Goal: Task Accomplishment & Management: Manage account settings

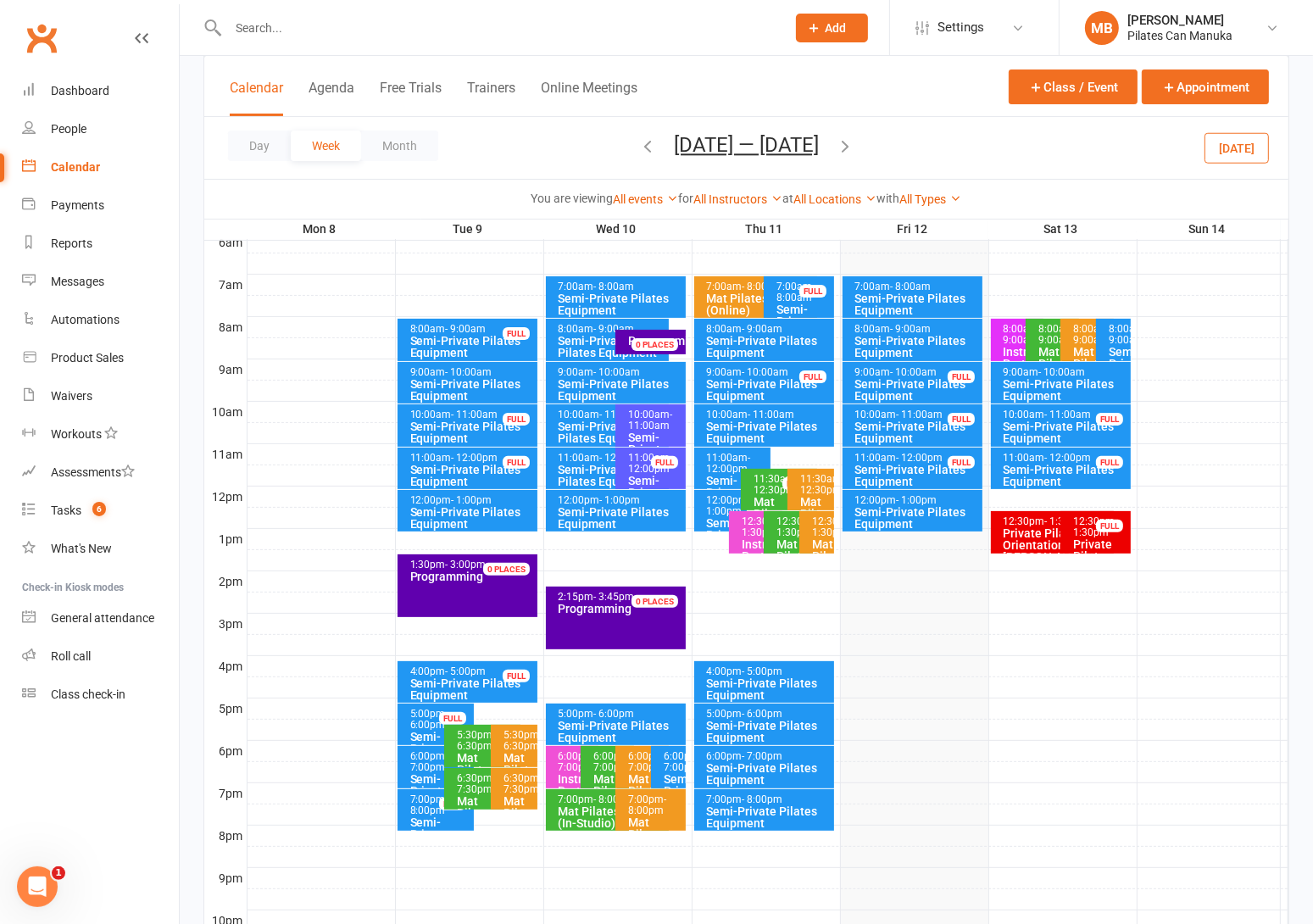
scroll to position [367, 0]
click at [745, 144] on button "Sep 8 — 14 2025" at bounding box center [746, 145] width 145 height 24
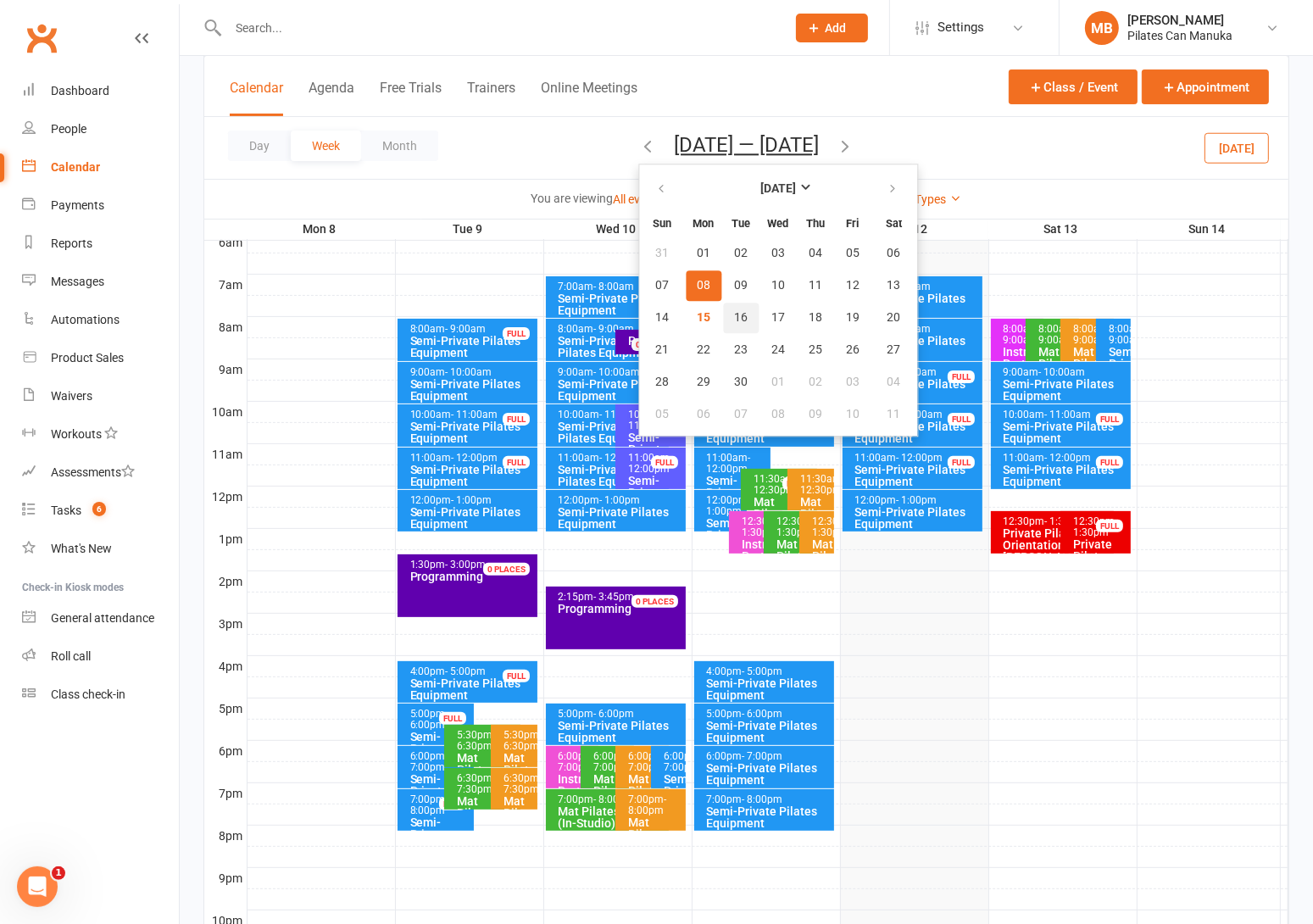
click at [726, 322] on button "16" at bounding box center [741, 318] width 36 height 30
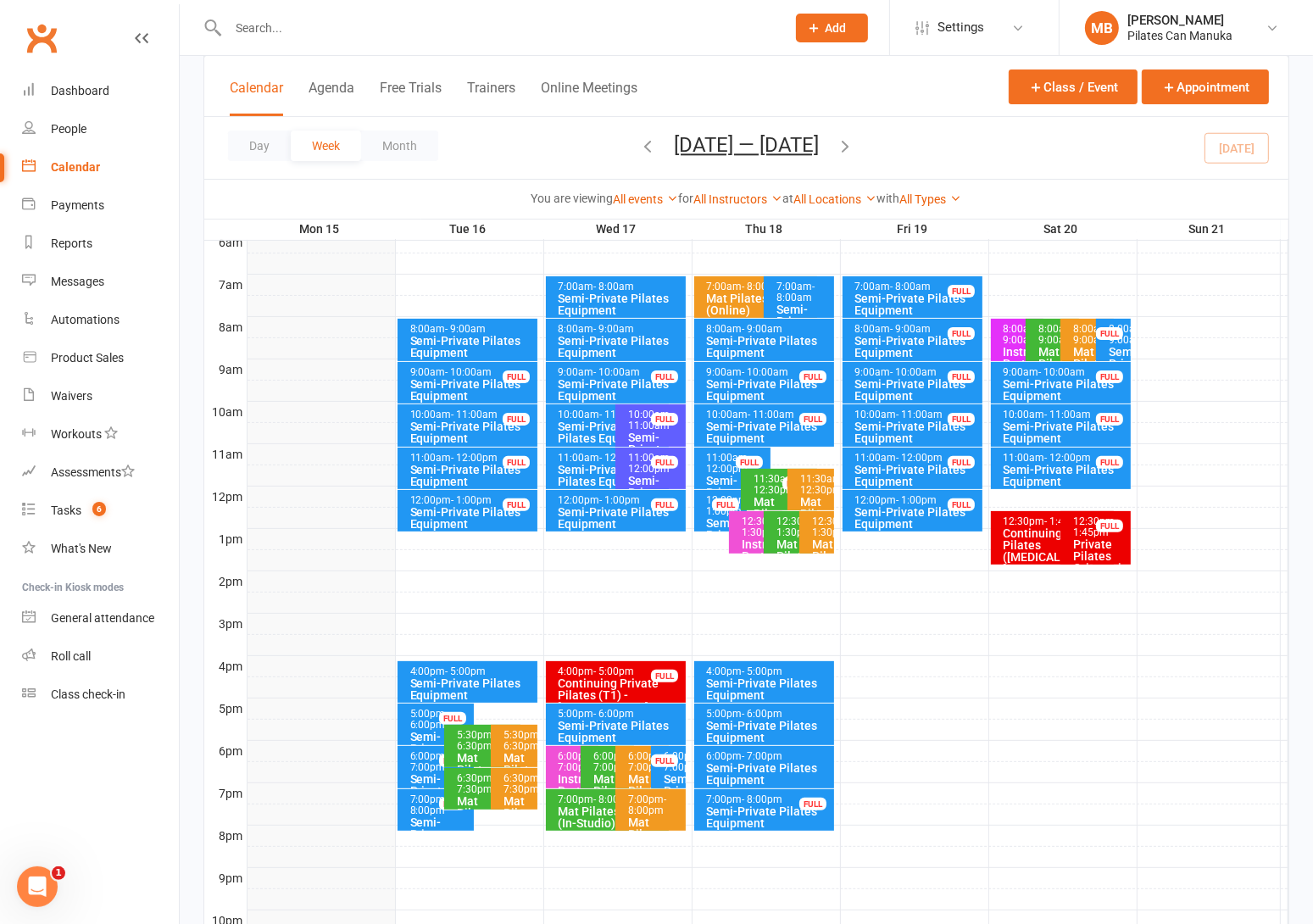
click at [847, 144] on icon "button" at bounding box center [845, 146] width 19 height 19
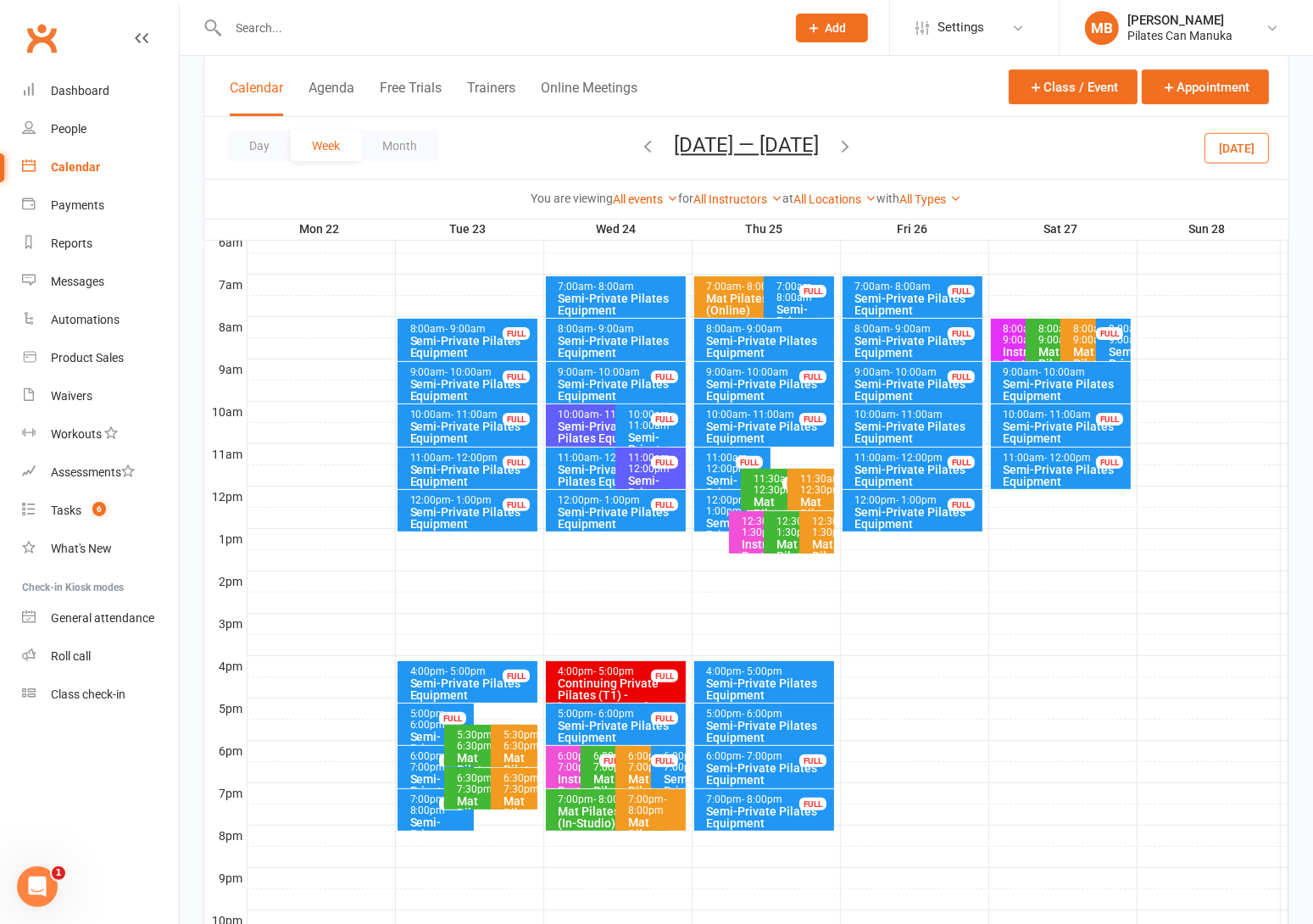
click at [851, 145] on icon "button" at bounding box center [845, 146] width 19 height 19
click at [854, 150] on icon "button" at bounding box center [845, 146] width 19 height 19
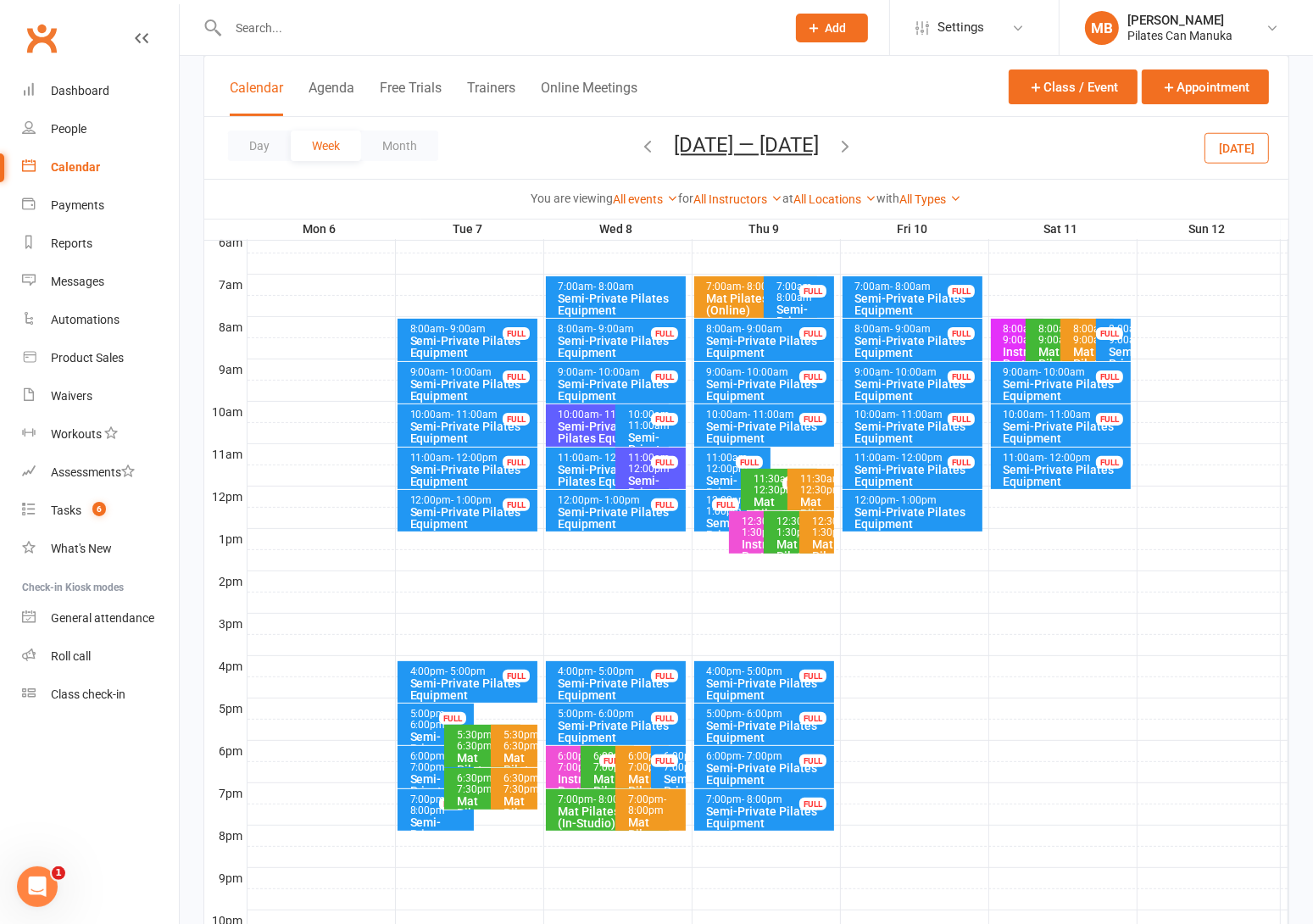
click at [852, 143] on icon "button" at bounding box center [845, 146] width 19 height 19
click at [854, 145] on icon "button" at bounding box center [845, 146] width 19 height 19
click at [843, 145] on icon "button" at bounding box center [845, 146] width 19 height 19
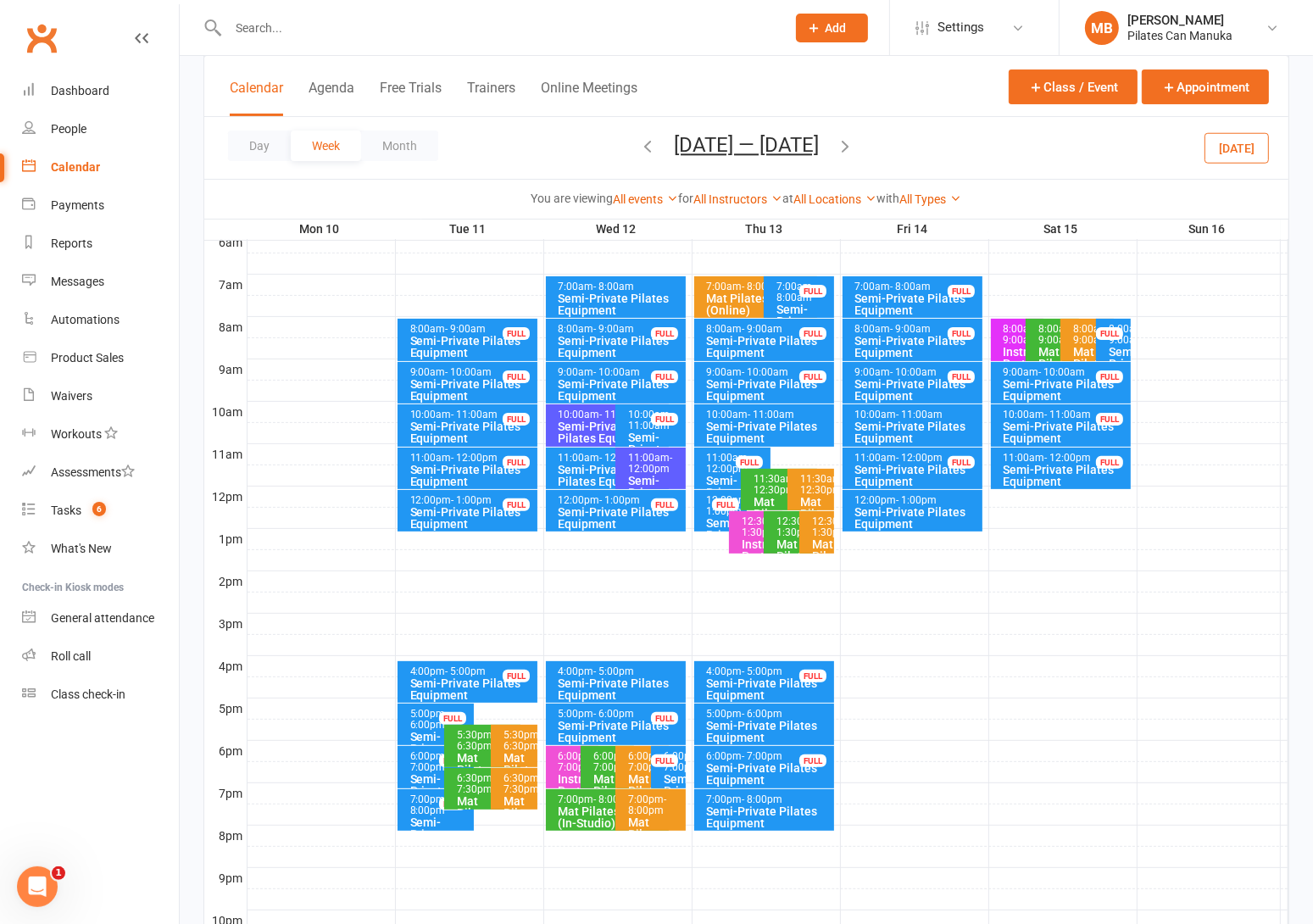
click at [854, 147] on icon "button" at bounding box center [845, 146] width 19 height 19
click at [854, 141] on icon "button" at bounding box center [845, 146] width 19 height 19
click at [938, 104] on div "Calendar Agenda Free Trials Trainers Online Meetings Class / Event Appointment" at bounding box center [746, 87] width 1084 height 61
click at [848, 147] on icon "button" at bounding box center [845, 146] width 19 height 19
click at [846, 147] on icon "button" at bounding box center [845, 146] width 19 height 19
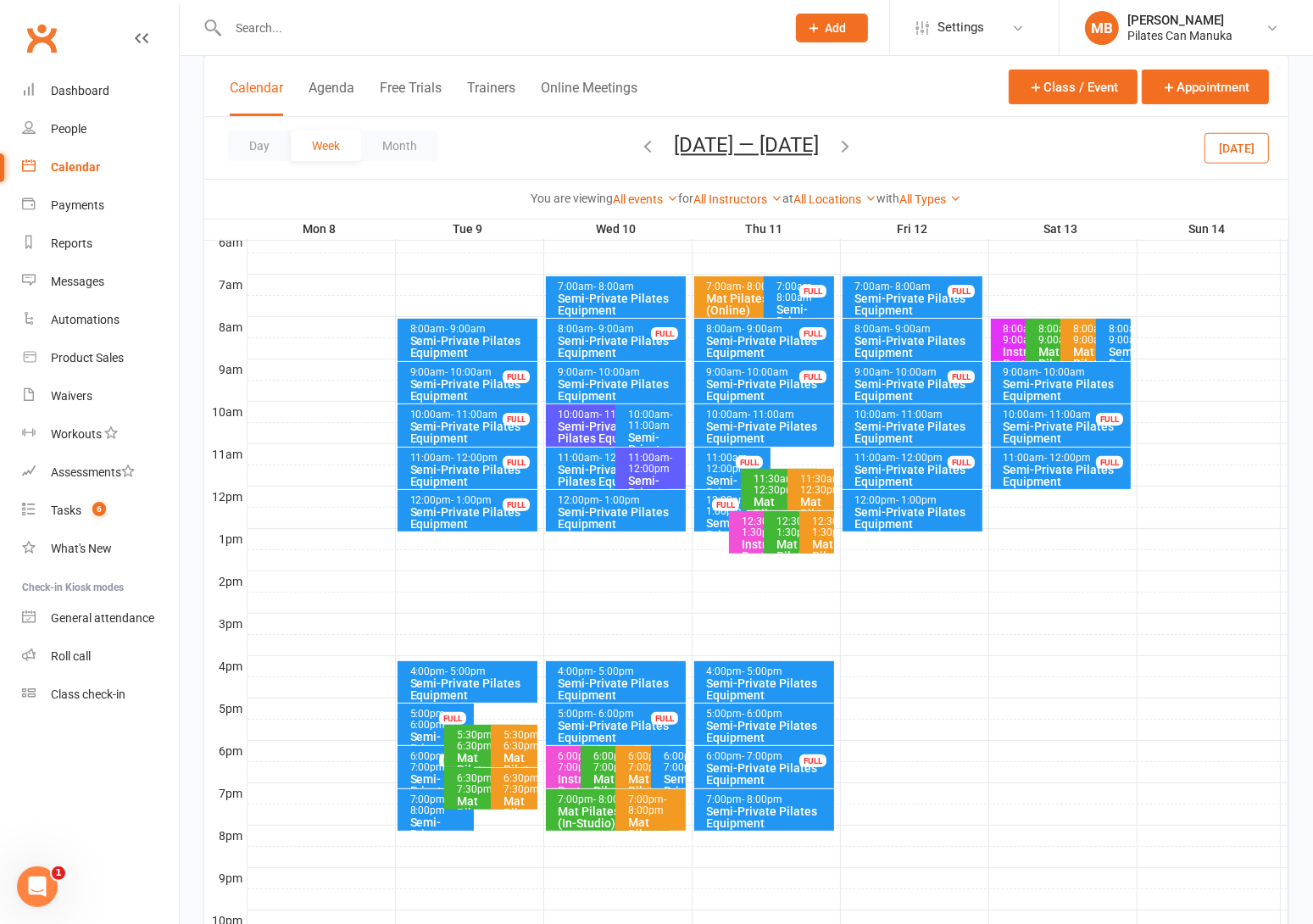
click at [848, 145] on icon "button" at bounding box center [845, 146] width 19 height 19
click at [854, 145] on icon "button" at bounding box center [845, 146] width 19 height 19
click at [769, 141] on button "Dec 29 2025 — Jan 4 2026" at bounding box center [746, 145] width 145 height 24
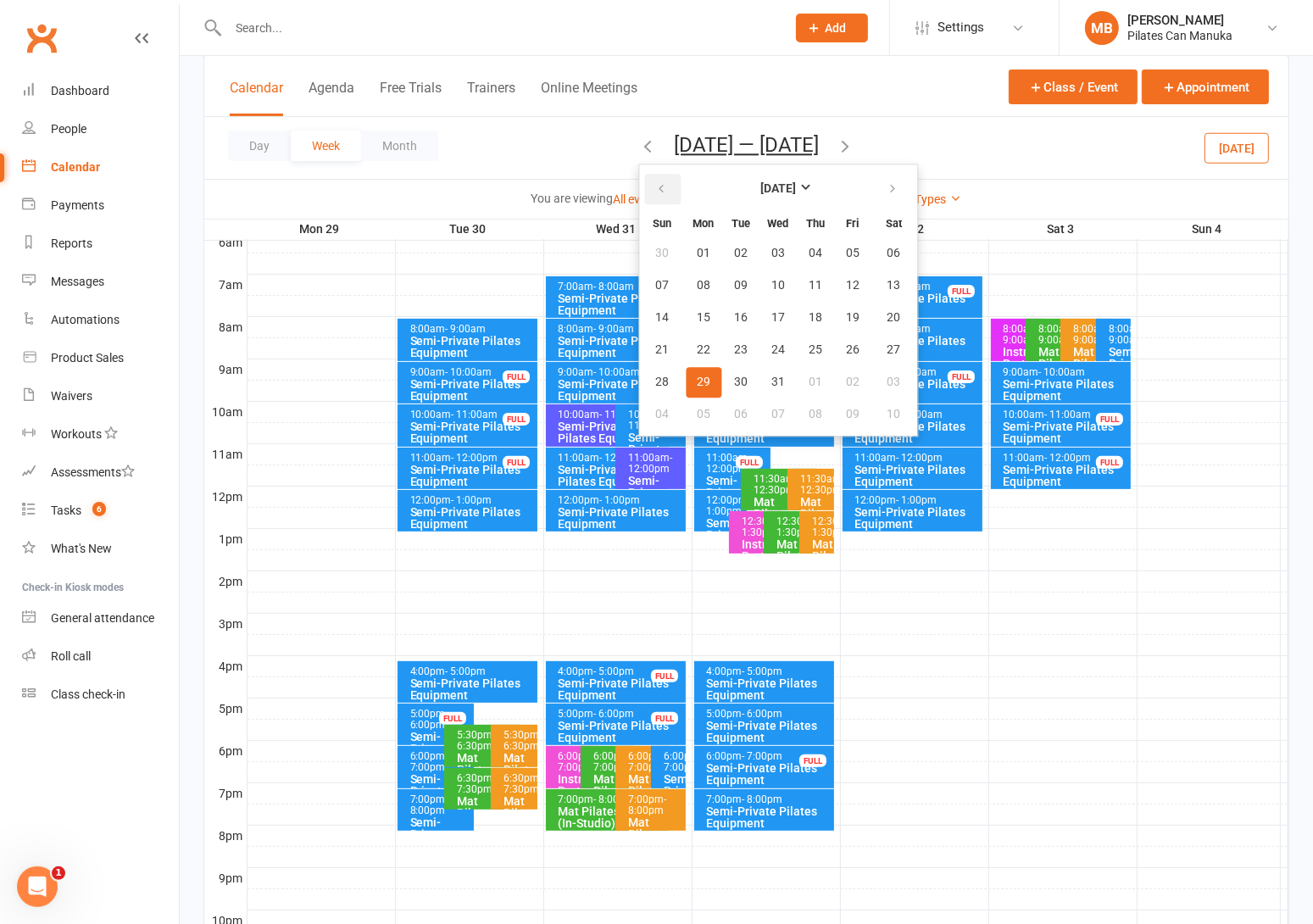
click at [655, 186] on icon "button" at bounding box center [661, 189] width 12 height 13
click at [723, 323] on button "16" at bounding box center [741, 318] width 36 height 30
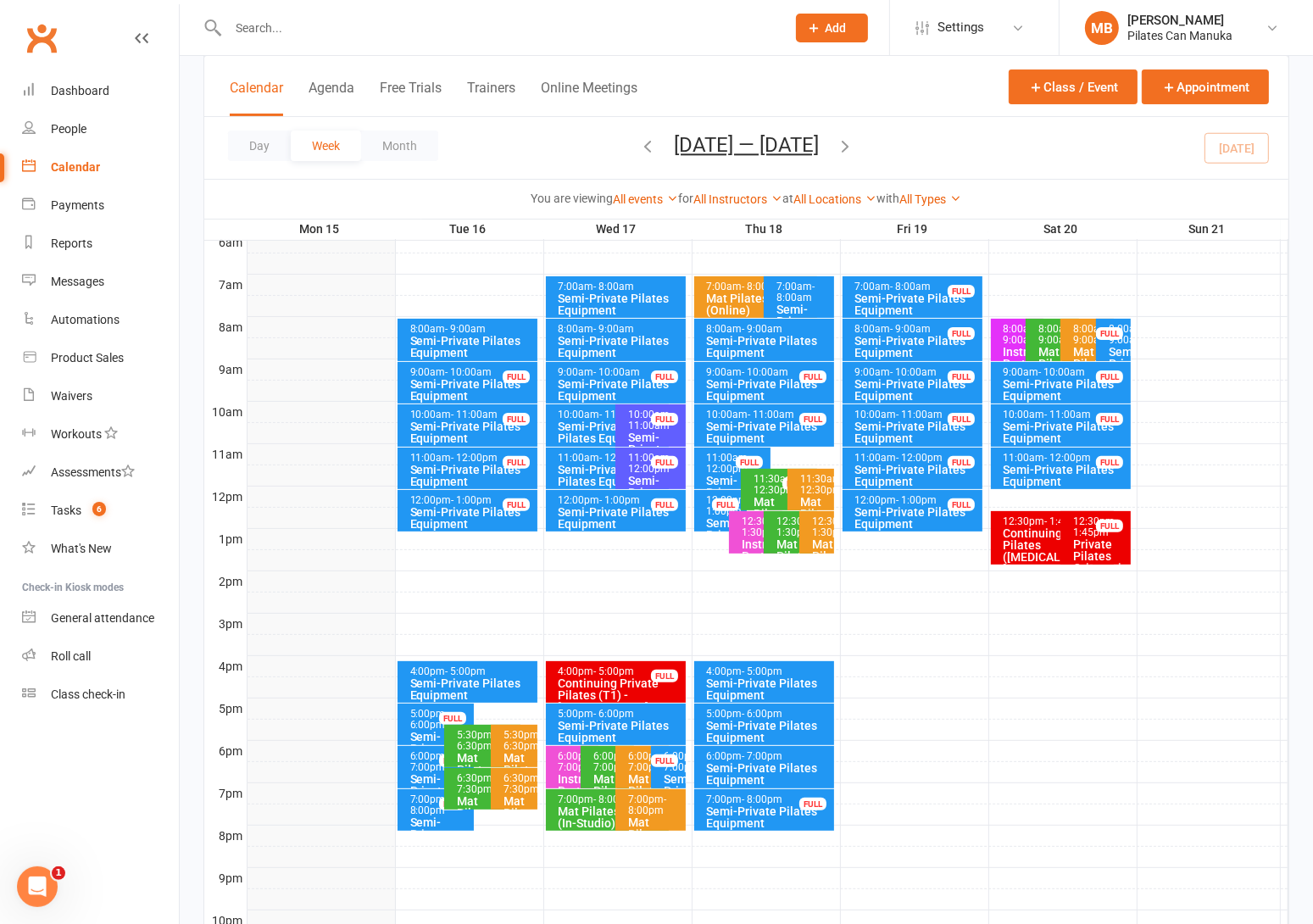
click at [852, 149] on icon "button" at bounding box center [845, 146] width 19 height 19
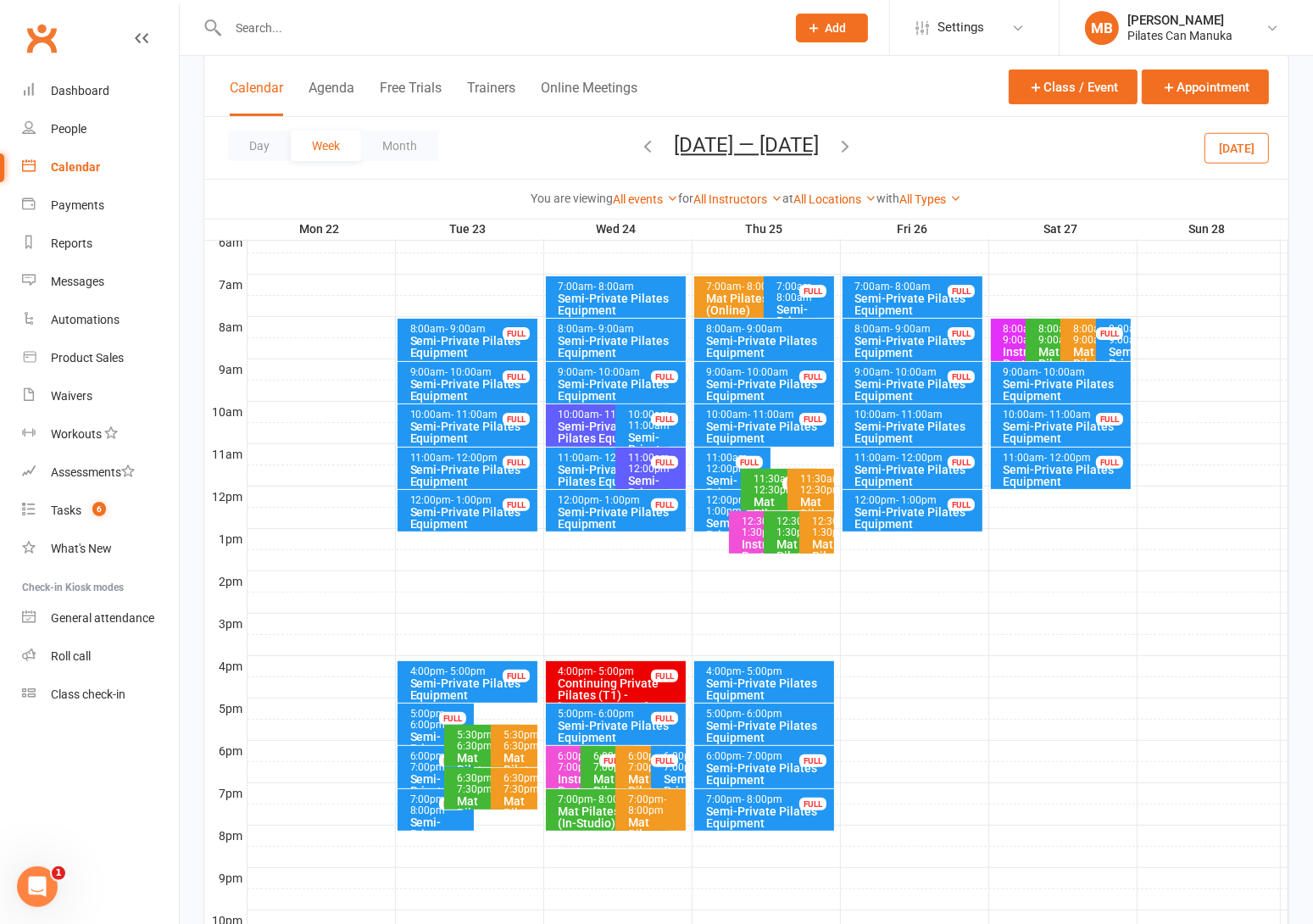
click at [852, 149] on icon "button" at bounding box center [845, 146] width 19 height 19
click at [638, 150] on icon "button" at bounding box center [647, 146] width 19 height 19
click at [854, 145] on icon "button" at bounding box center [845, 146] width 19 height 19
click at [854, 142] on icon "button" at bounding box center [845, 146] width 19 height 19
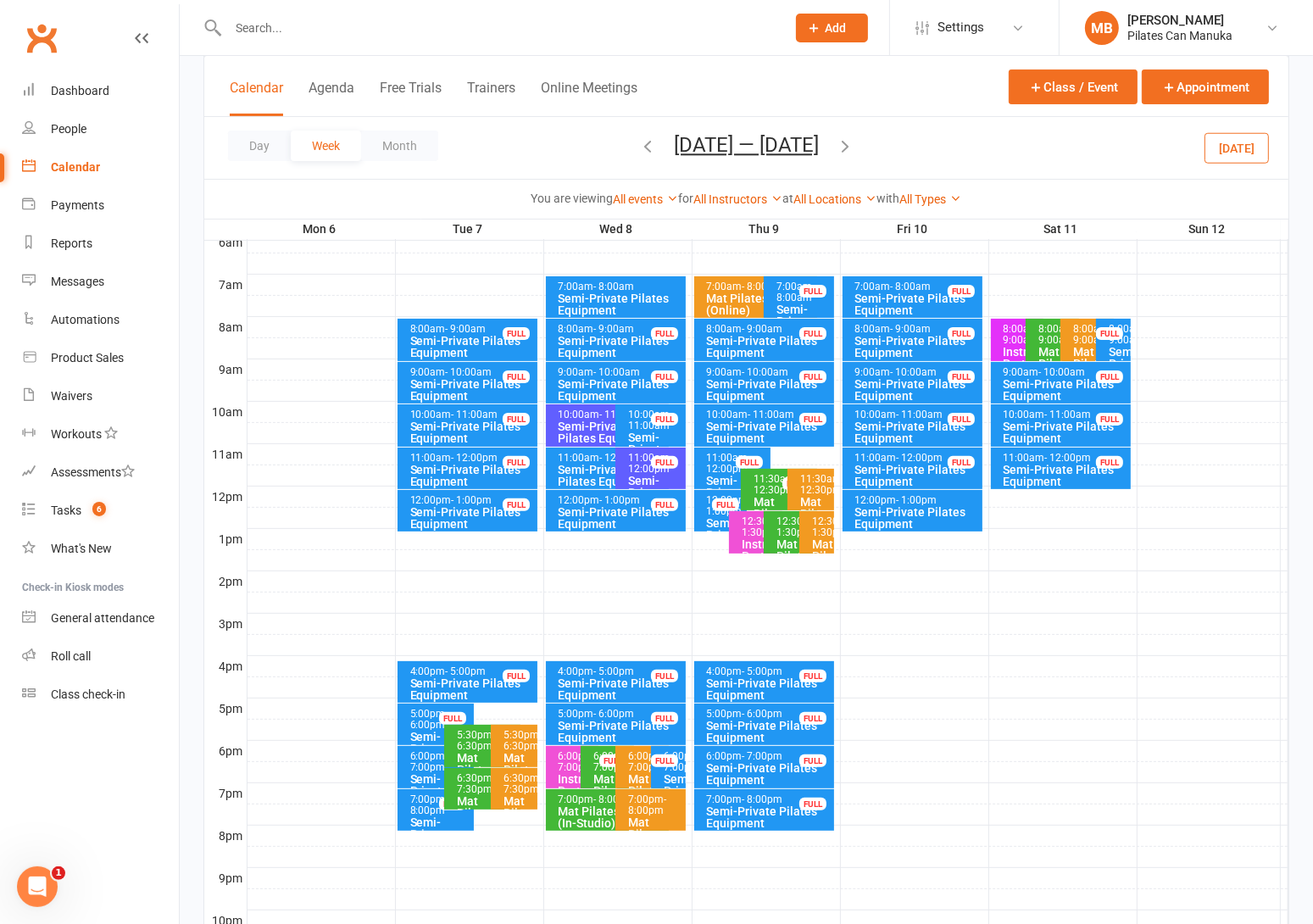
click at [863, 142] on div "Day Week Month Oct 6 — 12 2025 September 2025 Sun Mon Tue Wed Thu Fri Sat 31 01…" at bounding box center [746, 147] width 1084 height 62
click at [644, 145] on icon "button" at bounding box center [647, 146] width 19 height 19
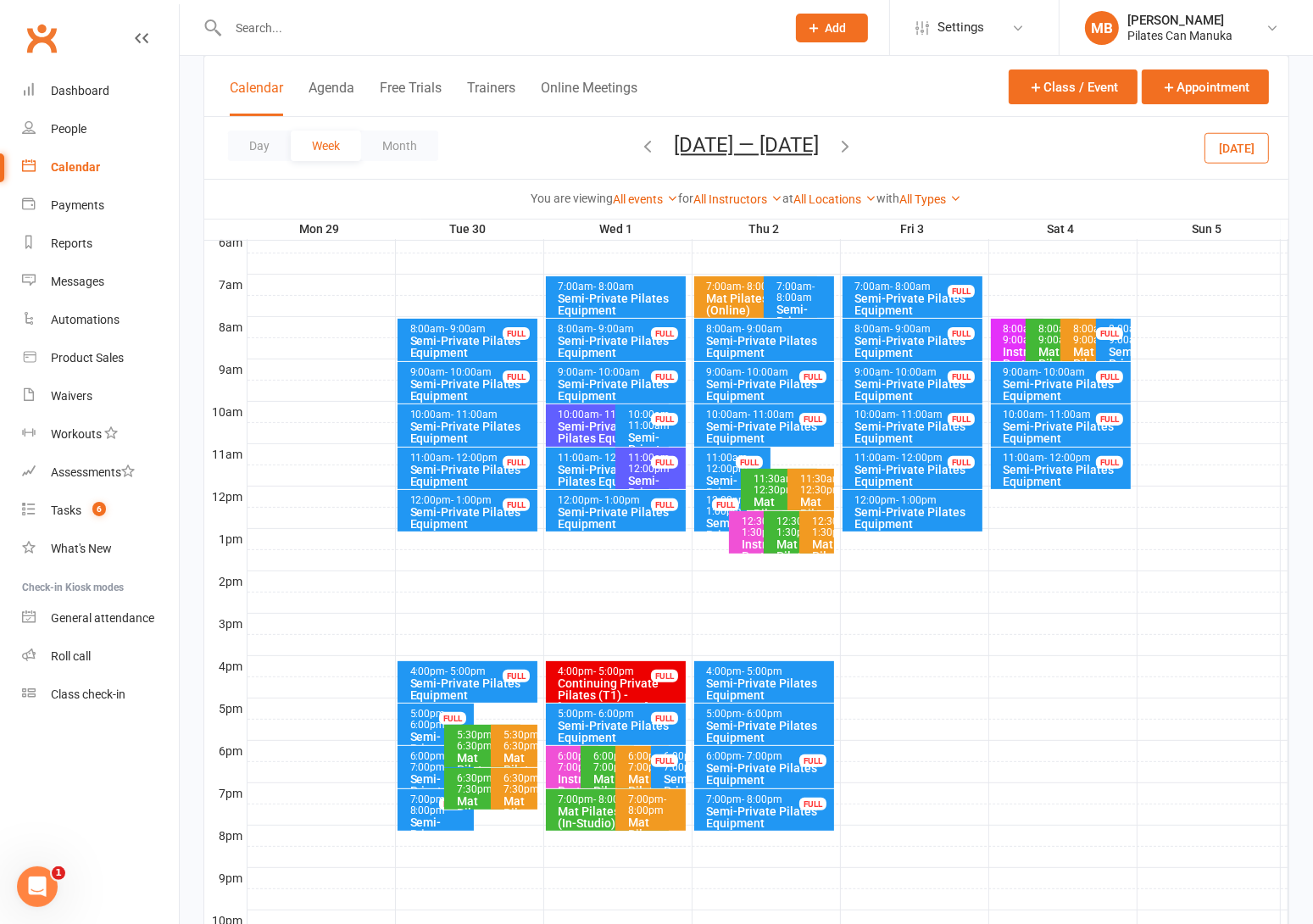
click at [854, 147] on icon "button" at bounding box center [845, 146] width 19 height 19
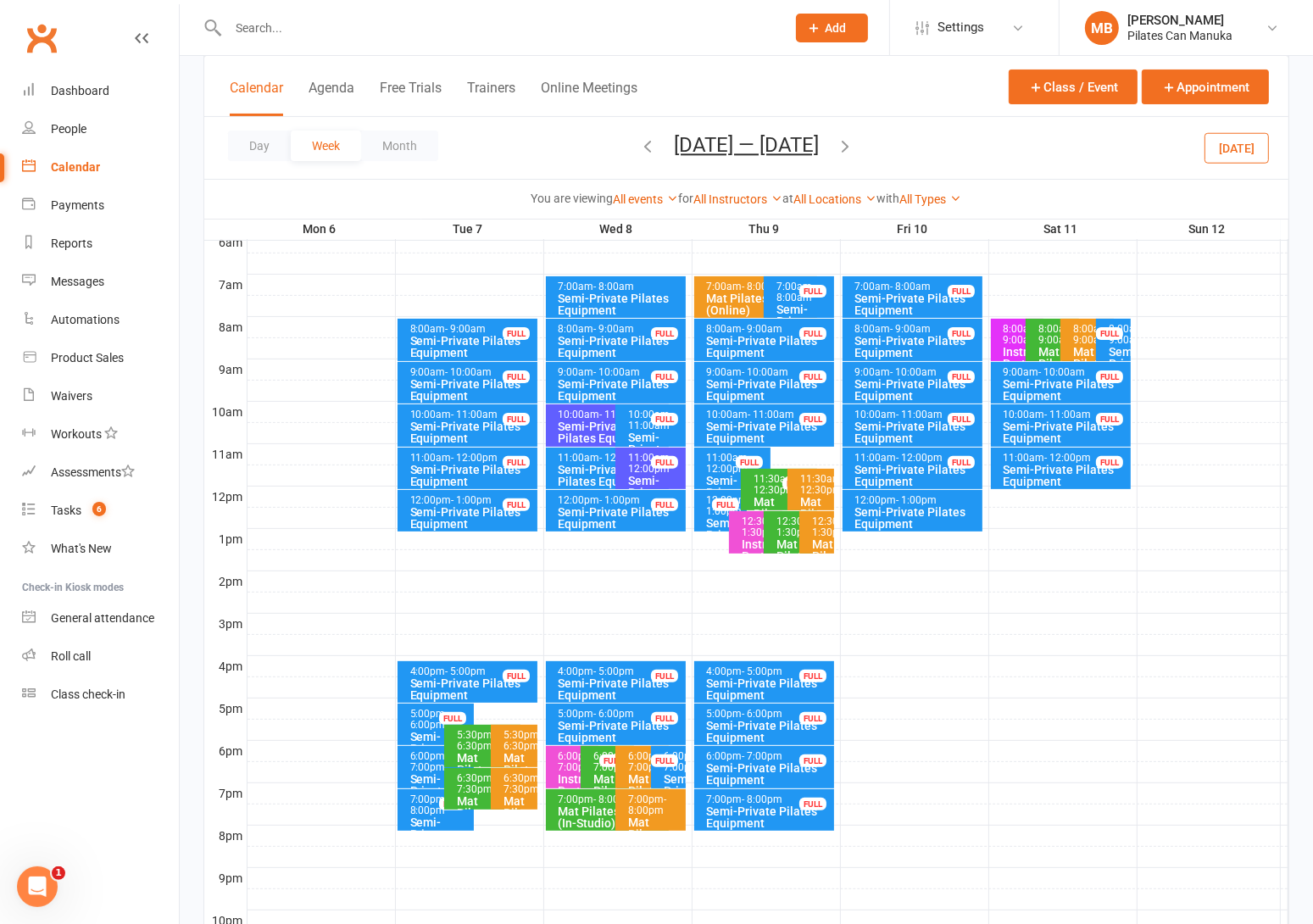
click at [846, 139] on icon "button" at bounding box center [845, 146] width 19 height 19
click at [644, 154] on icon "button" at bounding box center [647, 146] width 19 height 19
click at [644, 144] on icon "button" at bounding box center [647, 146] width 19 height 19
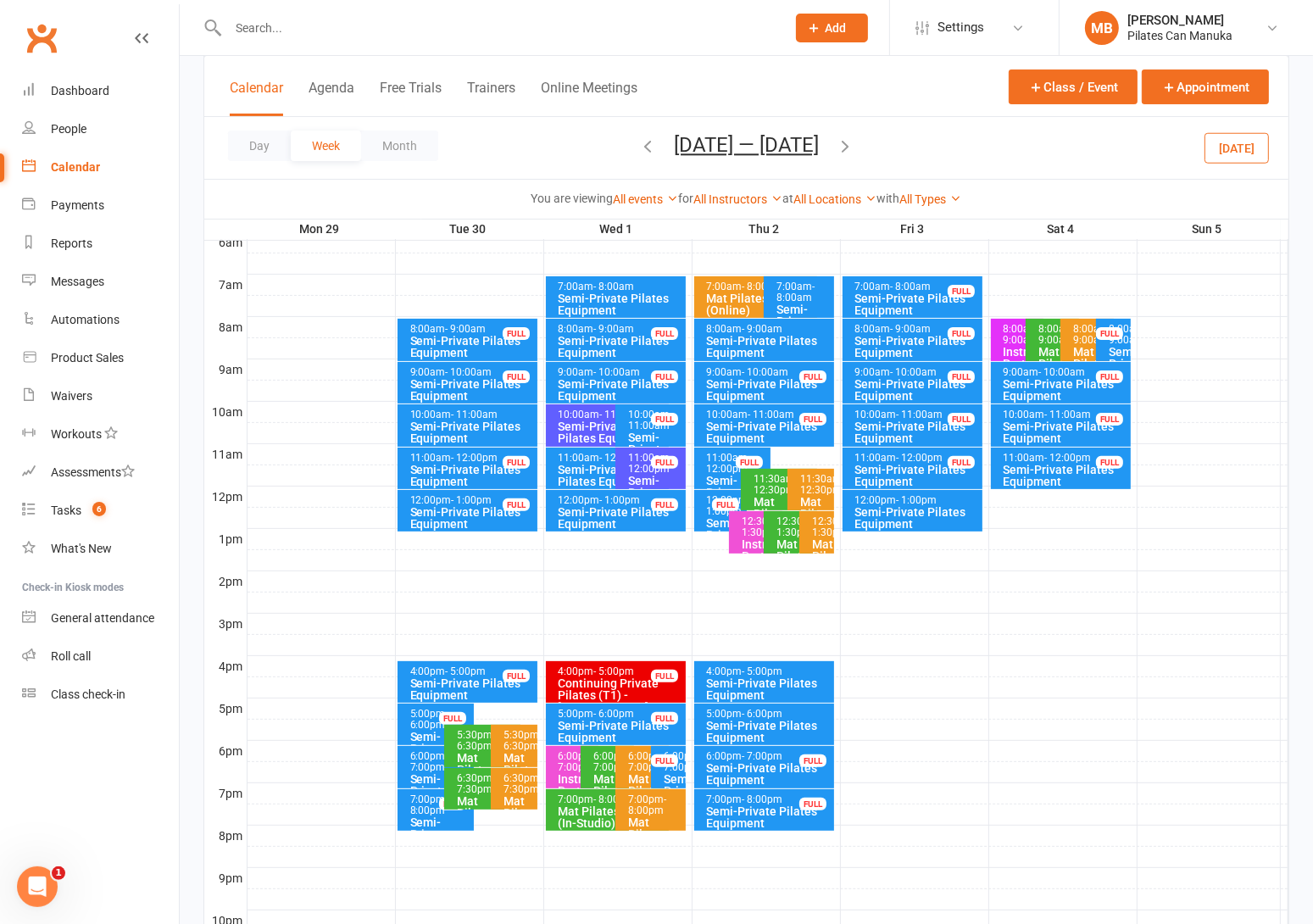
click at [734, 138] on button "Sep 29 — Oct 5 2025" at bounding box center [746, 145] width 145 height 24
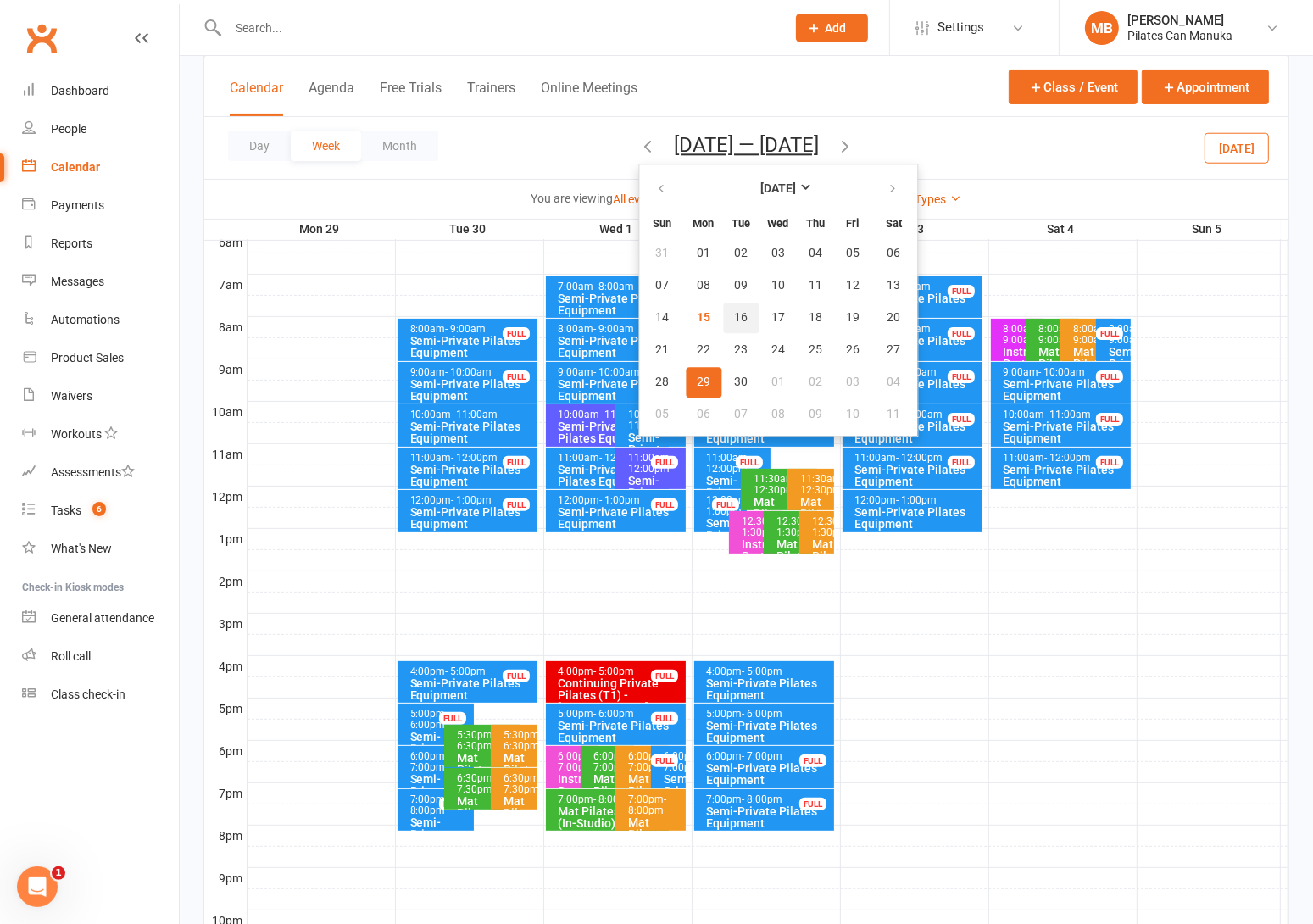
click at [726, 306] on button "16" at bounding box center [741, 318] width 36 height 30
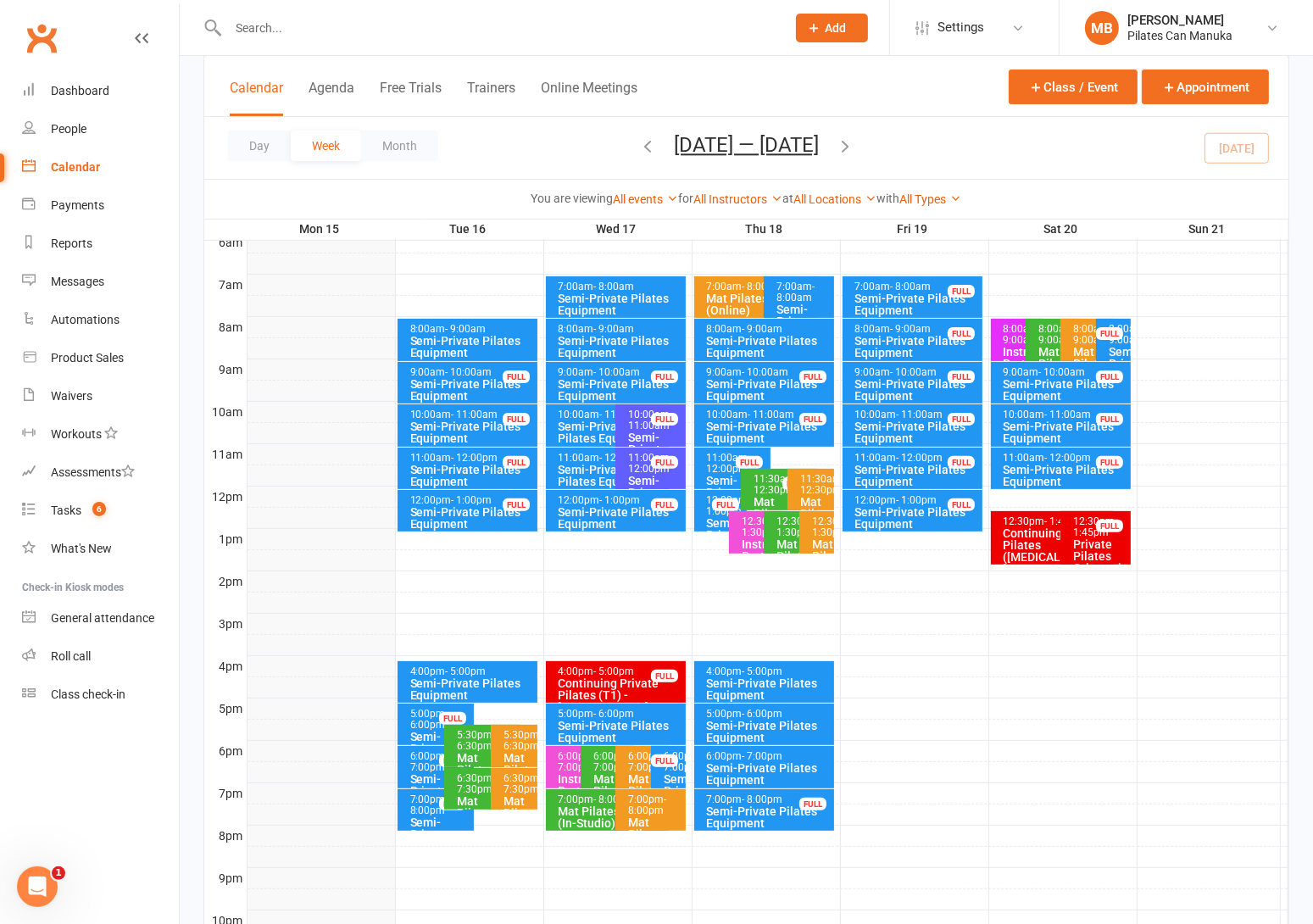
click at [853, 144] on icon "button" at bounding box center [845, 146] width 19 height 19
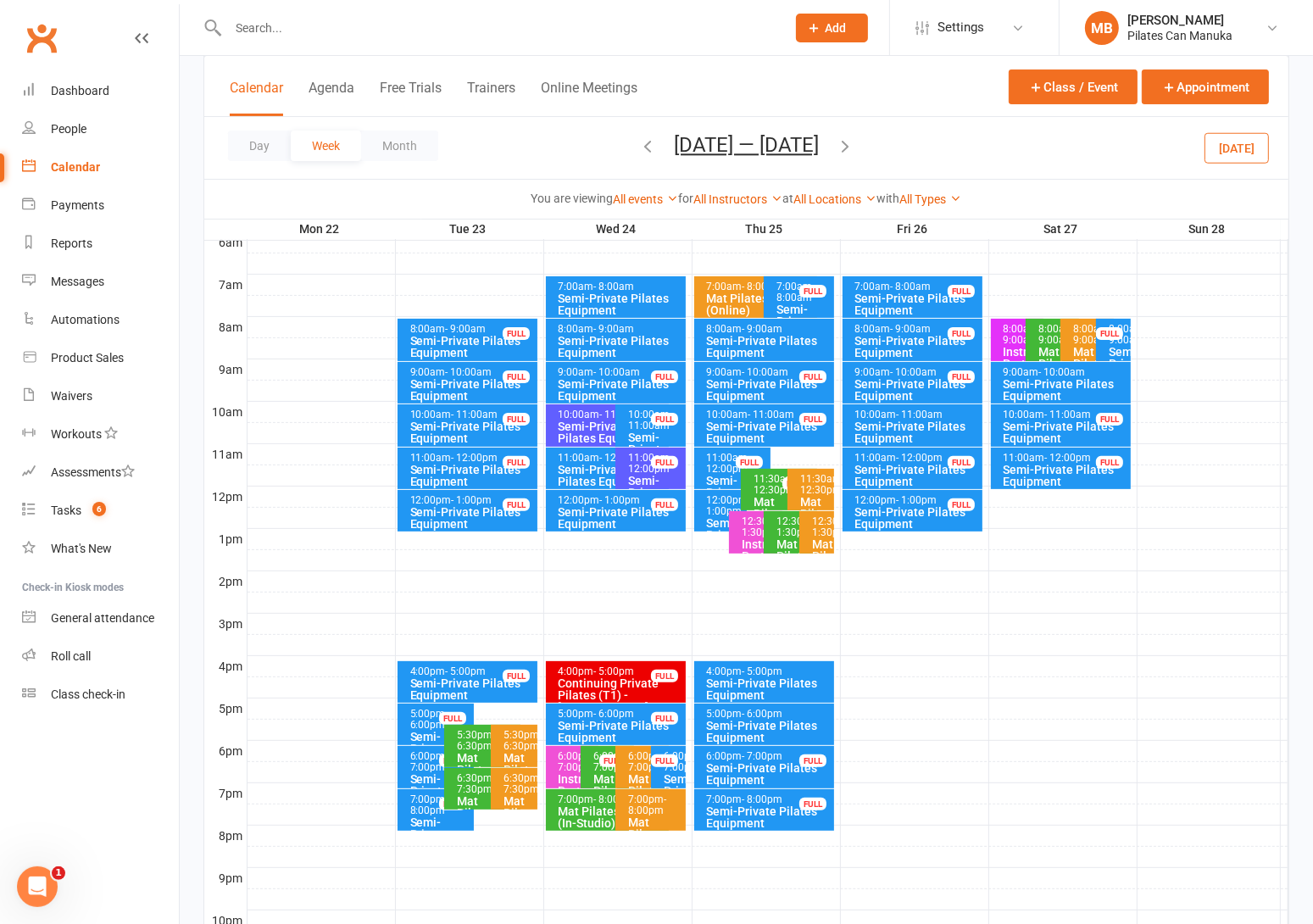
click at [853, 144] on icon "button" at bounding box center [845, 146] width 19 height 19
click at [854, 145] on icon "button" at bounding box center [845, 146] width 19 height 19
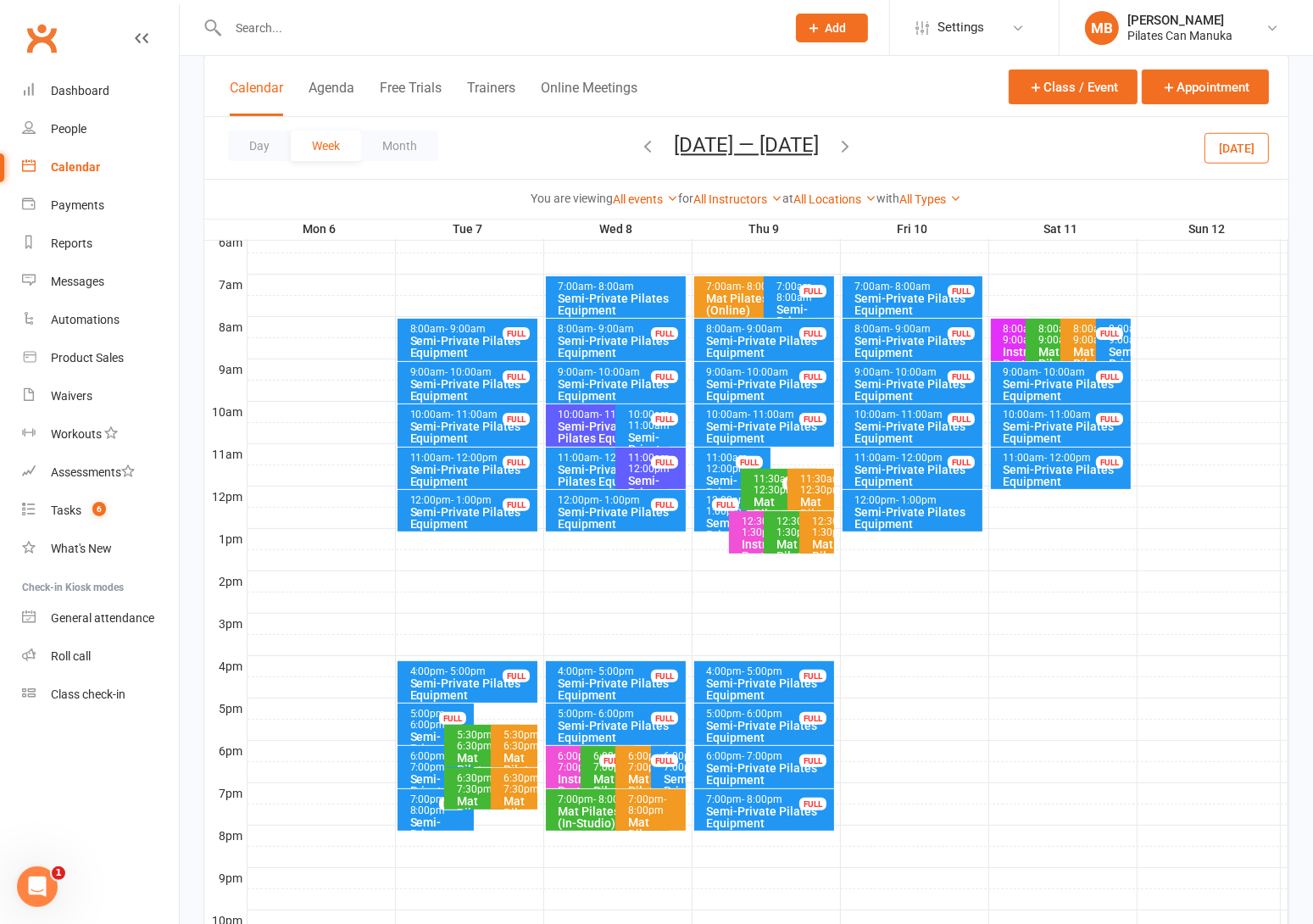
click at [847, 142] on icon "button" at bounding box center [845, 146] width 19 height 19
click at [852, 145] on icon "button" at bounding box center [845, 146] width 19 height 19
click at [649, 138] on icon "button" at bounding box center [647, 146] width 19 height 19
click at [735, 155] on button "Oct 13 — 19 2025" at bounding box center [746, 145] width 145 height 24
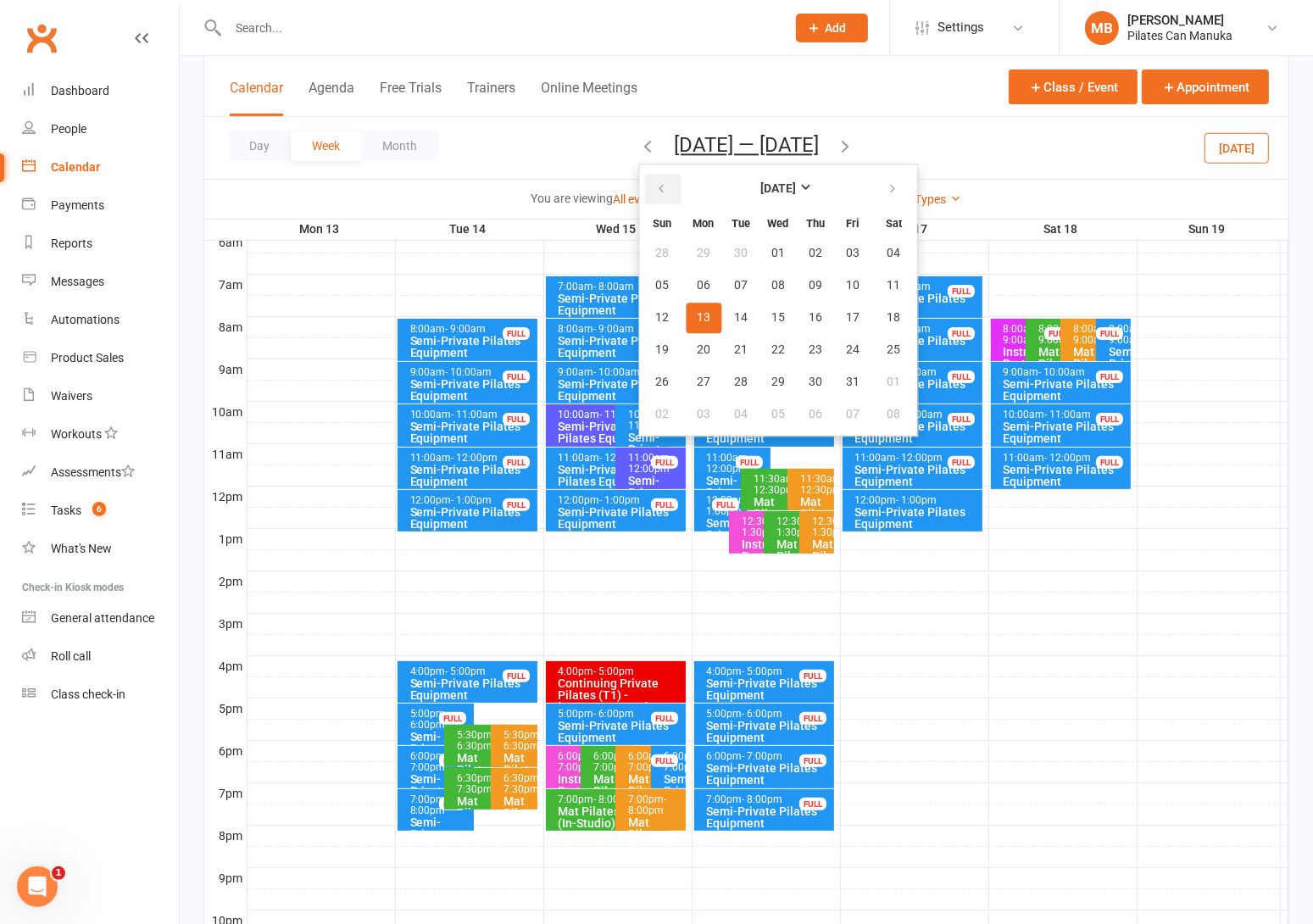
click at [655, 177] on button "button" at bounding box center [662, 189] width 37 height 30
click at [771, 312] on span "17" at bounding box center [778, 317] width 13 height 13
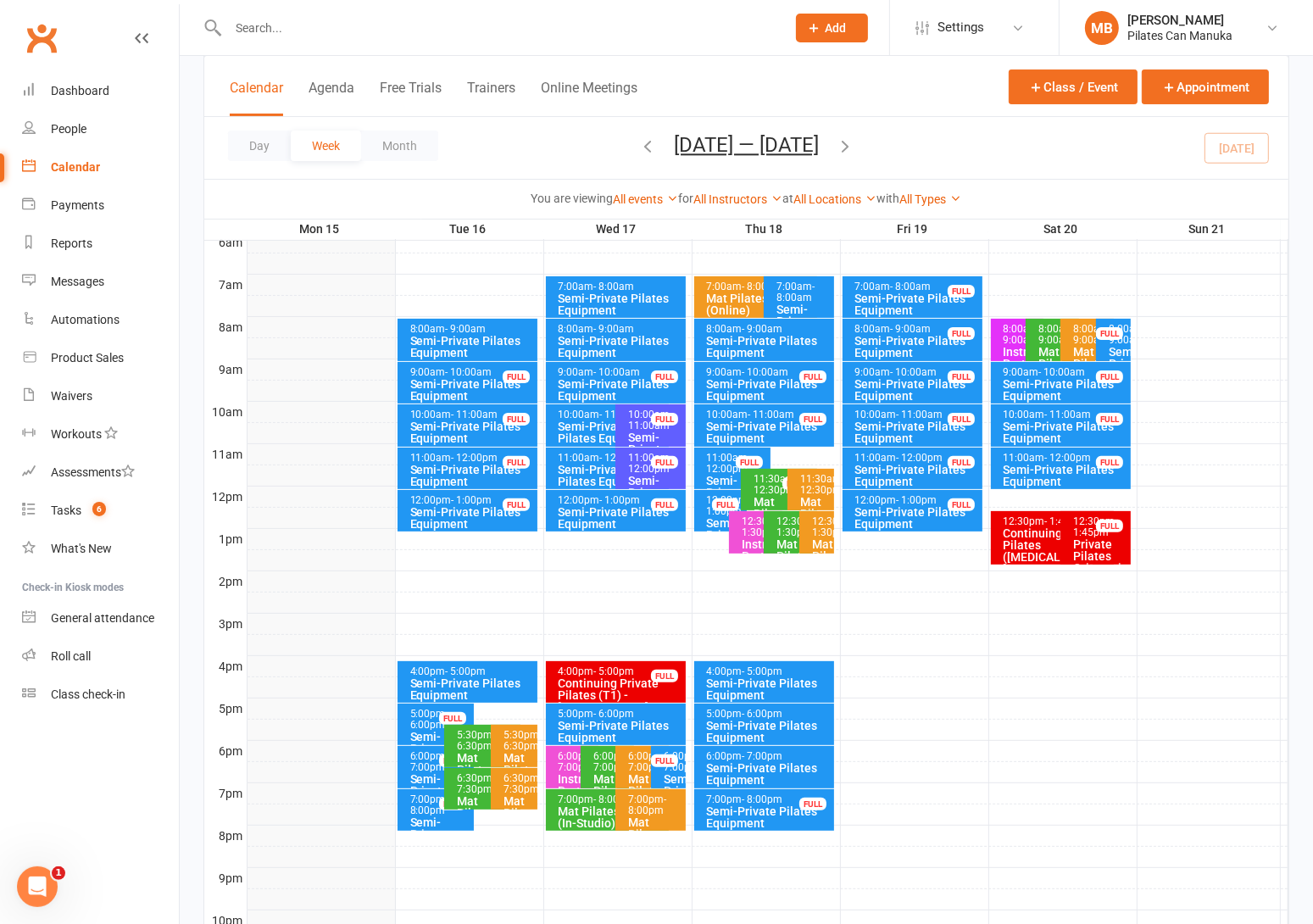
click at [532, 144] on div "Day Week Month Sep 15 — 21 2025 September 2025 Sun Mon Tue Wed Thu Fri Sat 31 0…" at bounding box center [746, 147] width 1084 height 62
click at [853, 142] on icon "button" at bounding box center [845, 146] width 19 height 19
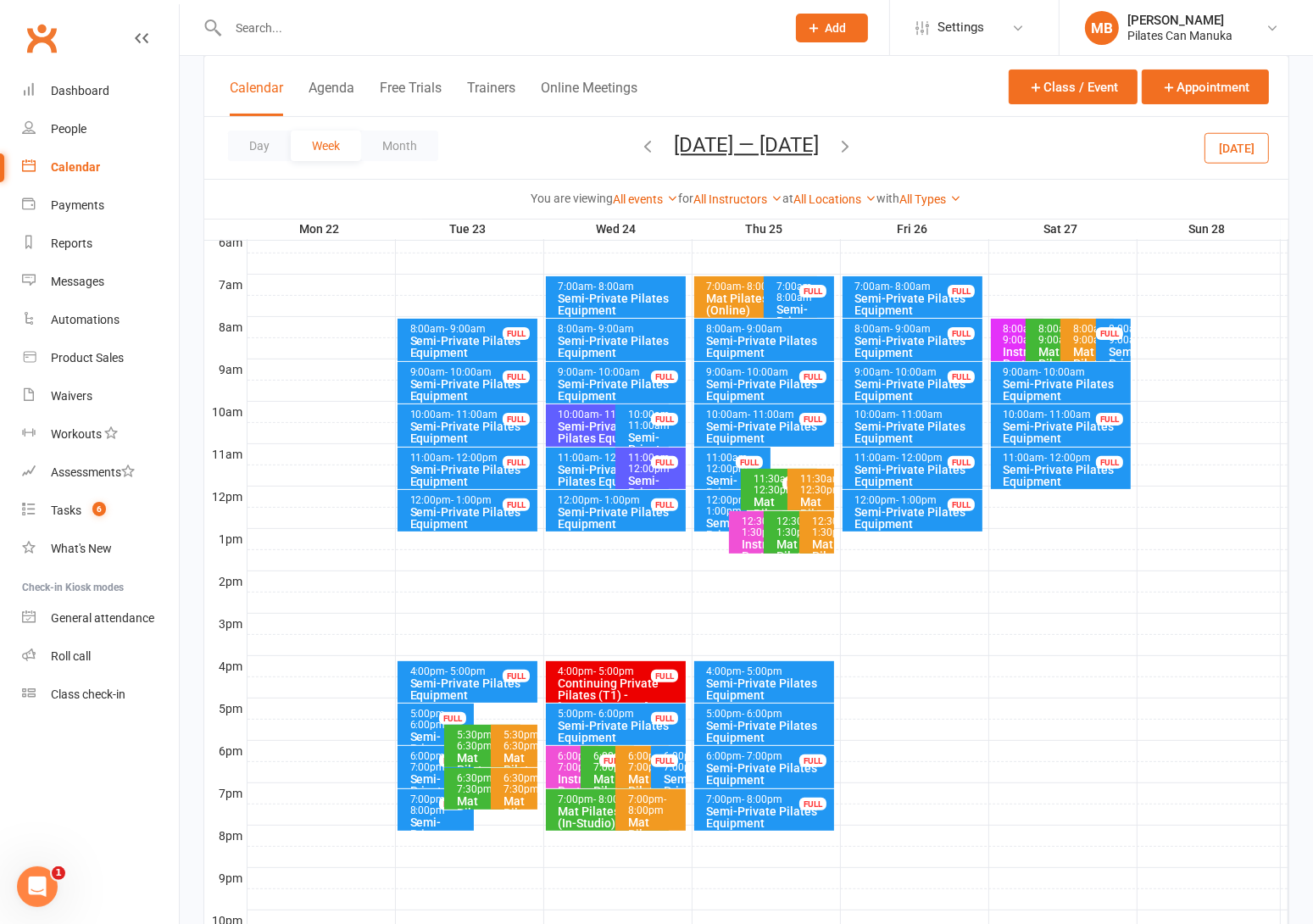
click at [854, 141] on icon "button" at bounding box center [845, 146] width 19 height 19
click at [751, 147] on button "Sep 29 — Oct 5 2025" at bounding box center [746, 145] width 145 height 24
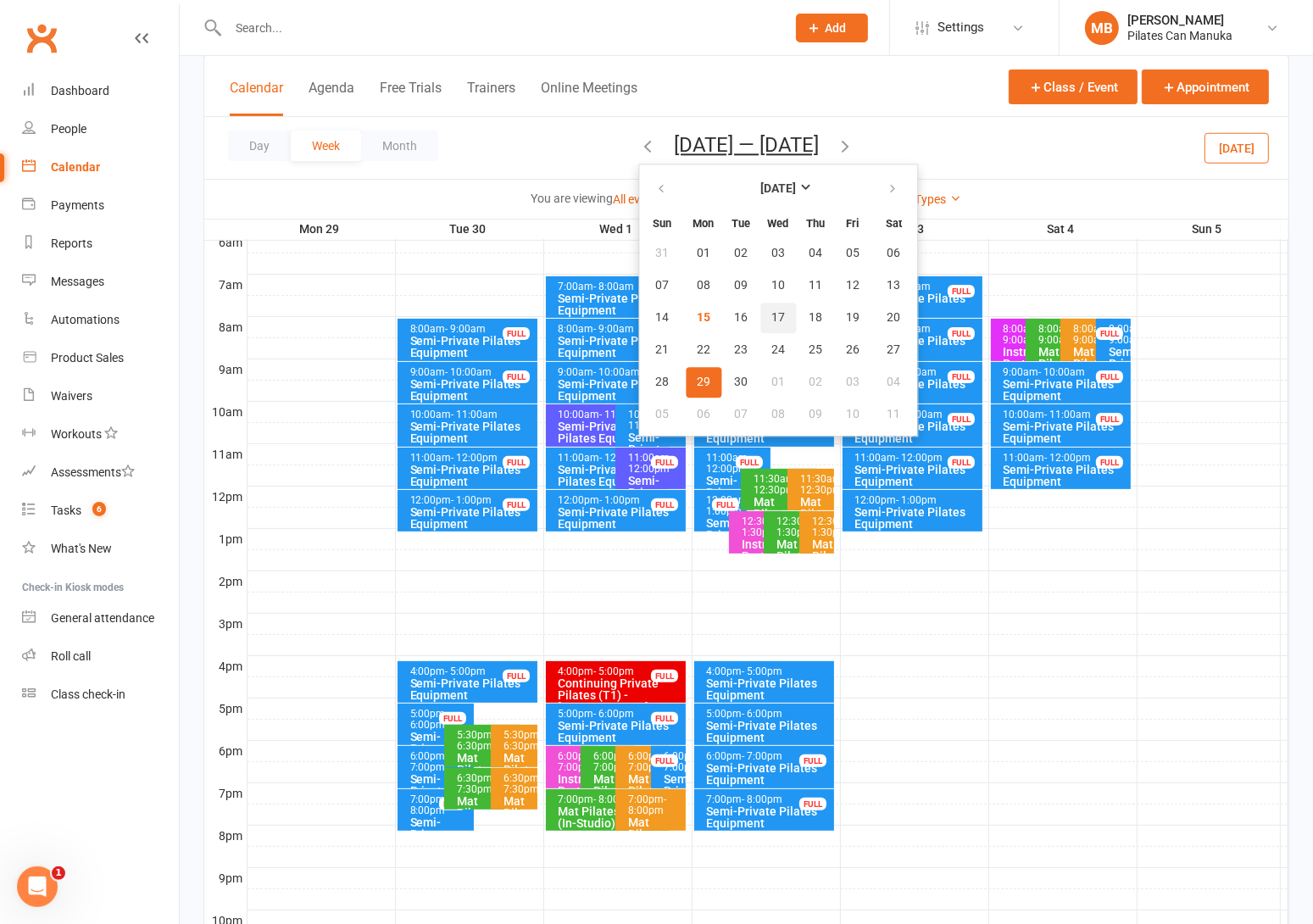
click at [761, 303] on button "17" at bounding box center [779, 318] width 36 height 30
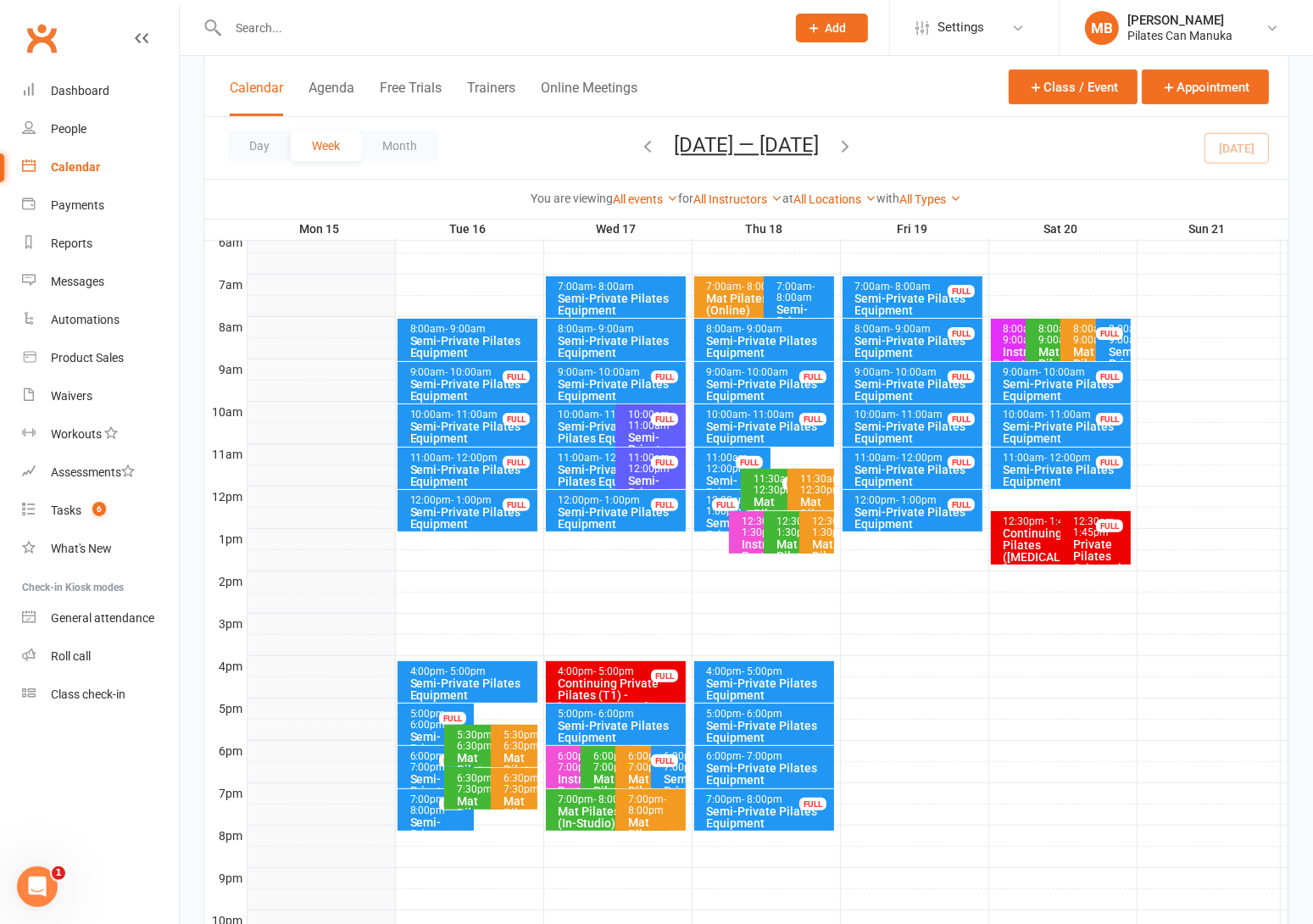
click at [851, 142] on icon "button" at bounding box center [845, 146] width 19 height 19
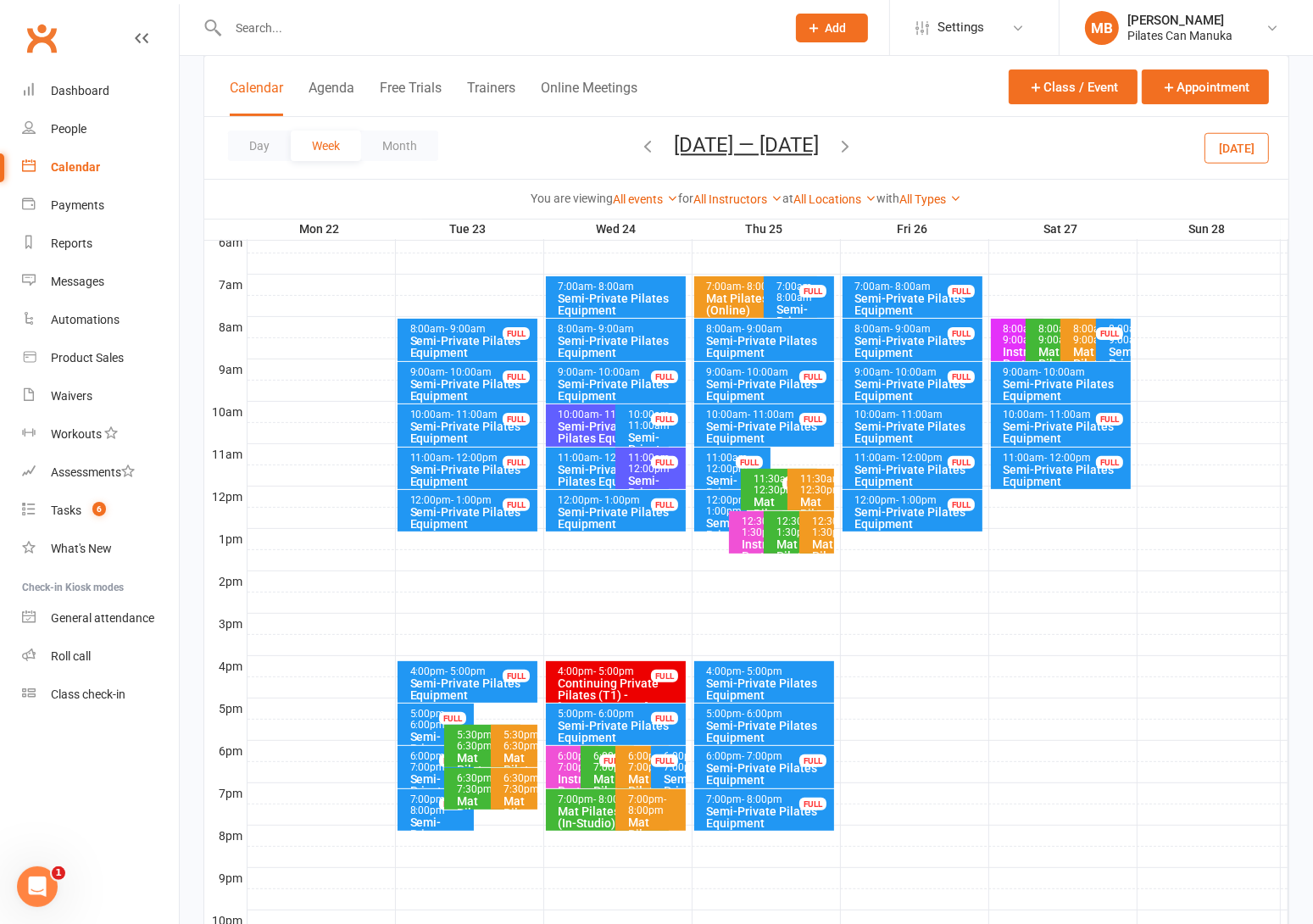
click at [851, 149] on icon "button" at bounding box center [845, 146] width 19 height 19
click at [854, 144] on icon "button" at bounding box center [845, 146] width 19 height 19
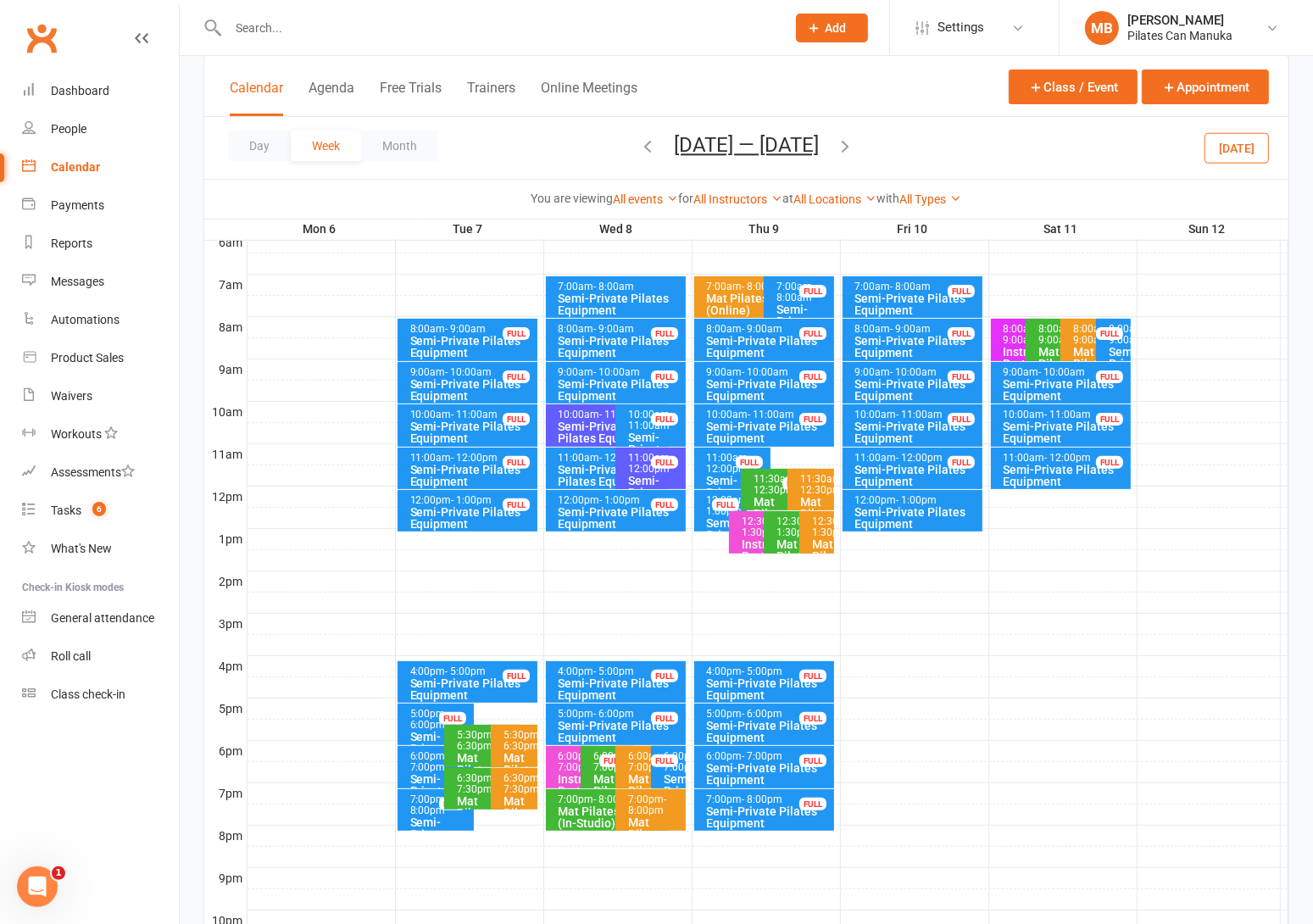
click at [848, 144] on icon "button" at bounding box center [845, 146] width 19 height 19
click at [848, 143] on icon "button" at bounding box center [845, 146] width 19 height 19
click at [852, 139] on icon "button" at bounding box center [845, 146] width 19 height 19
click at [854, 143] on icon "button" at bounding box center [845, 146] width 19 height 19
click at [844, 147] on icon "button" at bounding box center [845, 146] width 19 height 19
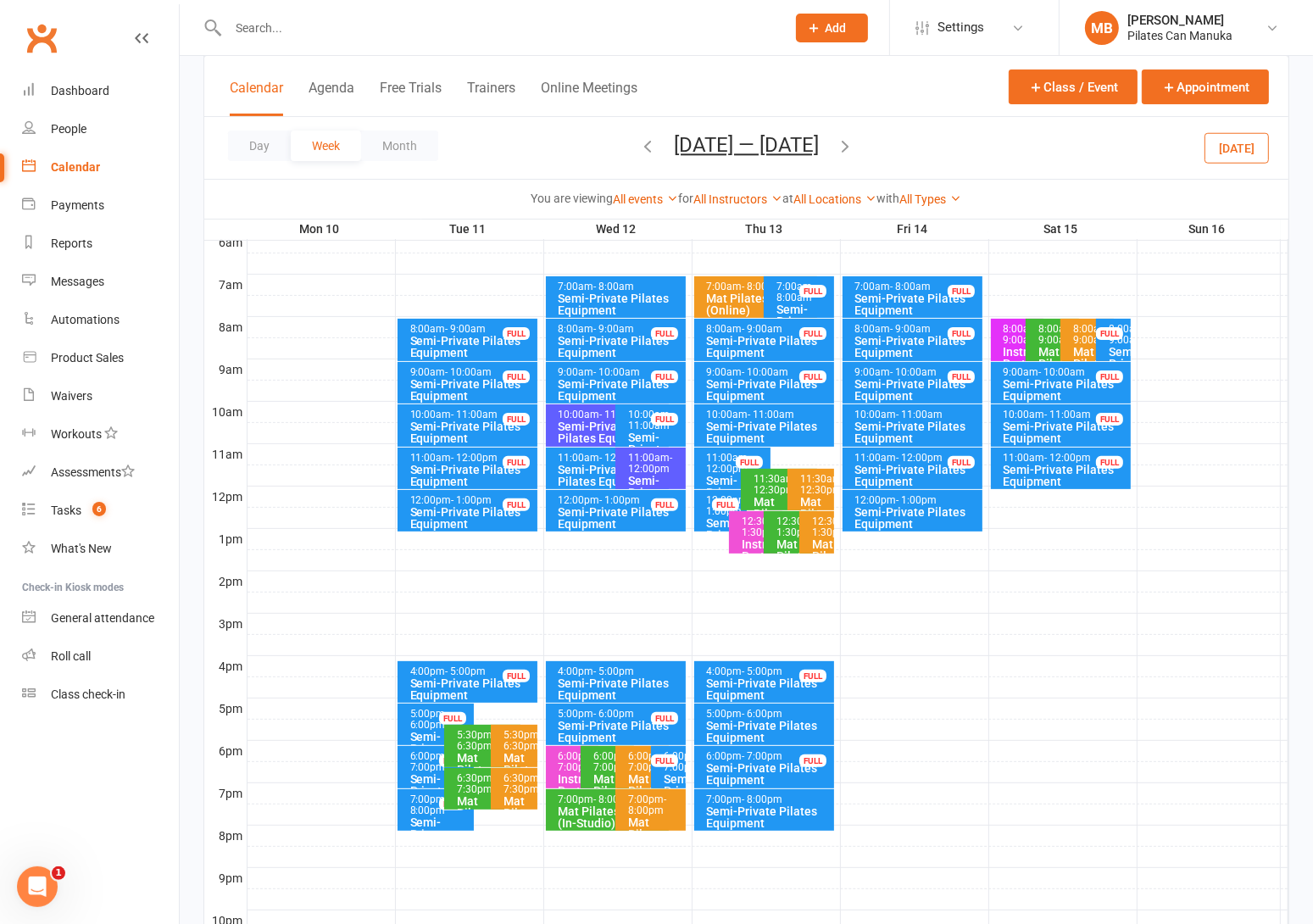
click at [851, 141] on icon "button" at bounding box center [845, 146] width 19 height 19
click at [854, 142] on icon "button" at bounding box center [845, 146] width 19 height 19
click at [781, 145] on button "Nov 24 — 30 2025" at bounding box center [746, 145] width 145 height 24
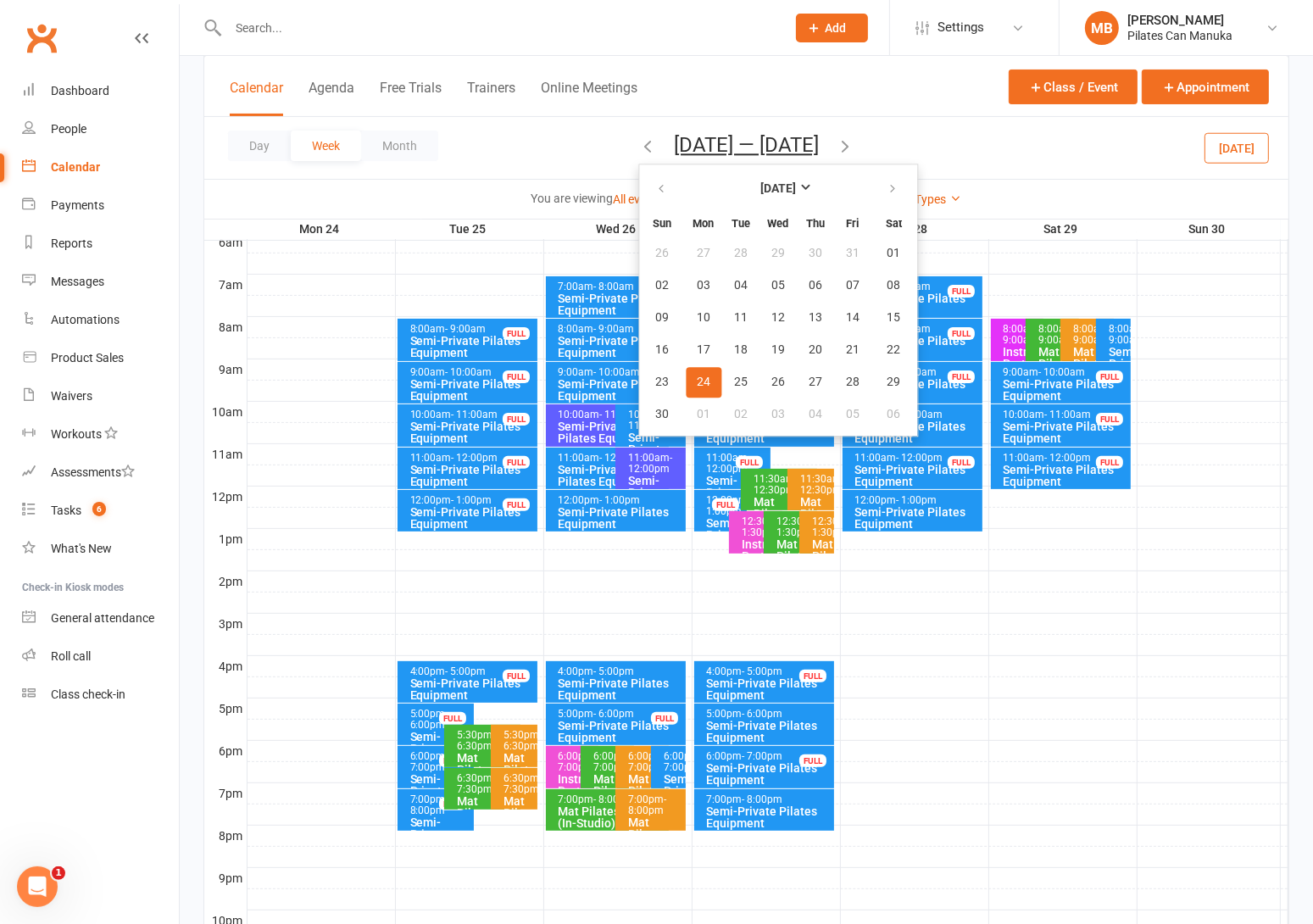
click at [563, 147] on div "Day Week Month Nov 24 — 30 2025 November 2025 Sun Mon Tue Wed Thu Fri Sat 26 27…" at bounding box center [746, 147] width 1084 height 62
click at [927, 143] on div "Day Week Month Nov 24 — 30 2025 November 2025 Sun Mon Tue Wed Thu Fri Sat 26 27…" at bounding box center [746, 147] width 1084 height 62
click at [738, 369] on button "25" at bounding box center [741, 382] width 36 height 30
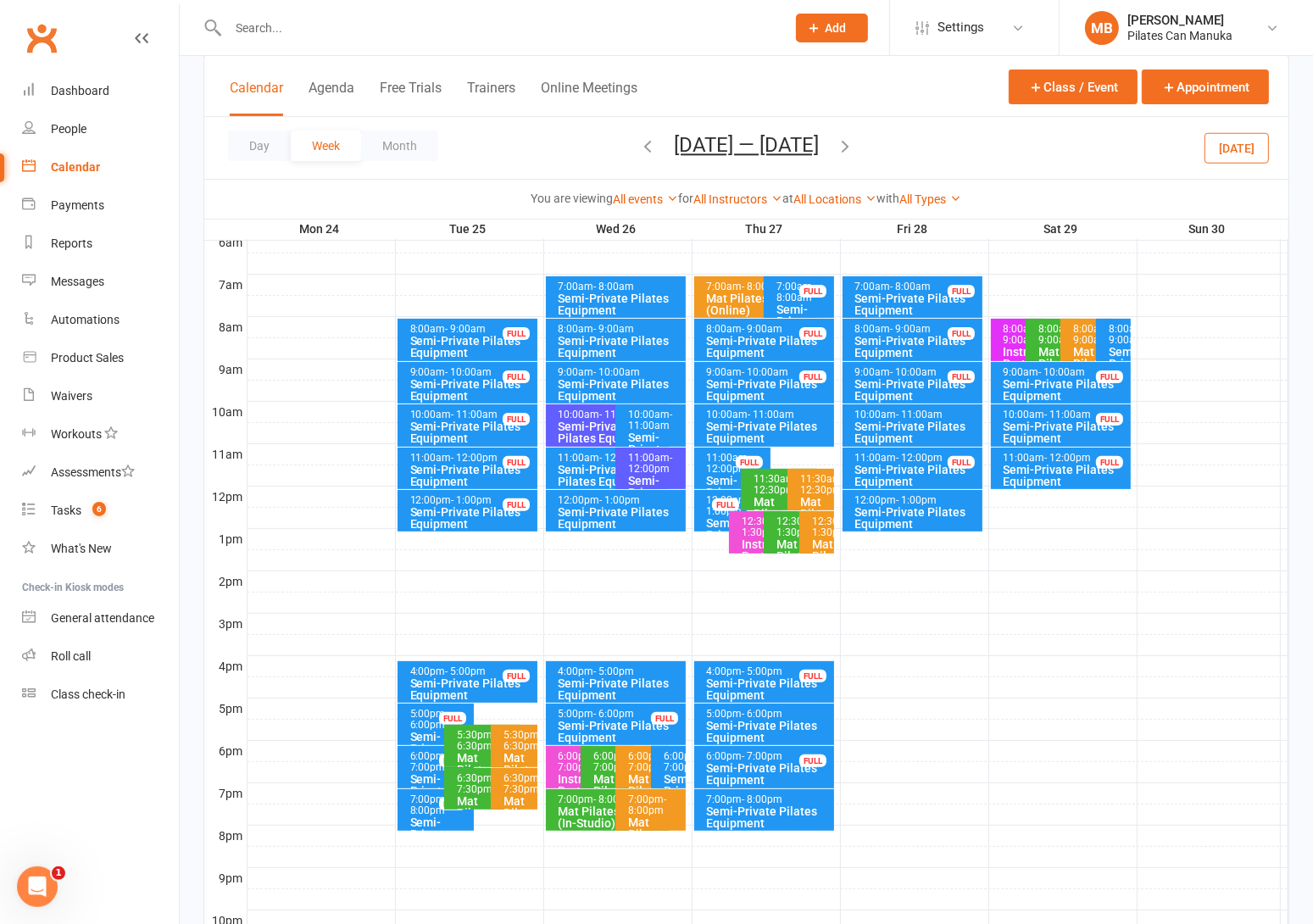
click at [854, 138] on icon "button" at bounding box center [845, 146] width 19 height 19
click at [657, 145] on icon "button" at bounding box center [647, 146] width 19 height 19
click at [694, 149] on button "Nov 24 — 30 2025" at bounding box center [746, 145] width 145 height 24
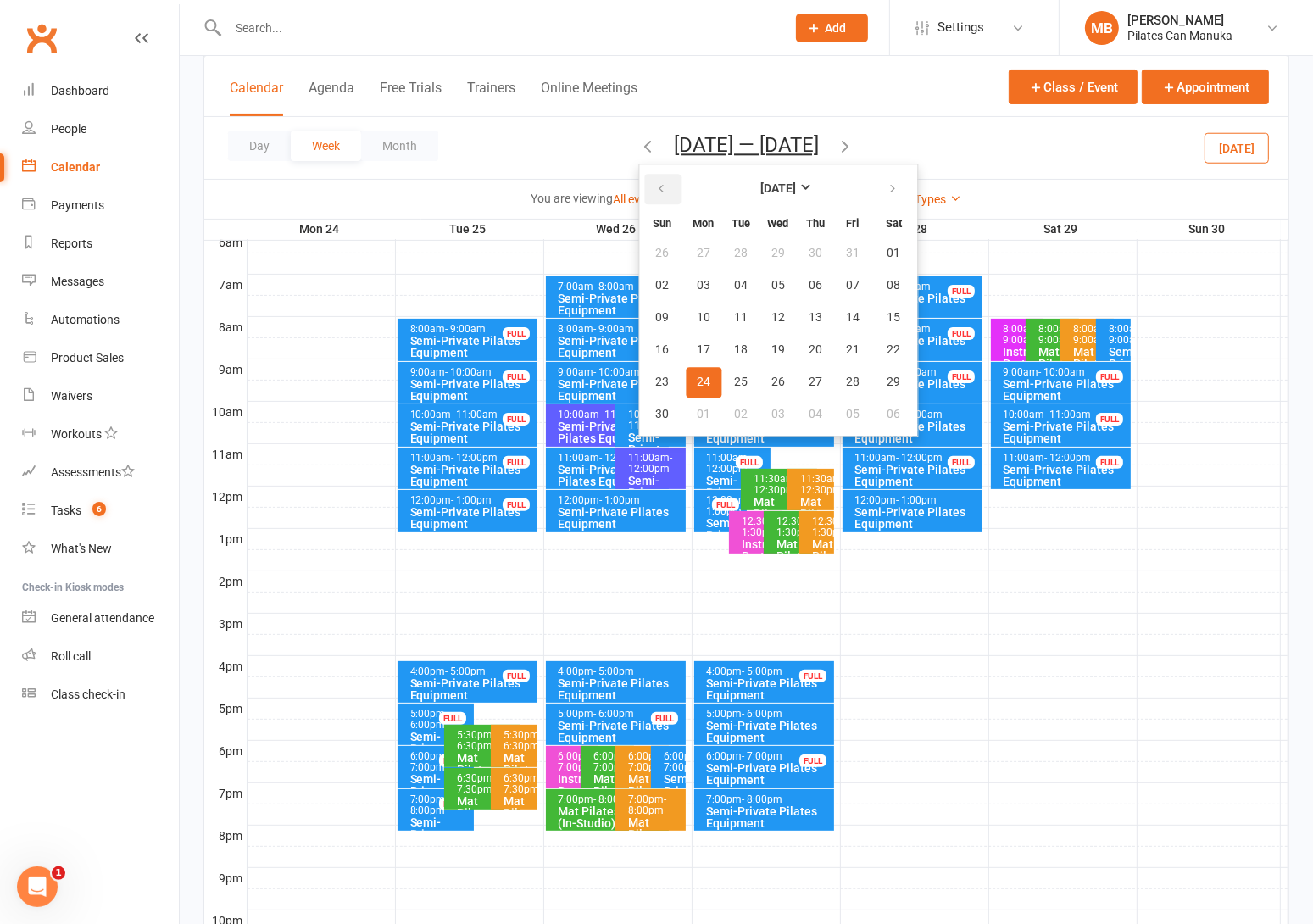
click at [655, 182] on icon "button" at bounding box center [661, 189] width 12 height 13
click at [572, 172] on div "Day Week Month Nov 24 — 30 2025 October 2025 Sun Mon Tue Wed Thu Fri Sat 28 29 …" at bounding box center [746, 147] width 1084 height 62
click at [659, 184] on button "button" at bounding box center [662, 189] width 37 height 30
click at [886, 185] on button "button" at bounding box center [894, 189] width 37 height 30
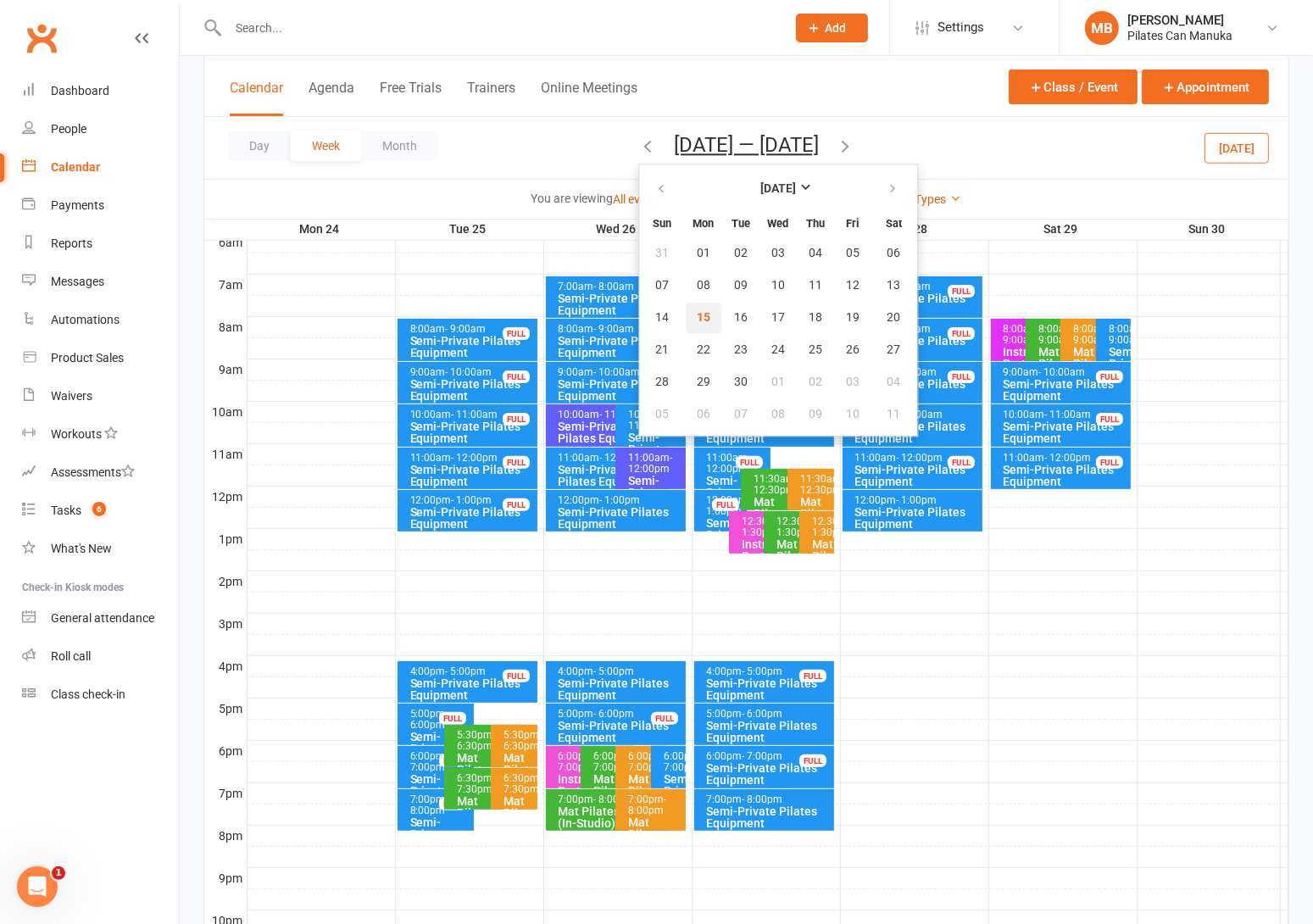
click at [697, 311] on span "15" at bounding box center [703, 317] width 13 height 13
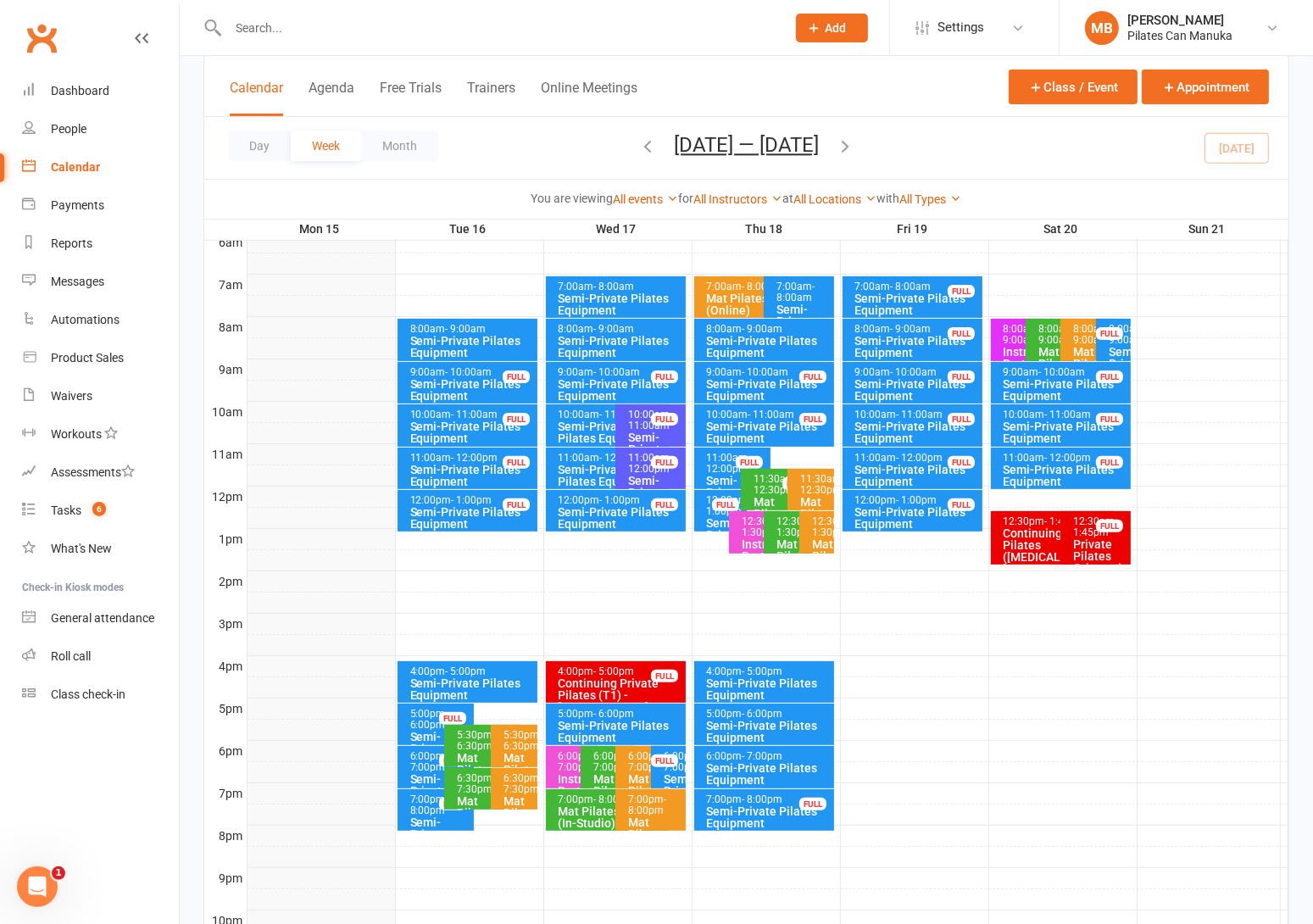
click at [593, 423] on div "Semi-Private Pilates Equipment" at bounding box center [611, 432] width 108 height 24
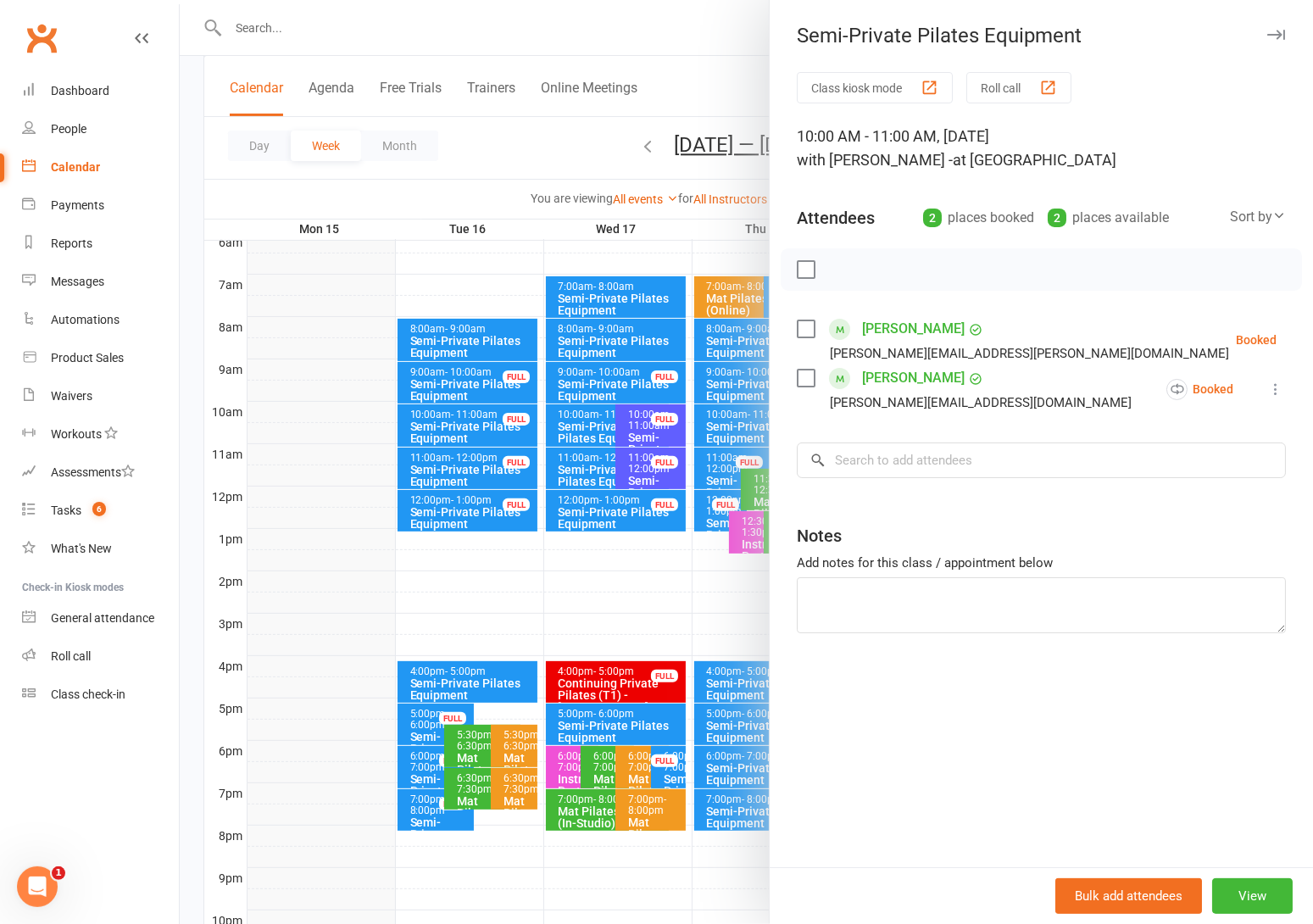
click at [592, 424] on div at bounding box center [746, 462] width 1133 height 924
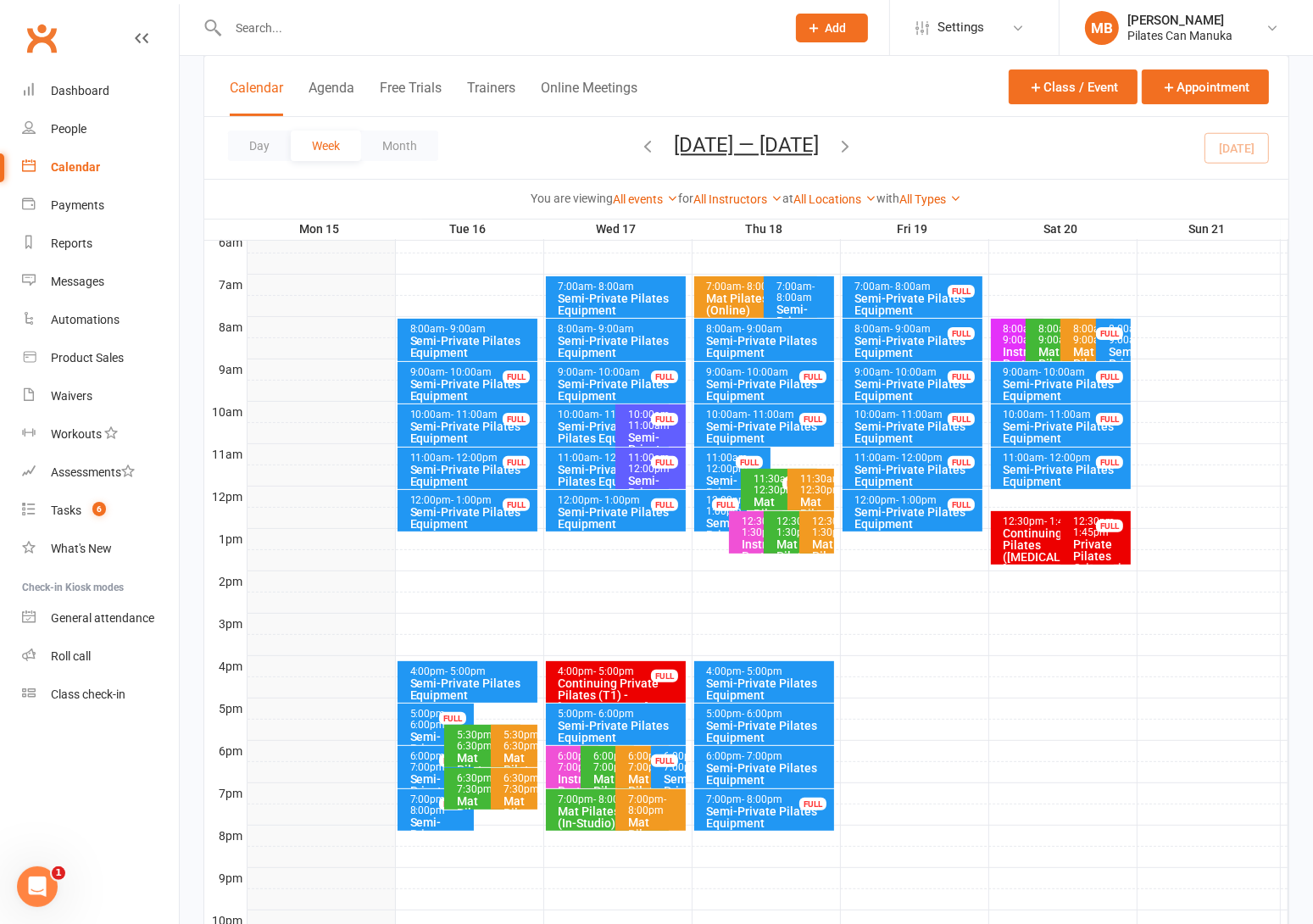
click at [851, 139] on icon "button" at bounding box center [845, 146] width 19 height 19
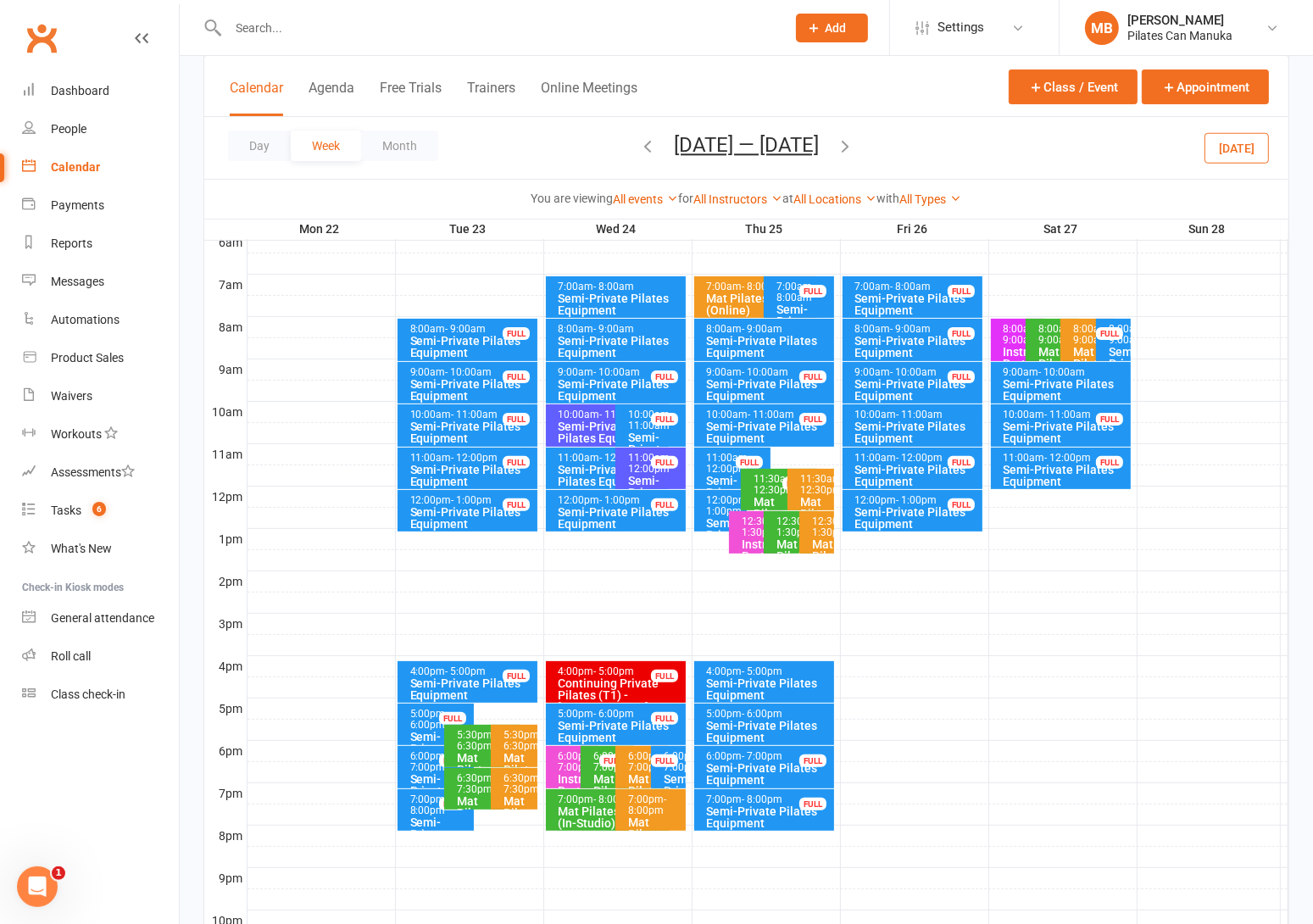
click at [594, 427] on div "Semi-Private Pilates Equipment" at bounding box center [611, 432] width 108 height 24
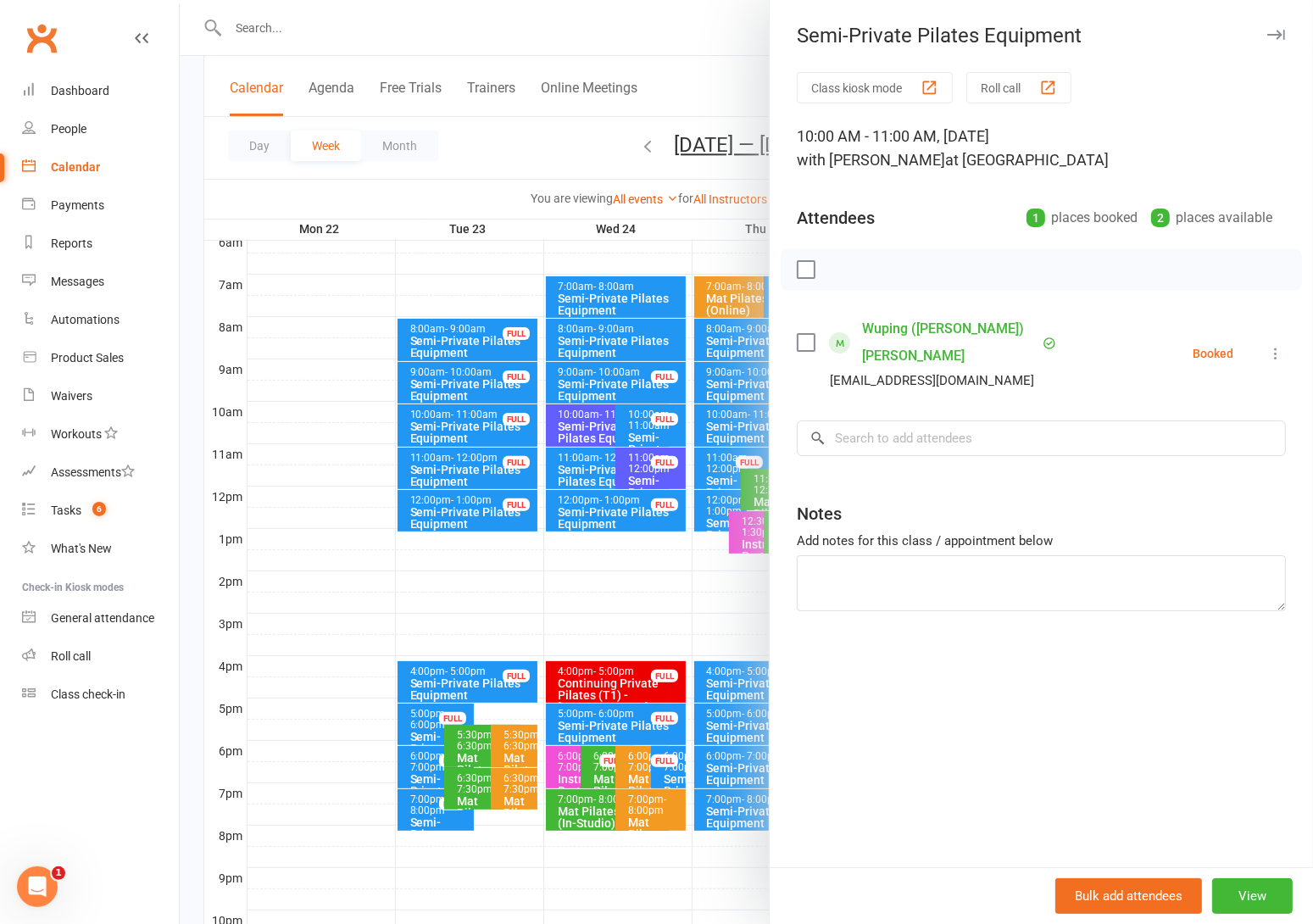
click at [593, 427] on div at bounding box center [746, 462] width 1133 height 924
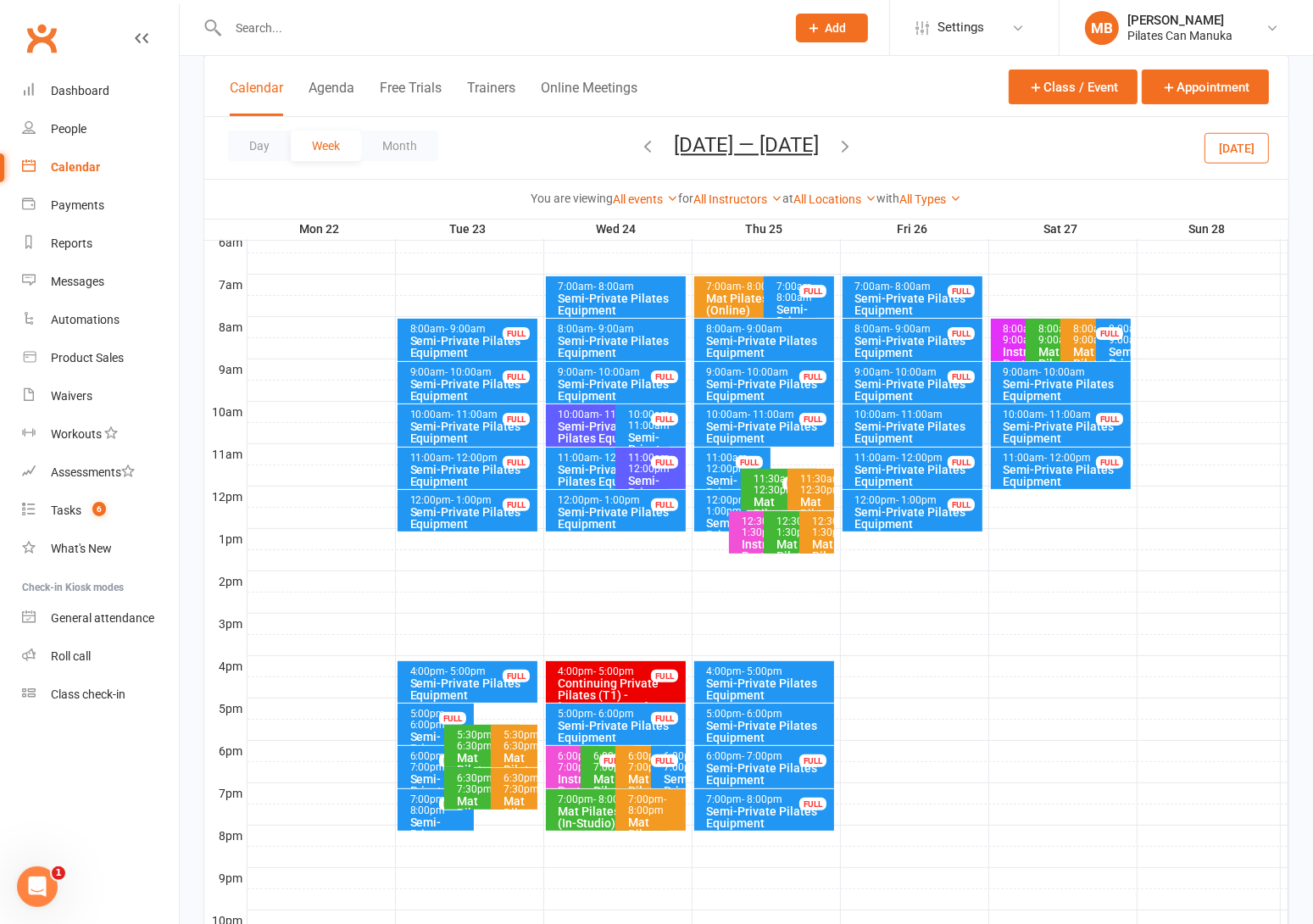
click at [598, 427] on div "Semi-Private Pilates Equipment" at bounding box center [611, 432] width 108 height 24
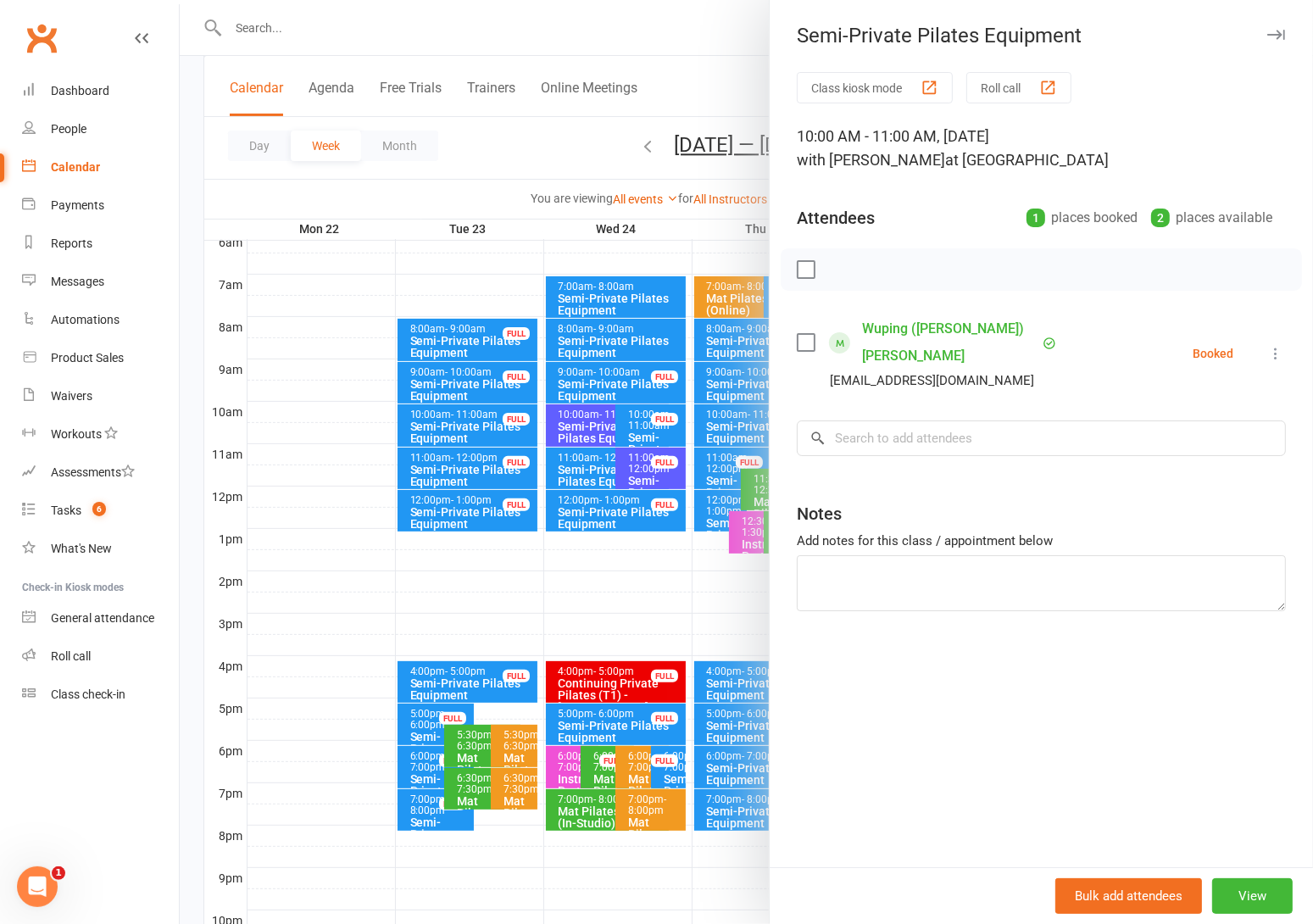
click at [592, 426] on div at bounding box center [746, 462] width 1133 height 924
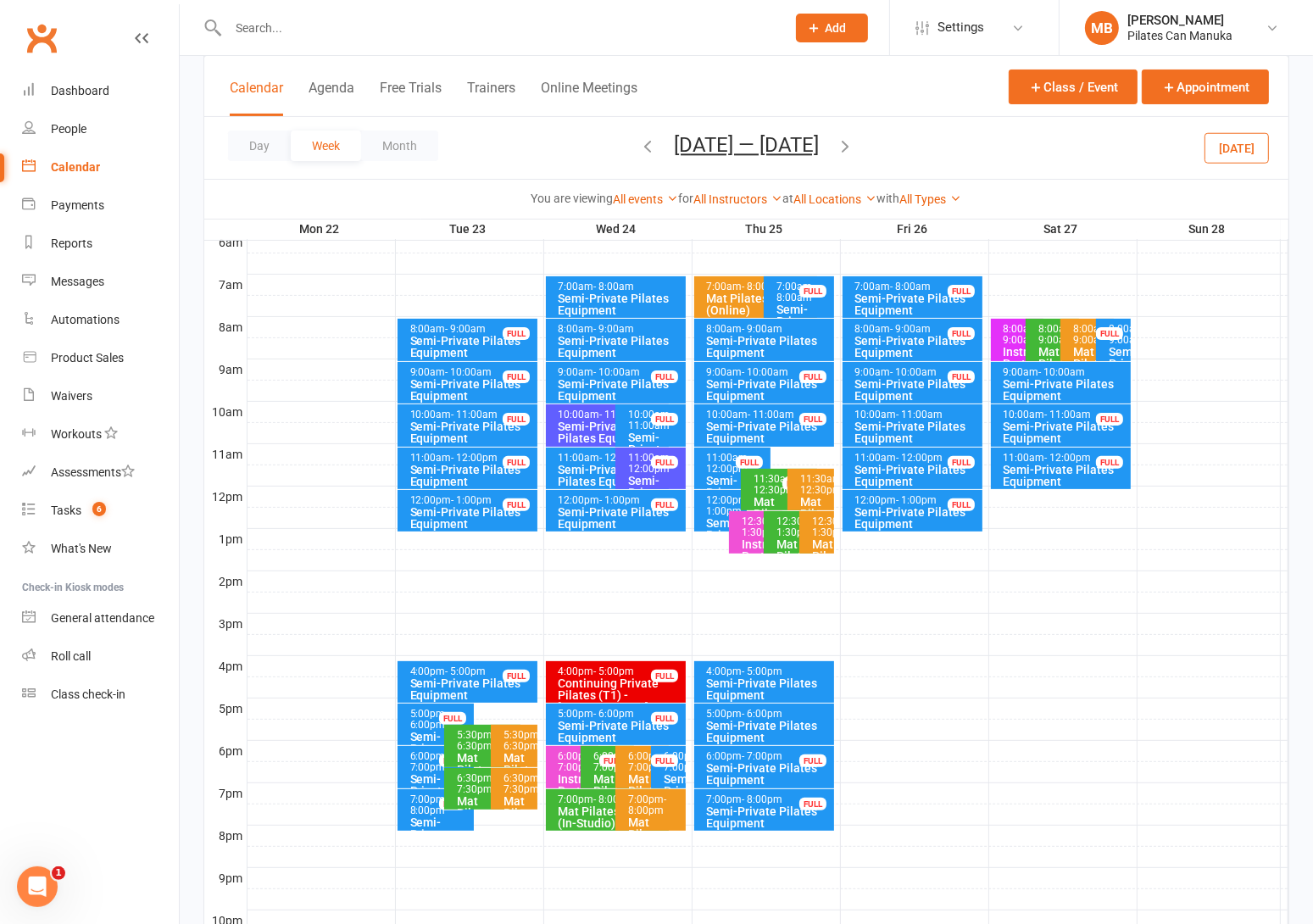
click at [851, 147] on icon "button" at bounding box center [845, 146] width 19 height 19
click at [585, 415] on div "10:00am - 11:00am" at bounding box center [611, 415] width 108 height 11
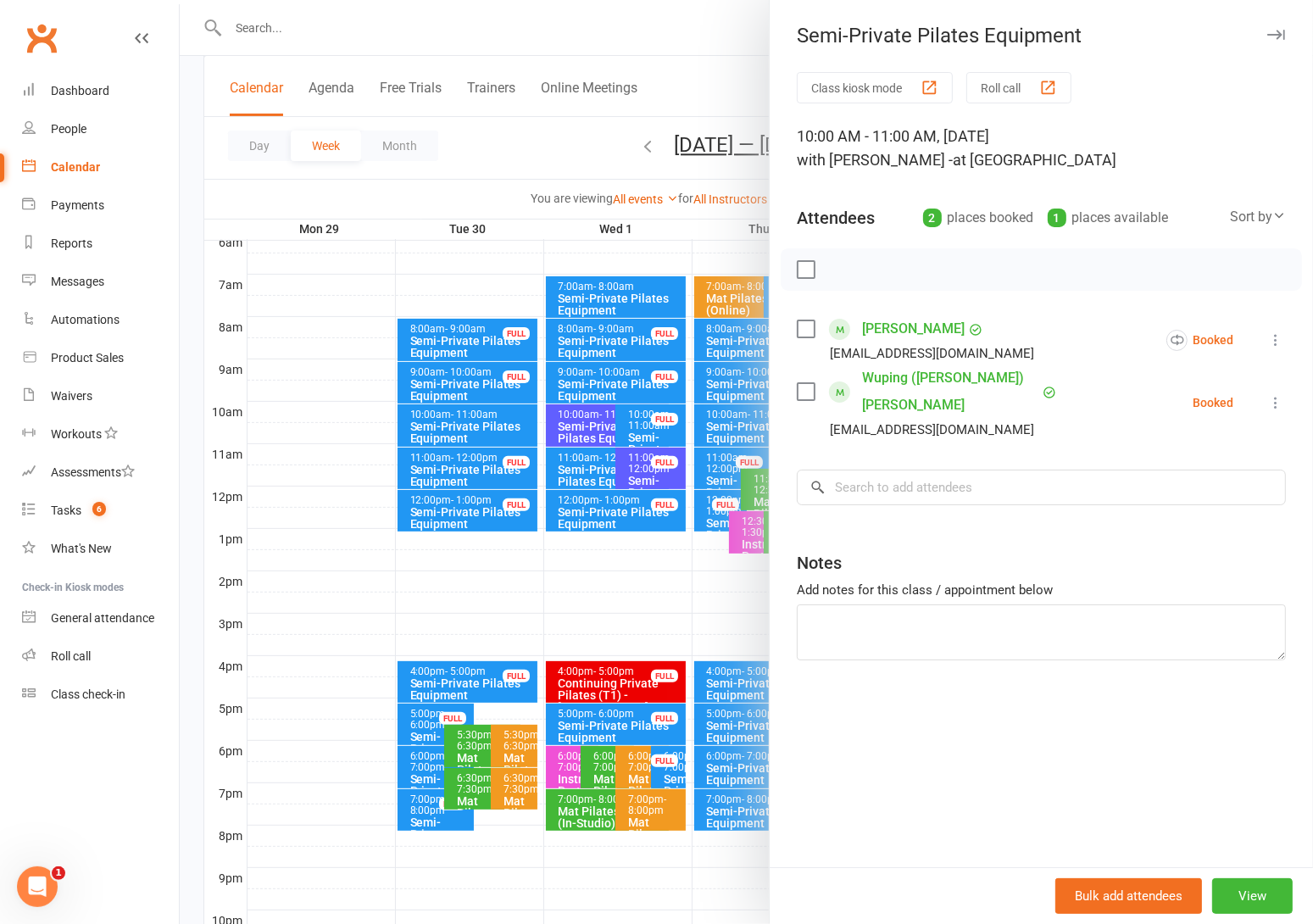
drag, startPoint x: 581, startPoint y: 419, endPoint x: 648, endPoint y: 352, distance: 94.8
click at [584, 419] on div at bounding box center [746, 462] width 1133 height 924
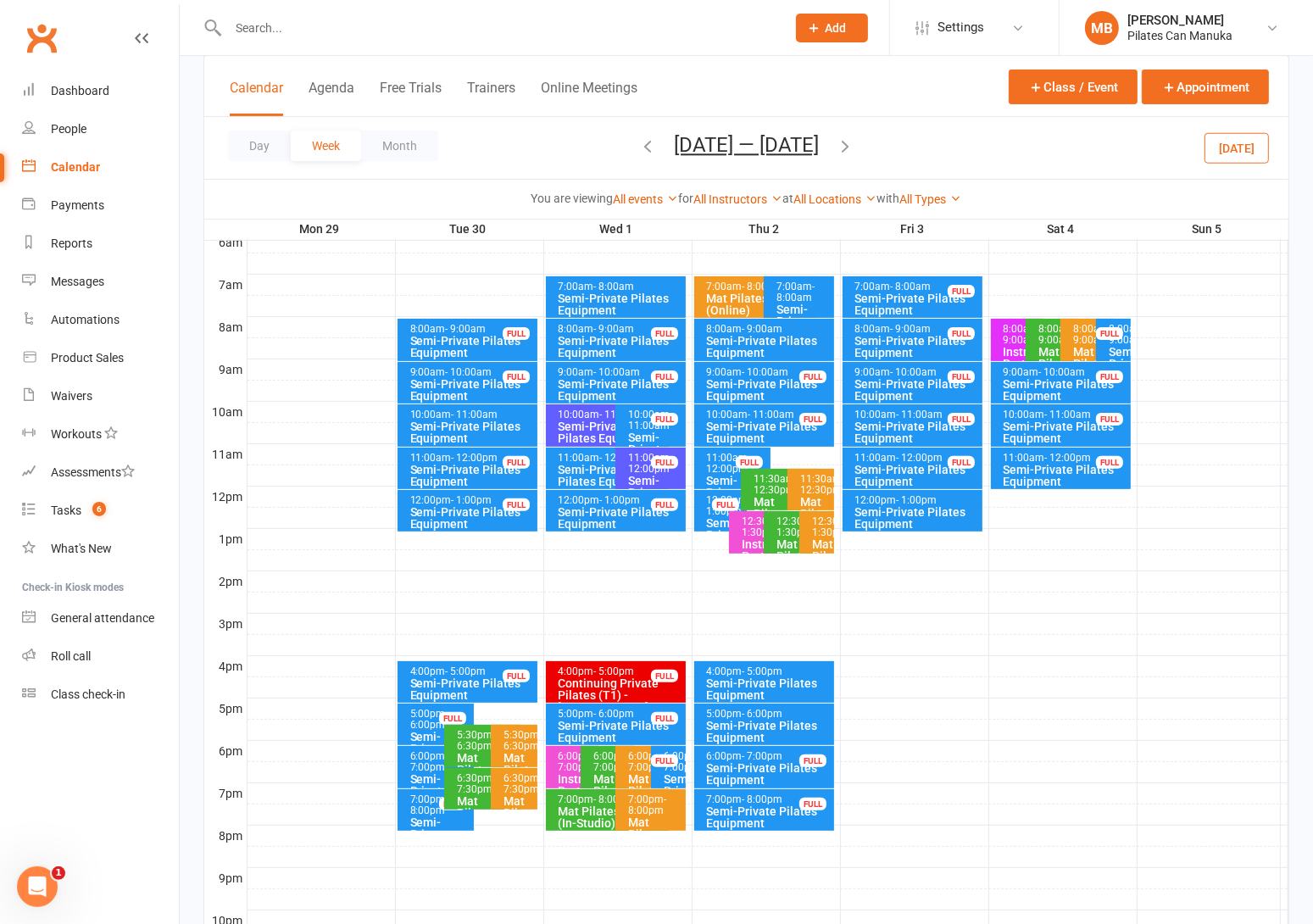
click at [854, 144] on icon "button" at bounding box center [845, 146] width 19 height 19
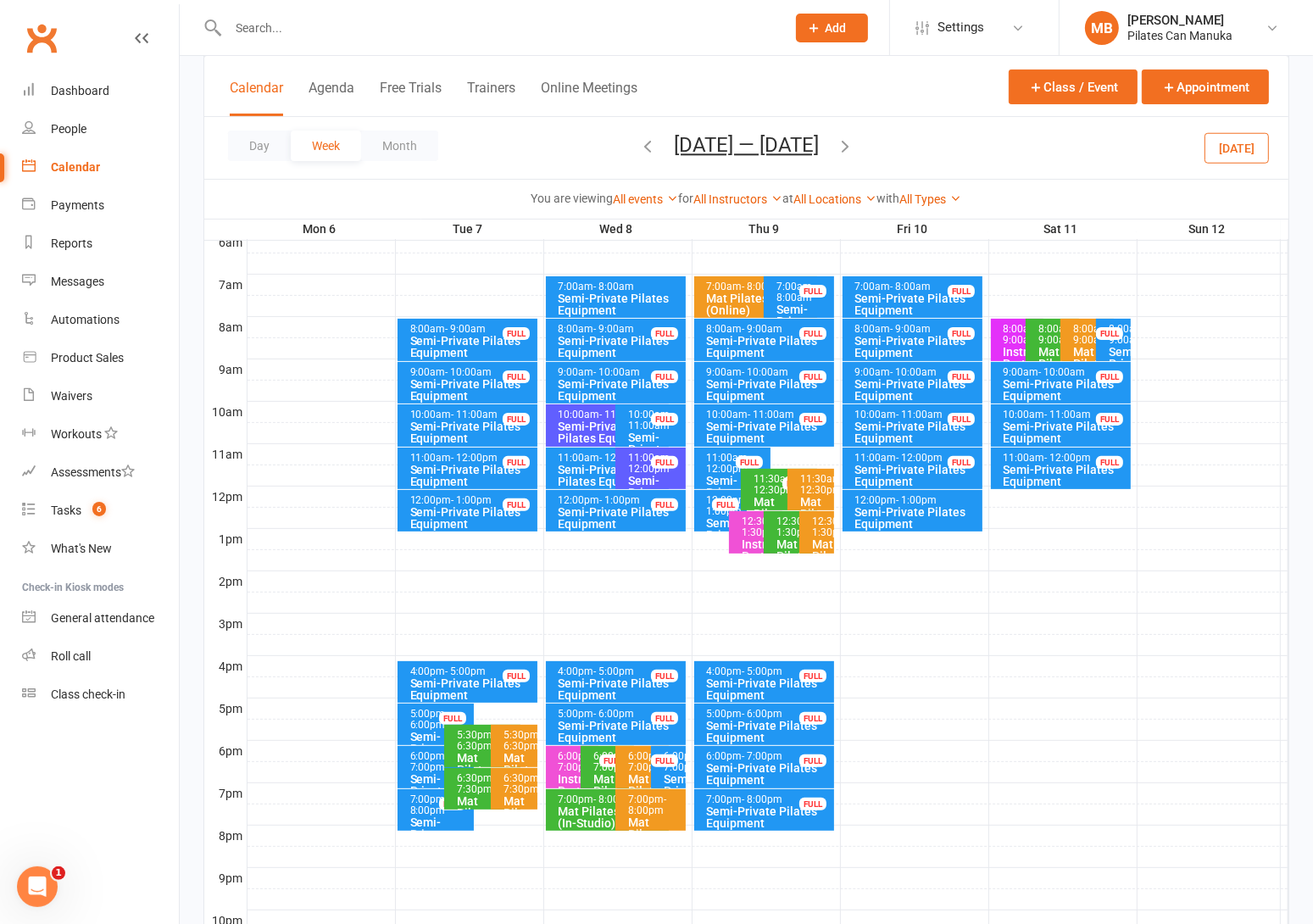
click at [585, 420] on div "Semi-Private Pilates Equipment" at bounding box center [611, 432] width 108 height 24
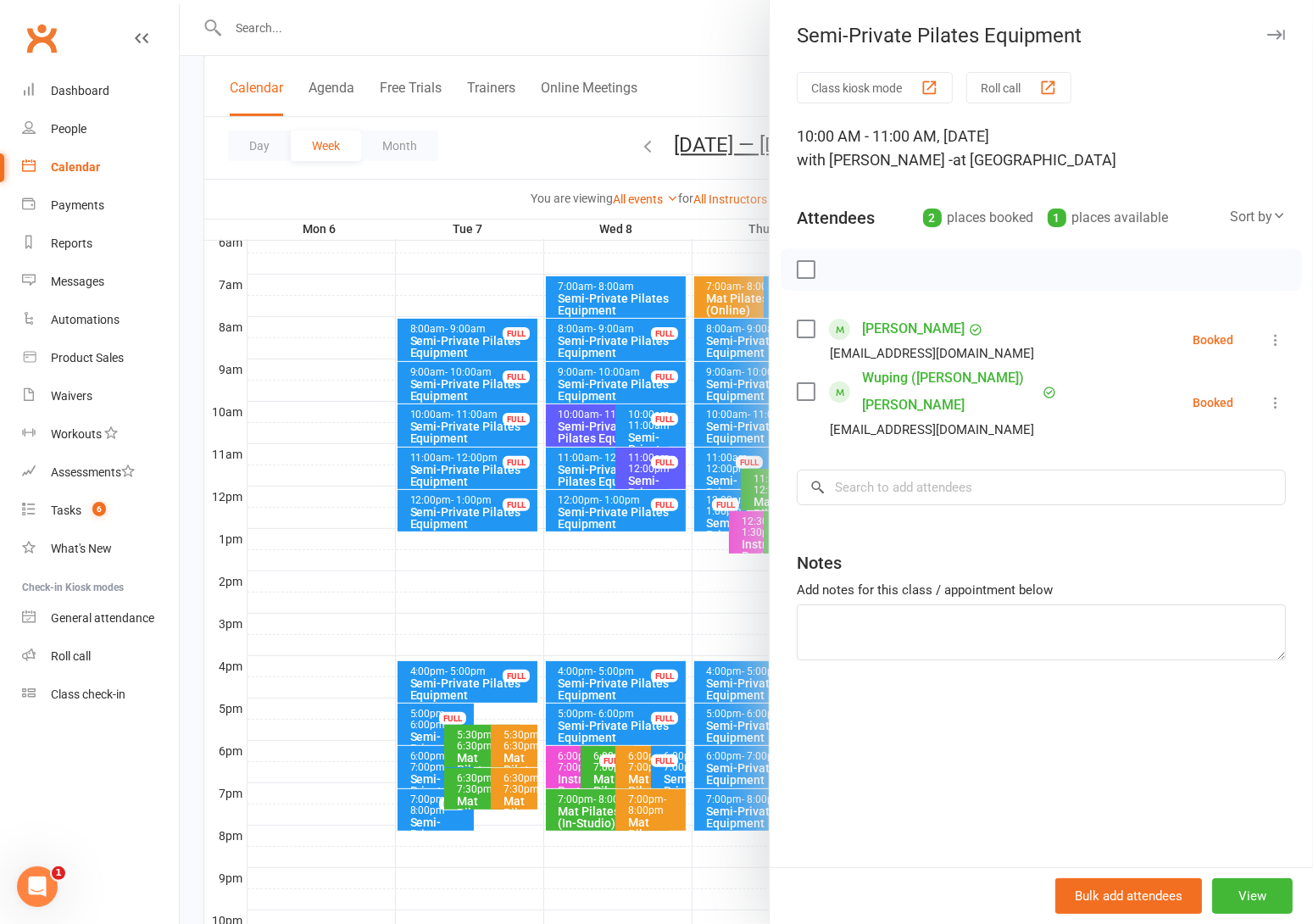
click at [585, 418] on div at bounding box center [746, 462] width 1133 height 924
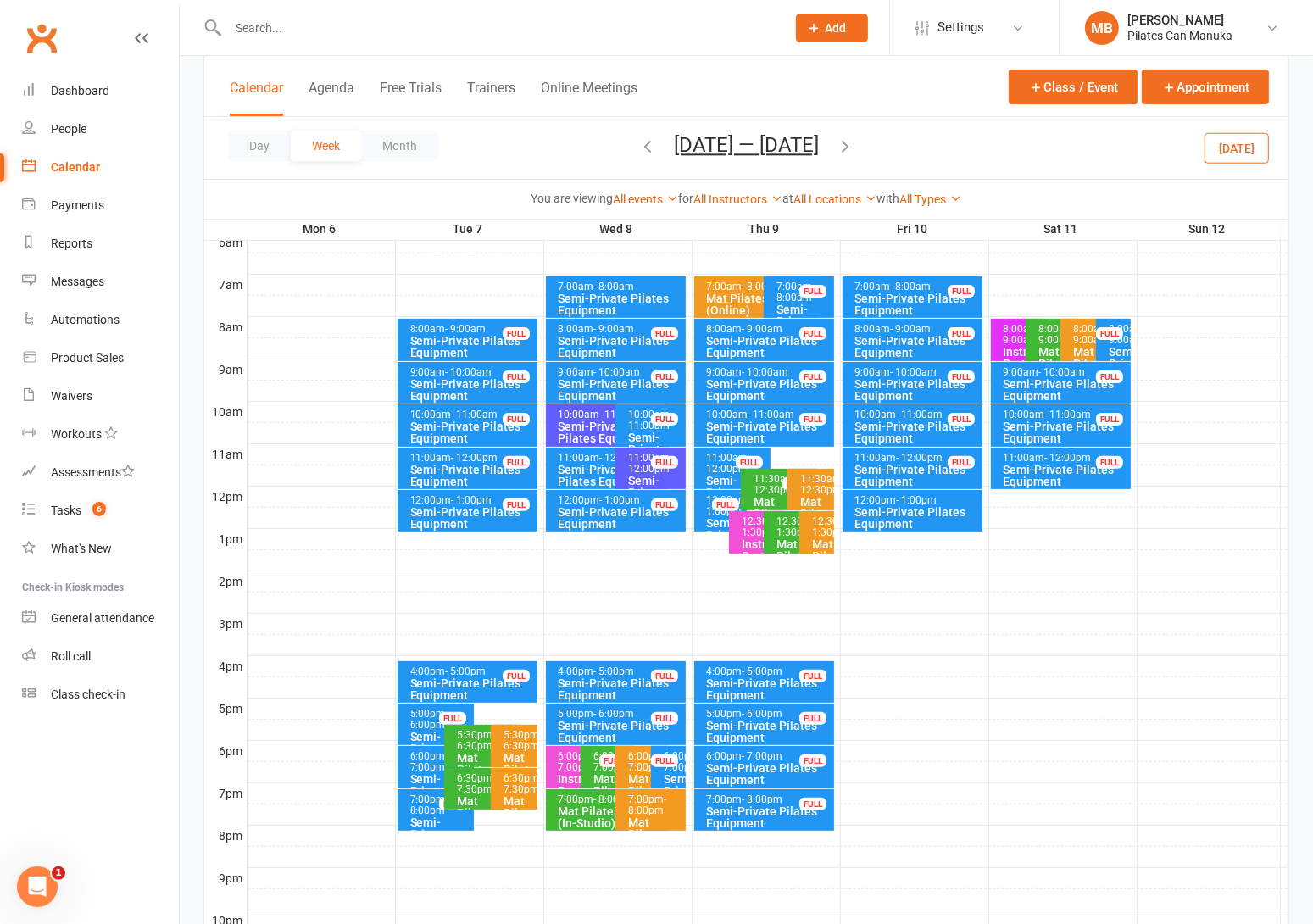
click at [779, 157] on span "Oct 6 — 12 2025 September 2025 Sun Mon Tue Wed Thu Fri Sat 31 01 02 03 04 05 06…" at bounding box center [746, 147] width 179 height 29
click at [705, 144] on button "Oct 6 — 12 2025" at bounding box center [746, 145] width 145 height 24
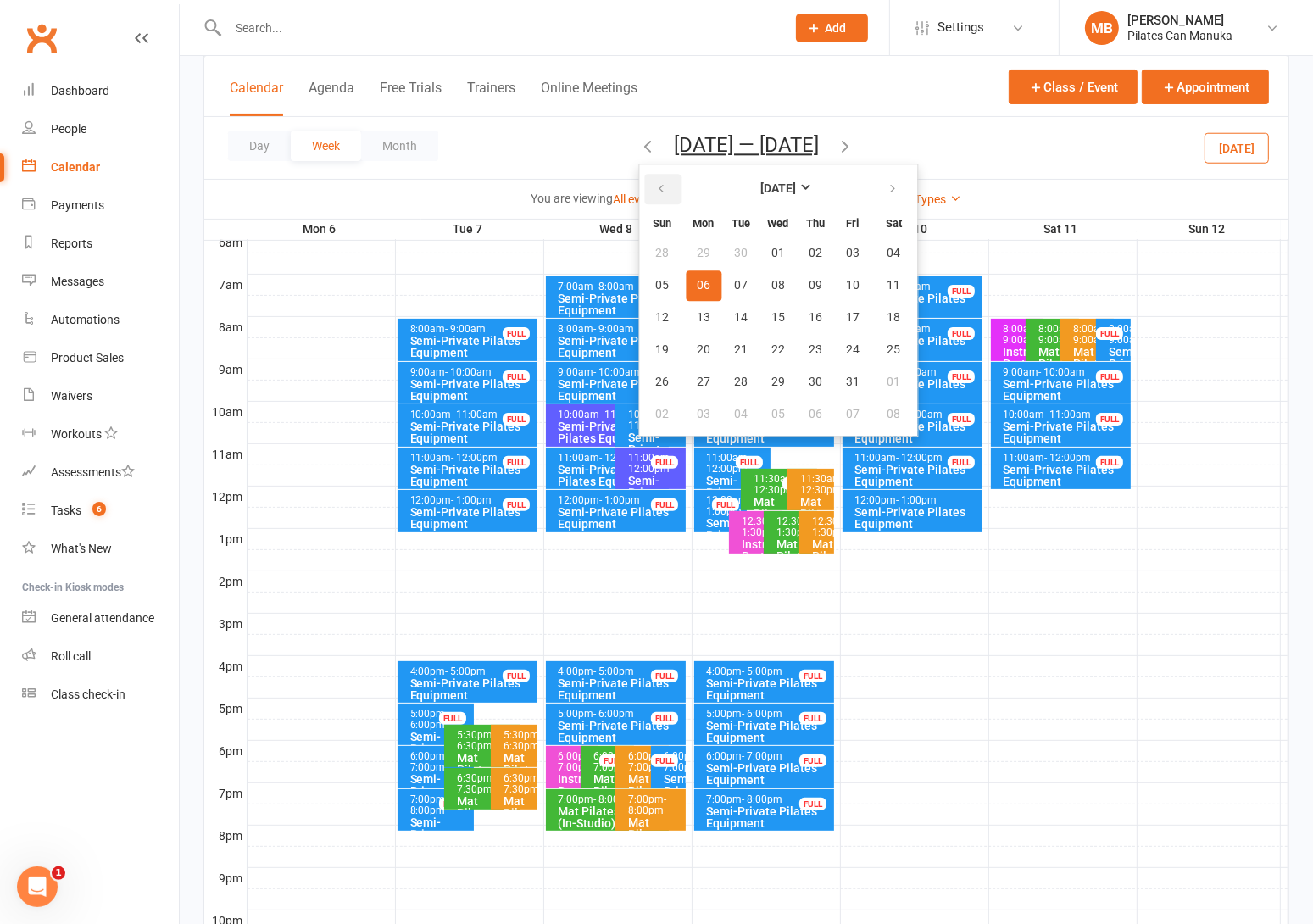
click at [661, 181] on button "button" at bounding box center [662, 189] width 37 height 30
click at [776, 318] on span "17" at bounding box center [778, 317] width 13 height 13
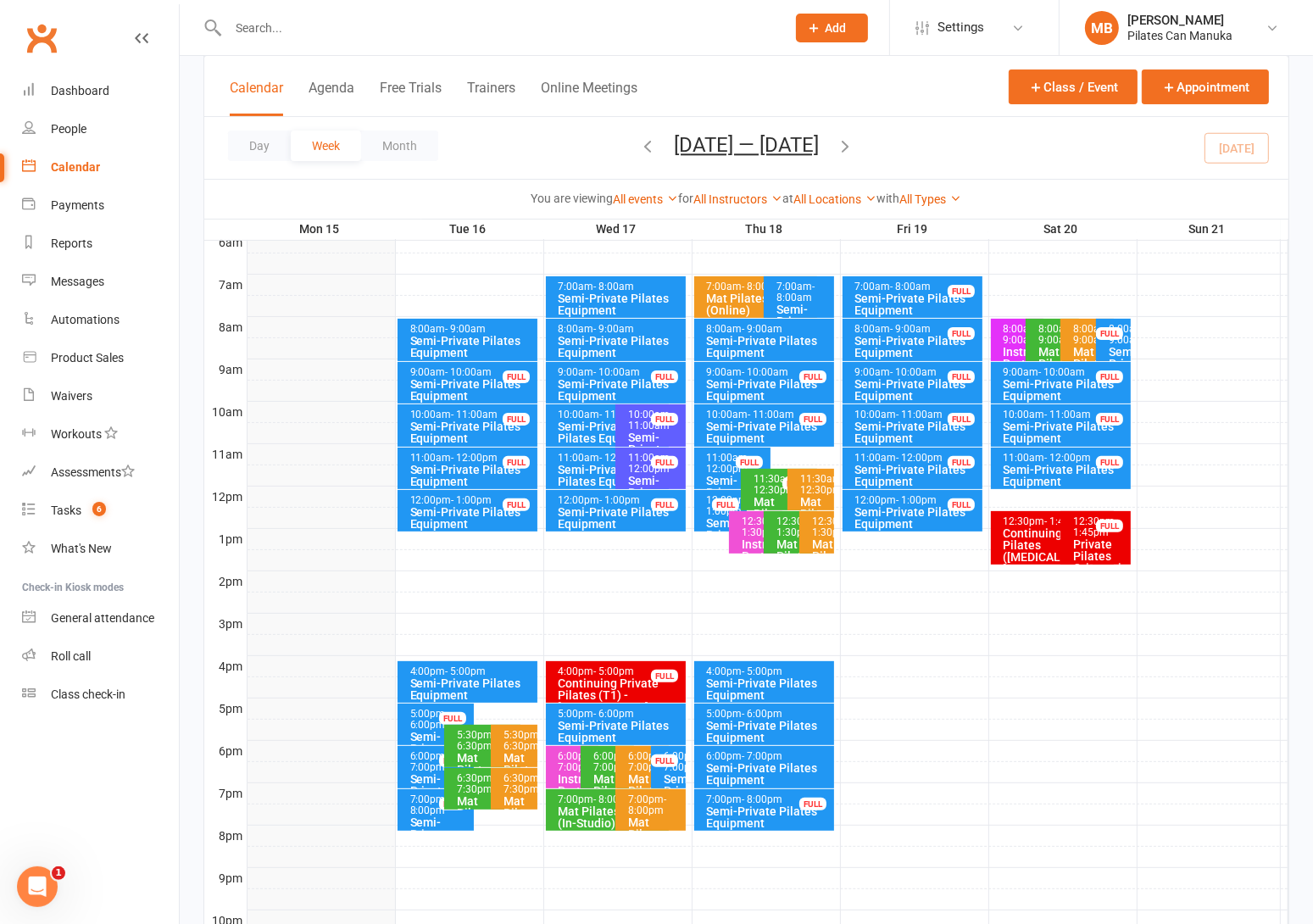
click at [578, 455] on div "11:00am - 12:00pm" at bounding box center [611, 458] width 108 height 11
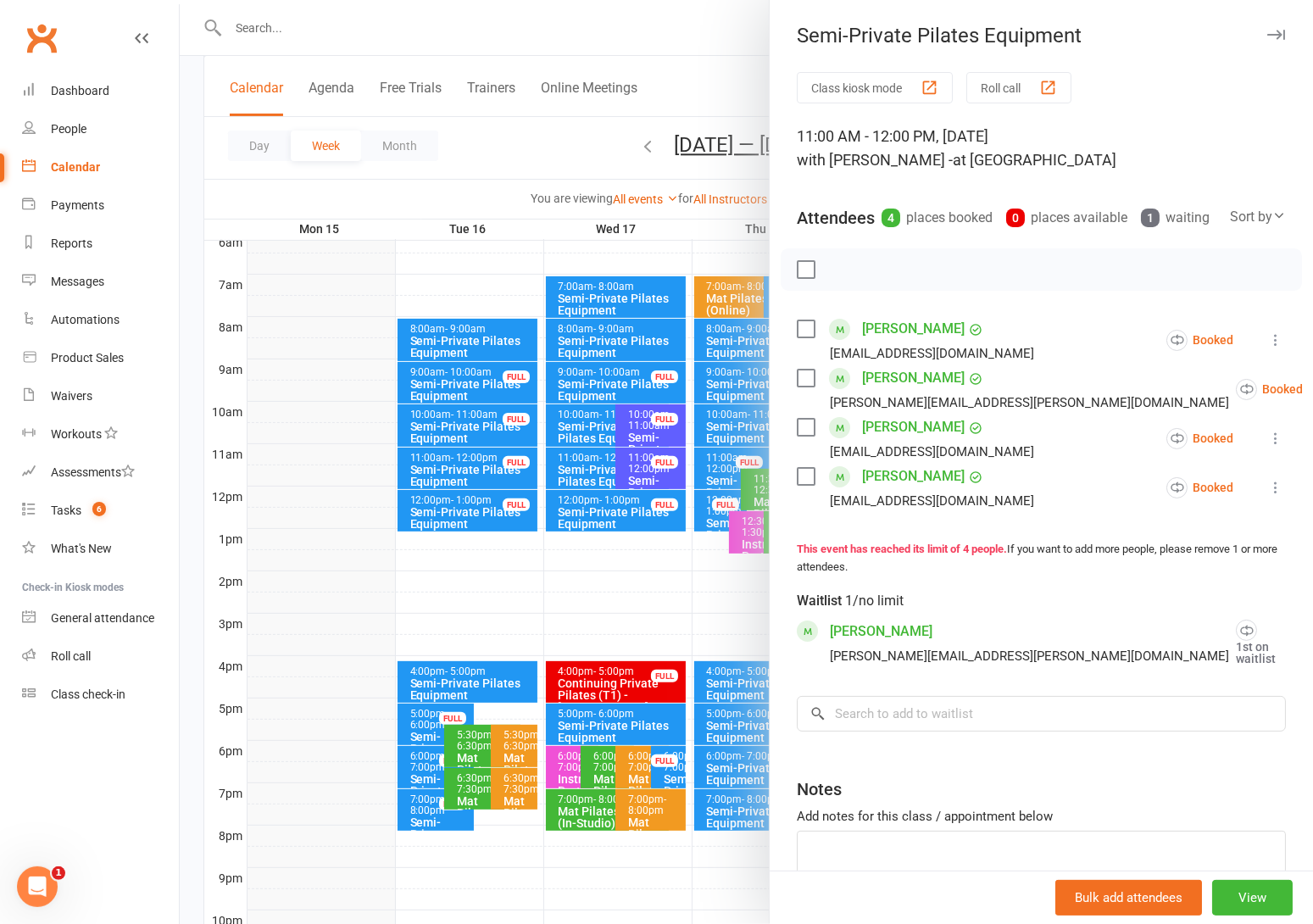
click at [584, 468] on div at bounding box center [746, 462] width 1133 height 924
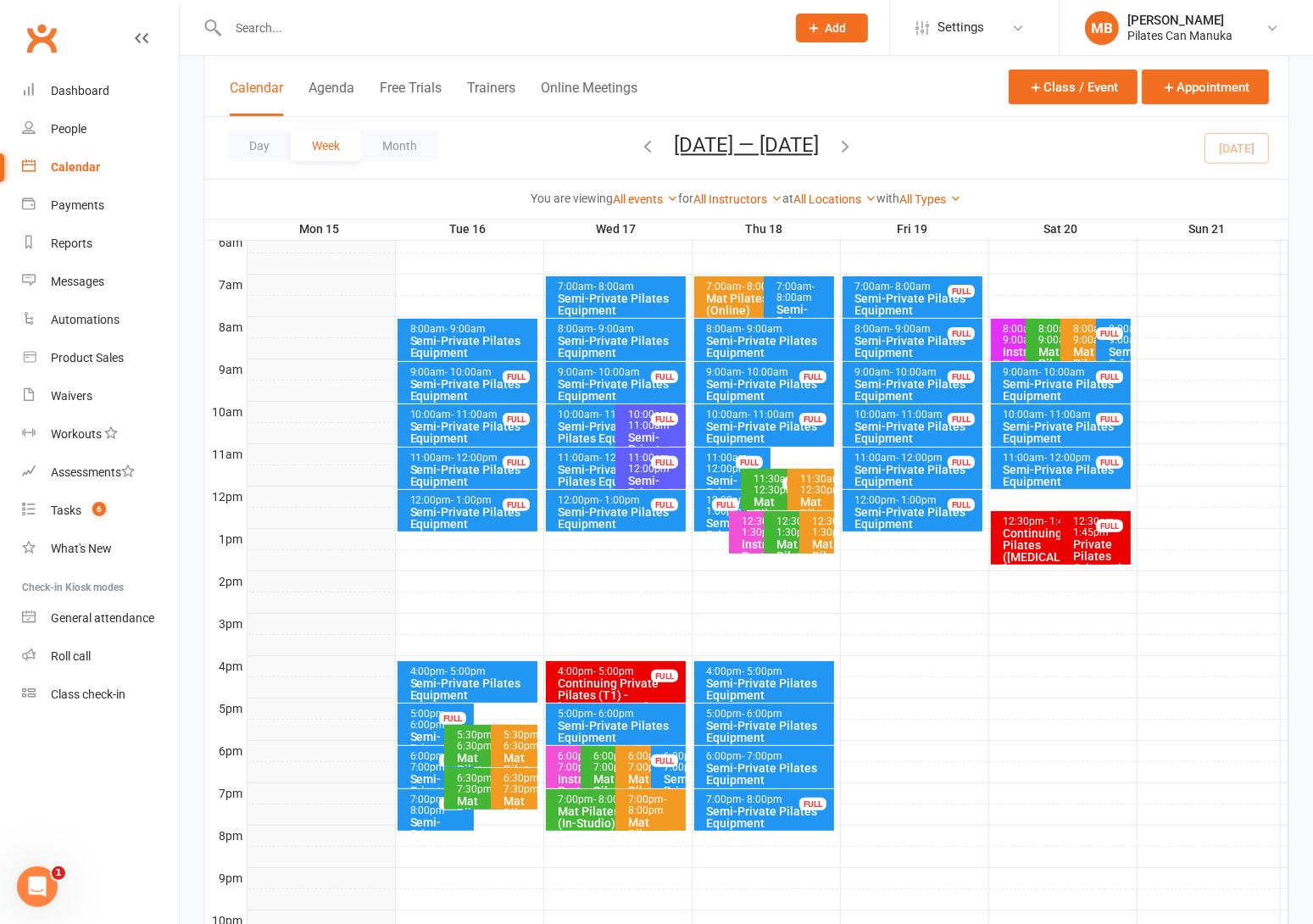
click at [854, 147] on icon "button" at bounding box center [845, 146] width 19 height 19
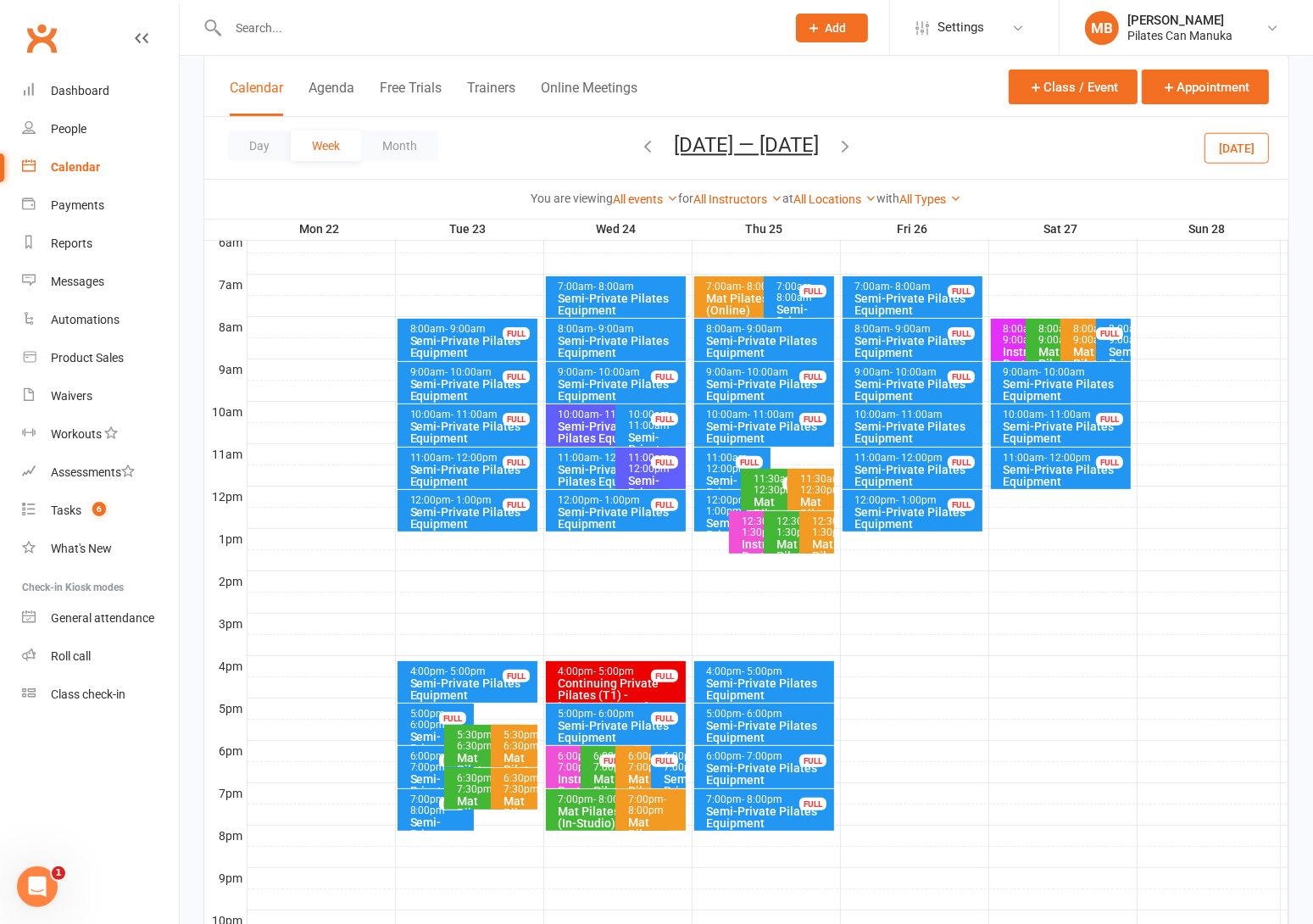
click at [594, 452] on div "11:00am - 12:00pm" at bounding box center [611, 458] width 108 height 11
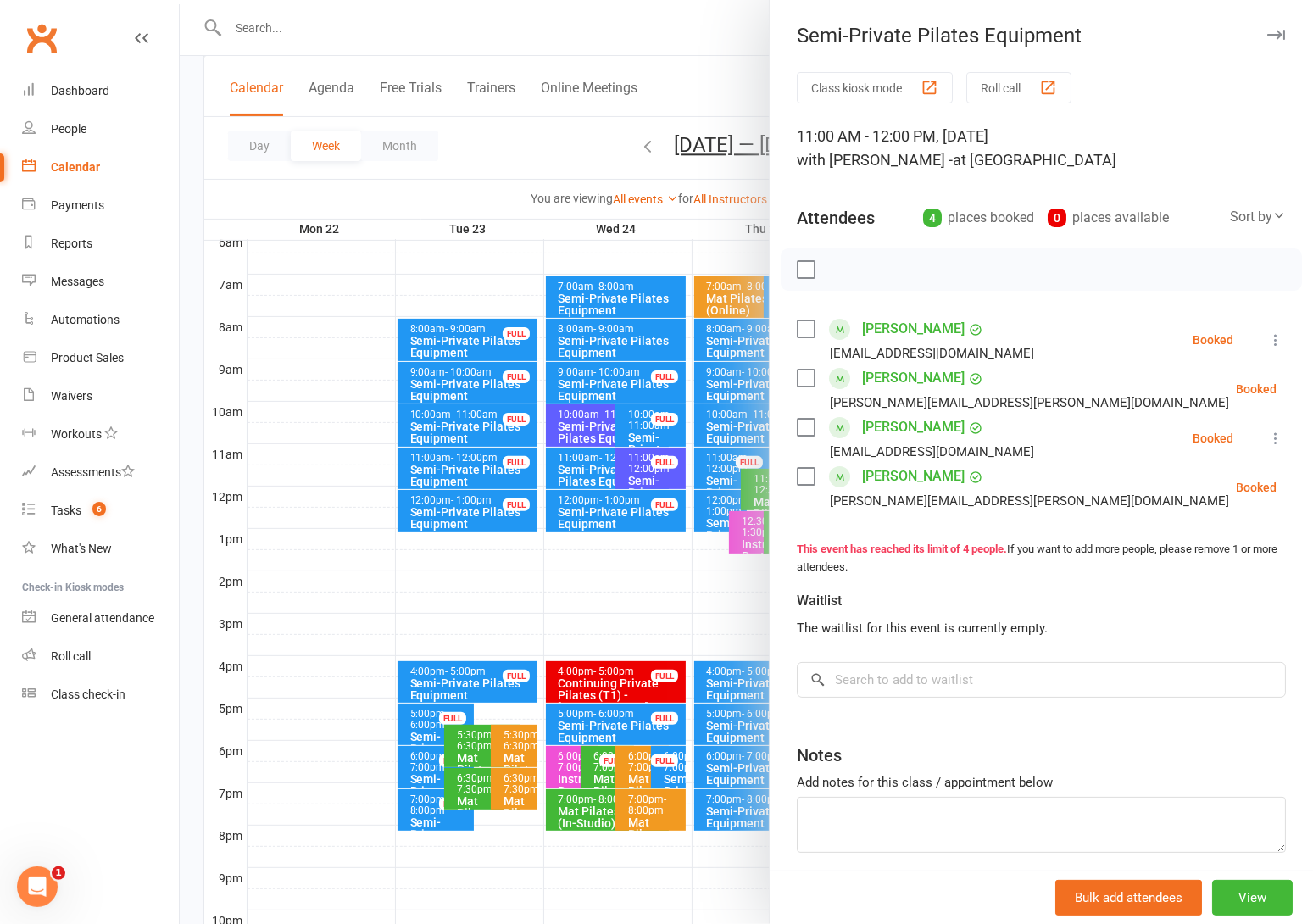
click at [588, 468] on div at bounding box center [746, 462] width 1133 height 924
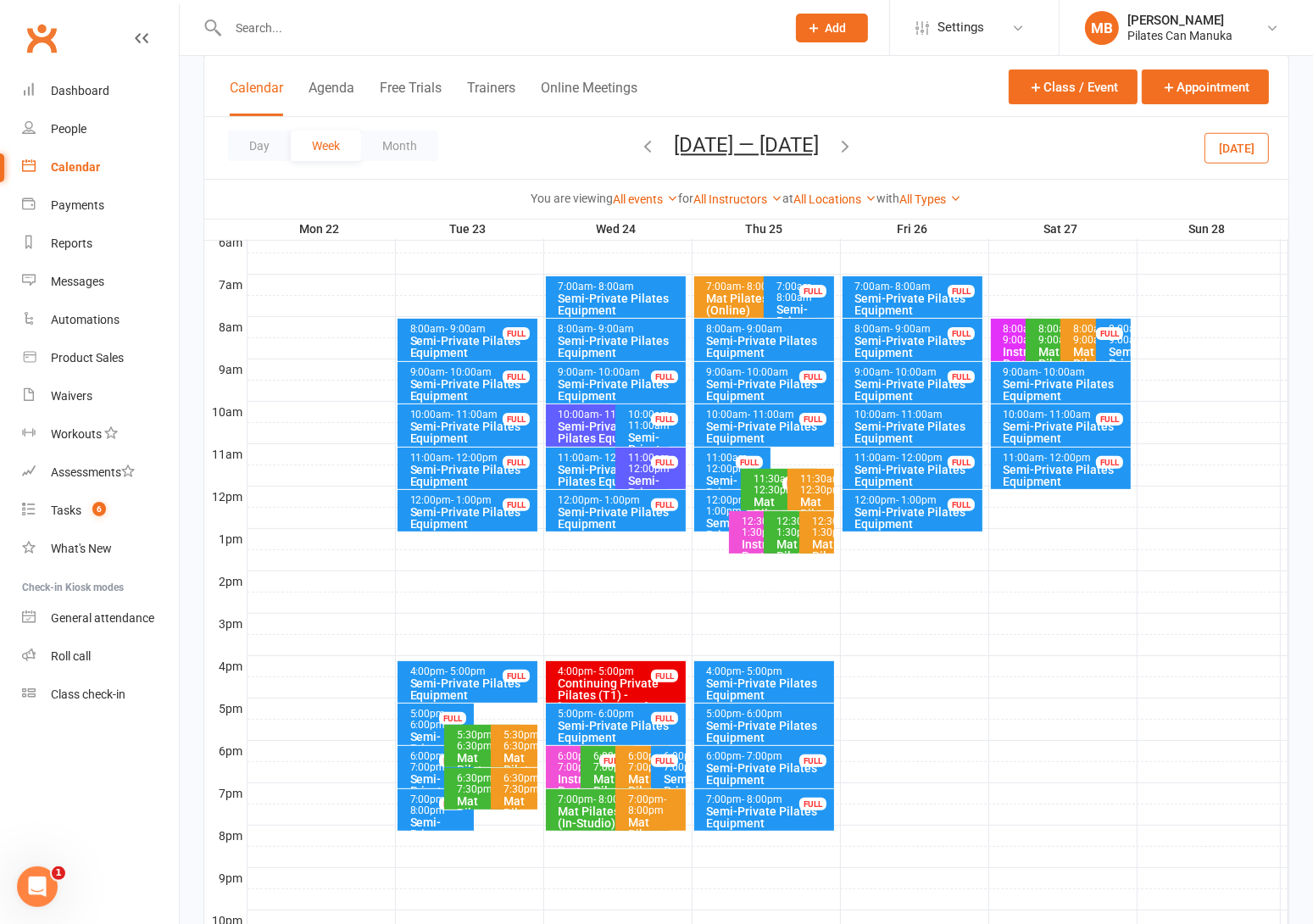
click at [739, 139] on button "Sep 22 — 28 2025" at bounding box center [746, 145] width 145 height 24
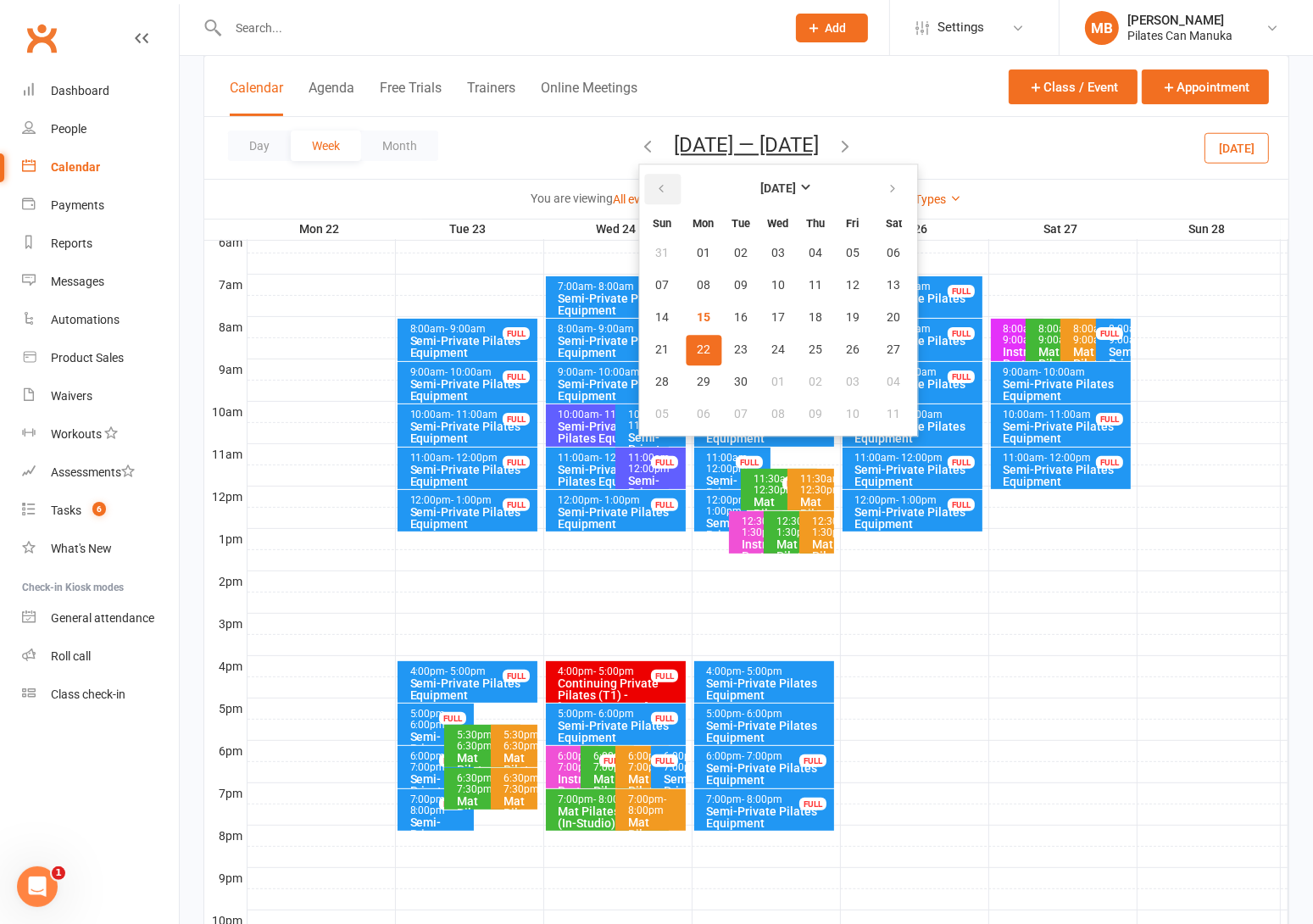
click at [649, 204] on button "button" at bounding box center [662, 189] width 37 height 30
drag, startPoint x: 887, startPoint y: 194, endPoint x: 876, endPoint y: 201, distance: 13.0
click at [887, 193] on button "button" at bounding box center [894, 189] width 37 height 30
click at [797, 307] on button "18" at bounding box center [815, 318] width 36 height 30
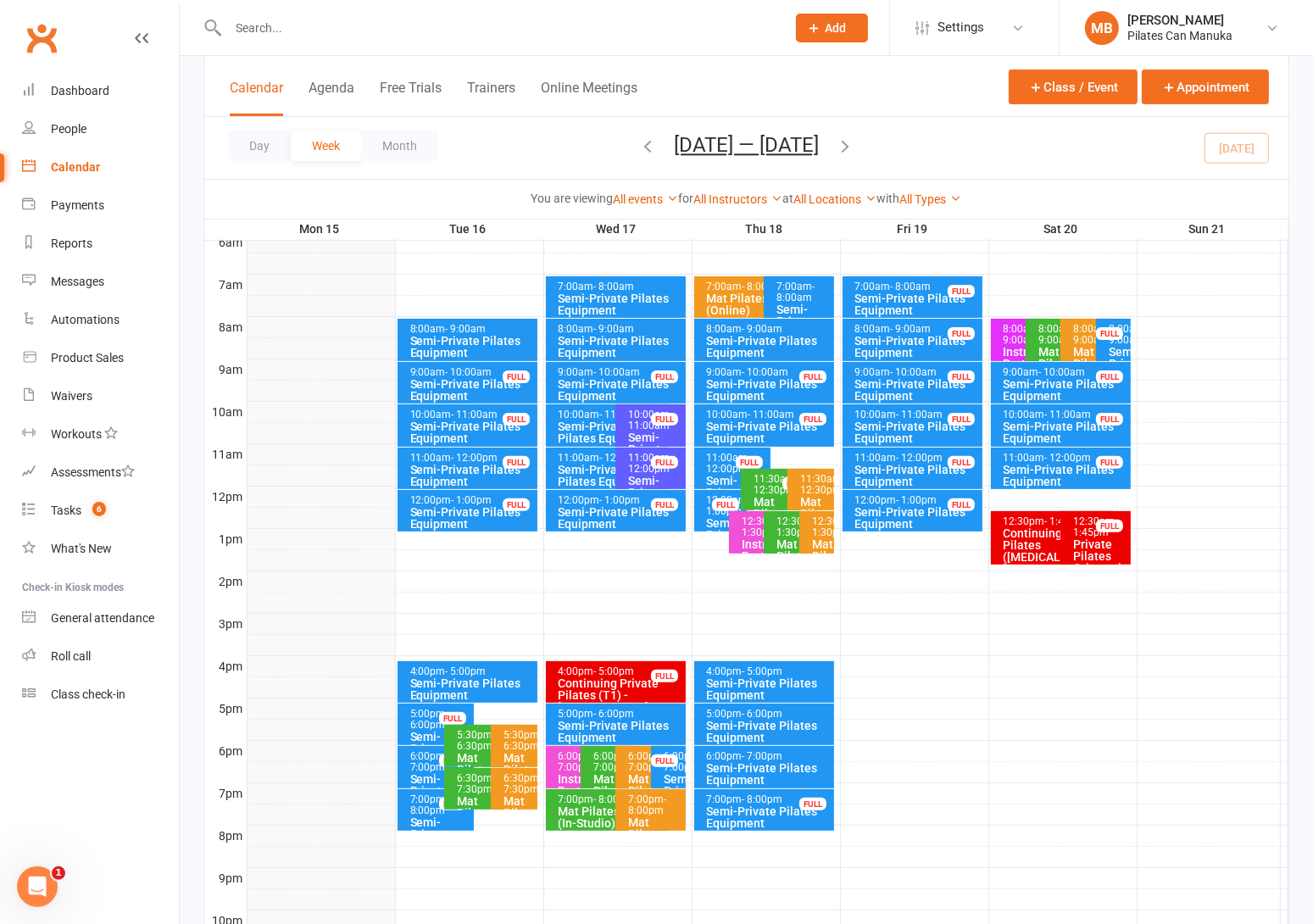
click at [847, 144] on icon "button" at bounding box center [845, 146] width 19 height 19
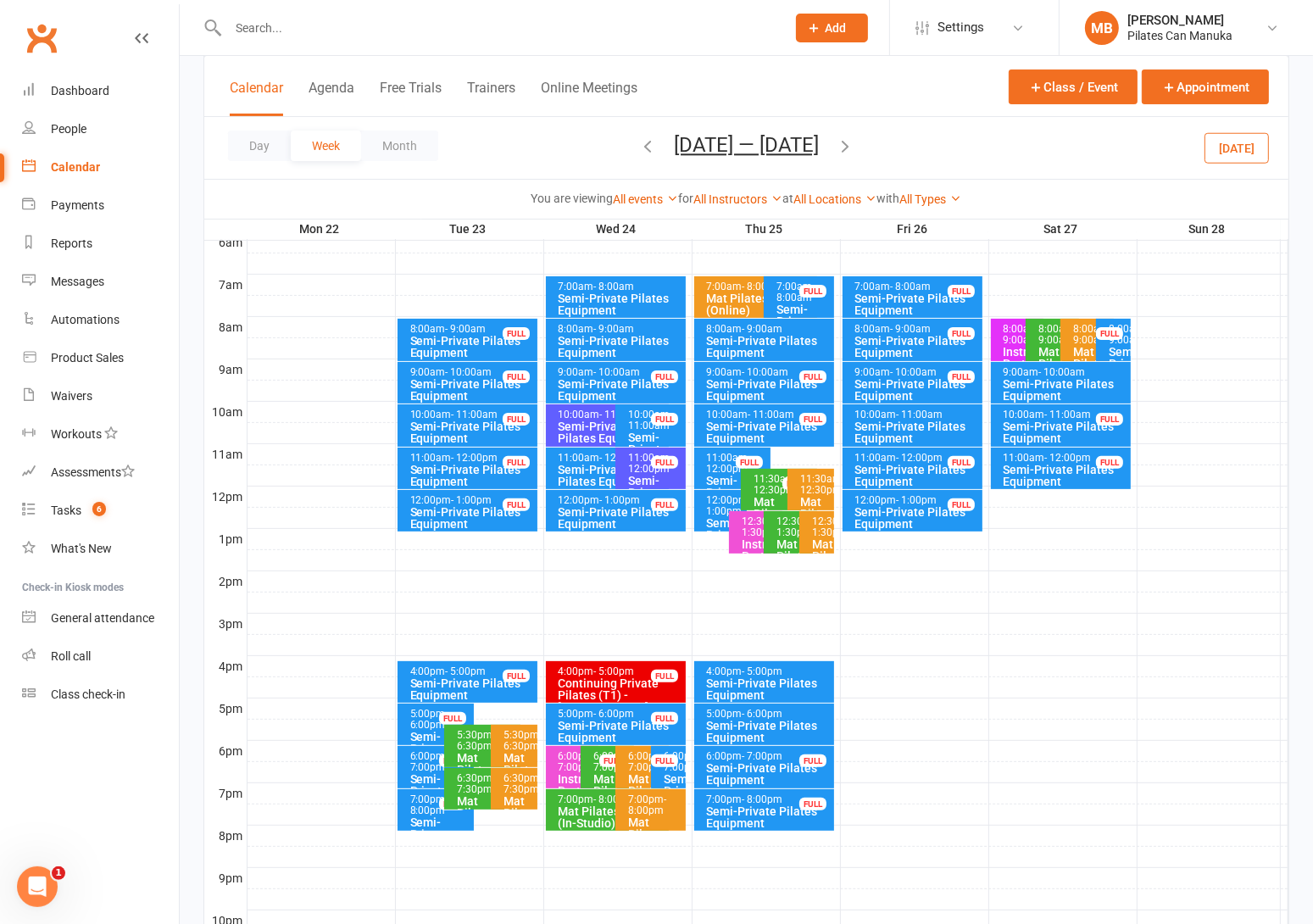
click at [854, 144] on icon "button" at bounding box center [845, 146] width 19 height 19
click at [854, 142] on icon "button" at bounding box center [845, 146] width 19 height 19
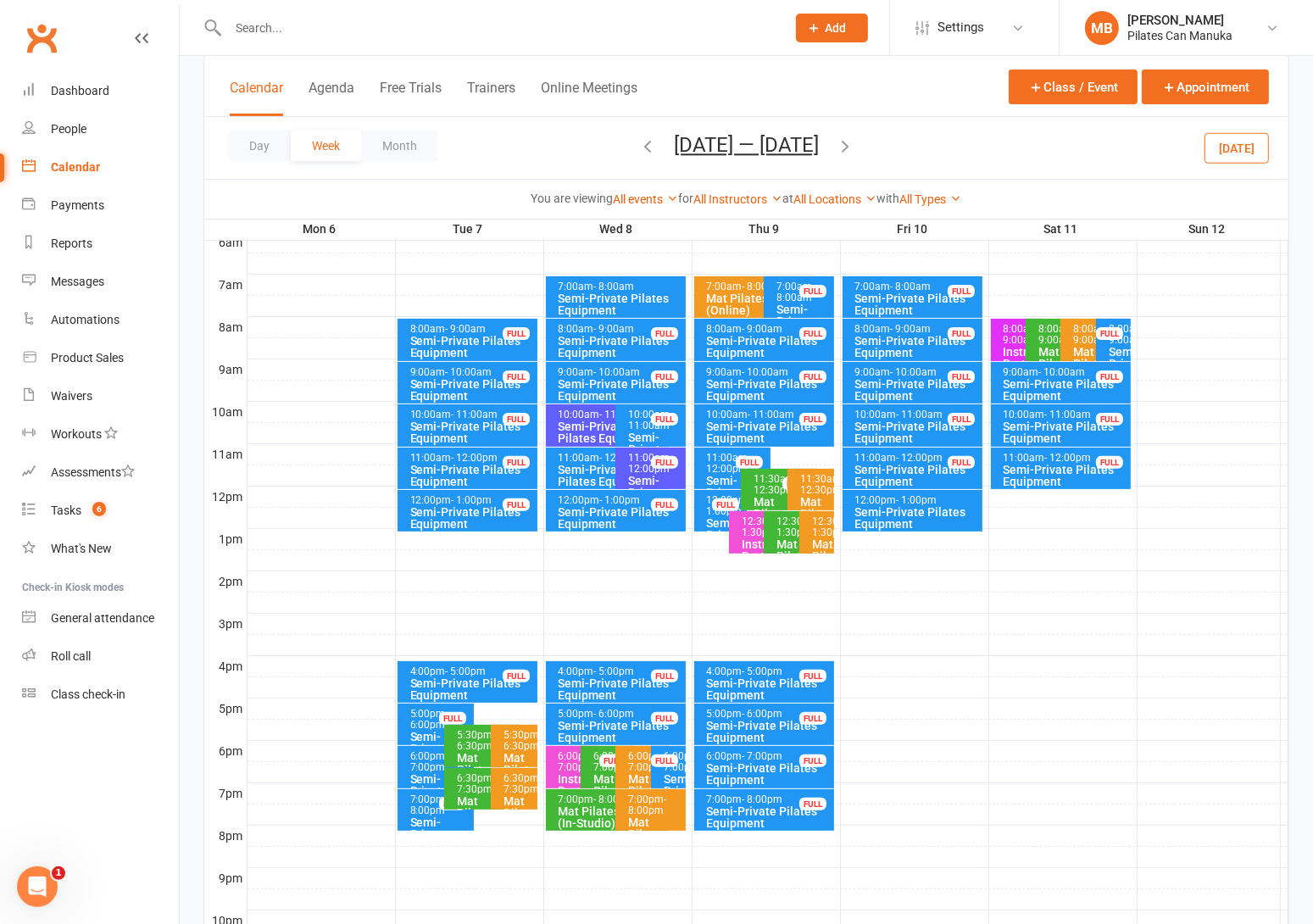
click at [851, 139] on icon "button" at bounding box center [845, 146] width 19 height 19
click at [769, 147] on button "Oct 20 — 26 2025" at bounding box center [746, 145] width 145 height 24
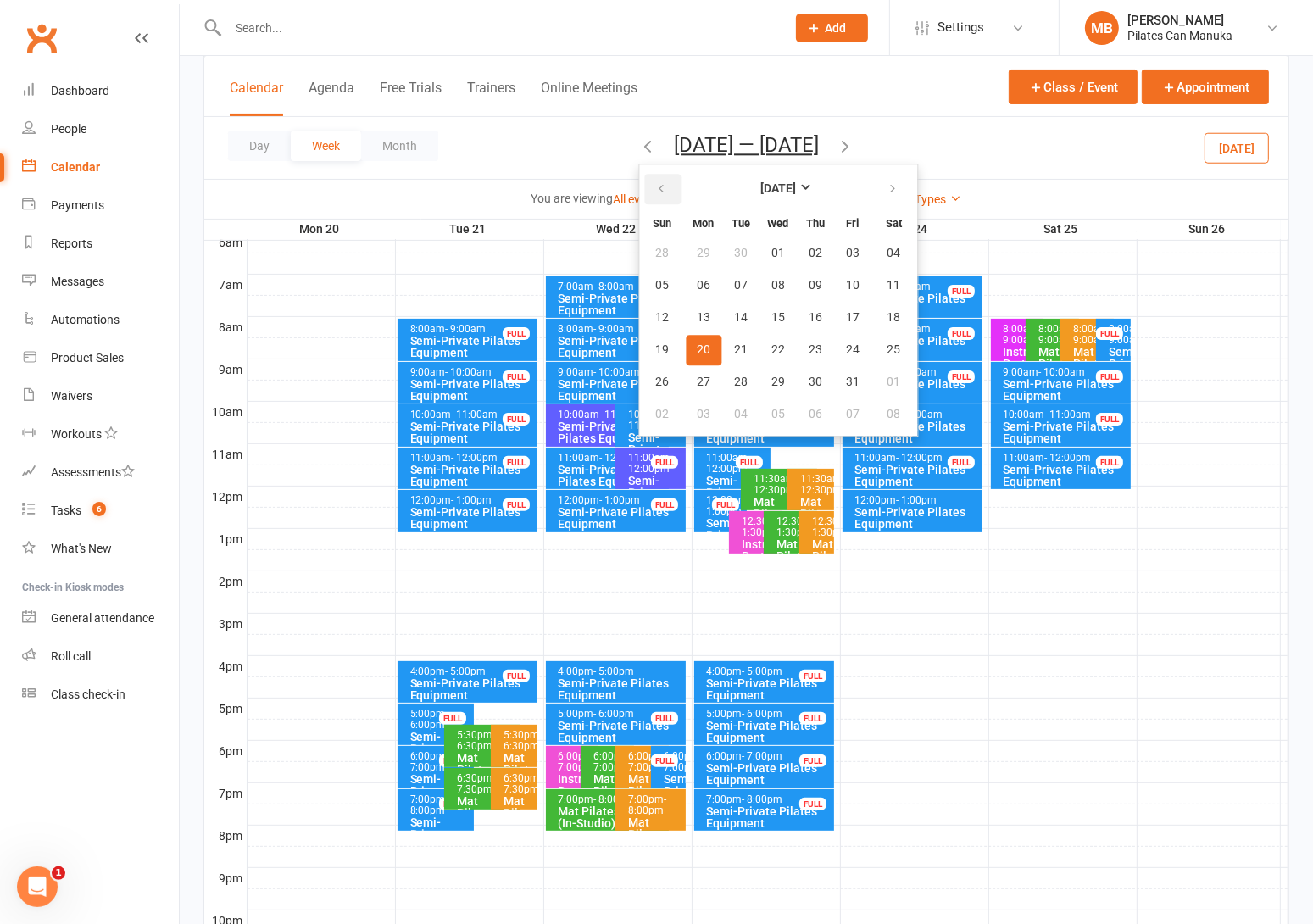
click at [668, 190] on th at bounding box center [662, 189] width 43 height 38
click at [663, 195] on button "button" at bounding box center [662, 189] width 37 height 30
drag, startPoint x: 810, startPoint y: 310, endPoint x: 863, endPoint y: 177, distance: 143.2
click at [809, 311] on span "18" at bounding box center [815, 317] width 13 height 13
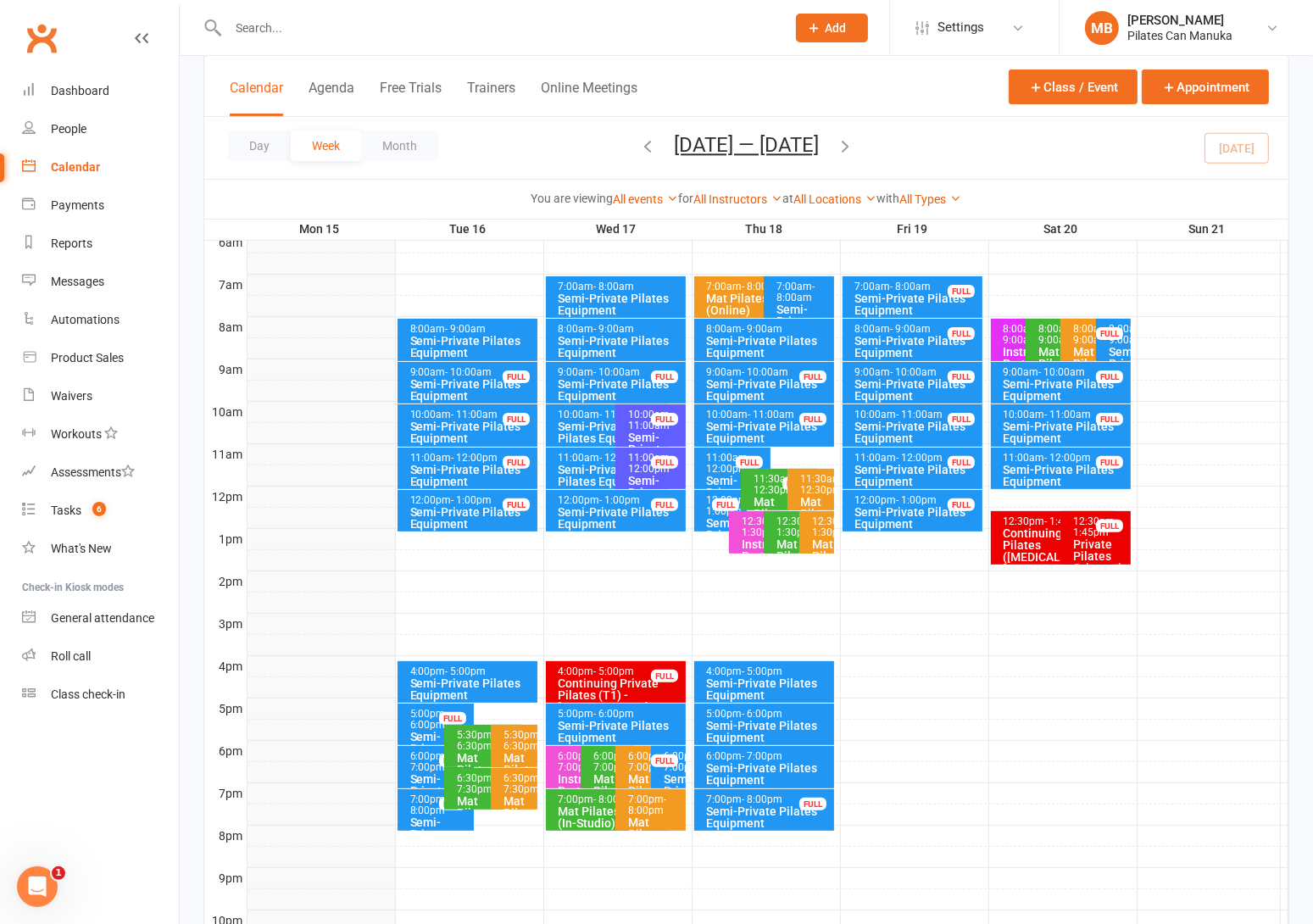
click at [854, 142] on icon "button" at bounding box center [845, 146] width 19 height 19
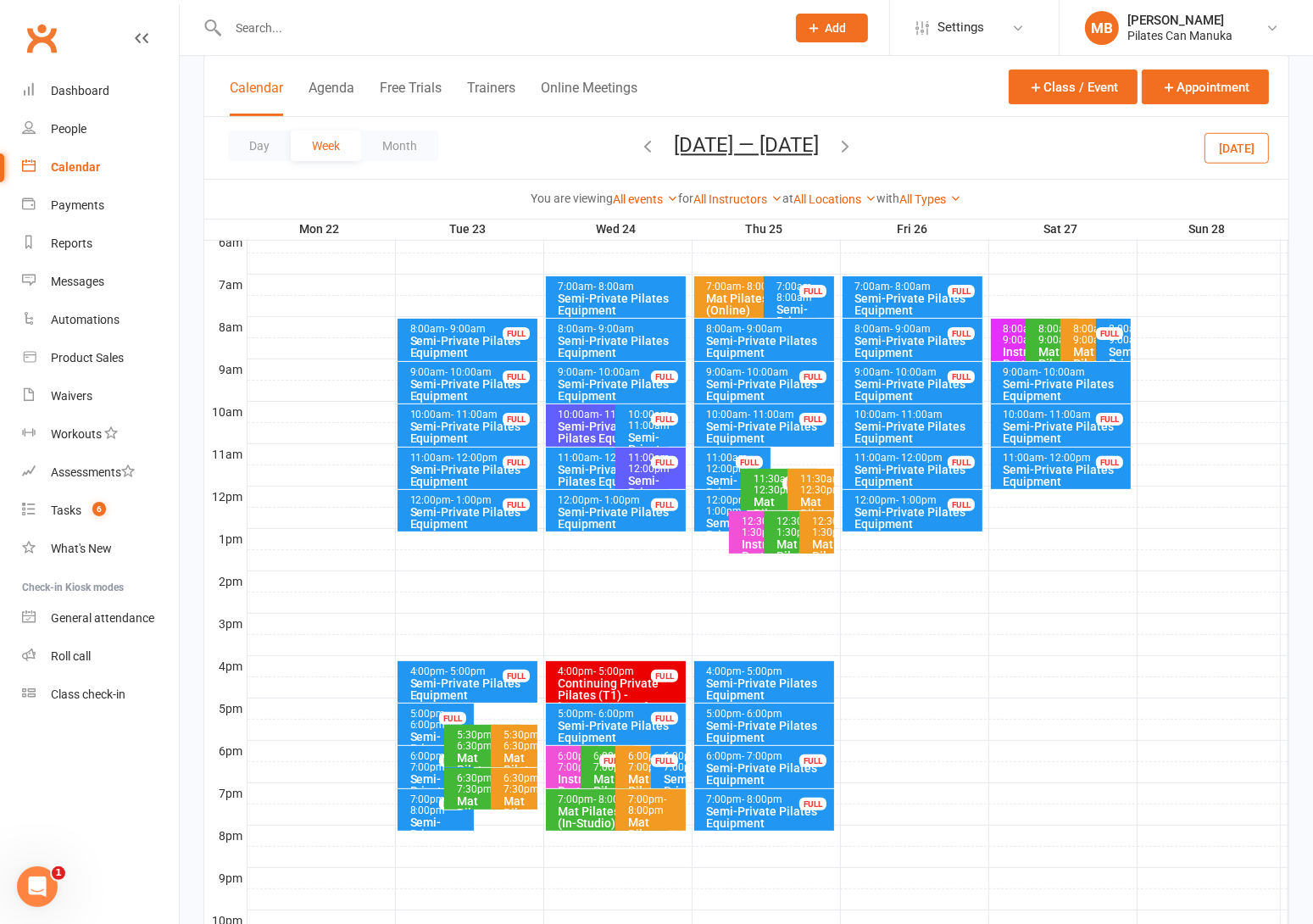
click at [854, 141] on icon "button" at bounding box center [845, 146] width 19 height 19
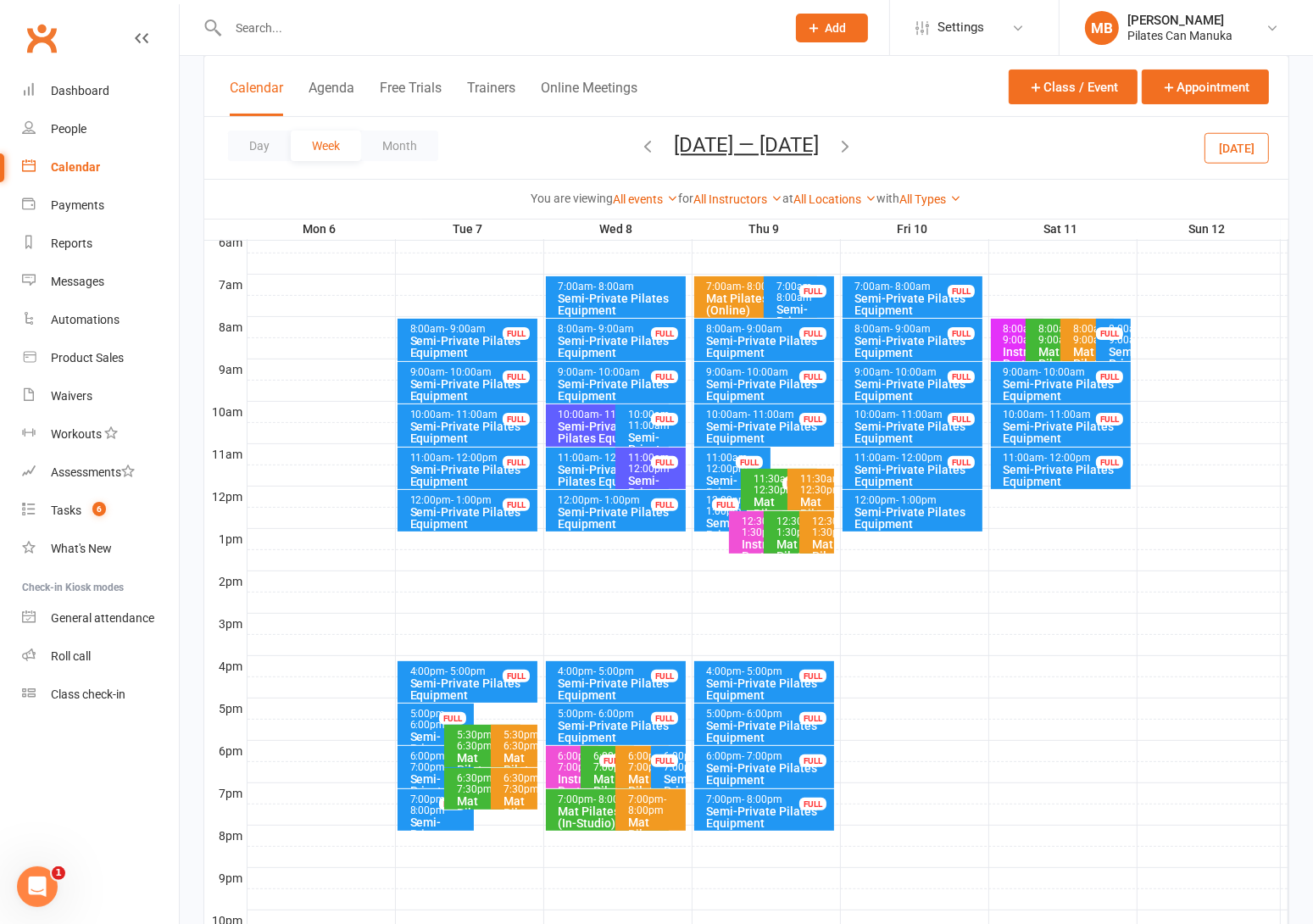
click at [754, 144] on button "Oct 6 — 12 2025" at bounding box center [746, 145] width 145 height 24
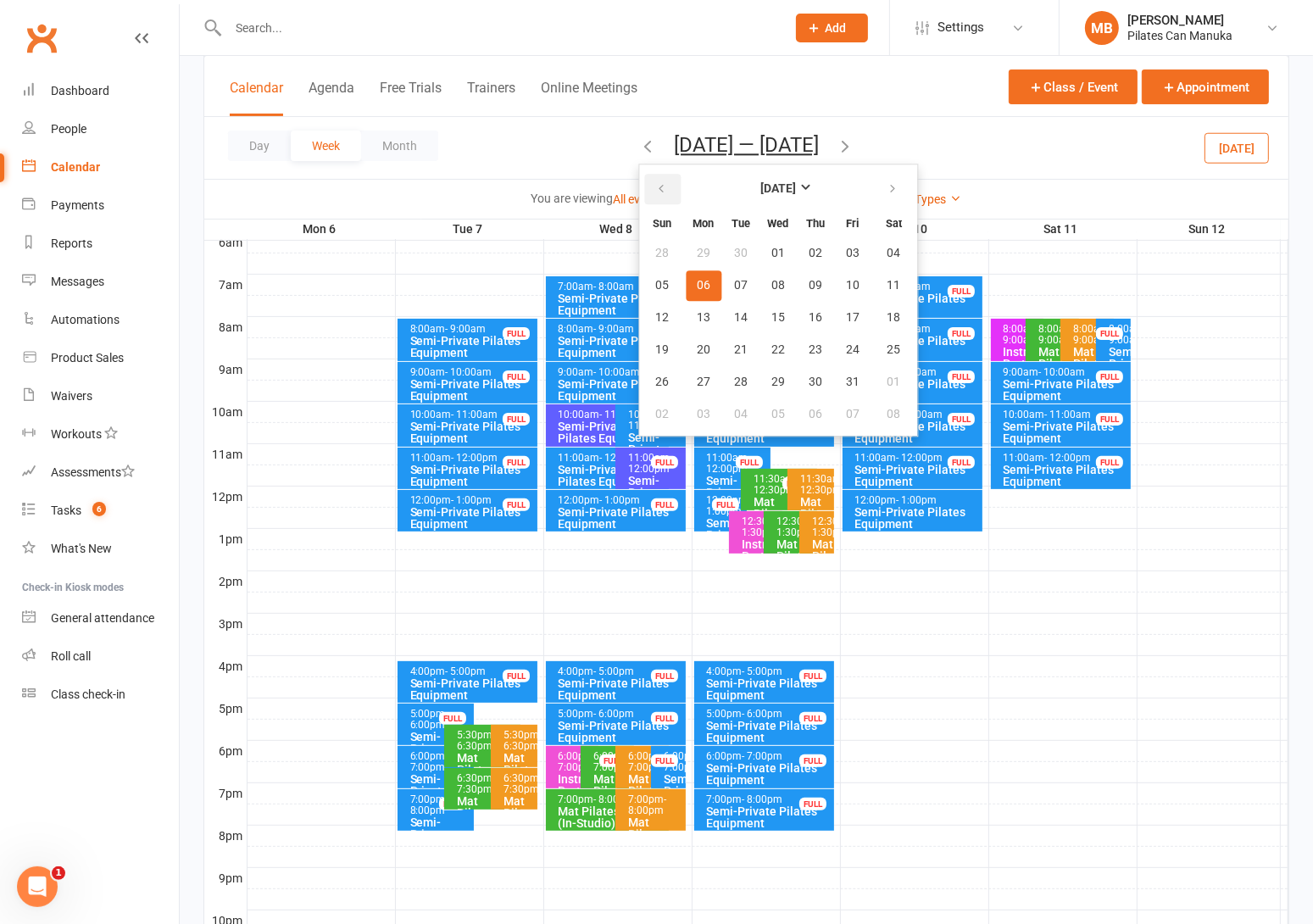
click at [667, 196] on button "button" at bounding box center [662, 189] width 37 height 30
click at [811, 306] on button "18" at bounding box center [815, 318] width 36 height 30
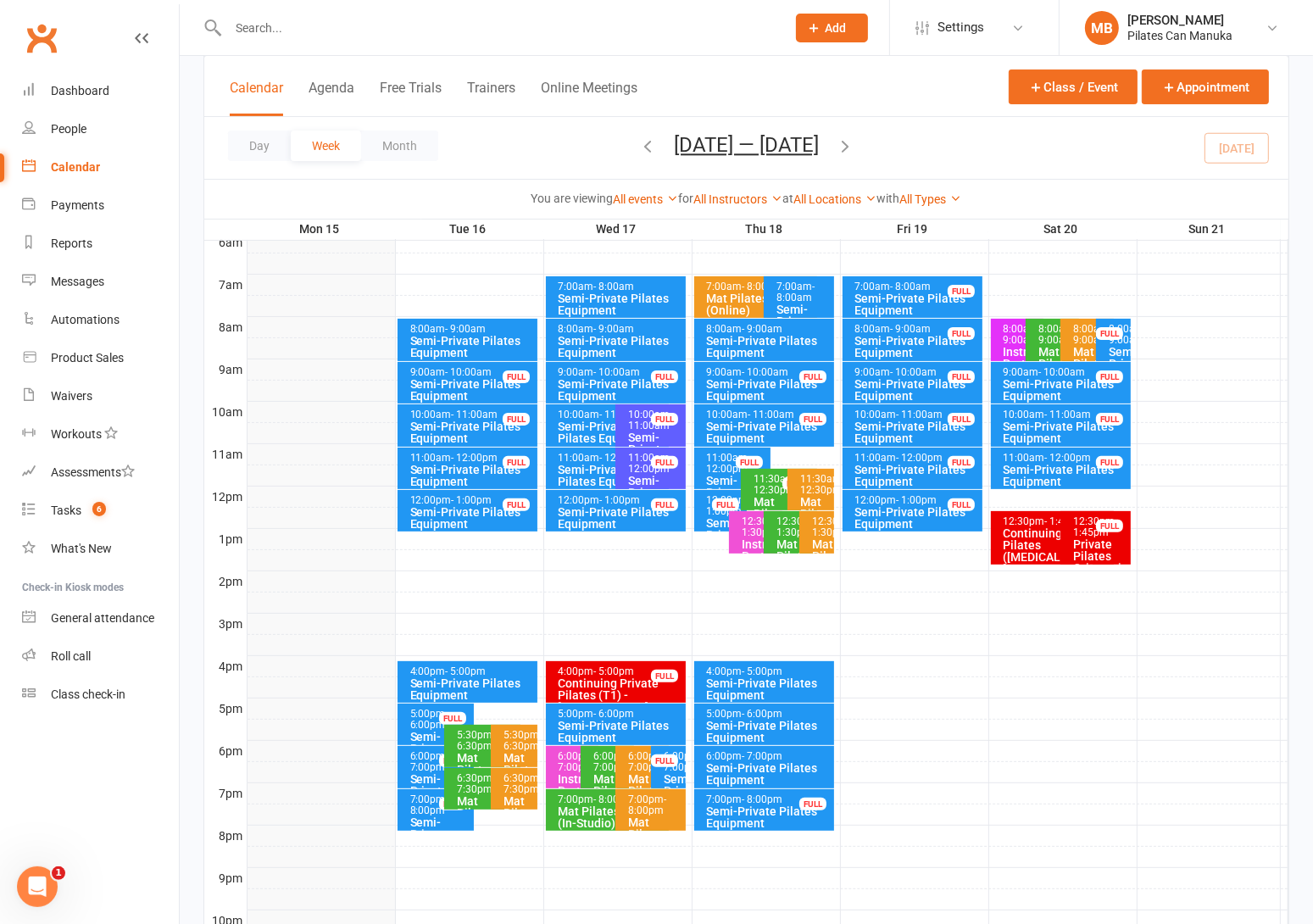
click at [847, 141] on icon "button" at bounding box center [845, 146] width 19 height 19
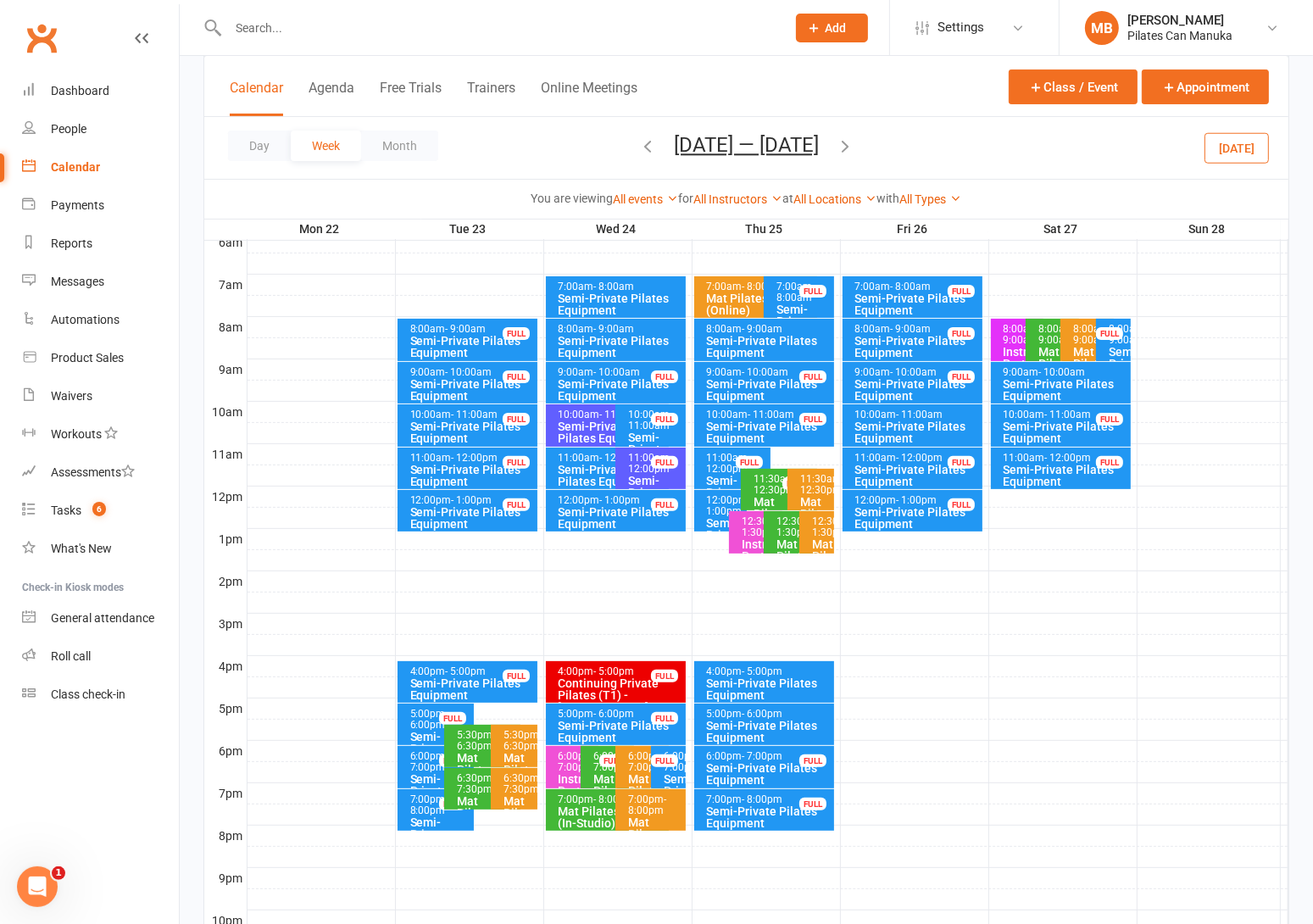
click at [847, 141] on icon "button" at bounding box center [845, 146] width 19 height 19
click at [854, 144] on icon "button" at bounding box center [845, 146] width 19 height 19
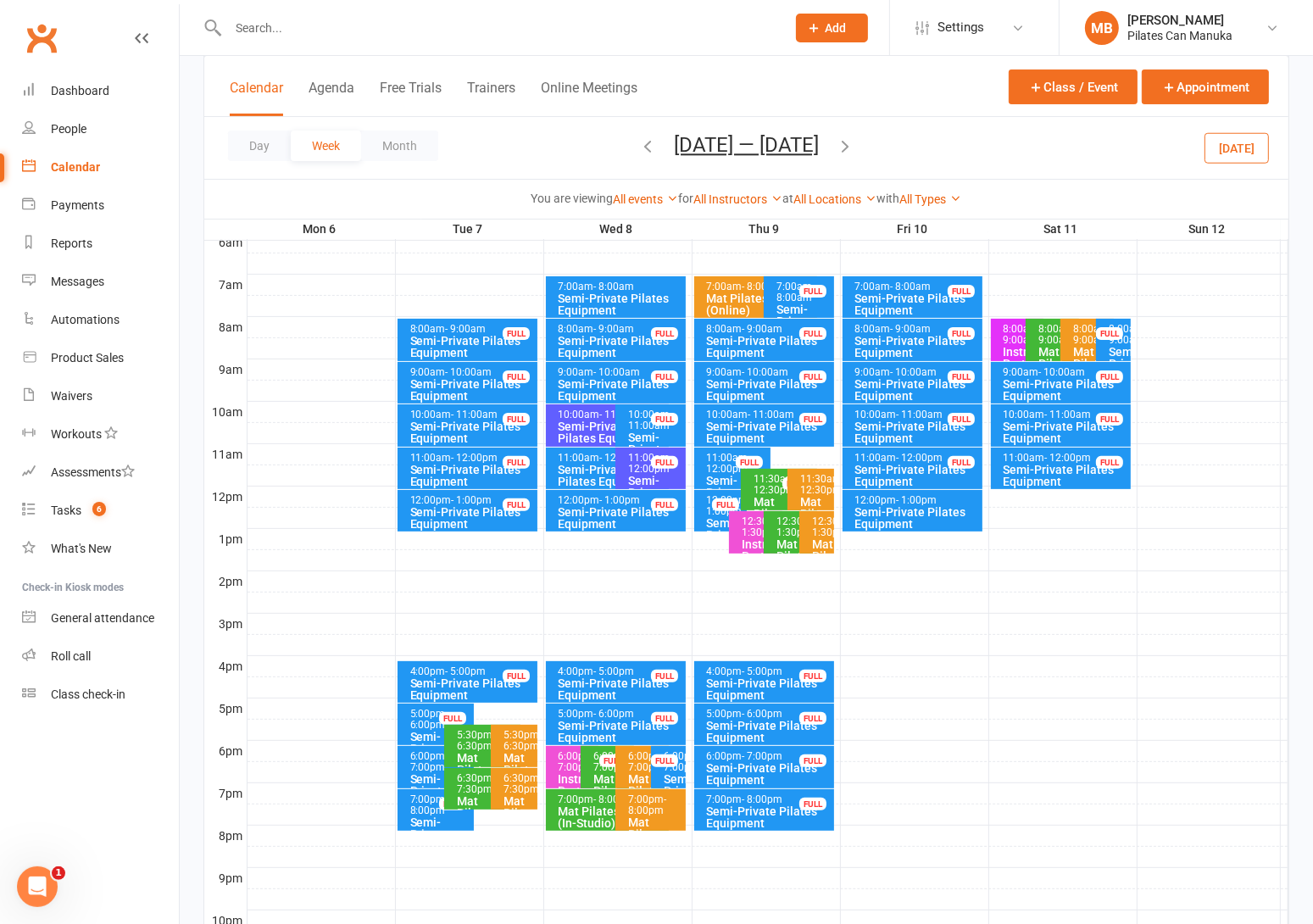
click at [748, 139] on button "Oct 6 — 12 2025" at bounding box center [746, 145] width 145 height 24
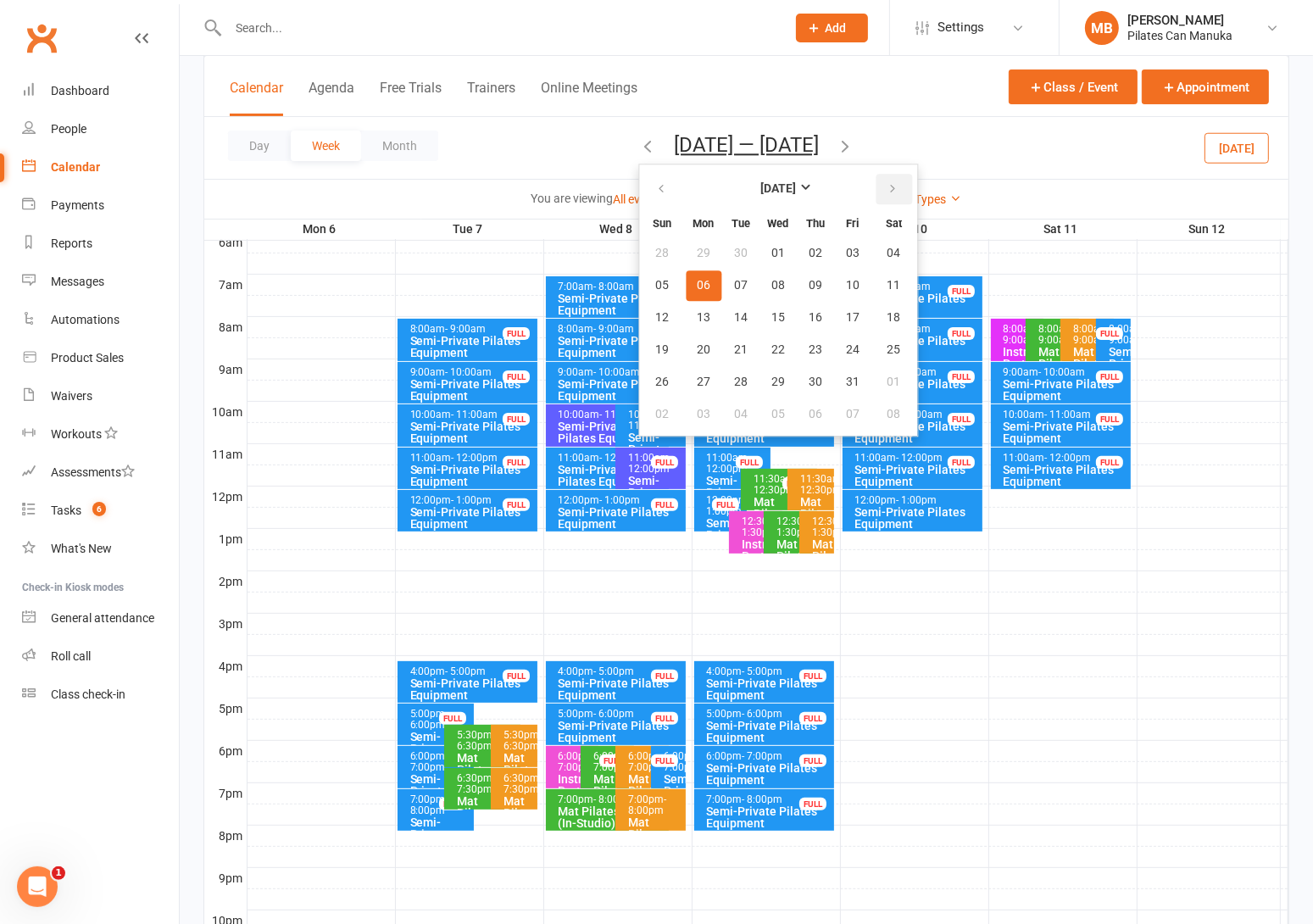
click at [887, 188] on icon "button" at bounding box center [892, 189] width 12 height 13
click at [887, 189] on icon "button" at bounding box center [892, 189] width 12 height 13
click at [663, 183] on icon "button" at bounding box center [661, 189] width 12 height 13
click at [846, 247] on span "05" at bounding box center [853, 253] width 13 height 13
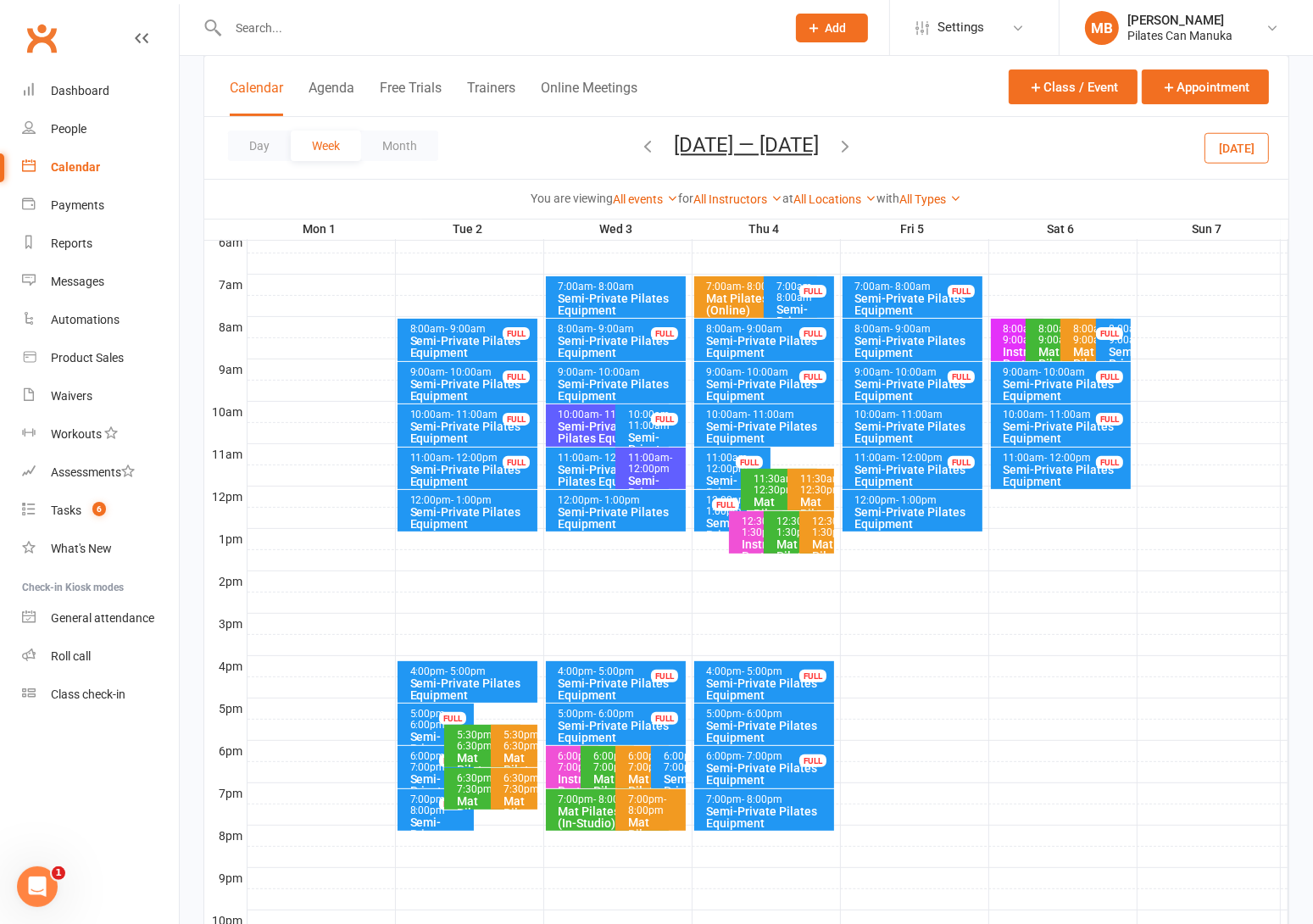
click at [830, 155] on span "Dec 1 — 7 2025 December 2025 Sun Mon Tue Wed Thu Fri Sat 30 01 02 03 04 05 06 0…" at bounding box center [746, 147] width 179 height 29
click at [837, 150] on icon "button" at bounding box center [845, 146] width 19 height 19
click at [848, 147] on icon "button" at bounding box center [845, 146] width 19 height 19
click at [854, 142] on icon "button" at bounding box center [845, 146] width 19 height 19
click at [854, 143] on icon "button" at bounding box center [845, 146] width 19 height 19
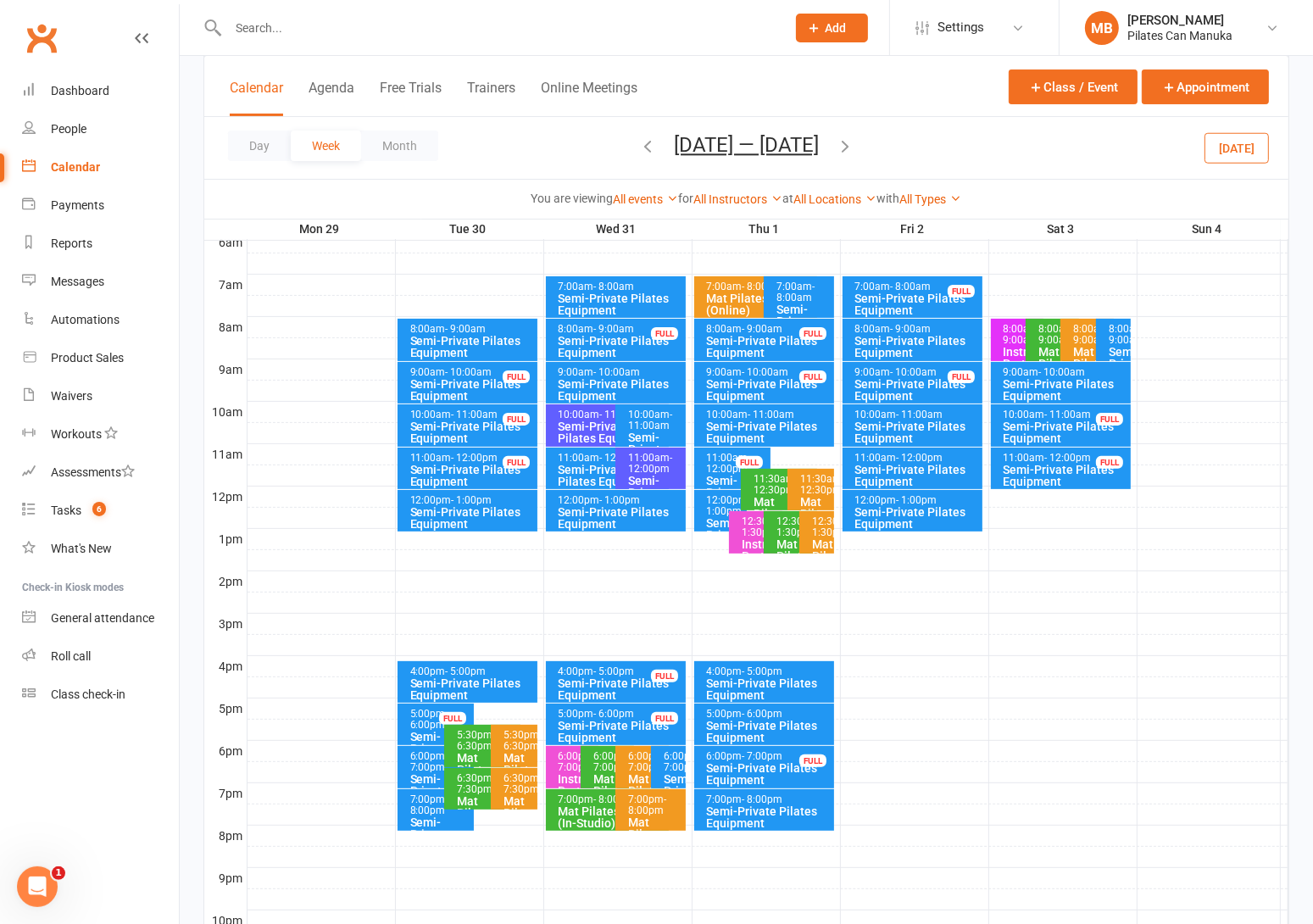
click at [740, 147] on button "Dec 29 2025 — Jan 4 2026" at bounding box center [746, 145] width 145 height 24
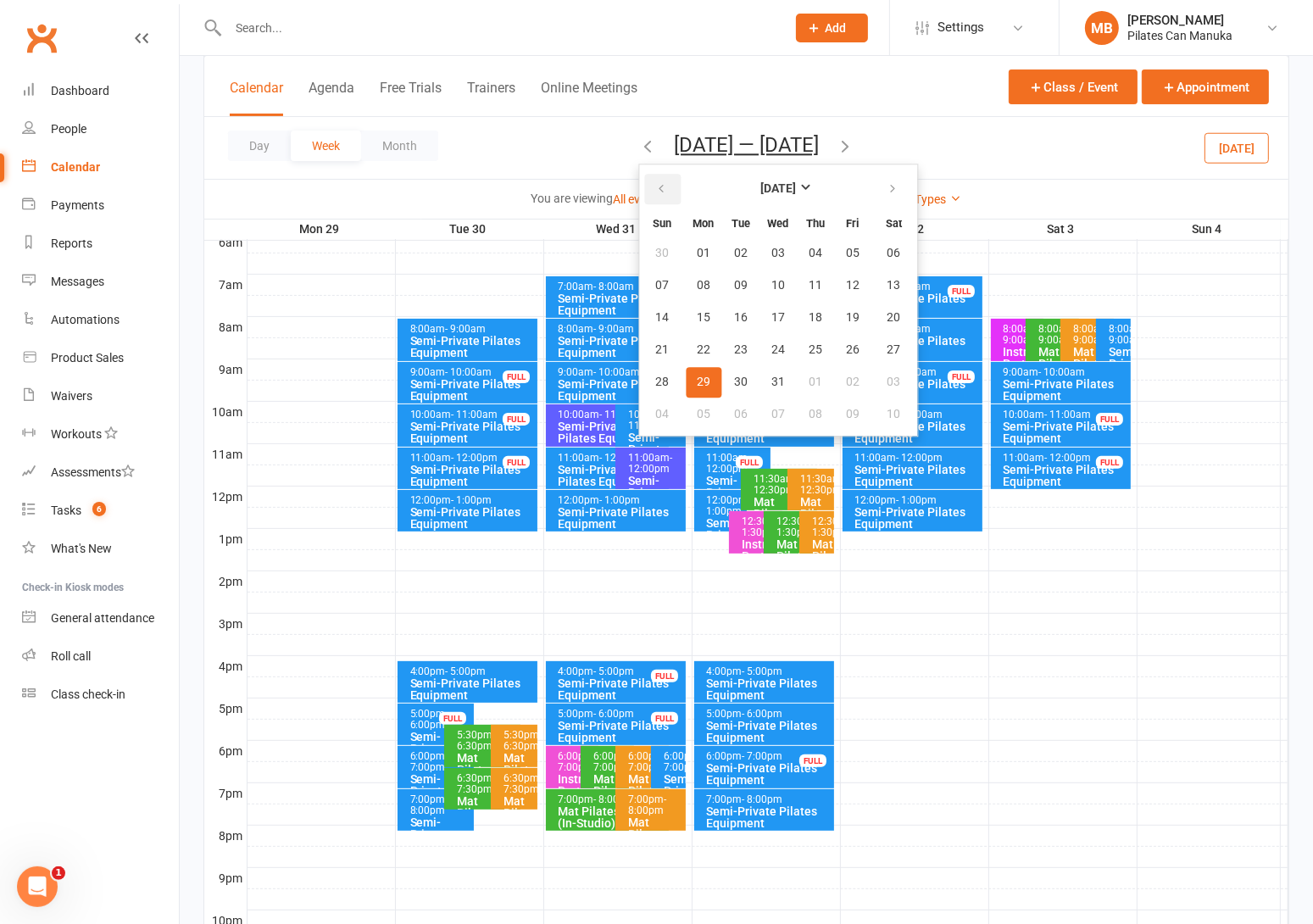
click at [655, 192] on icon "button" at bounding box center [661, 189] width 12 height 13
click at [888, 311] on span "20" at bounding box center [894, 317] width 13 height 13
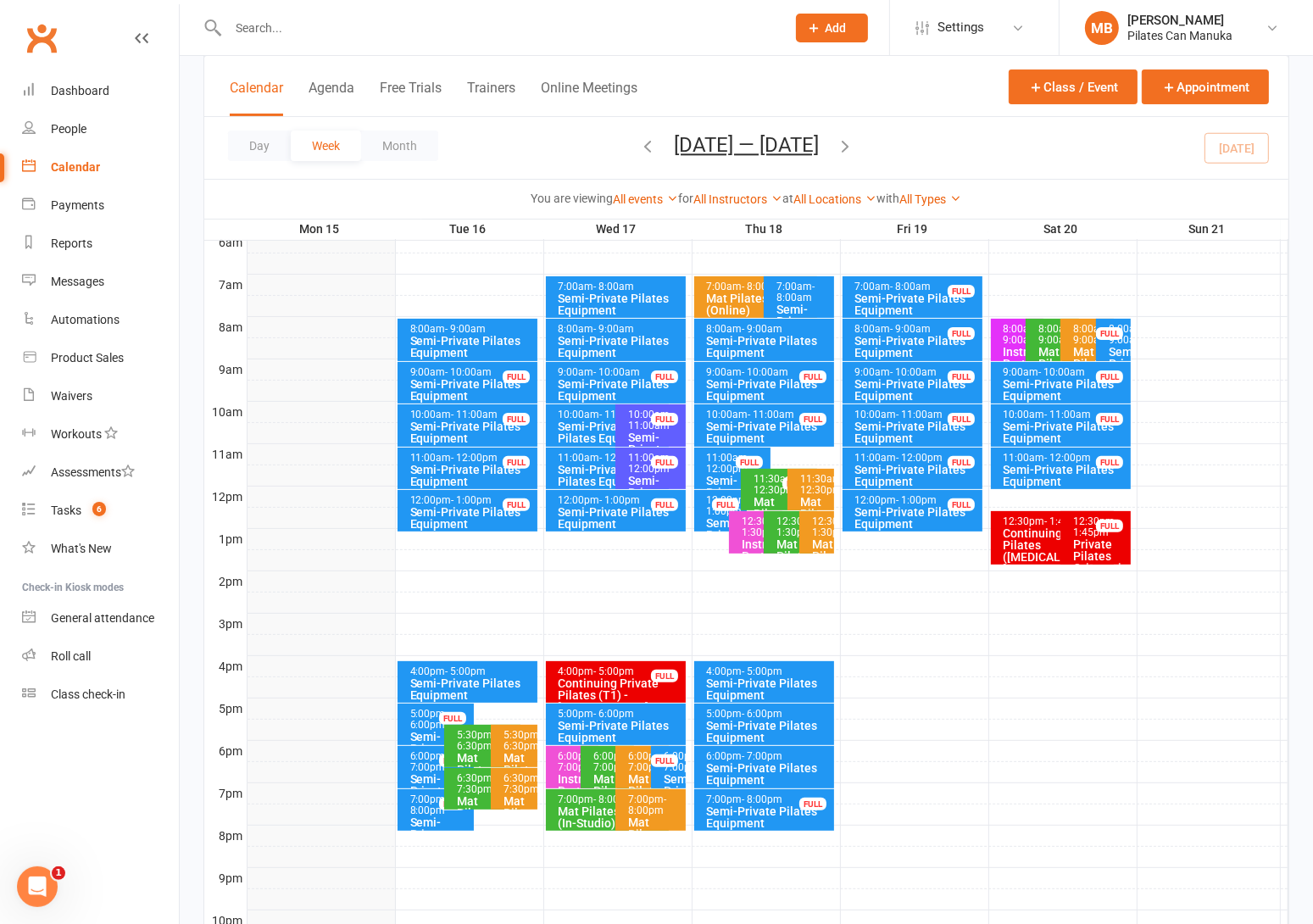
click at [854, 144] on icon "button" at bounding box center [845, 146] width 19 height 19
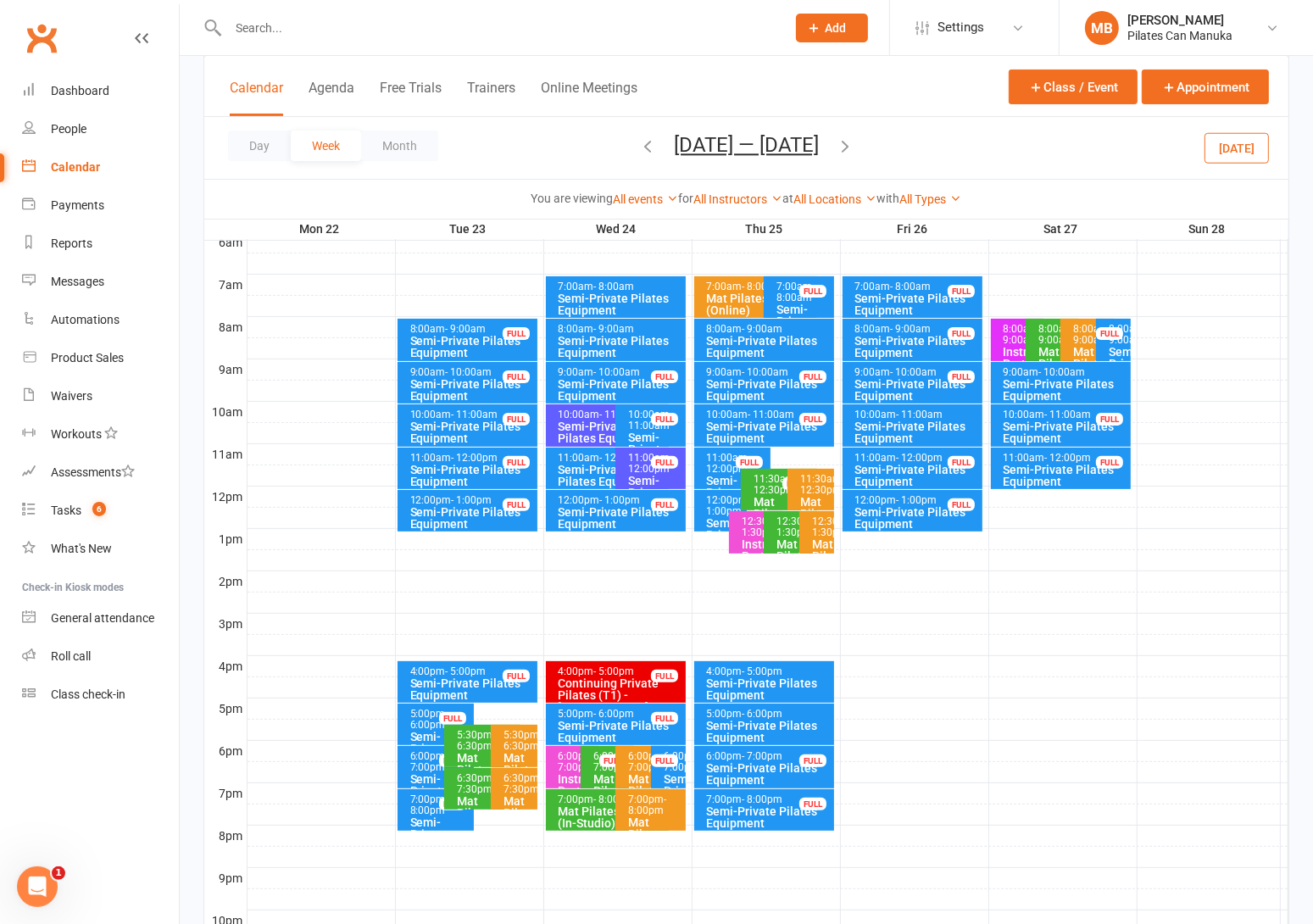
click at [854, 147] on icon "button" at bounding box center [845, 146] width 19 height 19
click at [854, 141] on icon "button" at bounding box center [845, 146] width 19 height 19
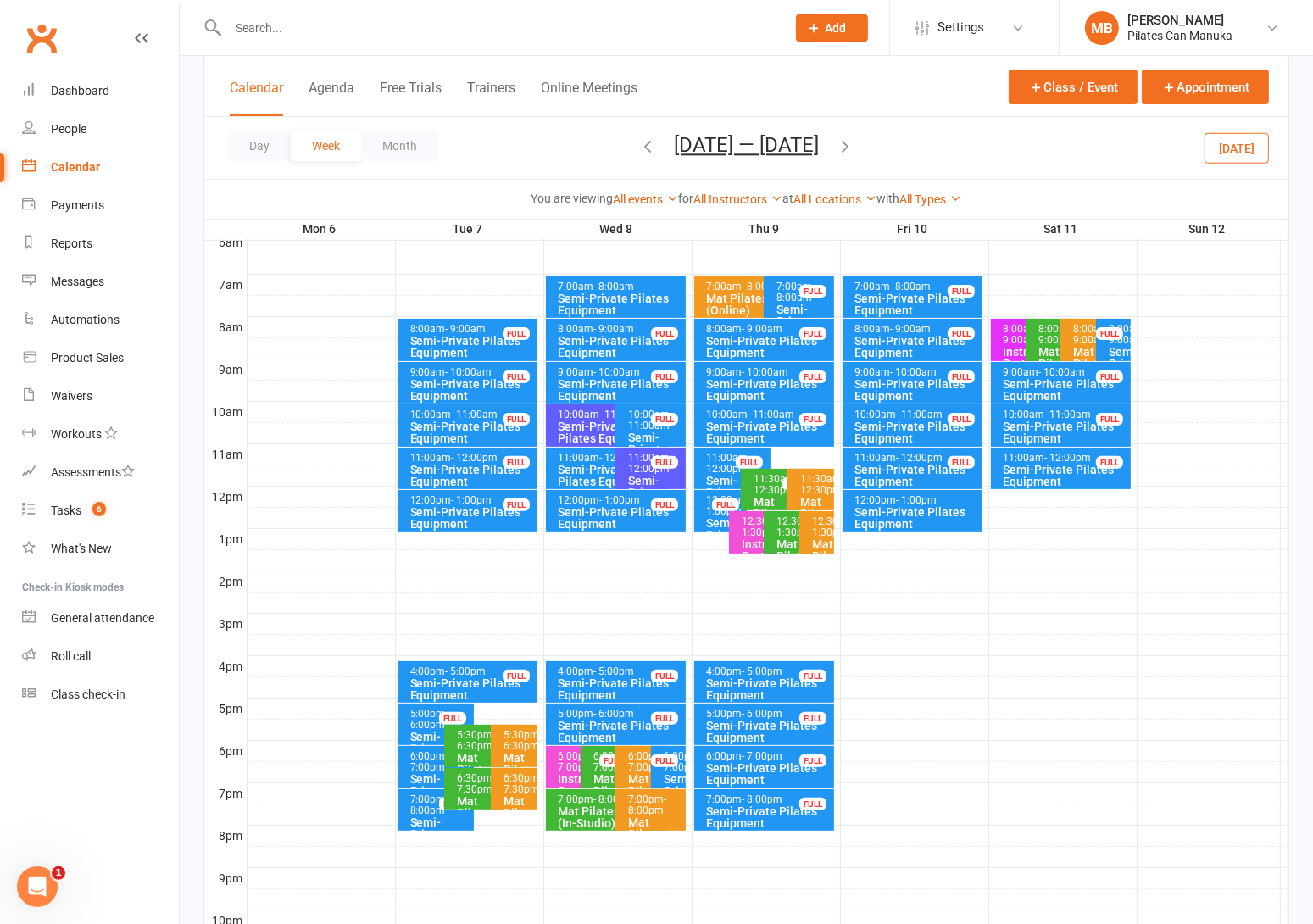
click at [846, 147] on icon "button" at bounding box center [845, 146] width 19 height 19
click at [846, 147] on icon "button" at bounding box center [845, 146] width 19 height 19
click at [853, 143] on icon "button" at bounding box center [845, 146] width 19 height 19
click at [854, 142] on icon "button" at bounding box center [845, 146] width 19 height 19
click at [842, 145] on icon "button" at bounding box center [845, 146] width 19 height 19
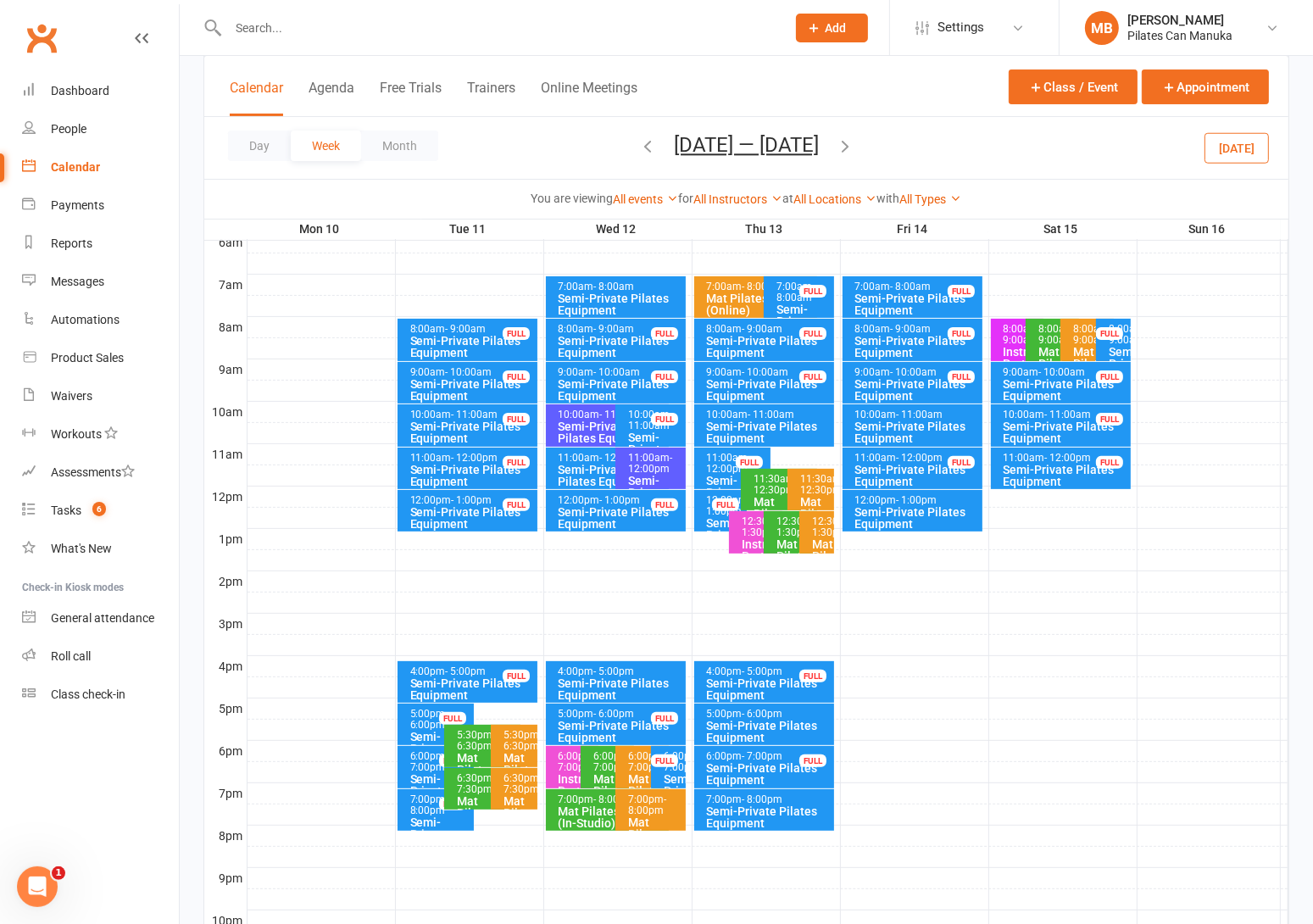
click at [850, 150] on icon "button" at bounding box center [845, 146] width 19 height 19
click at [851, 145] on icon "button" at bounding box center [845, 146] width 19 height 19
click at [853, 147] on icon "button" at bounding box center [845, 146] width 19 height 19
click at [841, 147] on icon "button" at bounding box center [845, 146] width 19 height 19
click at [789, 154] on button "Dec 8 — 14 2025" at bounding box center [746, 145] width 145 height 24
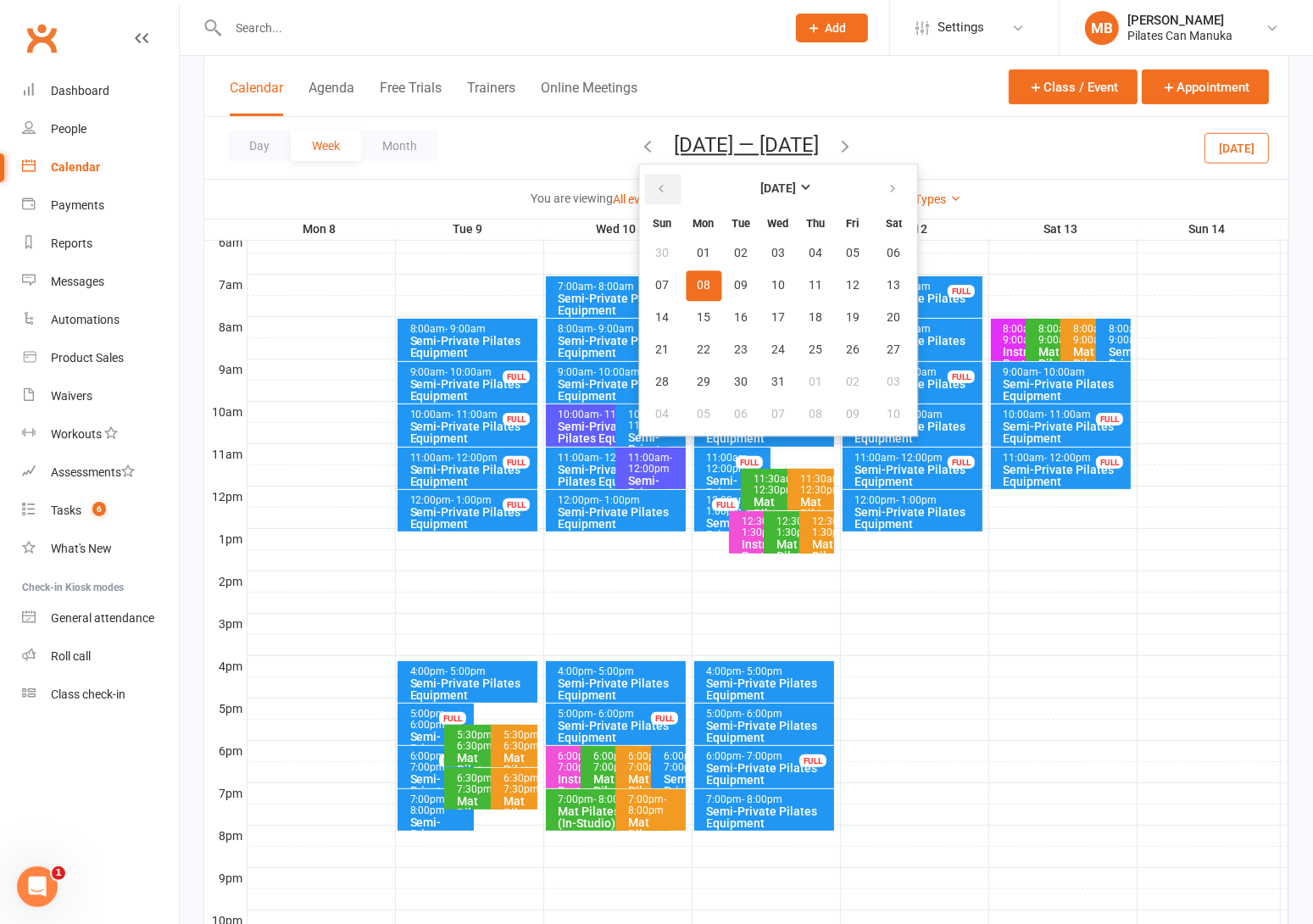
click at [663, 186] on icon "button" at bounding box center [661, 189] width 12 height 13
click at [727, 310] on button "16" at bounding box center [741, 318] width 36 height 30
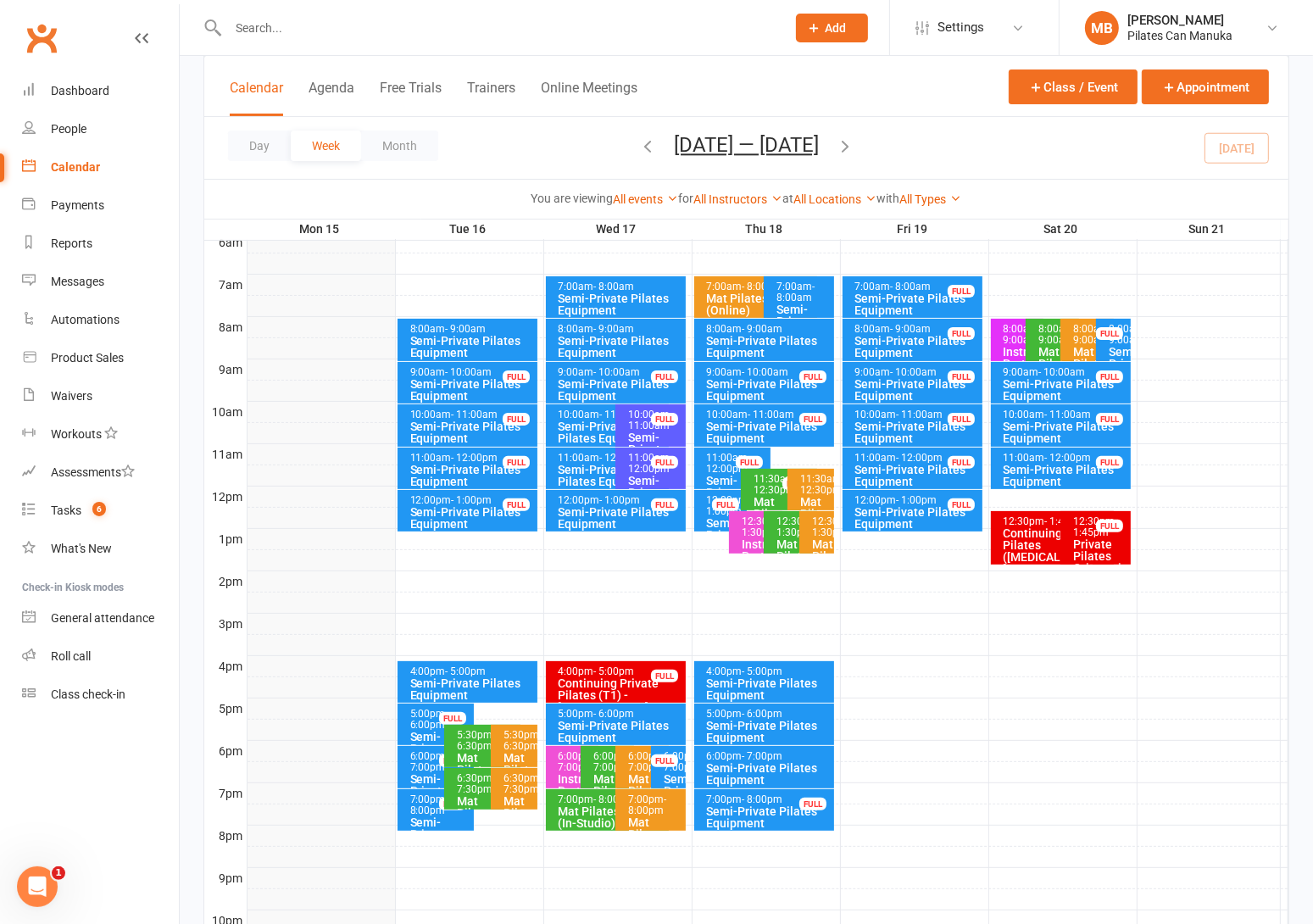
click at [853, 139] on icon "button" at bounding box center [845, 146] width 19 height 19
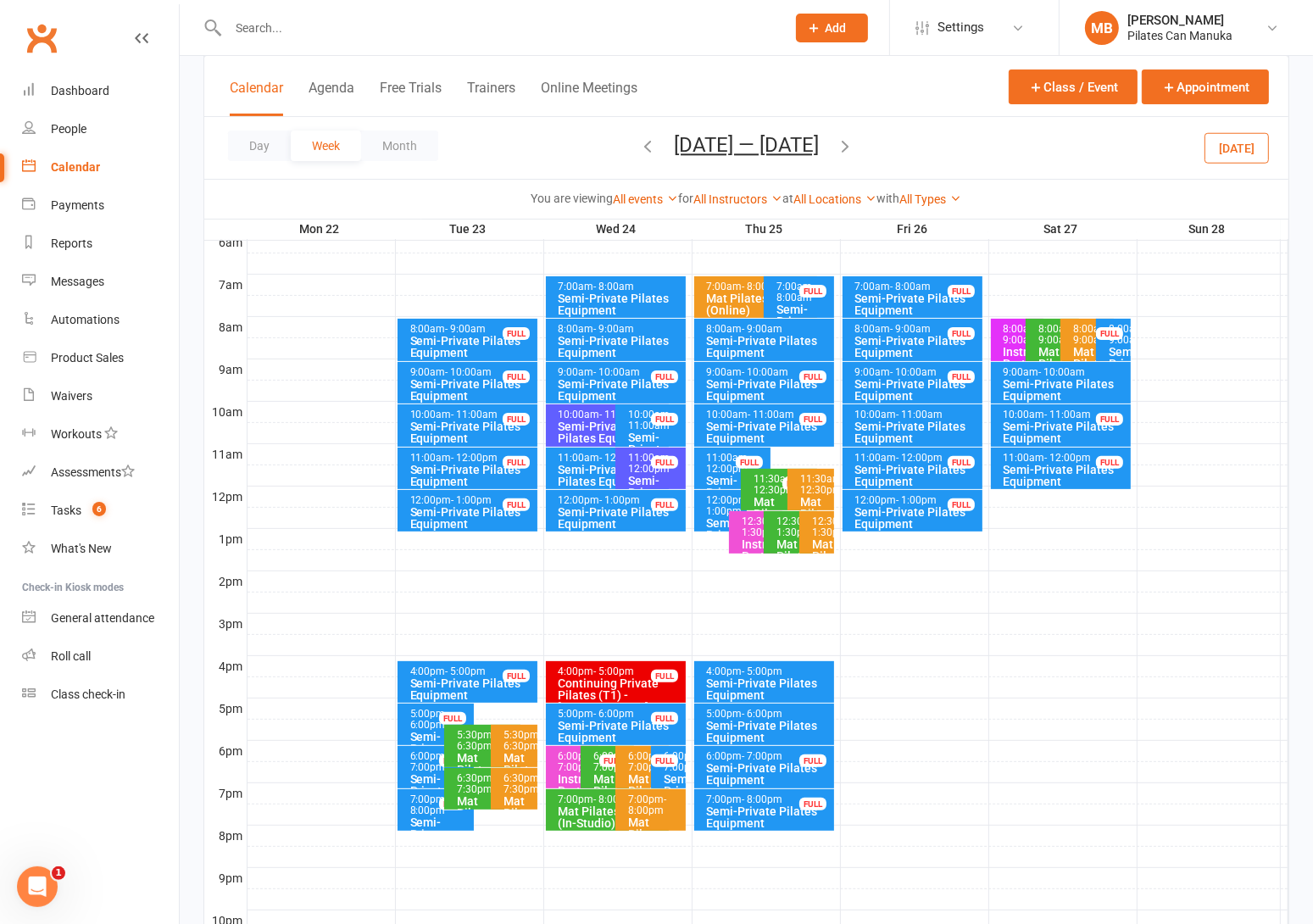
click at [638, 141] on icon "button" at bounding box center [647, 146] width 19 height 19
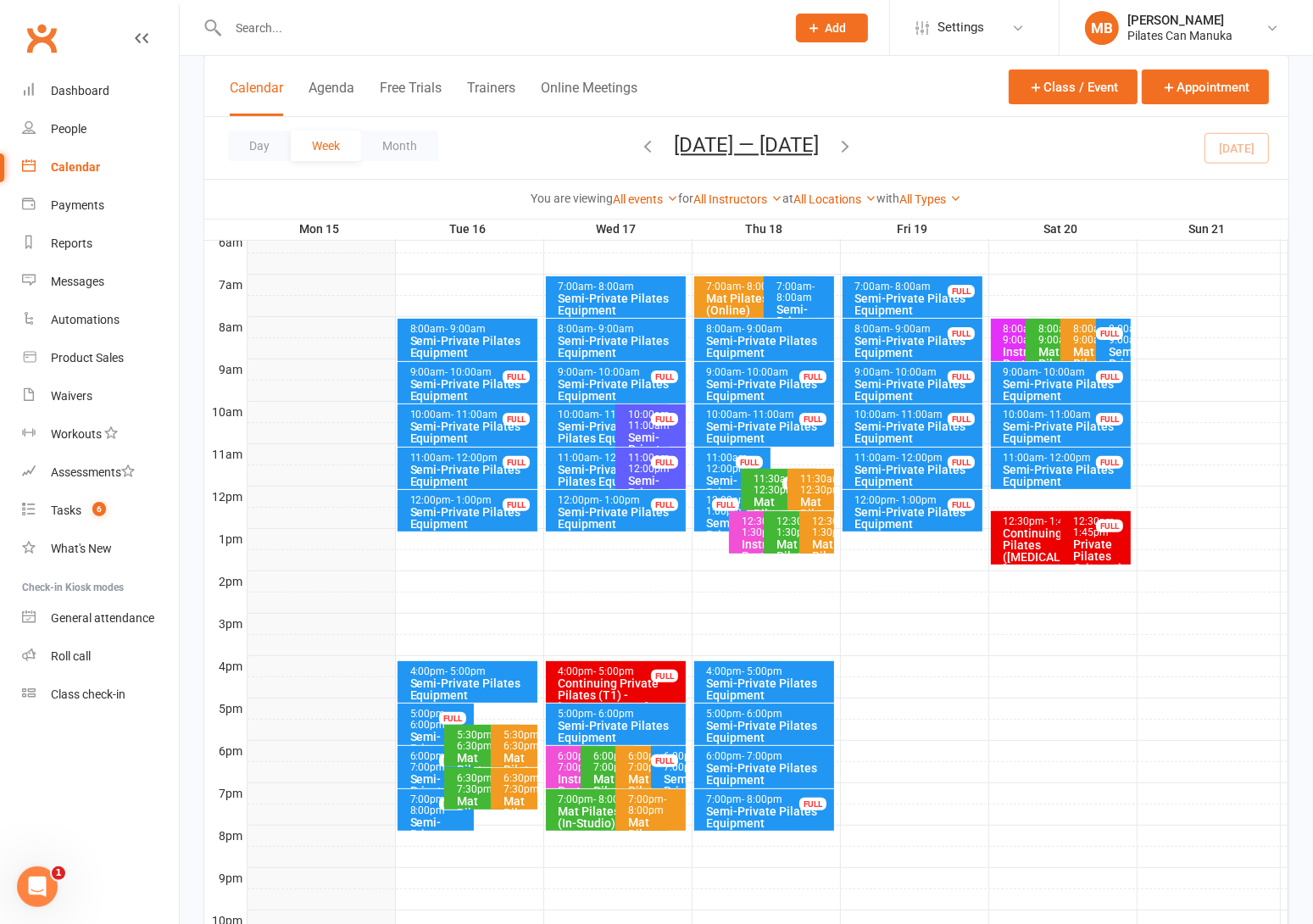
click at [509, 335] on div "Semi-Private Pilates Equipment" at bounding box center [472, 347] width 125 height 24
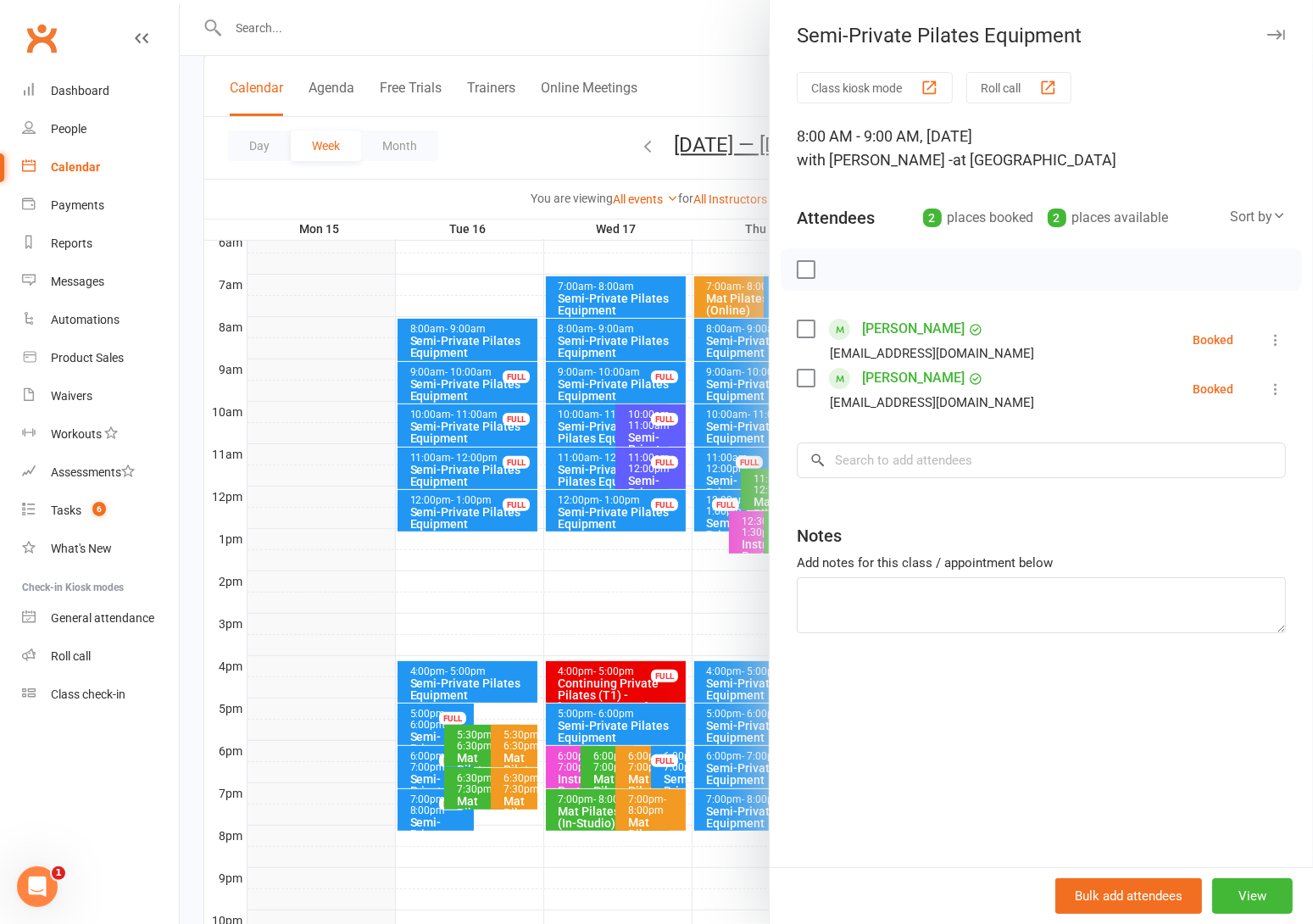
click at [465, 671] on div at bounding box center [746, 462] width 1133 height 924
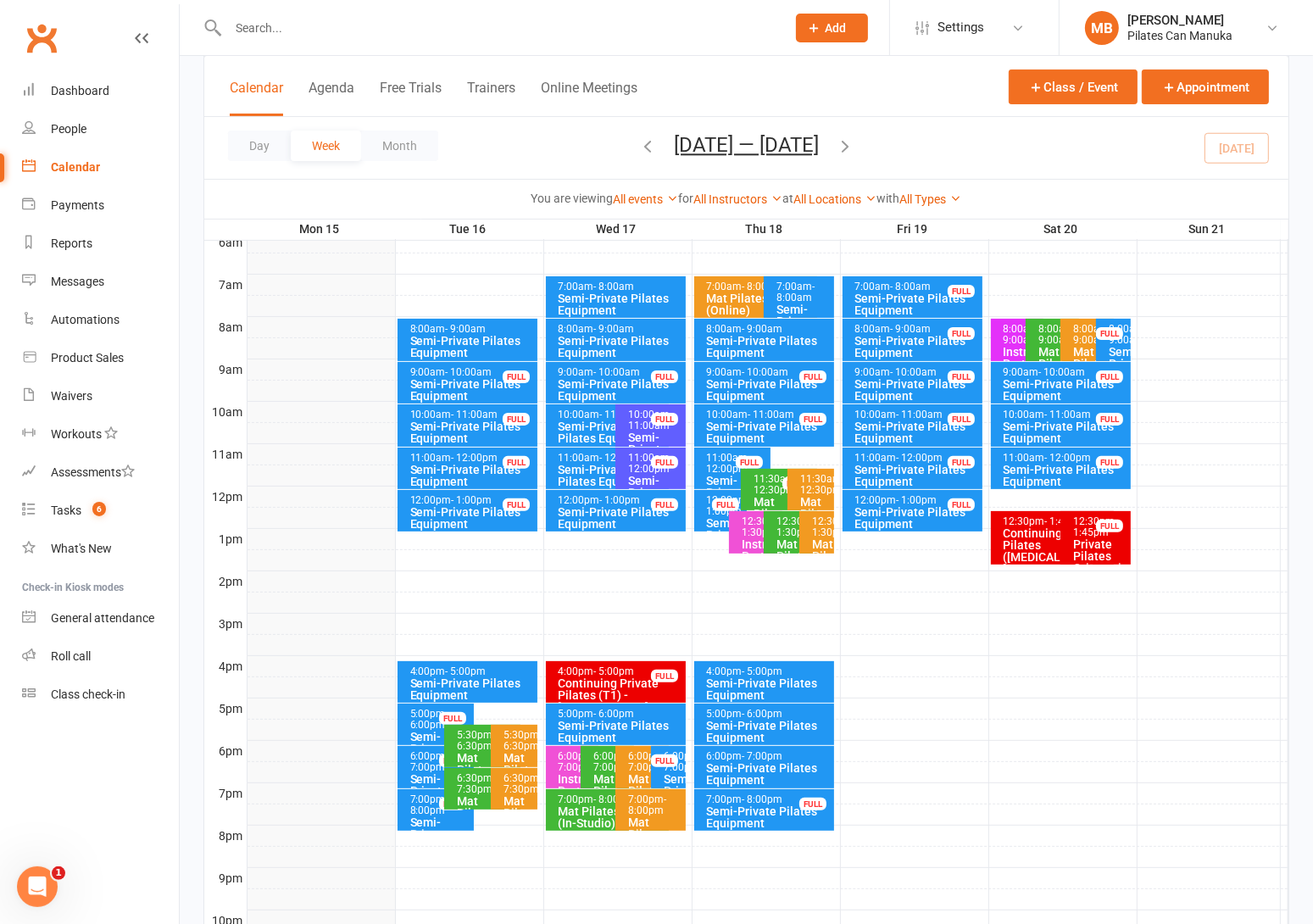
click at [476, 662] on div "4:00pm - 5:00pm Semi-Private Pilates Equipment" at bounding box center [467, 682] width 140 height 41
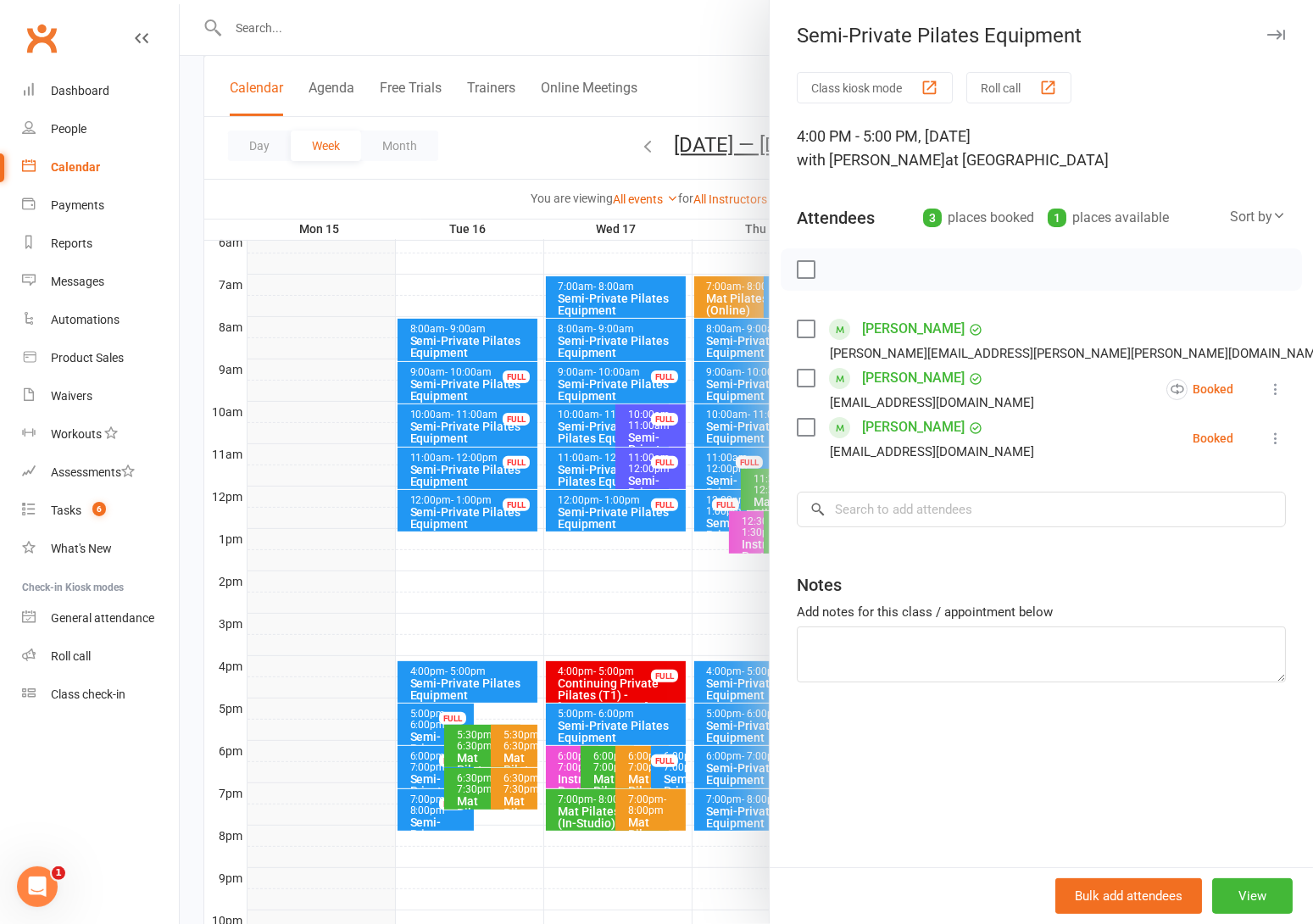
click at [418, 804] on div at bounding box center [746, 462] width 1133 height 924
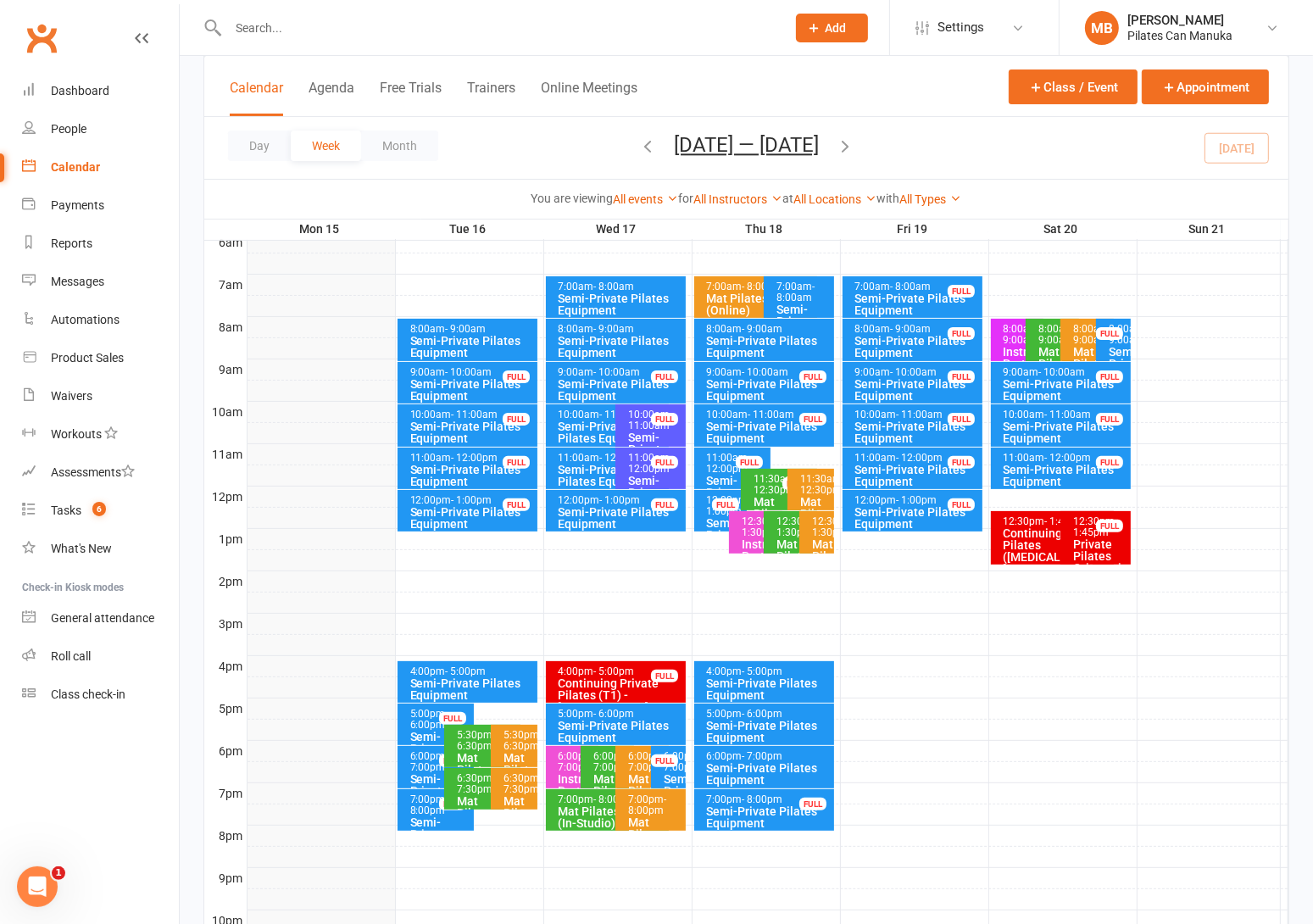
click at [850, 135] on button "button" at bounding box center [845, 147] width 19 height 29
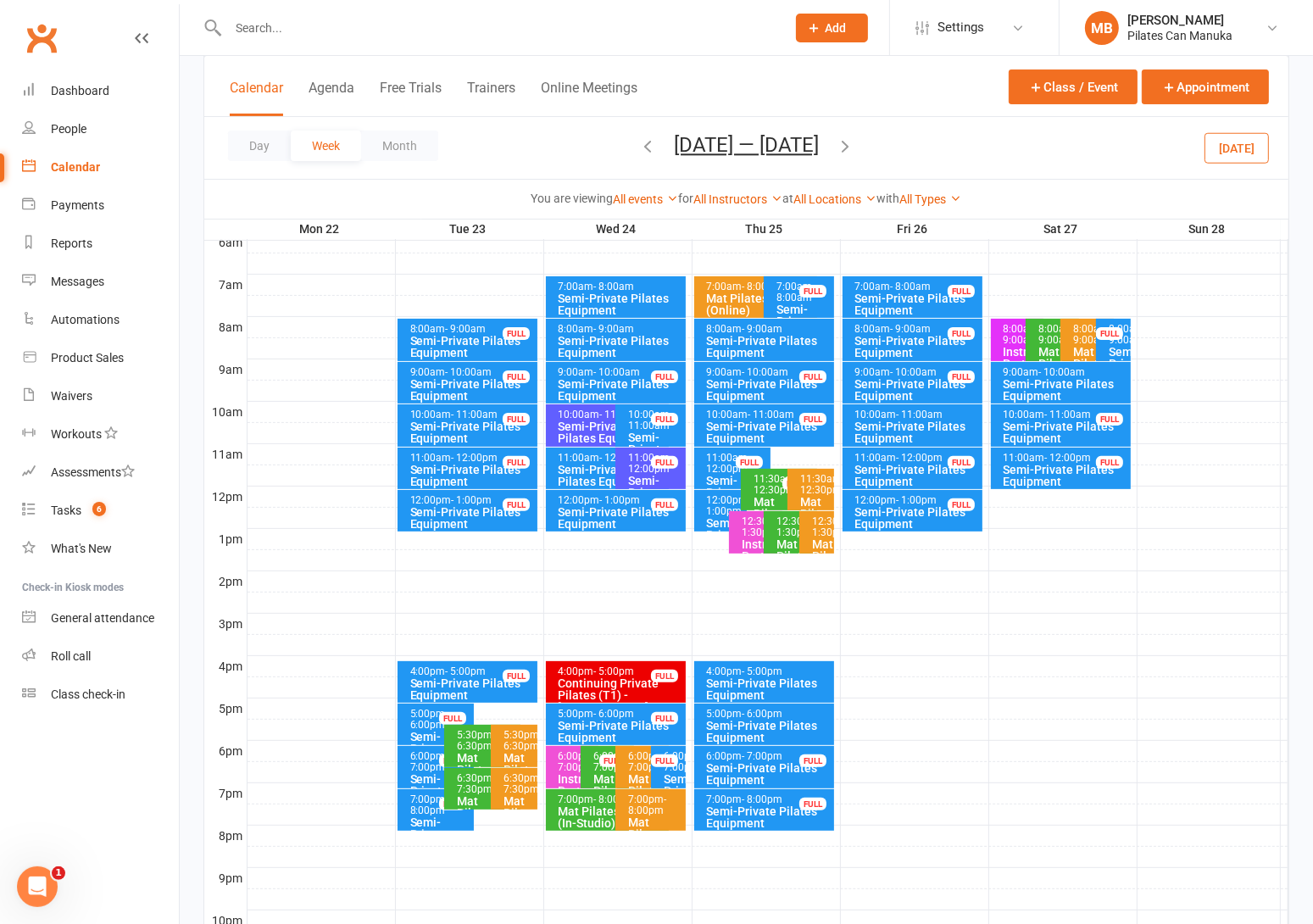
click at [638, 143] on icon "button" at bounding box center [647, 146] width 19 height 19
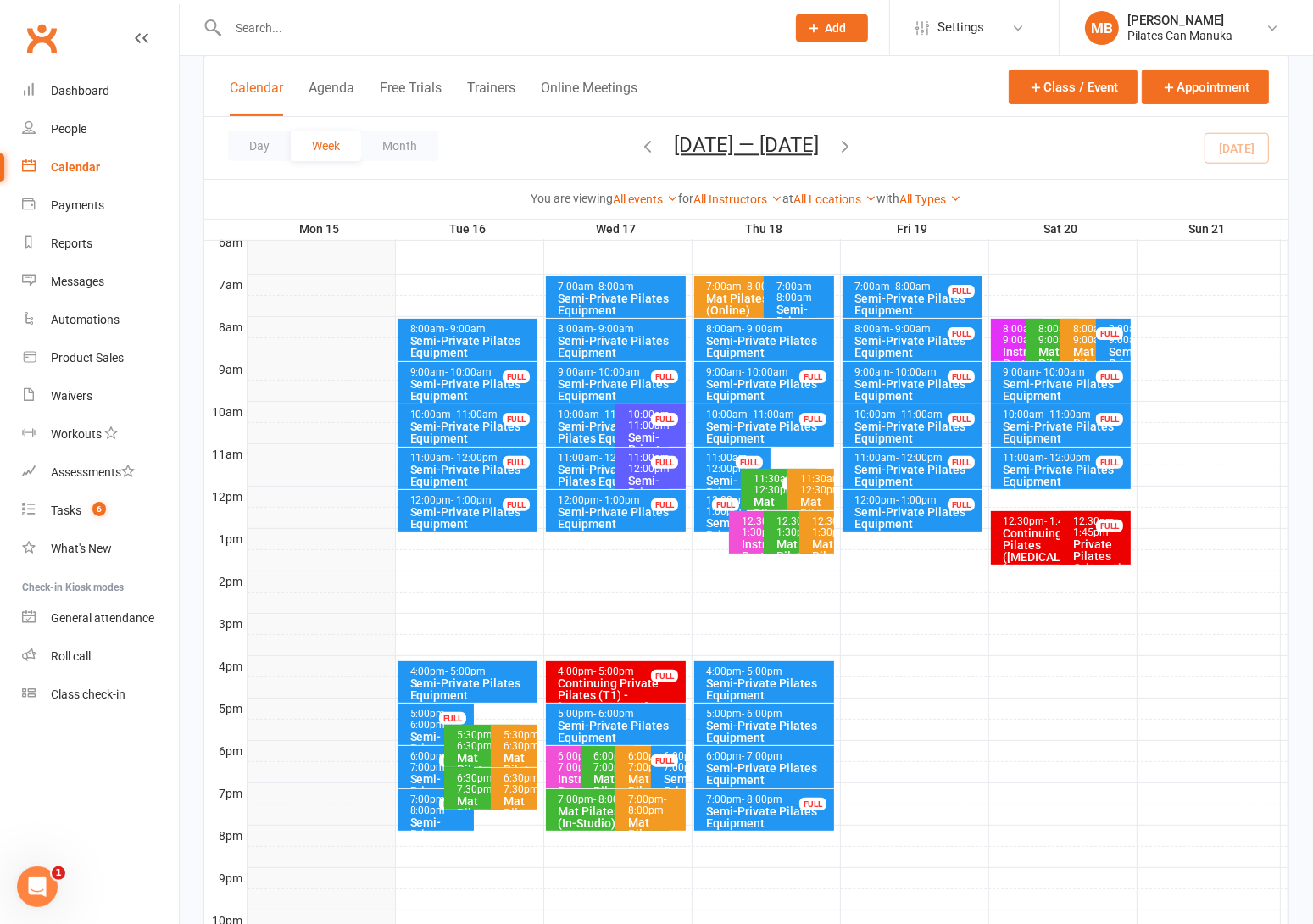
click at [846, 139] on icon "button" at bounding box center [845, 146] width 19 height 19
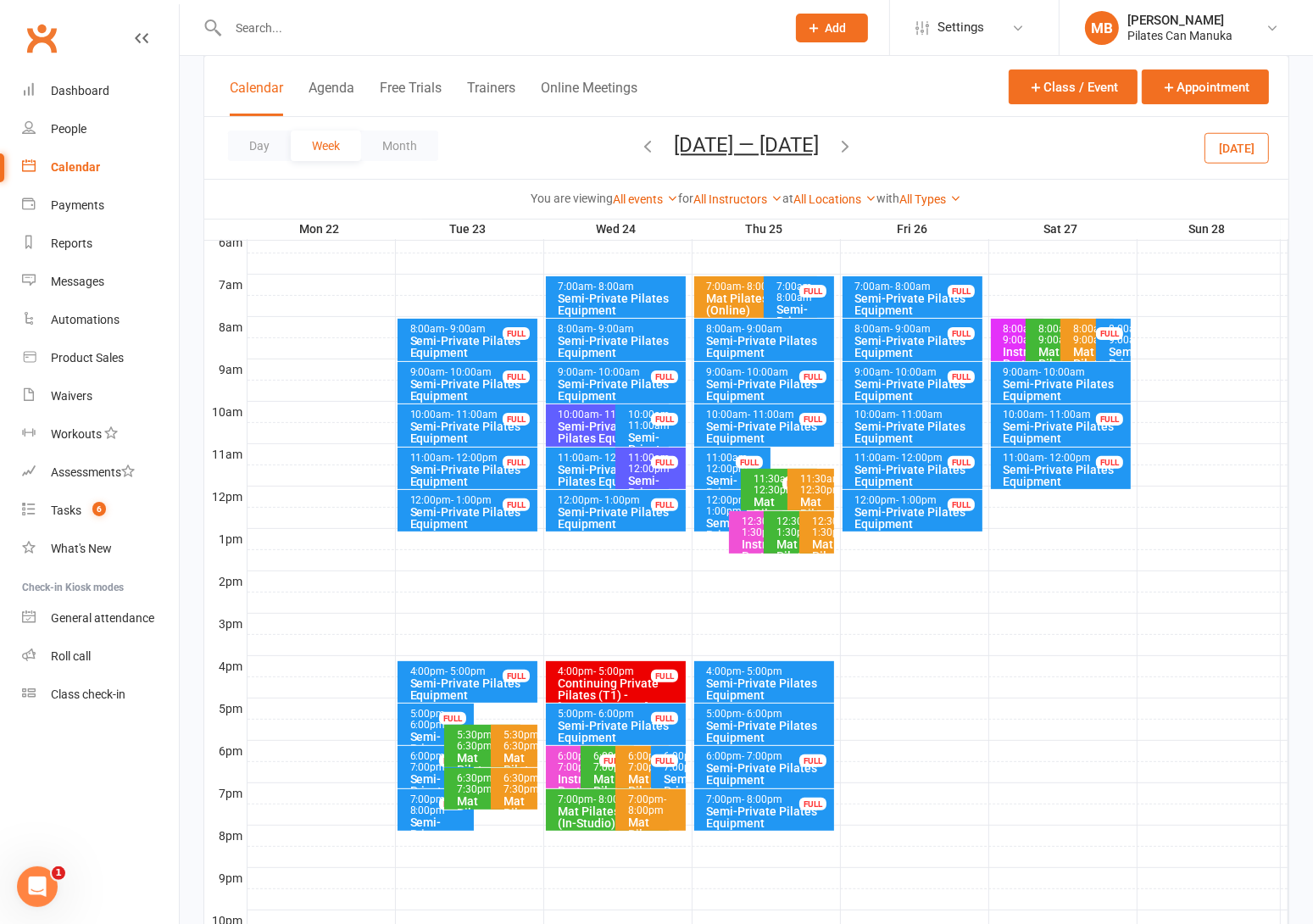
click at [638, 145] on icon "button" at bounding box center [647, 146] width 19 height 19
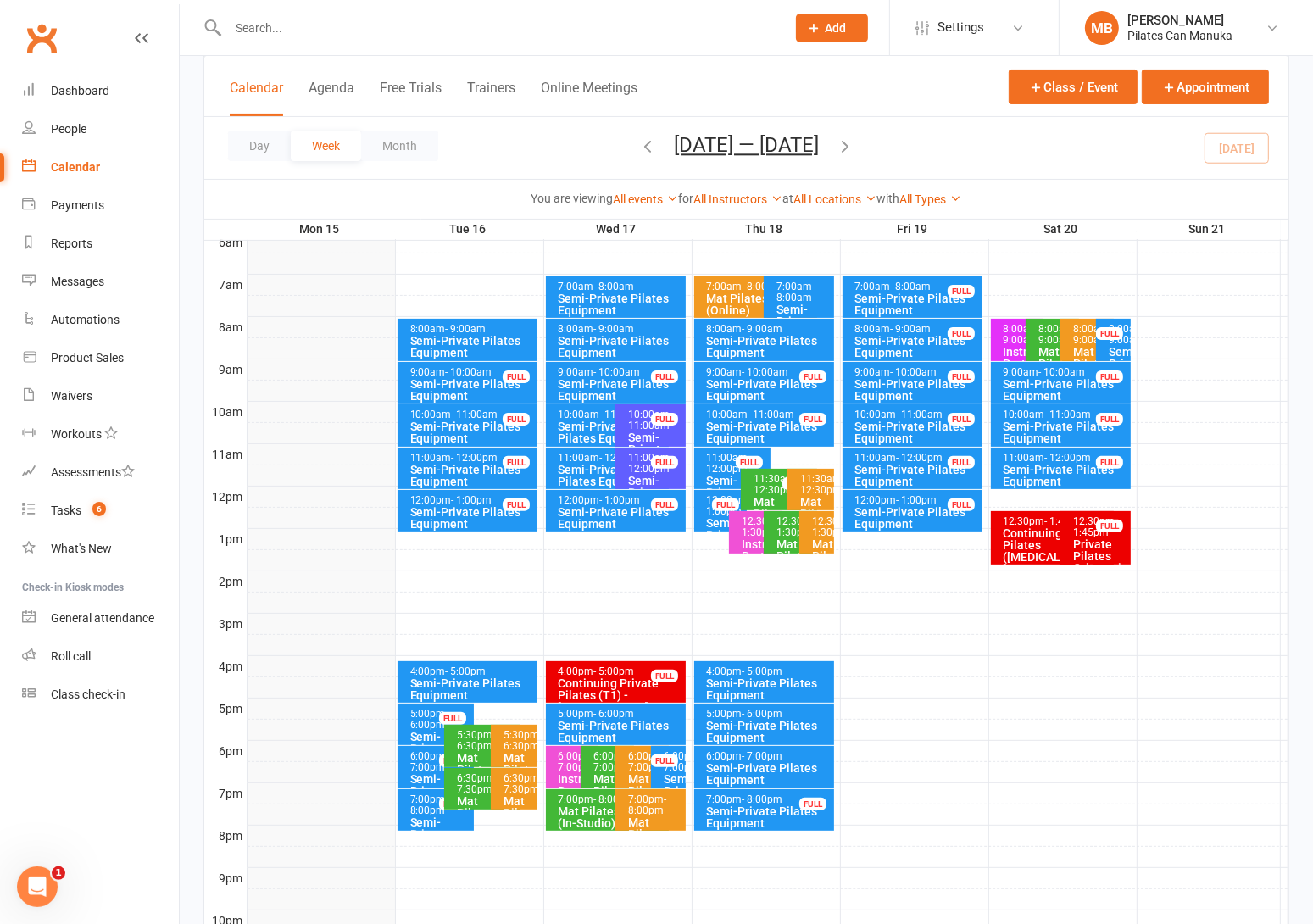
click at [582, 417] on div "10:00am - 11:00am" at bounding box center [611, 415] width 108 height 11
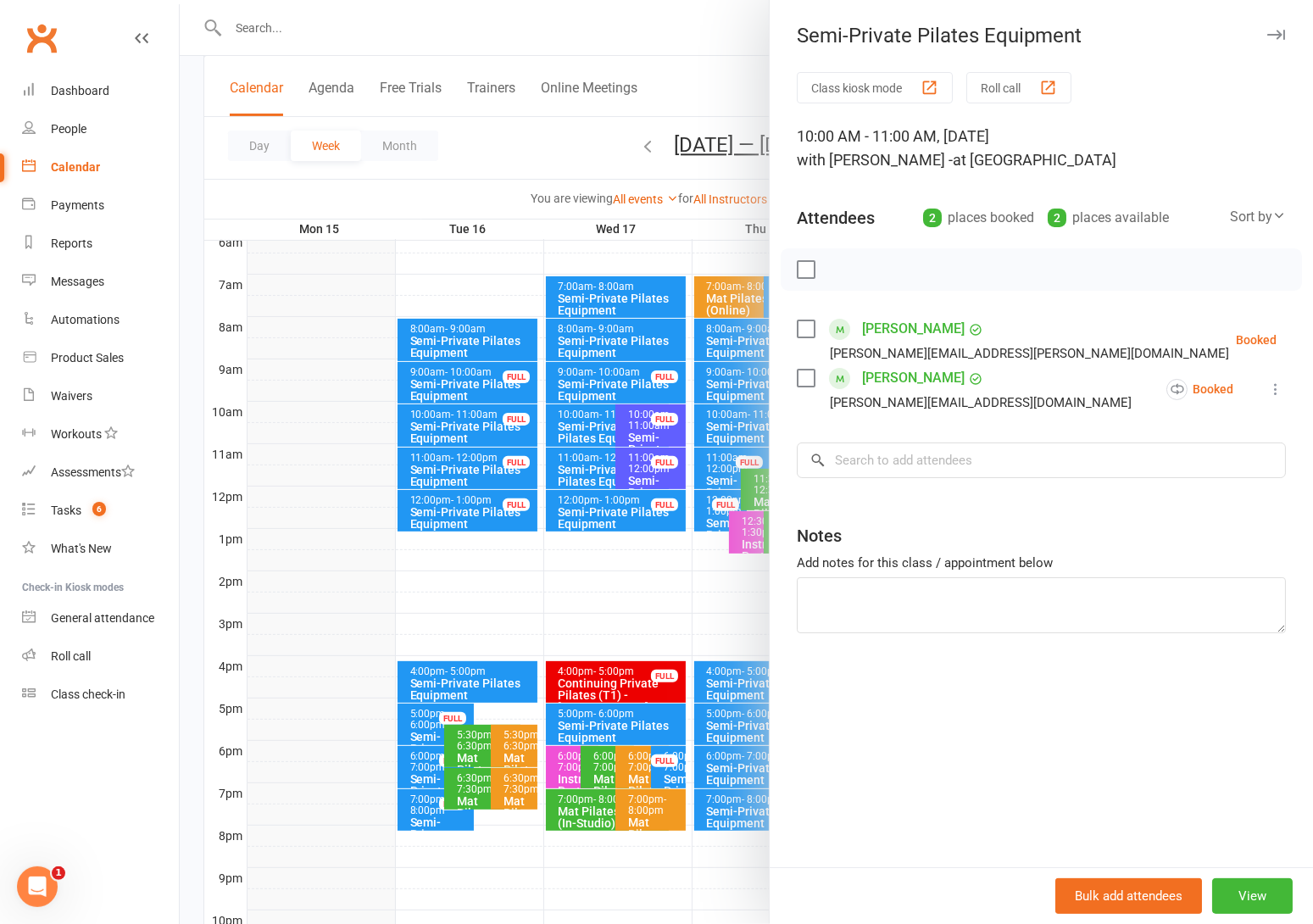
click at [592, 430] on div at bounding box center [746, 462] width 1133 height 924
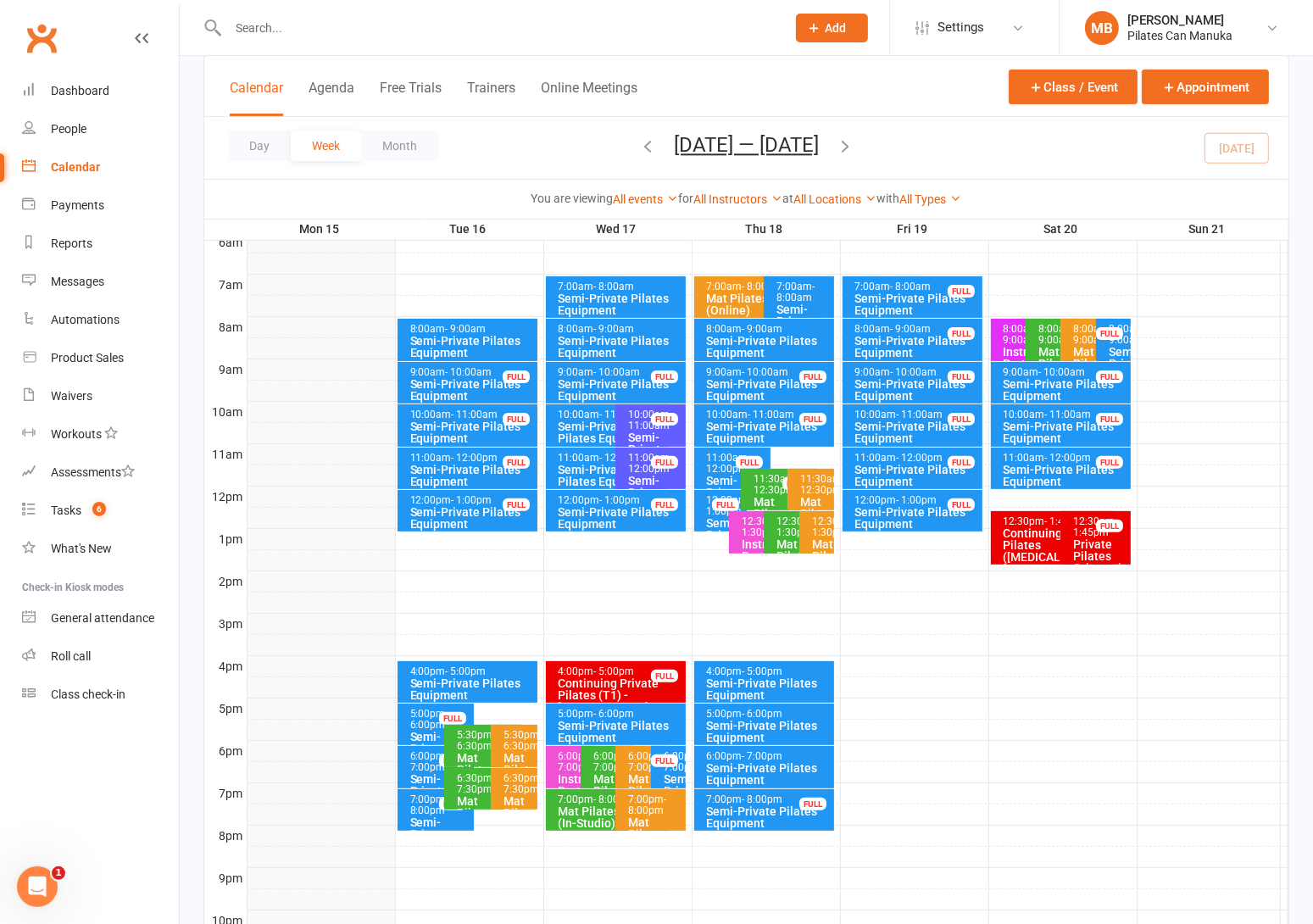
click at [584, 469] on div "Semi-Private Pilates Equipment" at bounding box center [611, 475] width 108 height 24
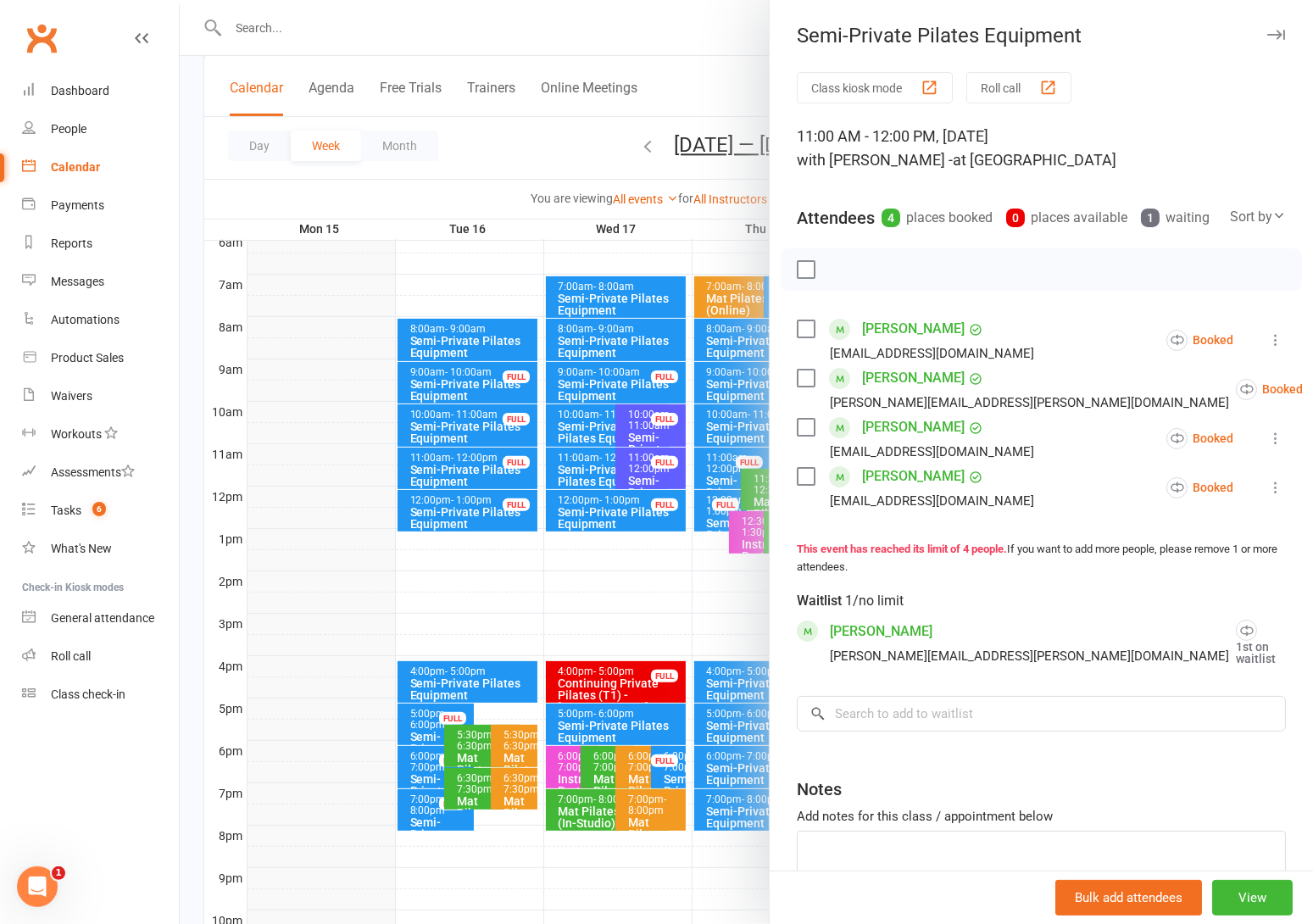
click at [584, 469] on div at bounding box center [746, 462] width 1133 height 924
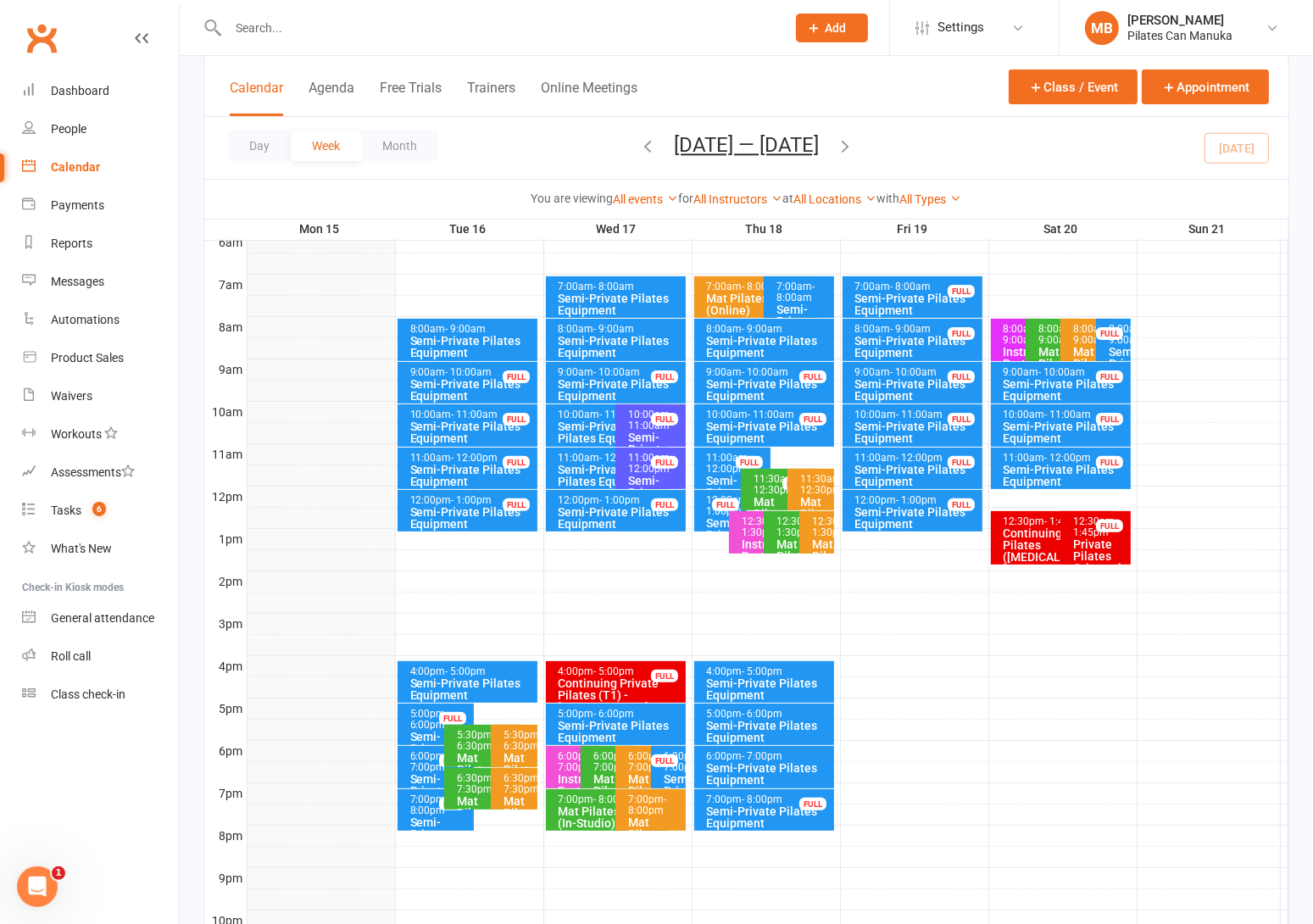
click at [852, 147] on icon "button" at bounding box center [845, 146] width 19 height 19
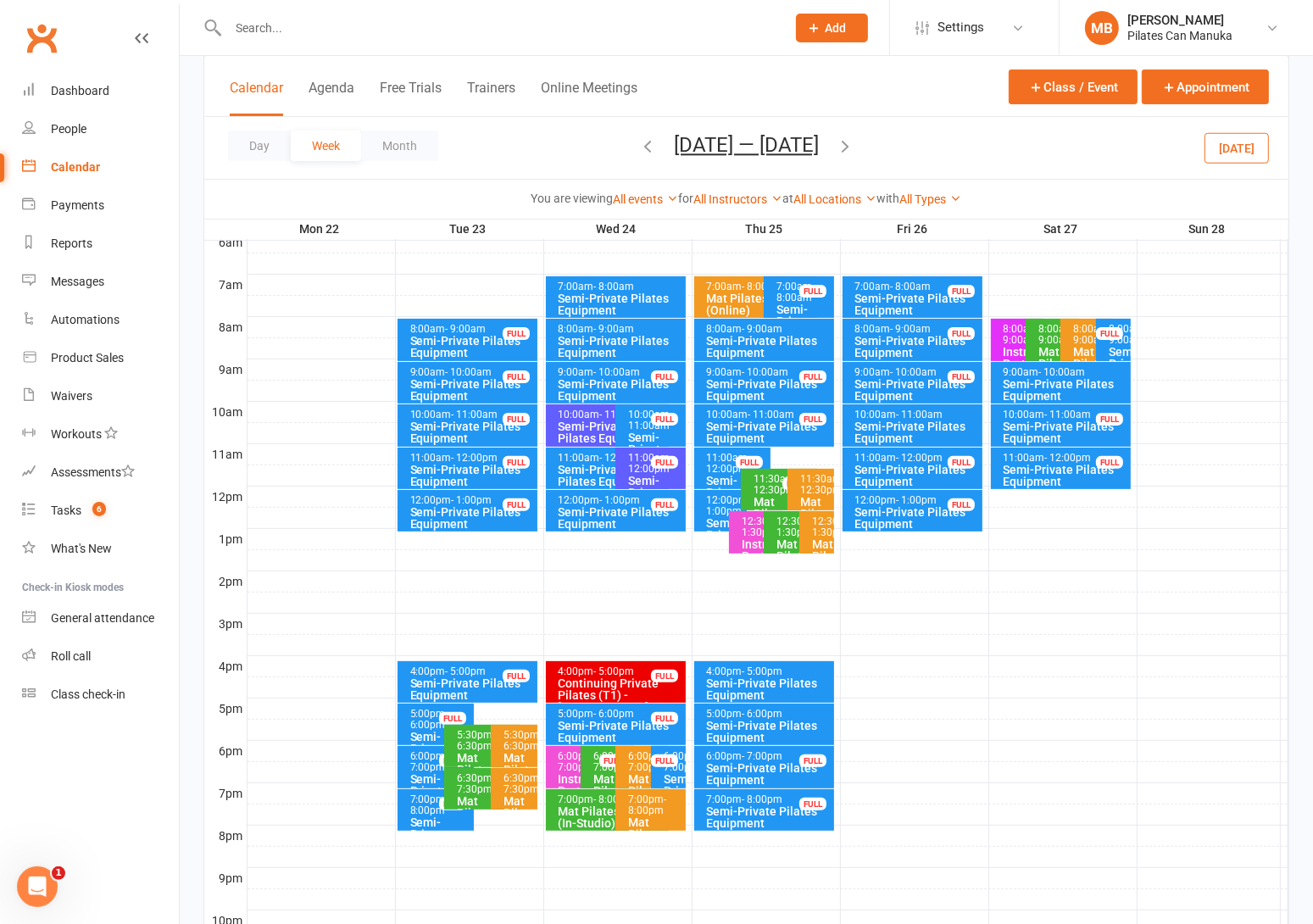
click at [638, 148] on icon "button" at bounding box center [647, 146] width 19 height 19
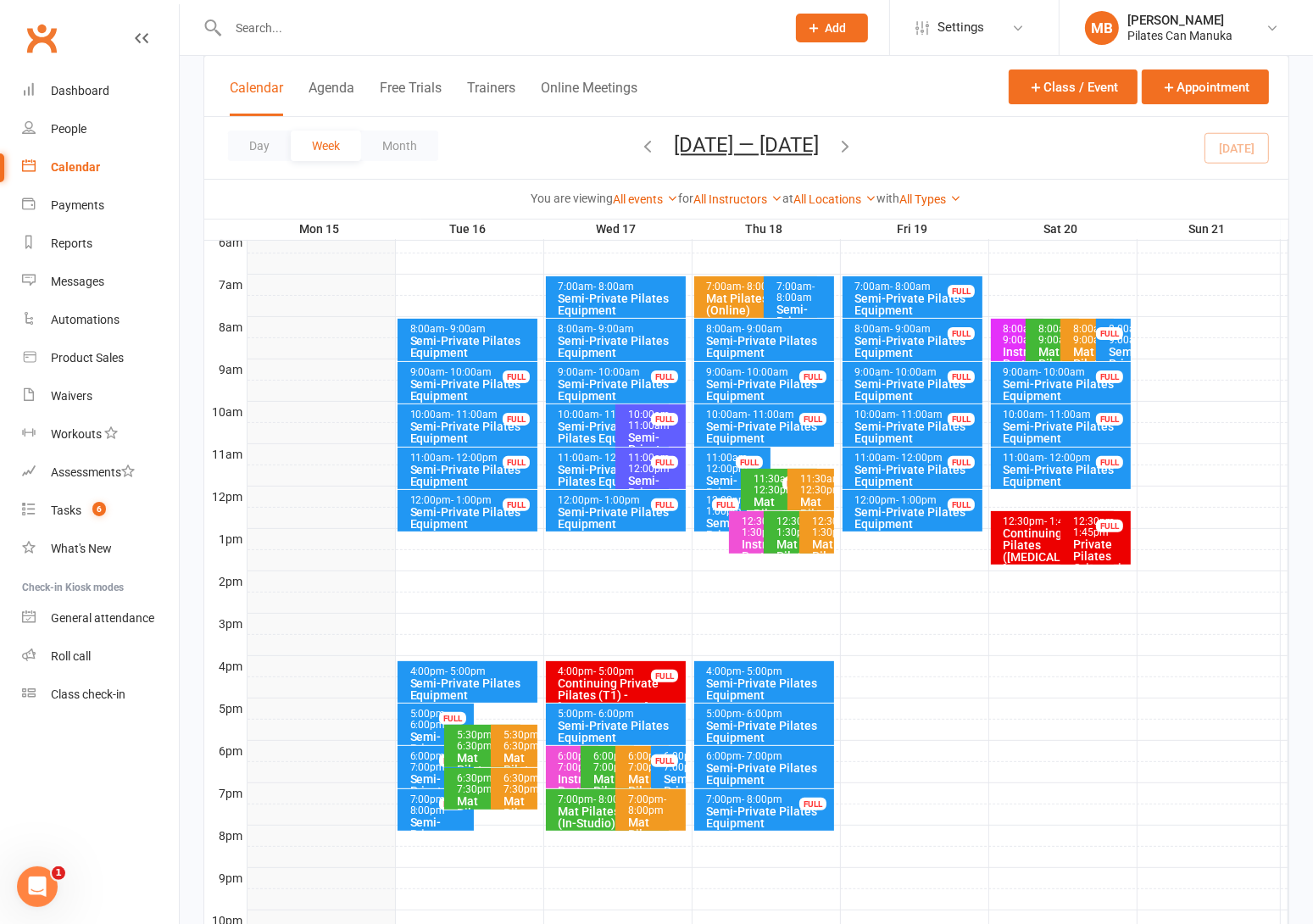
click at [601, 724] on div "Semi-Private Pilates Equipment" at bounding box center [620, 731] width 125 height 24
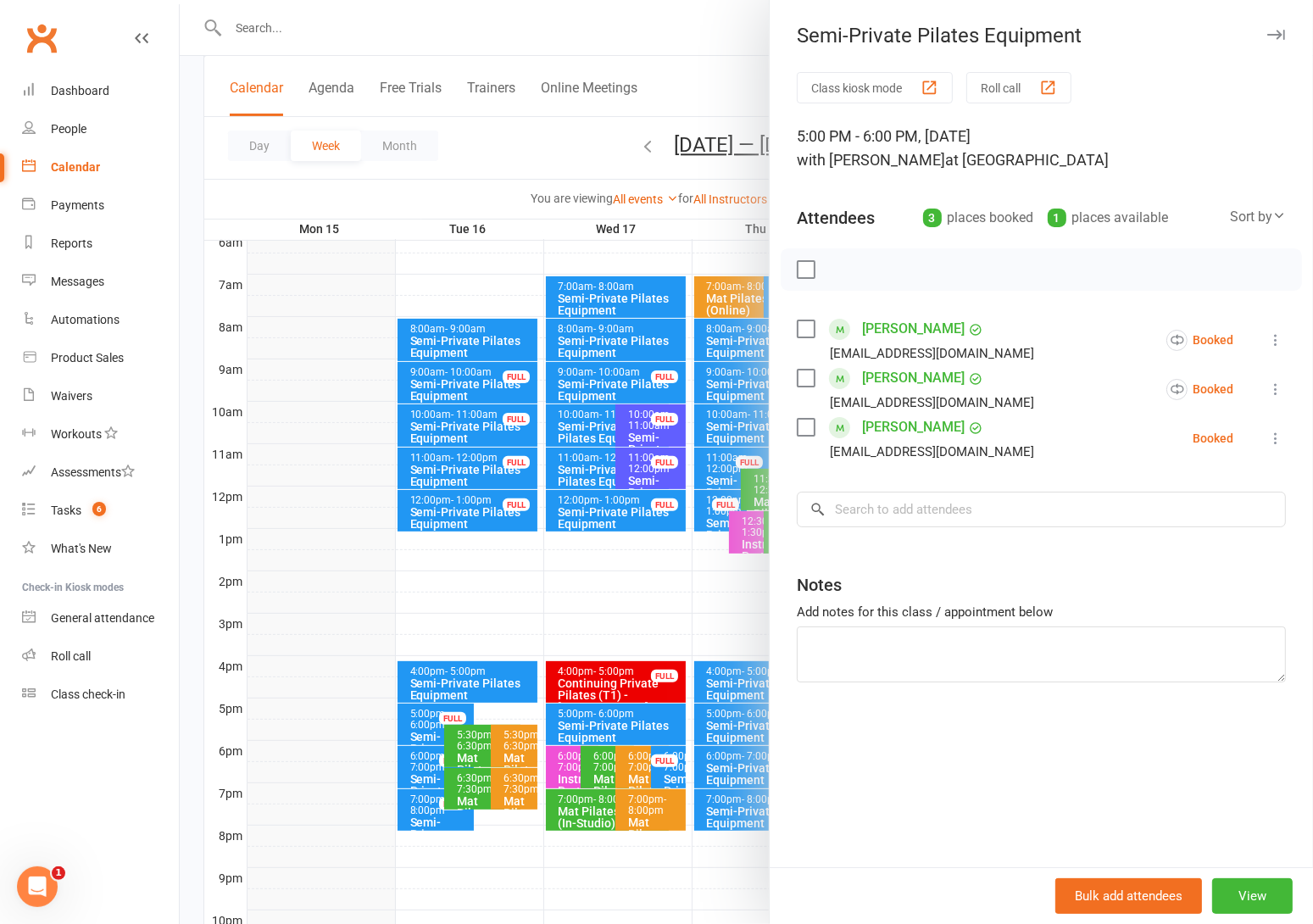
click at [560, 138] on div at bounding box center [746, 462] width 1133 height 924
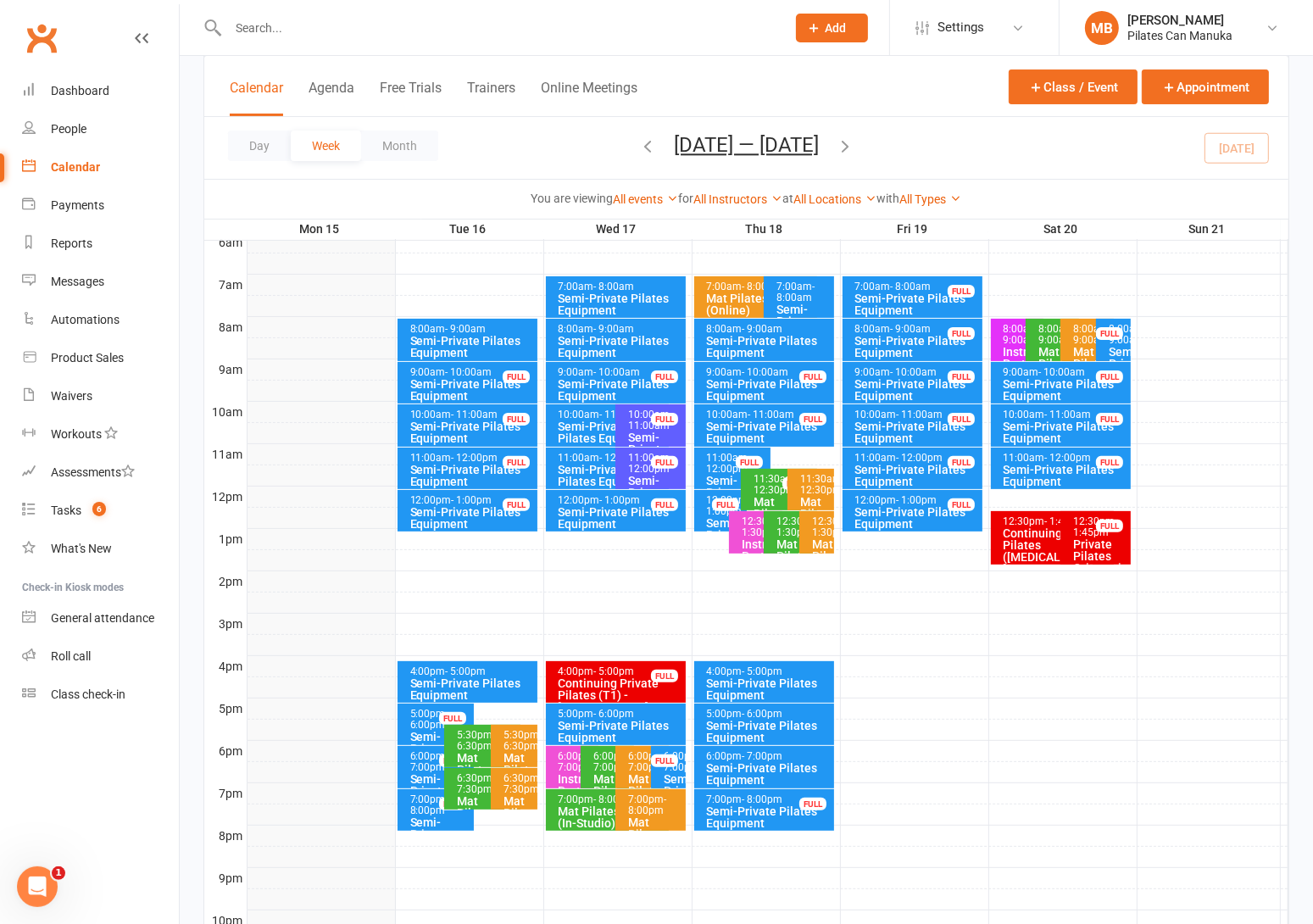
click at [854, 134] on button "button" at bounding box center [845, 147] width 19 height 29
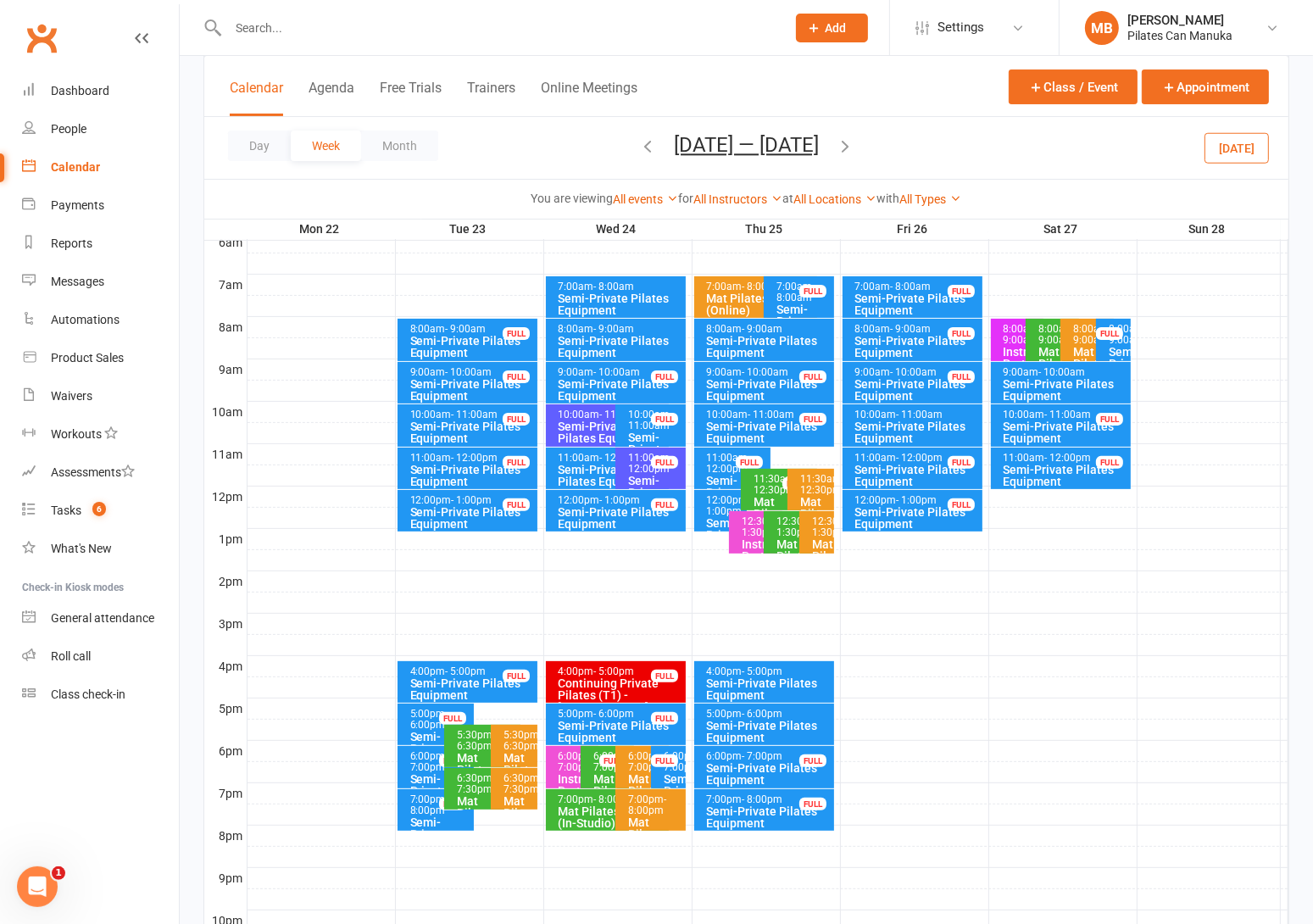
click at [642, 147] on icon "button" at bounding box center [647, 146] width 19 height 19
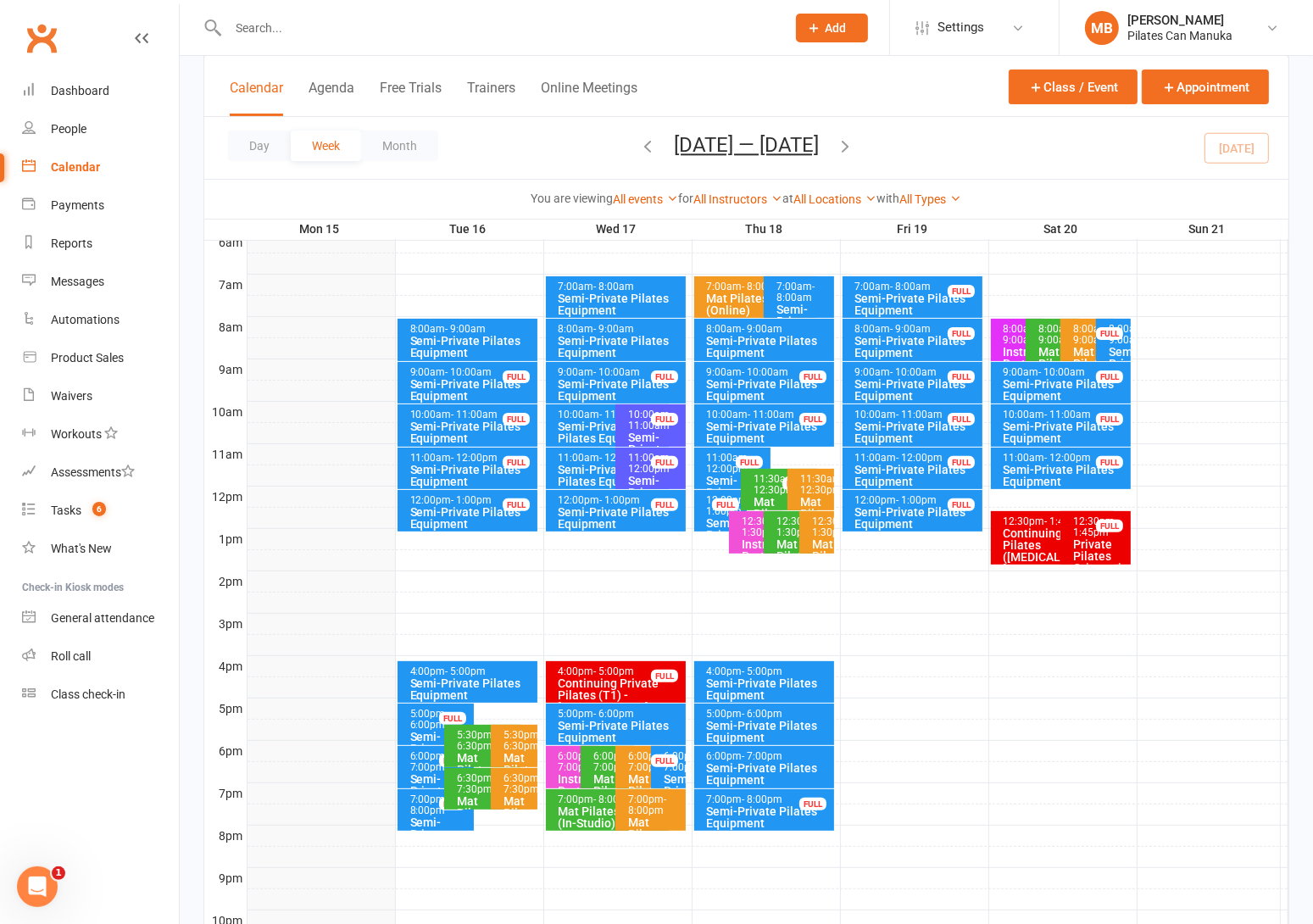
click at [789, 290] on span "- 8:00am" at bounding box center [795, 292] width 38 height 23
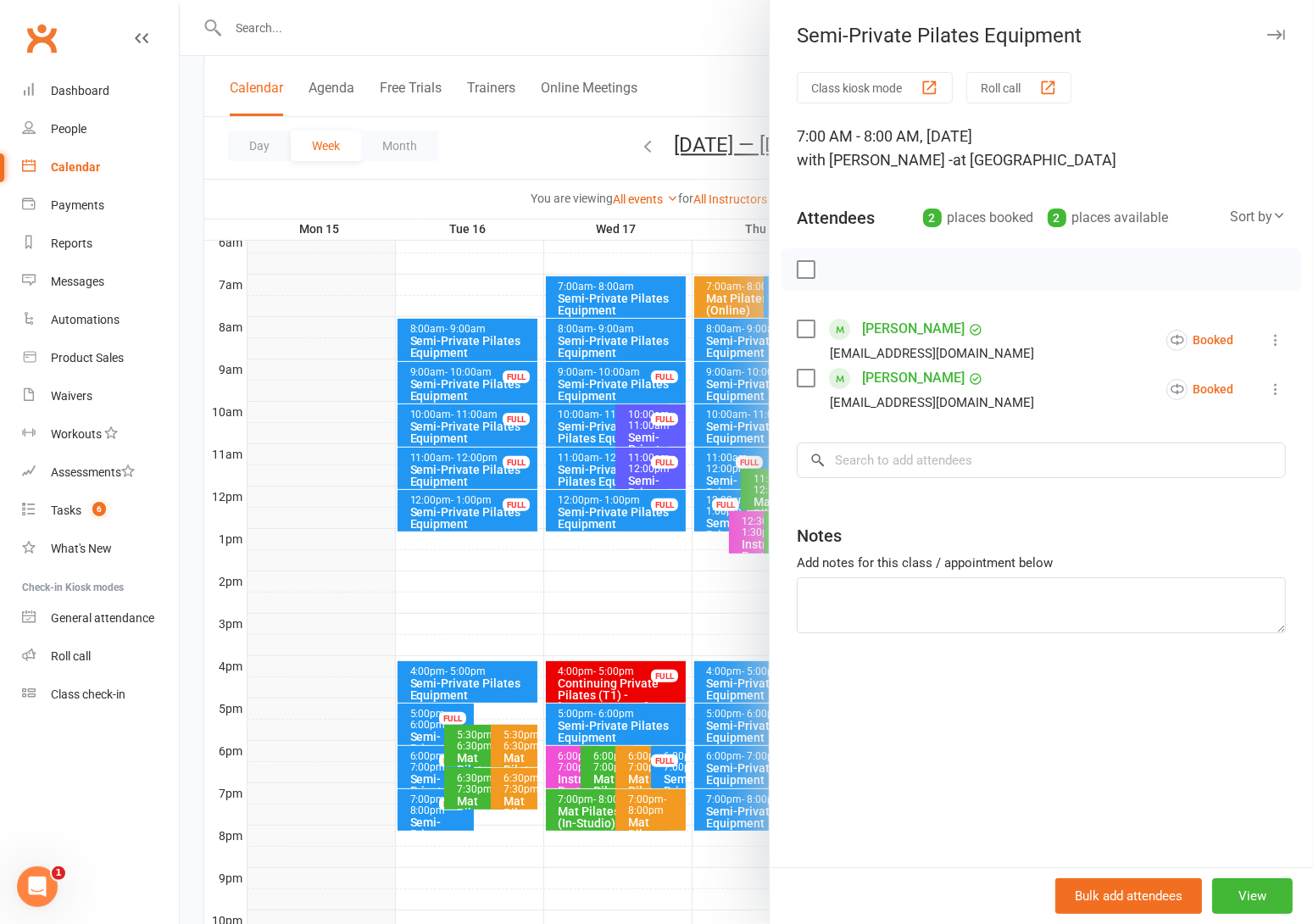
click at [574, 162] on div at bounding box center [746, 462] width 1133 height 924
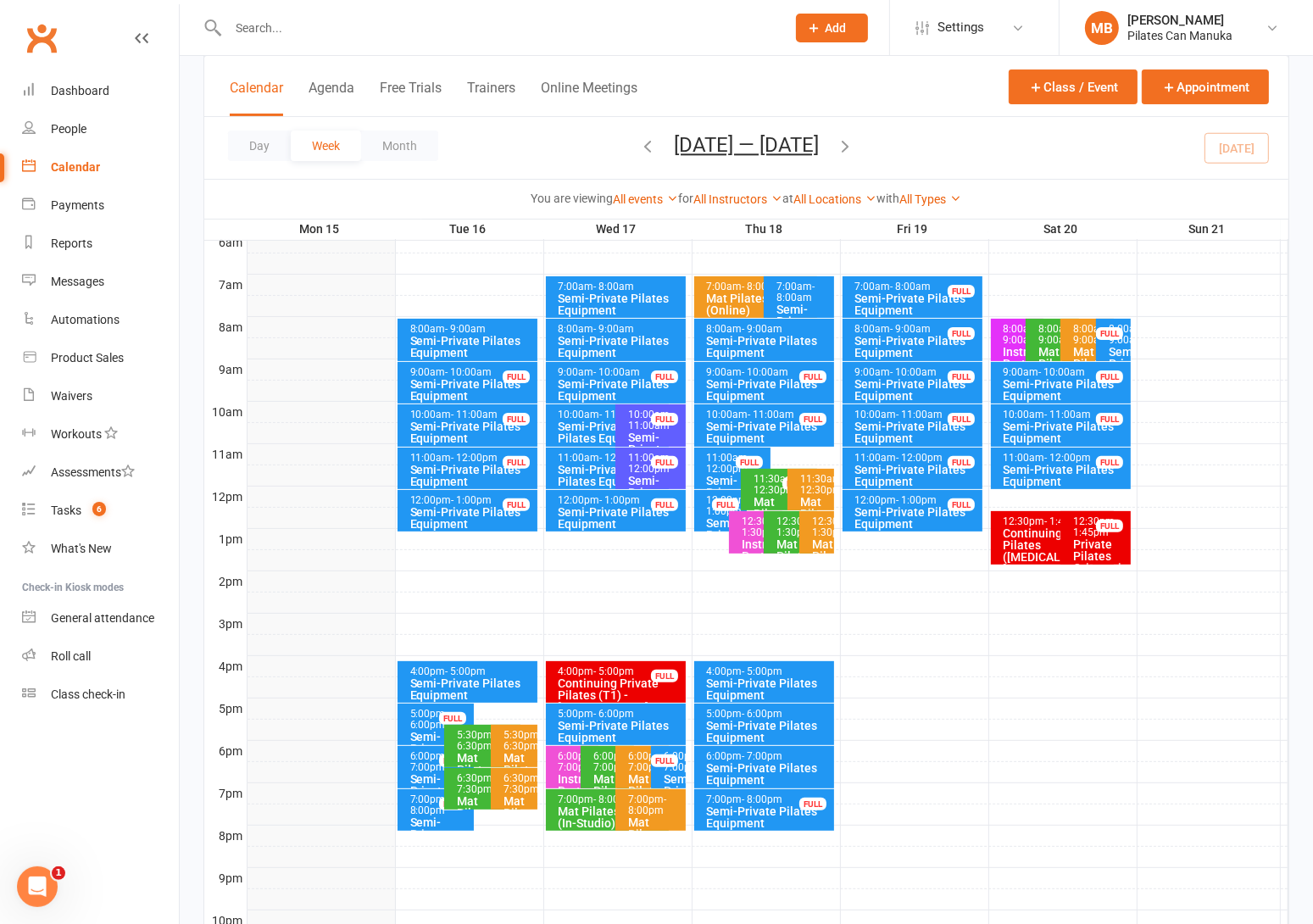
click at [797, 295] on span "- 8:00am" at bounding box center [795, 292] width 38 height 23
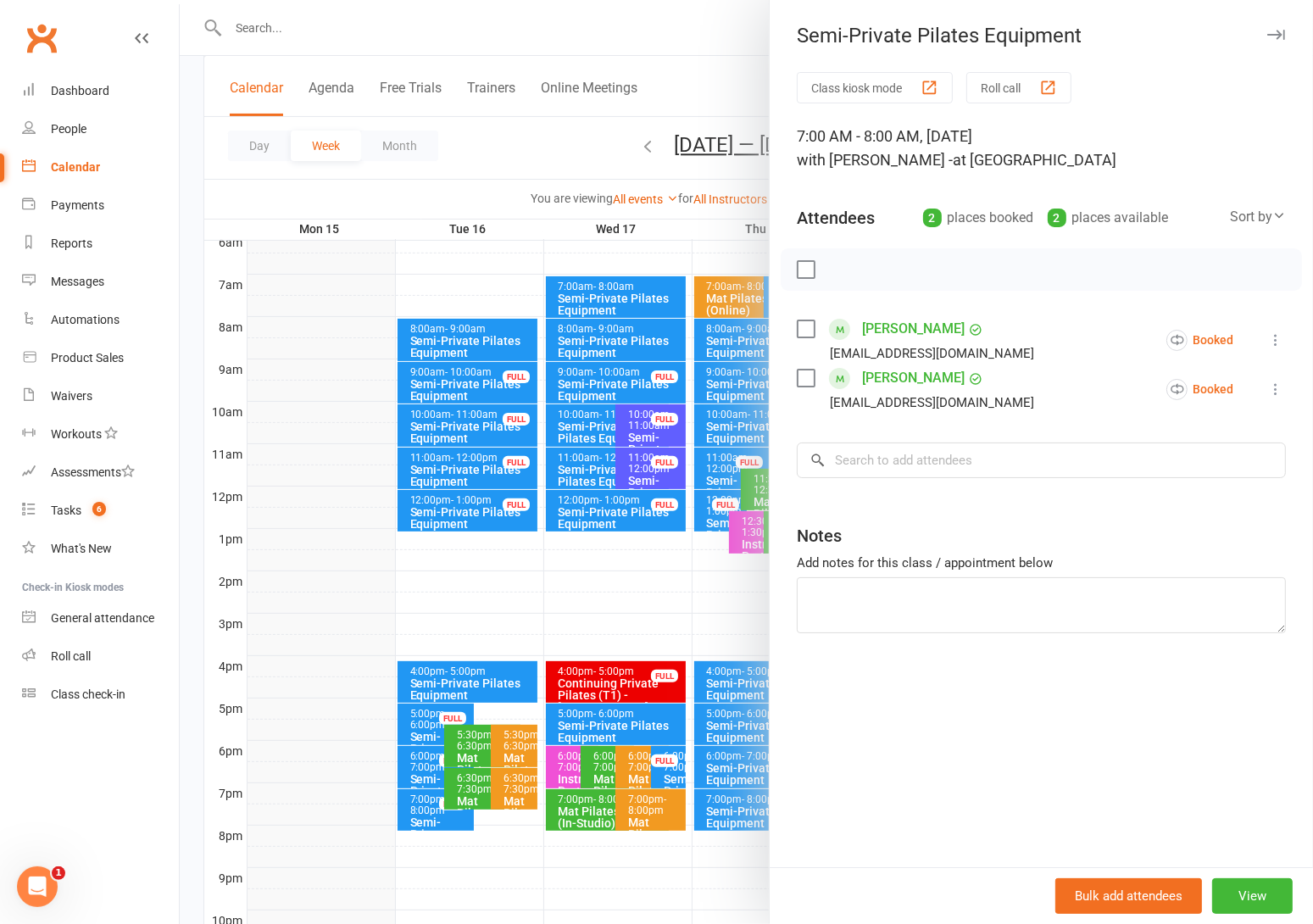
click at [591, 114] on div at bounding box center [746, 462] width 1133 height 924
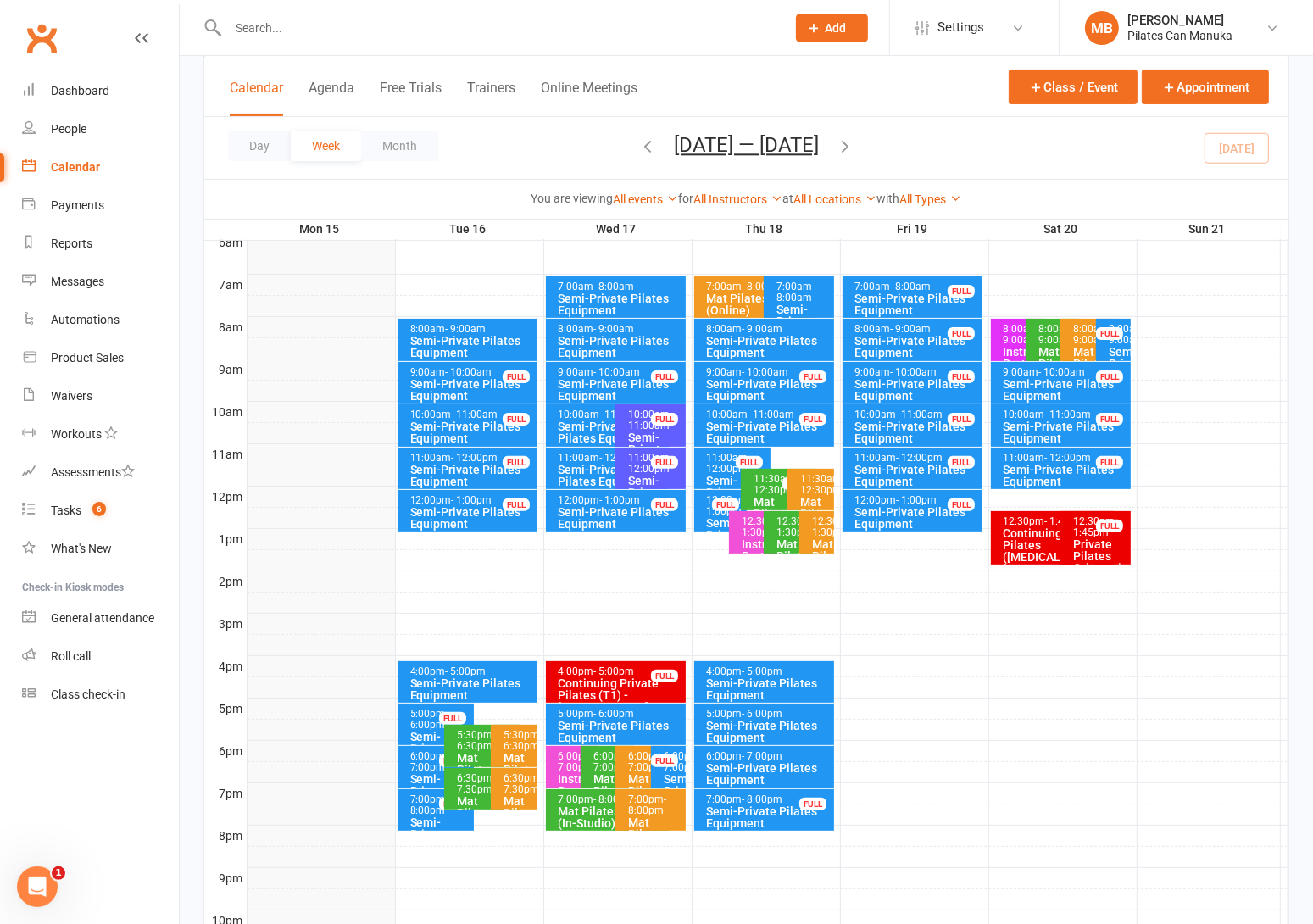
click at [756, 764] on div "Semi-Private Pilates Equipment" at bounding box center [769, 774] width 125 height 24
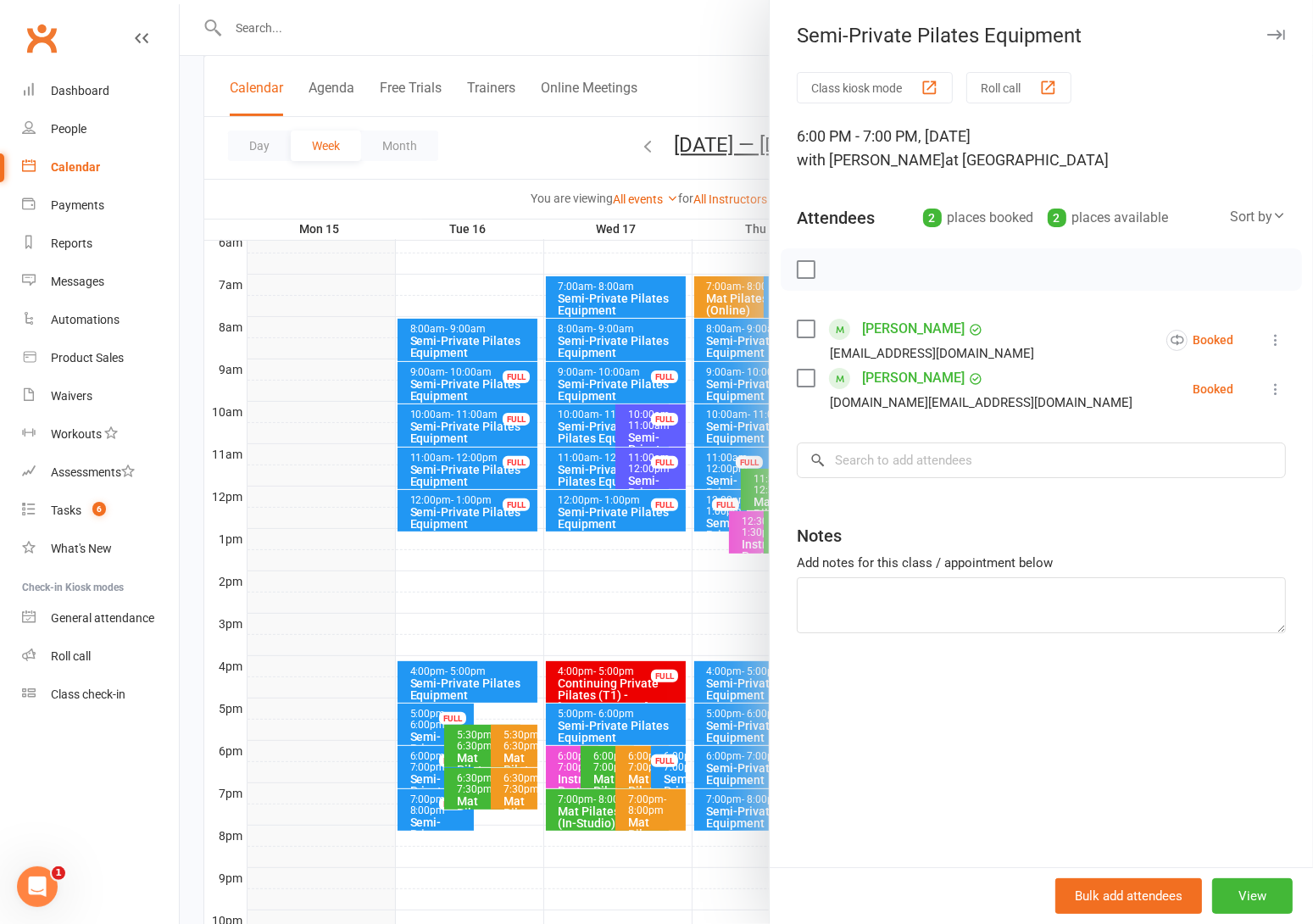
click at [592, 139] on div at bounding box center [746, 462] width 1133 height 924
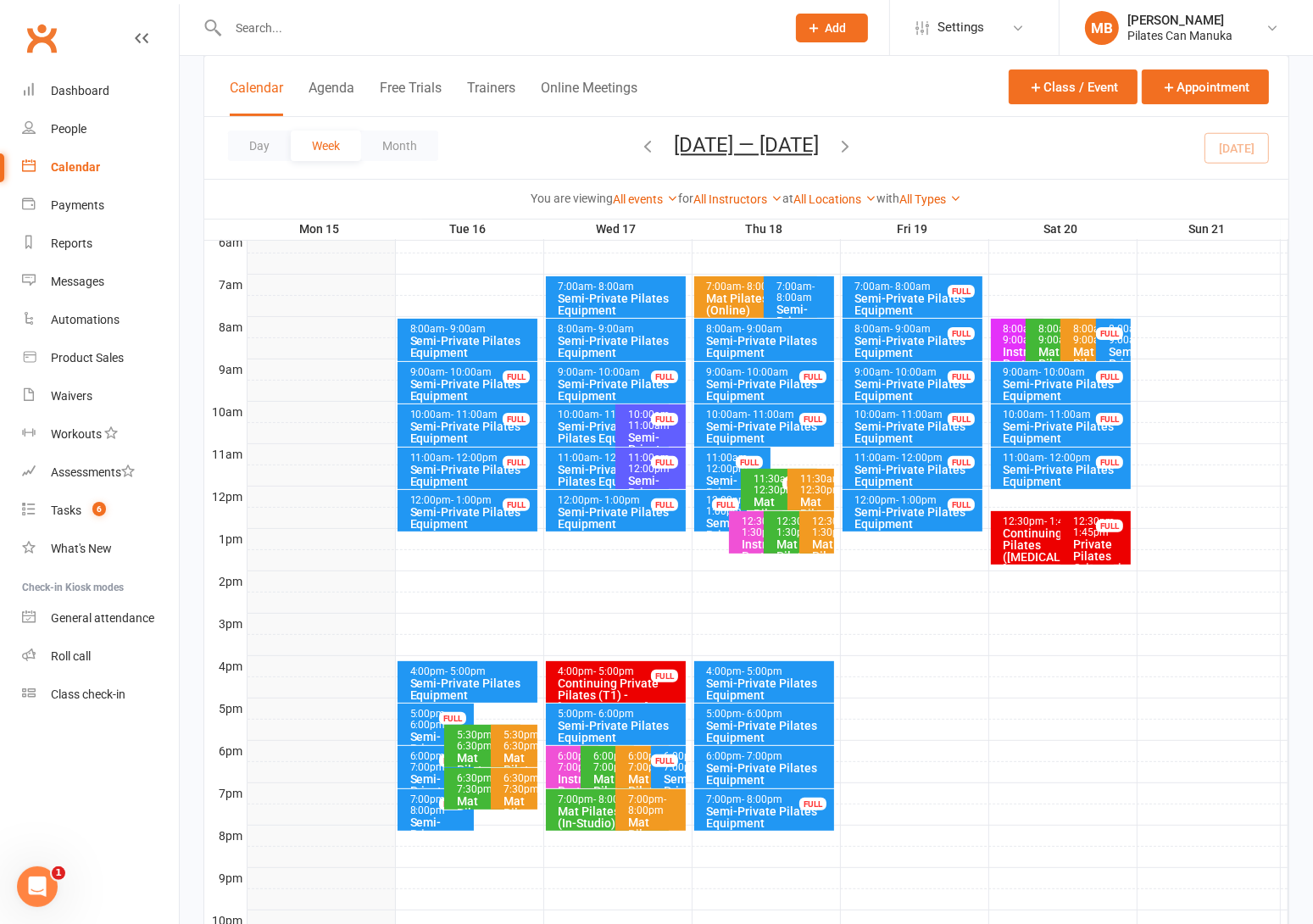
click at [751, 754] on span "- 7:00pm" at bounding box center [763, 755] width 41 height 12
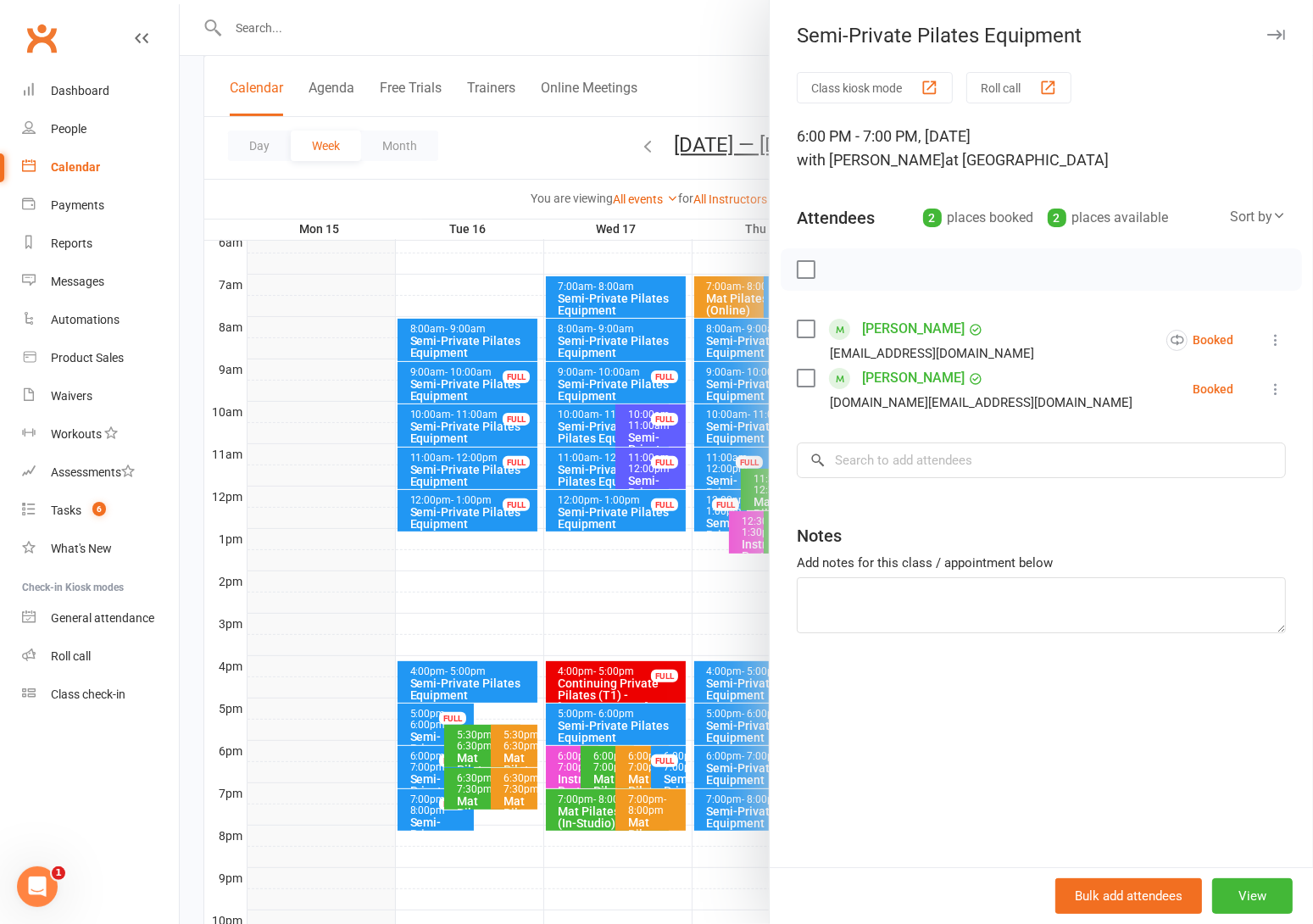
click at [526, 150] on div at bounding box center [746, 462] width 1133 height 924
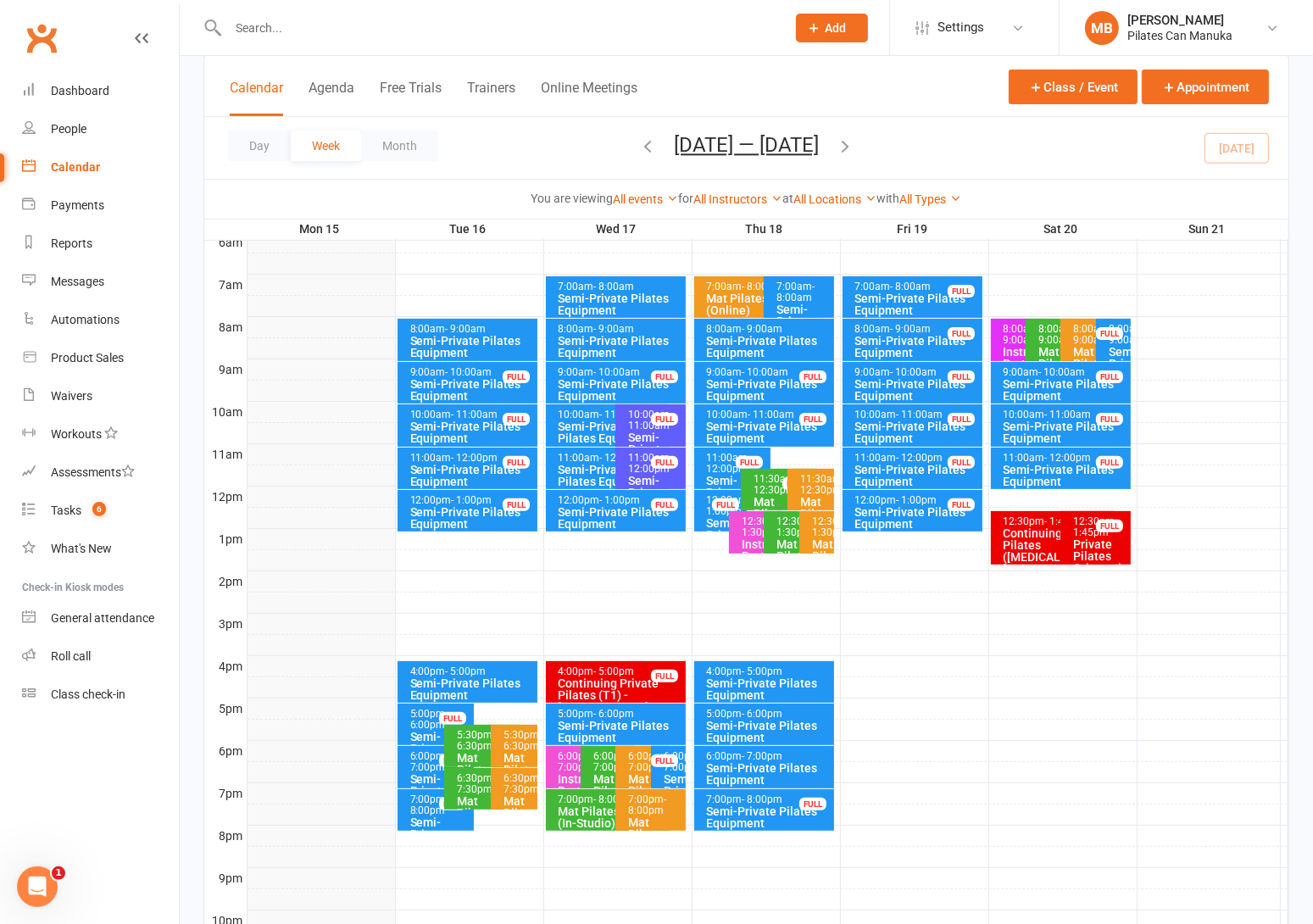
click at [848, 144] on icon "button" at bounding box center [845, 146] width 19 height 19
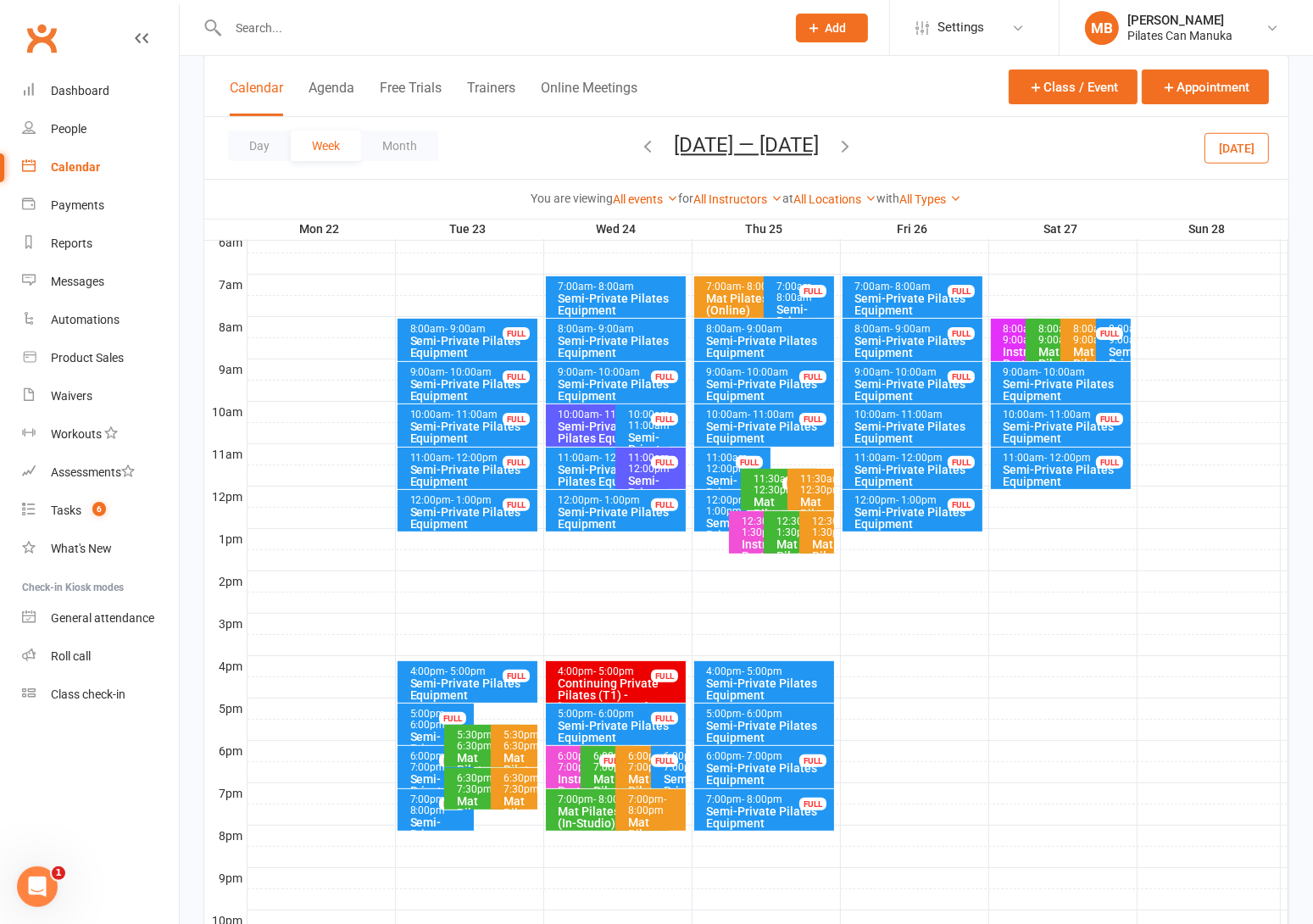
click at [591, 378] on div "Semi-Private Pilates Equipment" at bounding box center [620, 390] width 125 height 24
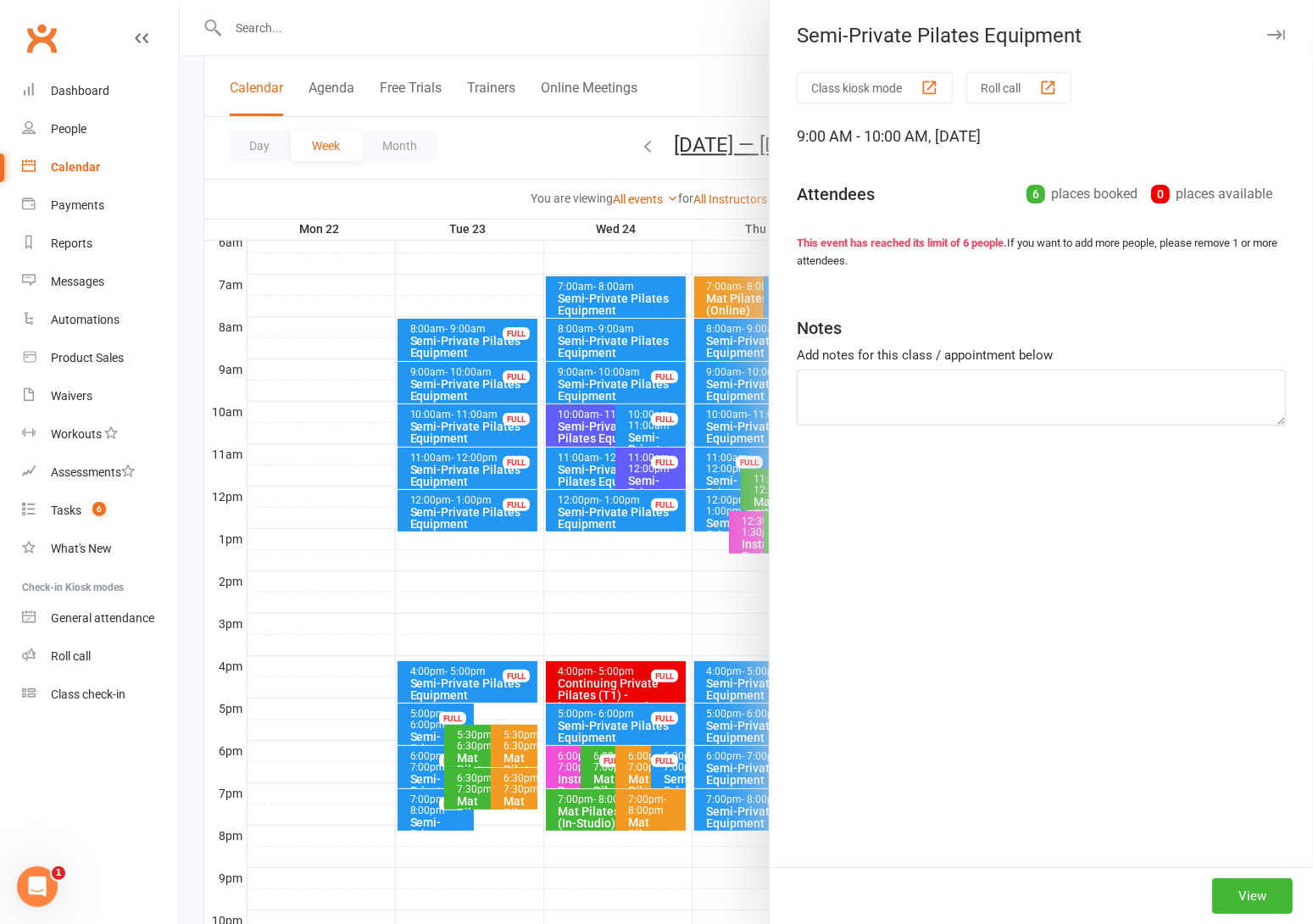
click at [589, 376] on div at bounding box center [746, 462] width 1133 height 924
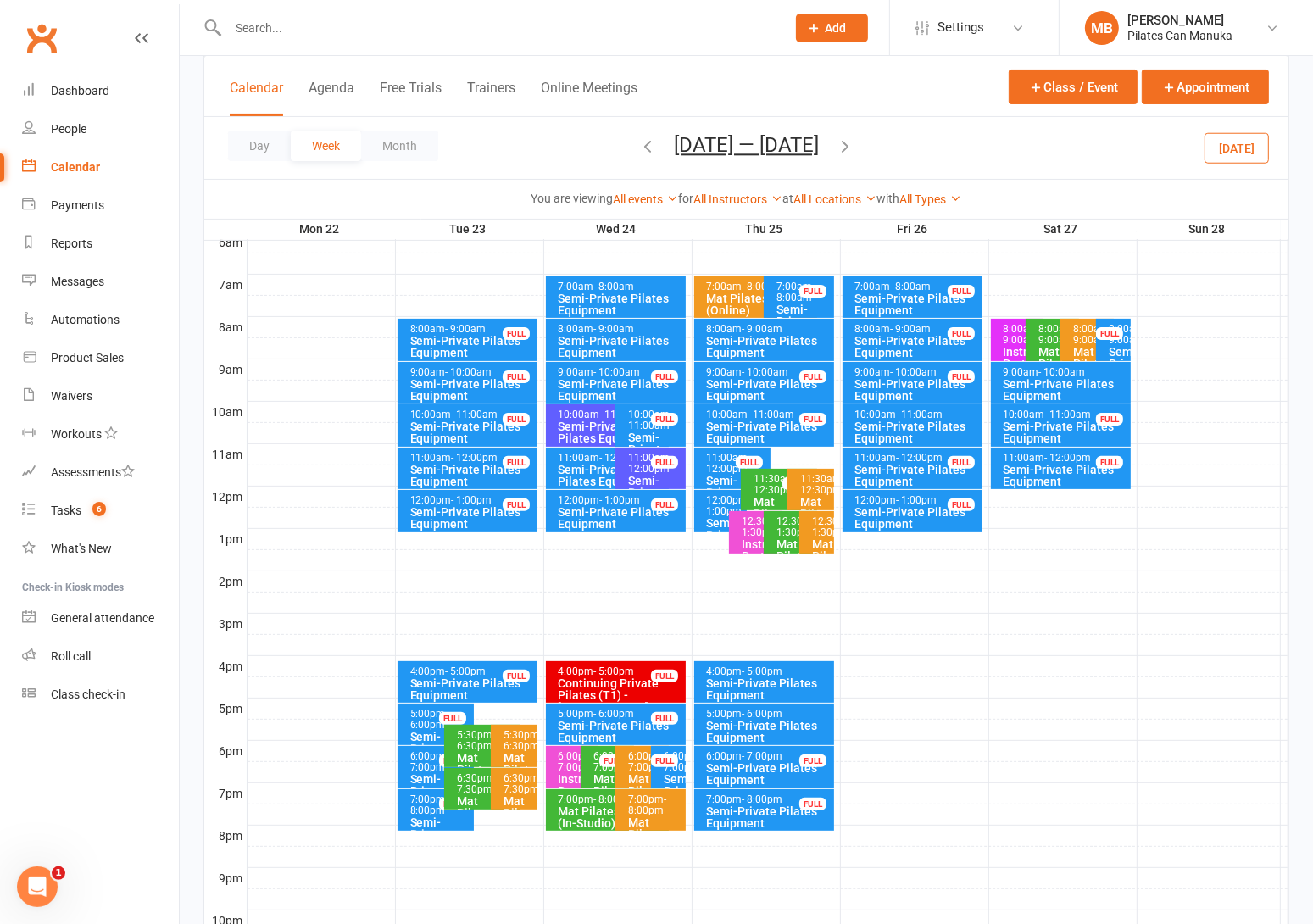
click at [643, 152] on icon "button" at bounding box center [647, 146] width 19 height 19
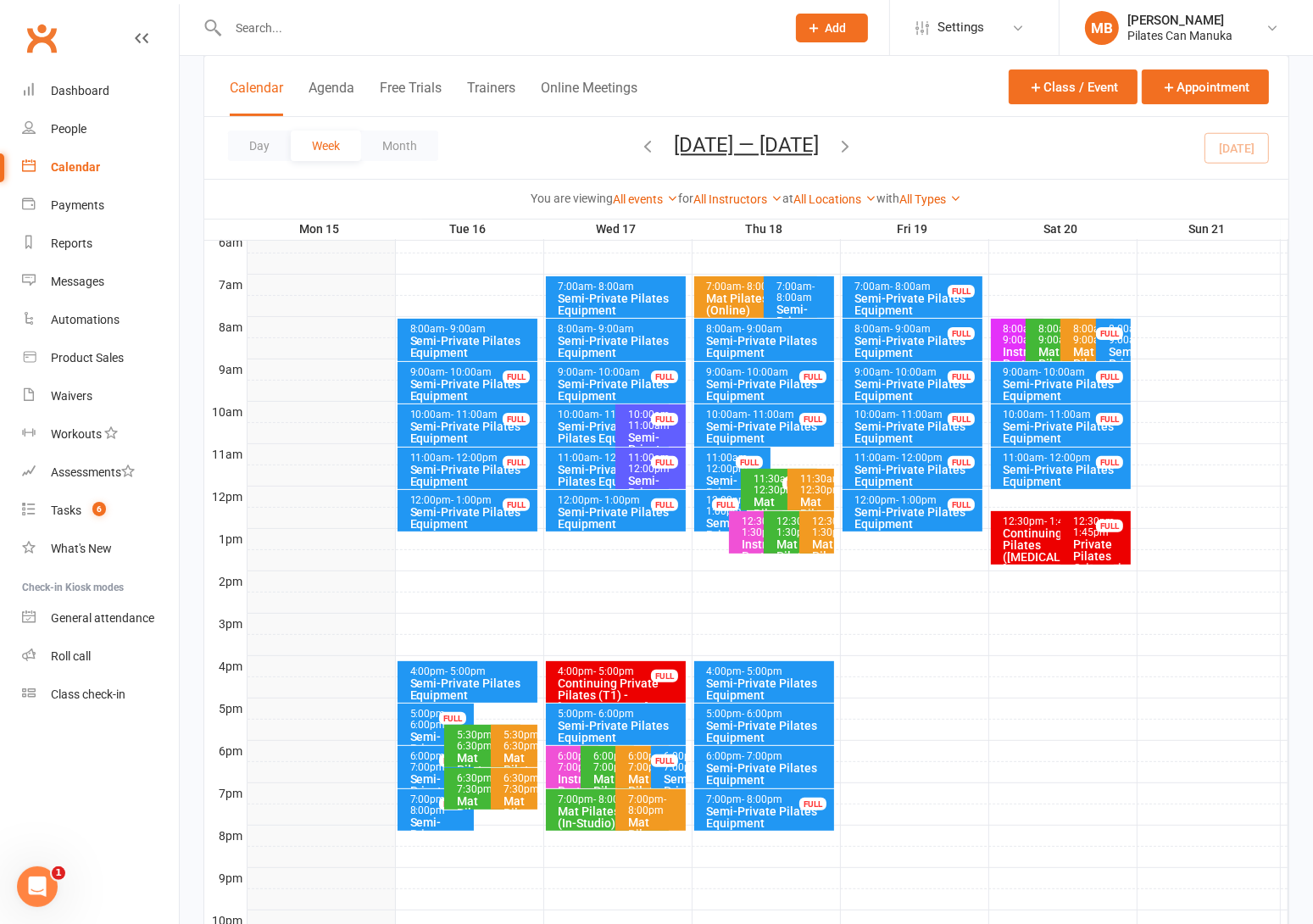
click at [848, 147] on icon "button" at bounding box center [845, 146] width 19 height 19
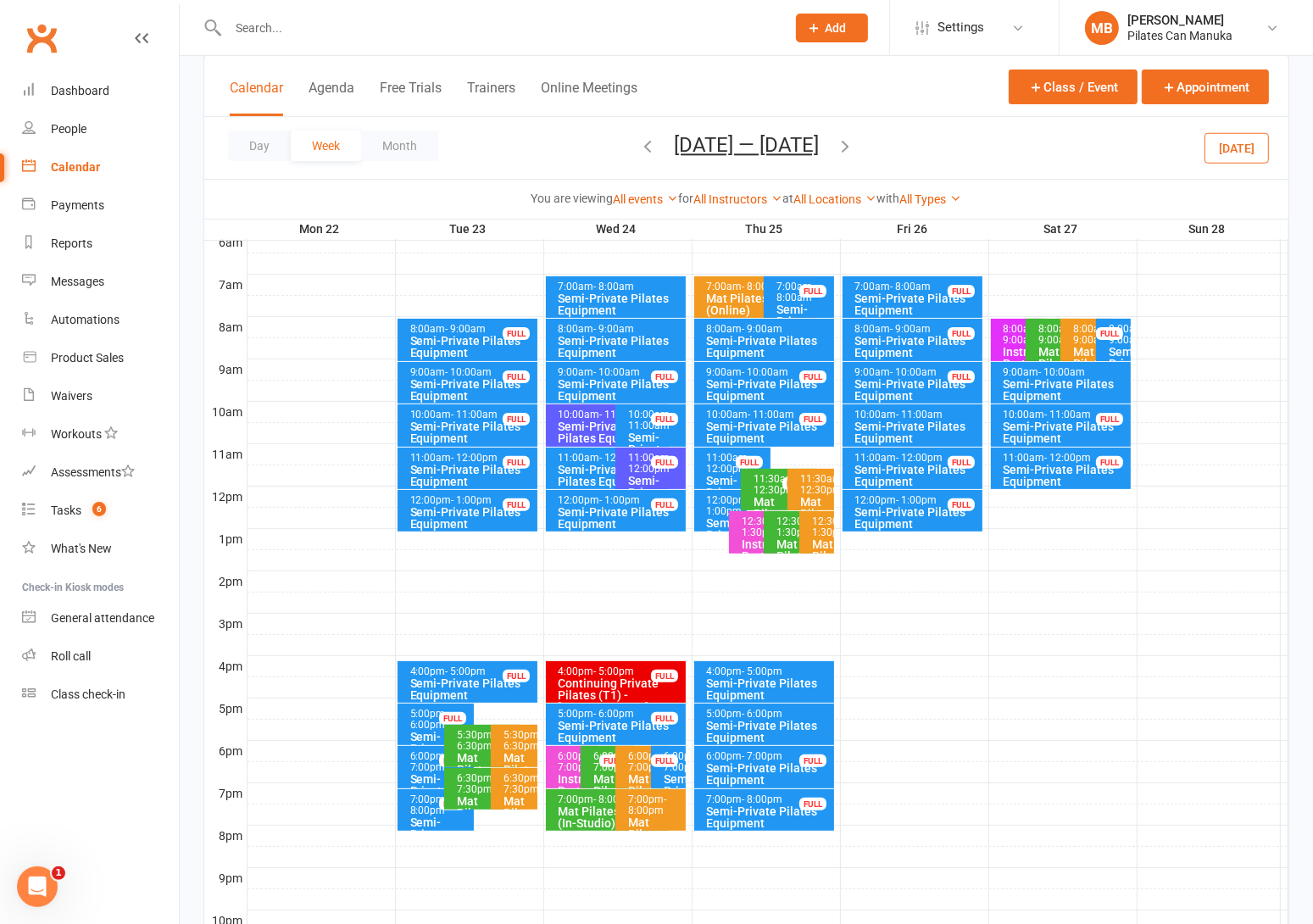
click at [850, 141] on icon "button" at bounding box center [845, 146] width 19 height 19
click at [638, 139] on icon "button" at bounding box center [647, 146] width 19 height 19
click at [720, 502] on div "12:00pm - 1:00pm" at bounding box center [725, 506] width 38 height 22
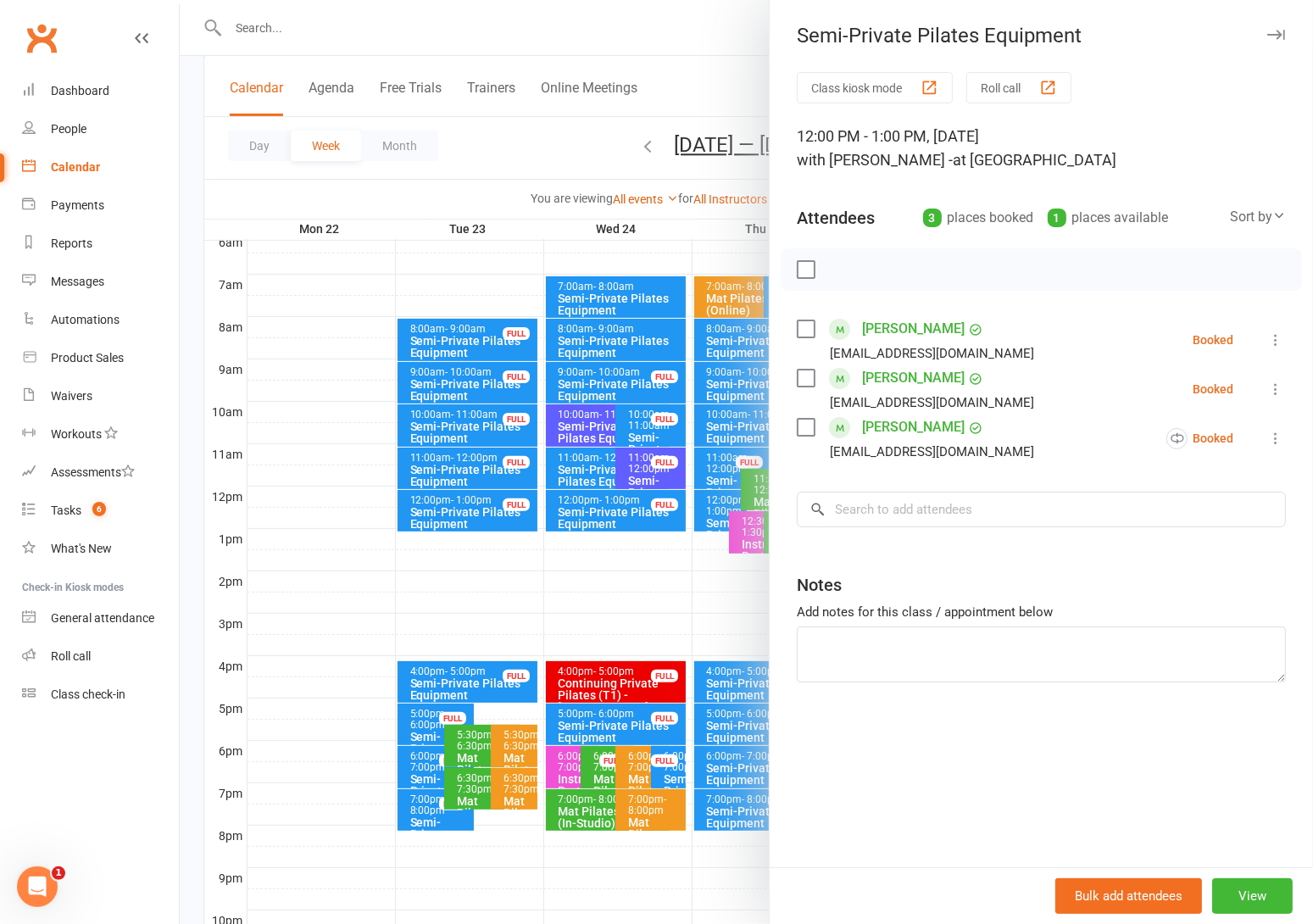
click at [520, 139] on div at bounding box center [746, 462] width 1133 height 924
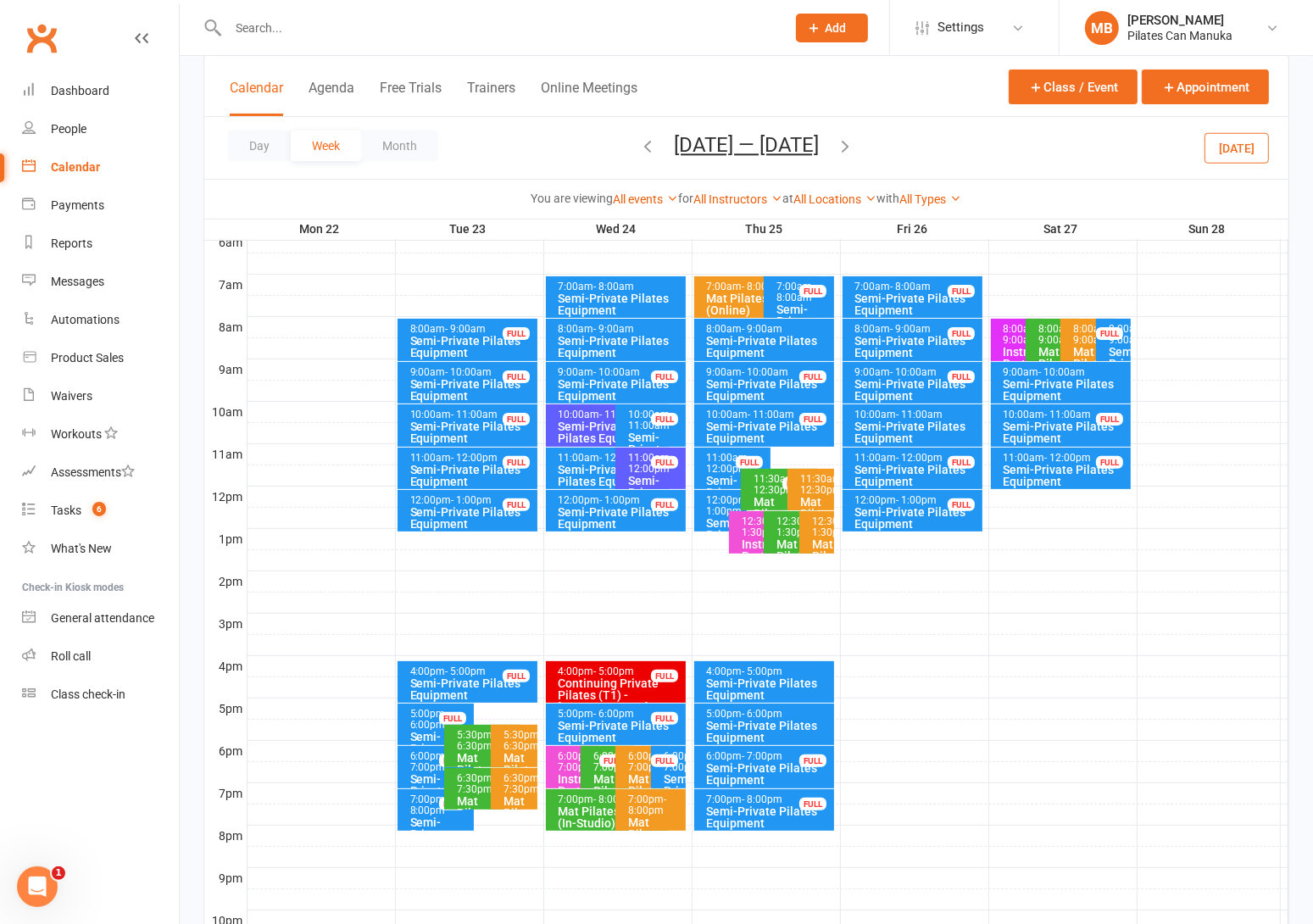
click at [721, 500] on div "12:00pm - 1:00pm" at bounding box center [725, 506] width 38 height 22
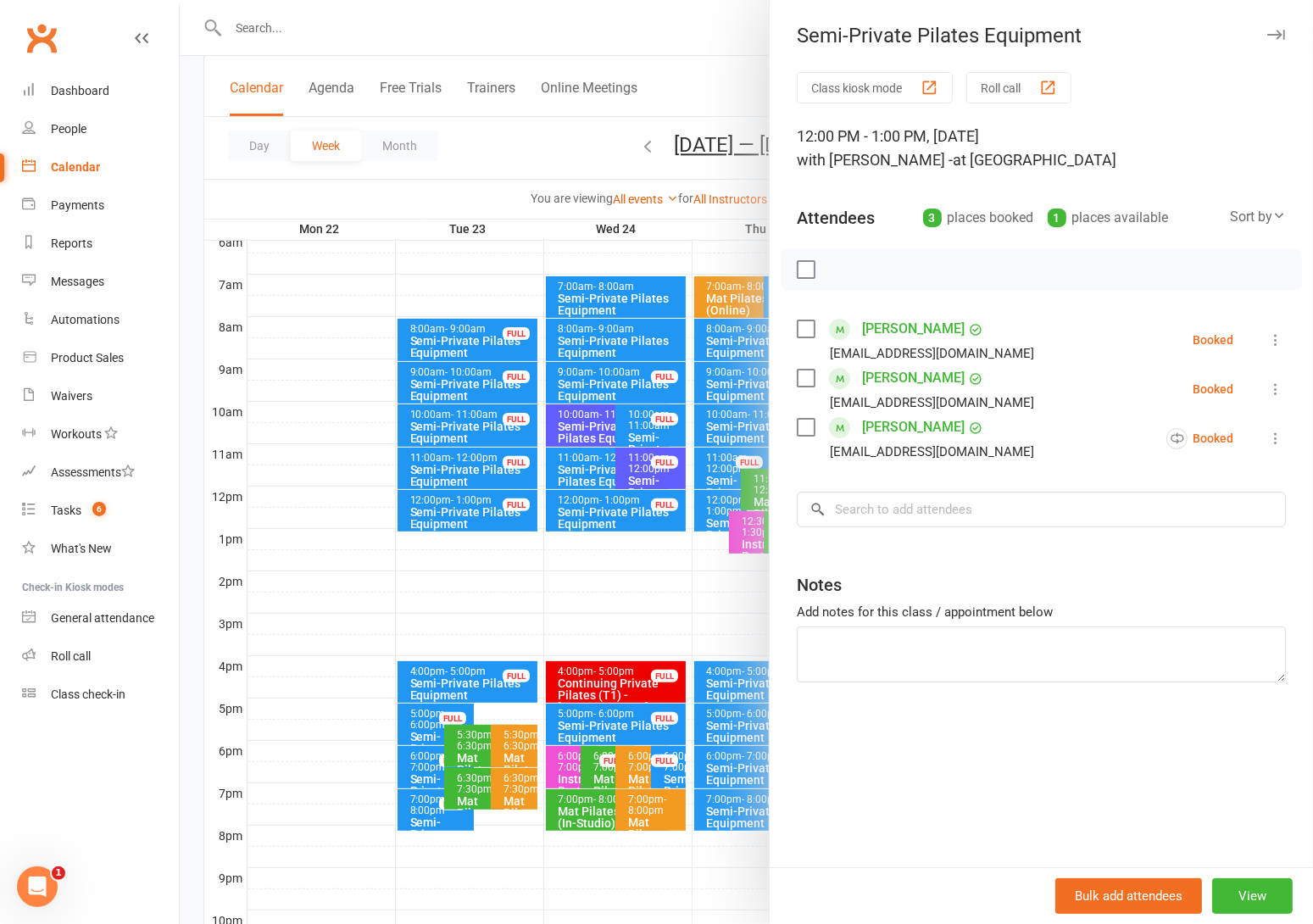
click at [535, 157] on div at bounding box center [746, 462] width 1133 height 924
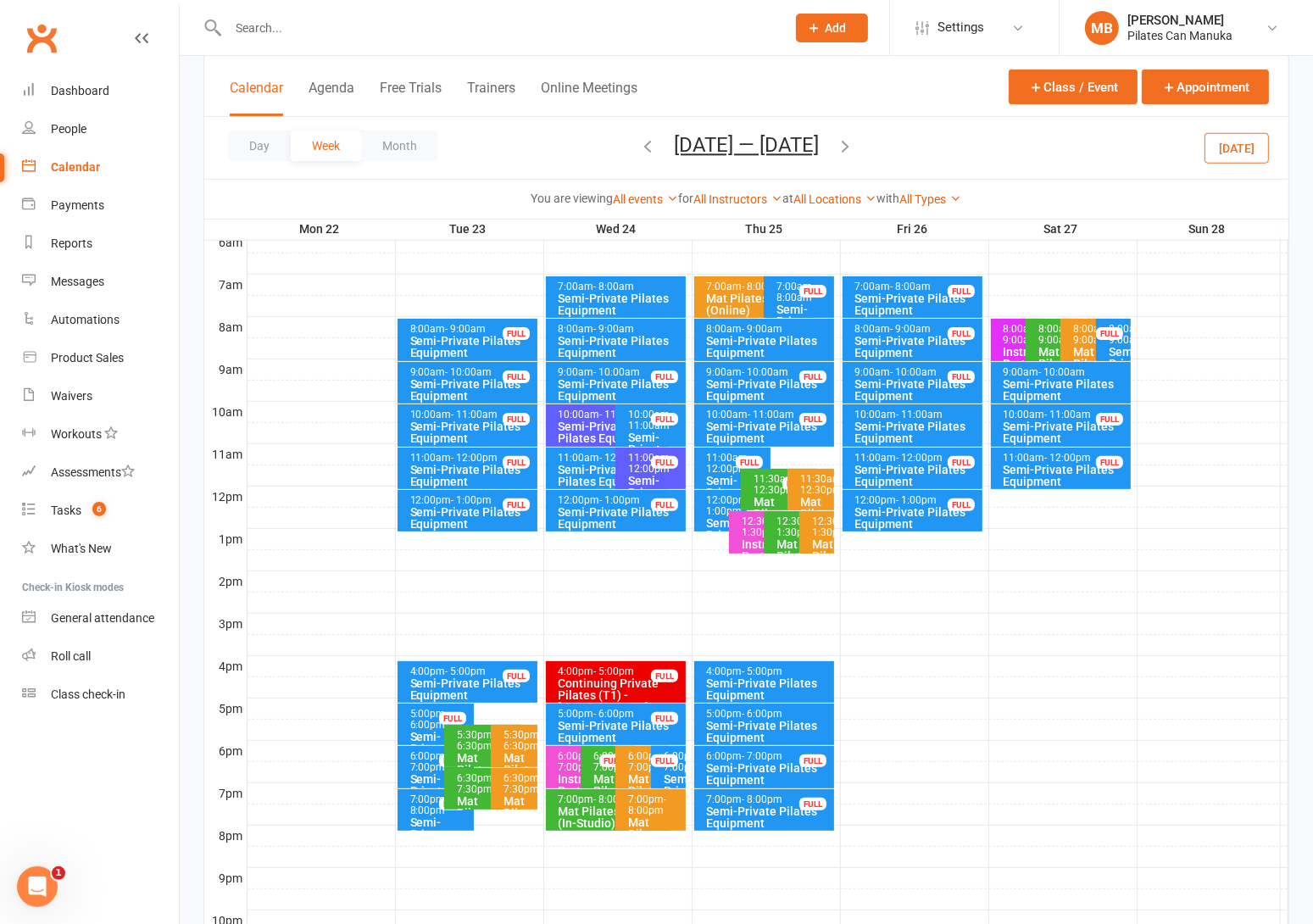
click at [937, 424] on div "Semi-Private Pilates Equipment" at bounding box center [917, 432] width 125 height 24
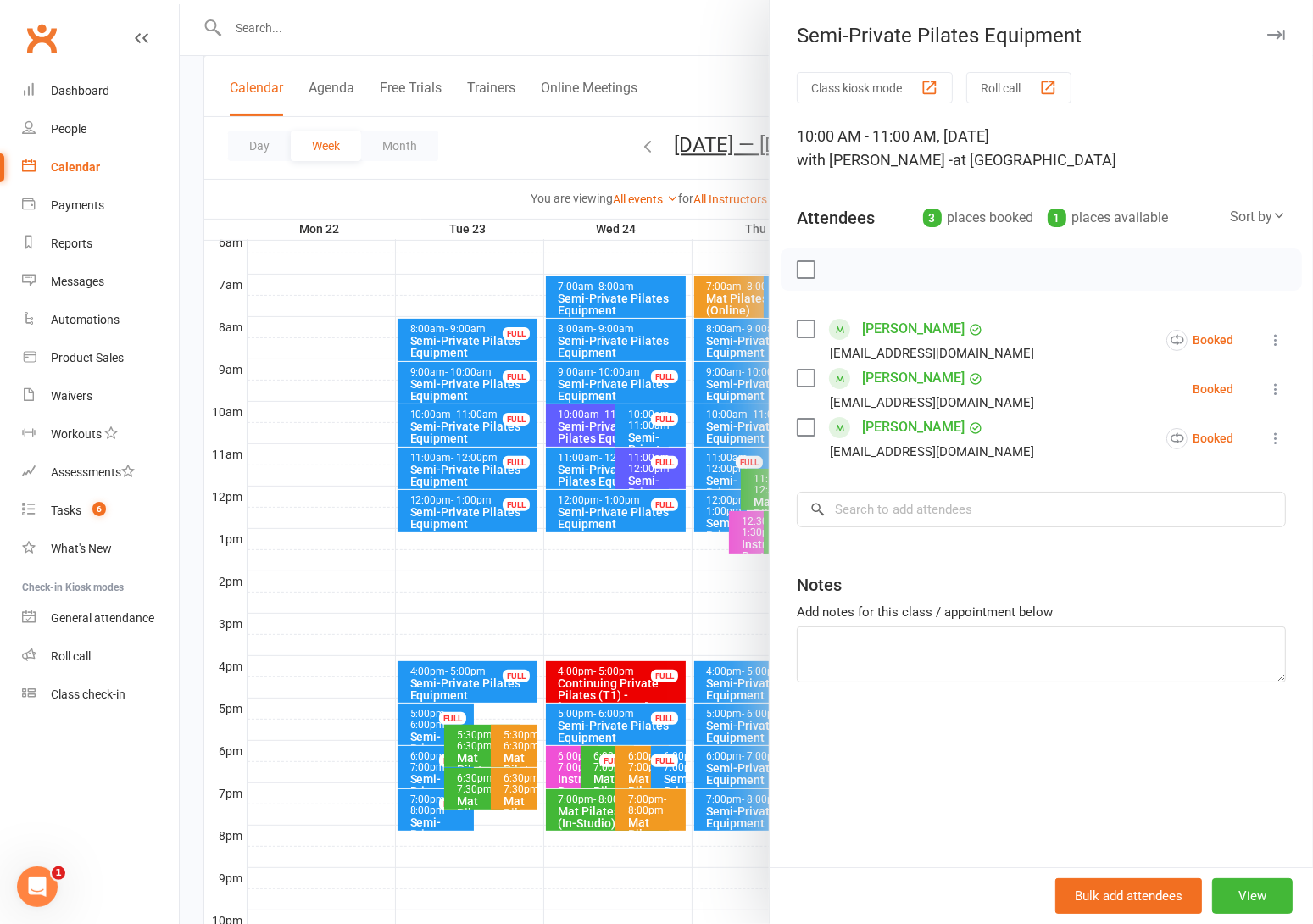
click at [602, 180] on div at bounding box center [746, 462] width 1133 height 924
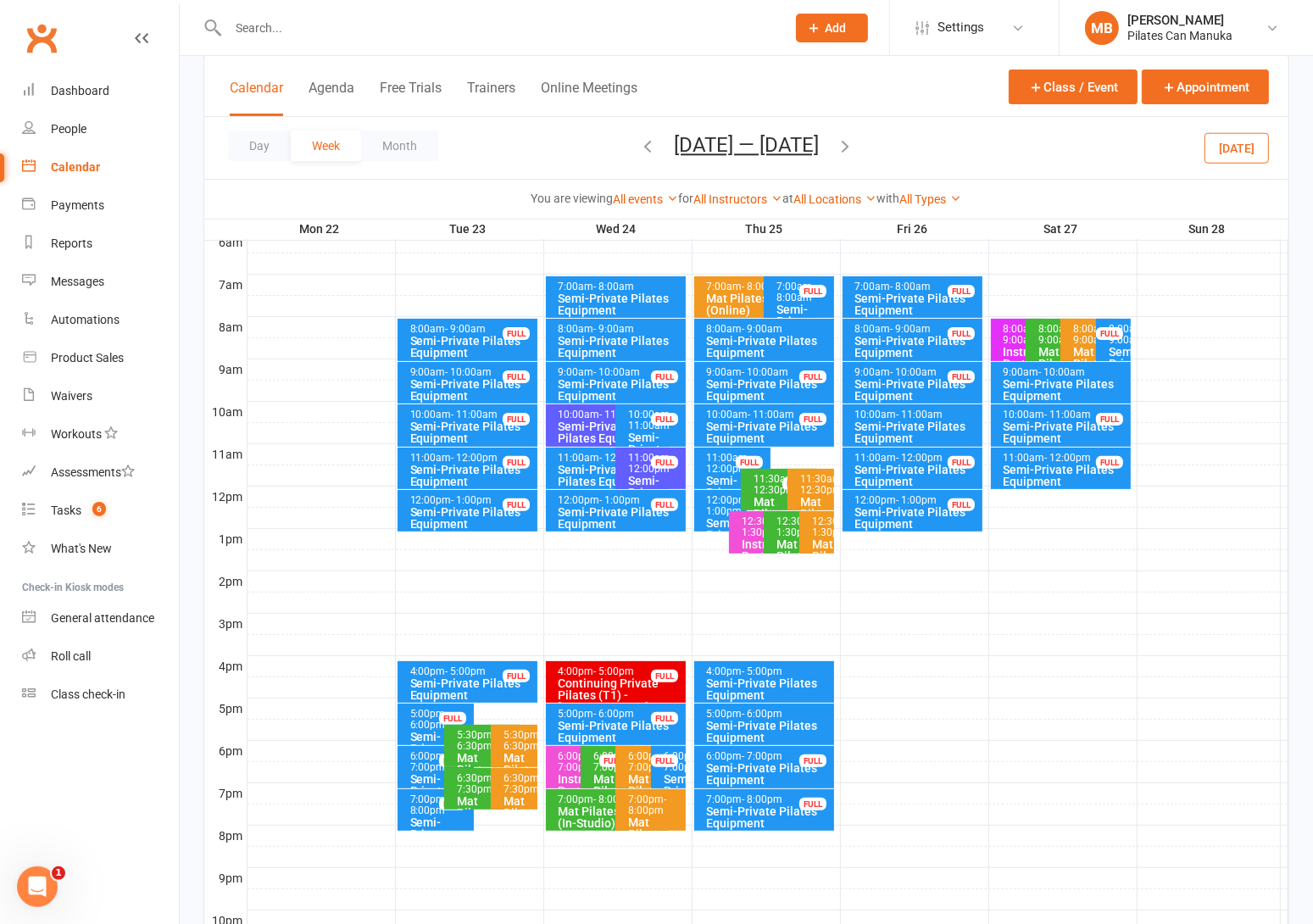
drag, startPoint x: 854, startPoint y: 145, endPoint x: 828, endPoint y: 147, distance: 26.1
click at [854, 145] on icon "button" at bounding box center [845, 146] width 19 height 19
click at [638, 147] on icon "button" at bounding box center [647, 146] width 19 height 19
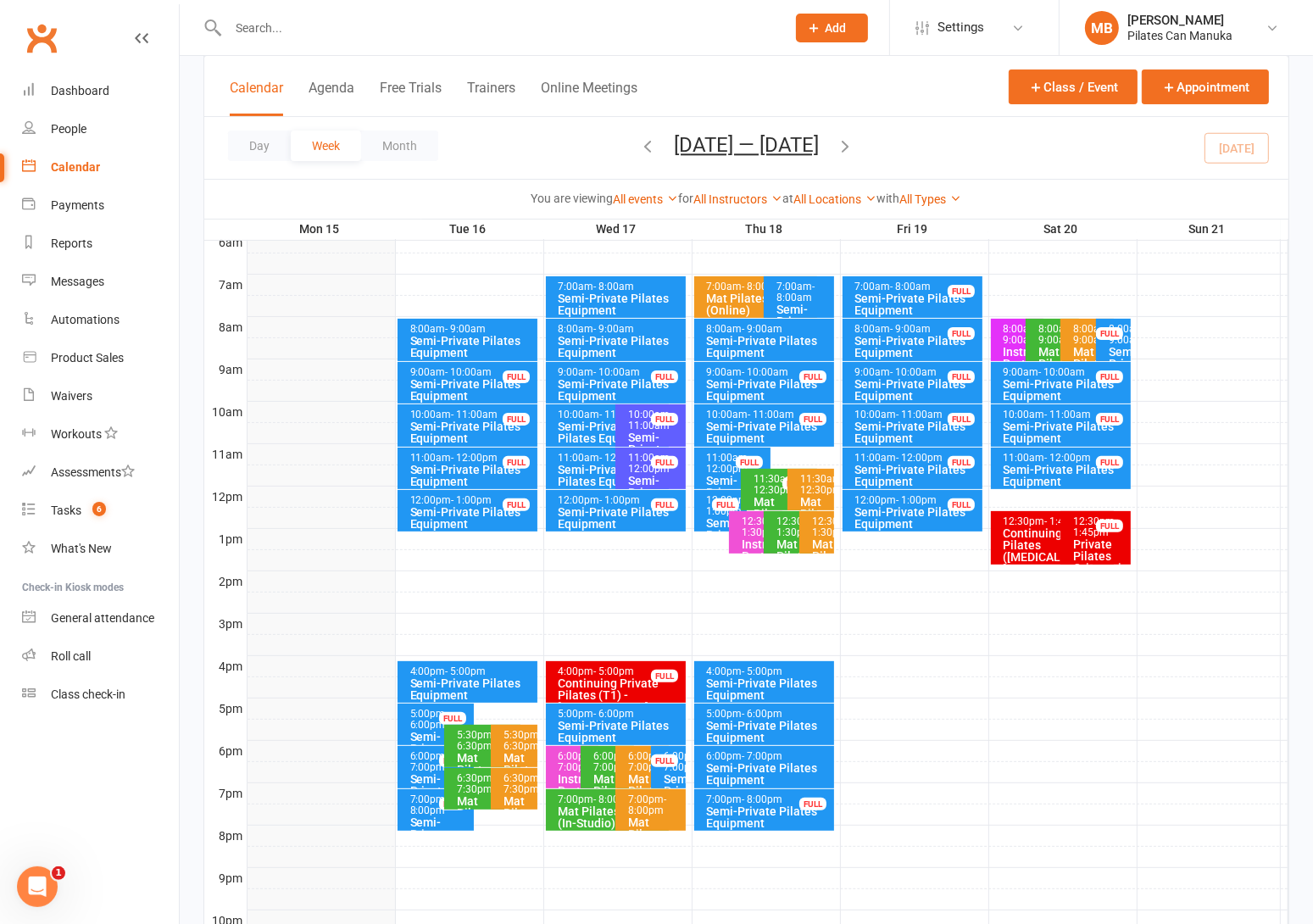
click at [854, 145] on icon "button" at bounding box center [845, 146] width 19 height 19
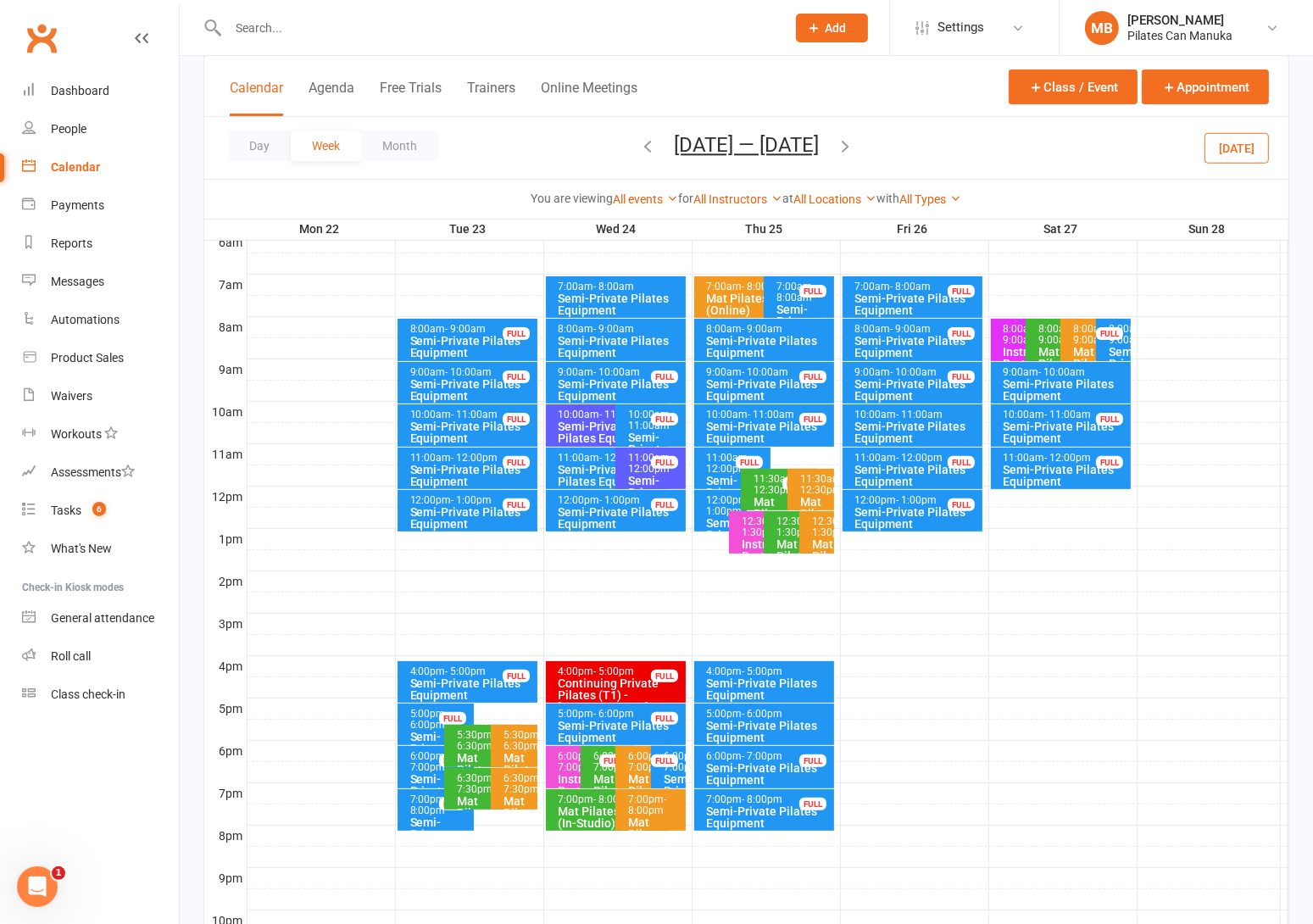
click at [1070, 381] on div "Semi-Private Pilates Equipment" at bounding box center [1065, 390] width 125 height 24
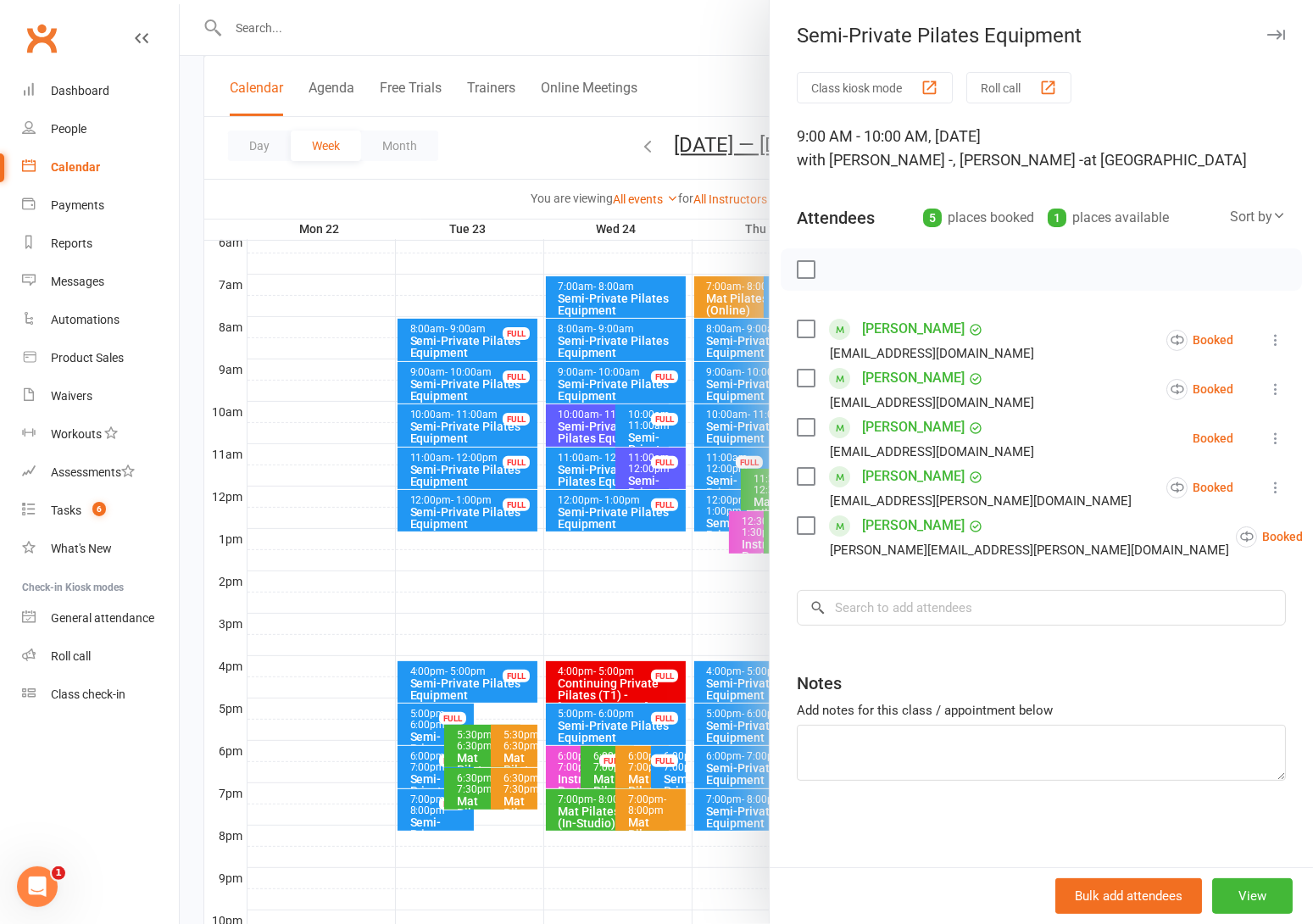
click at [577, 167] on div at bounding box center [746, 462] width 1133 height 924
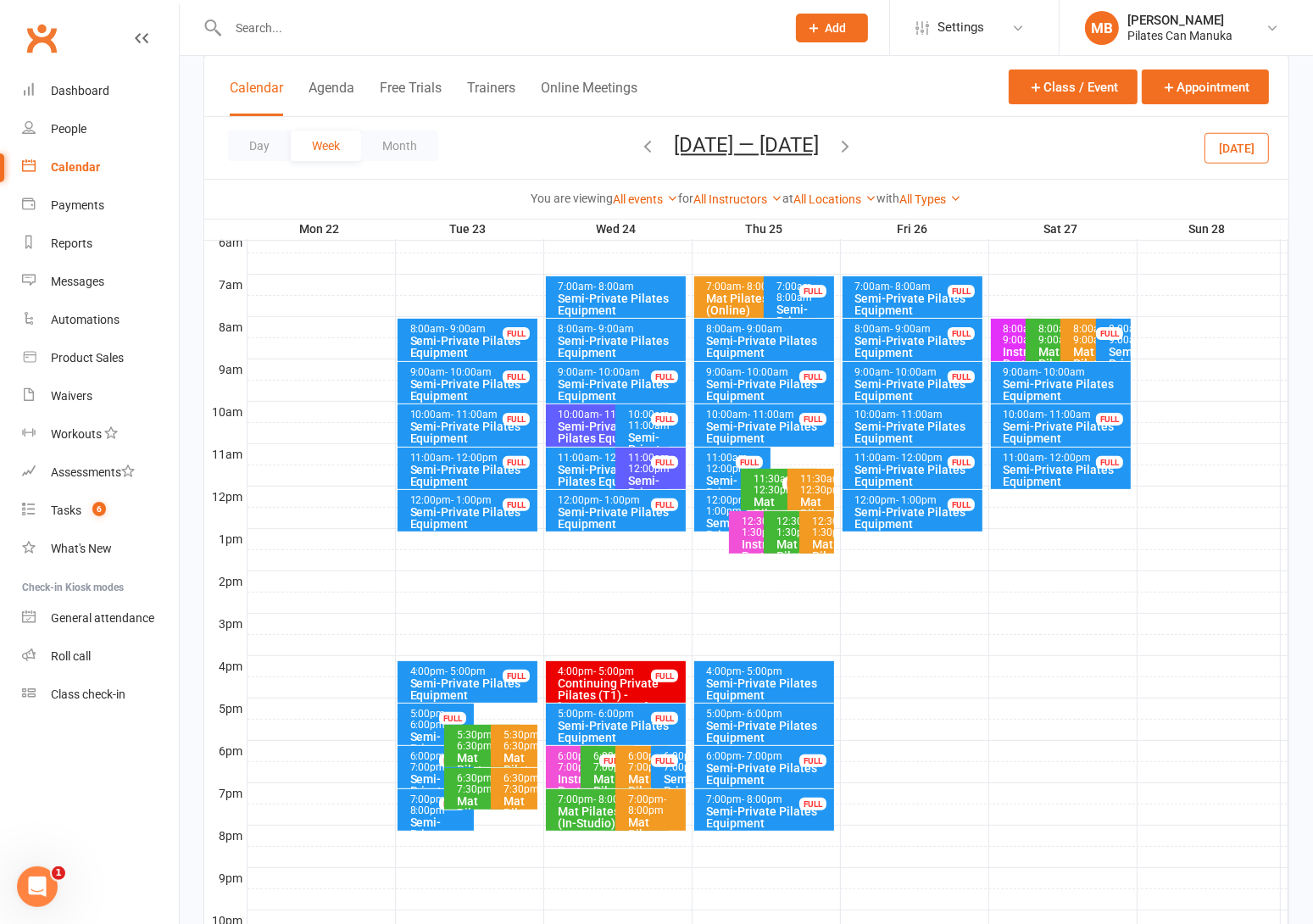
click at [1096, 381] on div "Semi-Private Pilates Equipment" at bounding box center [1065, 390] width 125 height 24
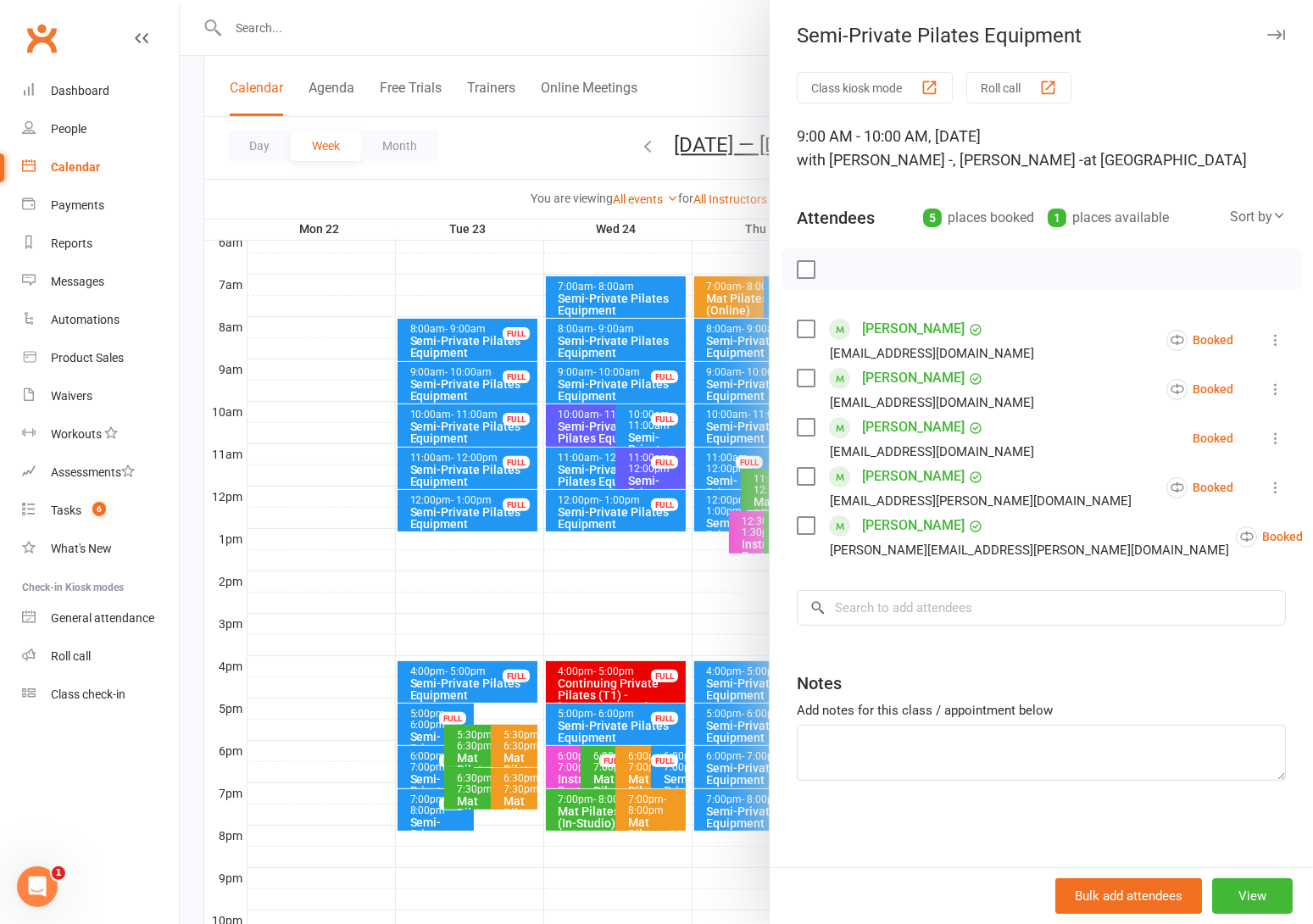
click at [608, 139] on div at bounding box center [746, 462] width 1133 height 924
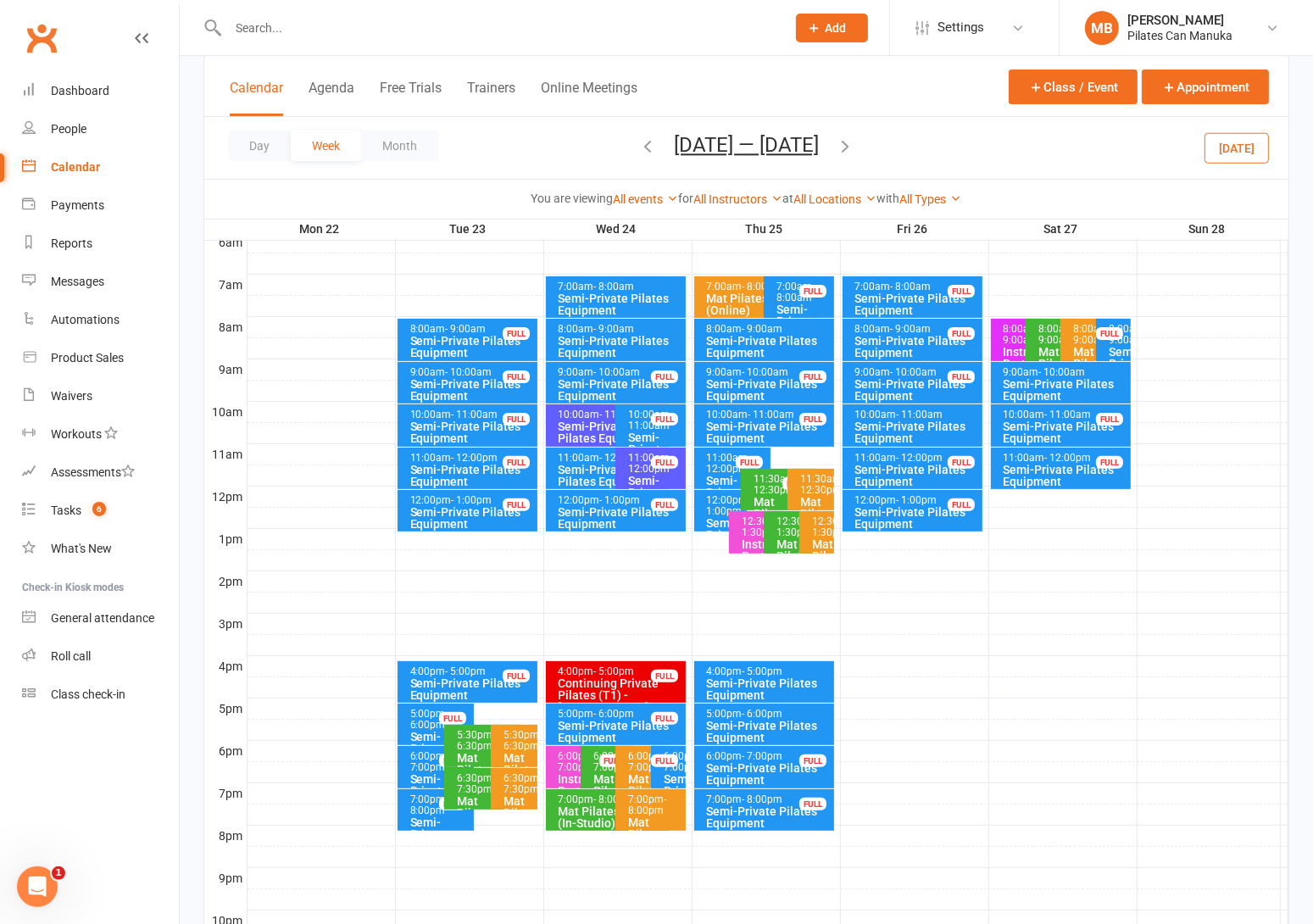
click at [854, 142] on icon "button" at bounding box center [845, 146] width 19 height 19
click at [638, 141] on icon "button" at bounding box center [647, 146] width 19 height 19
click at [657, 147] on span "Sep 22 — 28 2025 September 2025 Sun Mon Tue Wed Thu Fri Sat 31 01 02 03 04 05 0…" at bounding box center [746, 147] width 179 height 29
click at [639, 144] on icon "button" at bounding box center [647, 146] width 19 height 19
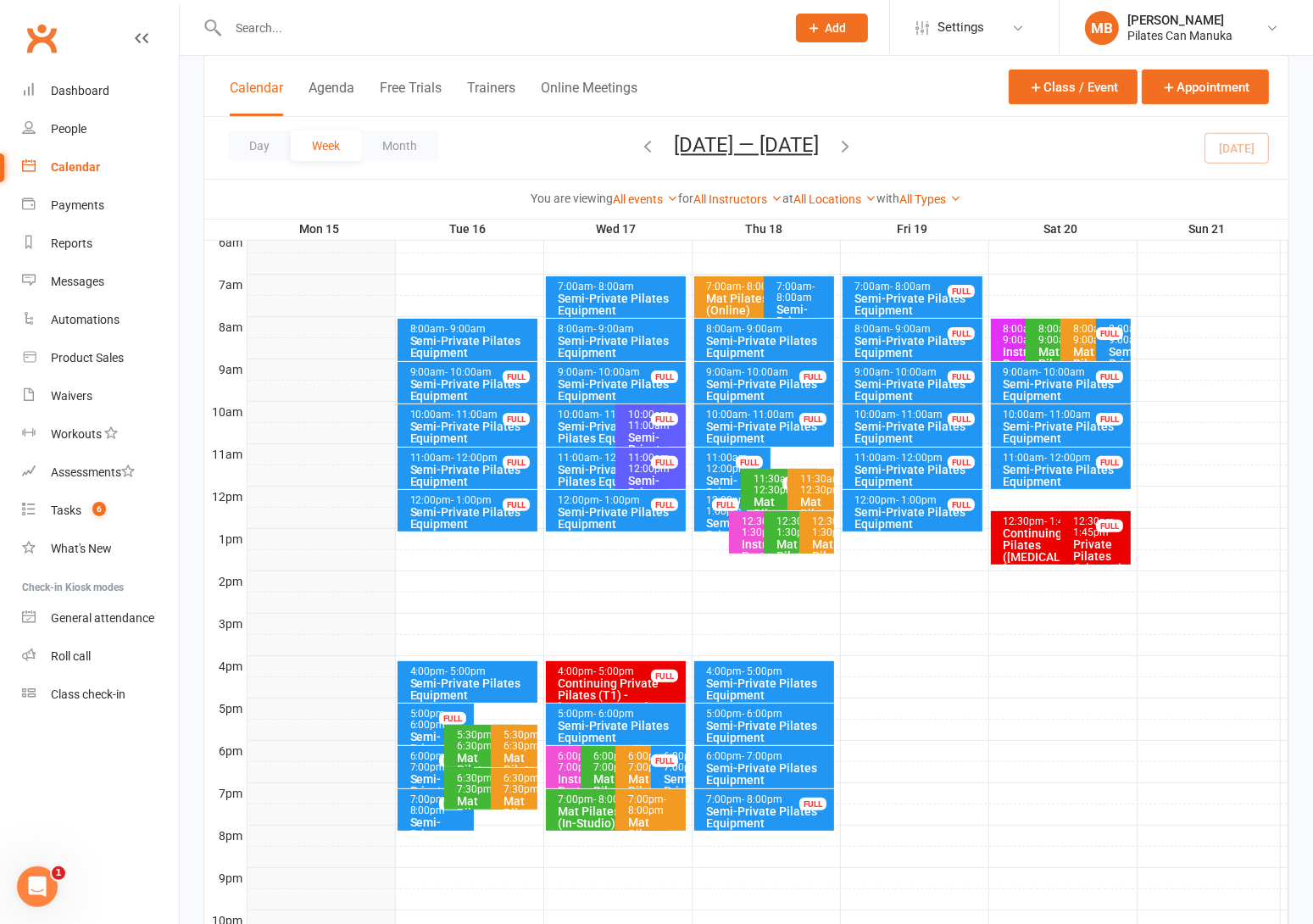
click at [639, 144] on icon "button" at bounding box center [647, 146] width 19 height 19
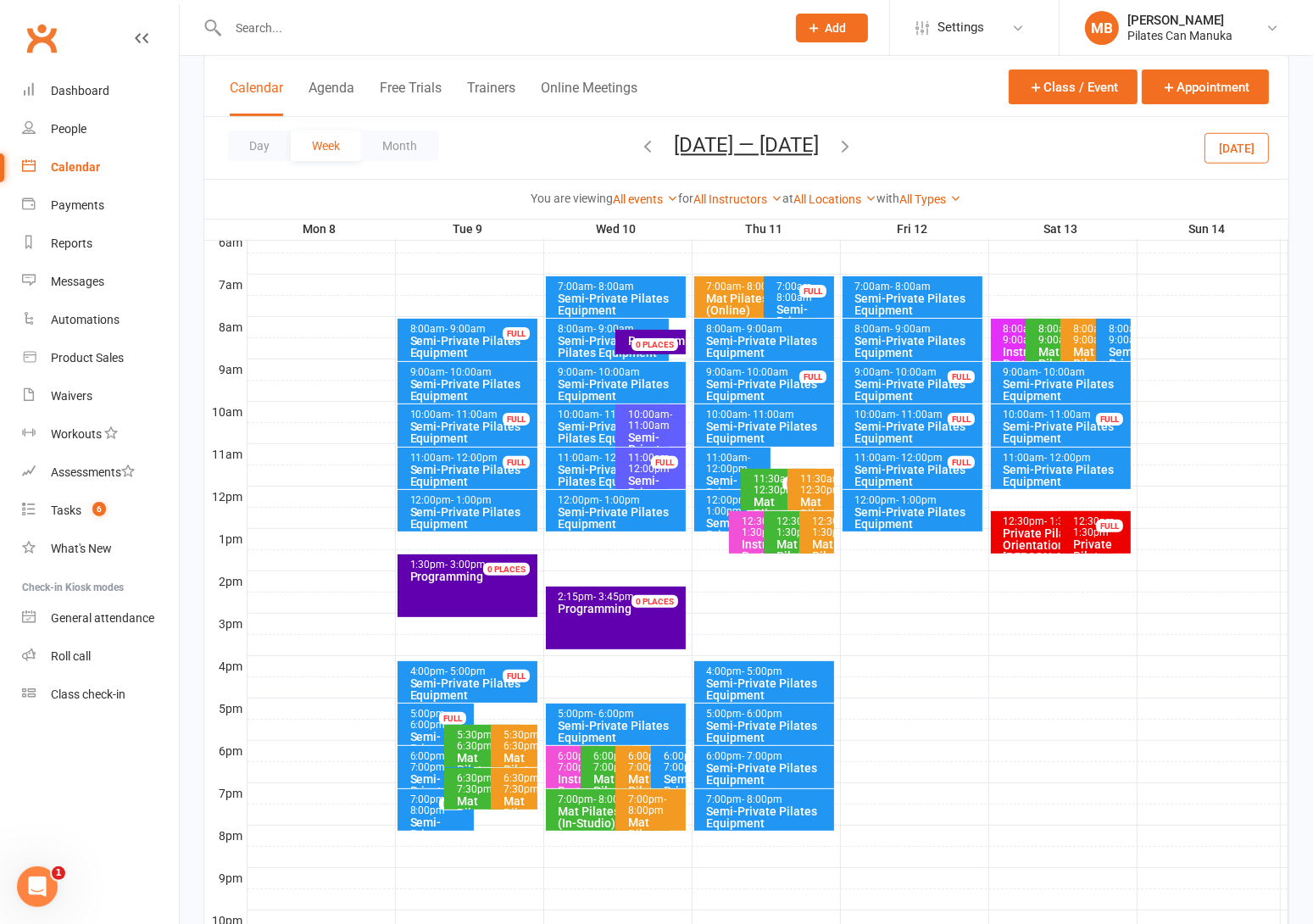
click at [638, 145] on icon "button" at bounding box center [647, 146] width 19 height 19
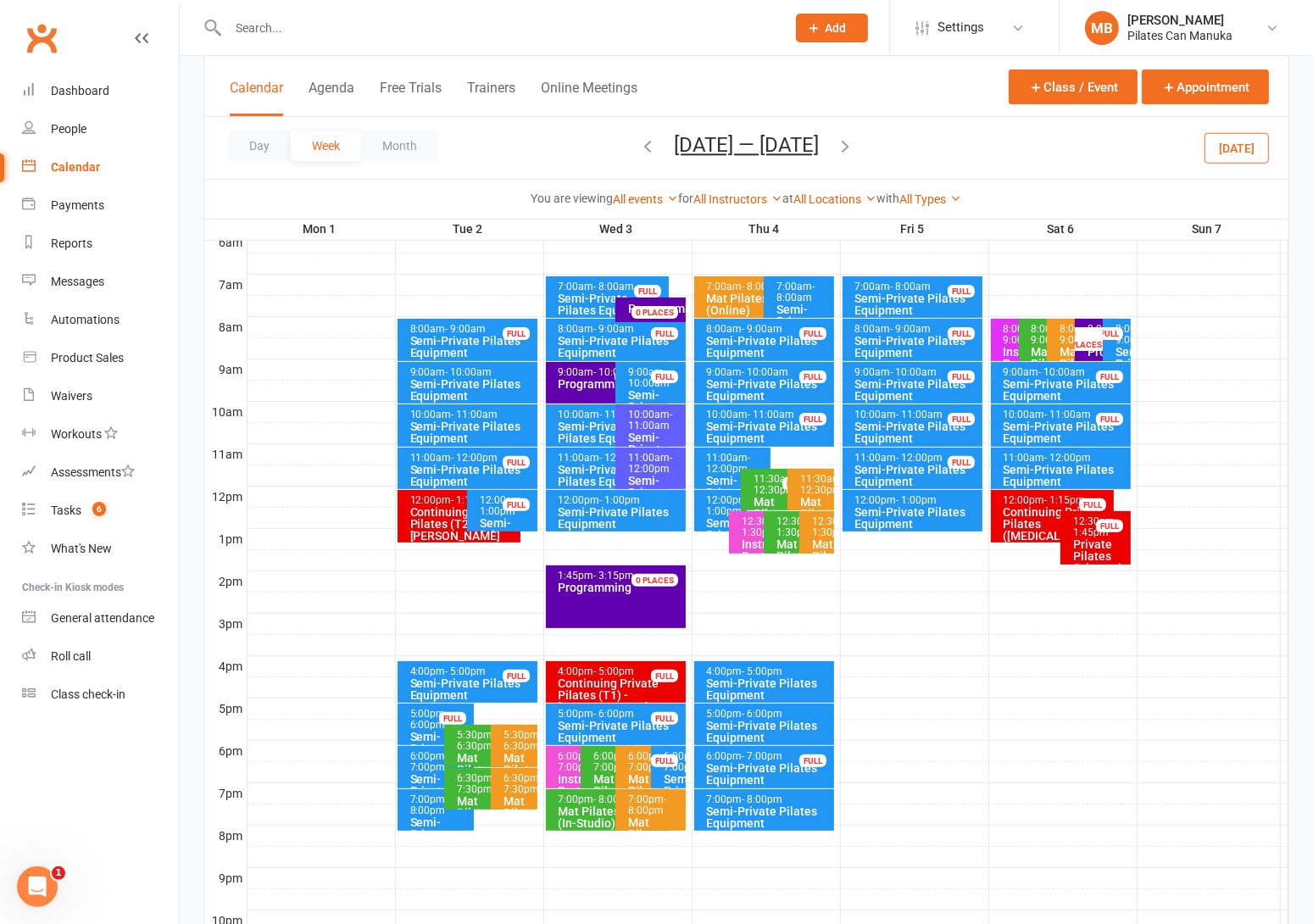
click at [637, 145] on div "Day Week Month Sep 1 — 7 2025 September 2025 Sun Mon Tue Wed Thu Fri Sat 31 01 …" at bounding box center [746, 147] width 1084 height 62
click at [644, 149] on icon "button" at bounding box center [647, 146] width 19 height 19
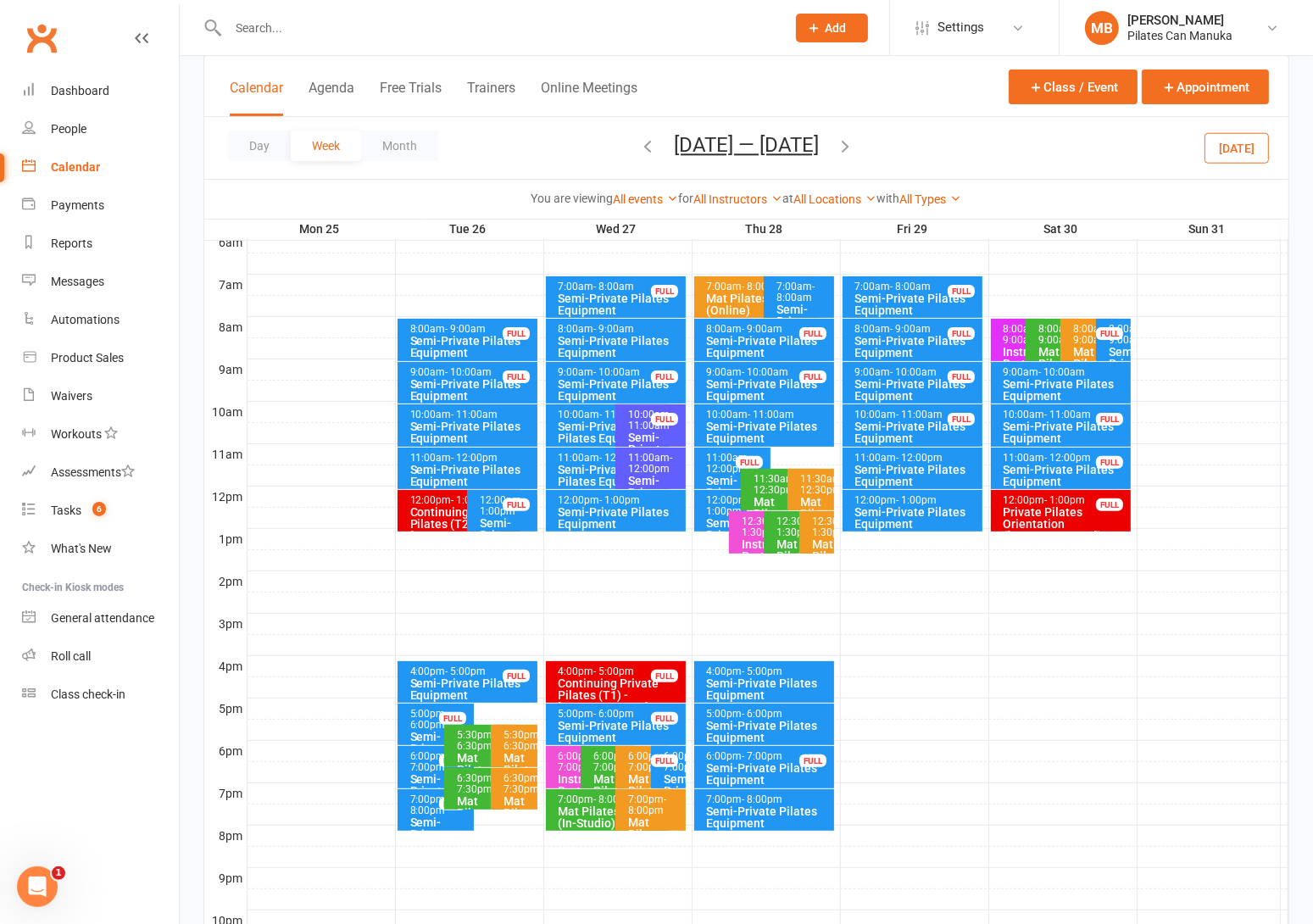
click at [657, 139] on span "Aug 25 — 31 2025 September 2025 Sun Mon Tue Wed Thu Fri Sat 31 01 02 03 04 05 0…" at bounding box center [746, 147] width 179 height 29
click at [432, 513] on div "Continuing Private Pilates (T2) - Bobbie Gosper" at bounding box center [463, 524] width 108 height 36
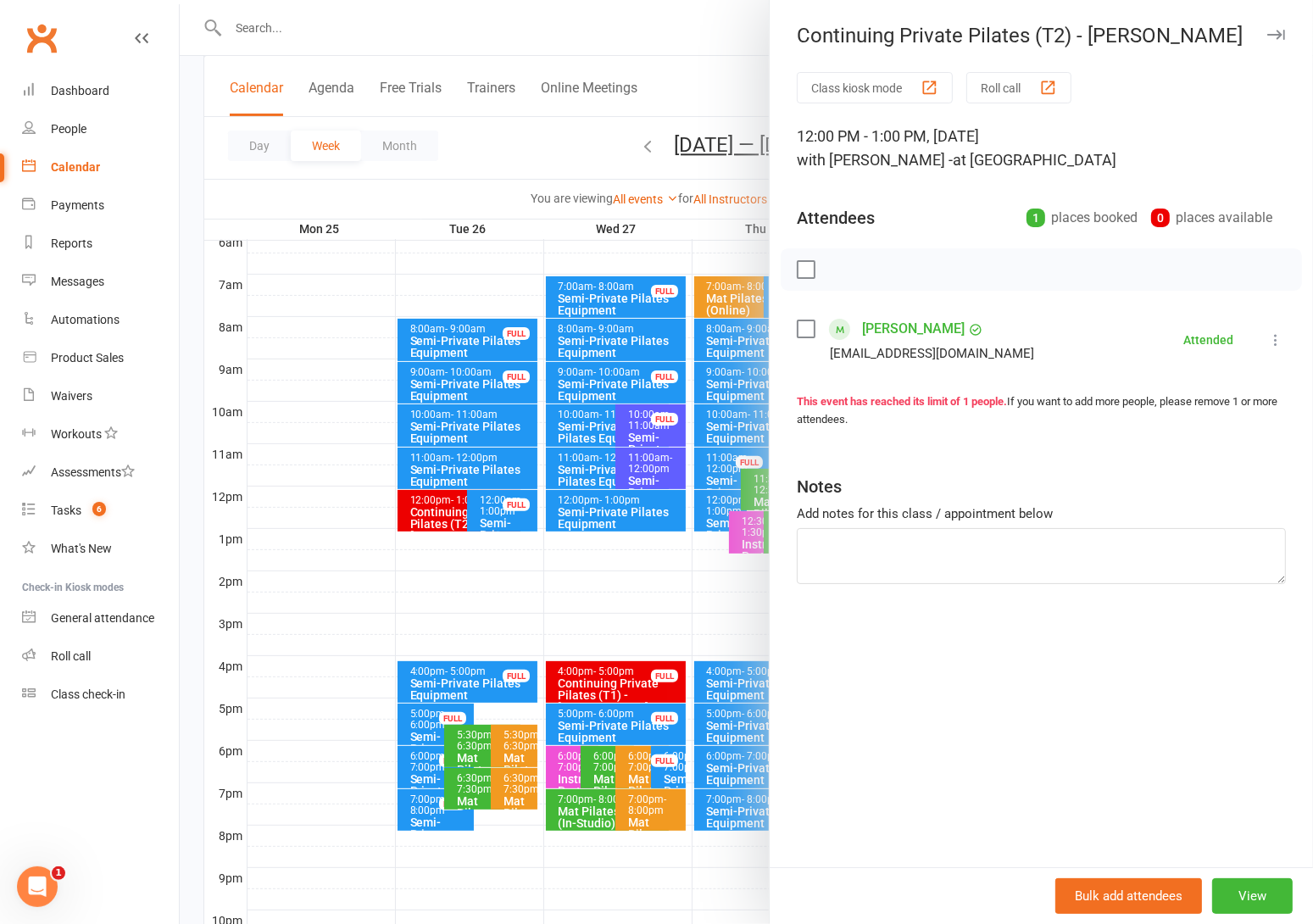
click at [432, 513] on div at bounding box center [746, 462] width 1133 height 924
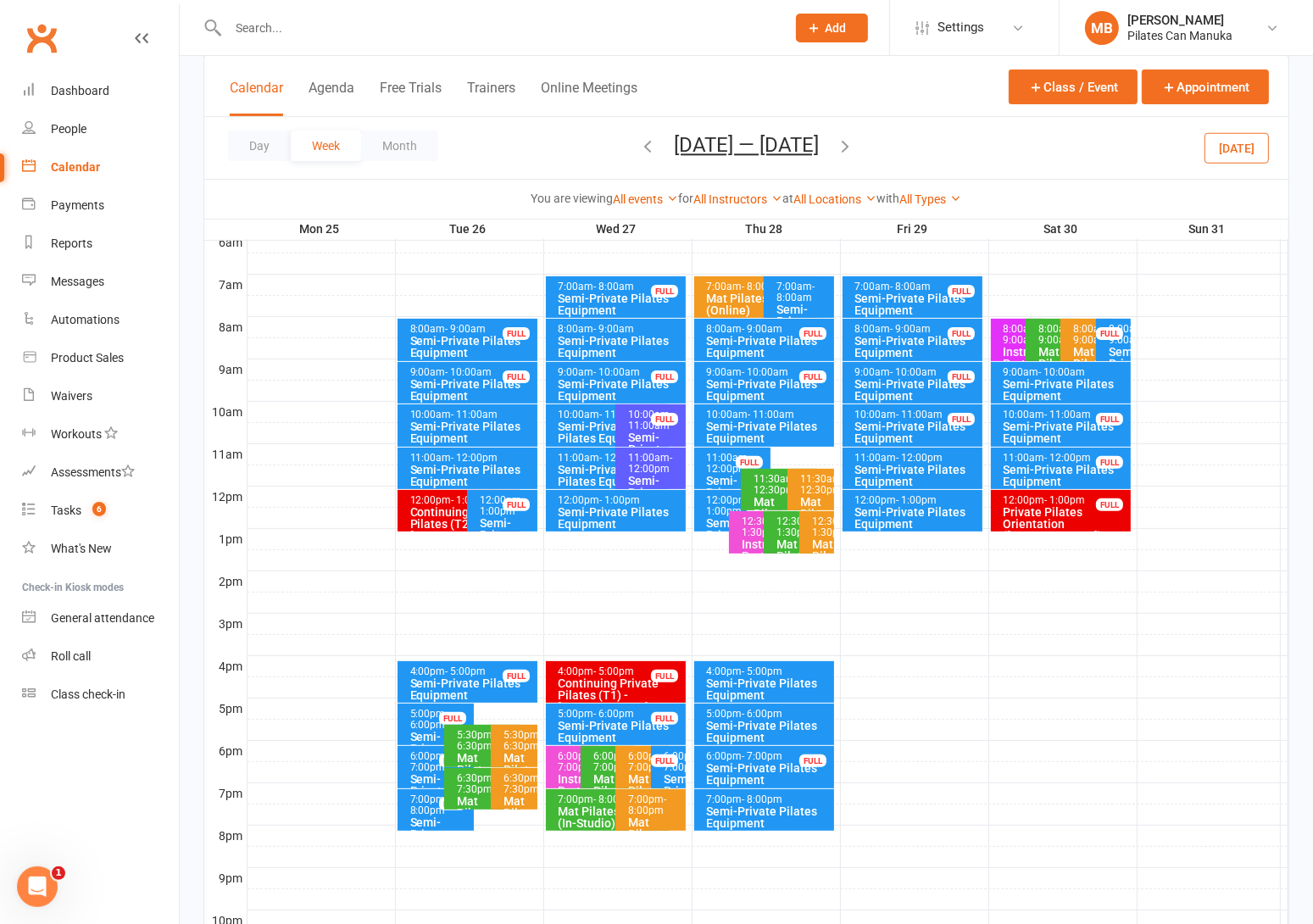
click at [638, 143] on icon "button" at bounding box center [647, 146] width 19 height 19
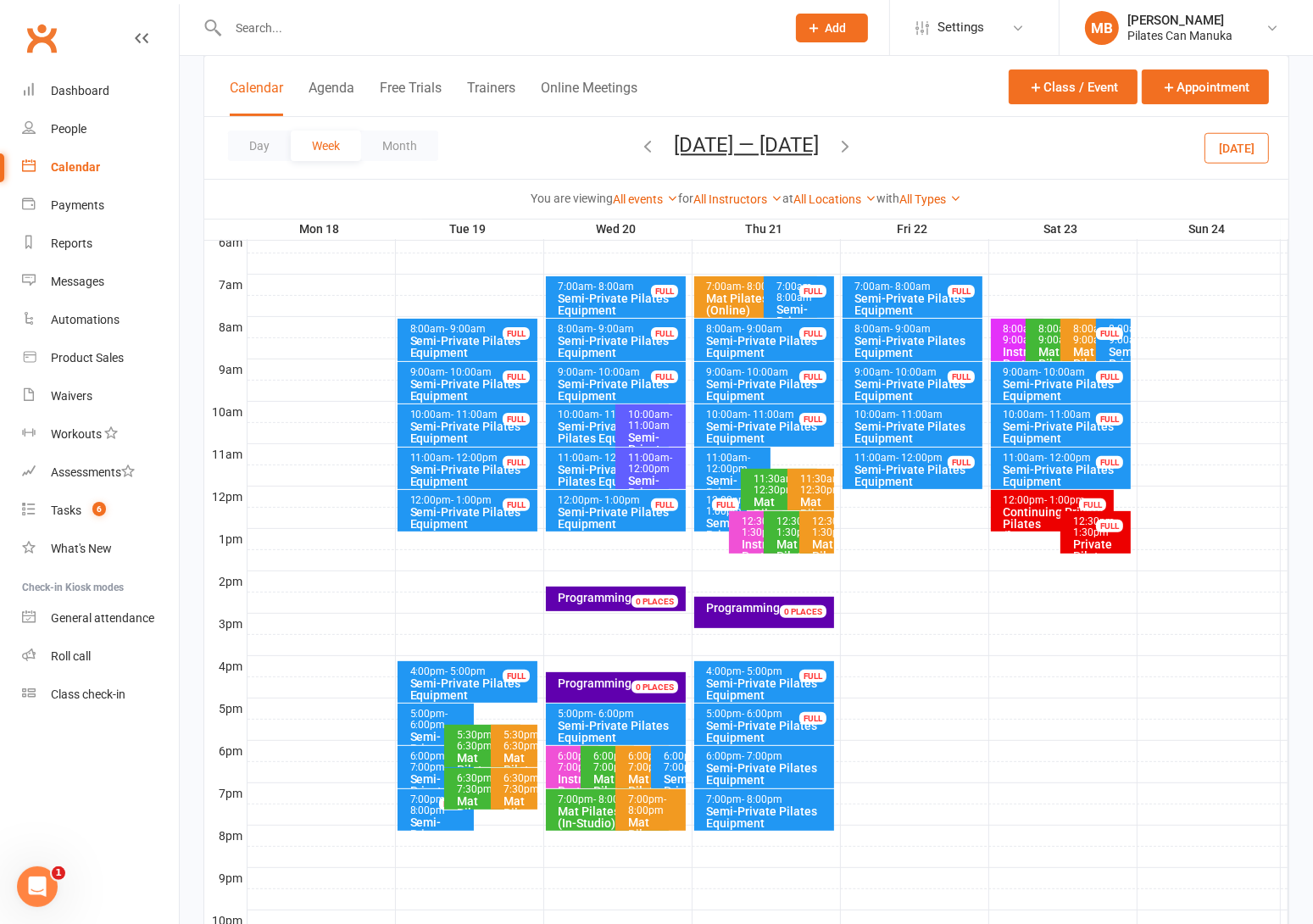
click at [1090, 526] on span "- 1:30pm" at bounding box center [1095, 527] width 44 height 23
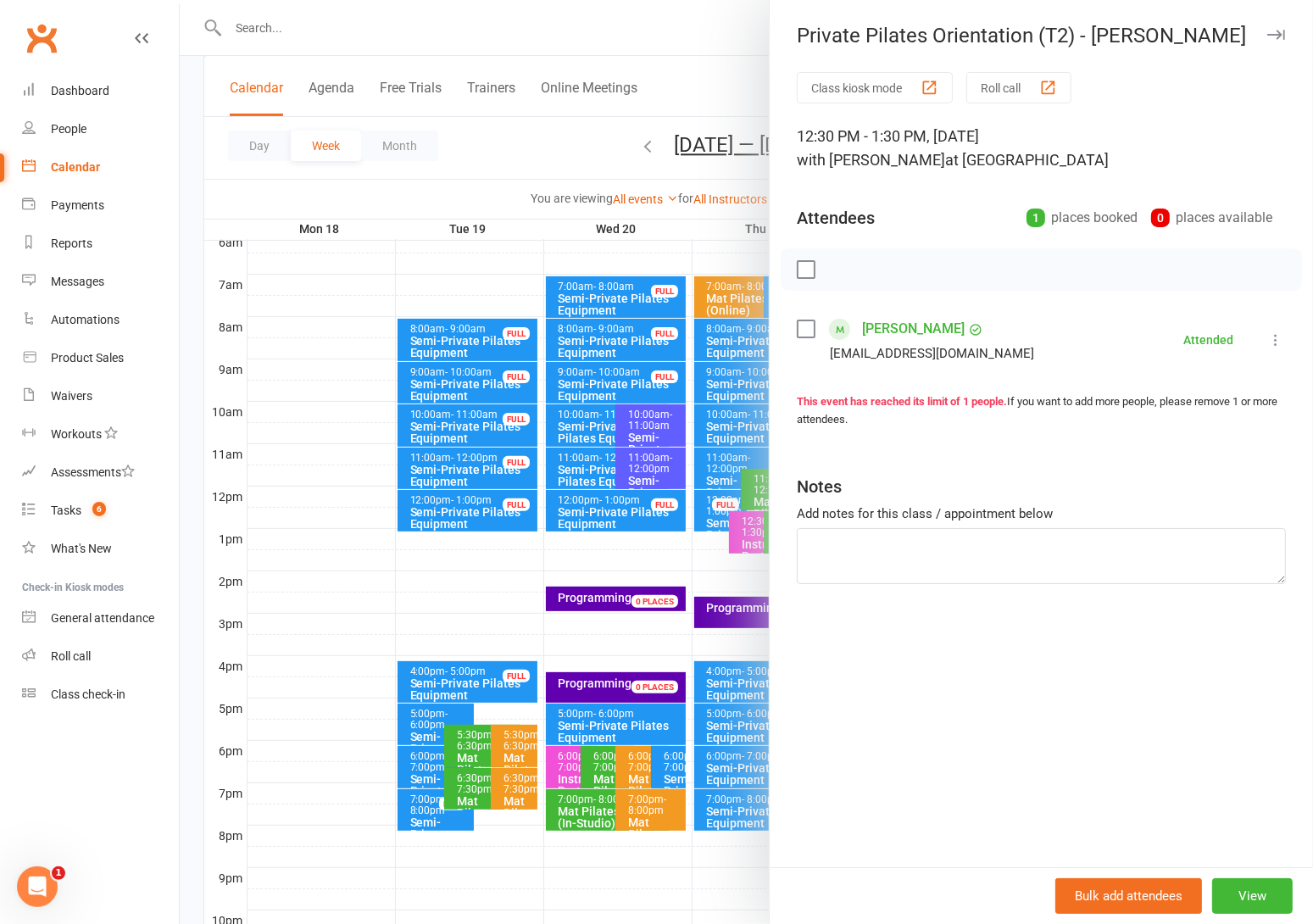
drag, startPoint x: 525, startPoint y: 148, endPoint x: 551, endPoint y: 163, distance: 30.0
click at [525, 148] on div at bounding box center [746, 462] width 1133 height 924
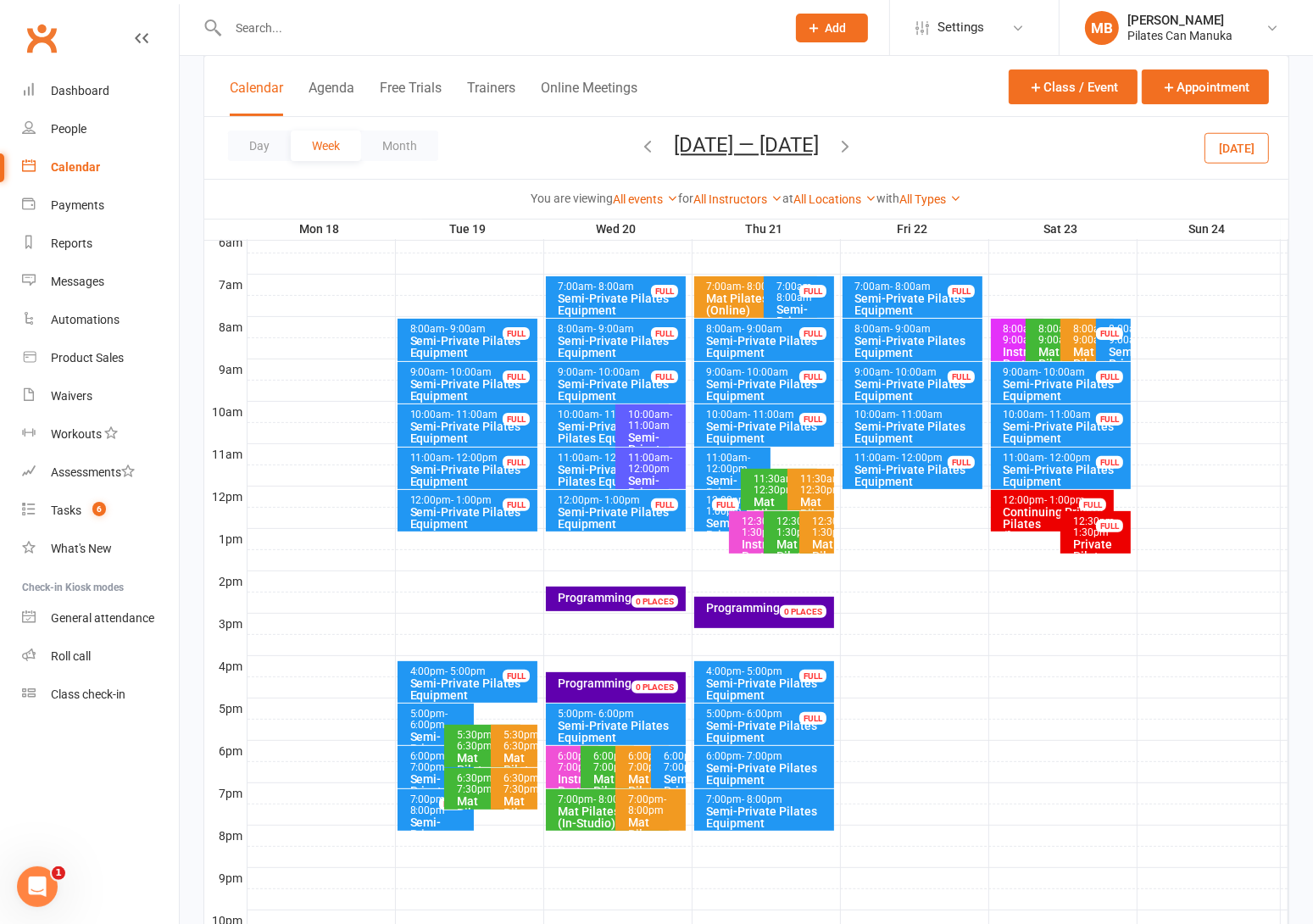
click at [638, 153] on icon "button" at bounding box center [647, 146] width 19 height 19
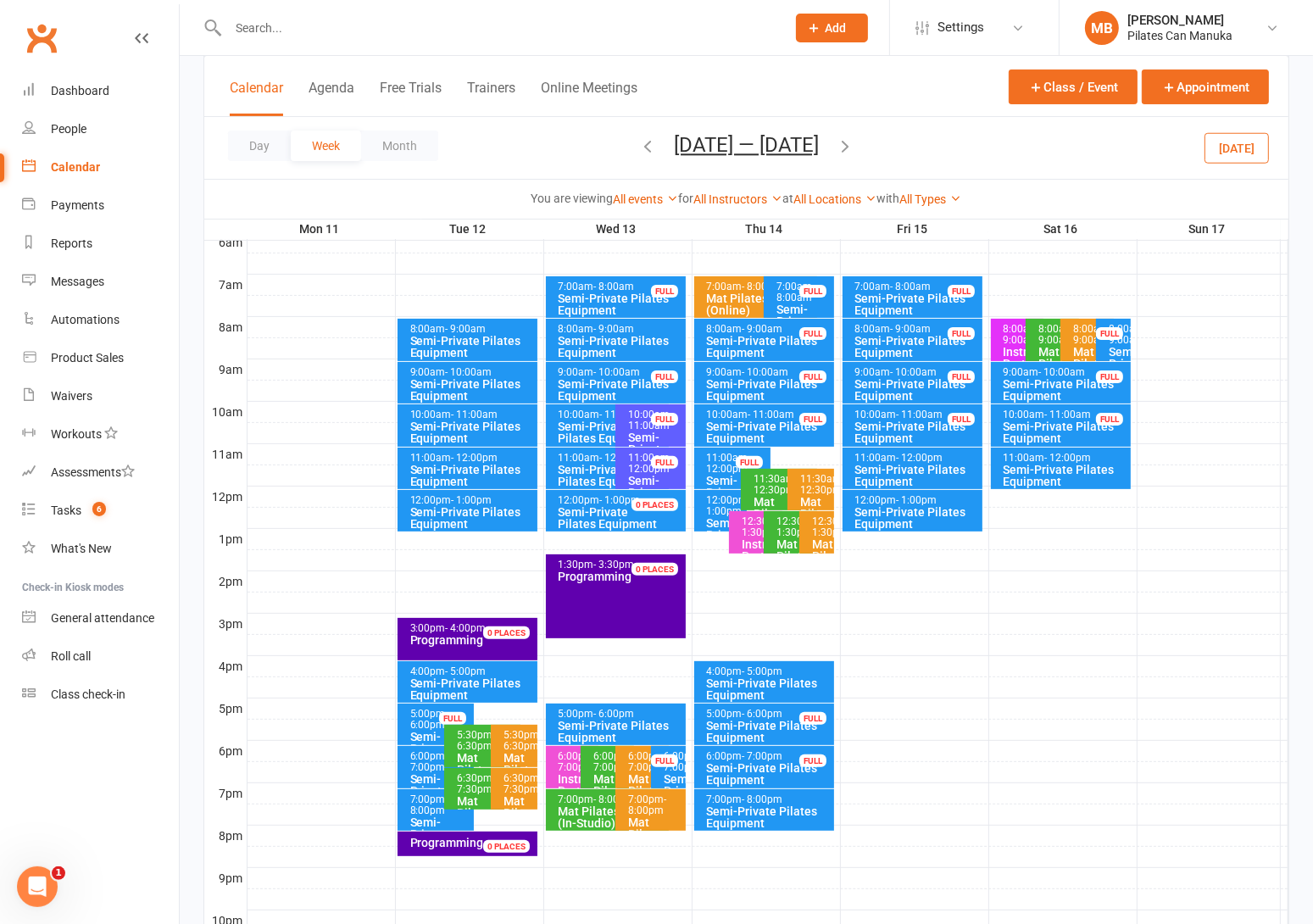
click at [642, 153] on icon "button" at bounding box center [647, 146] width 19 height 19
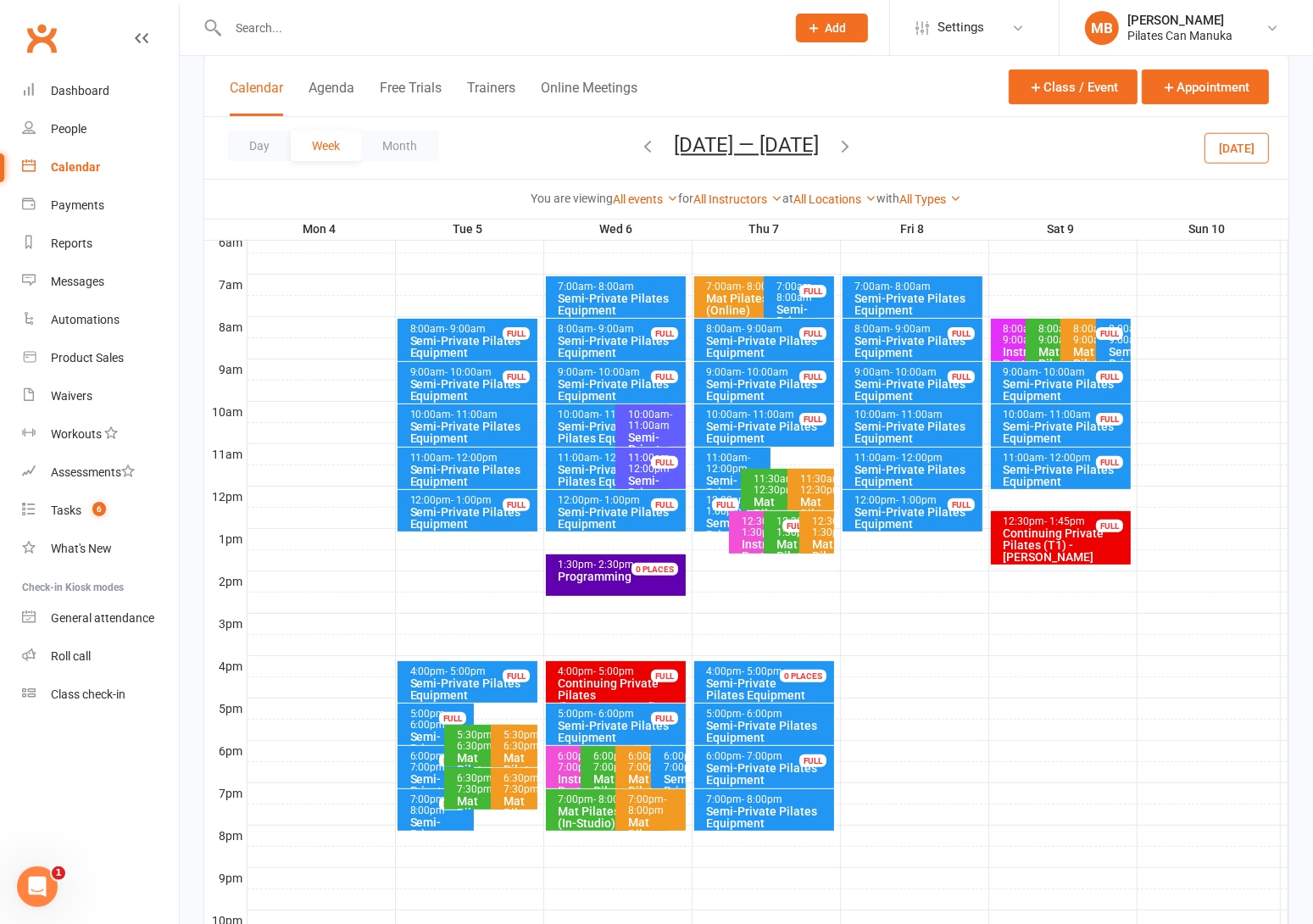
click at [643, 149] on icon "button" at bounding box center [647, 146] width 19 height 19
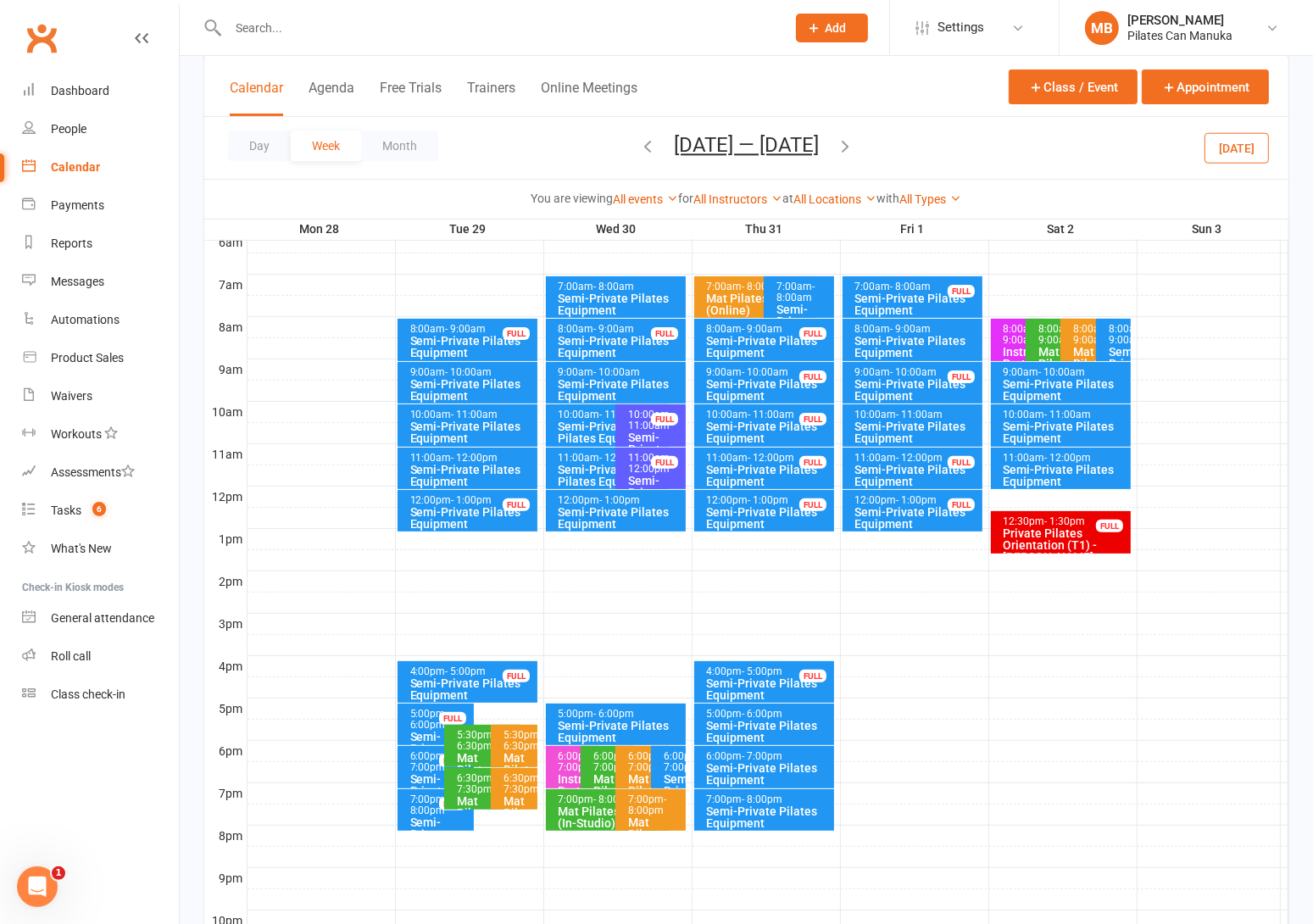
click at [774, 139] on button "Jul 28 — Aug 3 2025" at bounding box center [746, 145] width 145 height 24
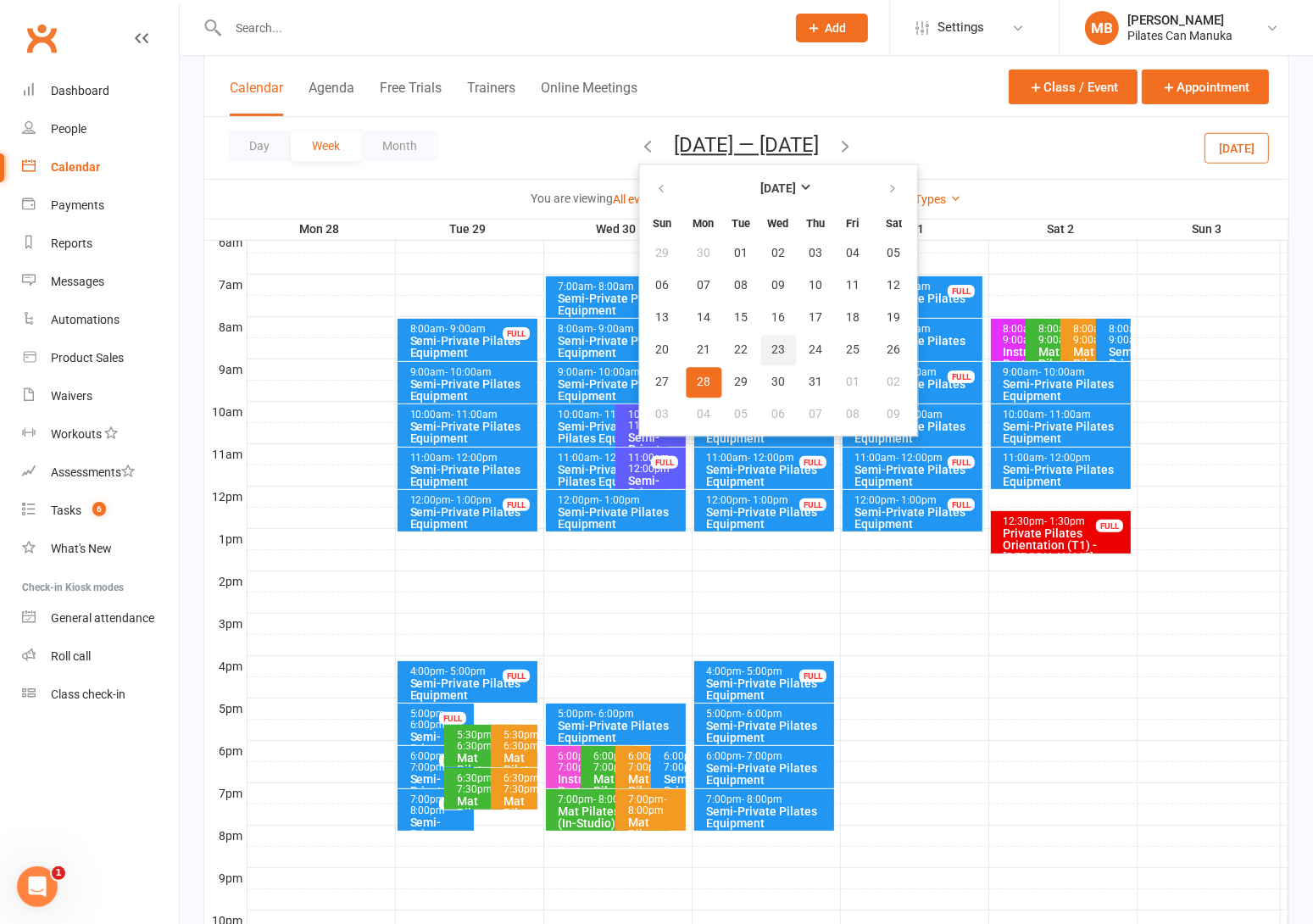
click at [764, 350] on button "23" at bounding box center [779, 350] width 36 height 30
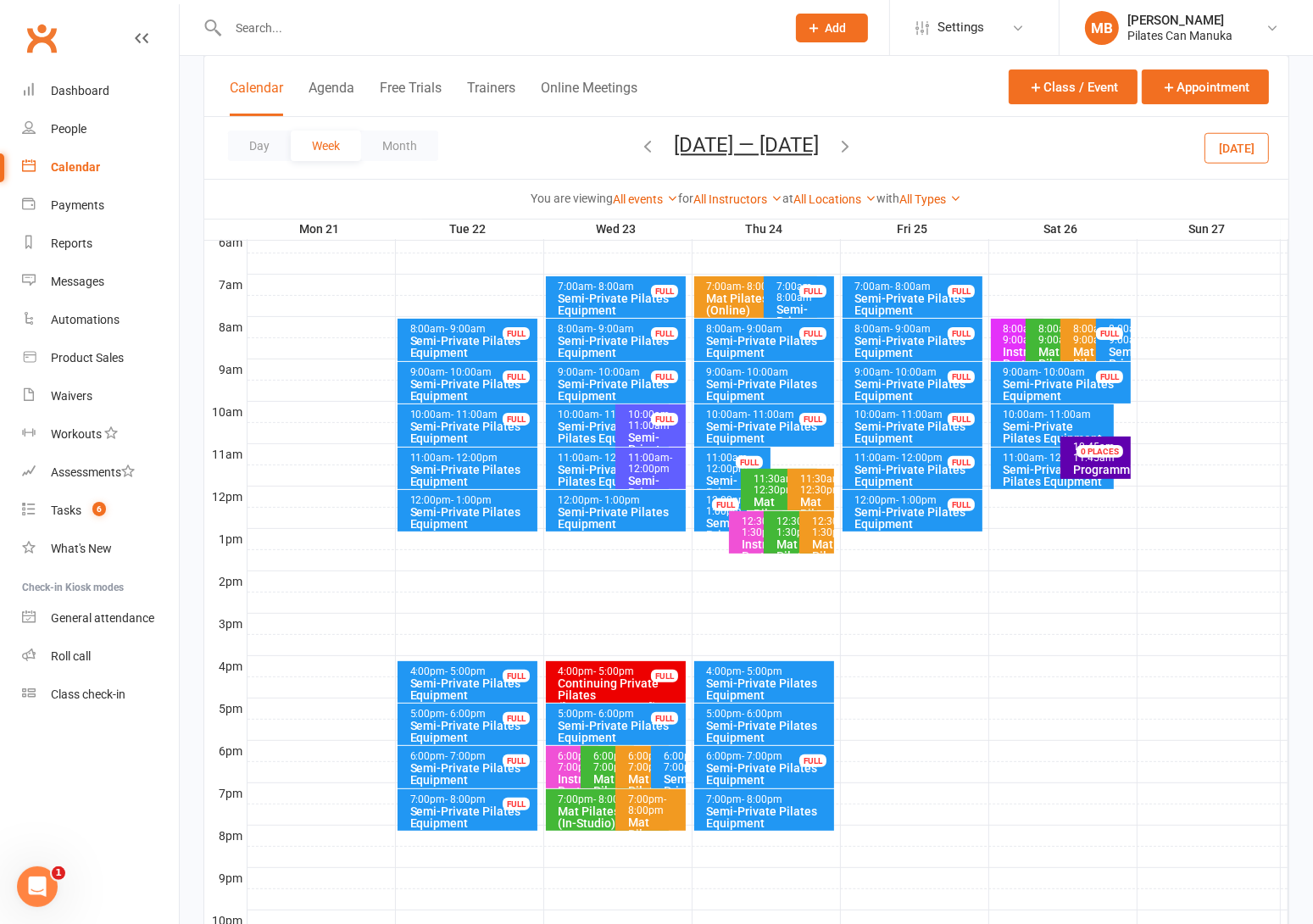
click at [790, 135] on button "Jul 21 — 27 2025" at bounding box center [746, 145] width 145 height 24
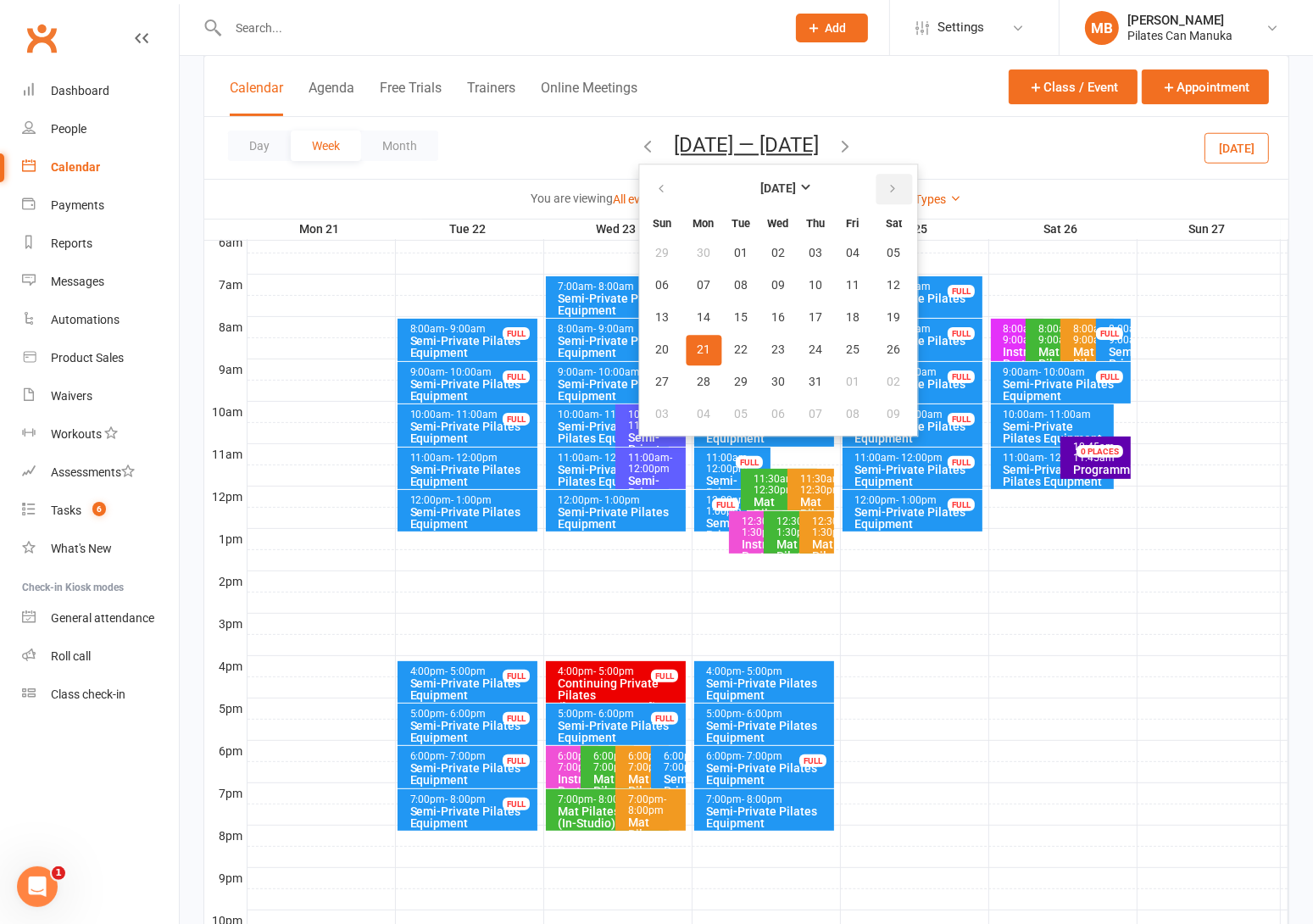
click at [876, 183] on button "button" at bounding box center [894, 189] width 37 height 30
click at [873, 350] on button "23" at bounding box center [894, 350] width 43 height 30
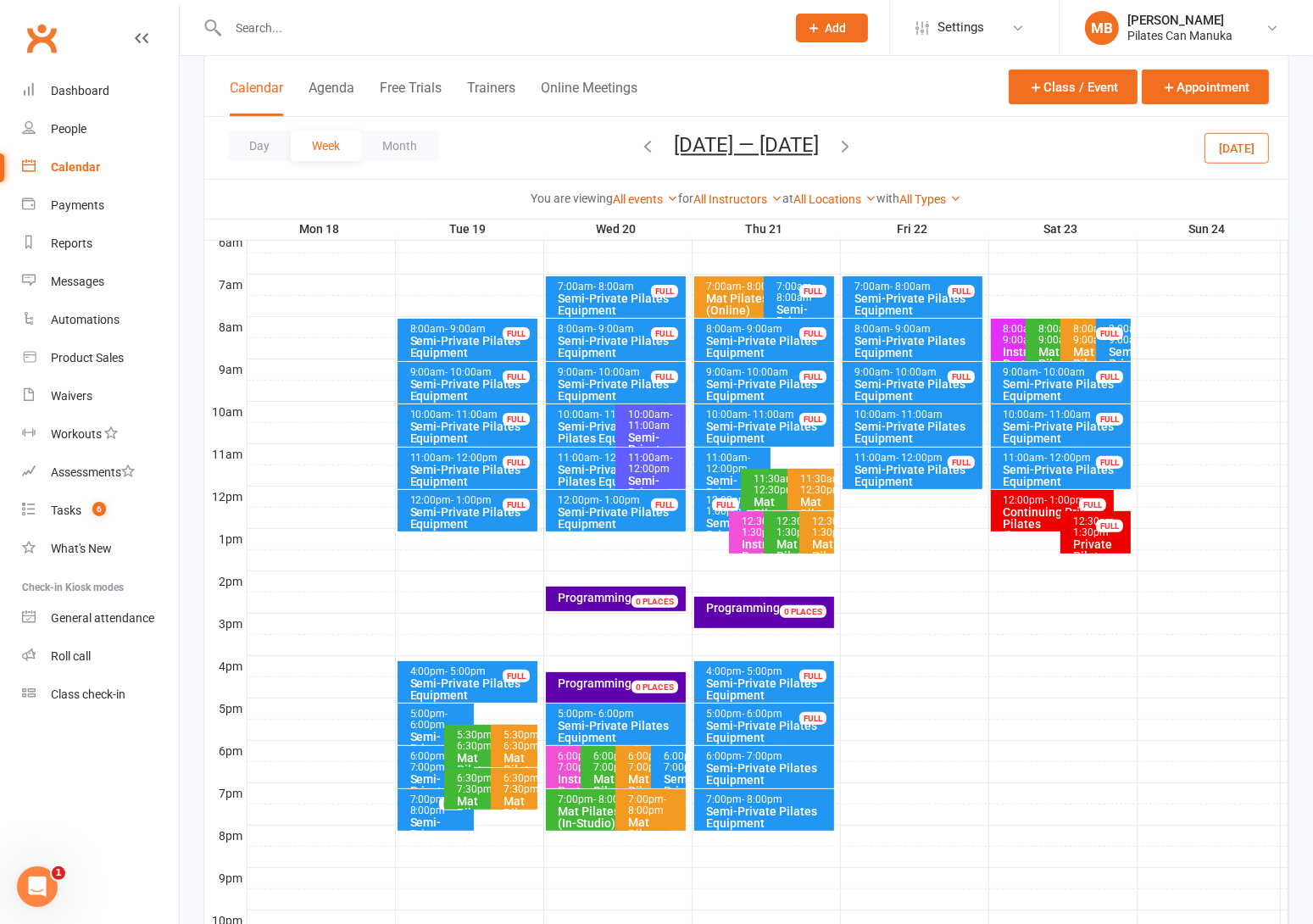
click at [1096, 538] on div "Private Pilates Orientation (T2) - Robyn Walker" at bounding box center [1100, 567] width 55 height 59
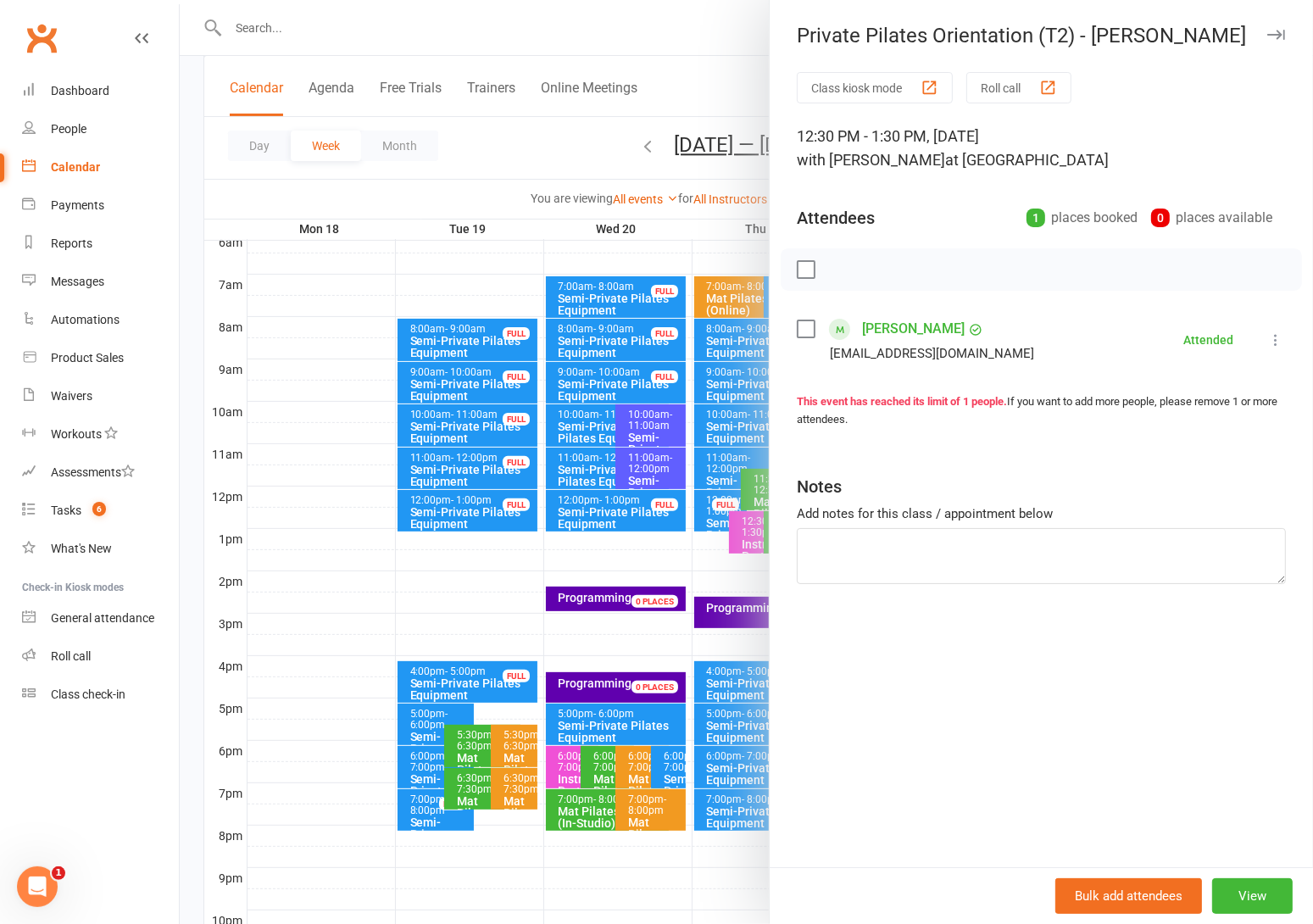
click at [716, 89] on div at bounding box center [746, 462] width 1133 height 924
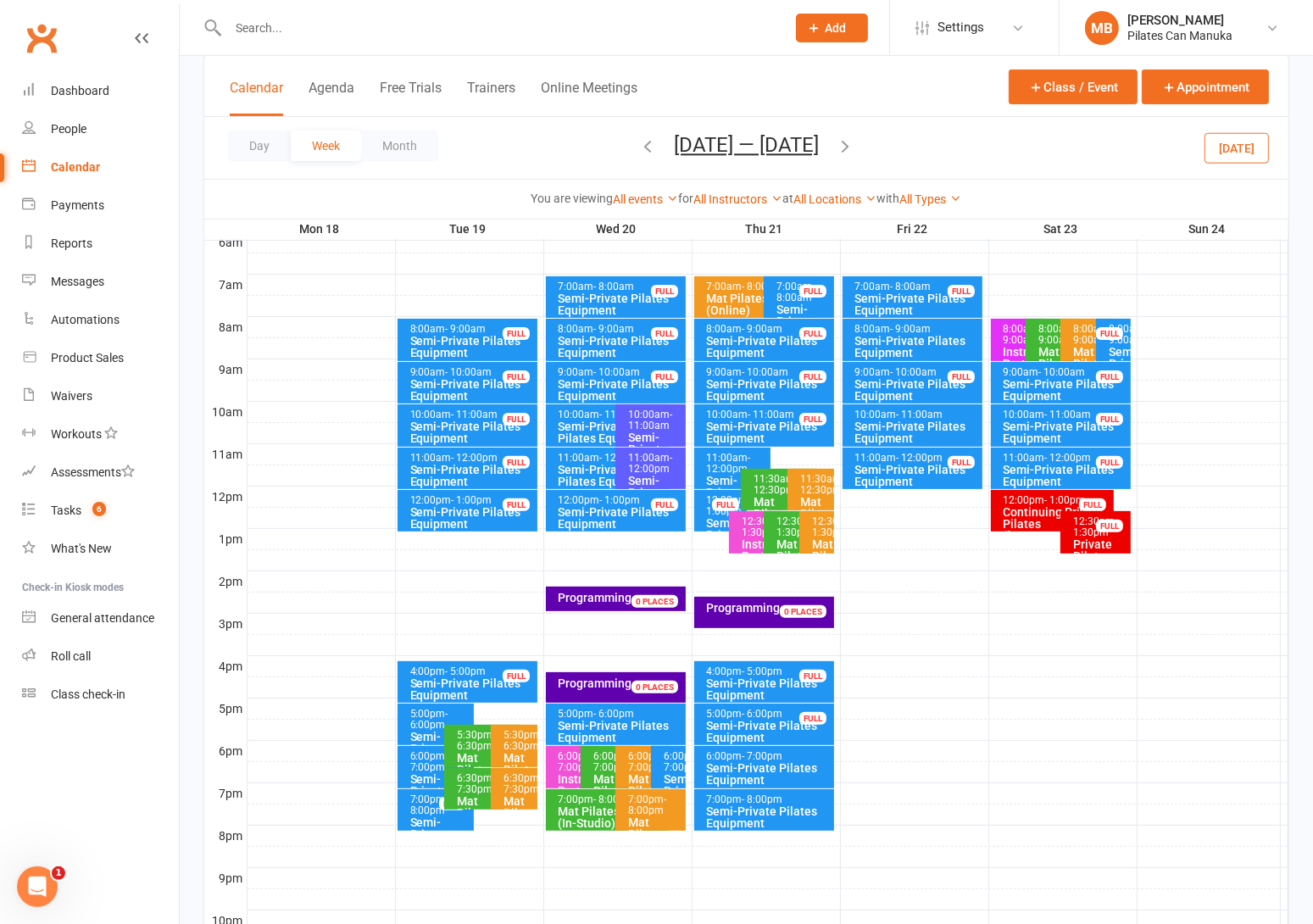
click at [1040, 502] on div "12:00pm - 1:00pm" at bounding box center [1056, 500] width 108 height 11
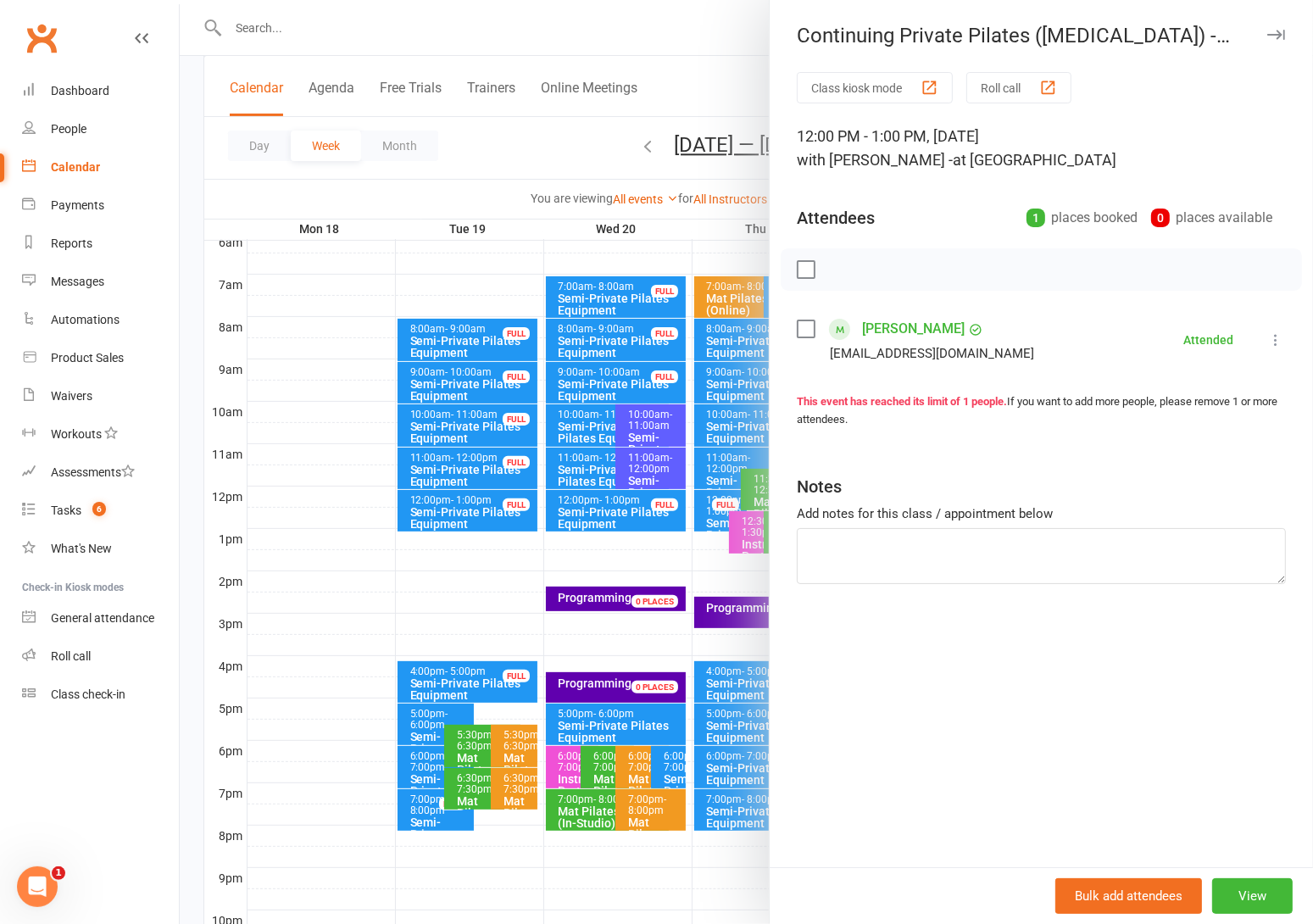
click at [1011, 36] on div "Continuing Private Pilates ([MEDICAL_DATA]) - [PERSON_NAME]" at bounding box center [1041, 36] width 543 height 24
copy div "Continuing Private Pilates ([MEDICAL_DATA]) - [PERSON_NAME]"
click at [555, 145] on div at bounding box center [746, 462] width 1133 height 924
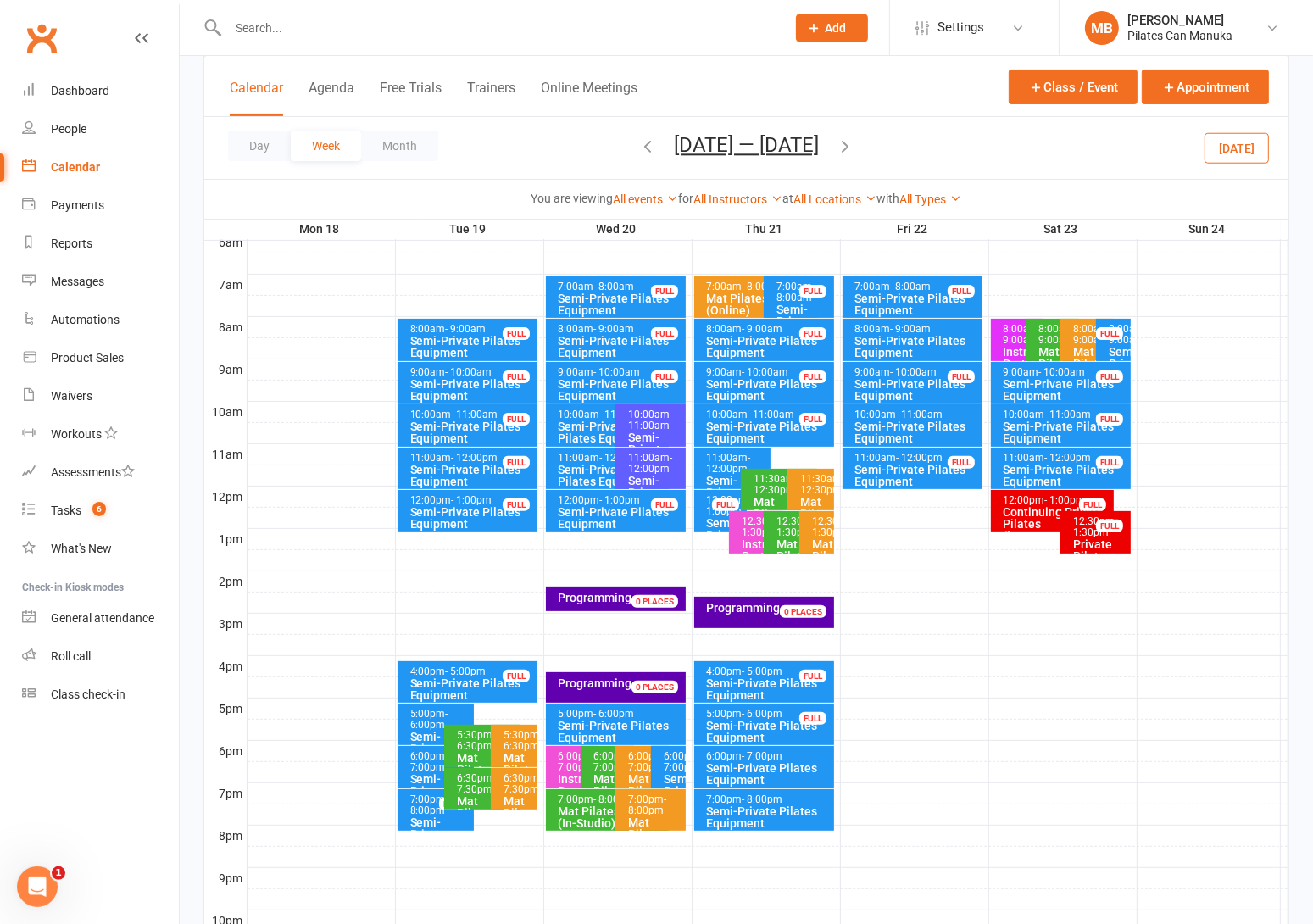
click at [731, 149] on button "Aug 18 — 24 2025" at bounding box center [746, 145] width 145 height 24
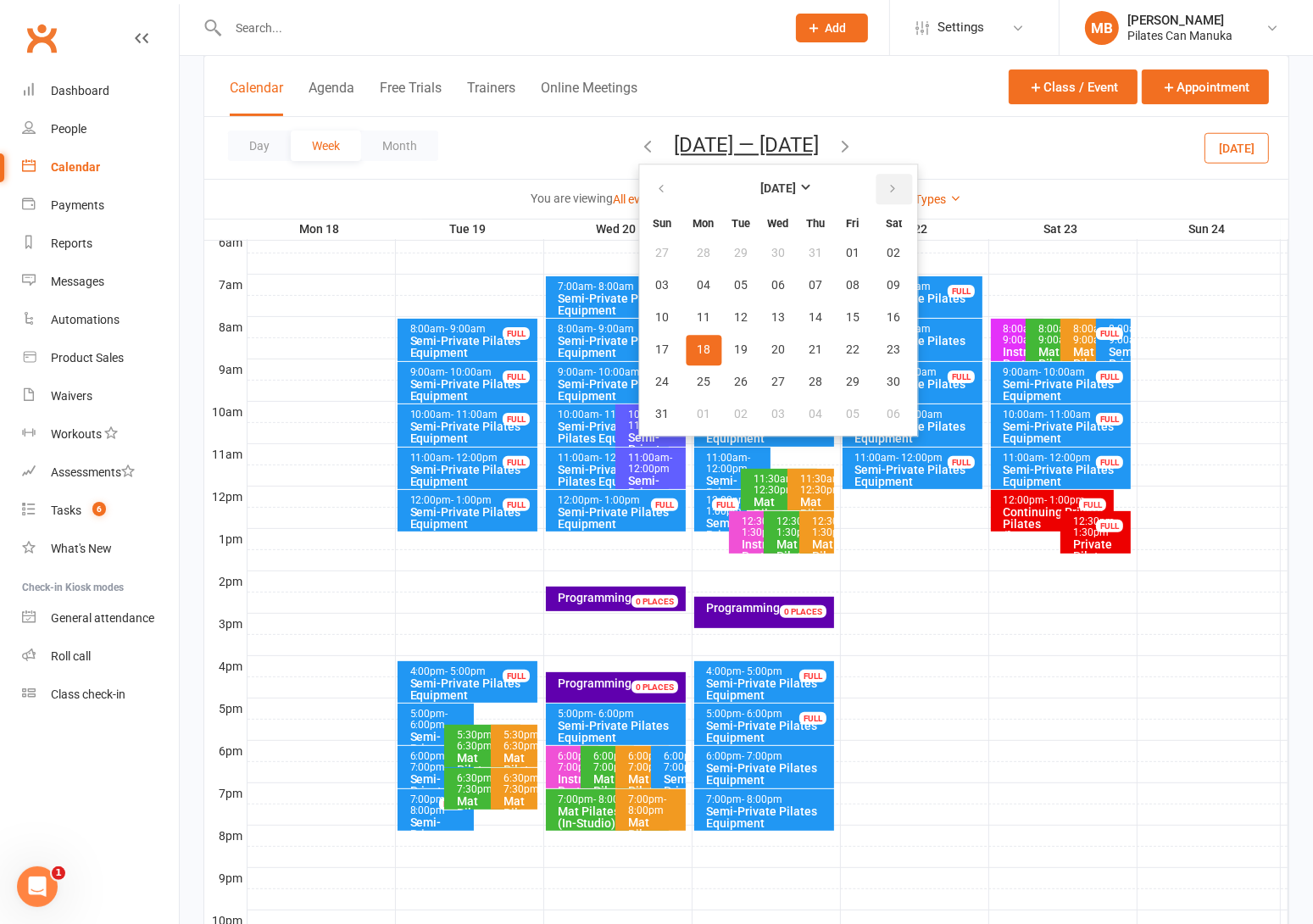
click at [887, 189] on icon "button" at bounding box center [892, 189] width 12 height 13
click at [734, 311] on span "16" at bounding box center [740, 317] width 13 height 13
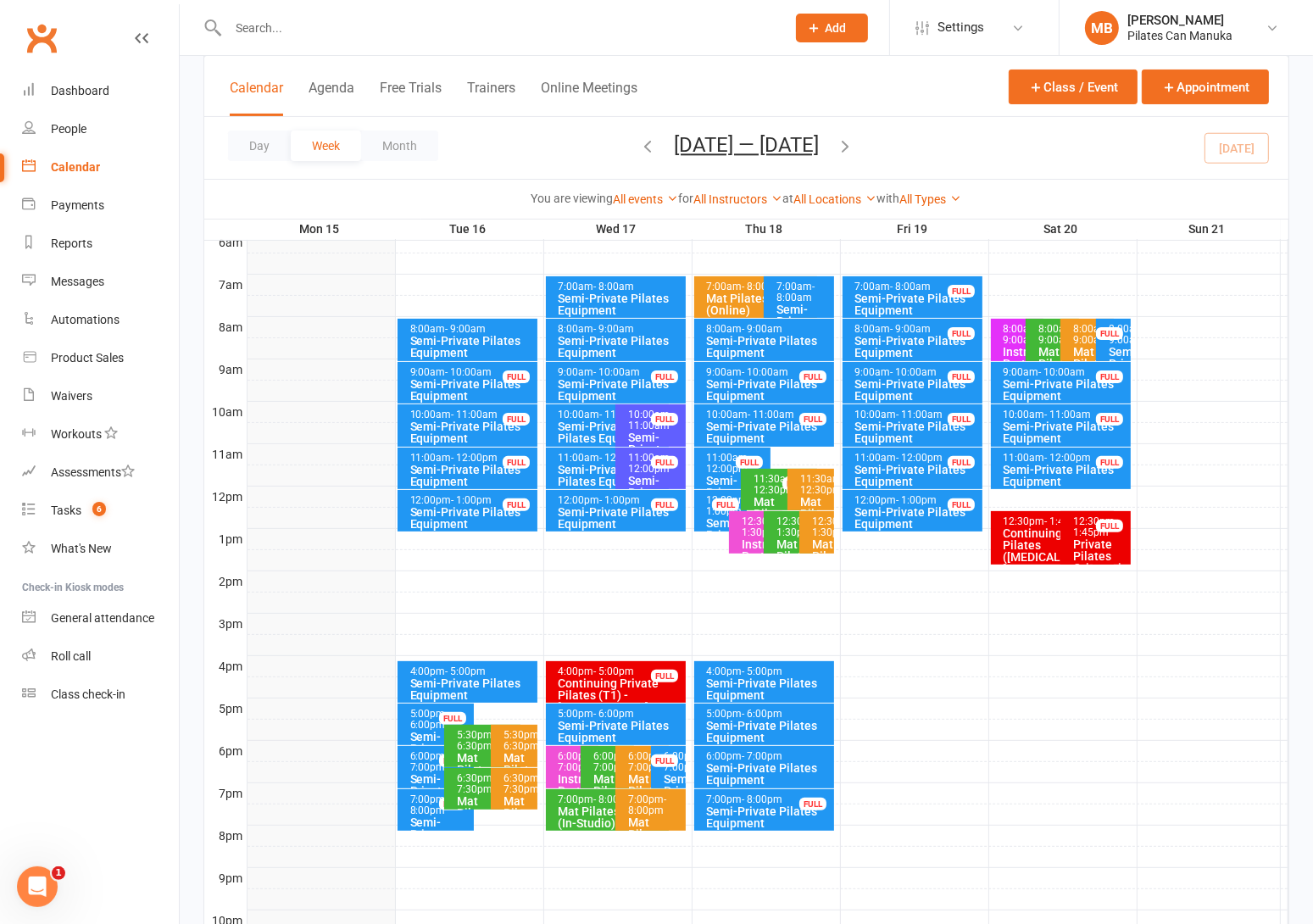
click at [460, 509] on div "Semi-Private Pilates Equipment" at bounding box center [472, 517] width 125 height 24
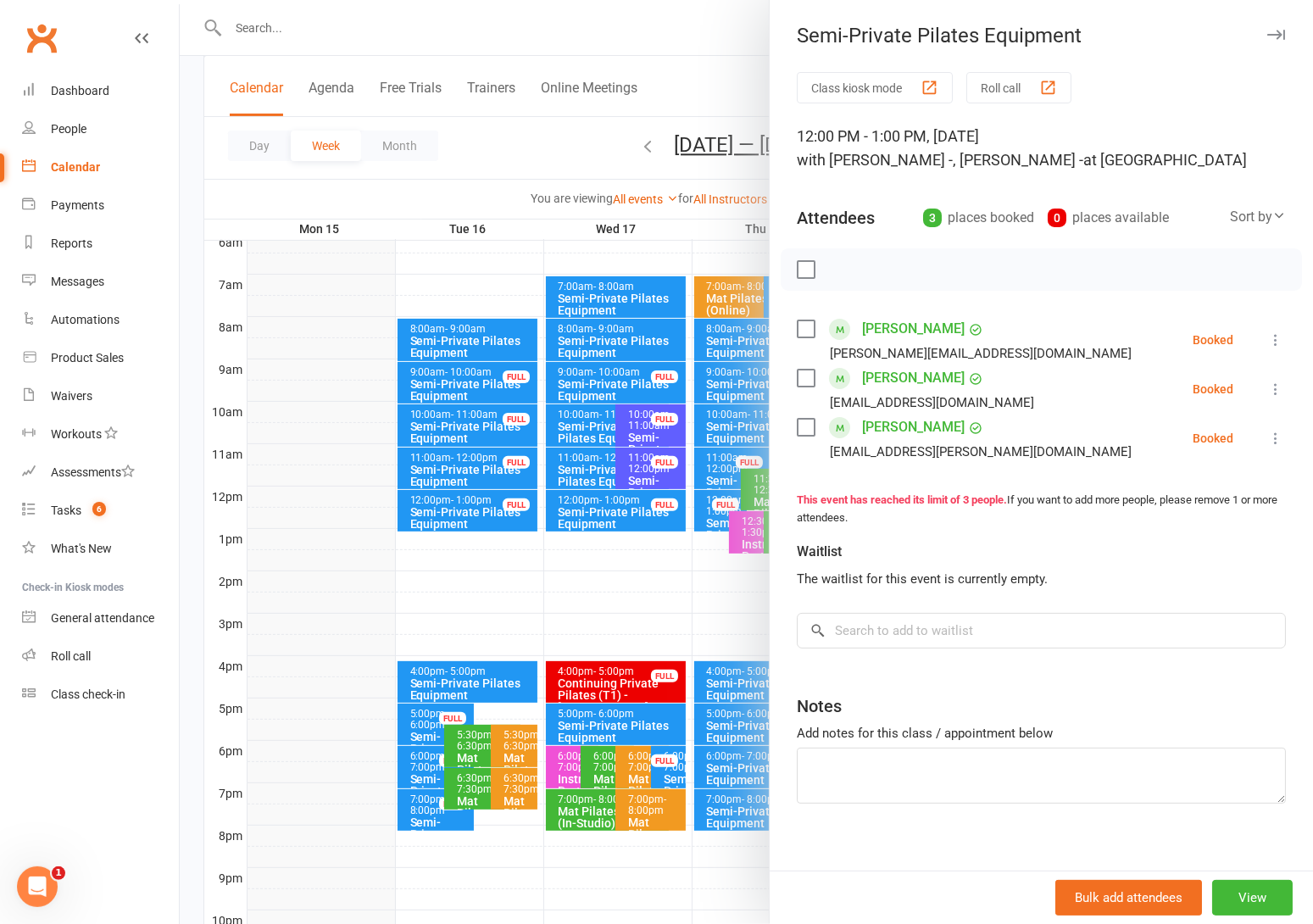
click at [545, 127] on div at bounding box center [746, 462] width 1133 height 924
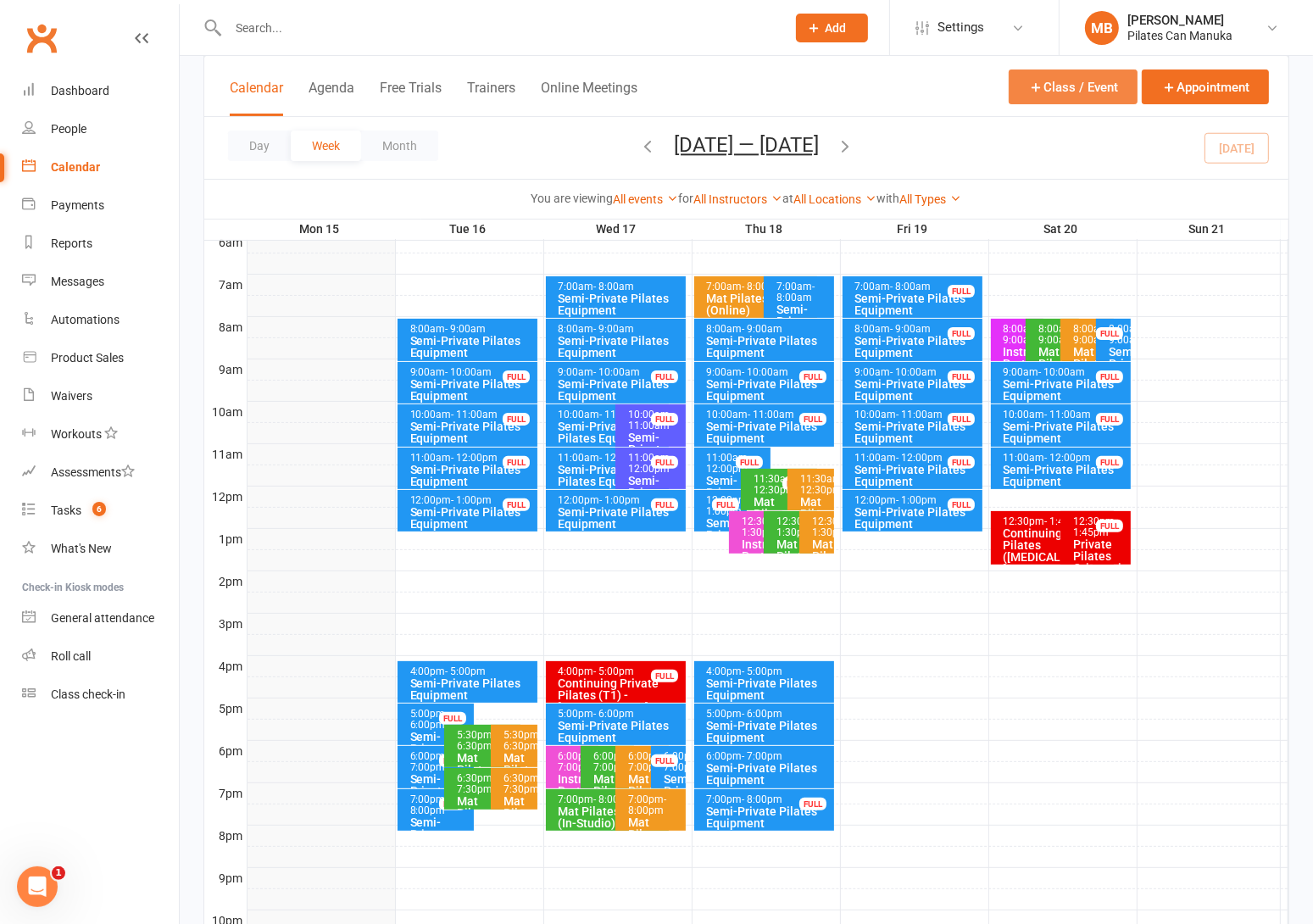
click at [1049, 87] on button "Class / Event" at bounding box center [1073, 87] width 129 height 35
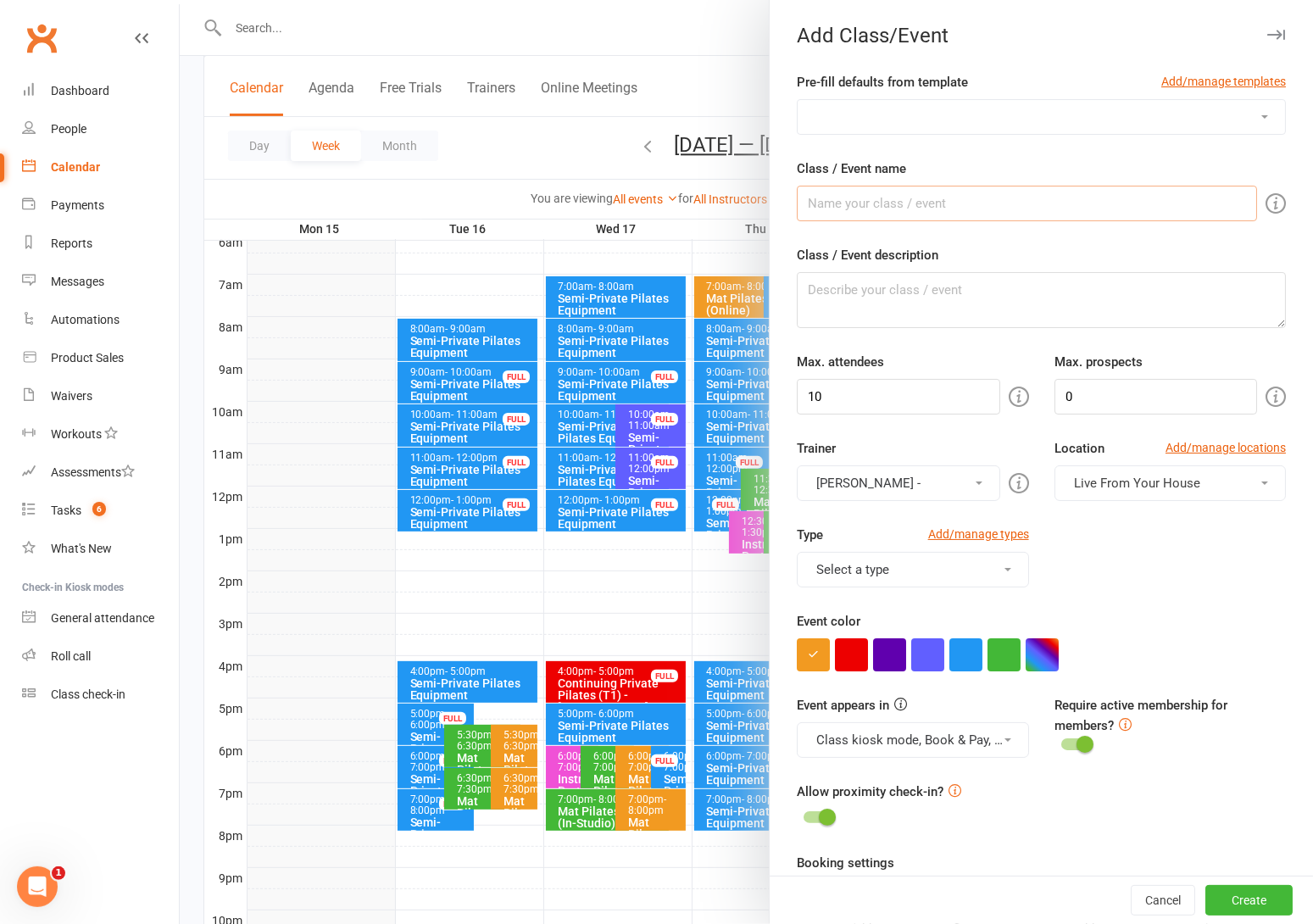
click at [905, 116] on select "Admin Clock In Beginners Pilates Course Free Pilates Discovery Consultation Mat…" at bounding box center [1040, 117] width 487 height 34
click at [907, 199] on input "Class / Event name" at bounding box center [1027, 204] width 460 height 36
paste input "Continuing Private Pilates ([MEDICAL_DATA]) - [PERSON_NAME]"
type input "Continuing Private Pilates ([MEDICAL_DATA]) - [PERSON_NAME]"
click at [919, 407] on input "10" at bounding box center [898, 397] width 203 height 36
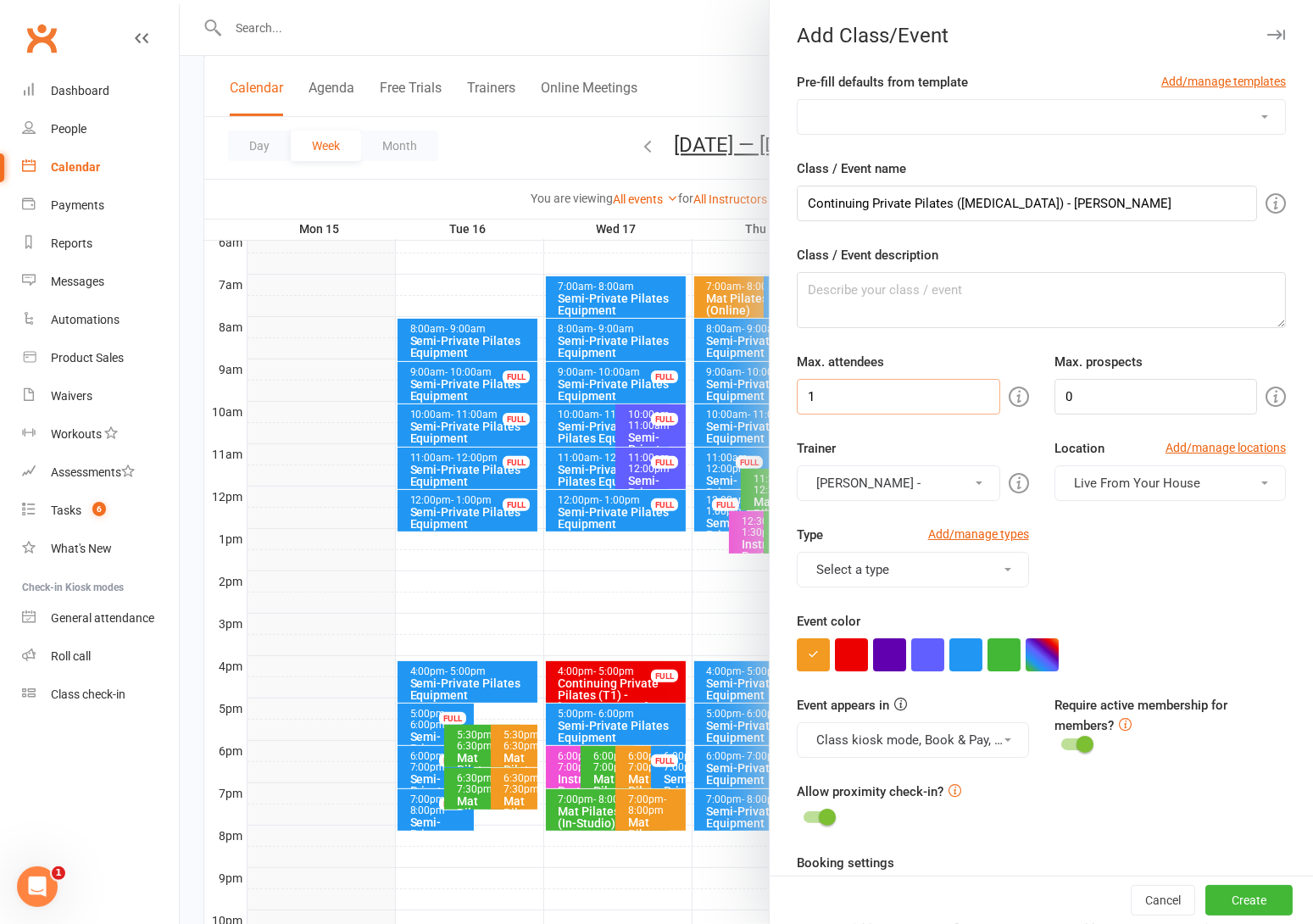
type input "1"
click at [1199, 576] on div "Type Add/manage types Select a type Assist Client Admin Clock Time Instructor P…" at bounding box center [1041, 567] width 515 height 87
click at [940, 478] on button "Clayton -" at bounding box center [898, 483] width 203 height 36
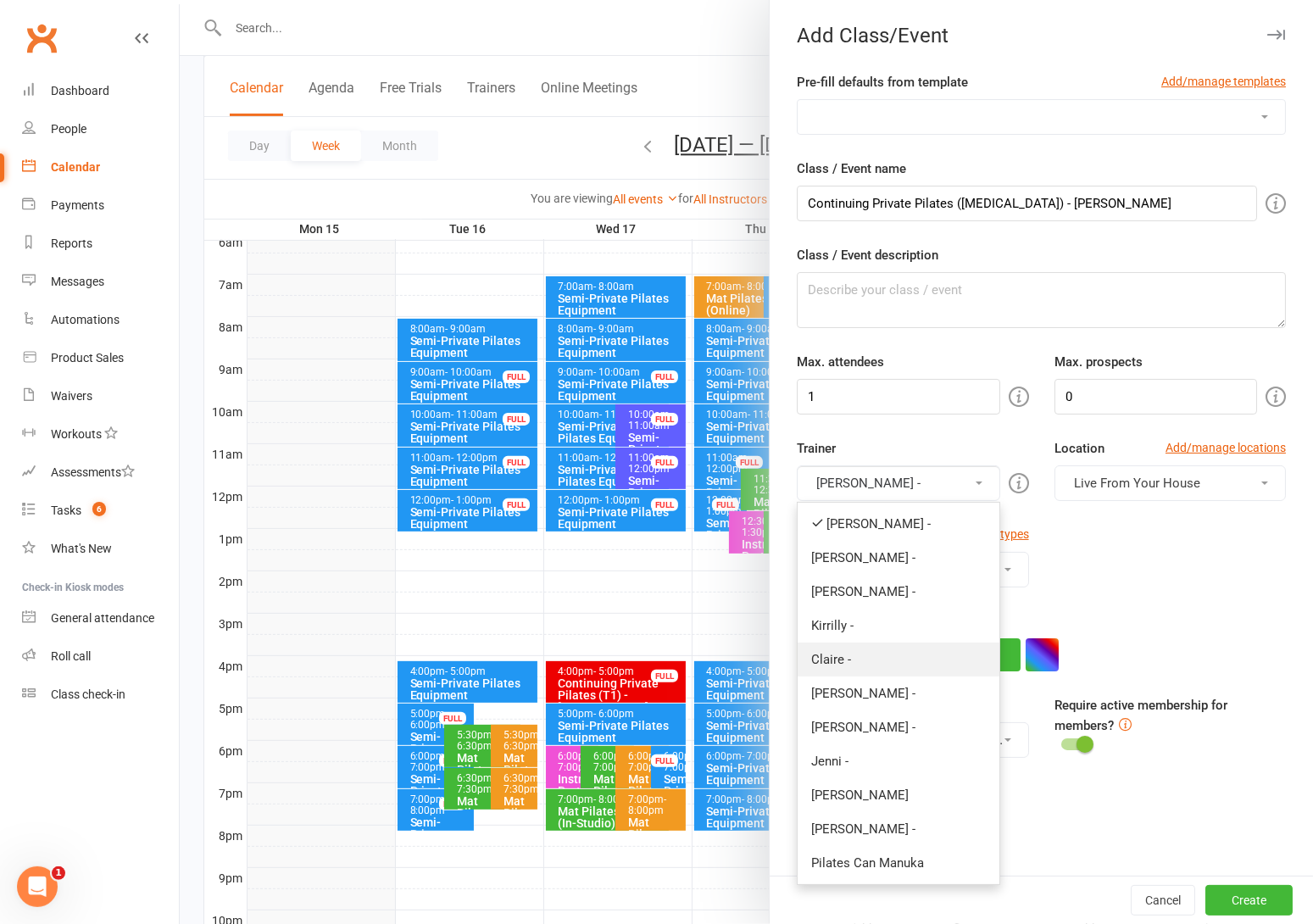
click at [857, 659] on link "Claire -" at bounding box center [897, 659] width 201 height 34
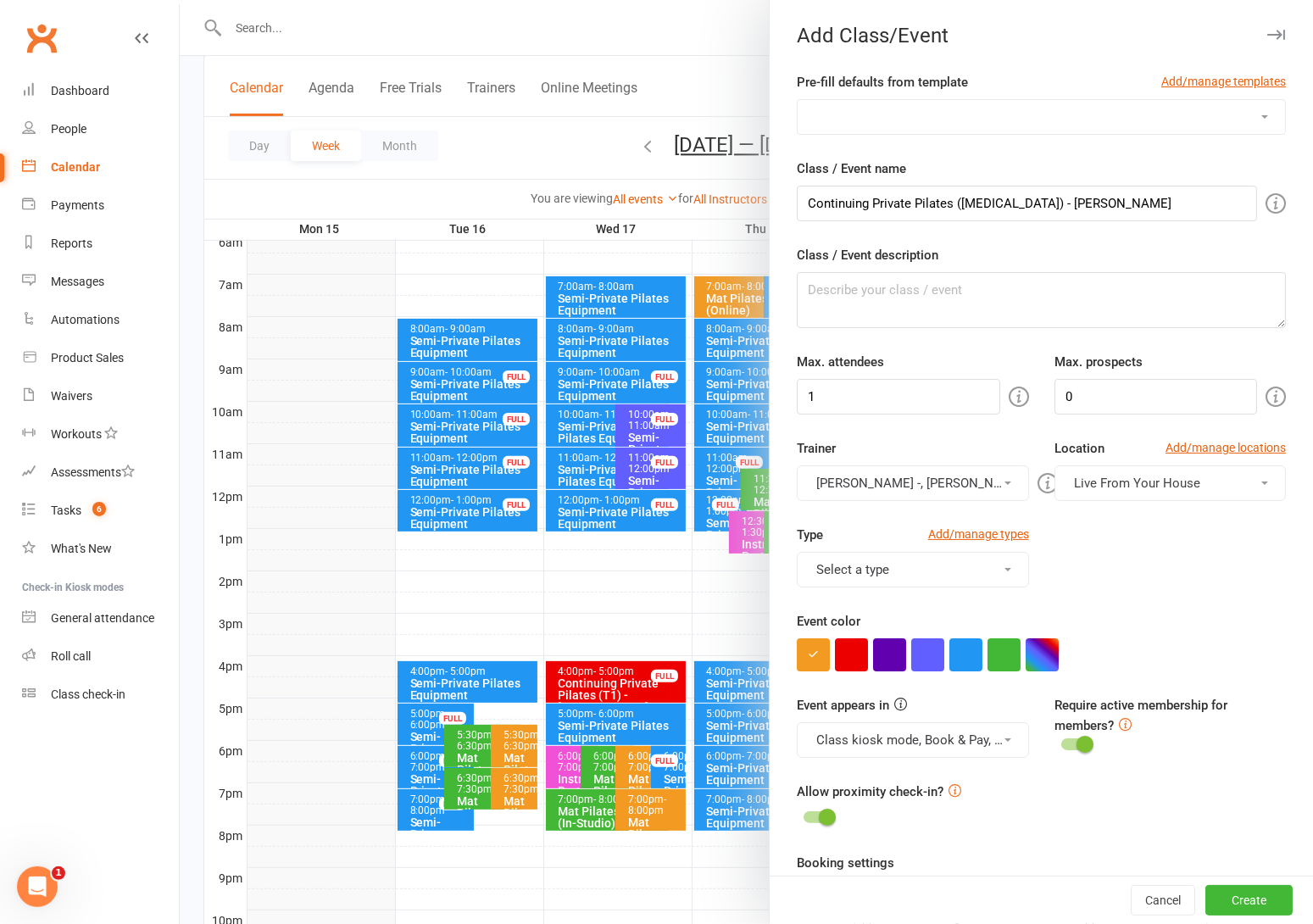
drag, startPoint x: 1214, startPoint y: 559, endPoint x: 1205, endPoint y: 540, distance: 21.0
click at [1212, 559] on div "Type Add/manage types Select a type Assist Client Admin Clock Time Instructor P…" at bounding box center [1041, 567] width 515 height 87
click at [1189, 485] on button "Live From Your House" at bounding box center [1170, 483] width 231 height 36
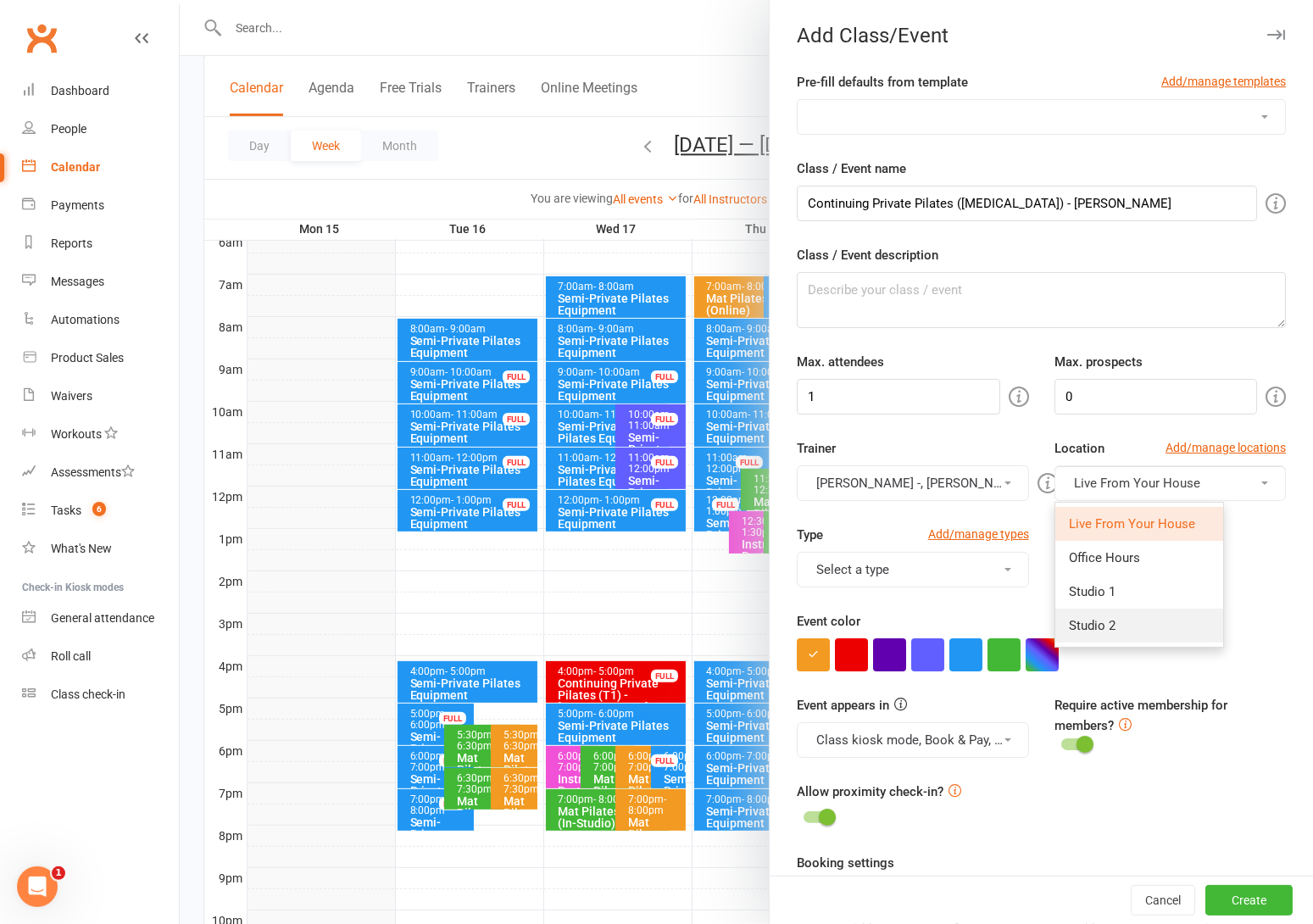
click at [1124, 616] on link "Studio 2" at bounding box center [1140, 626] width 168 height 34
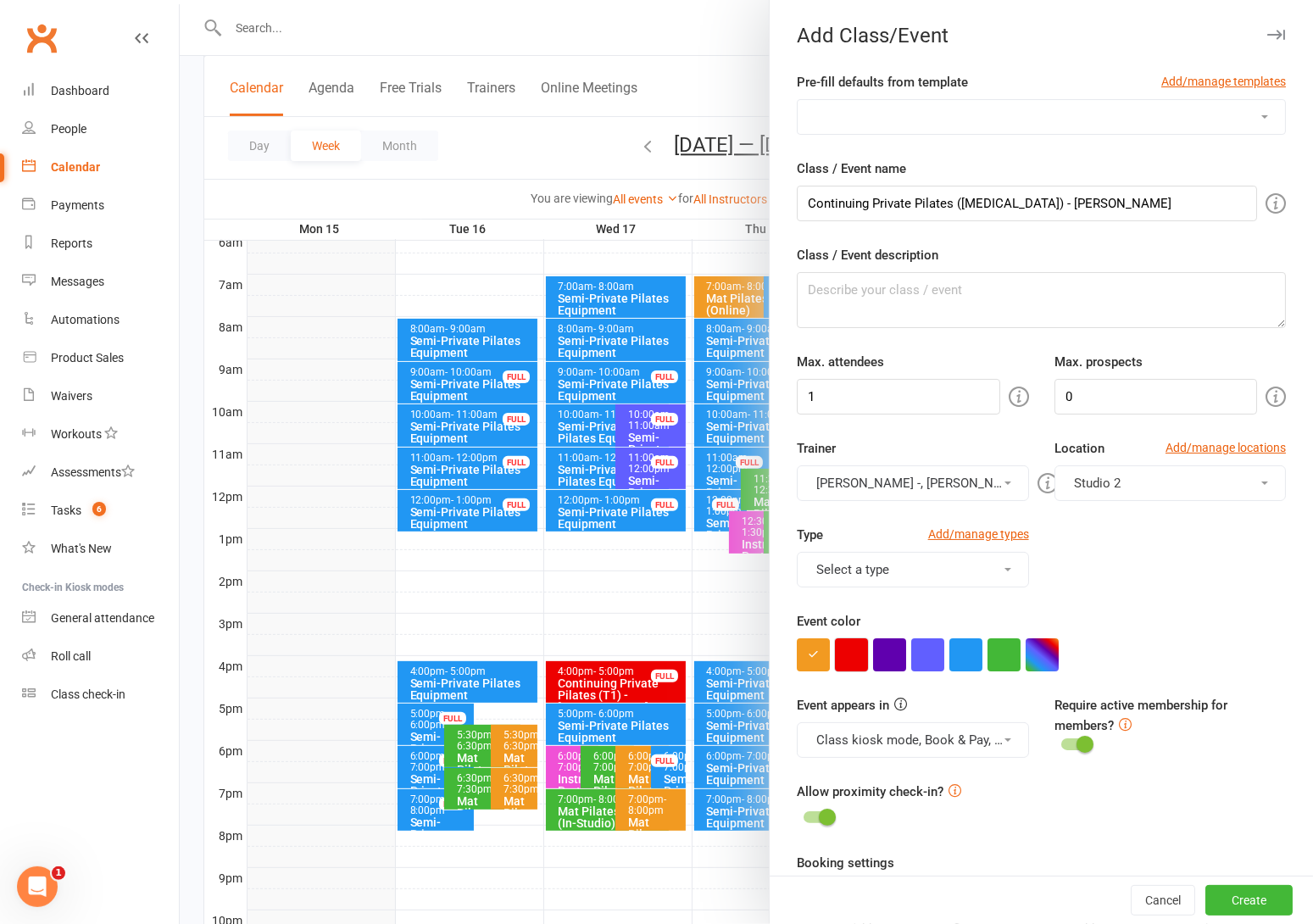
click at [848, 651] on button "button" at bounding box center [851, 654] width 33 height 33
click at [696, 46] on div at bounding box center [746, 462] width 1133 height 924
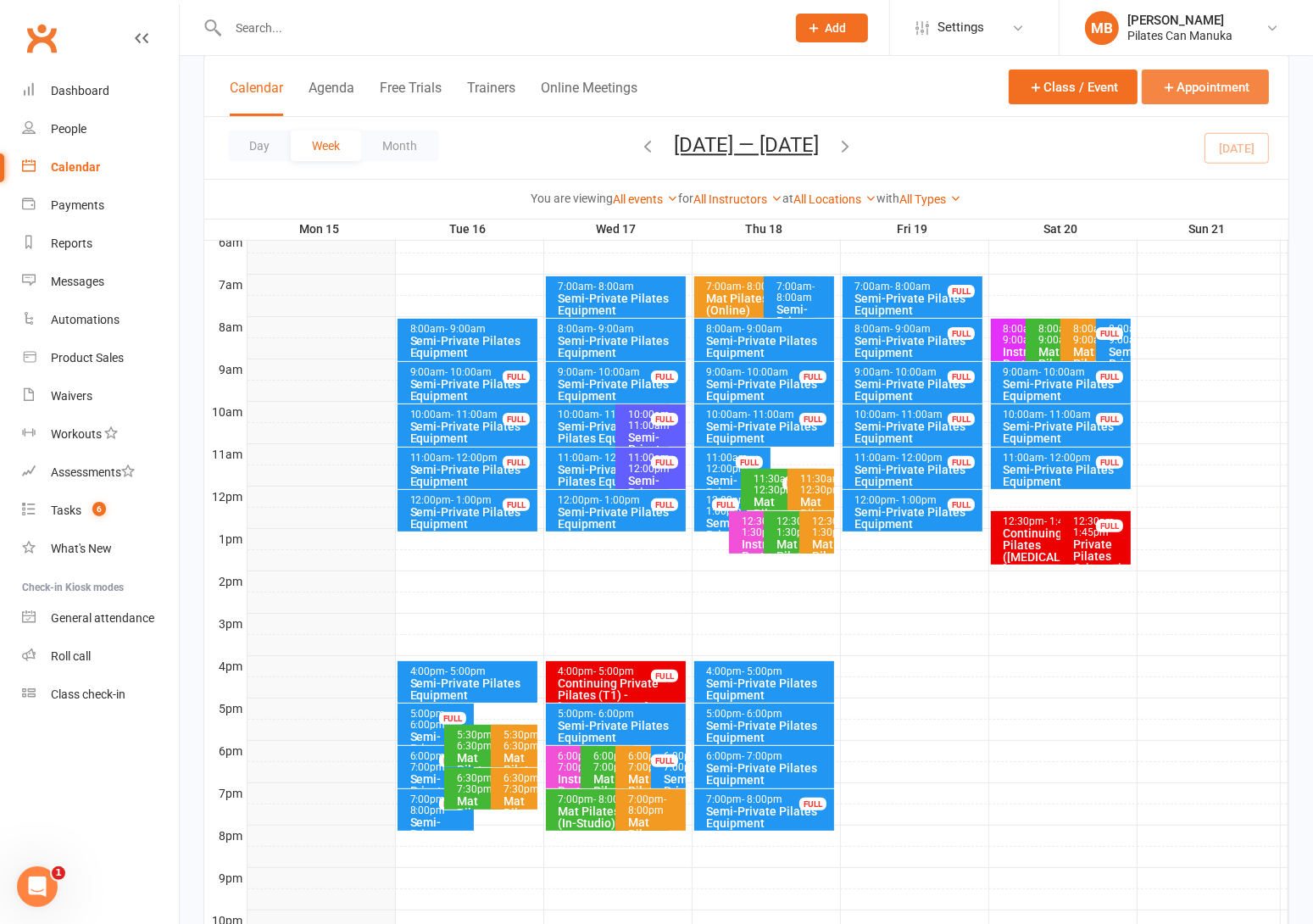
click at [1215, 88] on button "Appointment" at bounding box center [1206, 87] width 127 height 35
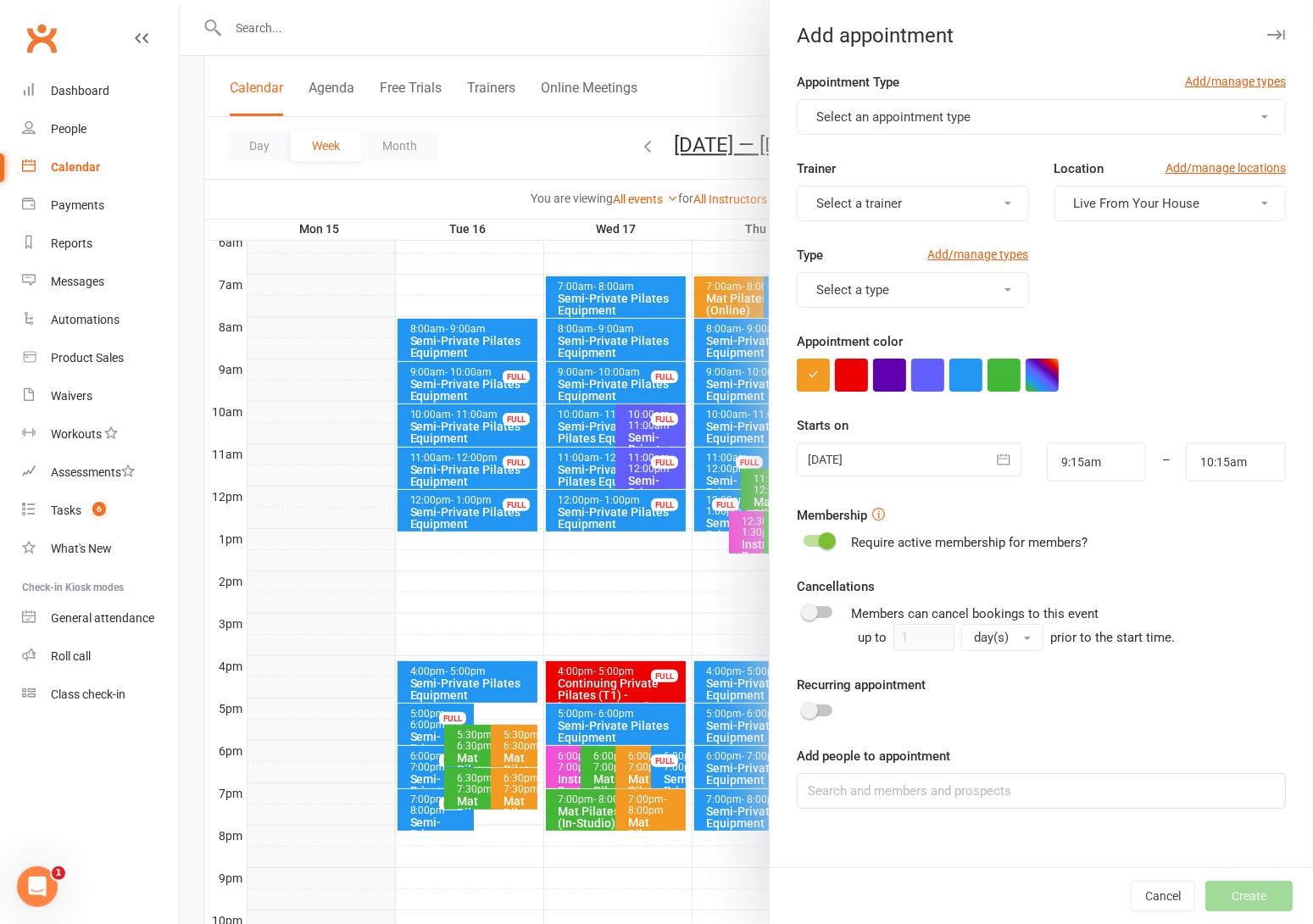
click at [981, 108] on button "Select an appointment type" at bounding box center [1041, 117] width 489 height 36
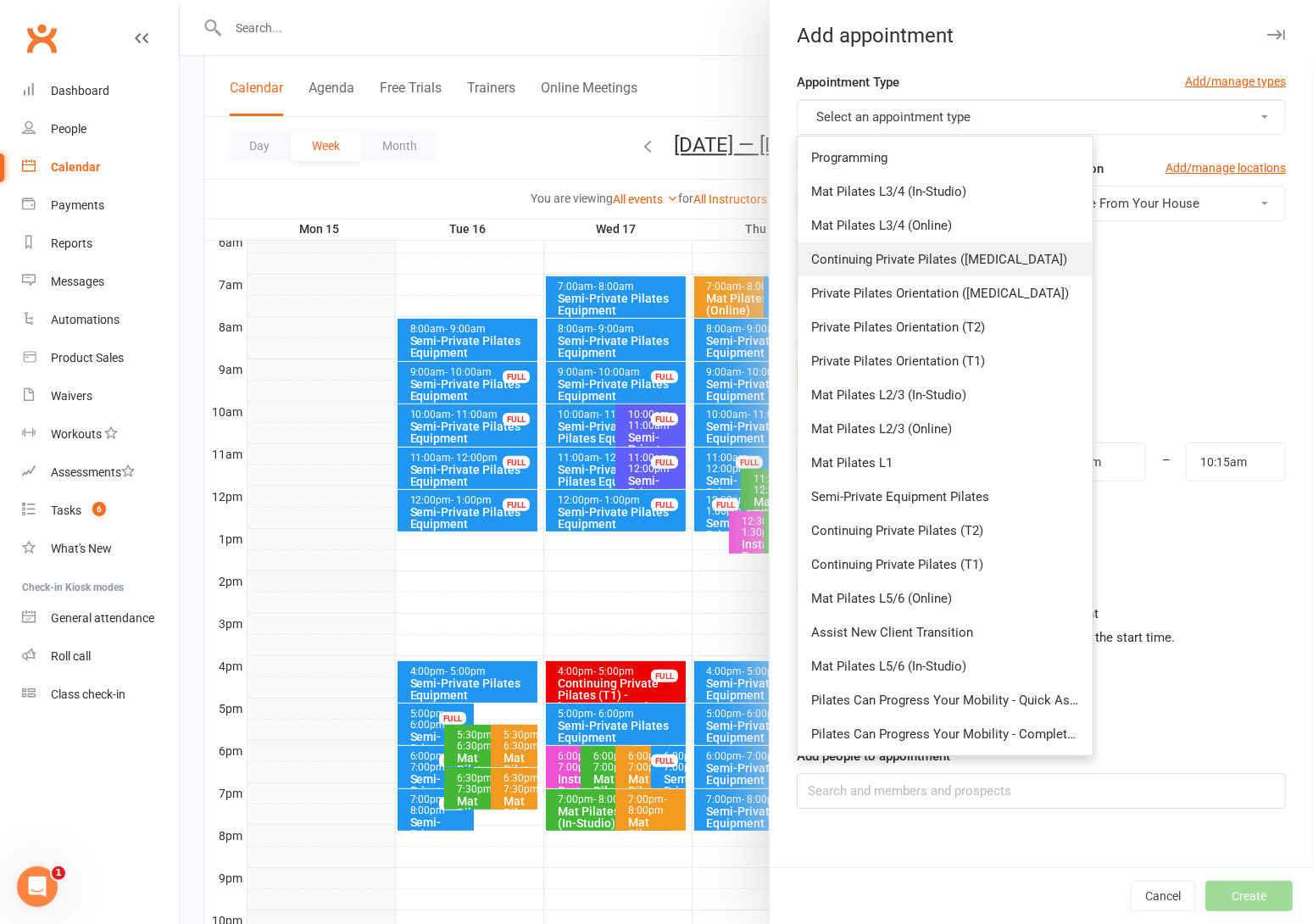
click at [965, 256] on span "Continuing Private Pilates (T3)" at bounding box center [939, 259] width 256 height 15
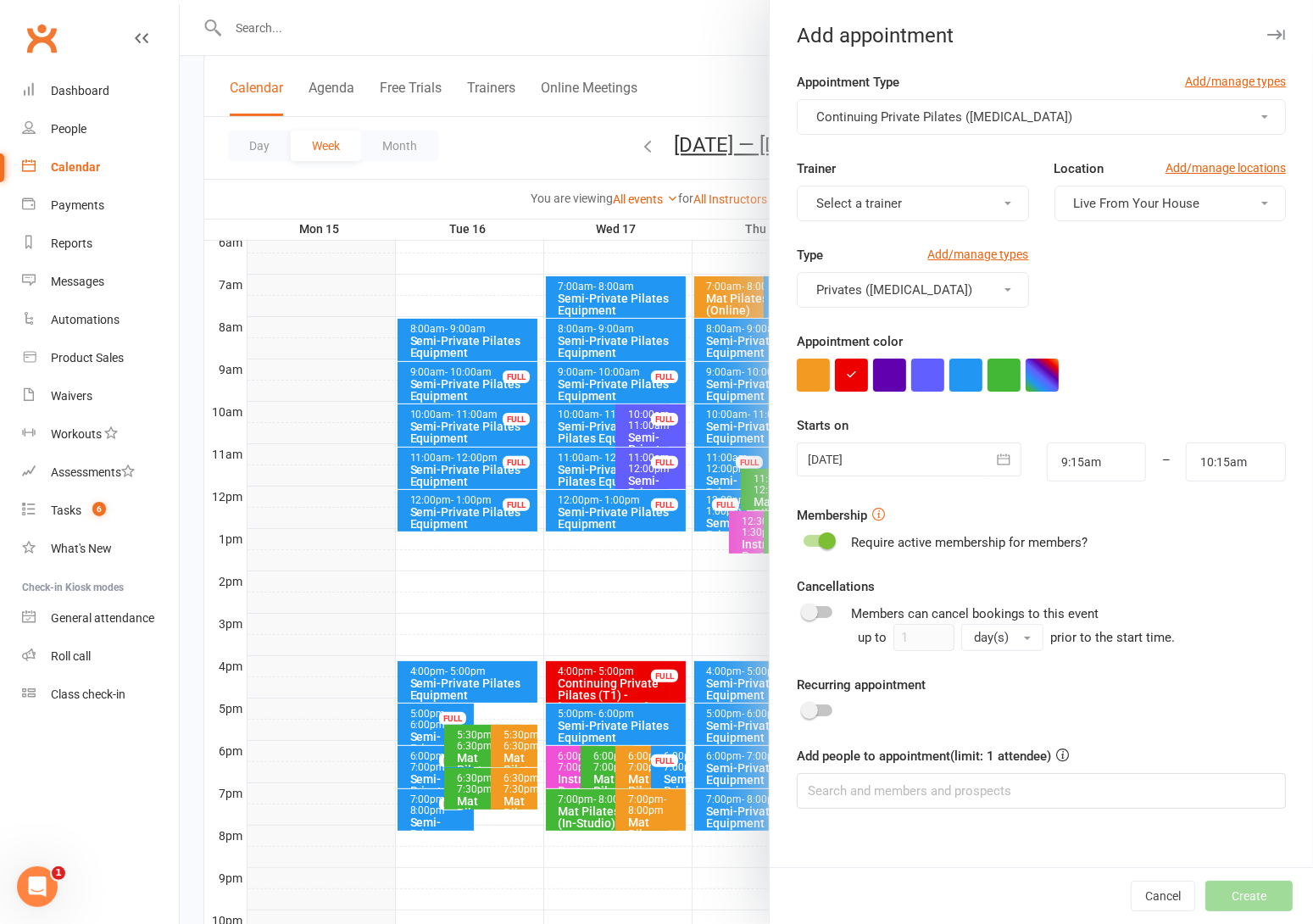
click at [714, 45] on div at bounding box center [746, 462] width 1133 height 924
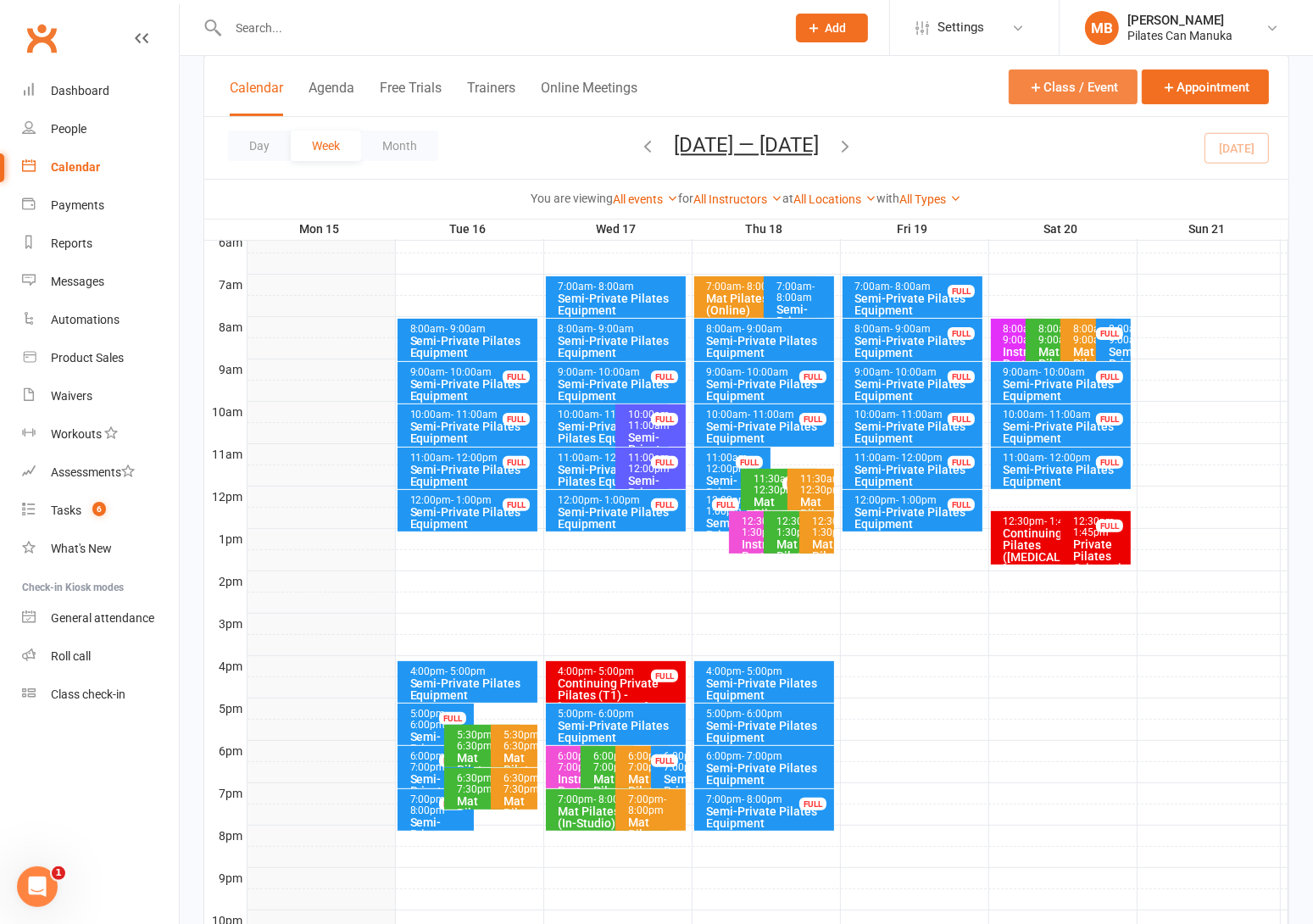
click at [1101, 87] on button "Class / Event" at bounding box center [1073, 87] width 129 height 35
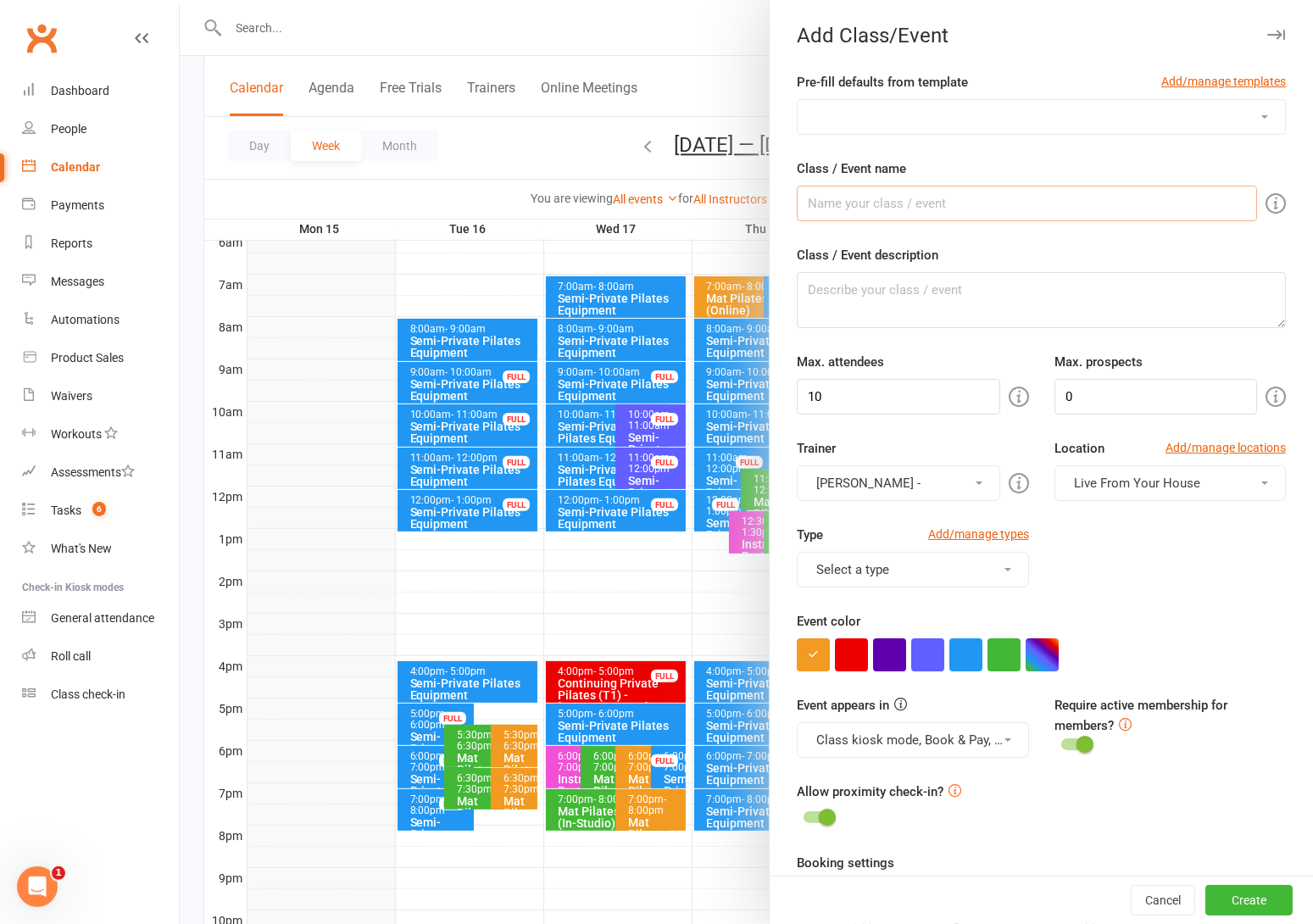
paste input "Continuing Private Pilates ([MEDICAL_DATA]) - [PERSON_NAME]"
type input "Continuing Private Pilates ([MEDICAL_DATA]) - [PERSON_NAME]"
click at [846, 412] on input "10" at bounding box center [898, 397] width 203 height 36
type input "1"
click at [940, 488] on button "Clayton -" at bounding box center [898, 483] width 203 height 36
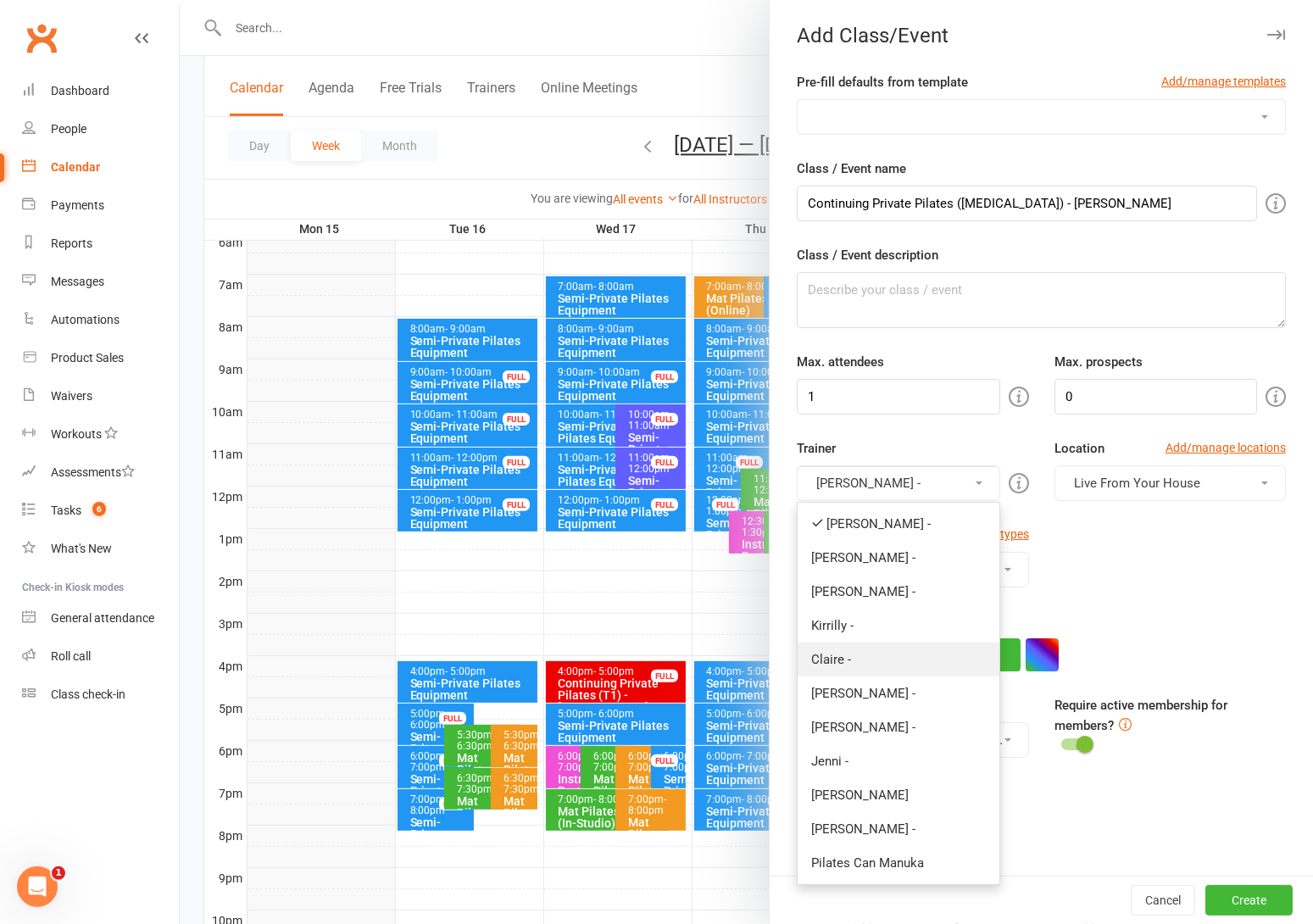
click at [843, 668] on link "Claire -" at bounding box center [897, 659] width 201 height 34
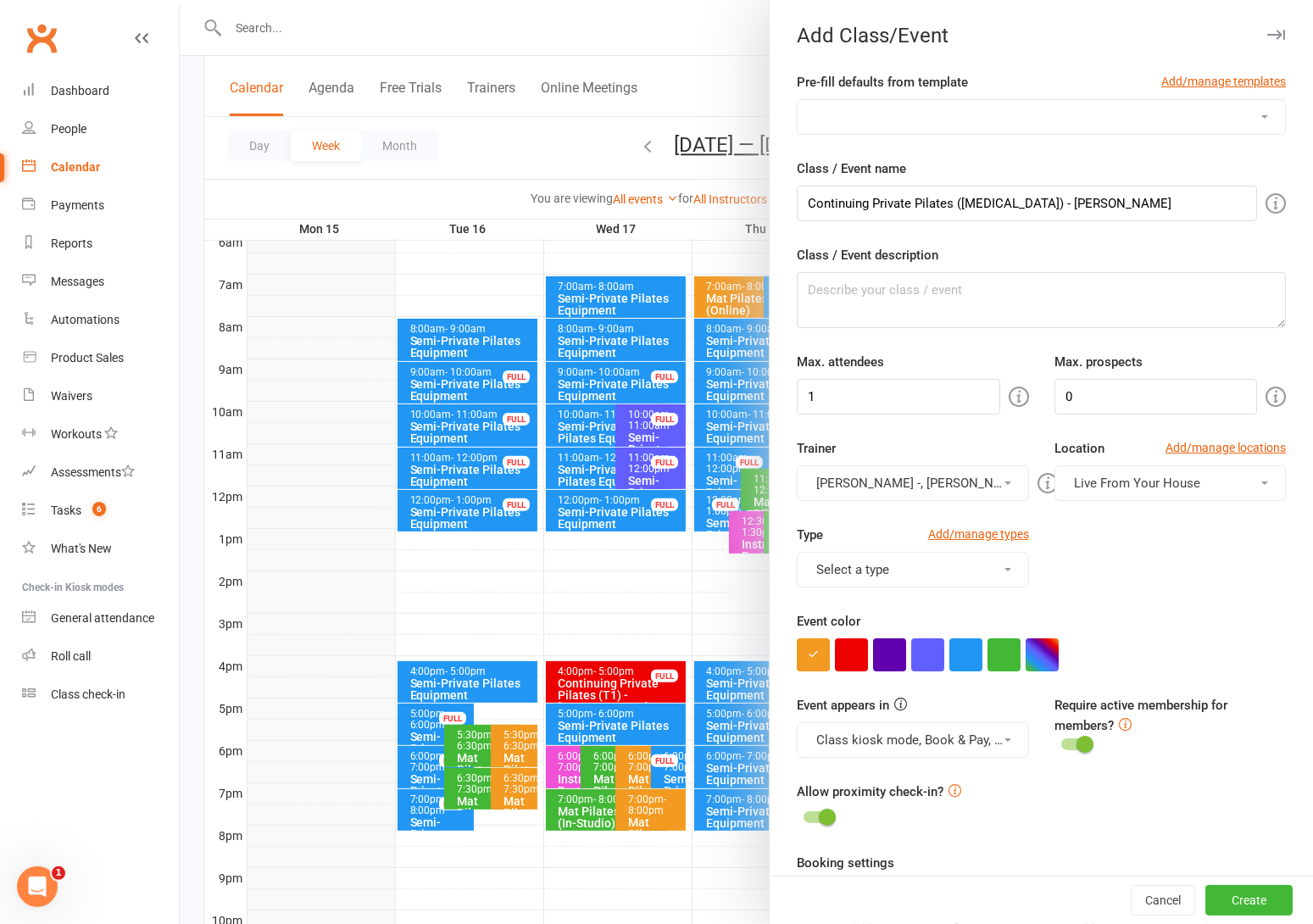
click at [947, 485] on button "Clayton -, Claire -" at bounding box center [913, 483] width 231 height 36
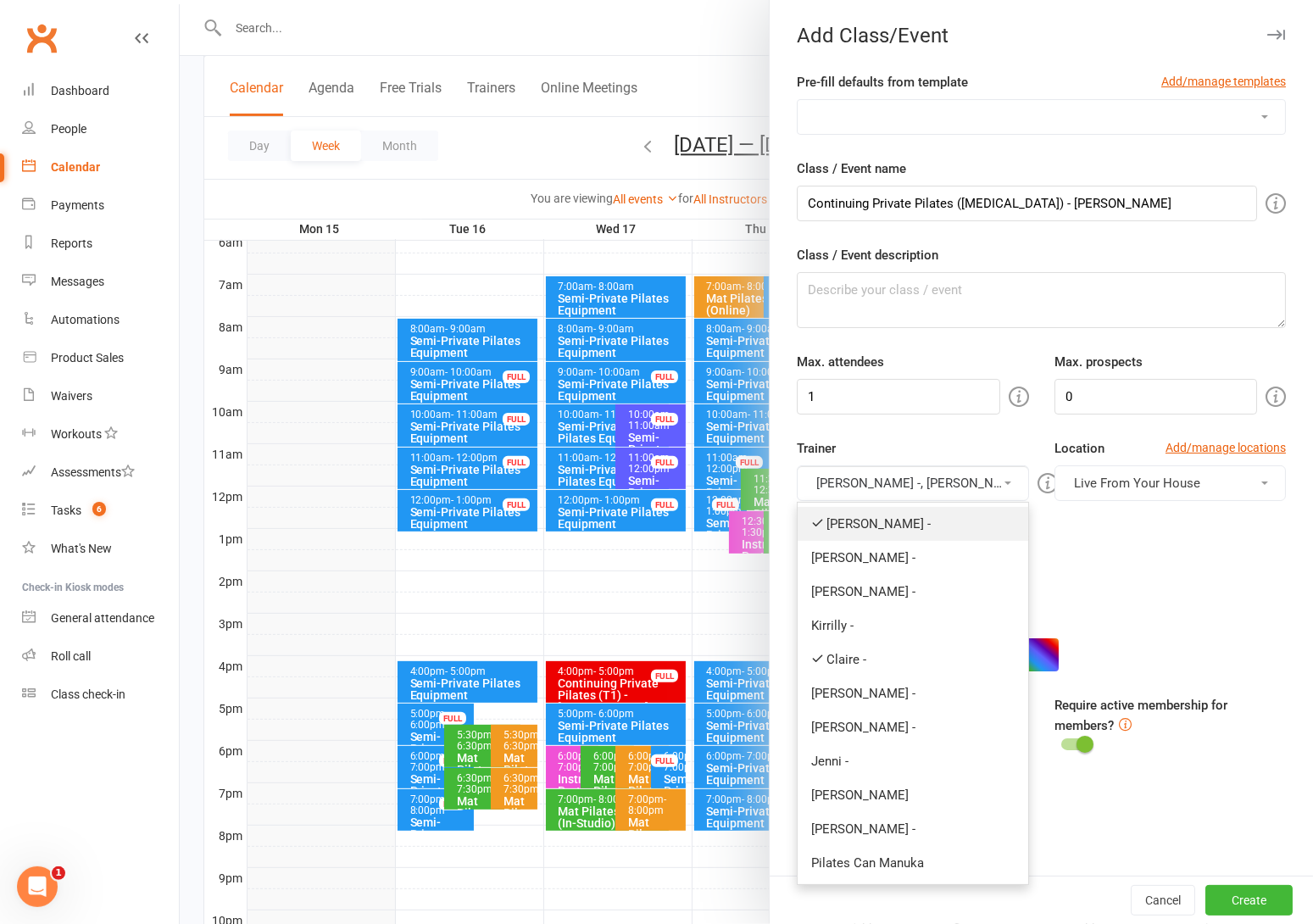
click at [897, 524] on link "Clayton -" at bounding box center [912, 524] width 230 height 34
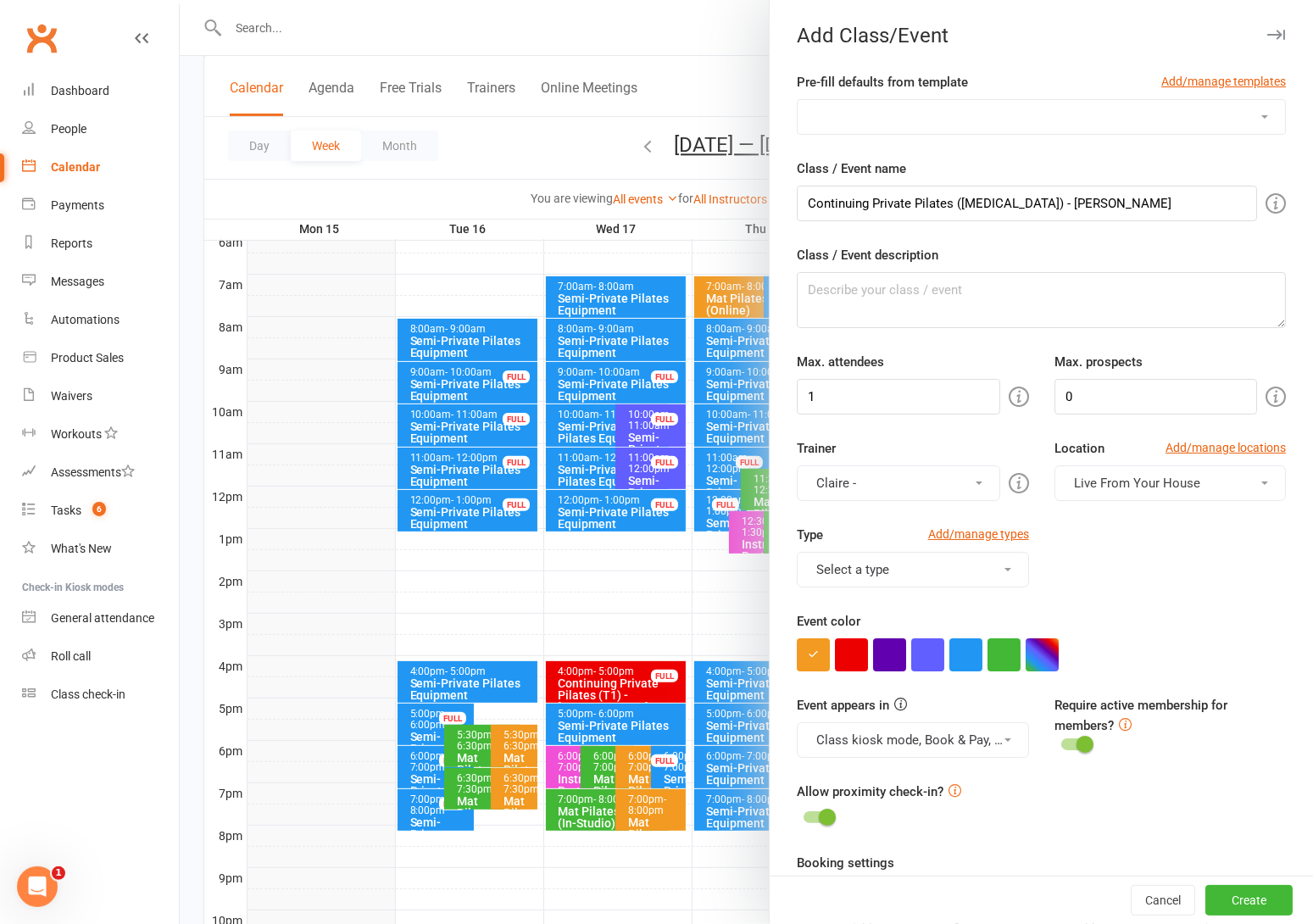
click at [1218, 491] on button "Live From Your House" at bounding box center [1170, 483] width 231 height 36
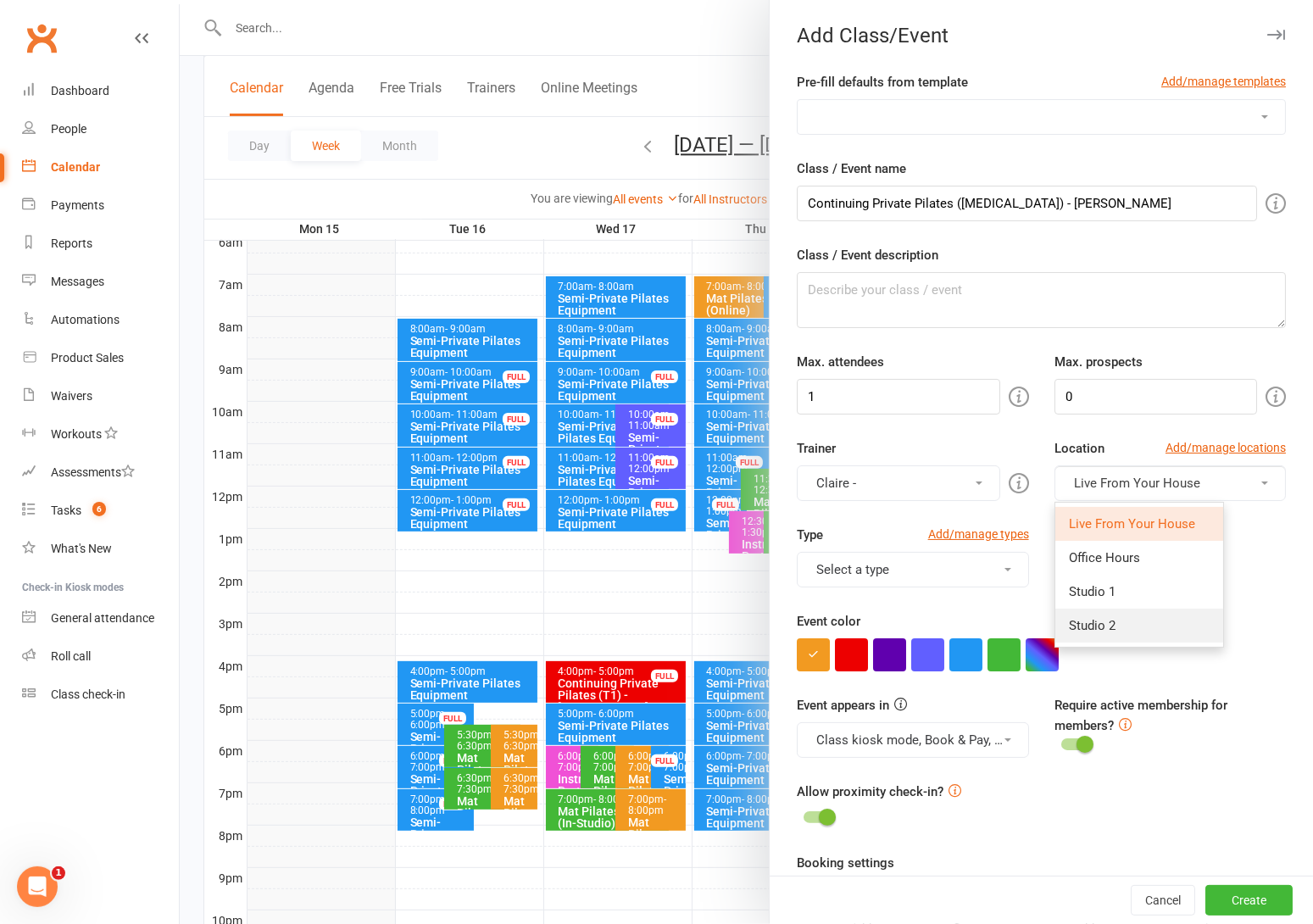
click at [1115, 627] on link "Studio 2" at bounding box center [1140, 626] width 168 height 34
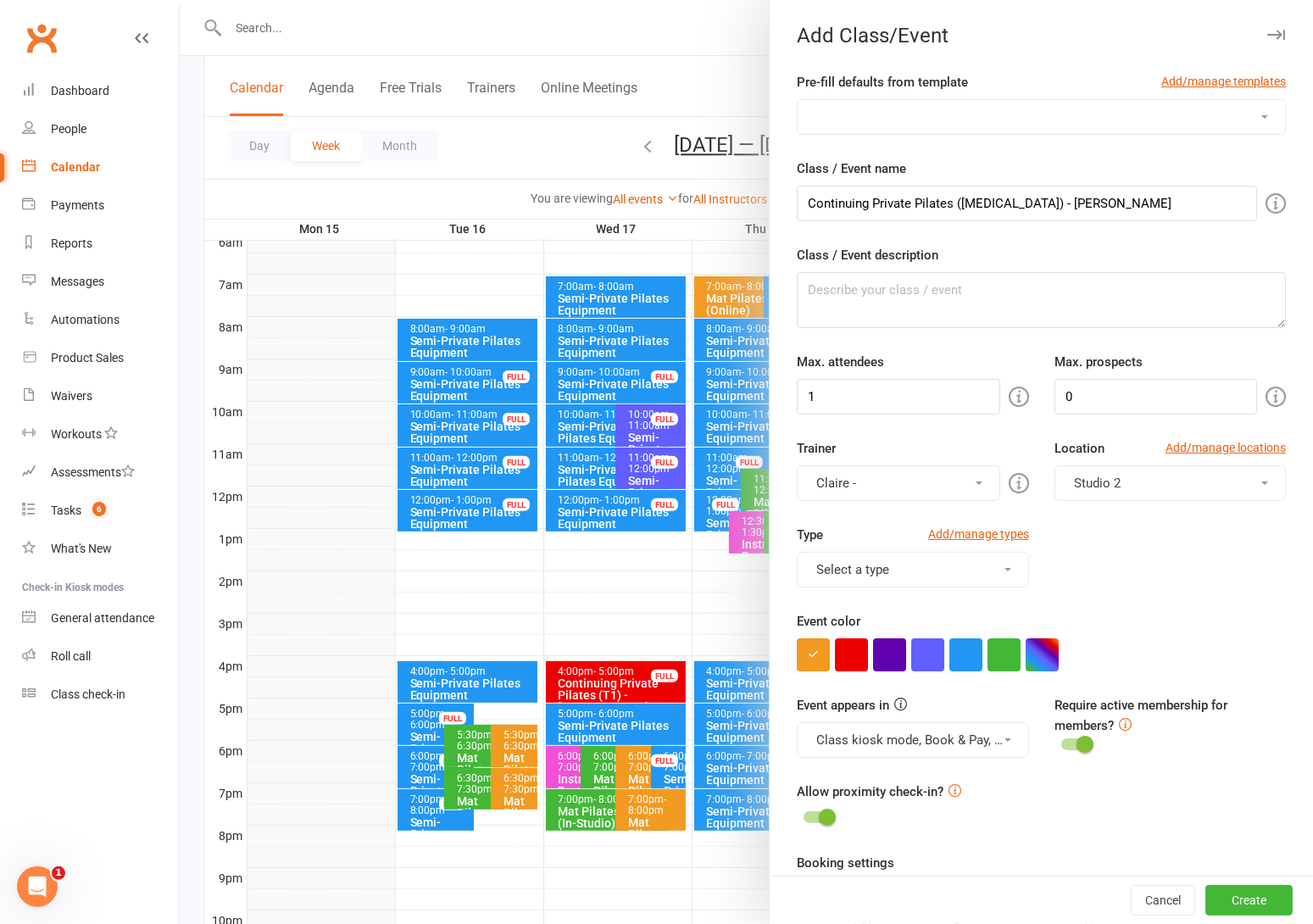
click at [991, 571] on button "Select a type" at bounding box center [913, 569] width 231 height 36
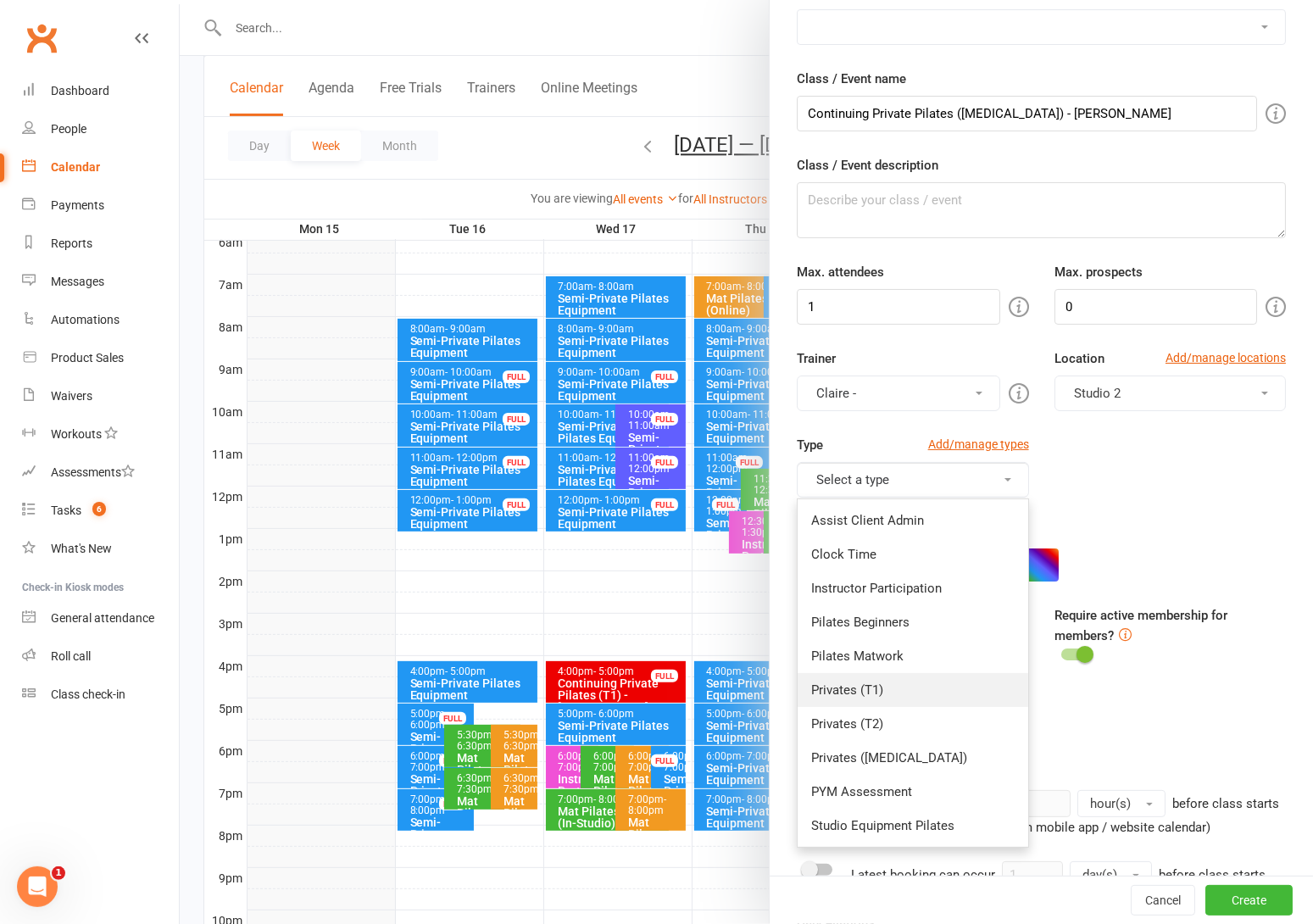
scroll to position [127, 0]
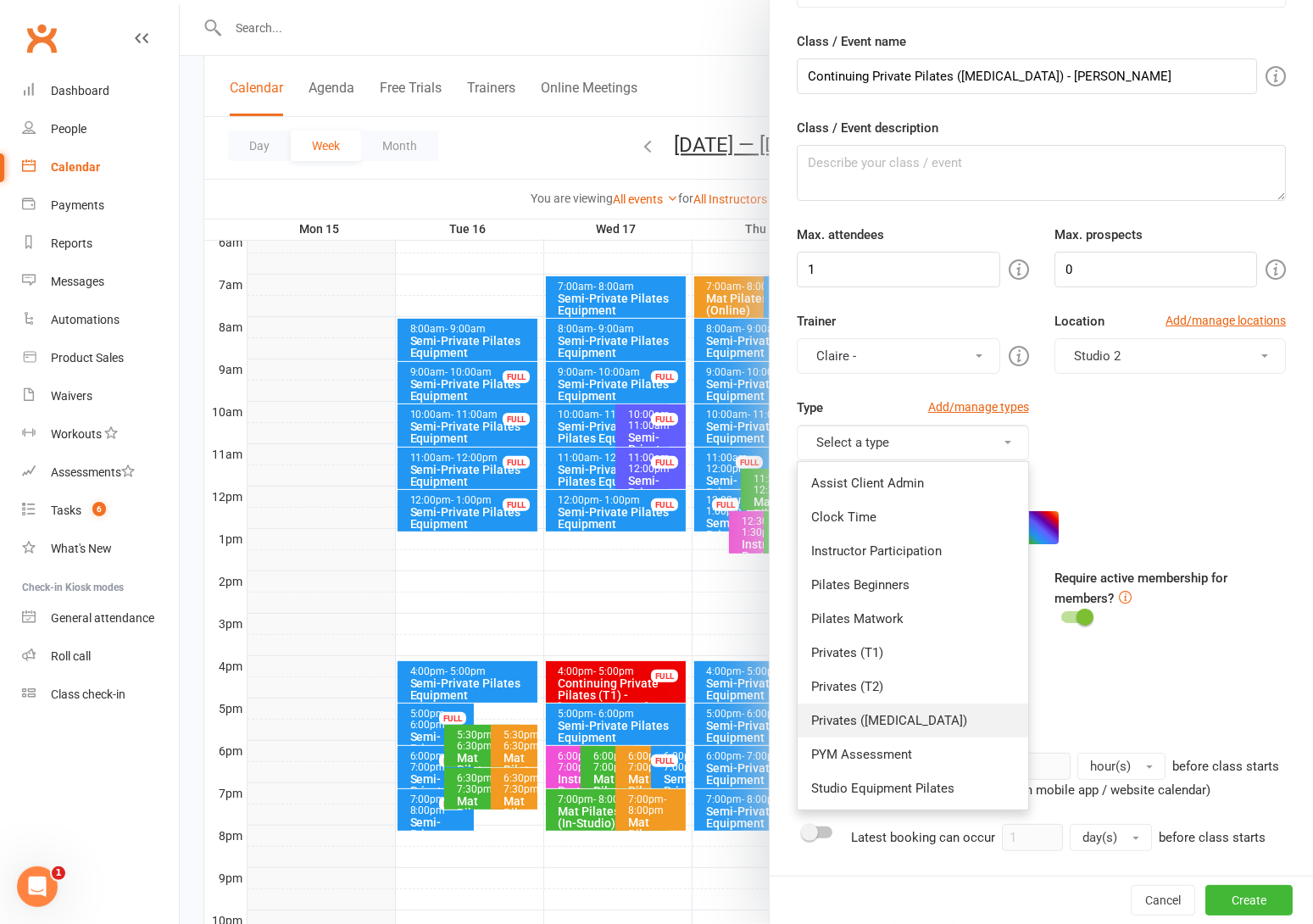
click at [844, 718] on link "Privates ([MEDICAL_DATA])" at bounding box center [912, 720] width 230 height 34
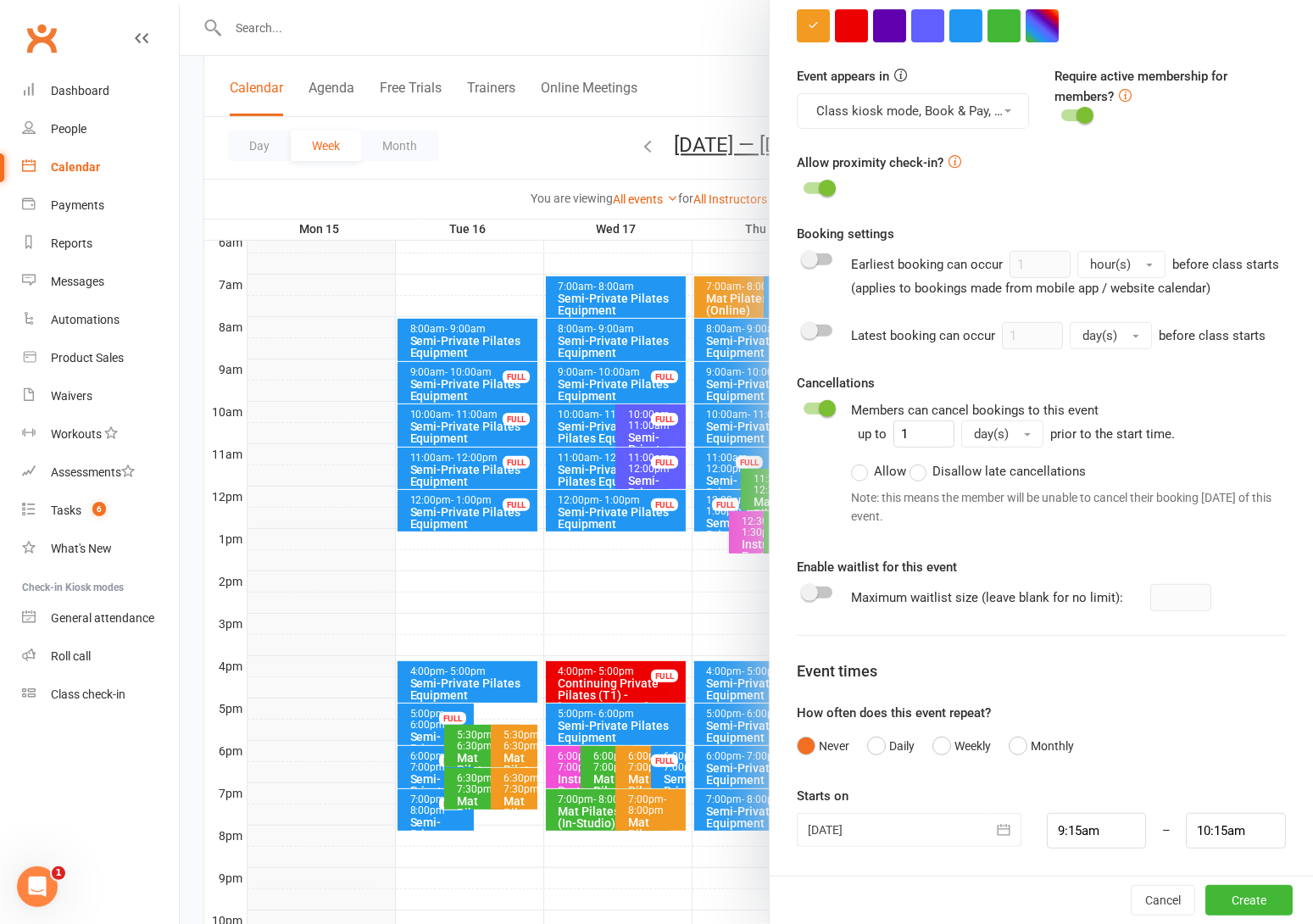
scroll to position [673, 0]
click at [997, 828] on icon "button" at bounding box center [1004, 829] width 13 height 11
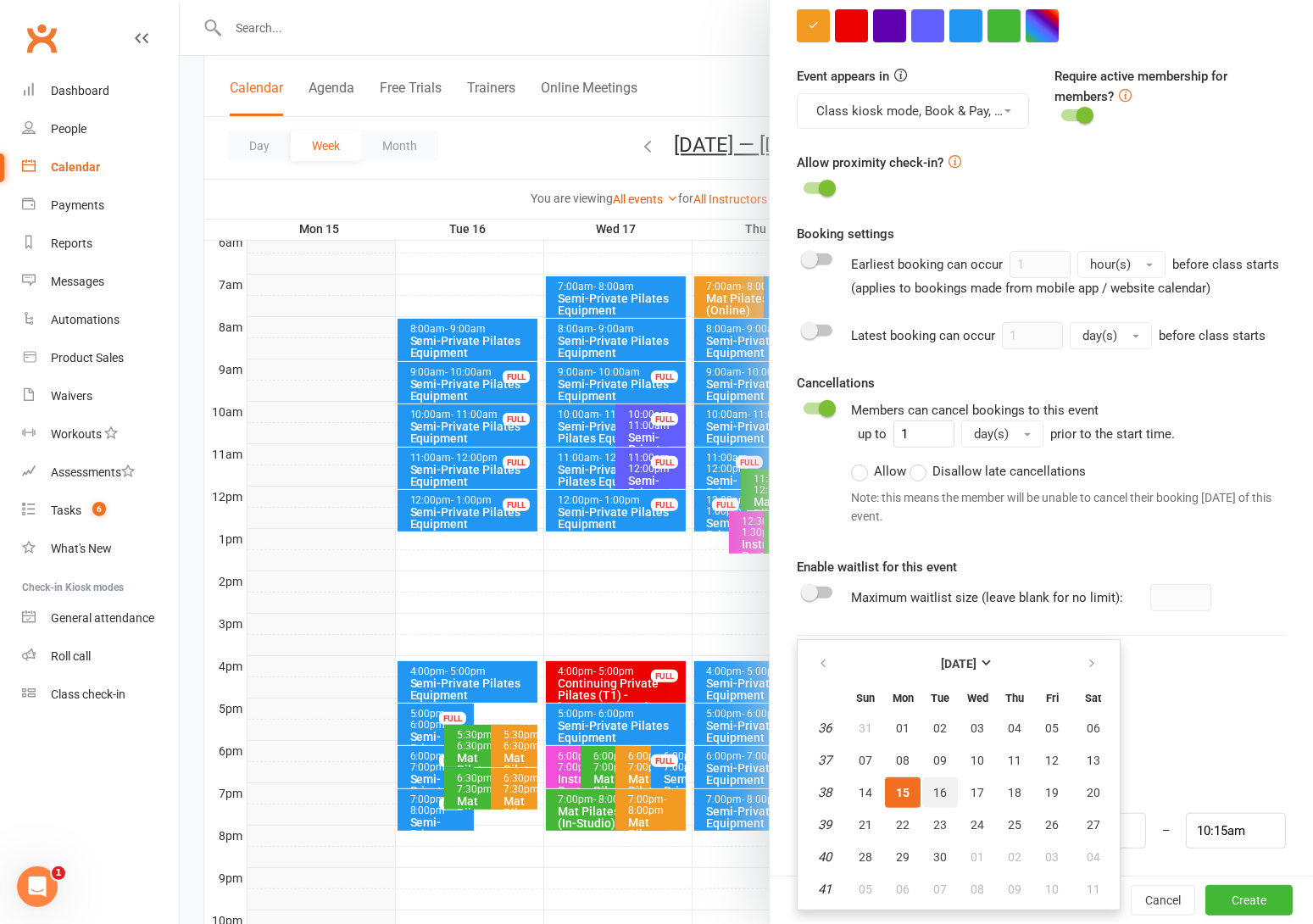
click at [933, 791] on button "16" at bounding box center [940, 793] width 36 height 30
type input "16 Sep 2025"
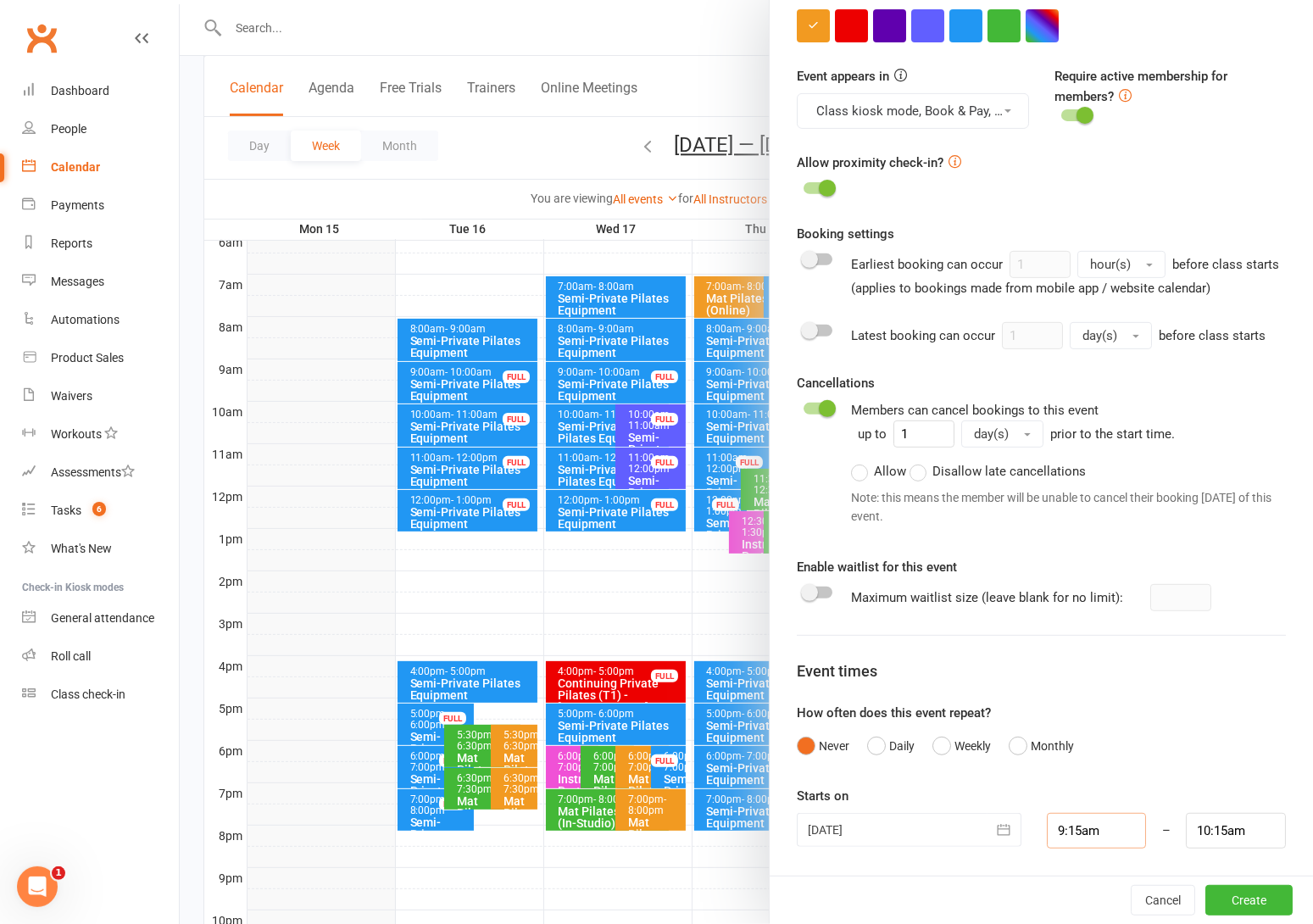
click at [1082, 836] on input "9:15am" at bounding box center [1097, 831] width 100 height 36
type input "12:00pm"
type input "1:00pm"
click at [1057, 747] on li "12:00pm" at bounding box center [1088, 751] width 81 height 25
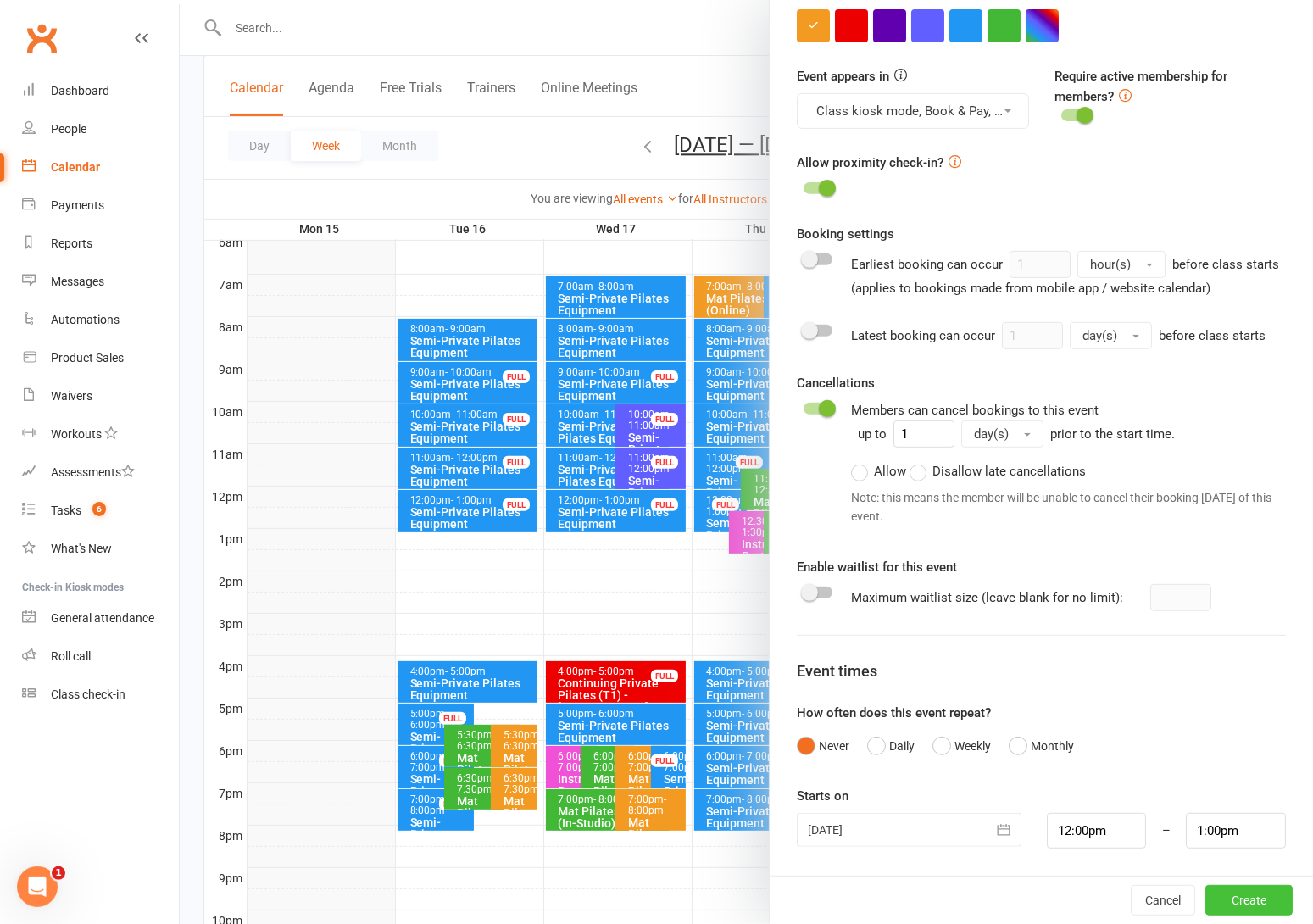
click at [1212, 890] on button "Create" at bounding box center [1250, 900] width 88 height 30
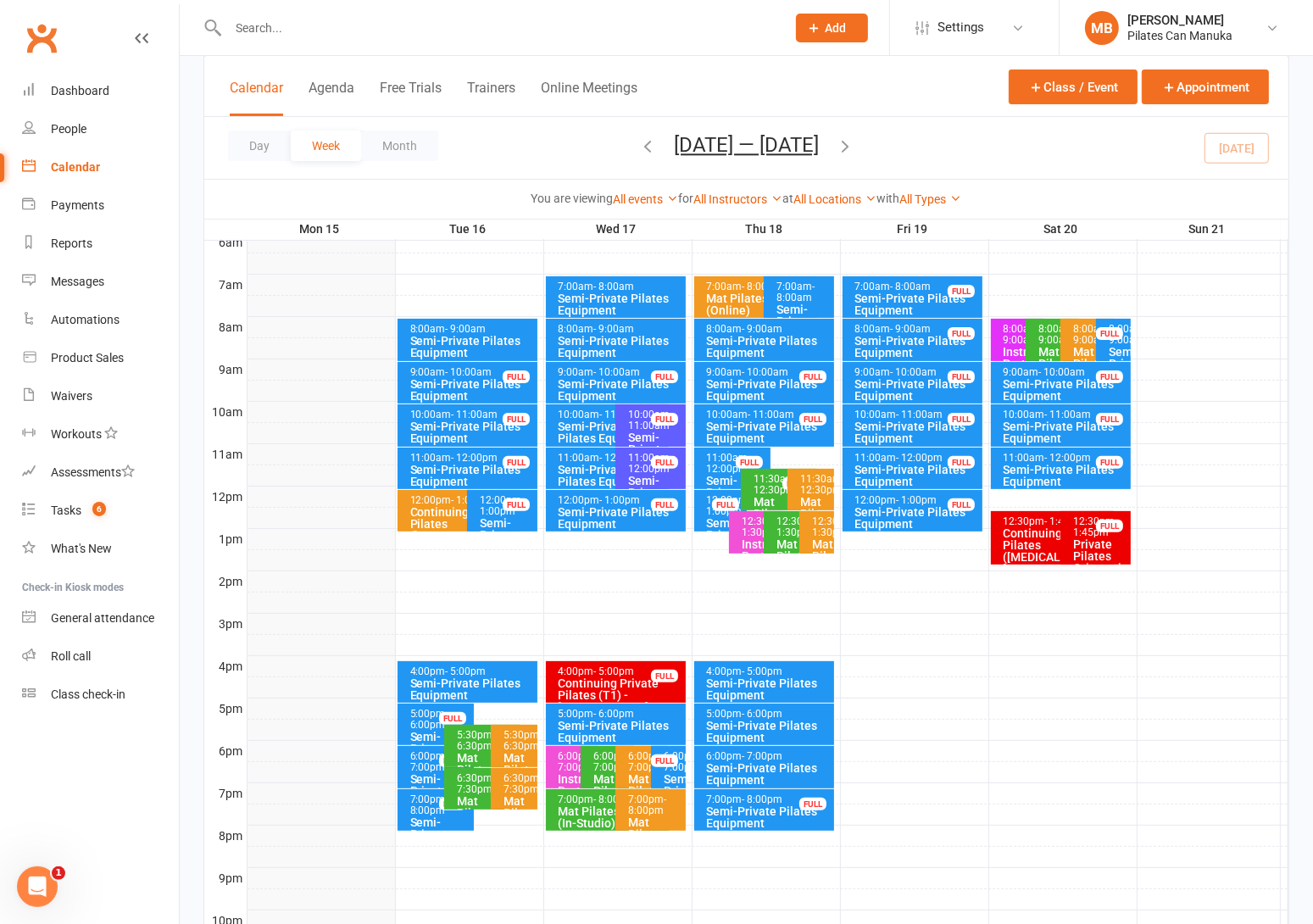
click at [425, 499] on div "12:00pm - 1:00pm" at bounding box center [463, 500] width 108 height 11
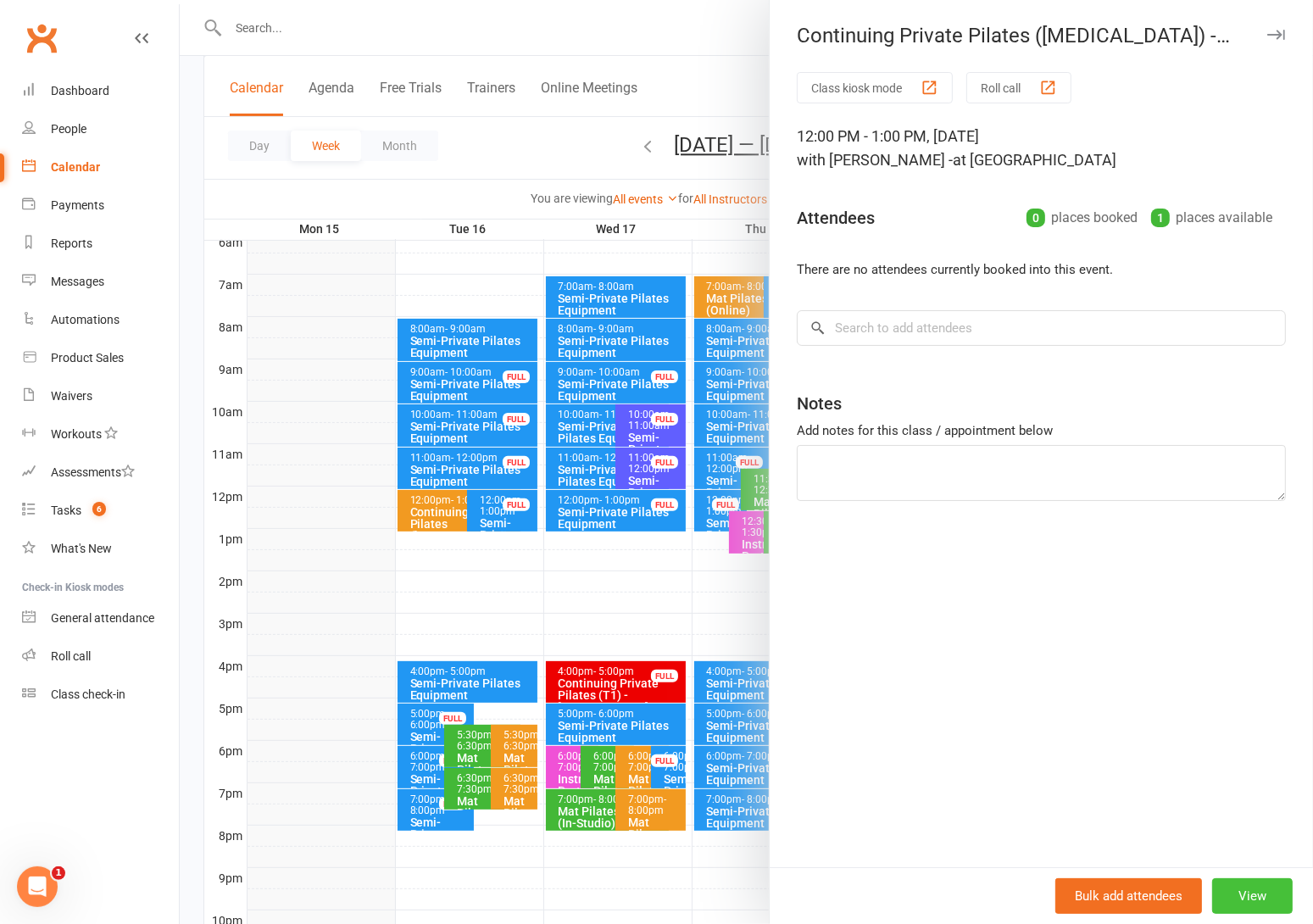
click at [1229, 890] on button "View" at bounding box center [1252, 896] width 80 height 36
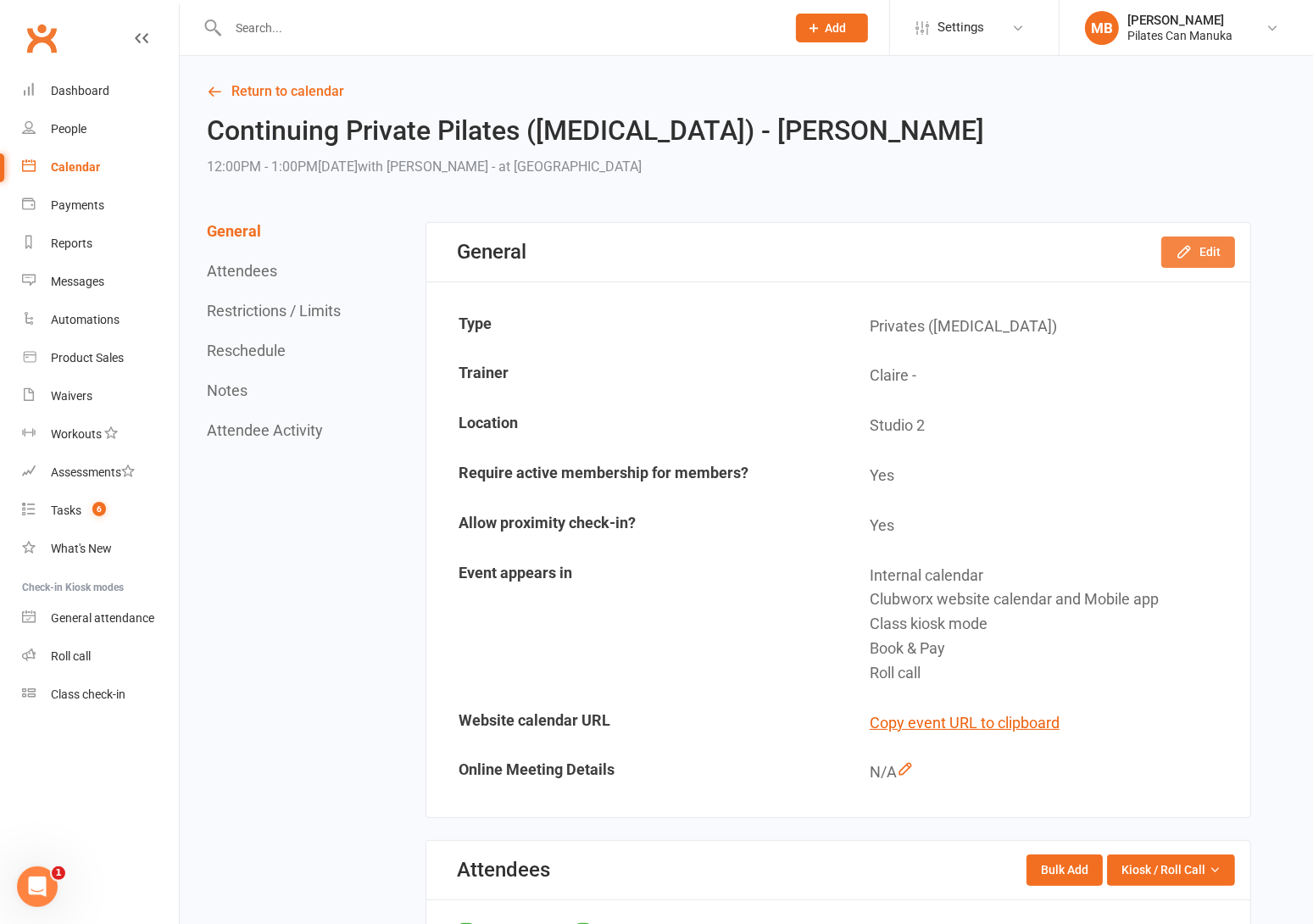
click at [1215, 241] on button "Edit" at bounding box center [1198, 252] width 74 height 30
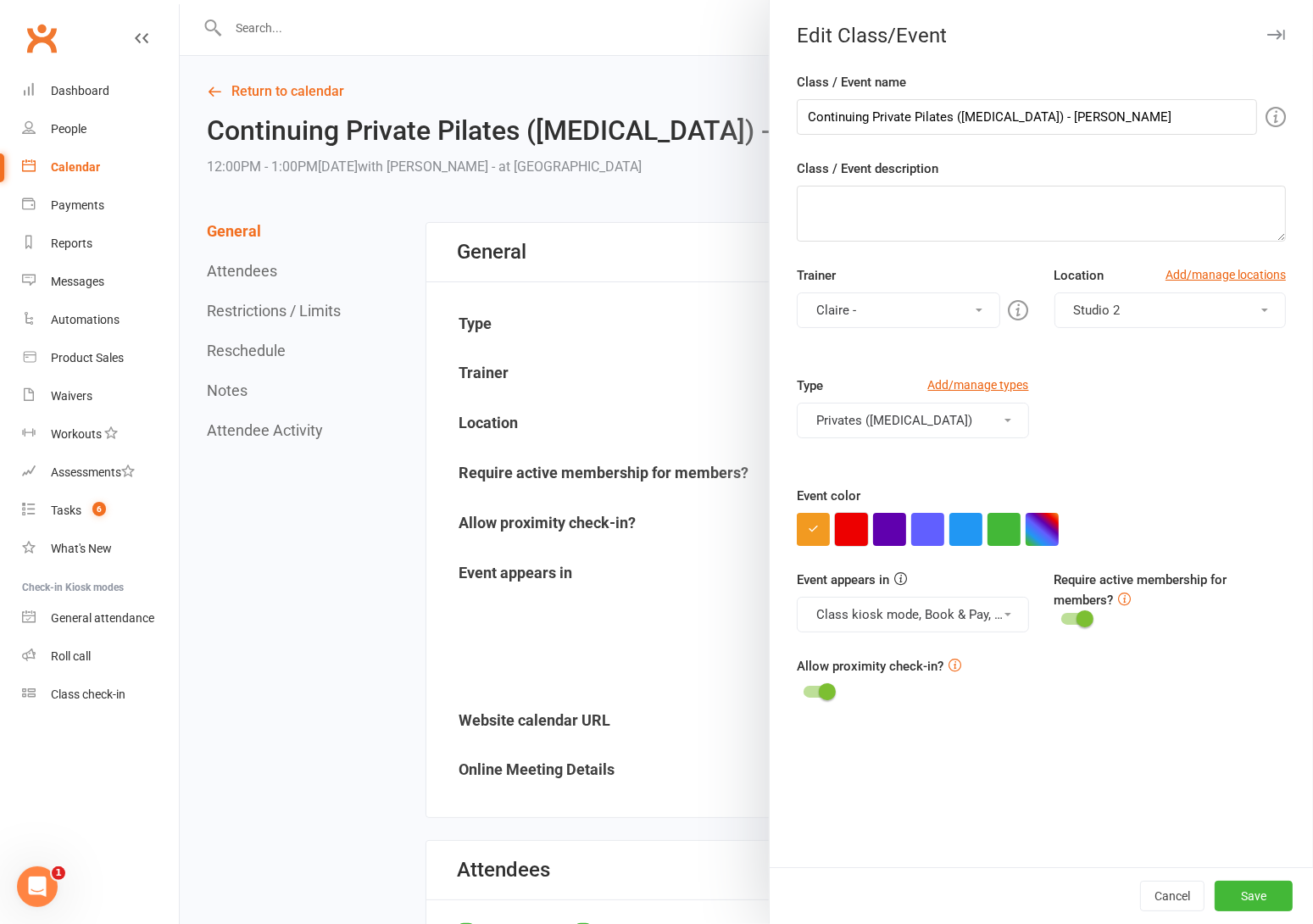
click at [842, 533] on button "button" at bounding box center [851, 529] width 33 height 33
click at [1241, 901] on button "Save" at bounding box center [1253, 895] width 78 height 30
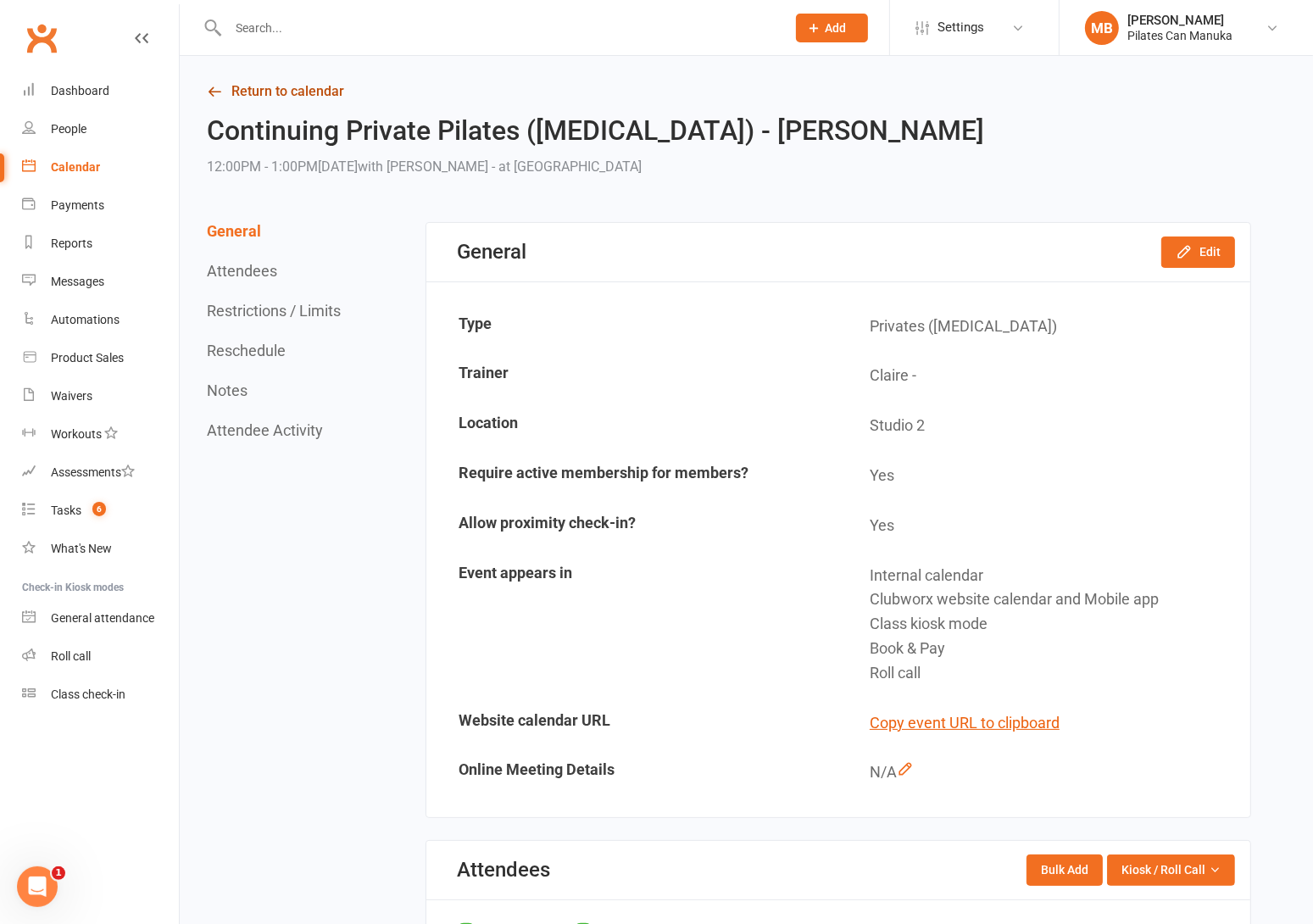
click at [253, 96] on link "Return to calendar" at bounding box center [728, 91] width 1044 height 24
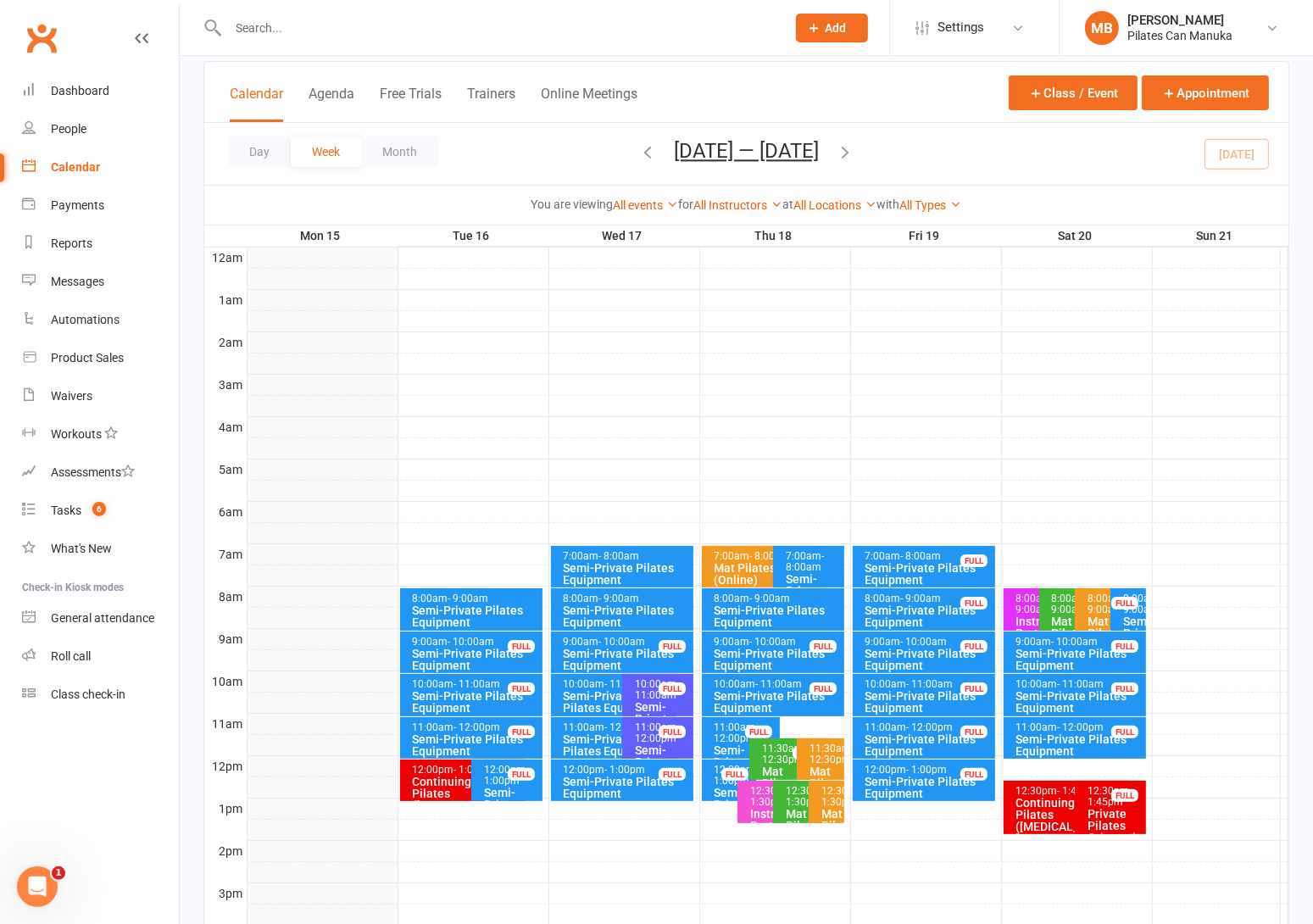
scroll to position [255, 0]
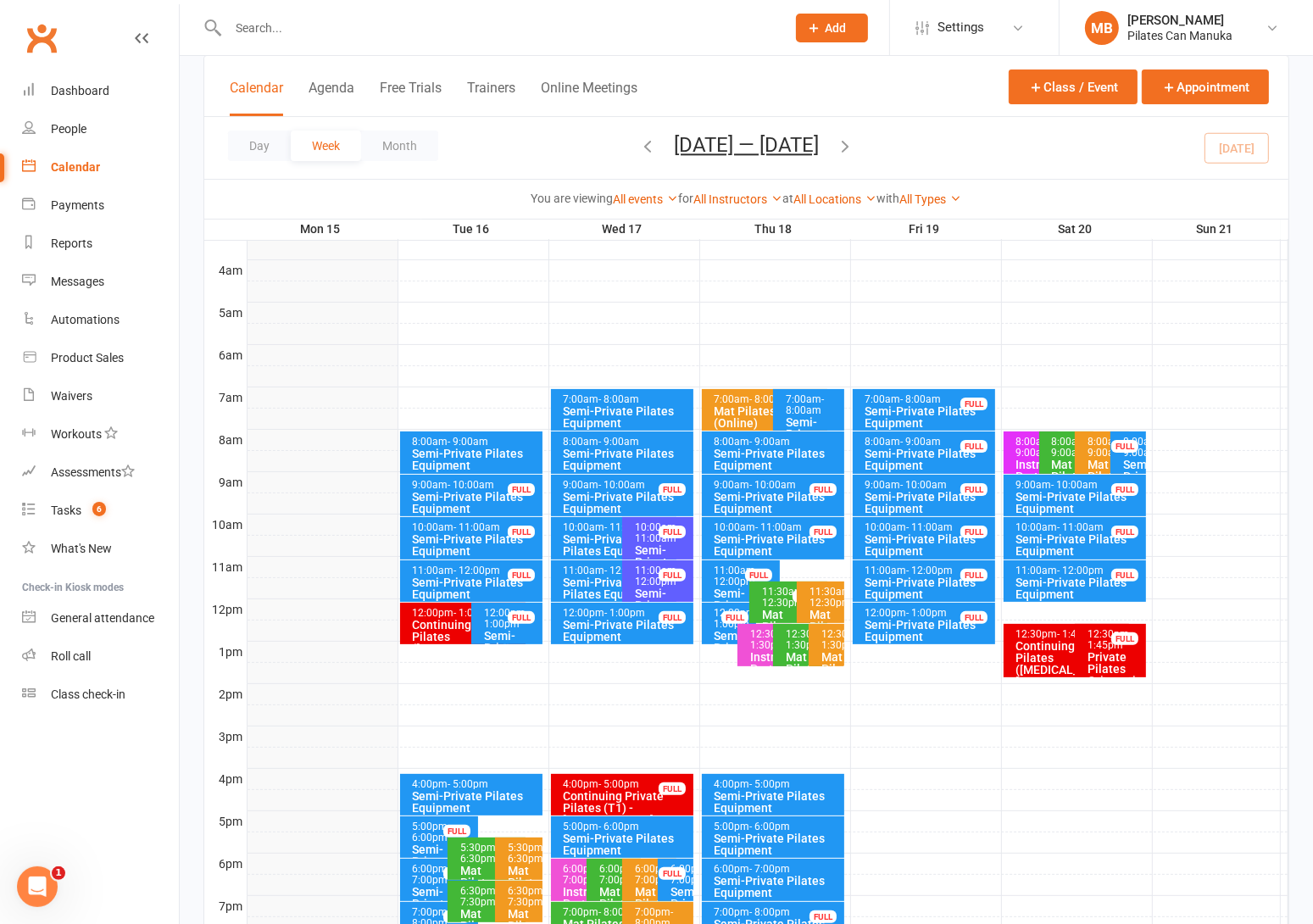
click at [416, 618] on div "Continuing Private Pilates ([MEDICAL_DATA]) - [PERSON_NAME]" at bounding box center [467, 642] width 110 height 47
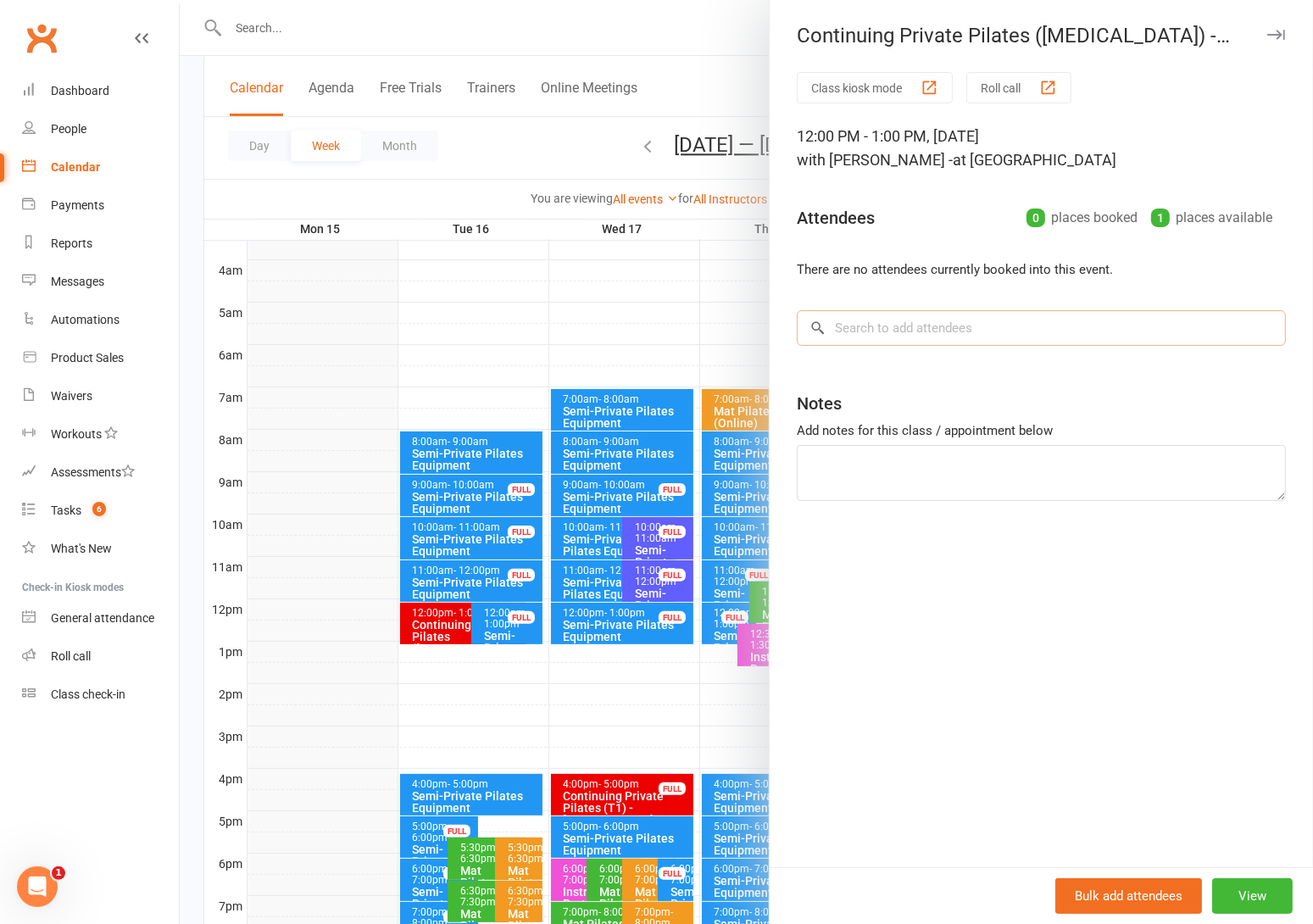
click at [912, 325] on input "search" at bounding box center [1041, 328] width 489 height 36
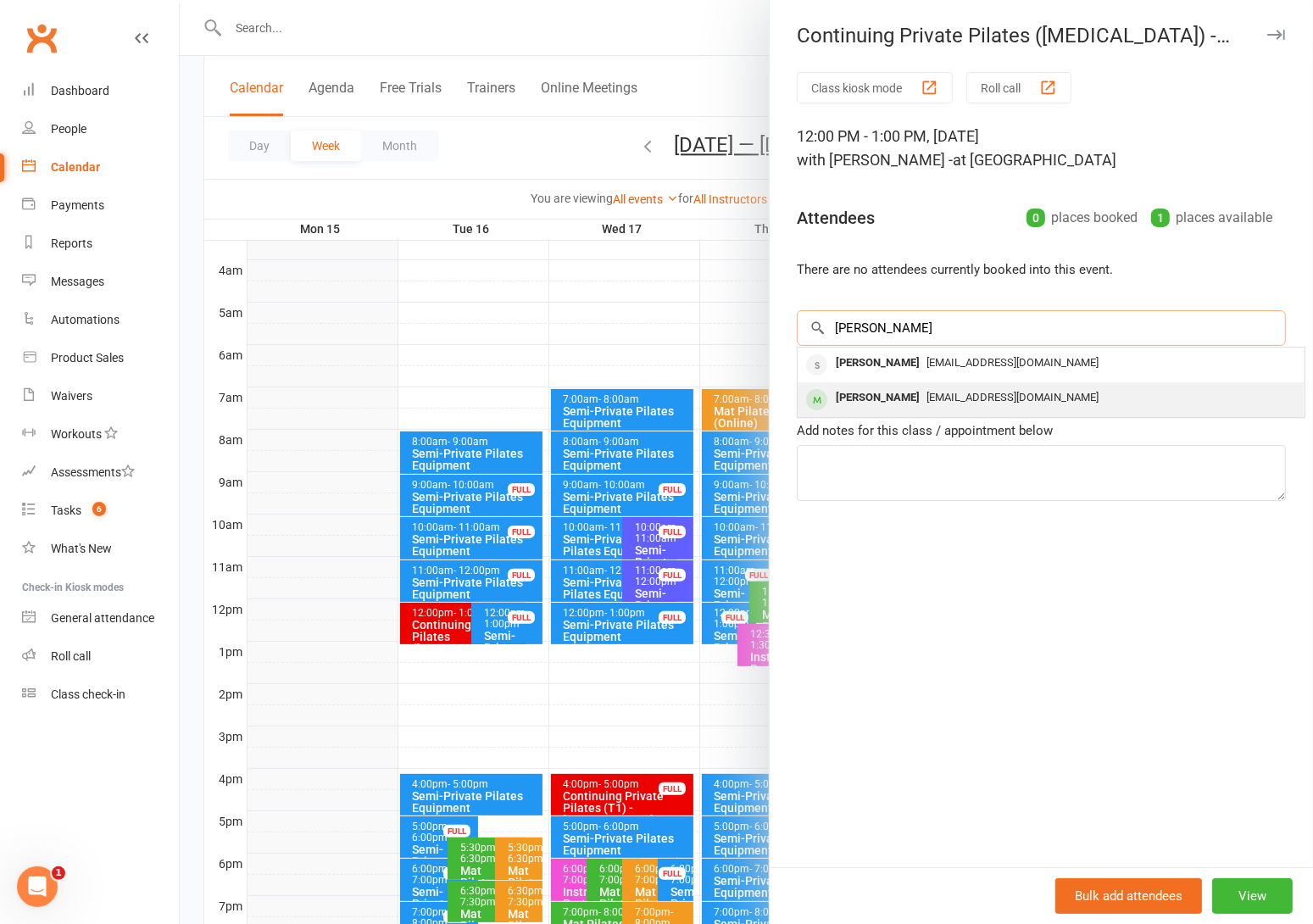
type input "denise"
click at [927, 402] on span "[EMAIL_ADDRESS][DOMAIN_NAME]" at bounding box center [1013, 397] width 173 height 13
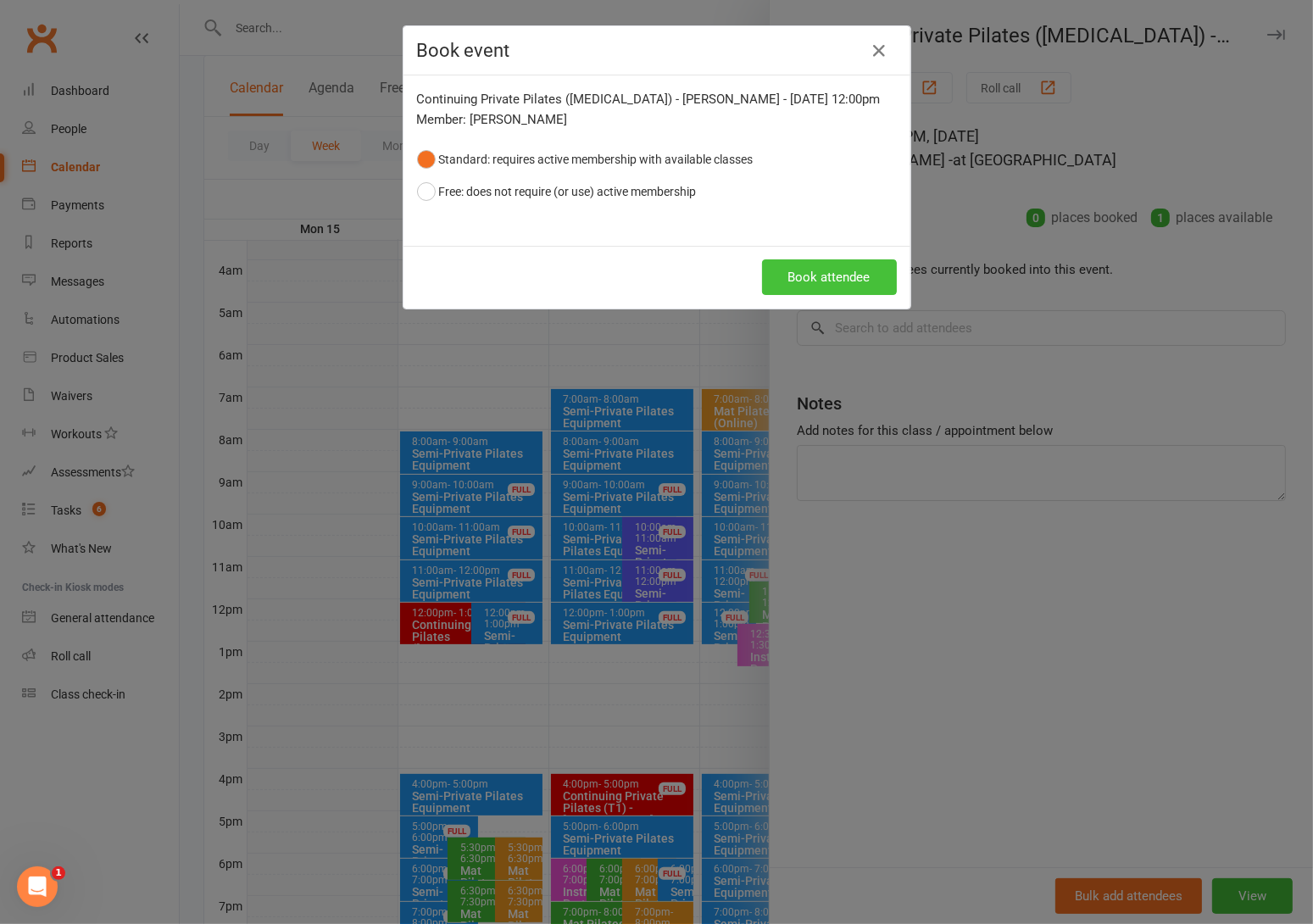
click at [829, 272] on button "Book attendee" at bounding box center [829, 277] width 135 height 36
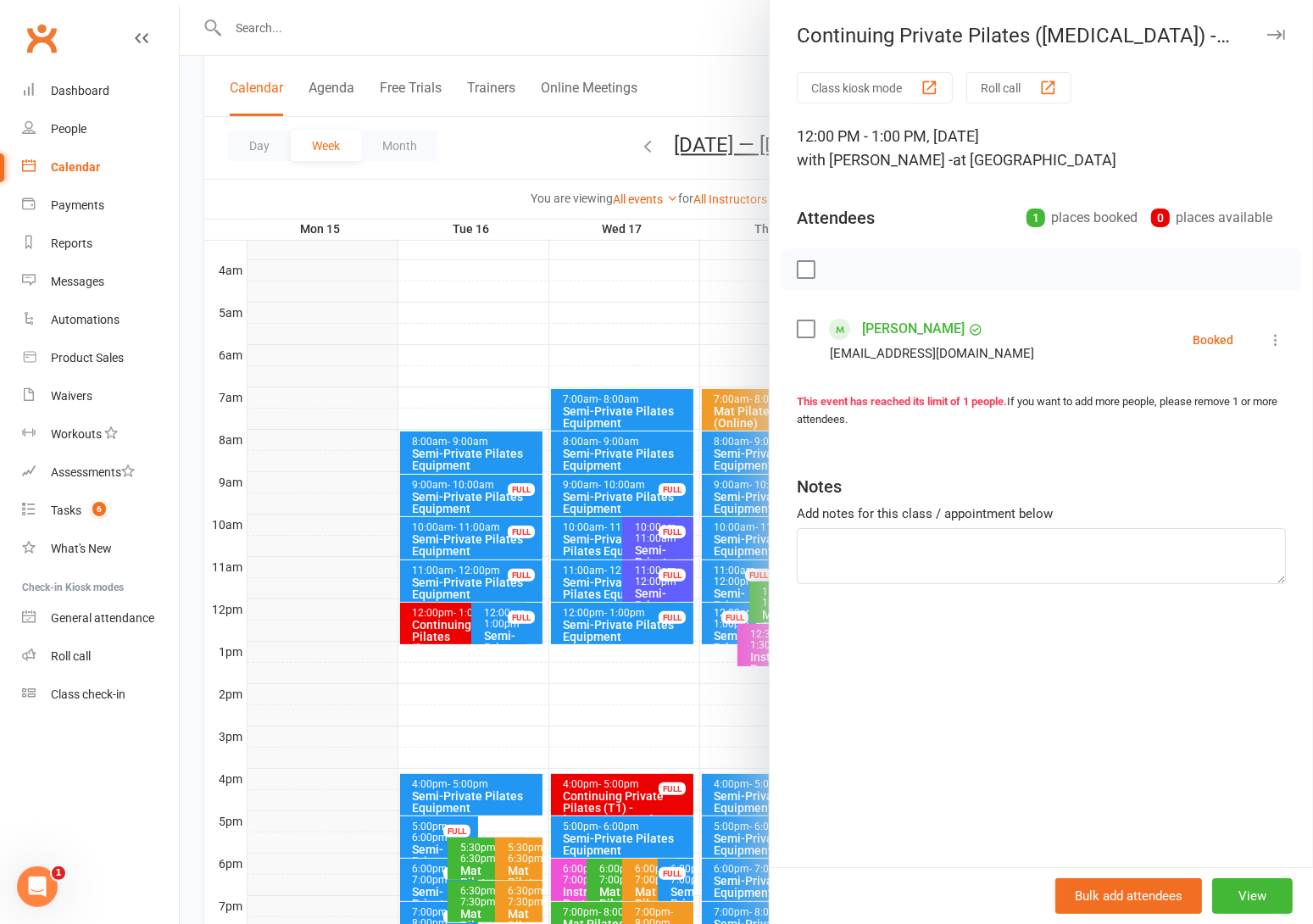
click at [526, 159] on div at bounding box center [746, 462] width 1133 height 924
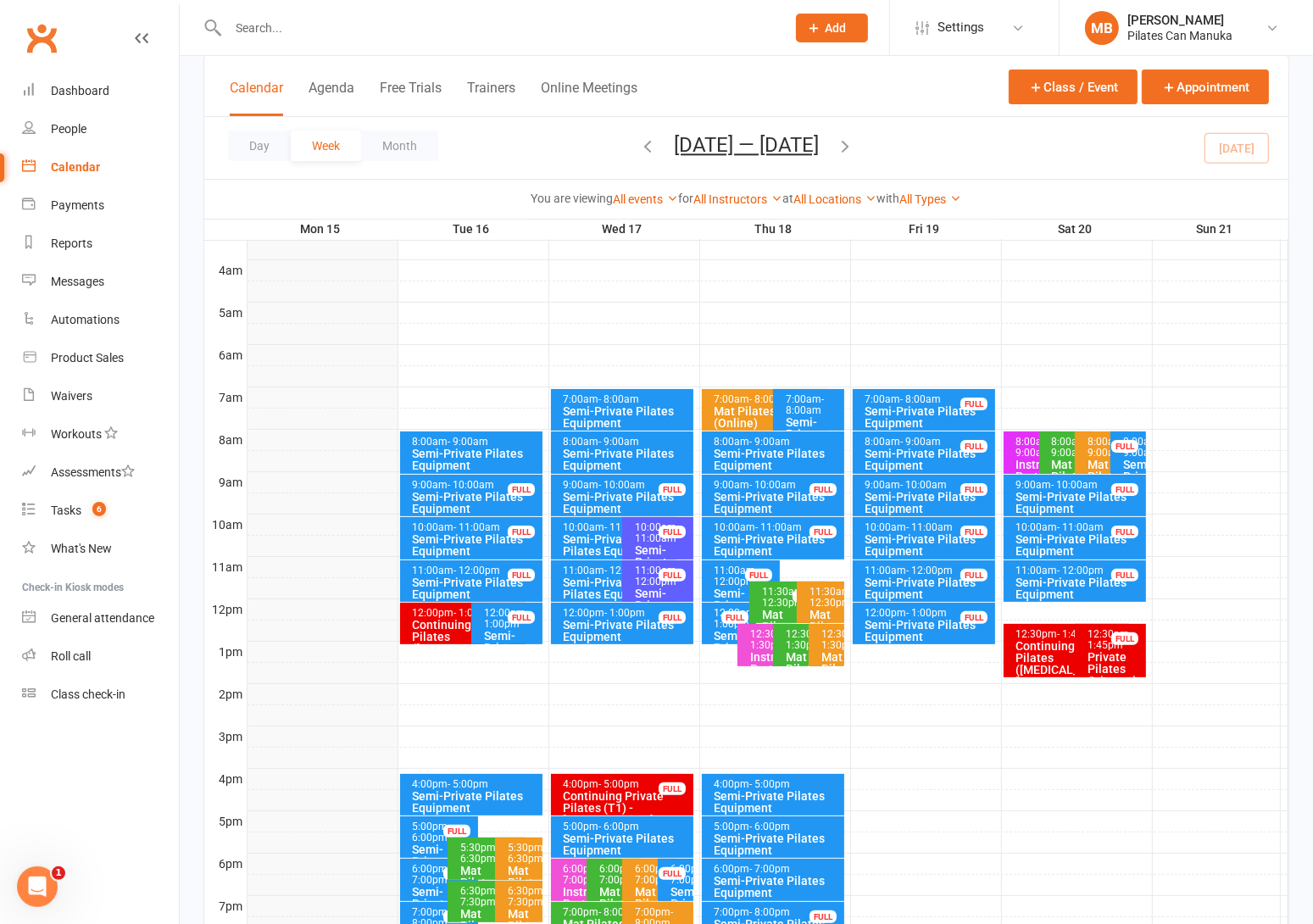
click at [442, 621] on div "Continuing Private Pilates ([MEDICAL_DATA]) - [PERSON_NAME]" at bounding box center [467, 642] width 110 height 47
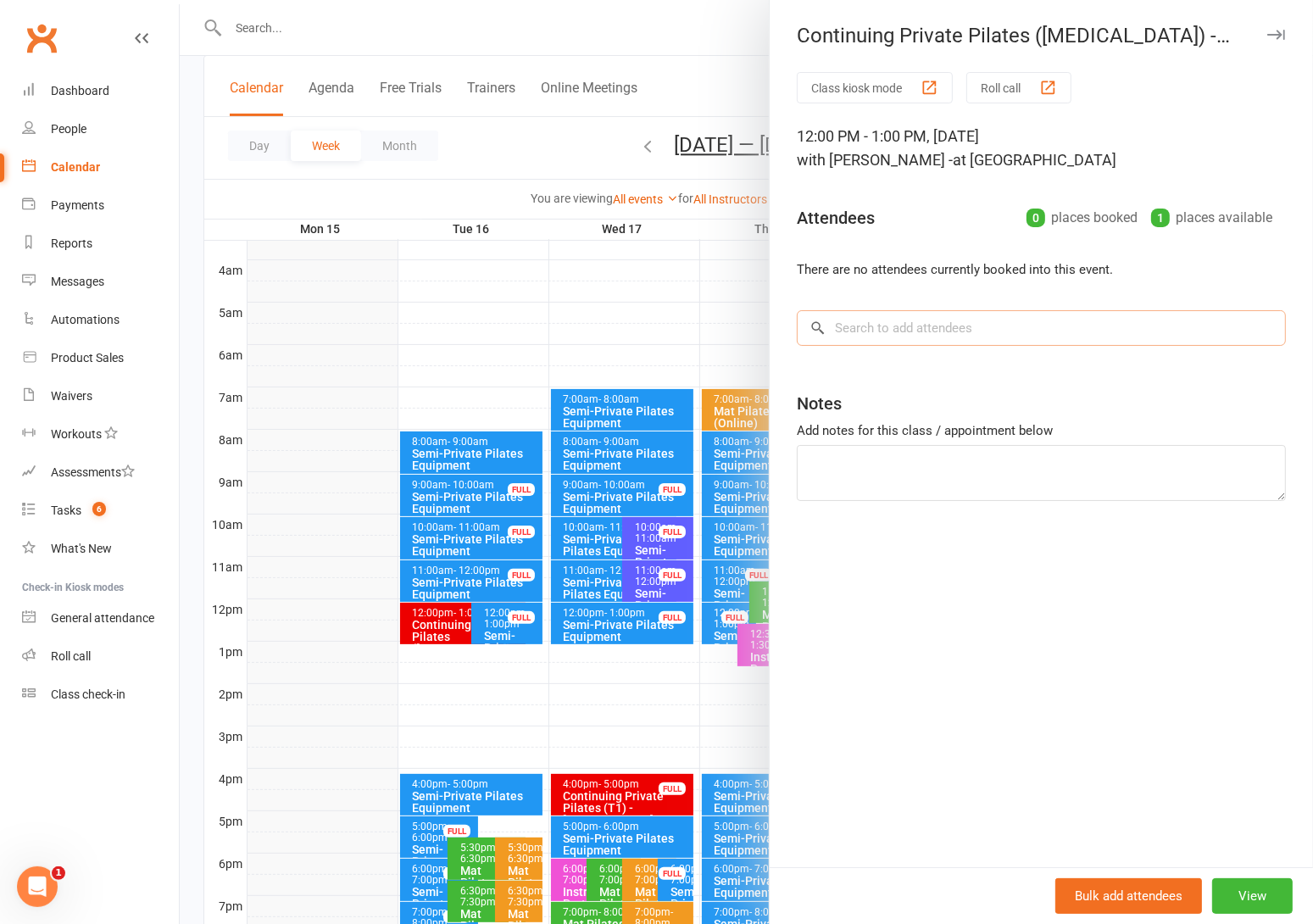
click at [928, 336] on input "search" at bounding box center [1041, 328] width 489 height 36
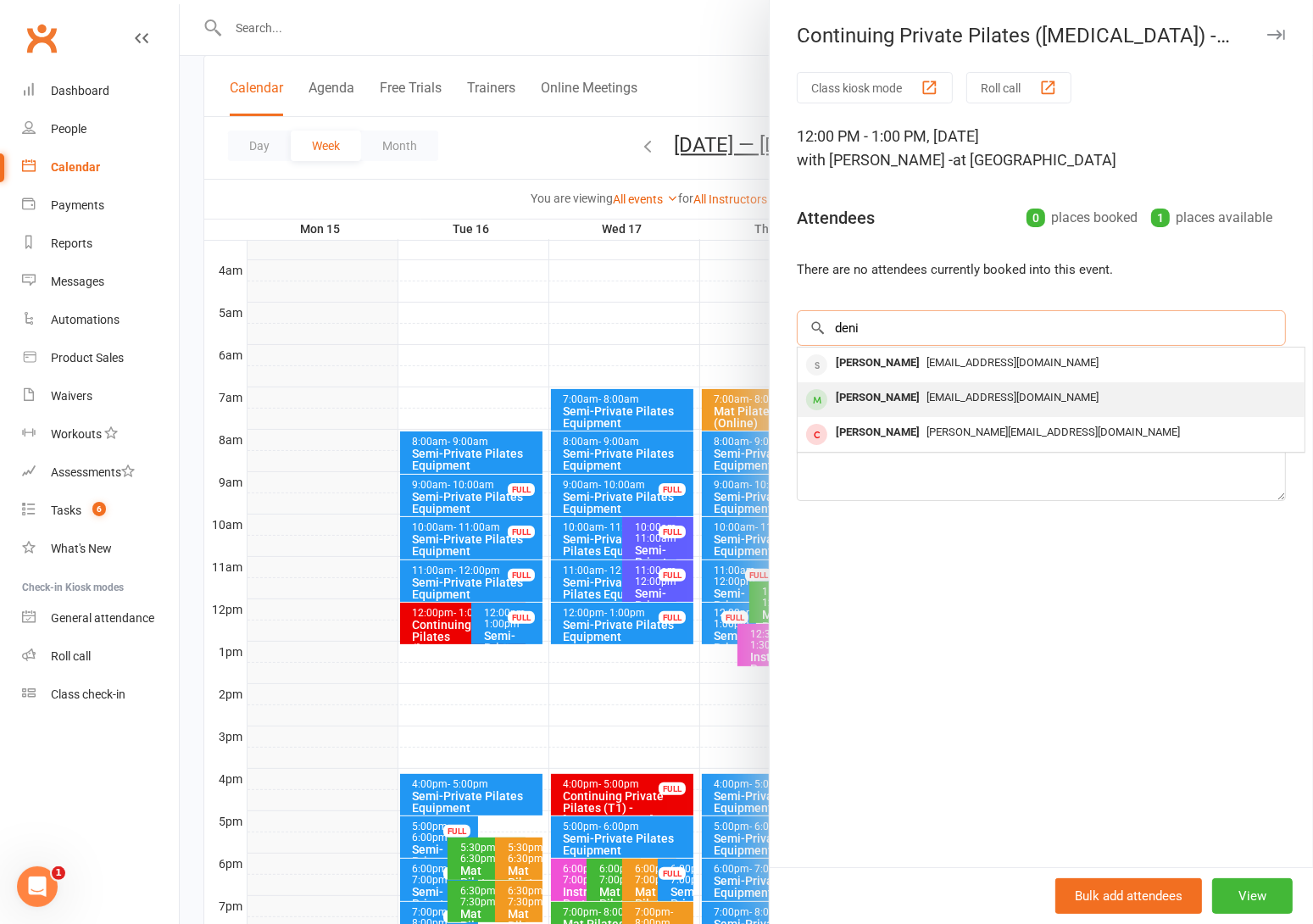
type input "deni"
click at [950, 399] on span "[EMAIL_ADDRESS][DOMAIN_NAME]" at bounding box center [1013, 397] width 173 height 13
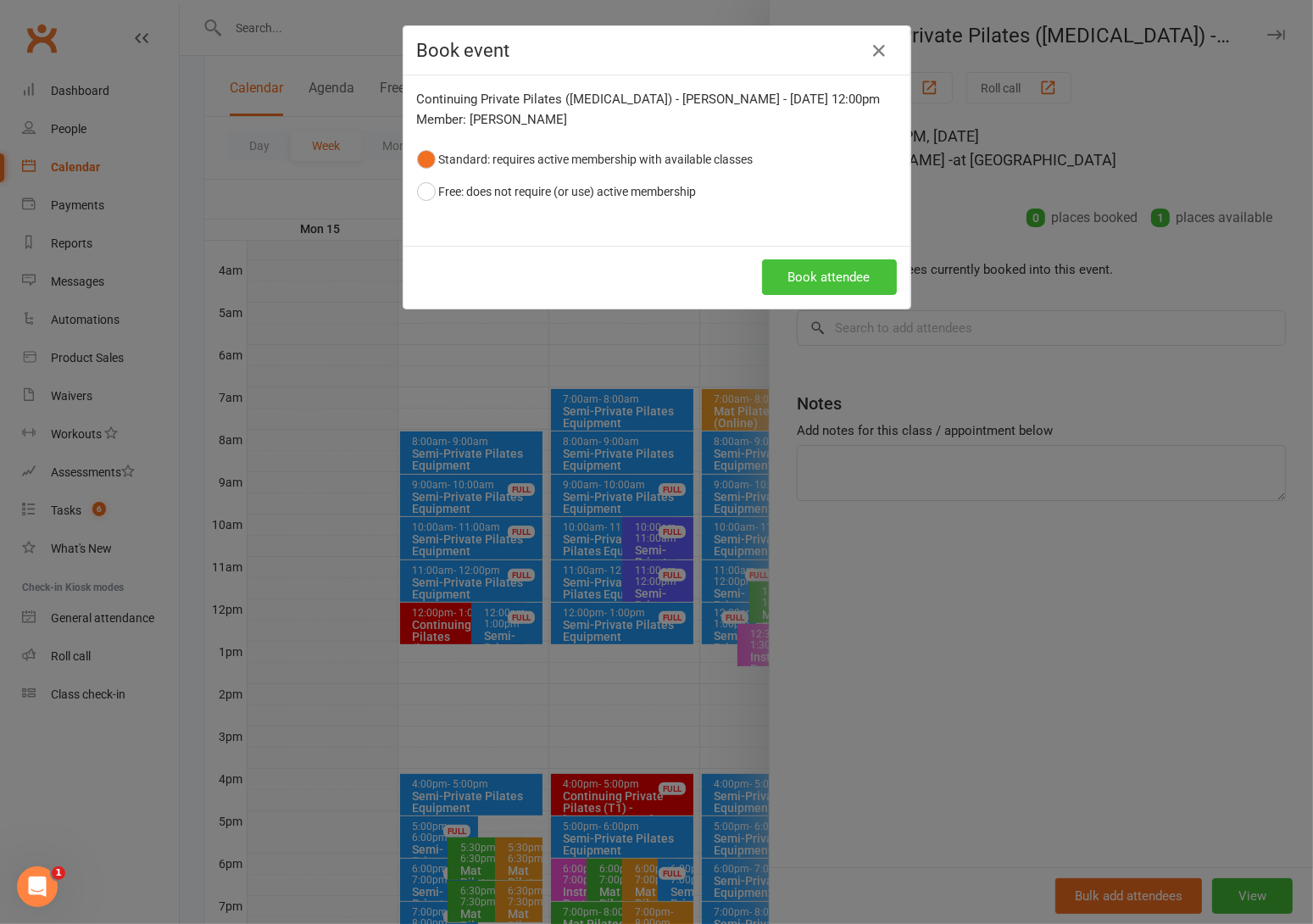
click at [830, 275] on button "Book attendee" at bounding box center [829, 277] width 135 height 36
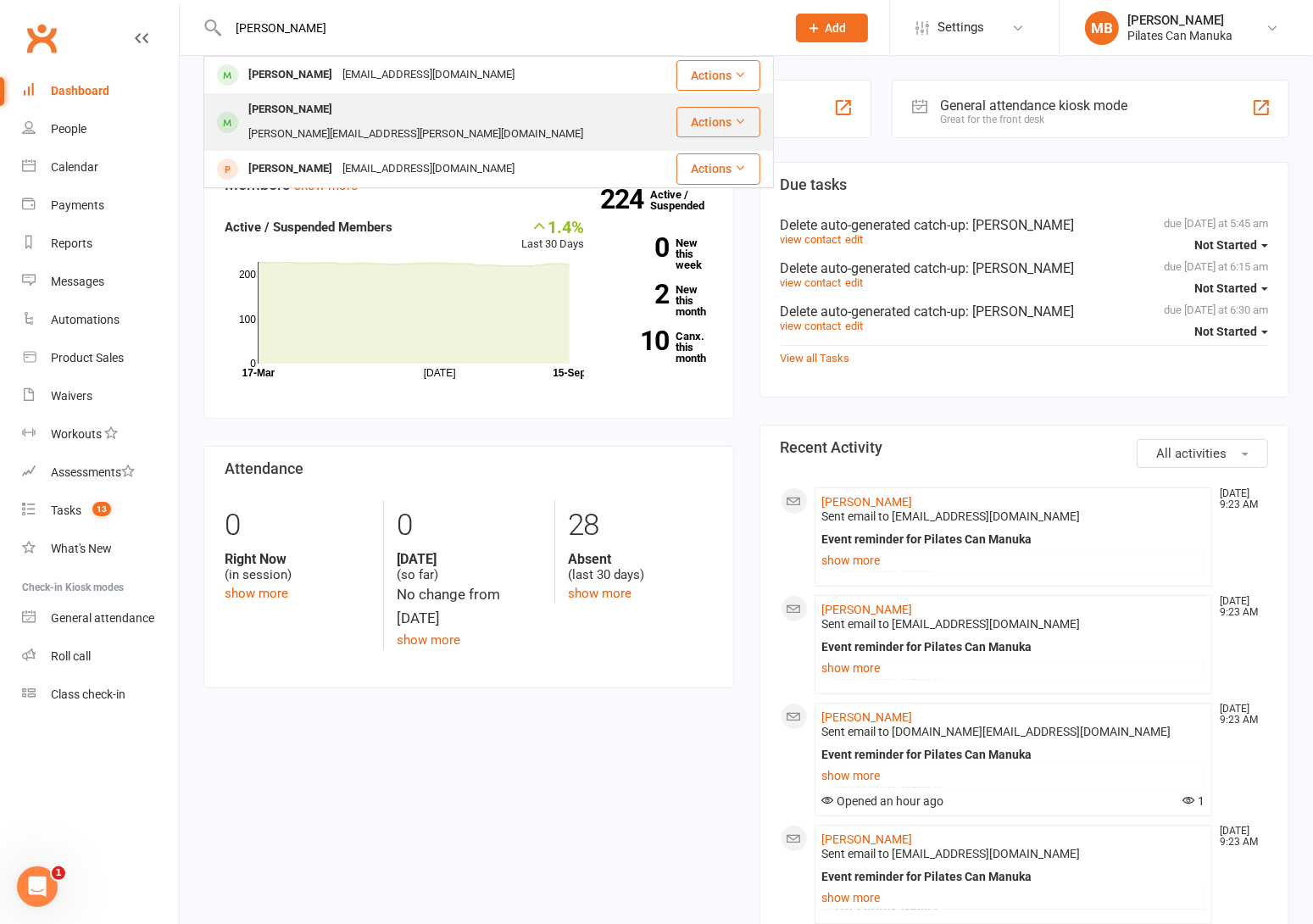
type input "oliver"
click at [455, 122] on div "oliver.schnek@gmail.com" at bounding box center [416, 135] width 345 height 25
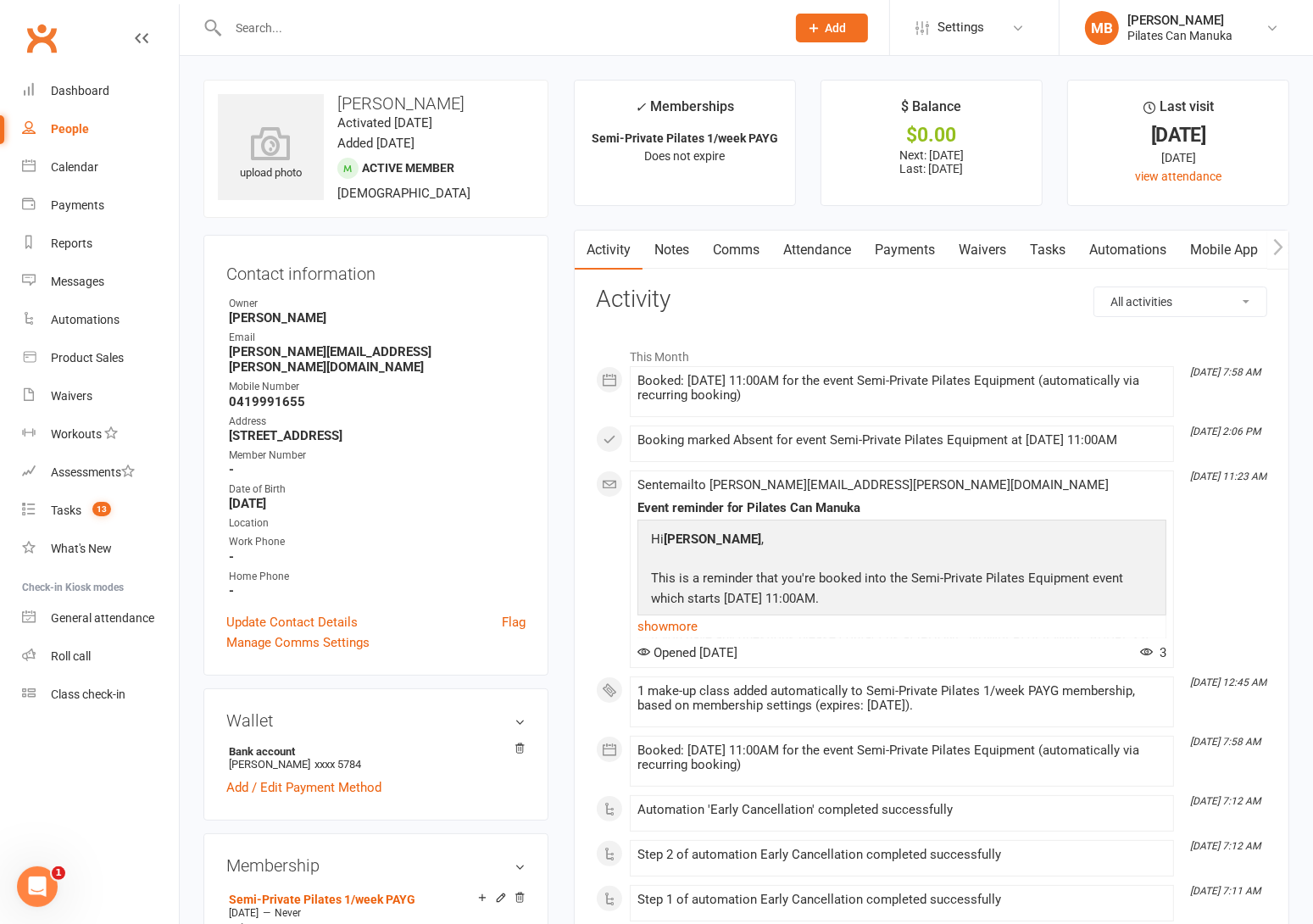
click at [833, 254] on link "Attendance" at bounding box center [817, 250] width 91 height 39
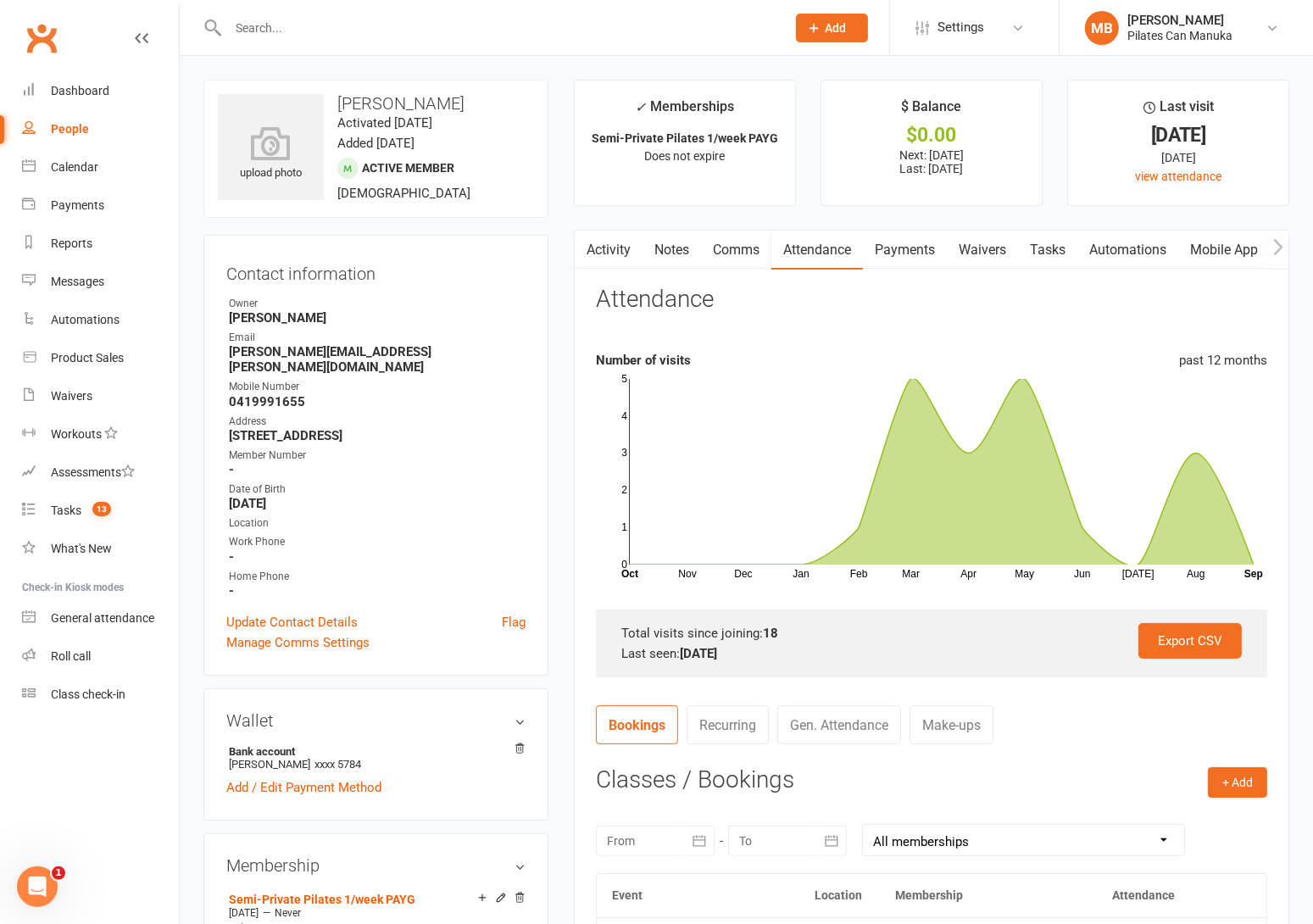
click at [678, 256] on link "Notes" at bounding box center [671, 250] width 58 height 39
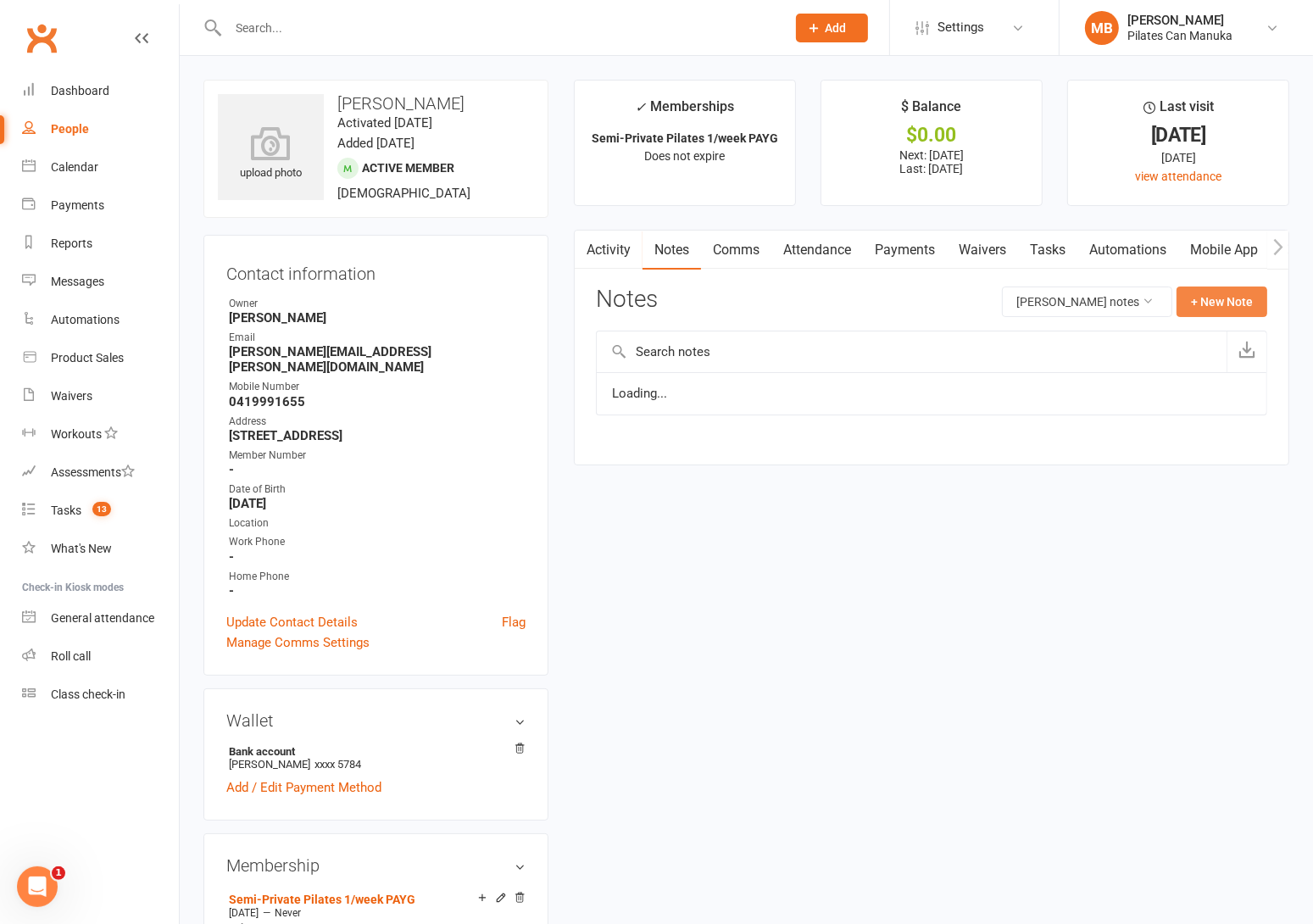
click at [1220, 300] on button "+ New Note" at bounding box center [1221, 302] width 90 height 30
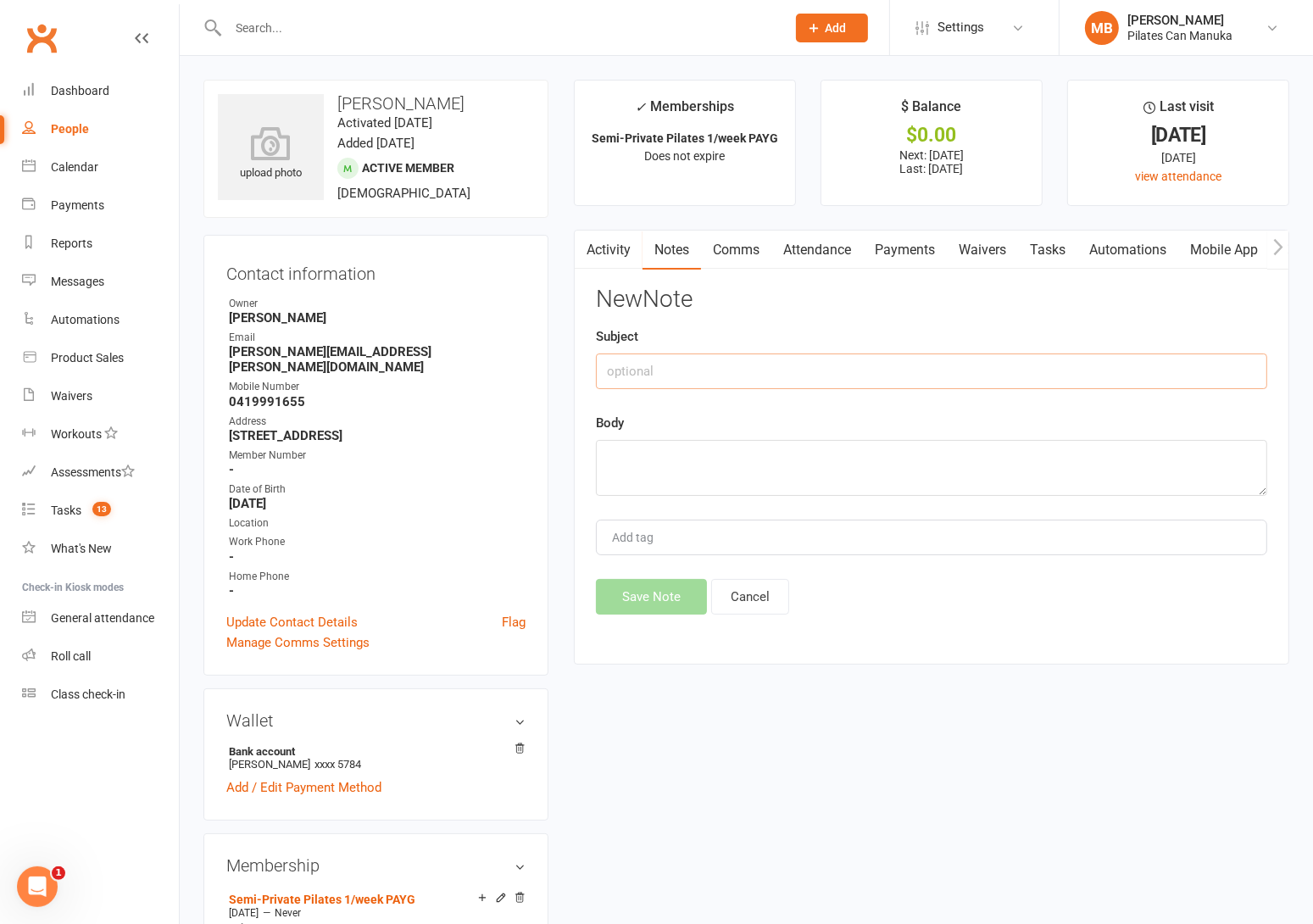
click at [711, 372] on input "text" at bounding box center [931, 371] width 671 height 36
paste input "We Missed You at Pilates Can!"
type input "We Missed You at Pilates Can!"
click at [833, 249] on link "Attendance" at bounding box center [817, 250] width 91 height 39
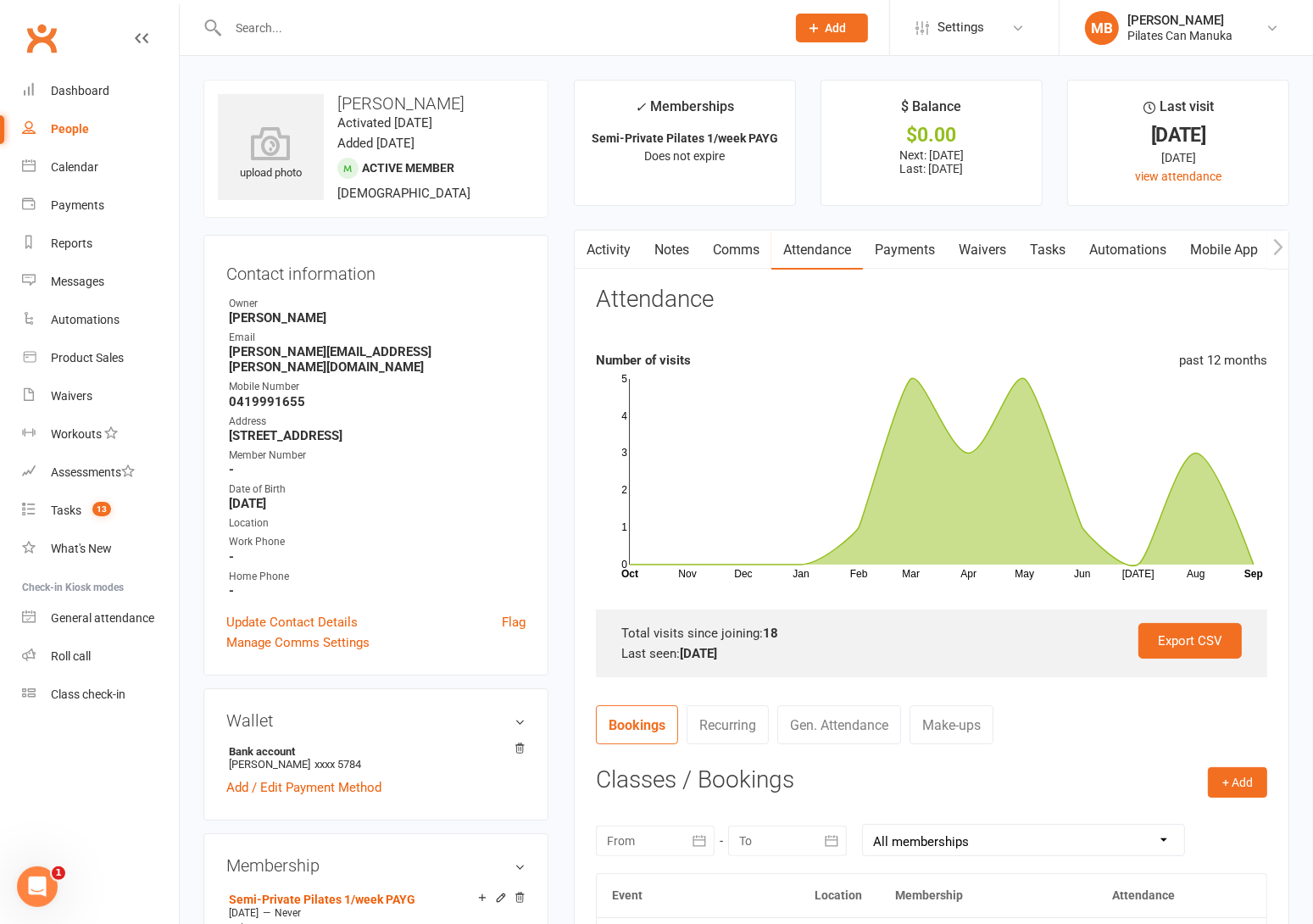
click at [679, 246] on link "Notes" at bounding box center [671, 250] width 58 height 39
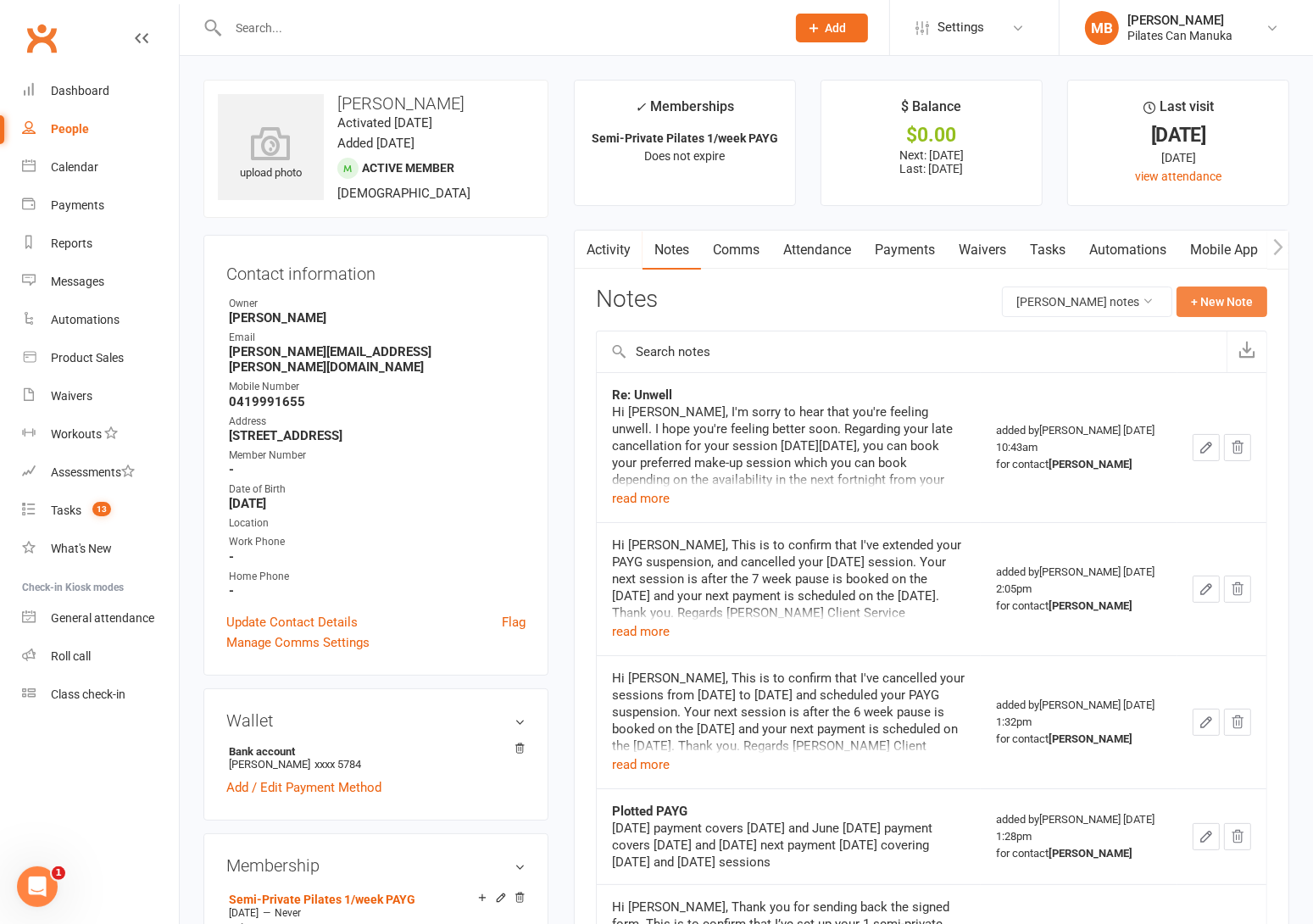
click at [1241, 303] on button "+ New Note" at bounding box center [1221, 302] width 90 height 30
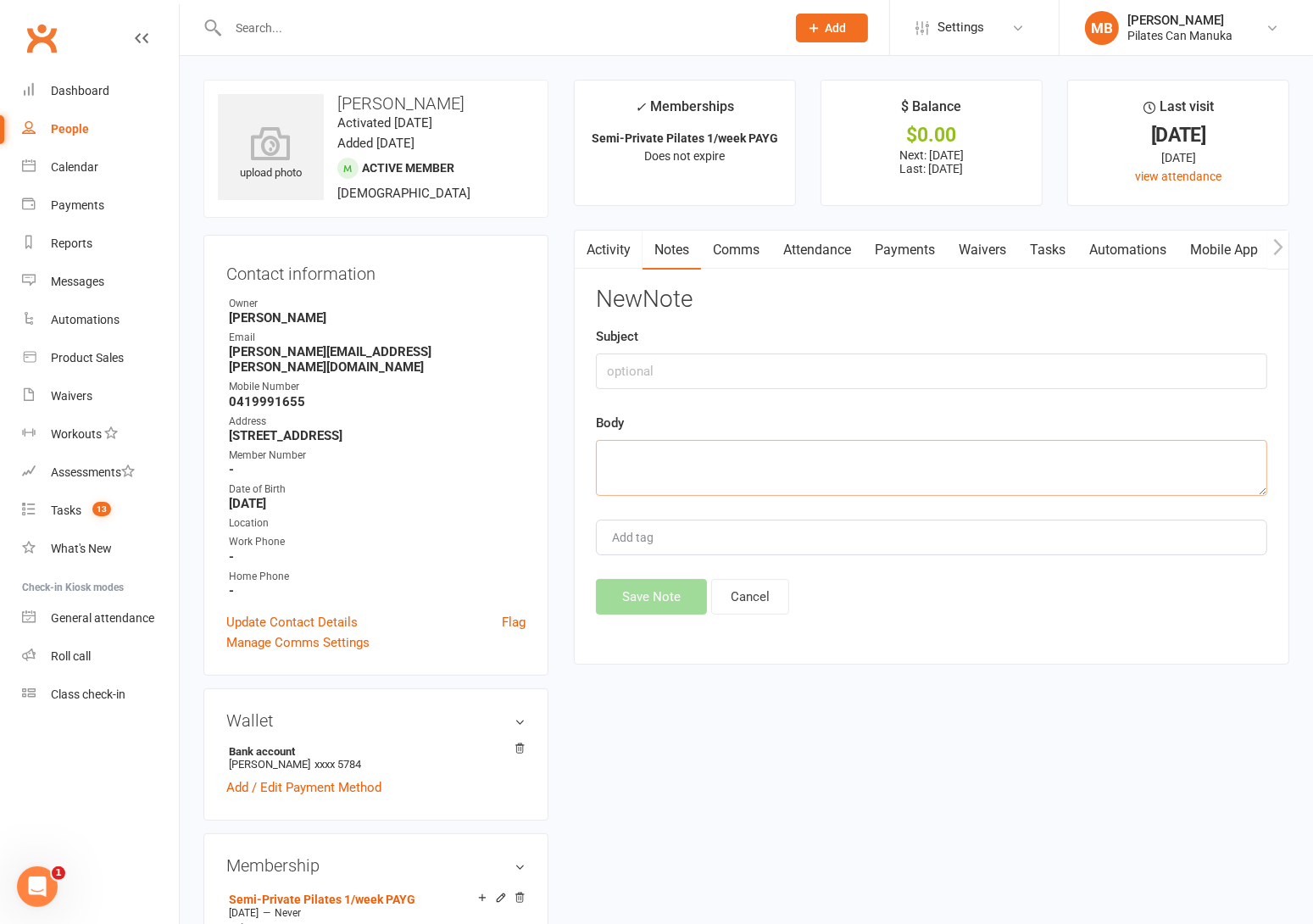
click at [730, 484] on textarea at bounding box center [931, 467] width 671 height 56
paste textarea "Hi Oliver, We've noticed you've missed your 11am sessions on 6th Sept and 13th …"
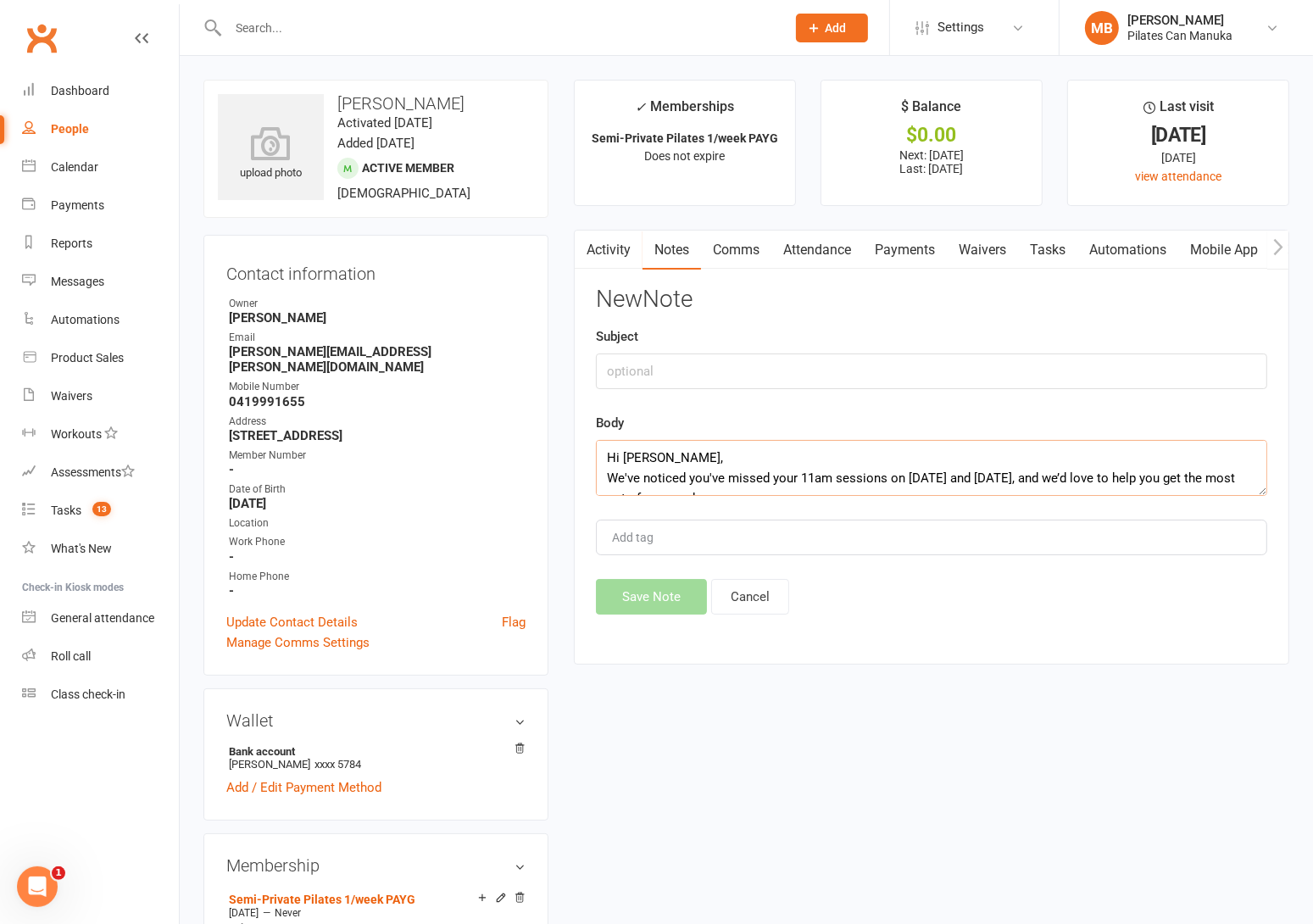
scroll to position [398, 0]
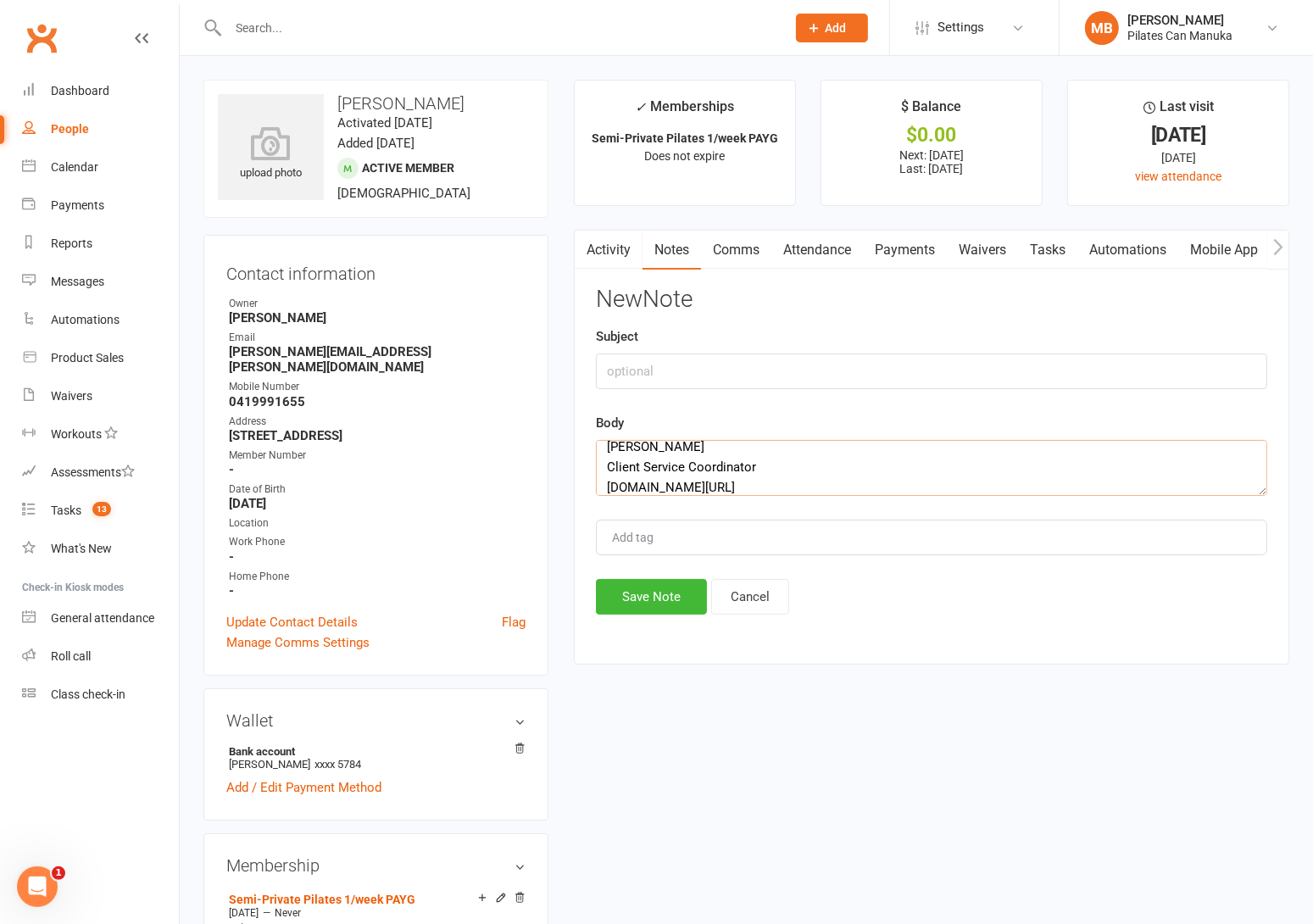
type textarea "Hi Oliver, We've noticed you've missed your 11am sessions on 6th Sept and 13th …"
click at [633, 368] on input "text" at bounding box center [931, 371] width 671 height 36
paste input "We Missed You at Pilates Can!"
type input "We Missed You at Pilates Can!"
click at [365, 357] on strong "oliver.schnek@gmail.com" at bounding box center [377, 359] width 297 height 30
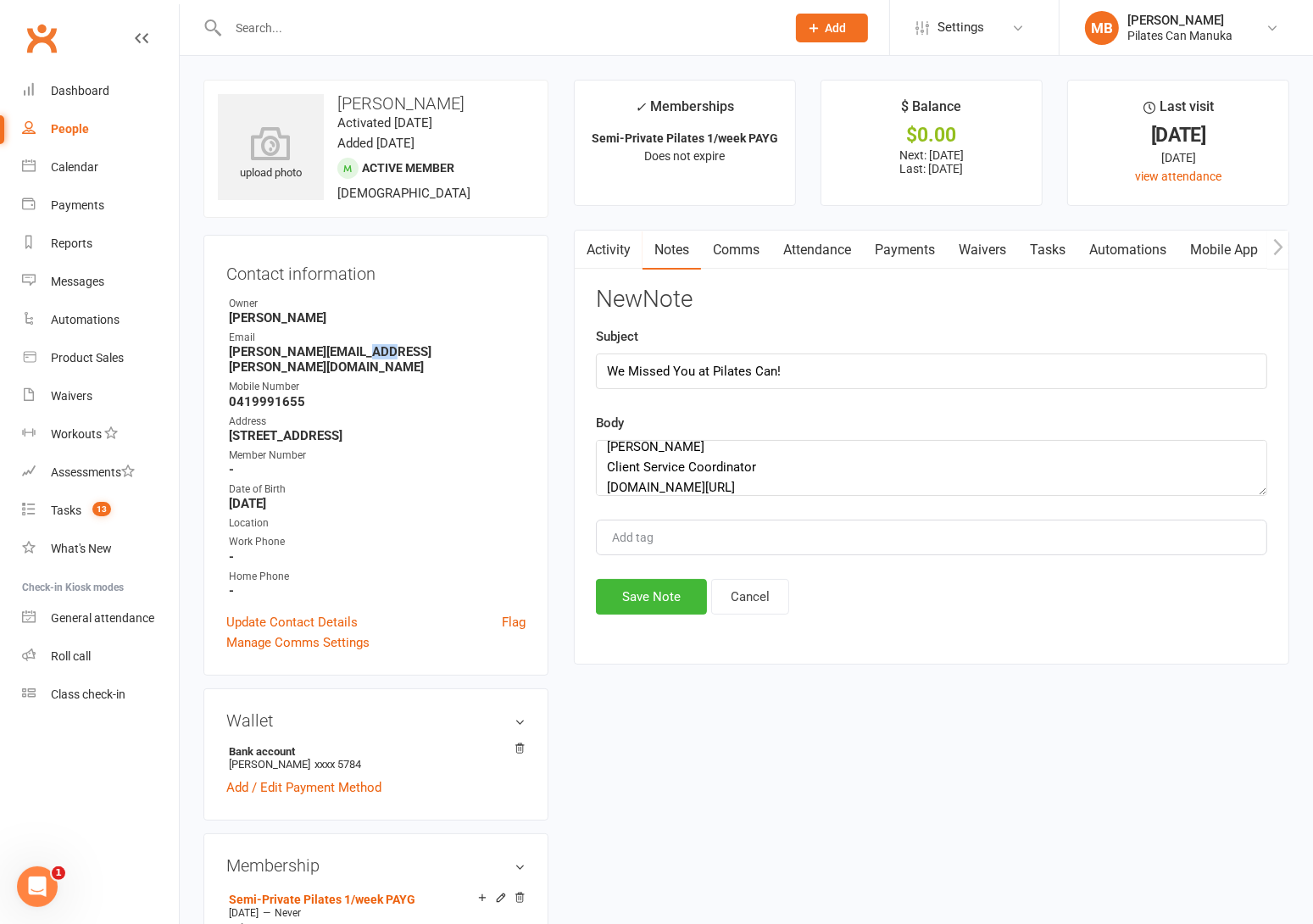
click at [365, 357] on strong "oliver.schnek@gmail.com" at bounding box center [377, 359] width 297 height 30
copy render-form-field "oliver.schnek@gmail.com"
click at [634, 581] on button "Save Note" at bounding box center [652, 597] width 111 height 36
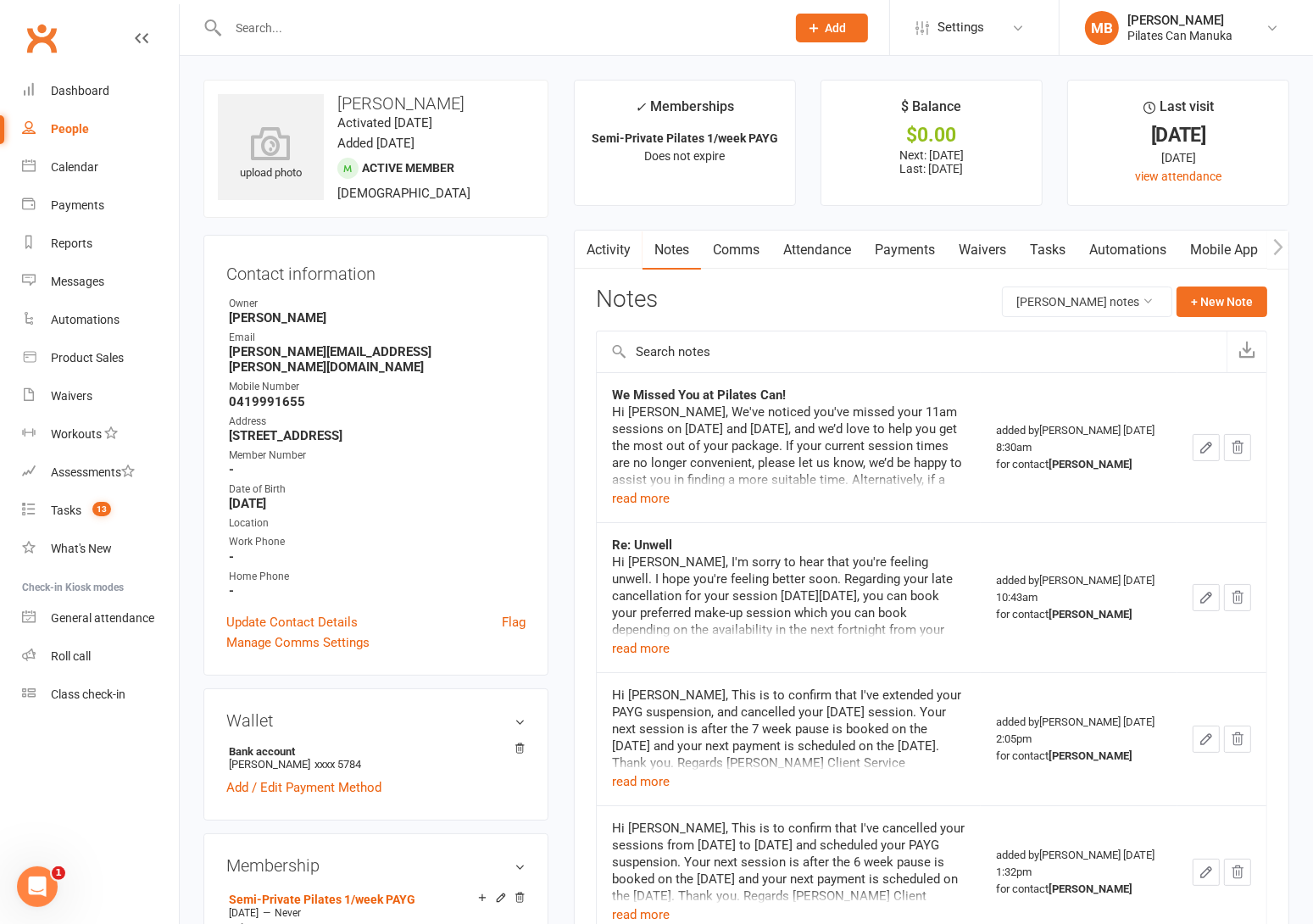
click at [426, 27] on input "text" at bounding box center [498, 28] width 551 height 24
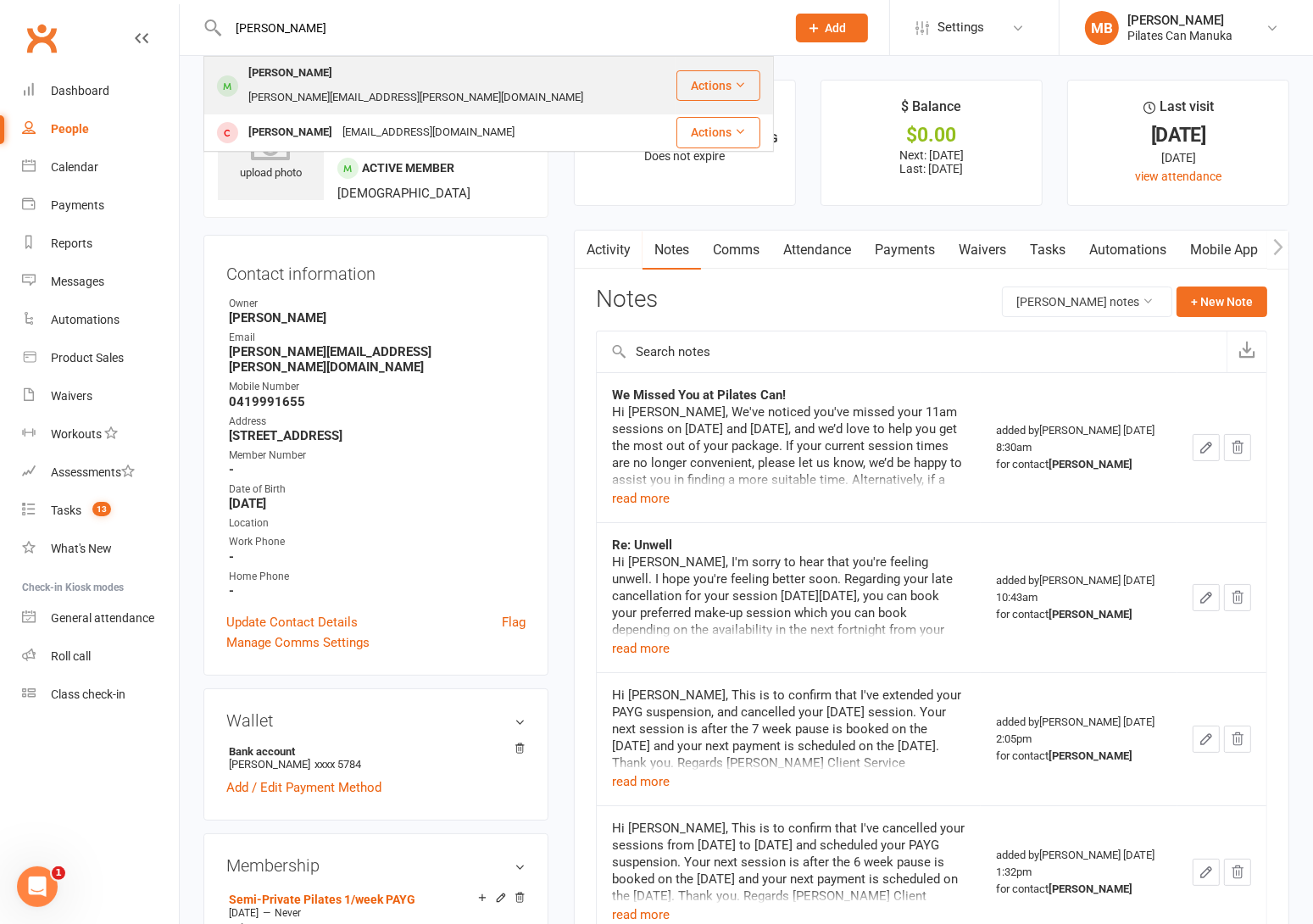
type input "leece"
click at [378, 86] on div "kristin.leece@bigpond.com" at bounding box center [416, 98] width 345 height 25
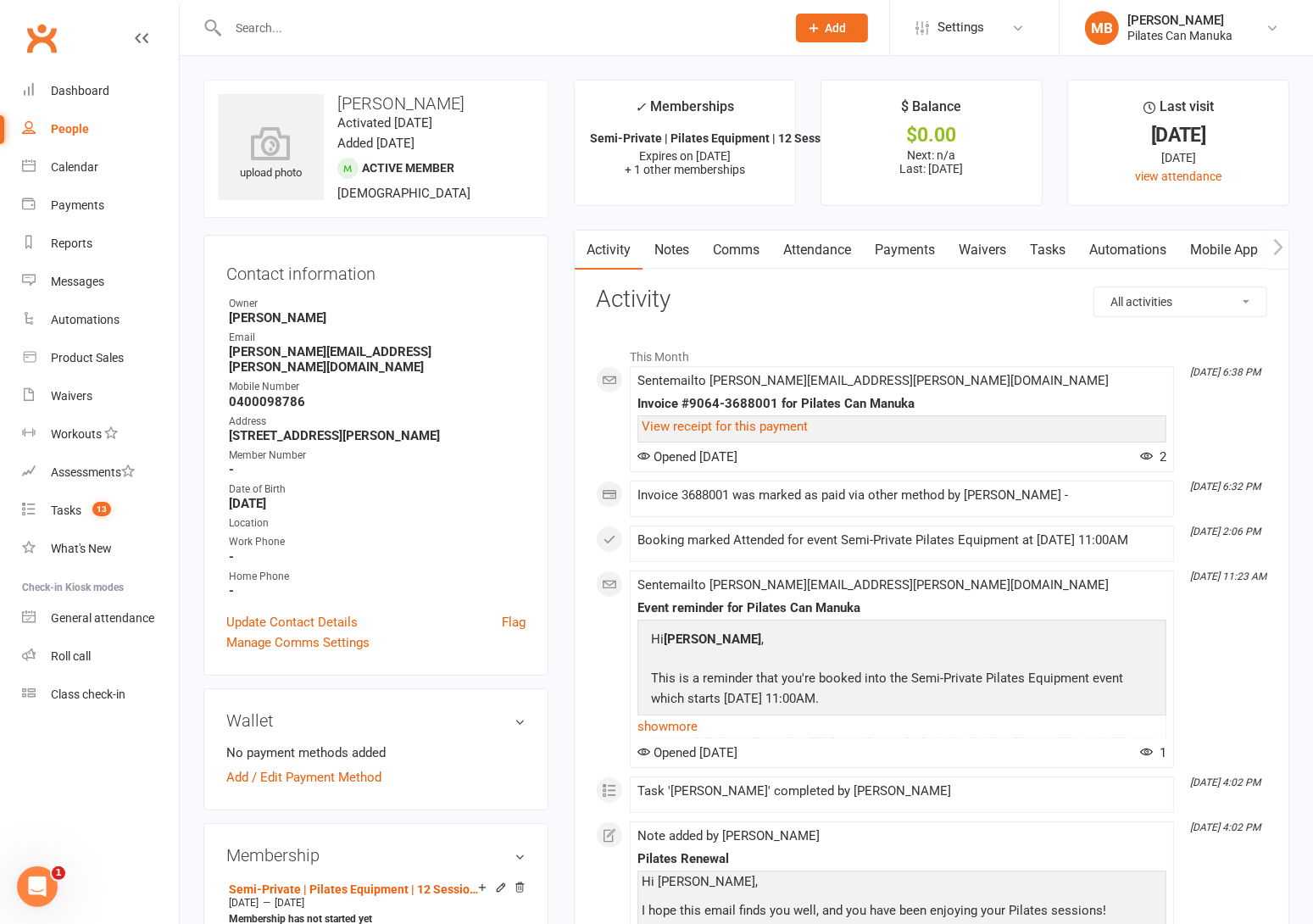
click at [518, 46] on div at bounding box center [489, 28] width 570 height 55
click at [510, 31] on input "text" at bounding box center [498, 28] width 551 height 24
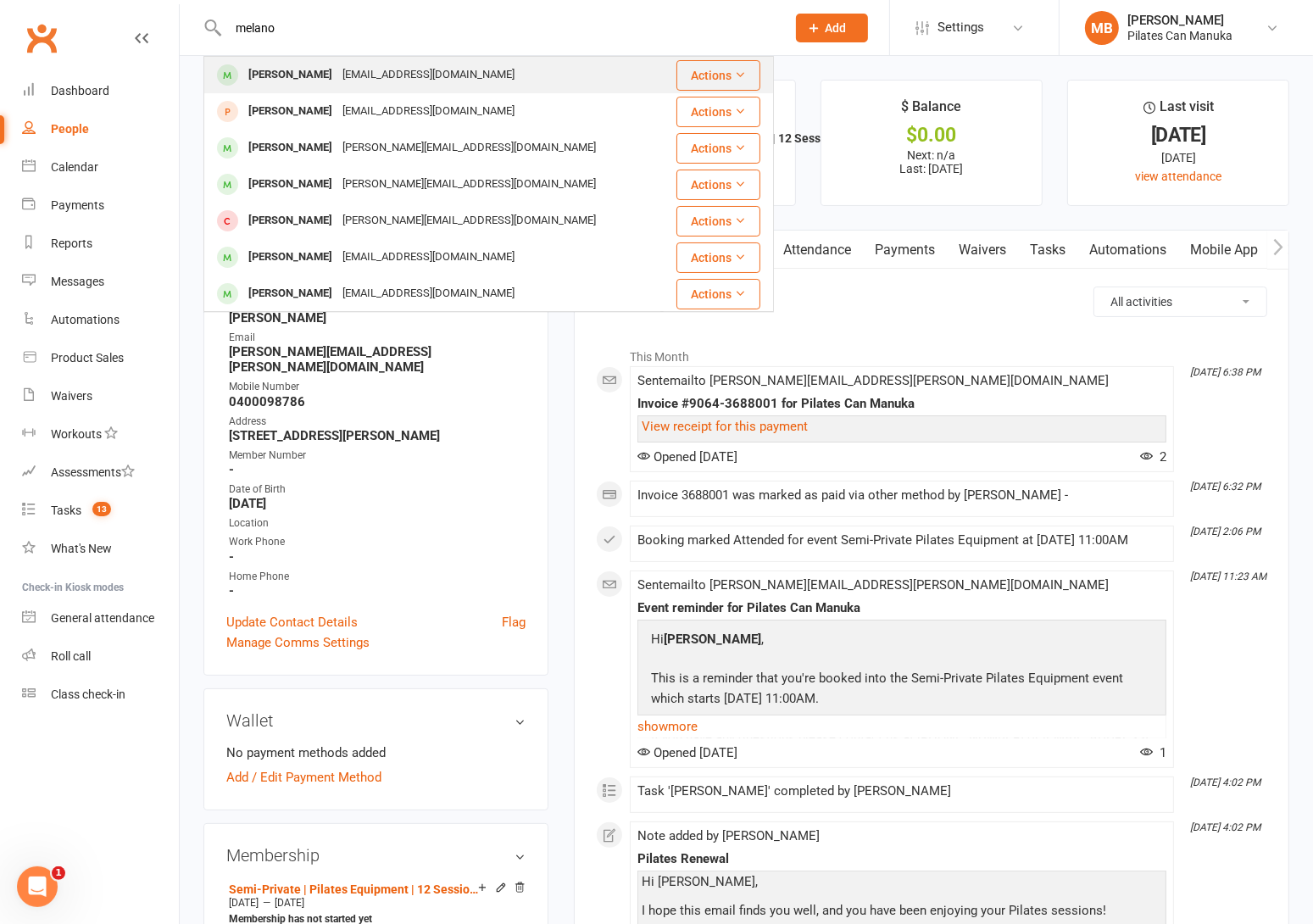
type input "melano"
click at [442, 74] on div "misformargie@gmail.com" at bounding box center [428, 75] width 182 height 25
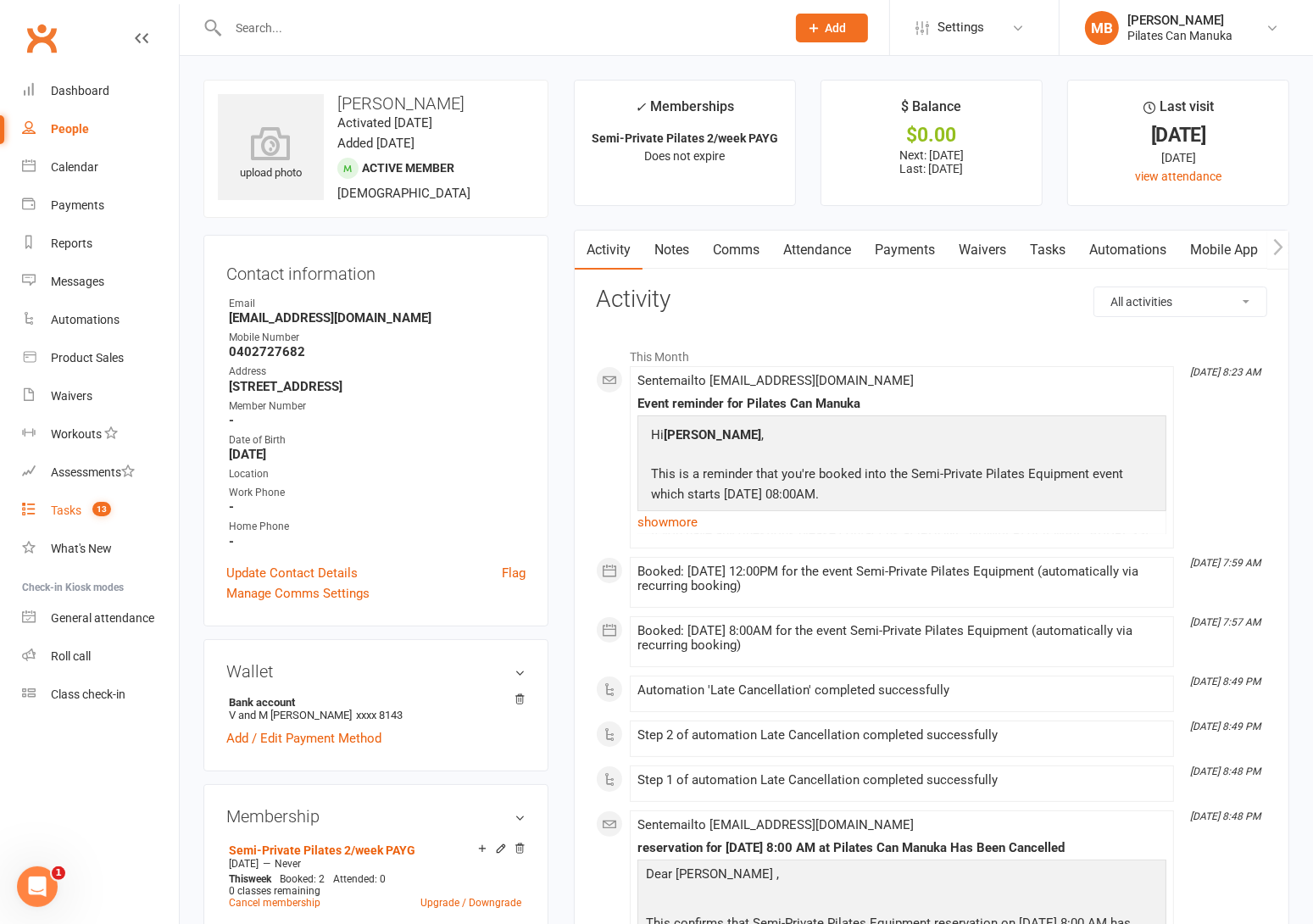
click at [78, 510] on div "Tasks" at bounding box center [66, 509] width 30 height 13
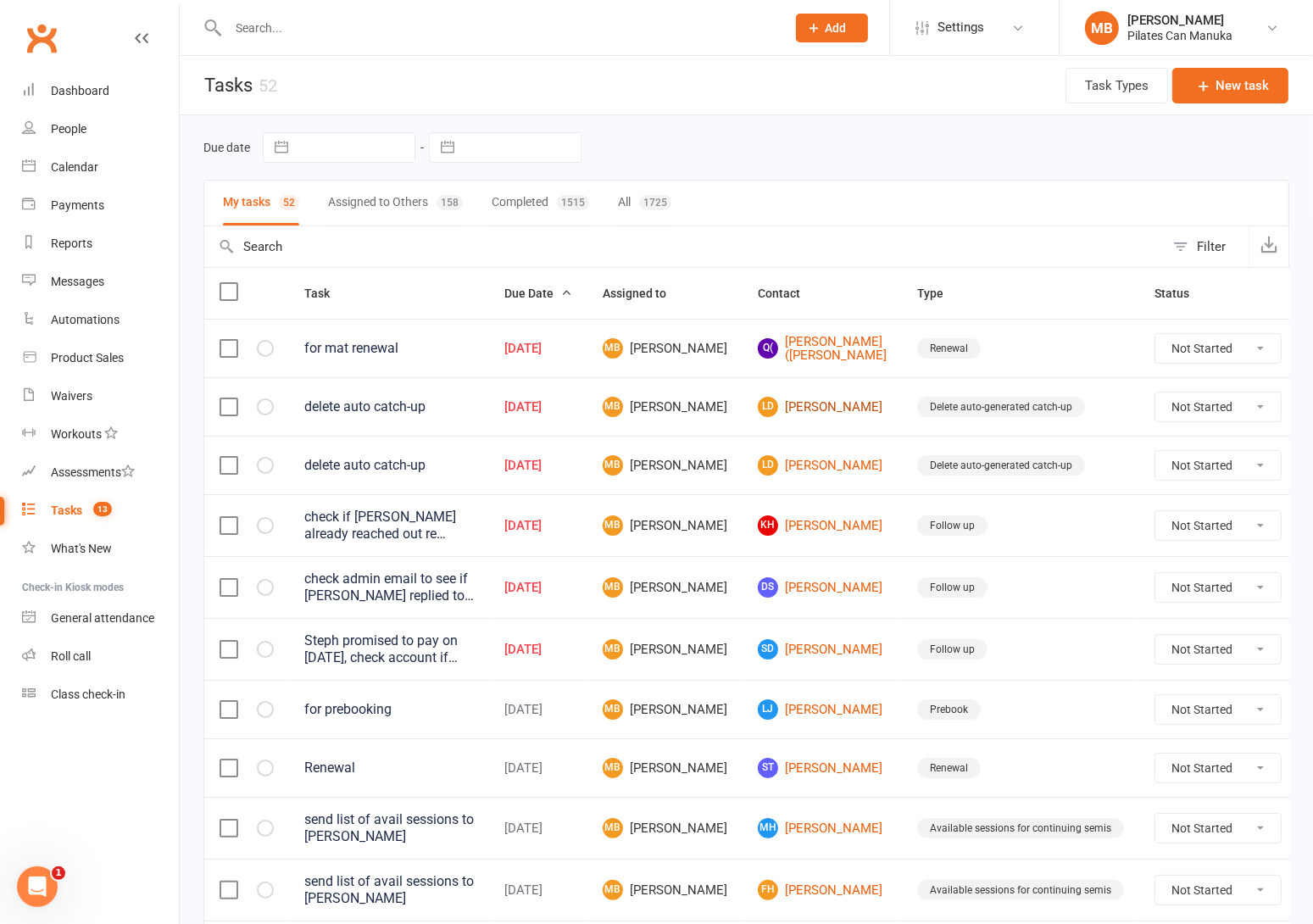
click at [790, 403] on link "LD Lesley Dalby" at bounding box center [822, 407] width 129 height 21
click at [790, 521] on link "KH Katrina Hodge" at bounding box center [822, 525] width 129 height 21
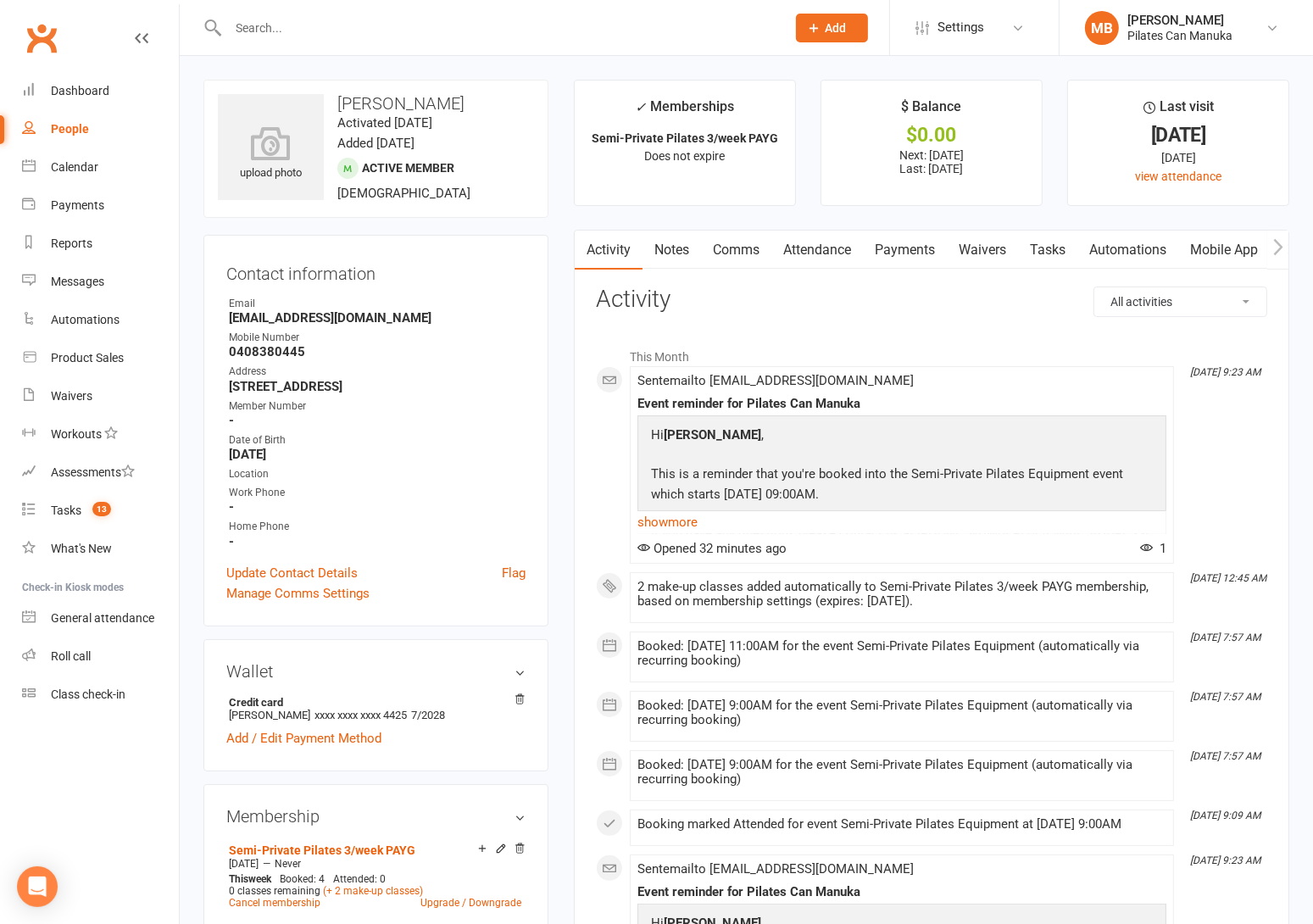
click at [1049, 248] on link "Tasks" at bounding box center [1048, 250] width 59 height 39
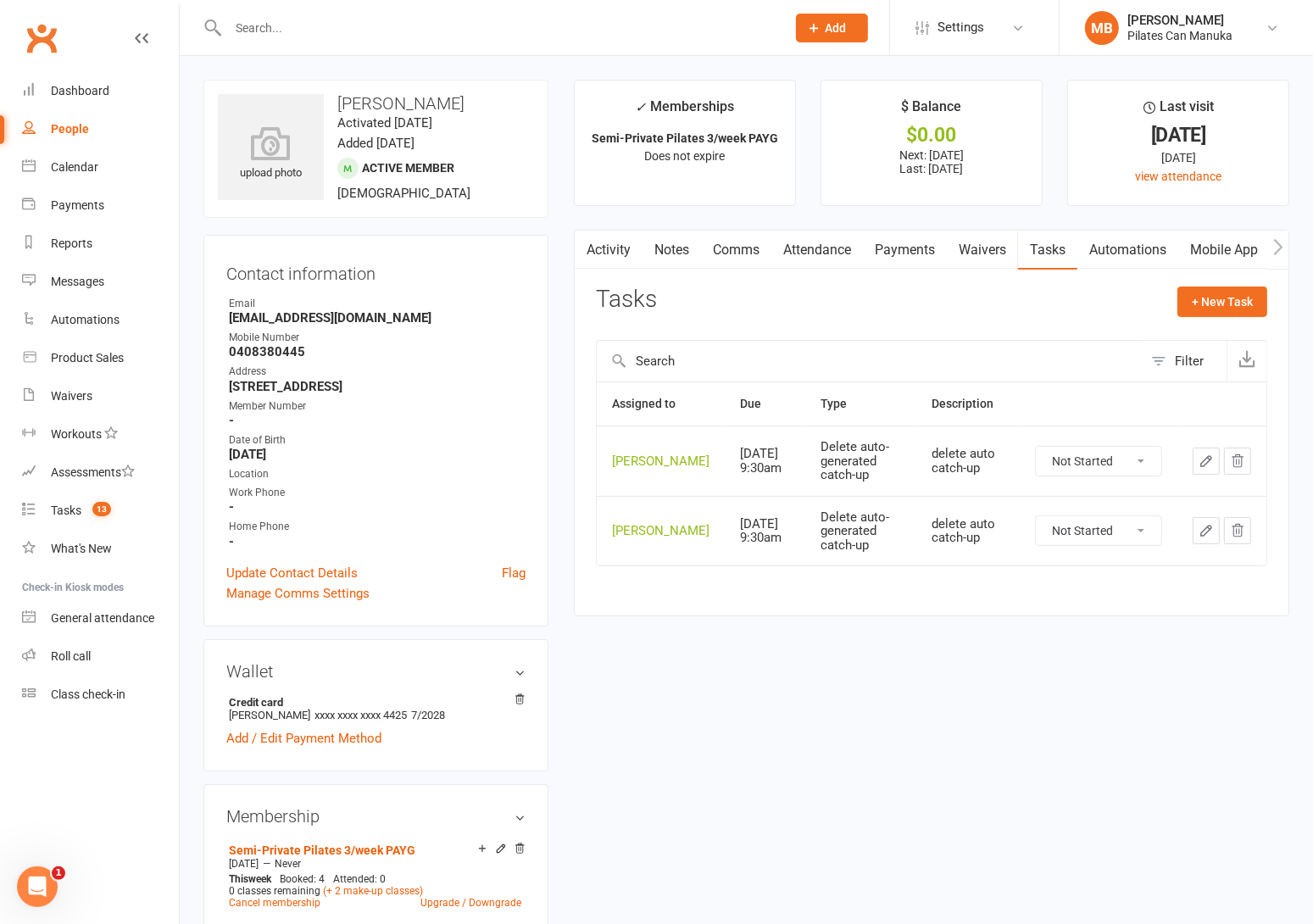
click at [1204, 466] on icon "button" at bounding box center [1206, 460] width 10 height 10
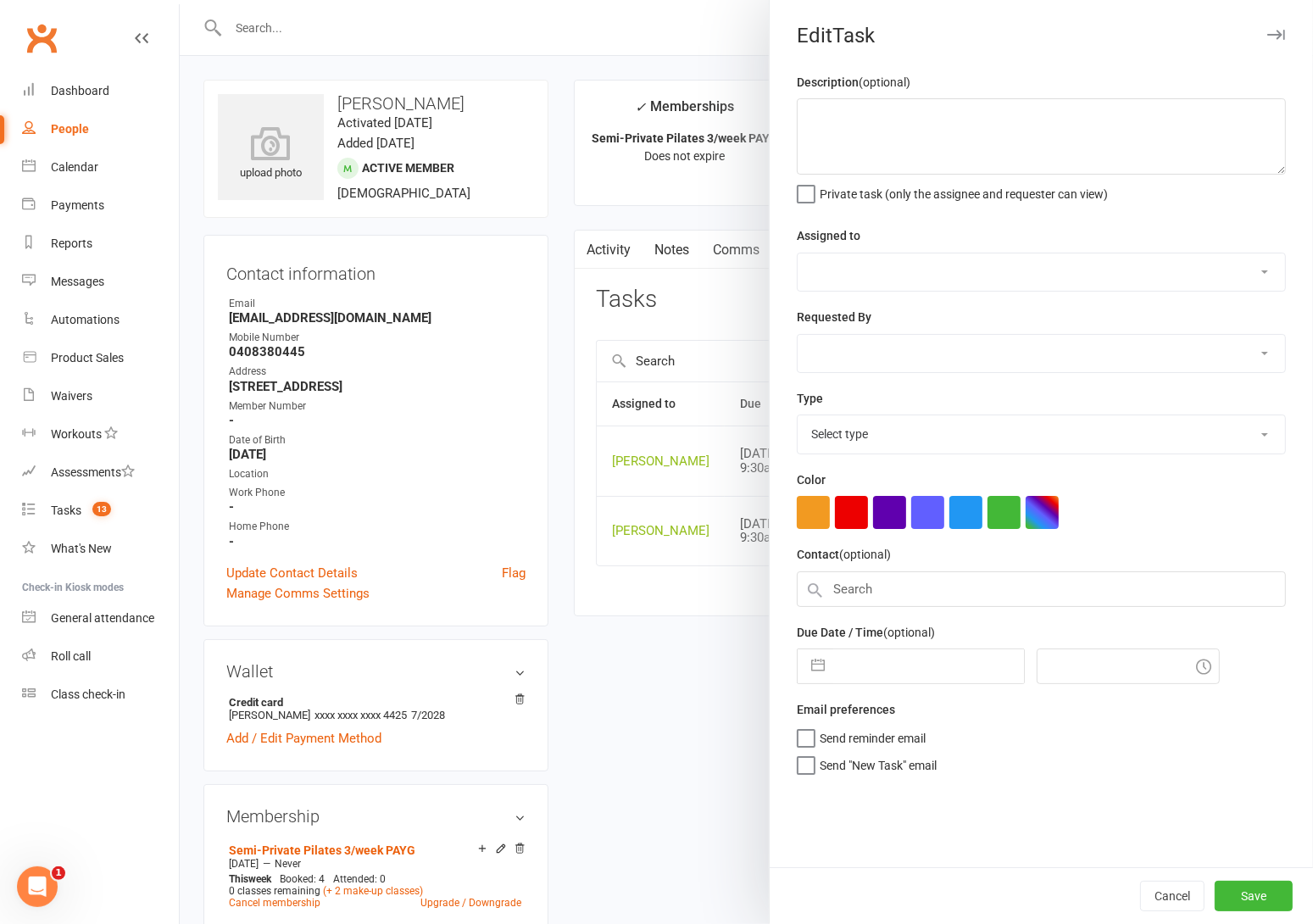
type textarea "delete auto catch-up"
select select "51663"
type input "[DATE]"
type input "11:30am"
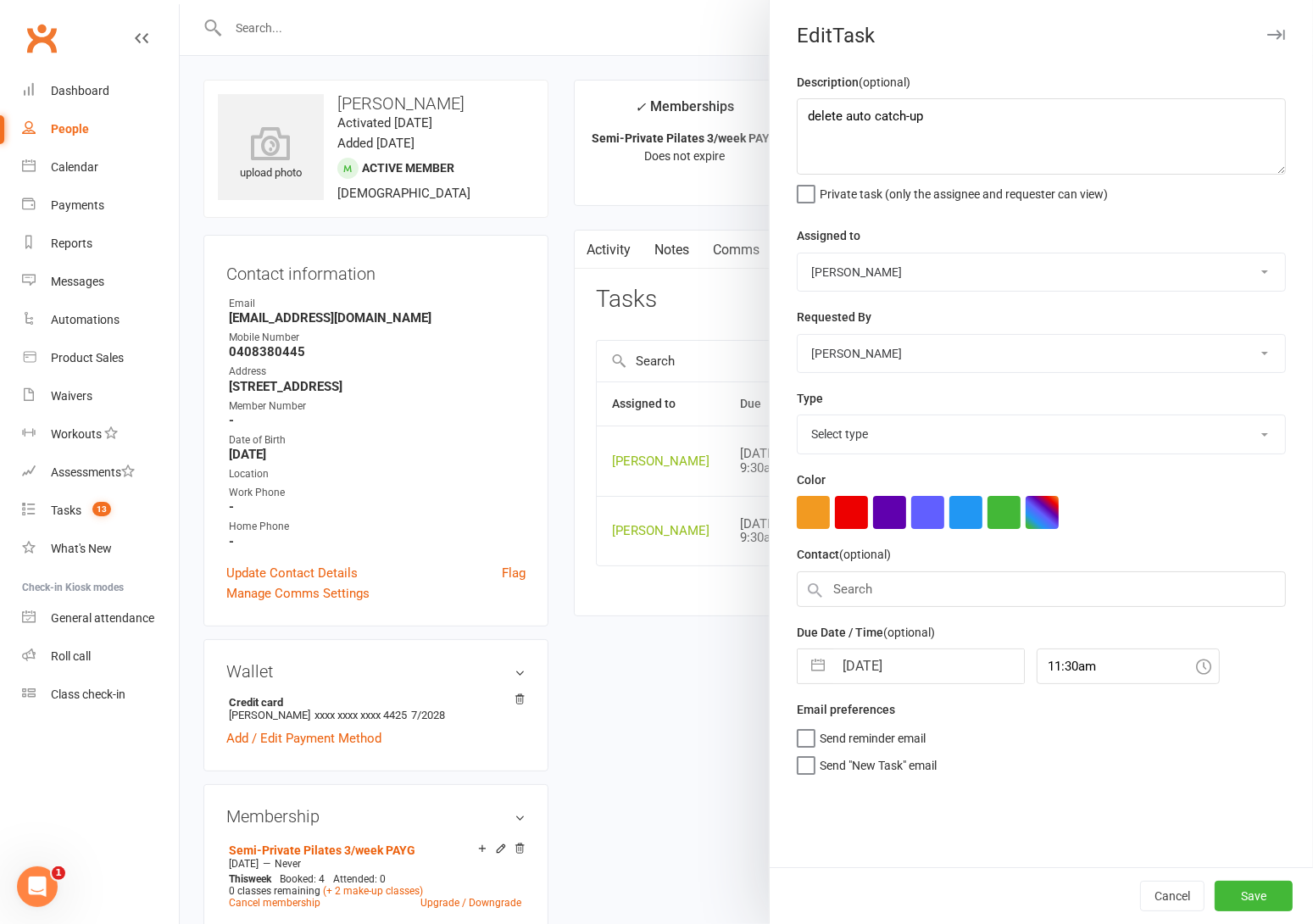
select select "30959"
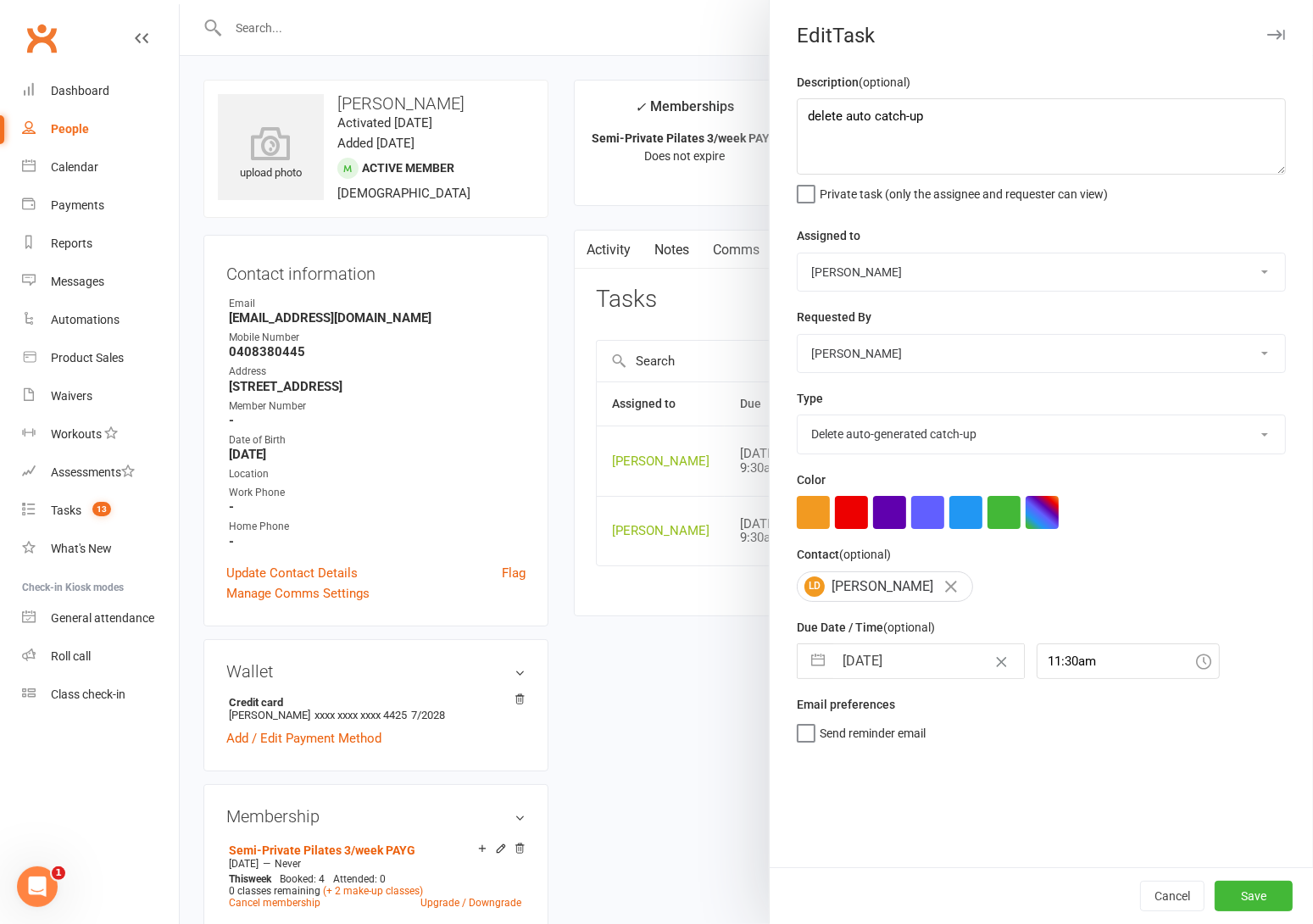
click at [893, 265] on select "Clayton - Katrina - David - Kirrilly - Claire - Tara Smith Susan - Kerrie - Jen…" at bounding box center [1040, 273] width 487 height 38
select select "49925"
click at [797, 254] on select "Clayton - Katrina - David - Kirrilly - Claire - Tara Smith Susan - Kerrie - Jen…" at bounding box center [1040, 273] width 487 height 38
click at [1247, 892] on button "Save" at bounding box center [1253, 895] width 78 height 30
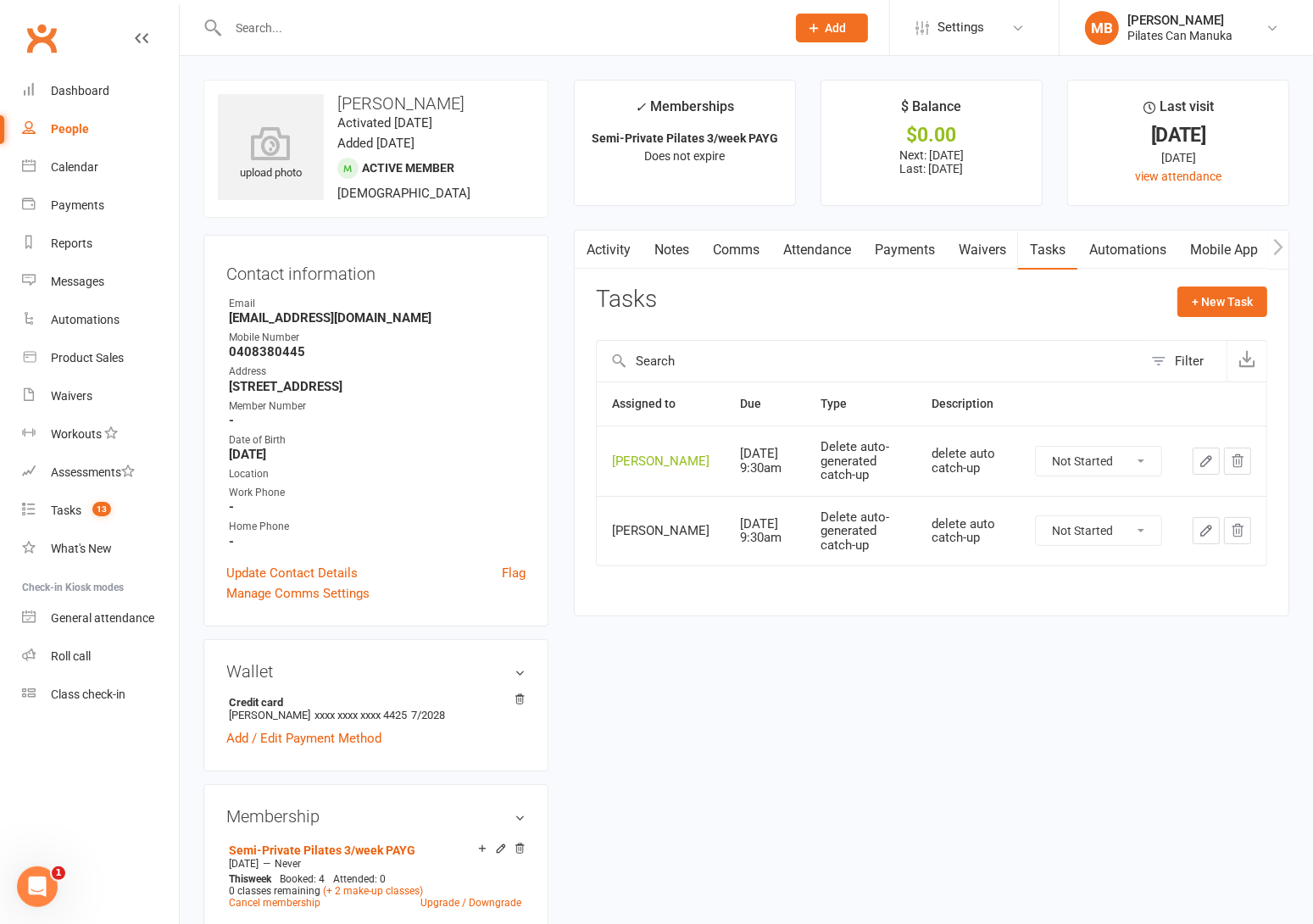
click at [1202, 458] on icon "button" at bounding box center [1206, 460] width 15 height 15
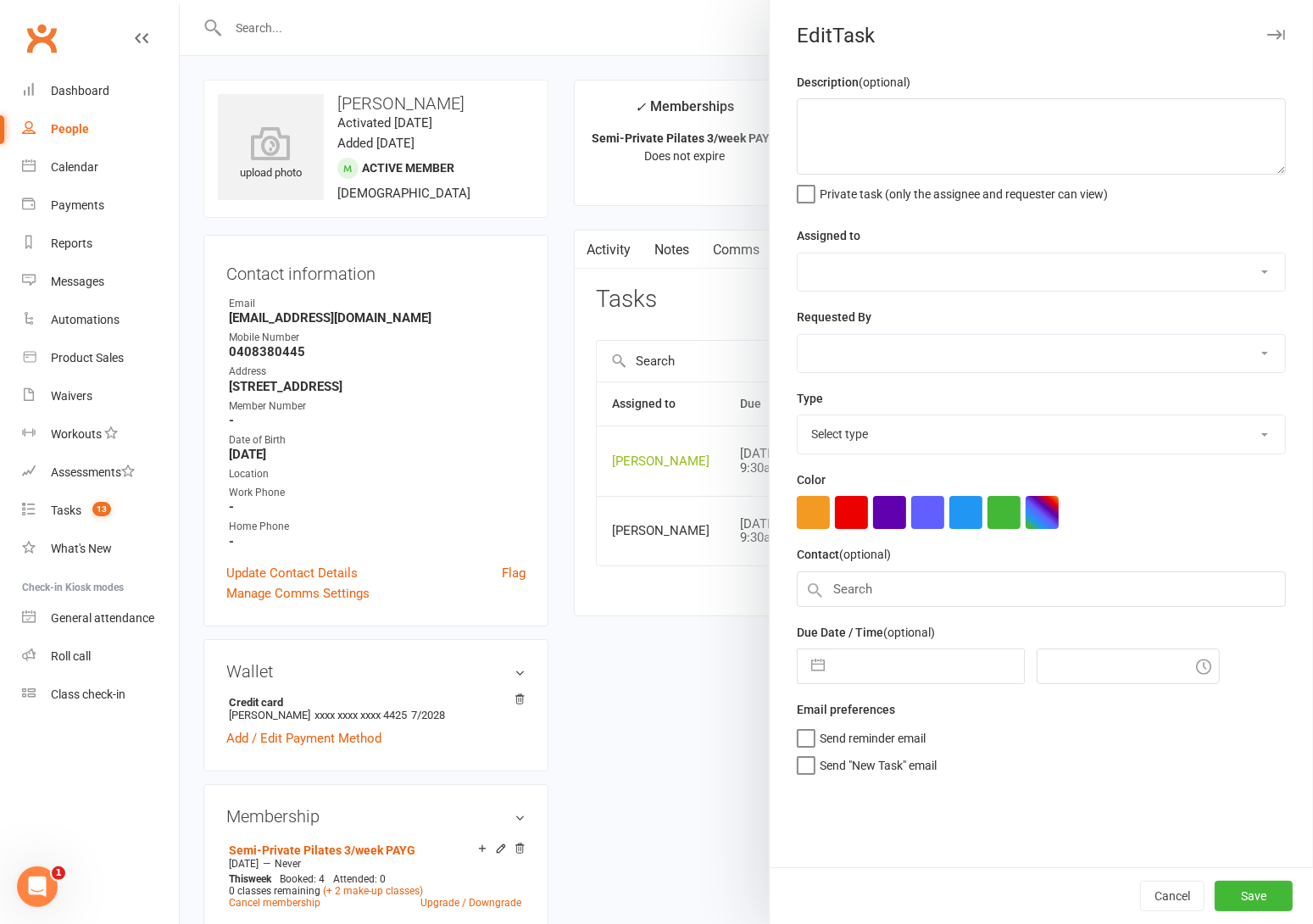
type textarea "delete auto catch-up"
select select "51663"
type input "15 Sep 2025"
type input "11:30am"
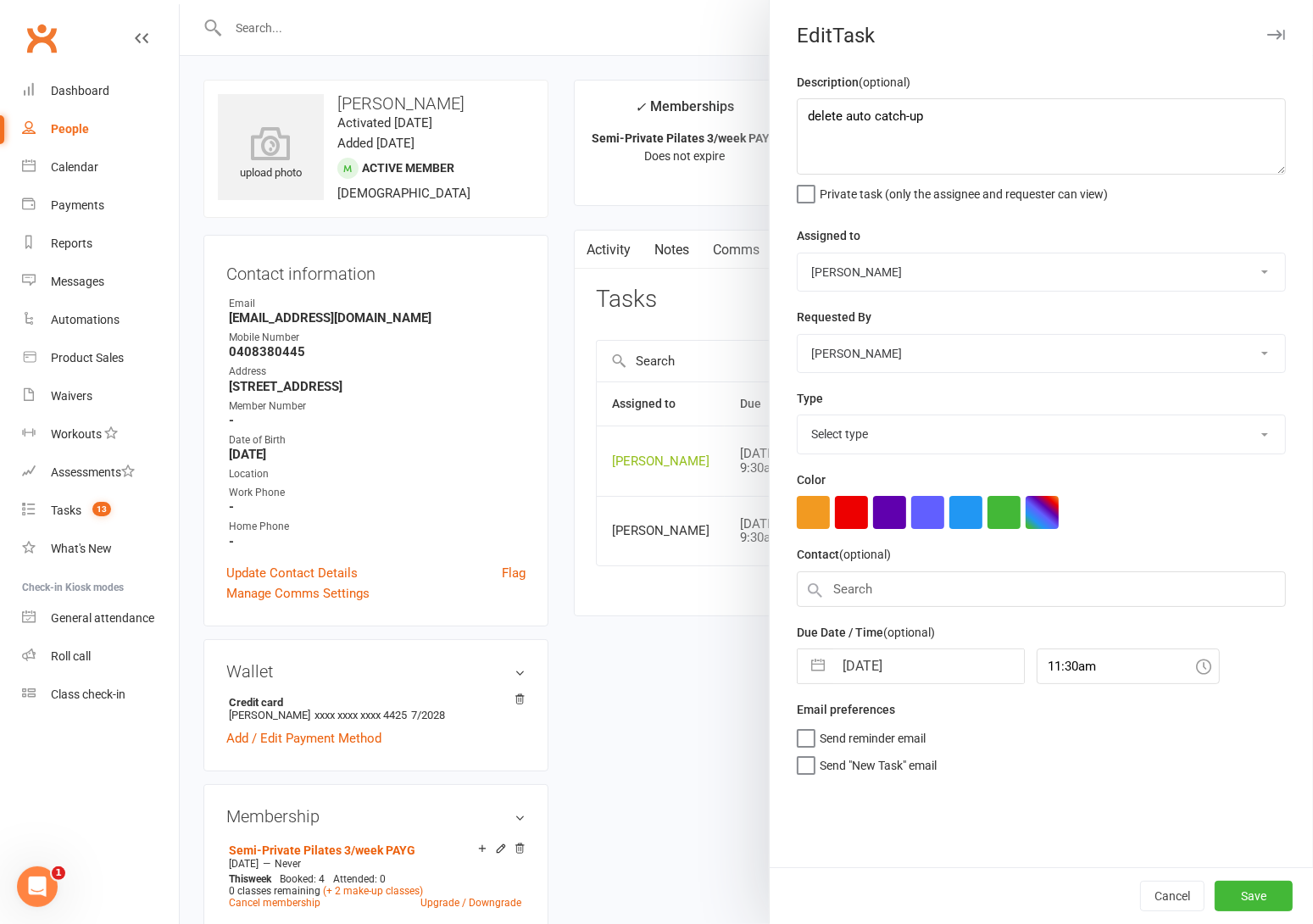
select select "30959"
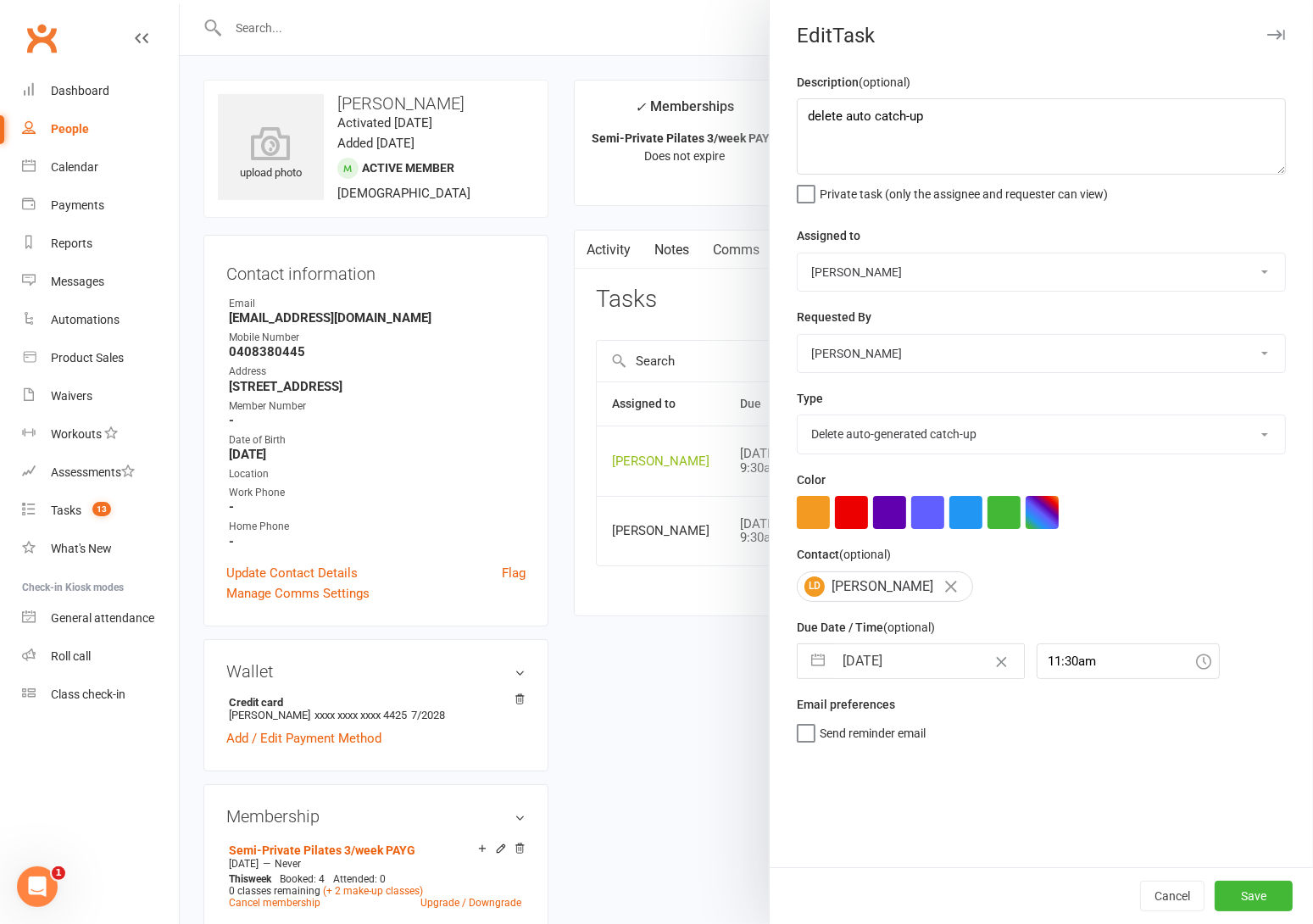
click at [888, 266] on select "Clayton - Katrina - David - Kirrilly - Claire - Tara Smith Susan - Kerrie - Jen…" at bounding box center [1040, 273] width 487 height 38
select select "49925"
click at [797, 254] on select "Clayton - Katrina - David - Kirrilly - Claire - Tara Smith Susan - Kerrie - Jen…" at bounding box center [1040, 273] width 487 height 38
click at [1258, 886] on button "Save" at bounding box center [1253, 895] width 78 height 30
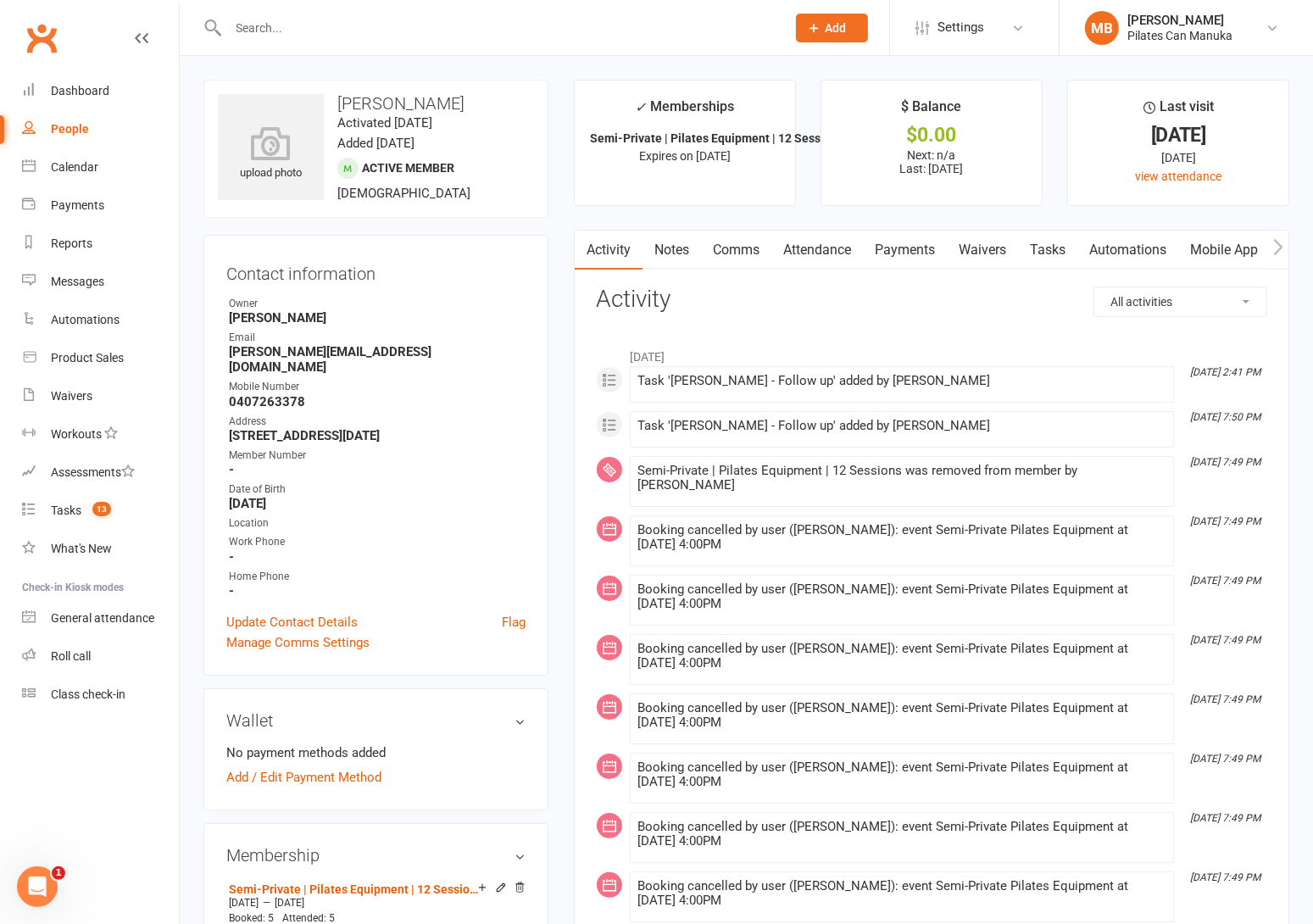
click at [1043, 248] on link "Tasks" at bounding box center [1048, 250] width 59 height 39
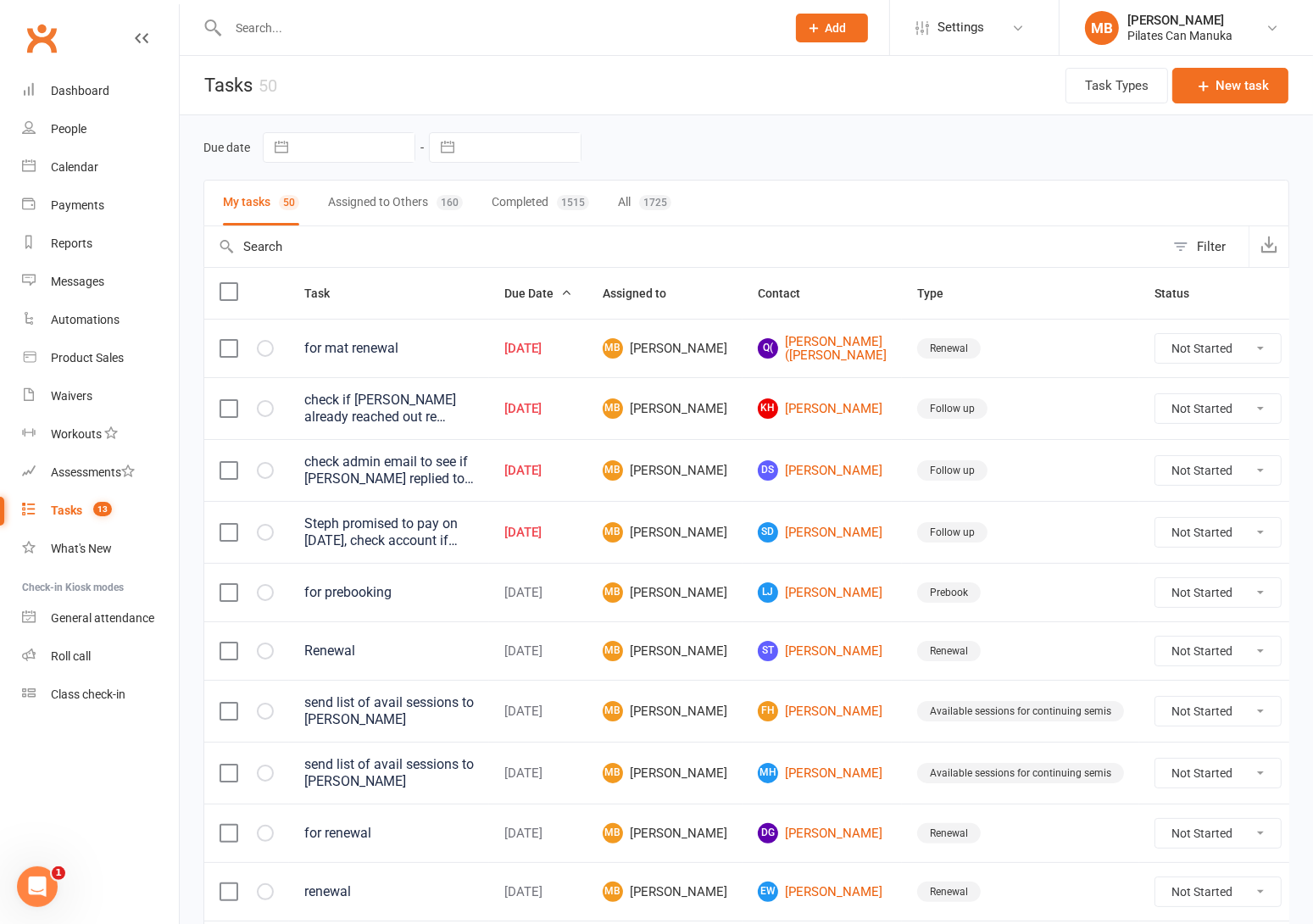
click at [484, 36] on input "text" at bounding box center [498, 28] width 551 height 24
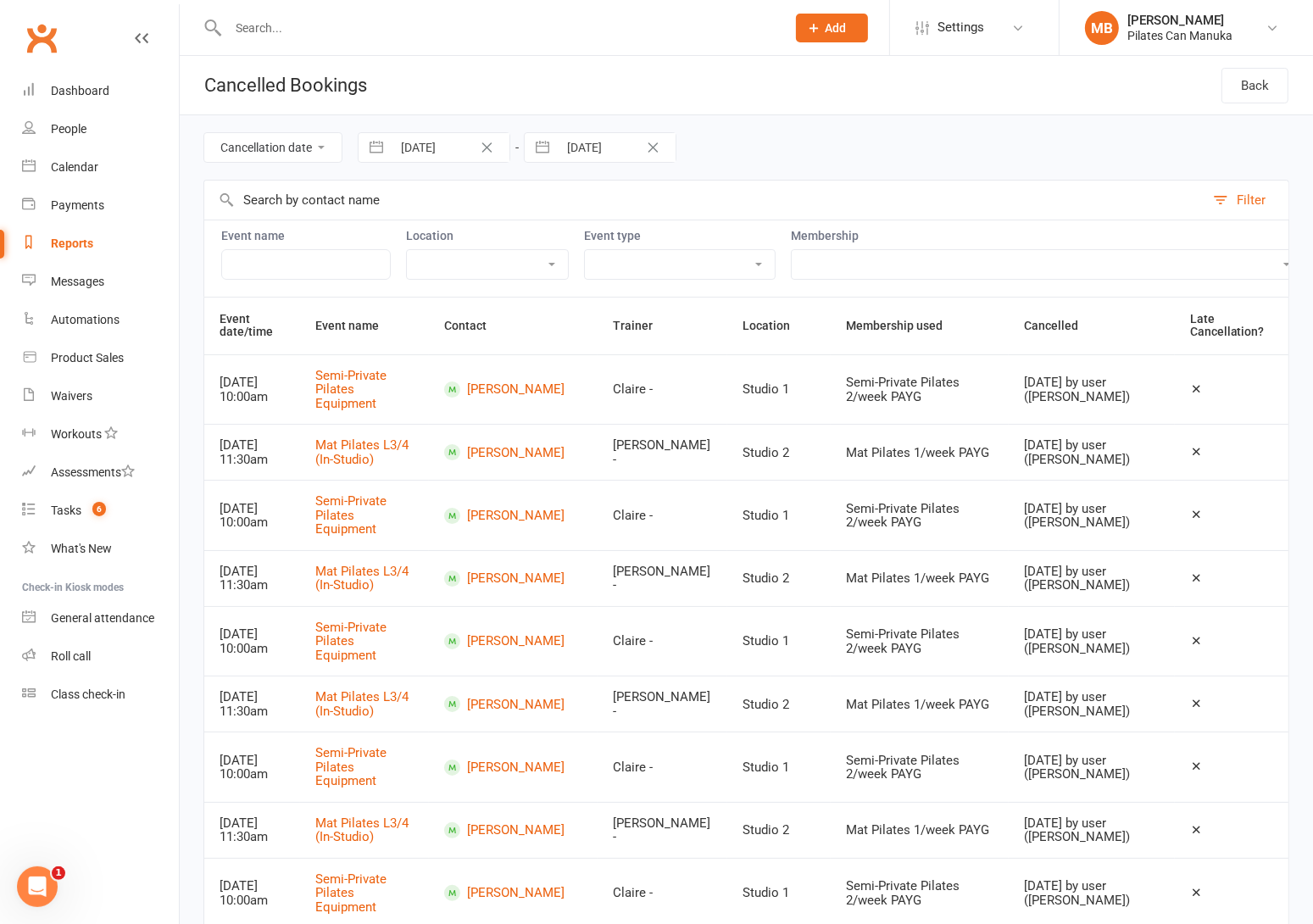
click at [377, 25] on input "text" at bounding box center [498, 28] width 551 height 24
click at [438, 56] on header "Cancelled Bookings Back" at bounding box center [746, 86] width 1133 height 59
click at [440, 32] on input "text" at bounding box center [498, 28] width 551 height 24
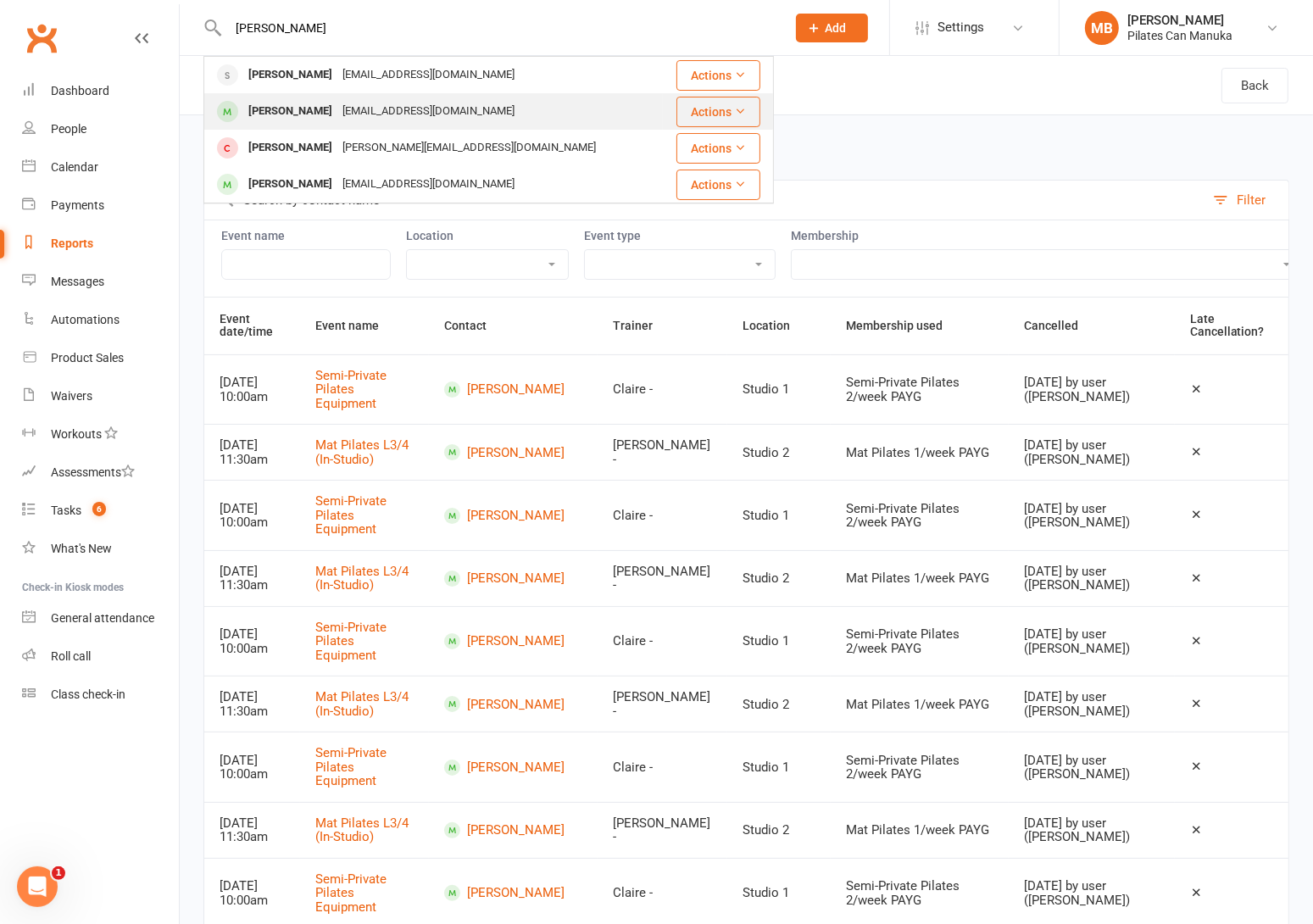
type input "denise"
click at [399, 113] on div "[EMAIL_ADDRESS][DOMAIN_NAME]" at bounding box center [428, 112] width 182 height 25
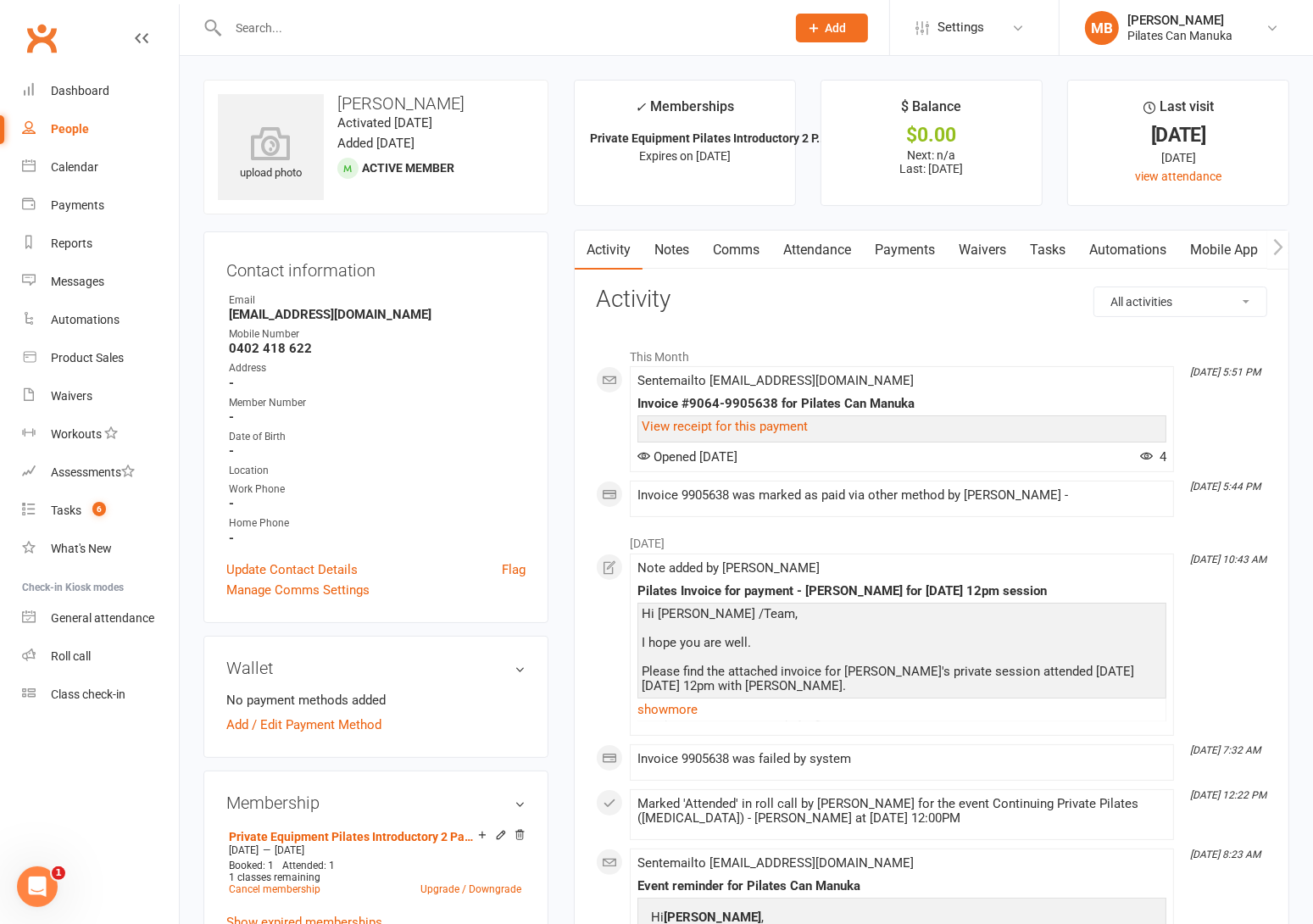
click at [829, 250] on link "Attendance" at bounding box center [817, 250] width 91 height 39
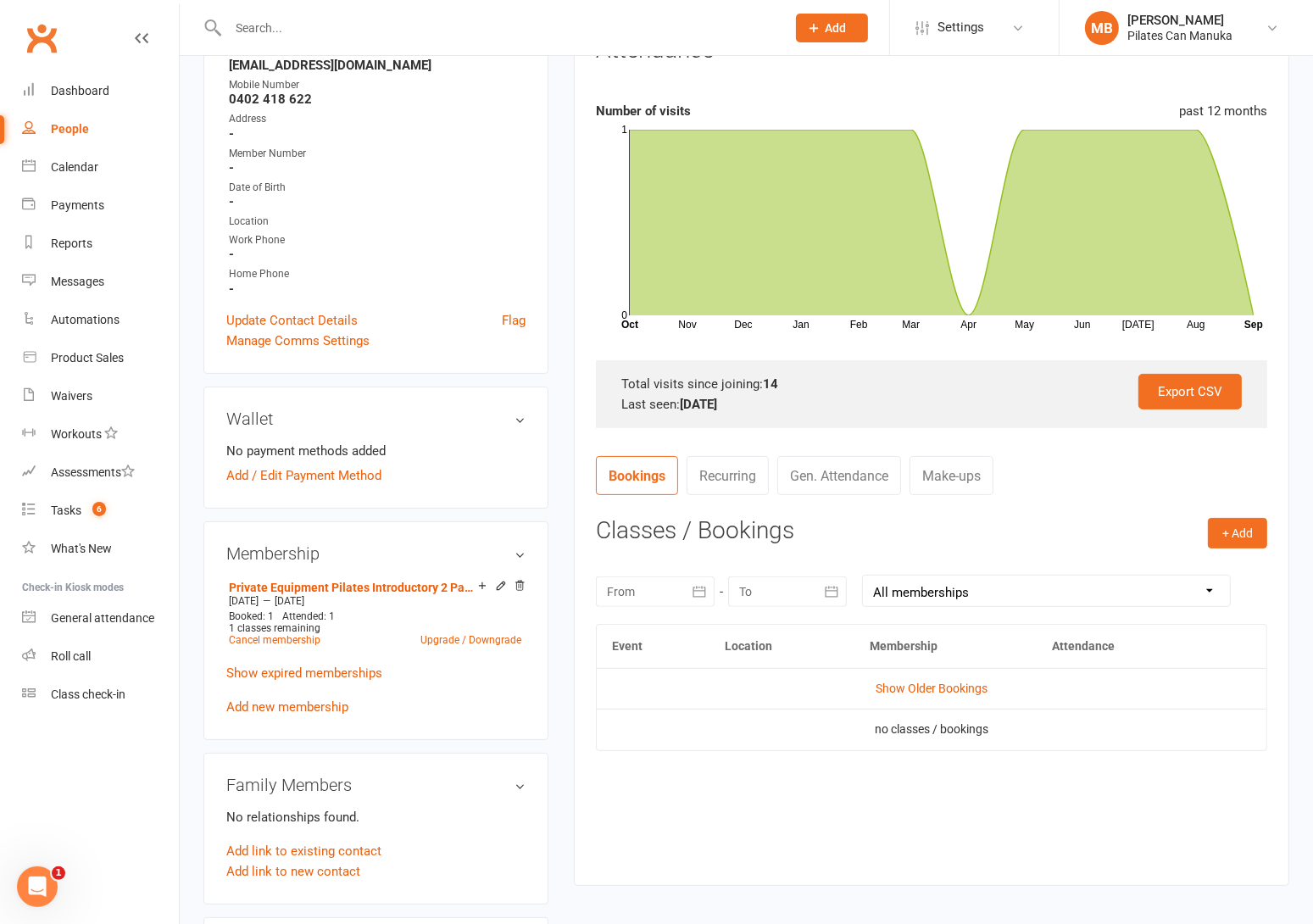
scroll to position [255, 0]
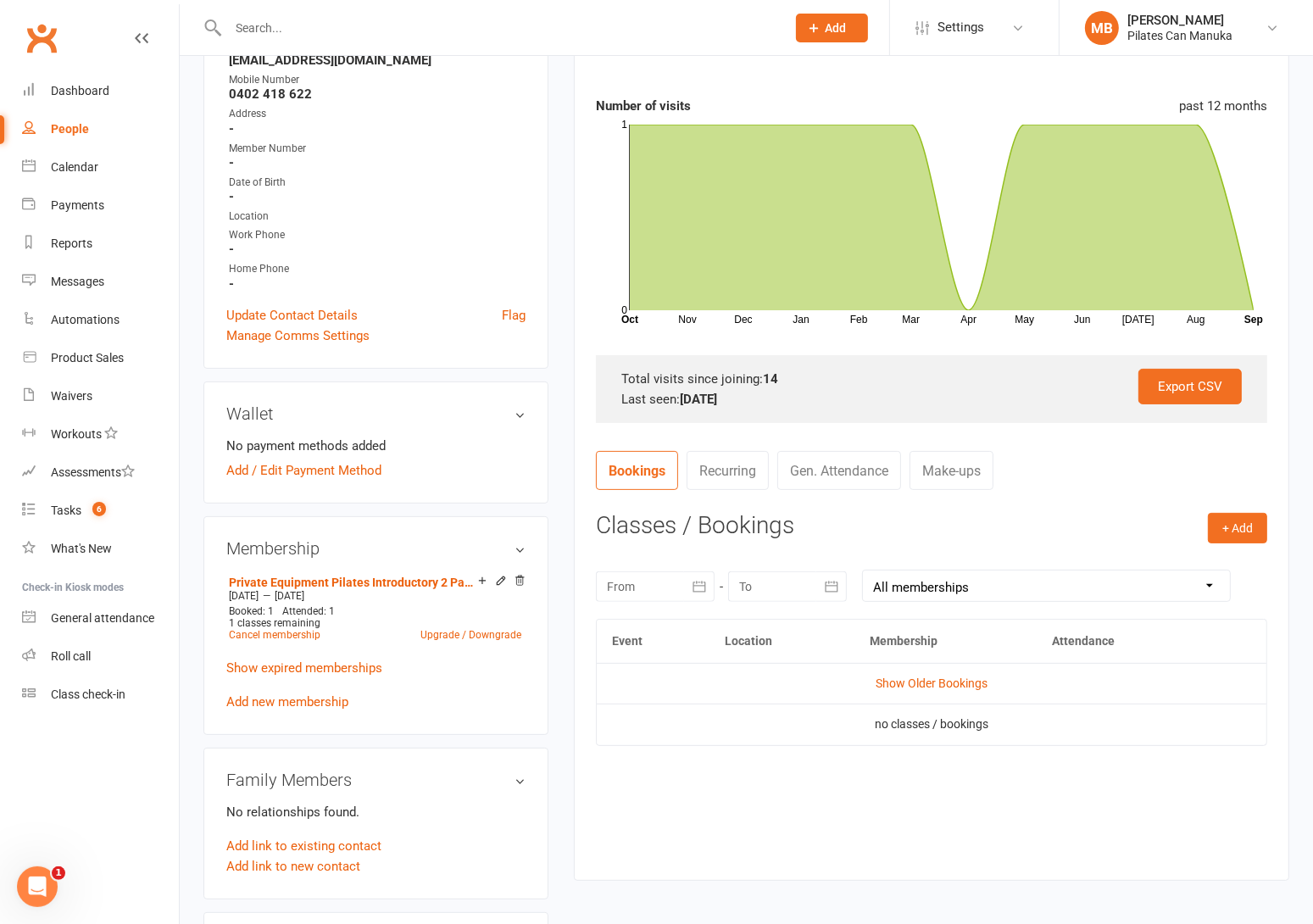
click at [935, 696] on td "Show Older Bookings" at bounding box center [931, 684] width 669 height 41
click at [938, 685] on link "Show Older Bookings" at bounding box center [931, 683] width 112 height 13
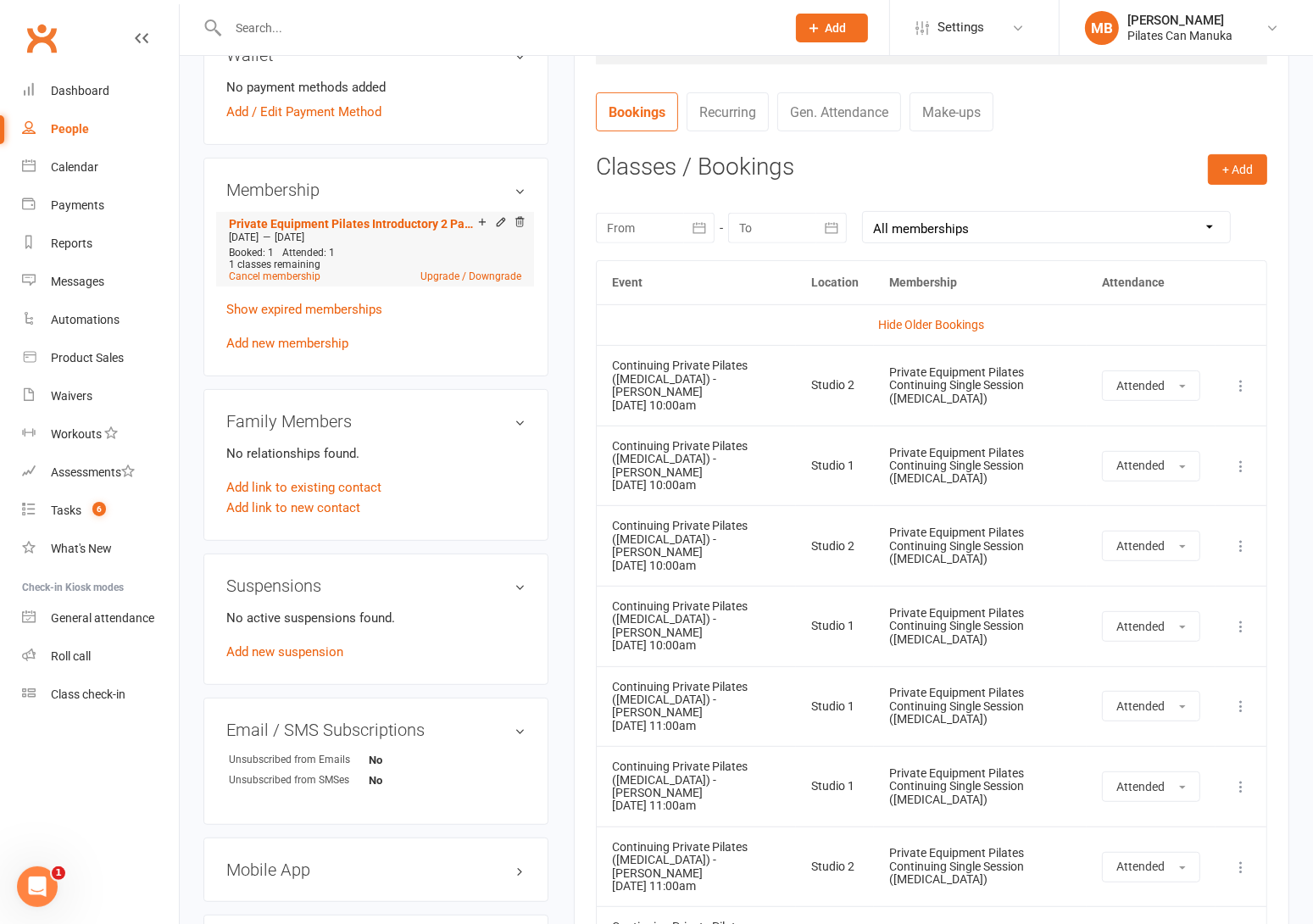
scroll to position [456, 0]
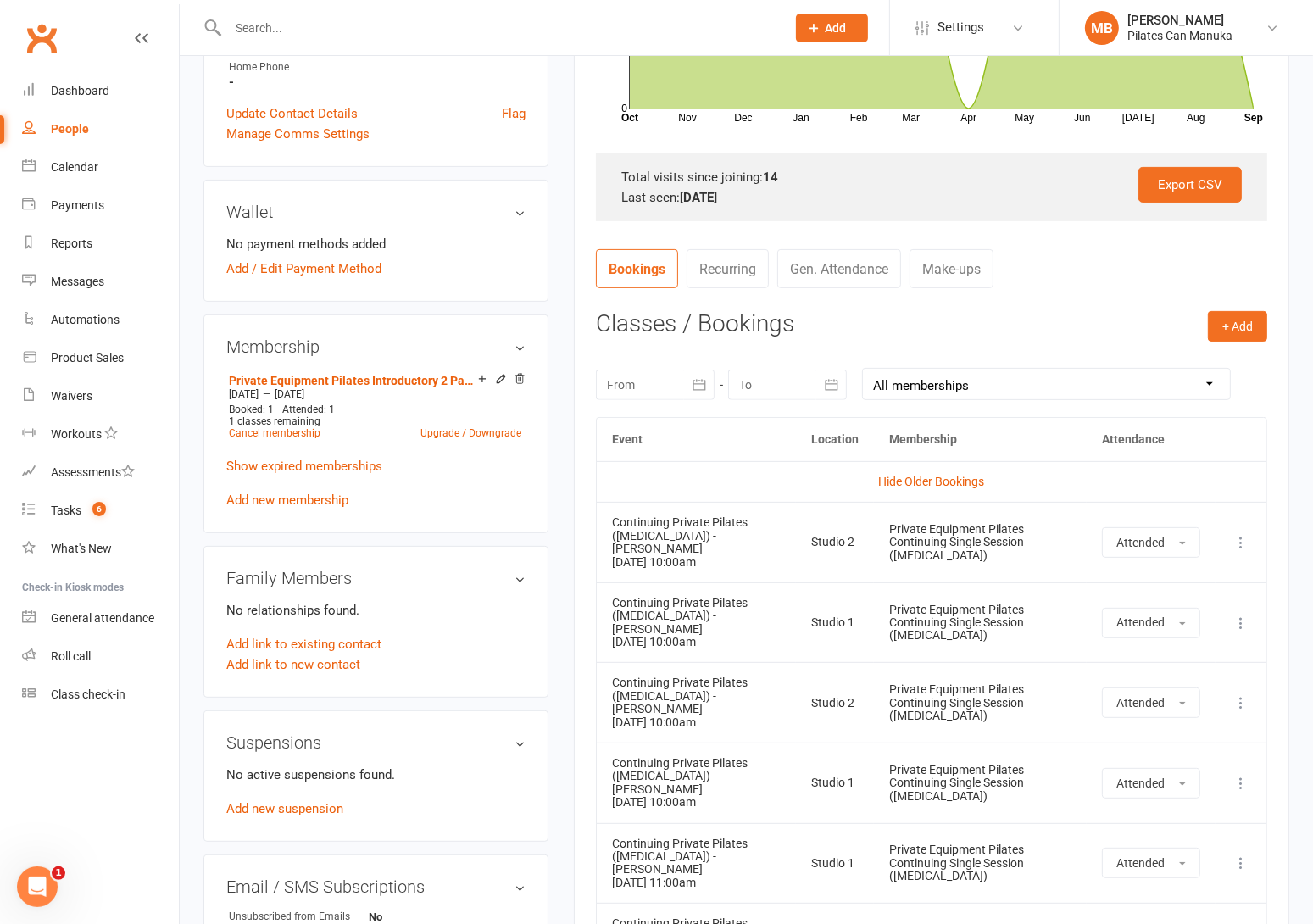
click at [299, 503] on link "Add new membership" at bounding box center [287, 500] width 122 height 15
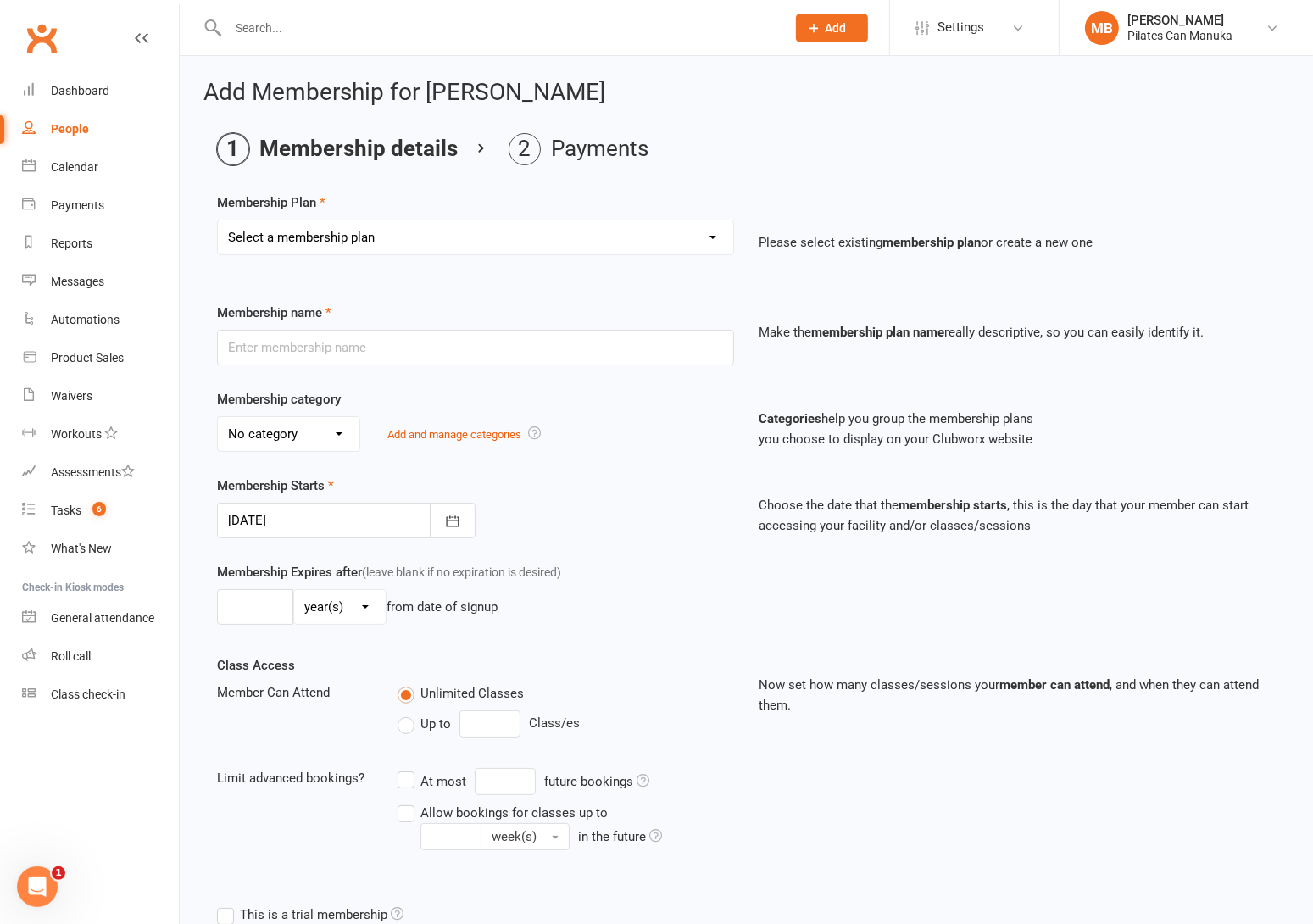
click at [476, 243] on select "Select a membership plan Private Equipment Pilates Introductory 2 Pack (T1) Pri…" at bounding box center [476, 238] width 516 height 34
select select "26"
click at [218, 221] on select "Select a membership plan Private Equipment Pilates Introductory 2 Pack (T1) Pri…" at bounding box center [476, 238] width 516 height 34
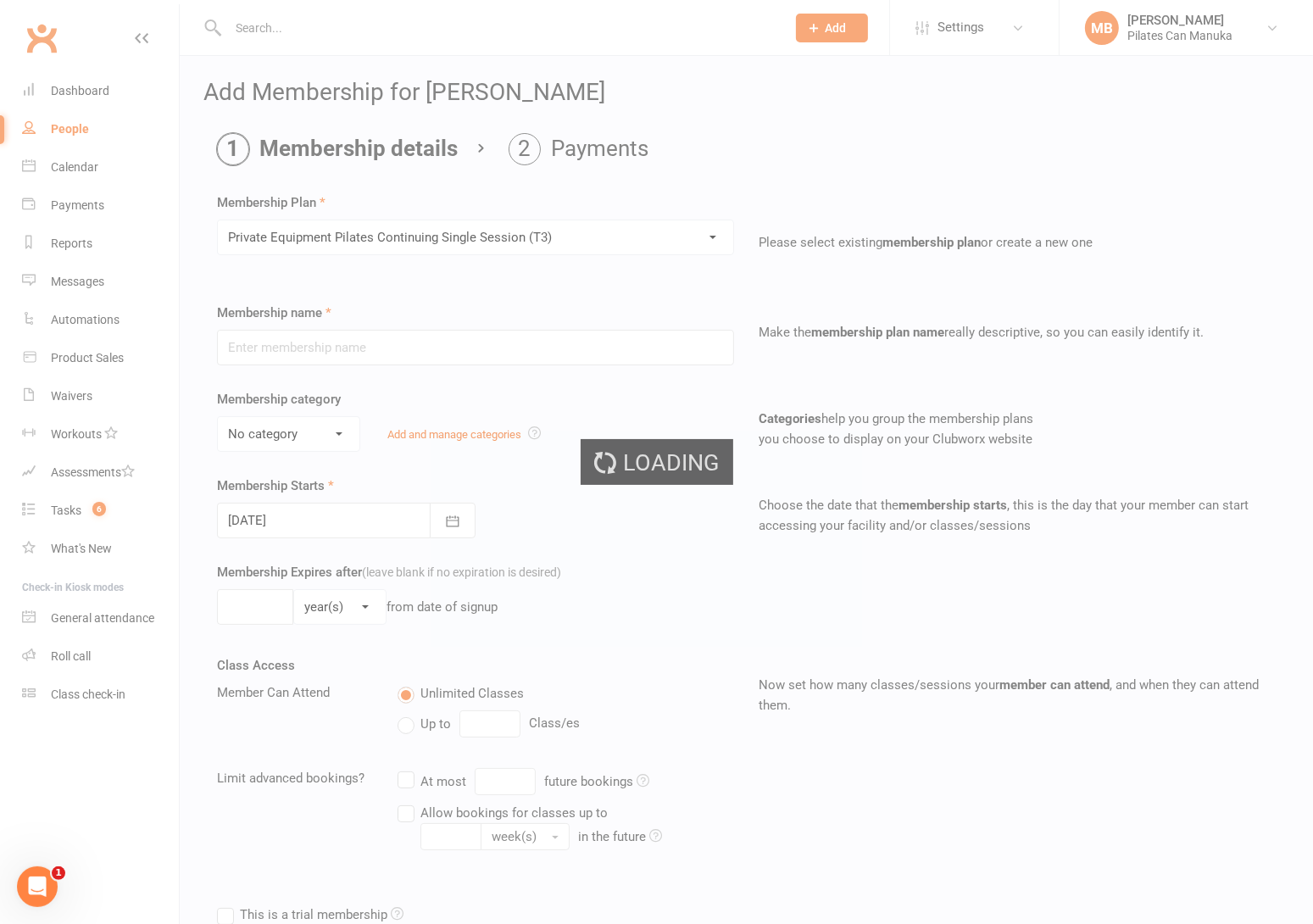
type input "Private Equipment Pilates Continuing Single Session ([MEDICAL_DATA])"
select select "1"
type input "2"
select select "2"
type input "1"
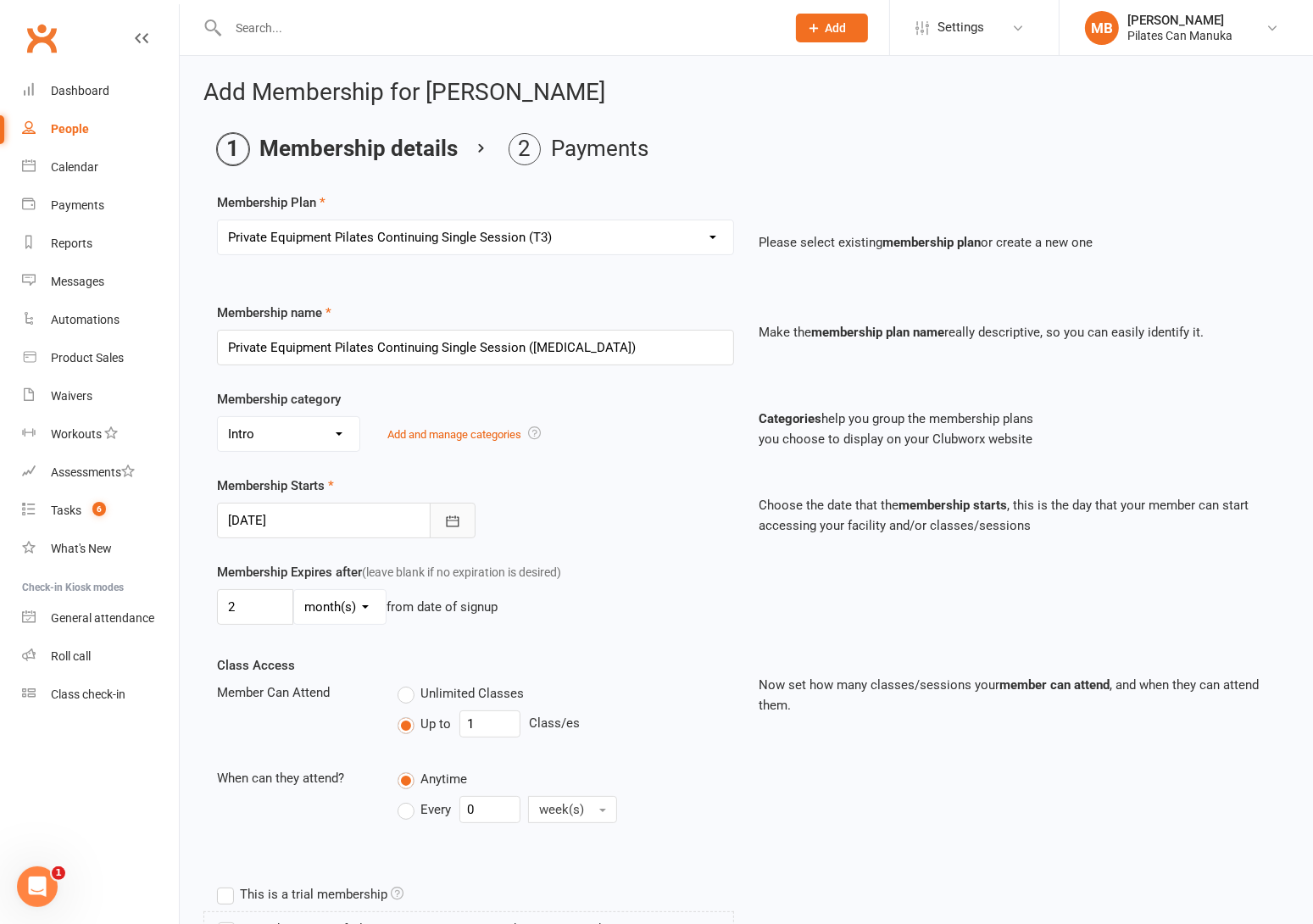
click at [455, 526] on icon "button" at bounding box center [452, 521] width 13 height 11
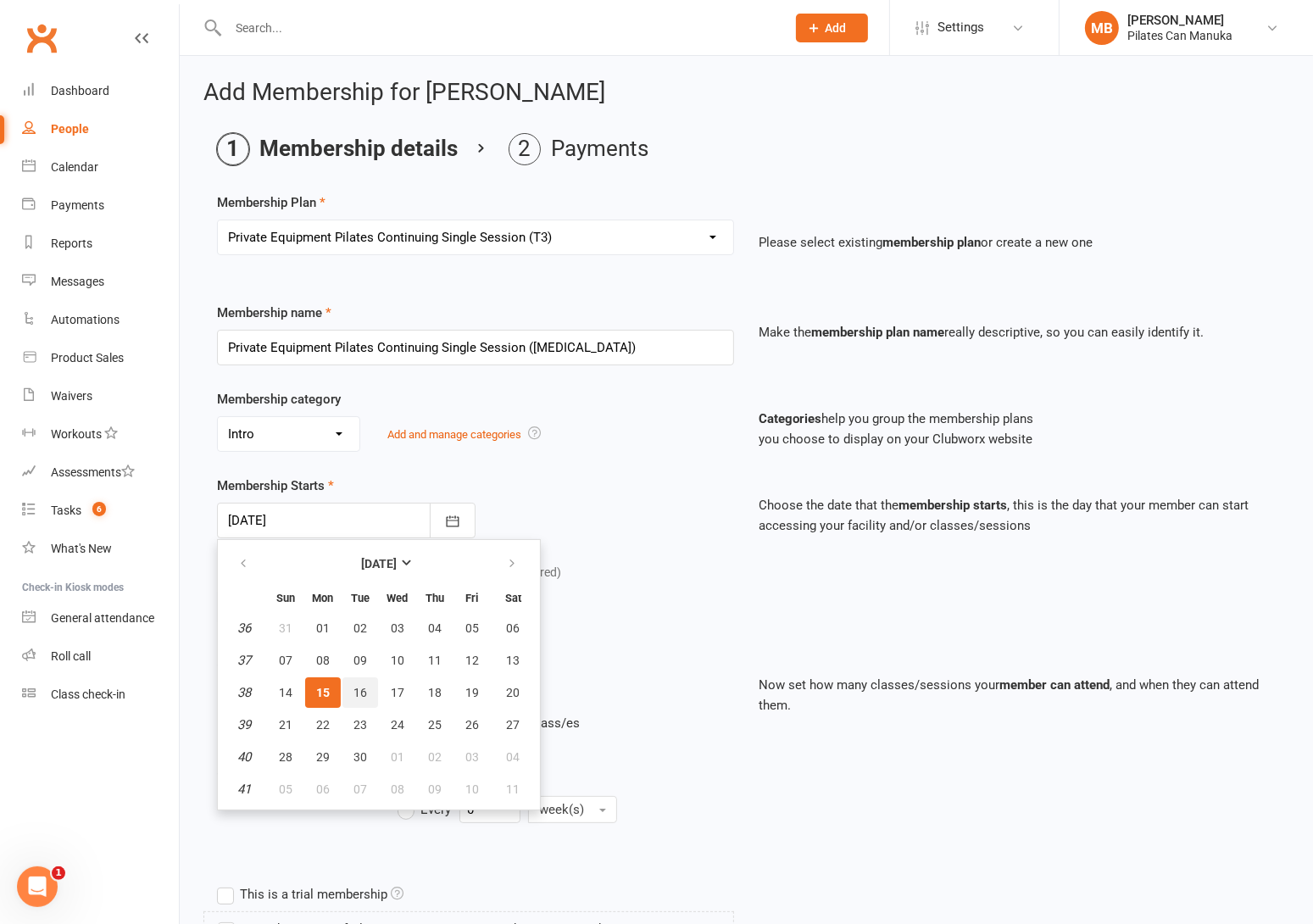
click at [362, 698] on button "16" at bounding box center [360, 693] width 36 height 30
type input "16 Sep 2025"
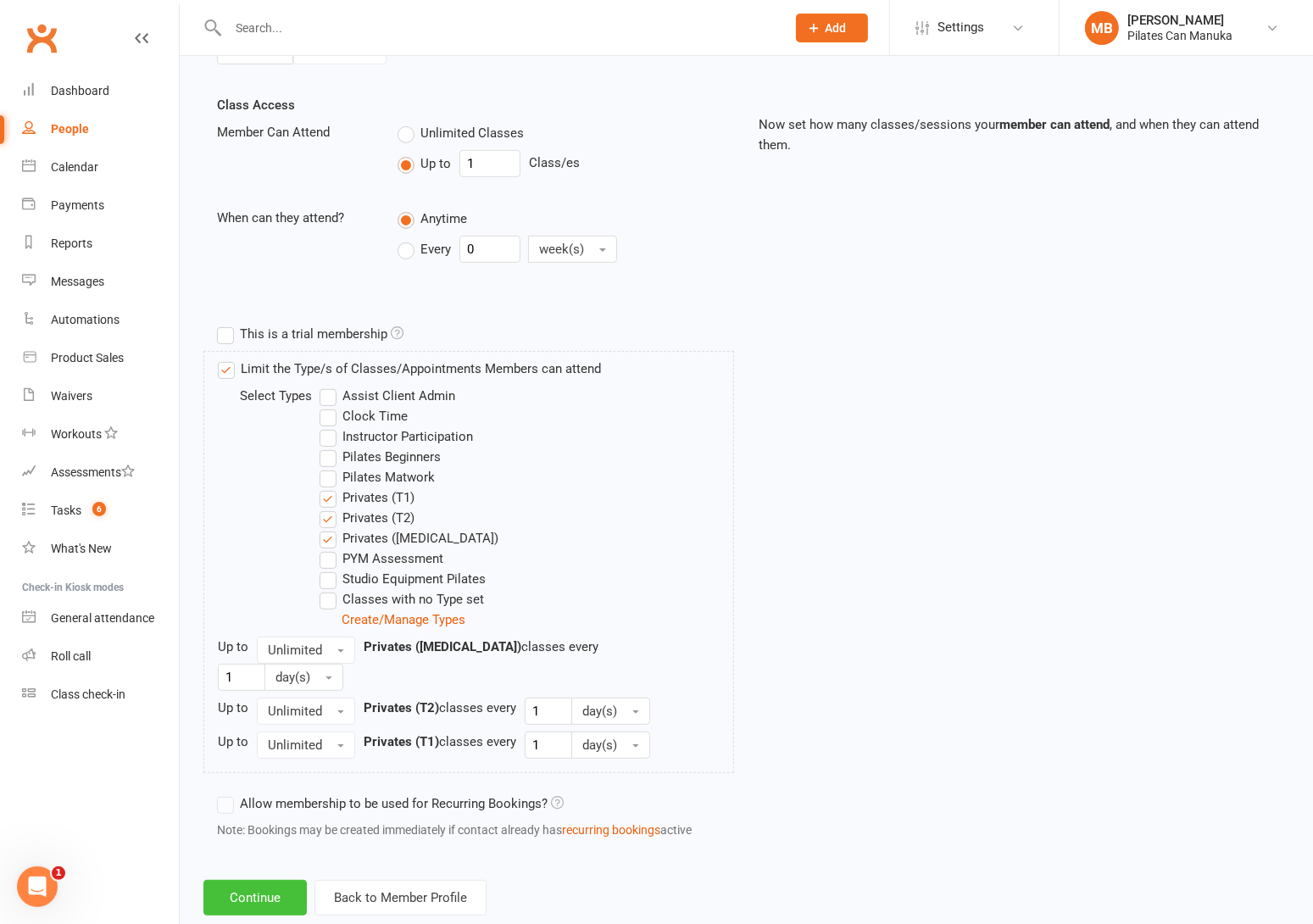
scroll to position [575, 0]
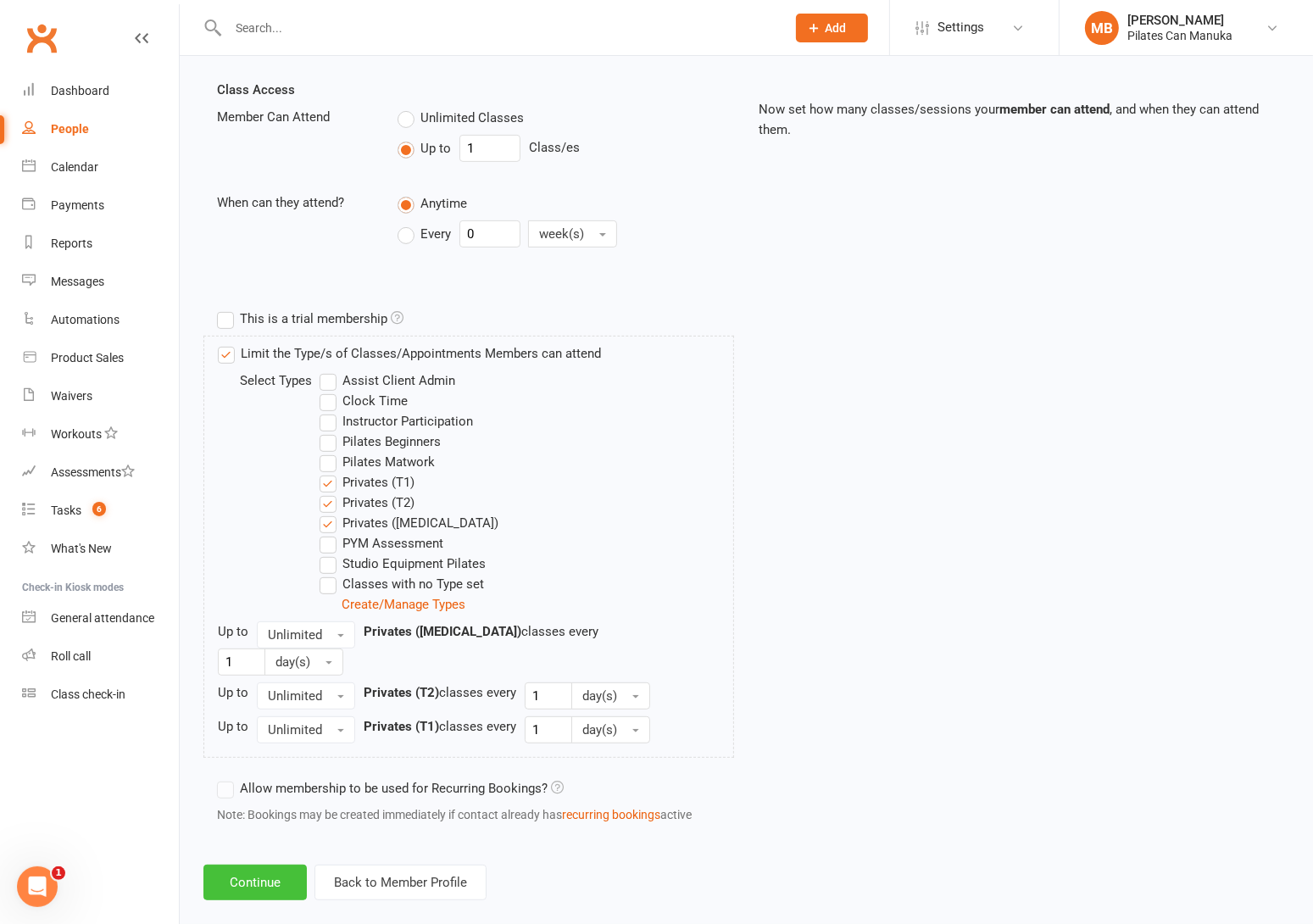
click at [257, 864] on button "Continue" at bounding box center [256, 882] width 104 height 36
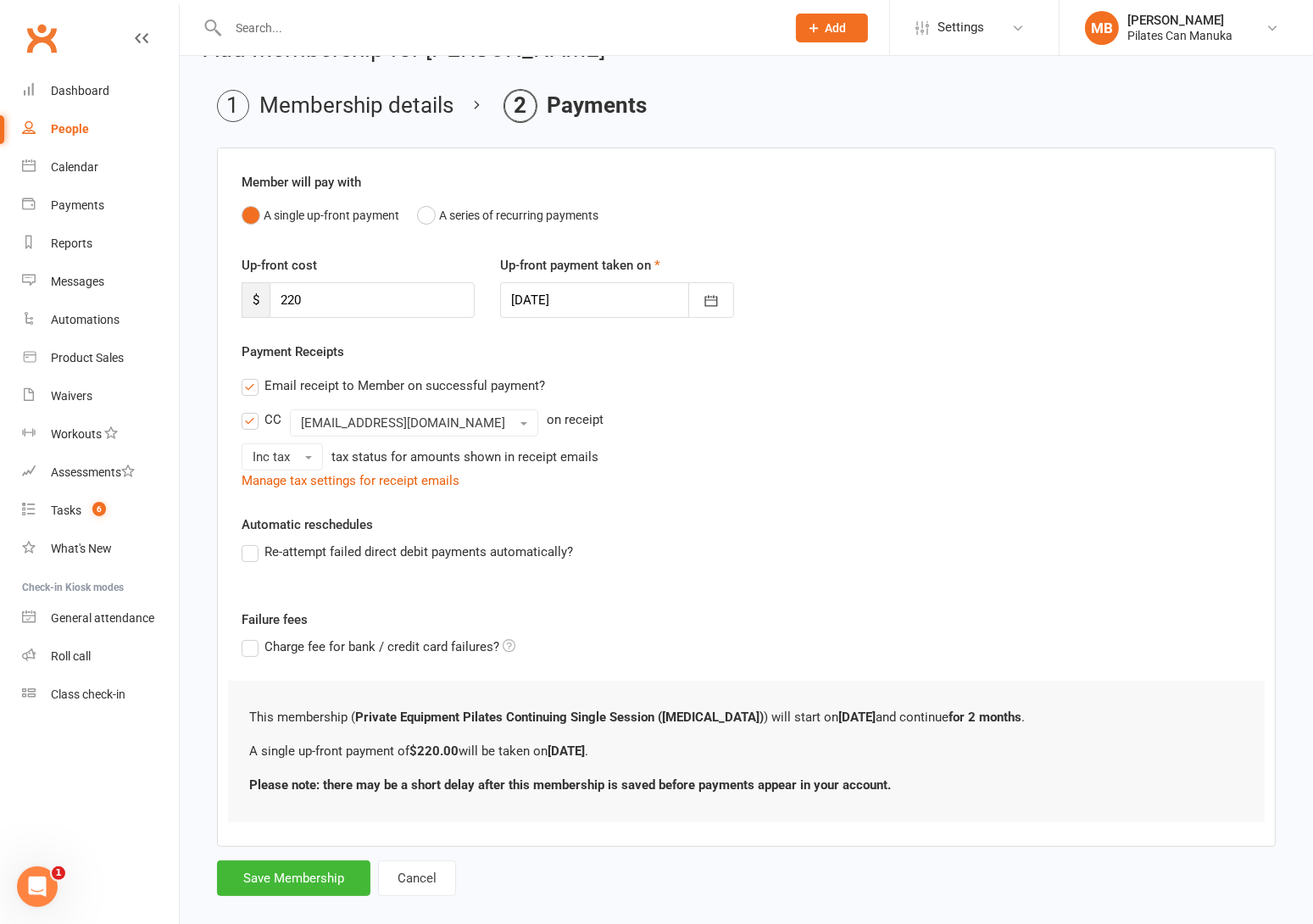
scroll to position [68, 0]
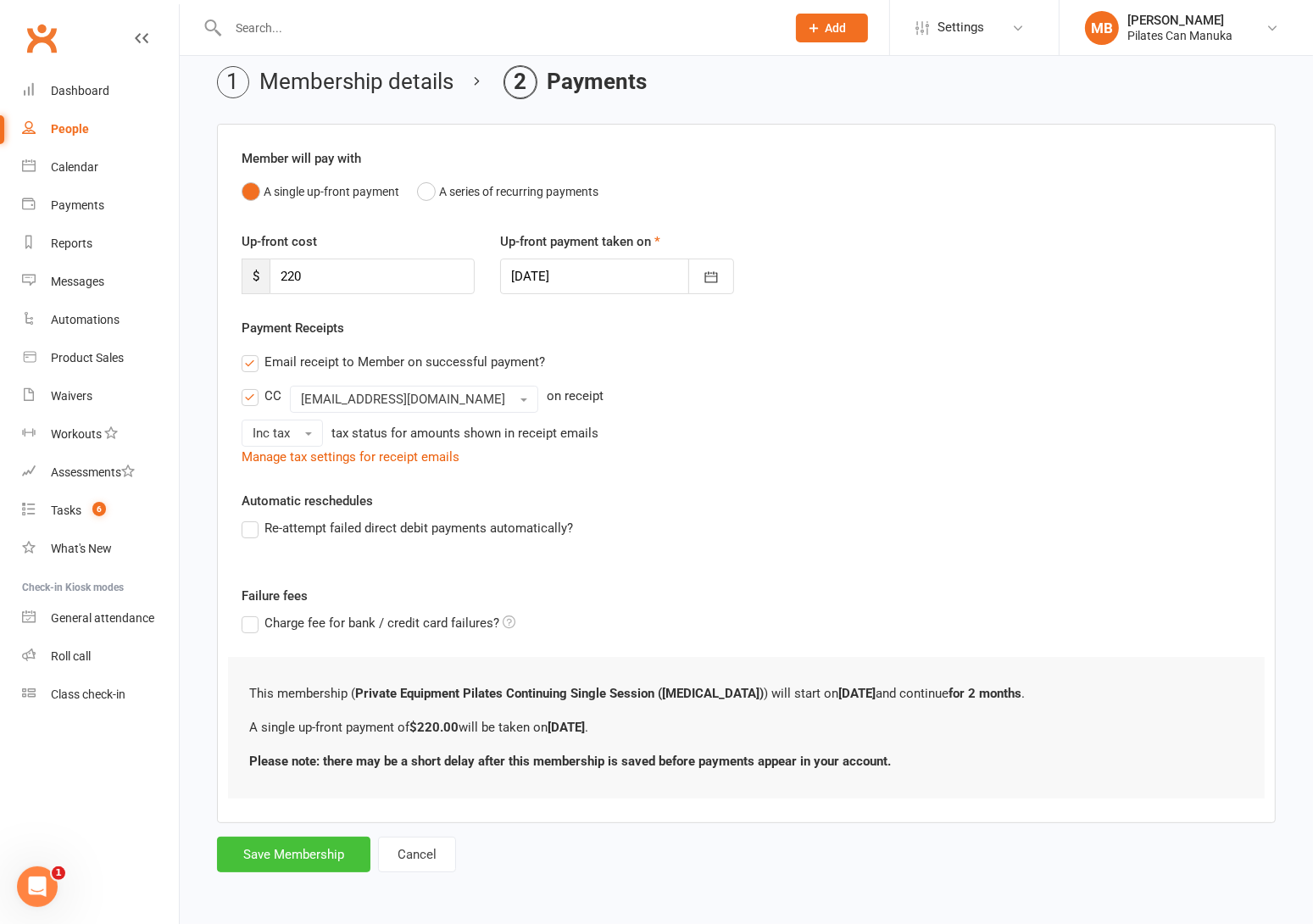
click at [309, 848] on button "Save Membership" at bounding box center [294, 854] width 154 height 36
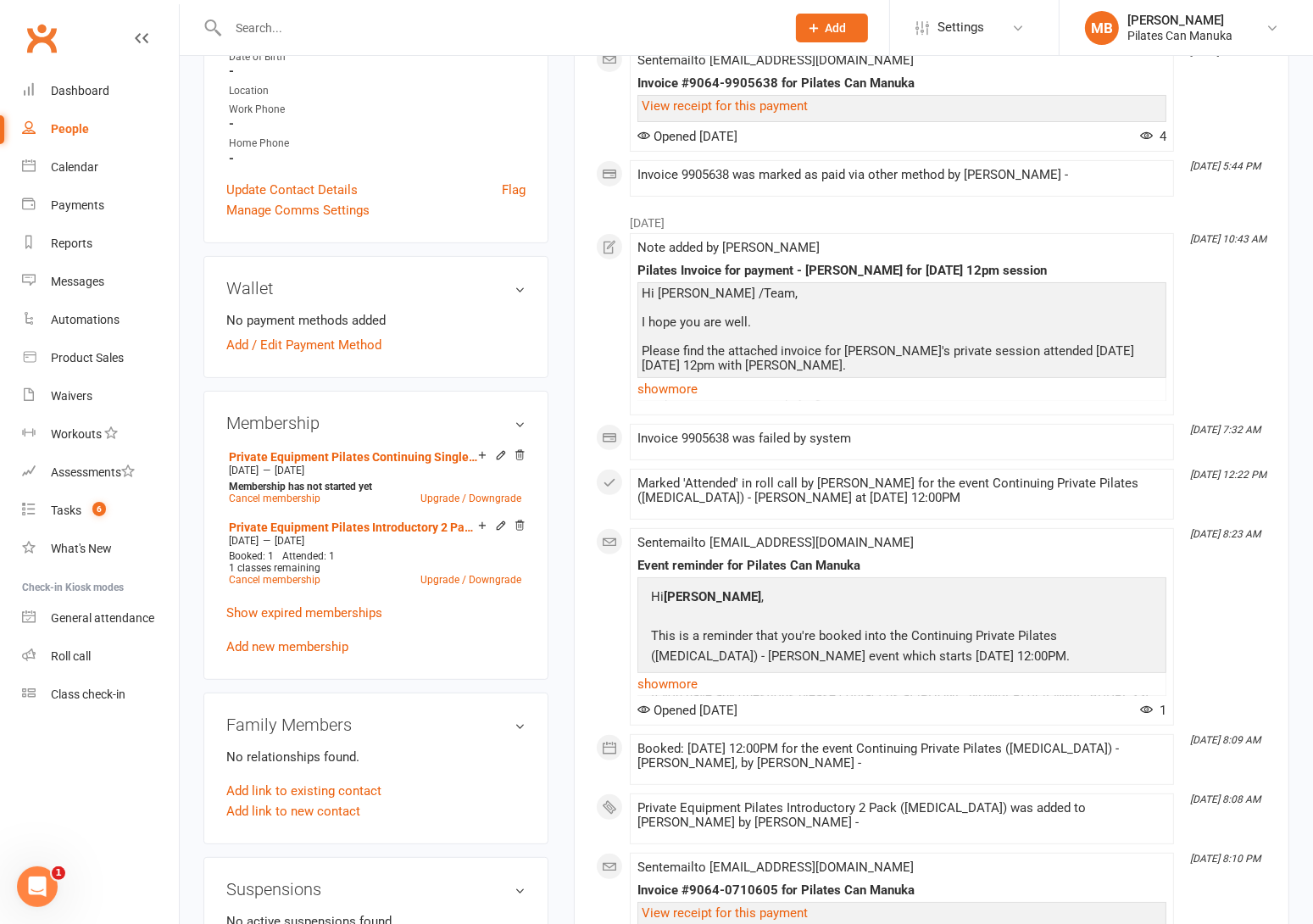
scroll to position [381, 0]
click at [341, 525] on link "Private Equipment Pilates Introductory 2 Pack ([MEDICAL_DATA])" at bounding box center [353, 525] width 249 height 13
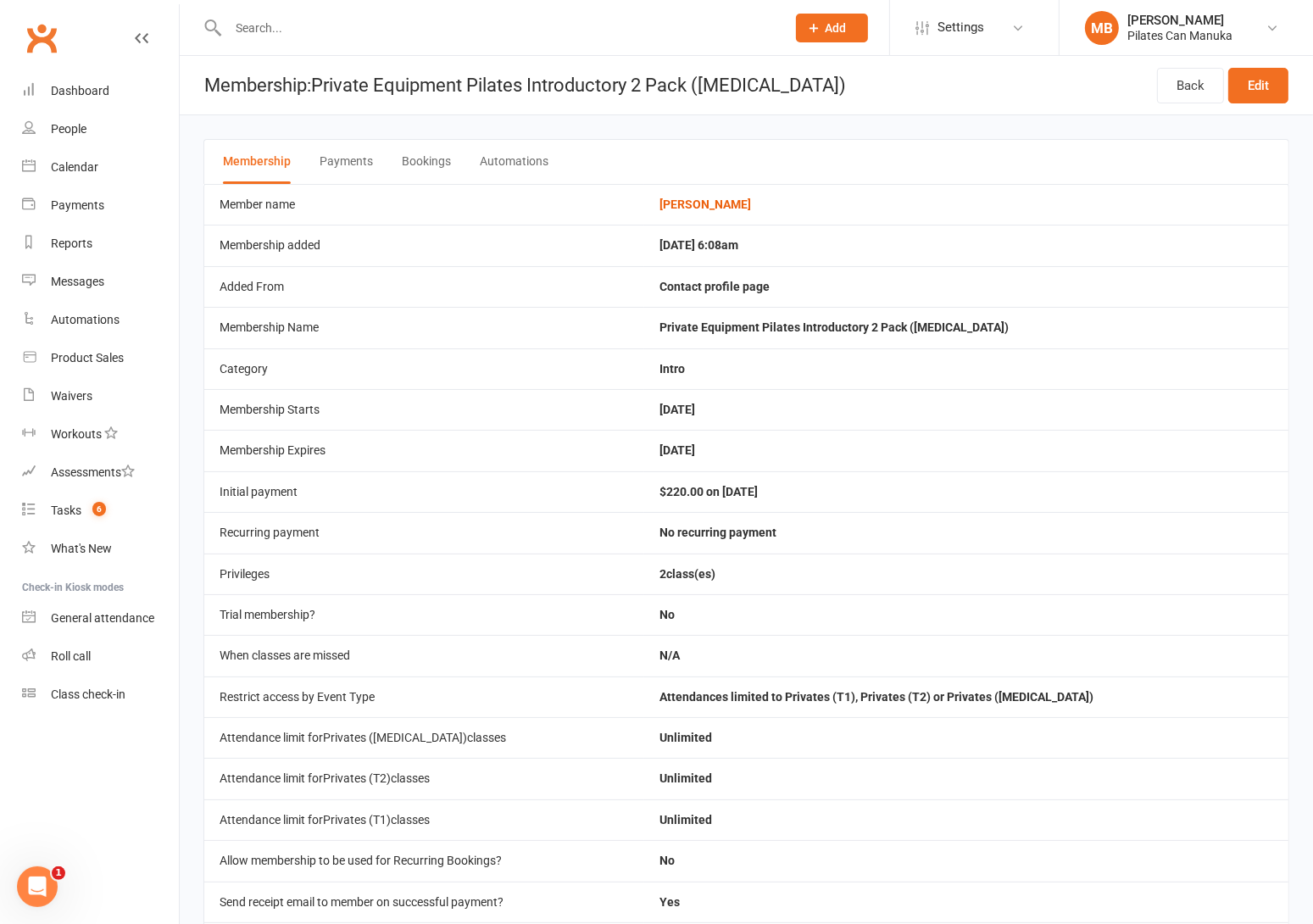
click at [429, 165] on button "Bookings" at bounding box center [426, 161] width 49 height 44
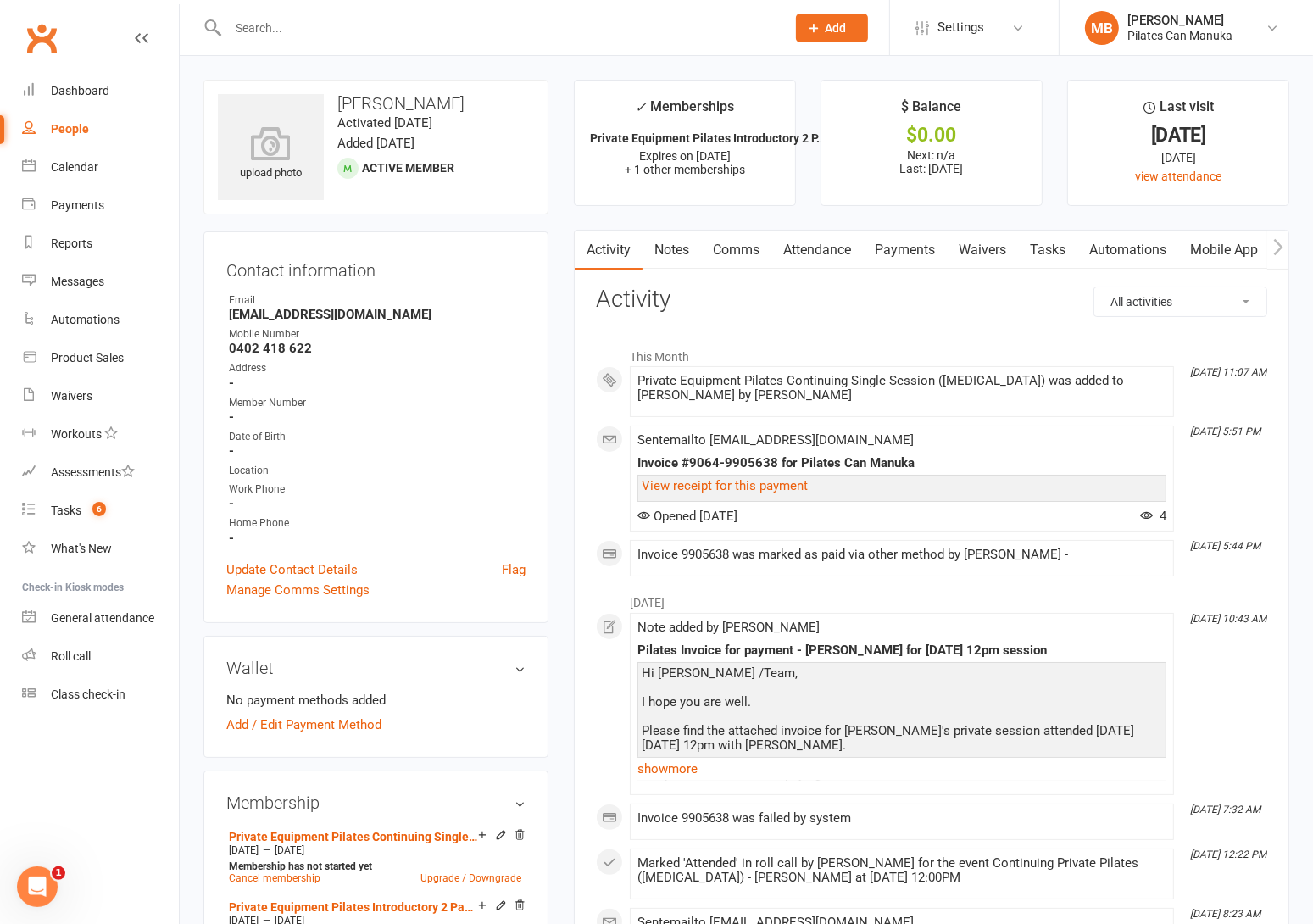
drag, startPoint x: 820, startPoint y: 248, endPoint x: 1268, endPoint y: 585, distance: 560.6
click at [820, 247] on link "Attendance" at bounding box center [817, 250] width 91 height 39
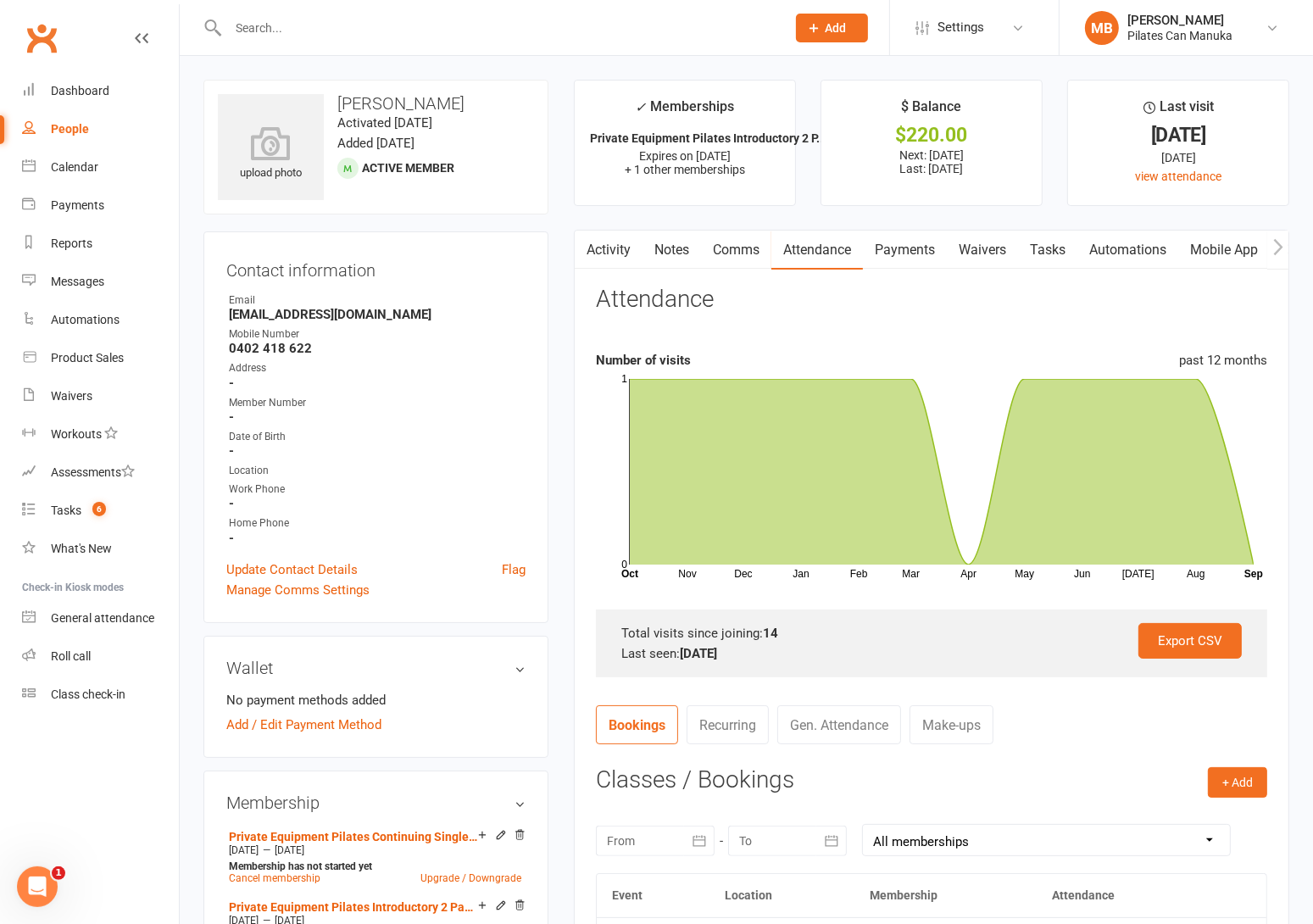
click at [409, 94] on h3 "[PERSON_NAME]" at bounding box center [376, 103] width 316 height 19
copy h3 "[PERSON_NAME]"
click at [905, 254] on link "Payments" at bounding box center [905, 250] width 84 height 39
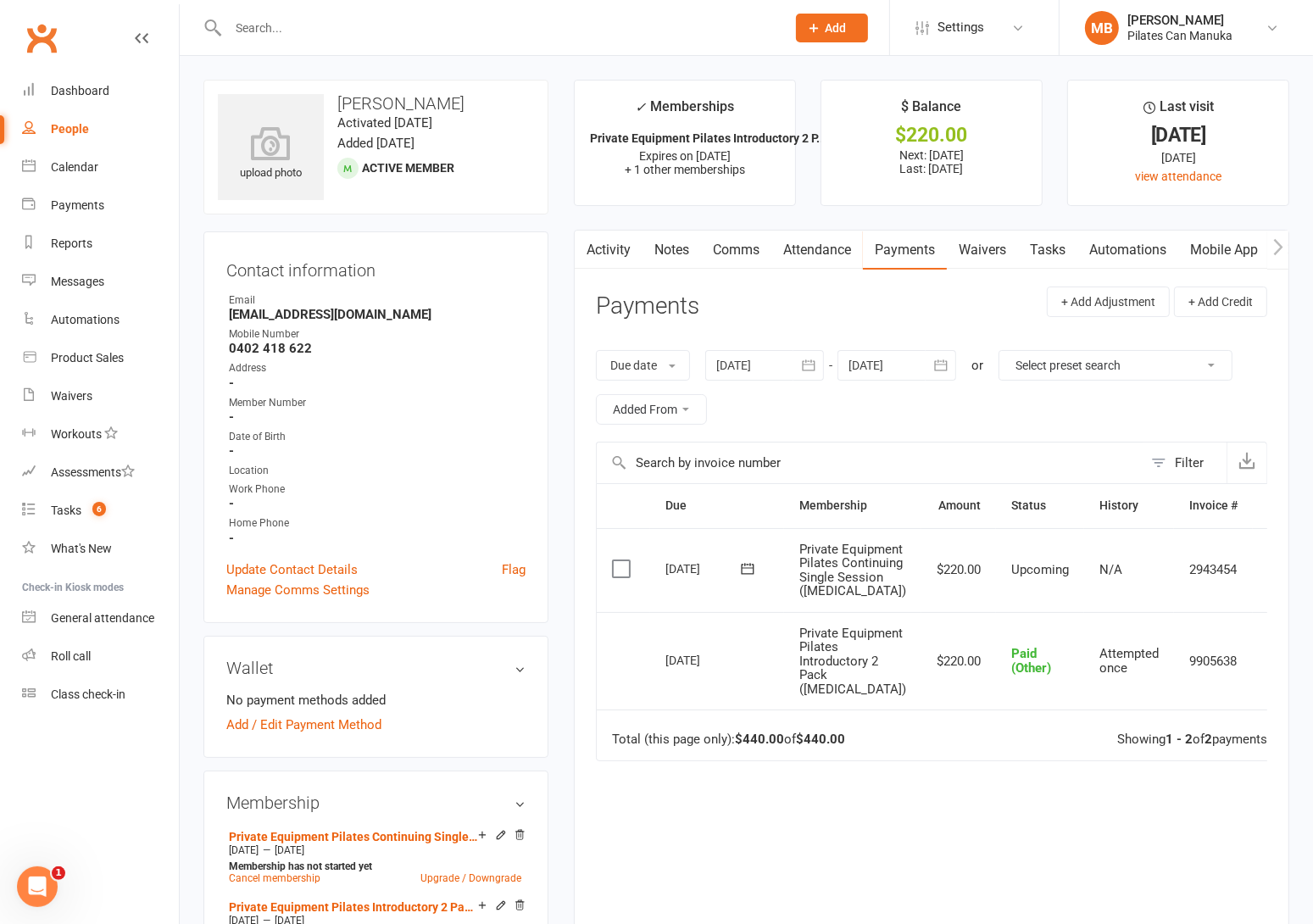
click at [1174, 586] on td "2943454" at bounding box center [1214, 570] width 79 height 84
copy td "2943454"
click at [1132, 610] on td "N/A" at bounding box center [1129, 570] width 90 height 84
click at [665, 245] on link "Notes" at bounding box center [671, 250] width 58 height 39
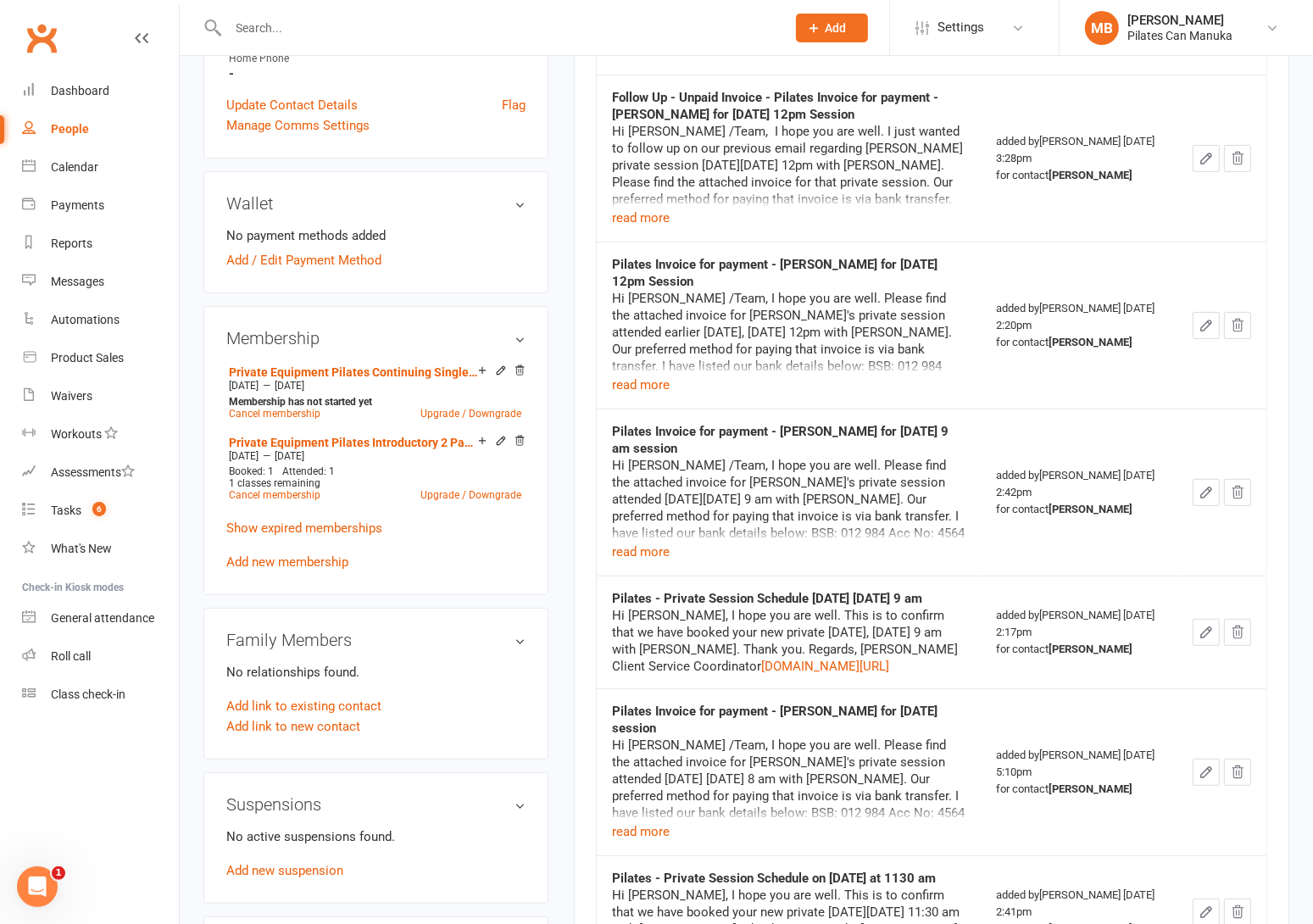
scroll to position [508, 0]
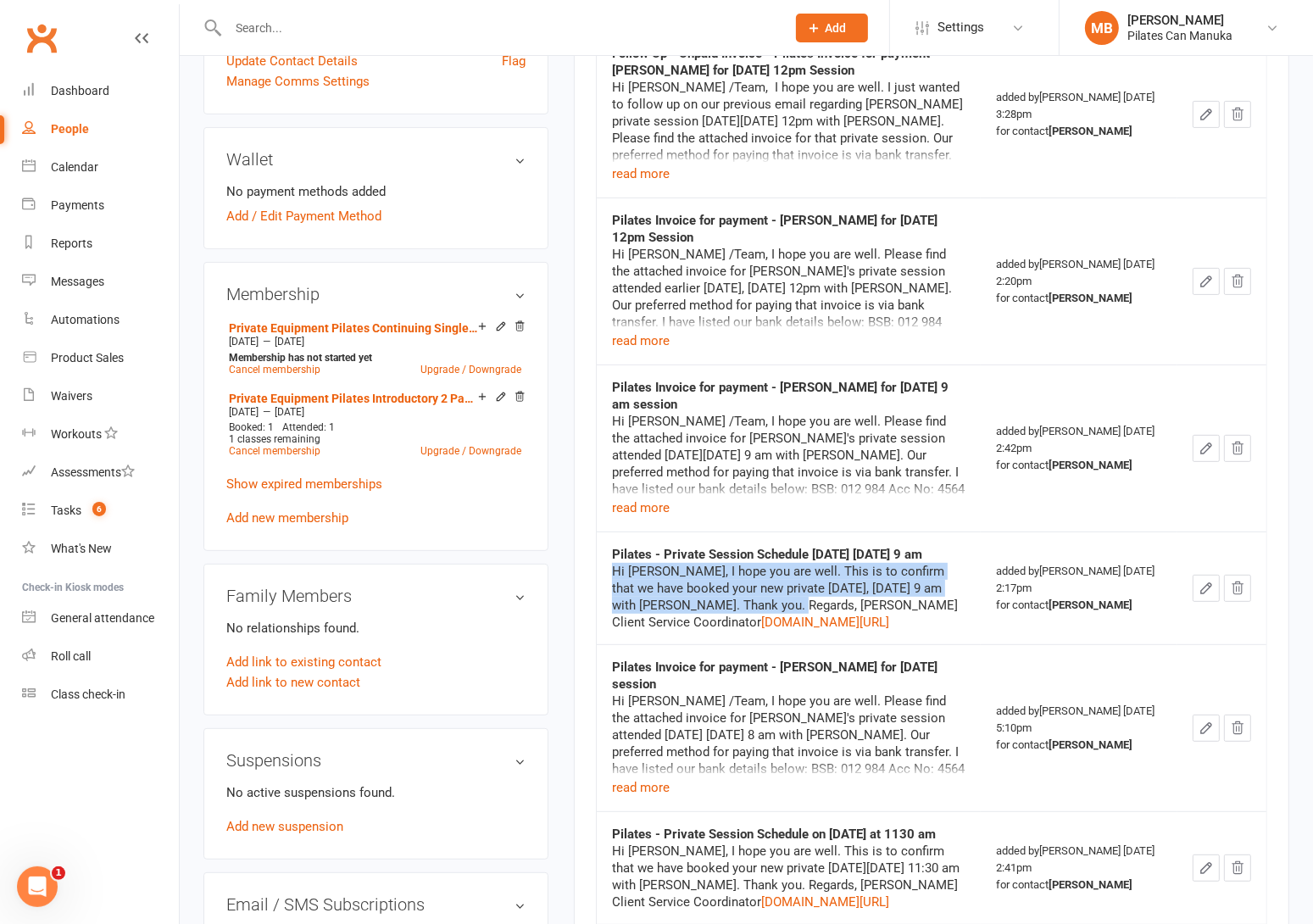
drag, startPoint x: 740, startPoint y: 622, endPoint x: 602, endPoint y: 589, distance: 141.9
click at [602, 589] on td "Pilates - Private Session Schedule tomorrow Saturday 17th May at 9 am Hi Denise…" at bounding box center [789, 588] width 384 height 113
copy div "Hi Denise, I hope you are well. This is to confirm that we have booked your new…"
drag, startPoint x: 680, startPoint y: 570, endPoint x: 607, endPoint y: 557, distance: 74.1
click at [607, 557] on td "Pilates - Private Session Schedule tomorrow Saturday 17th May at 9 am Hi Denise…" at bounding box center [789, 588] width 384 height 113
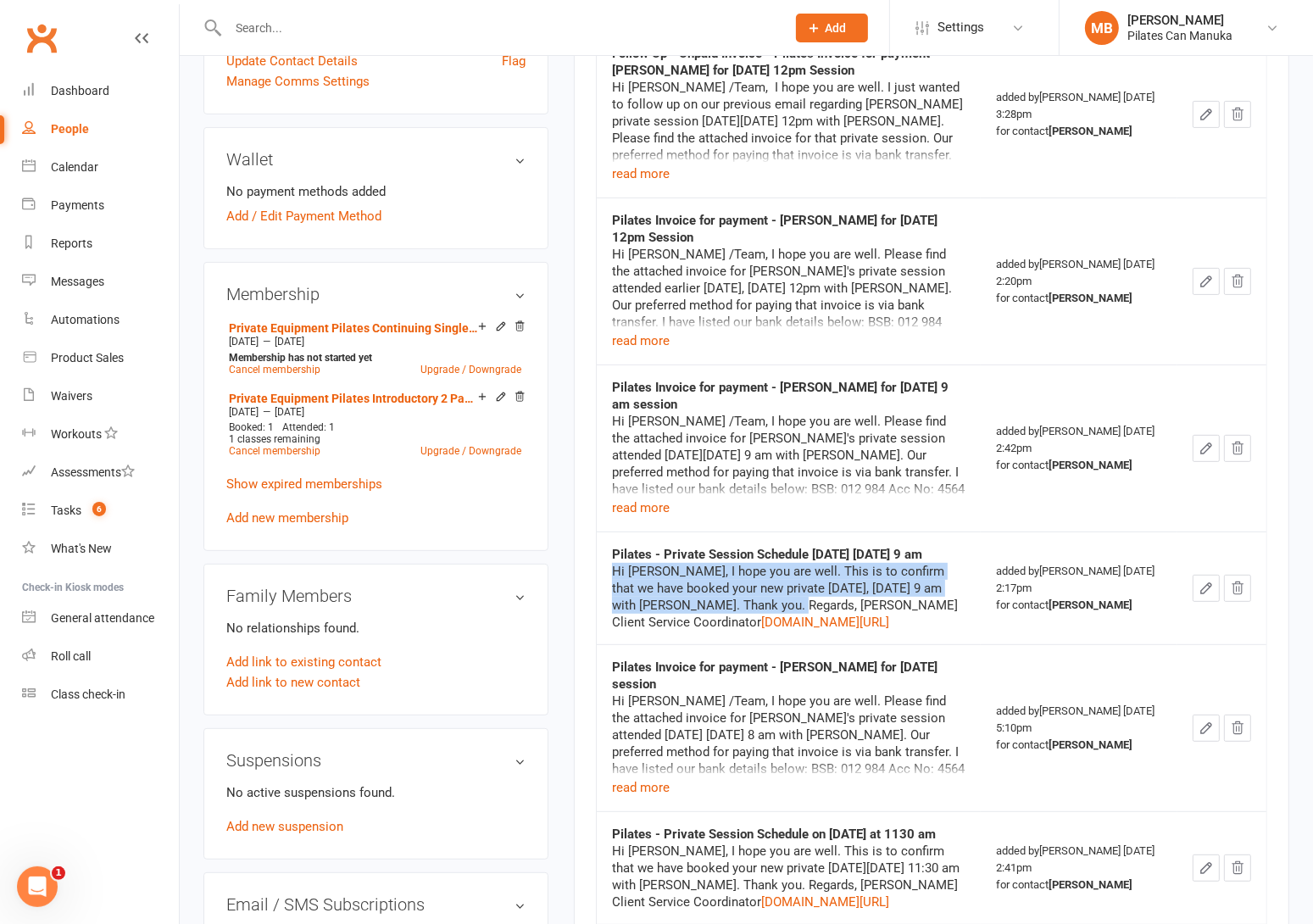
copy strong "Pilates - Private Session Schedule tomorrow Saturday 17th May at 9 am"
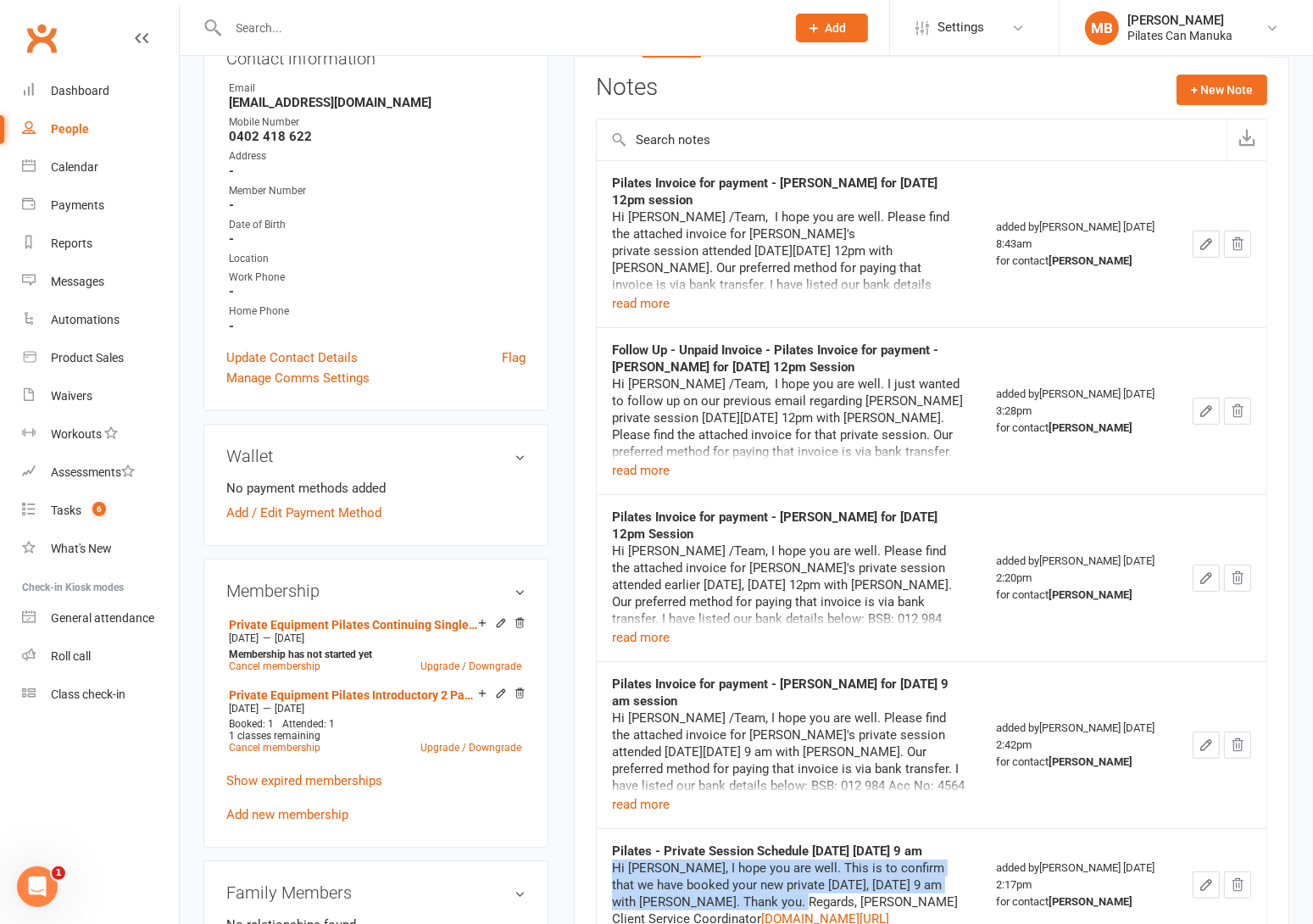
scroll to position [0, 0]
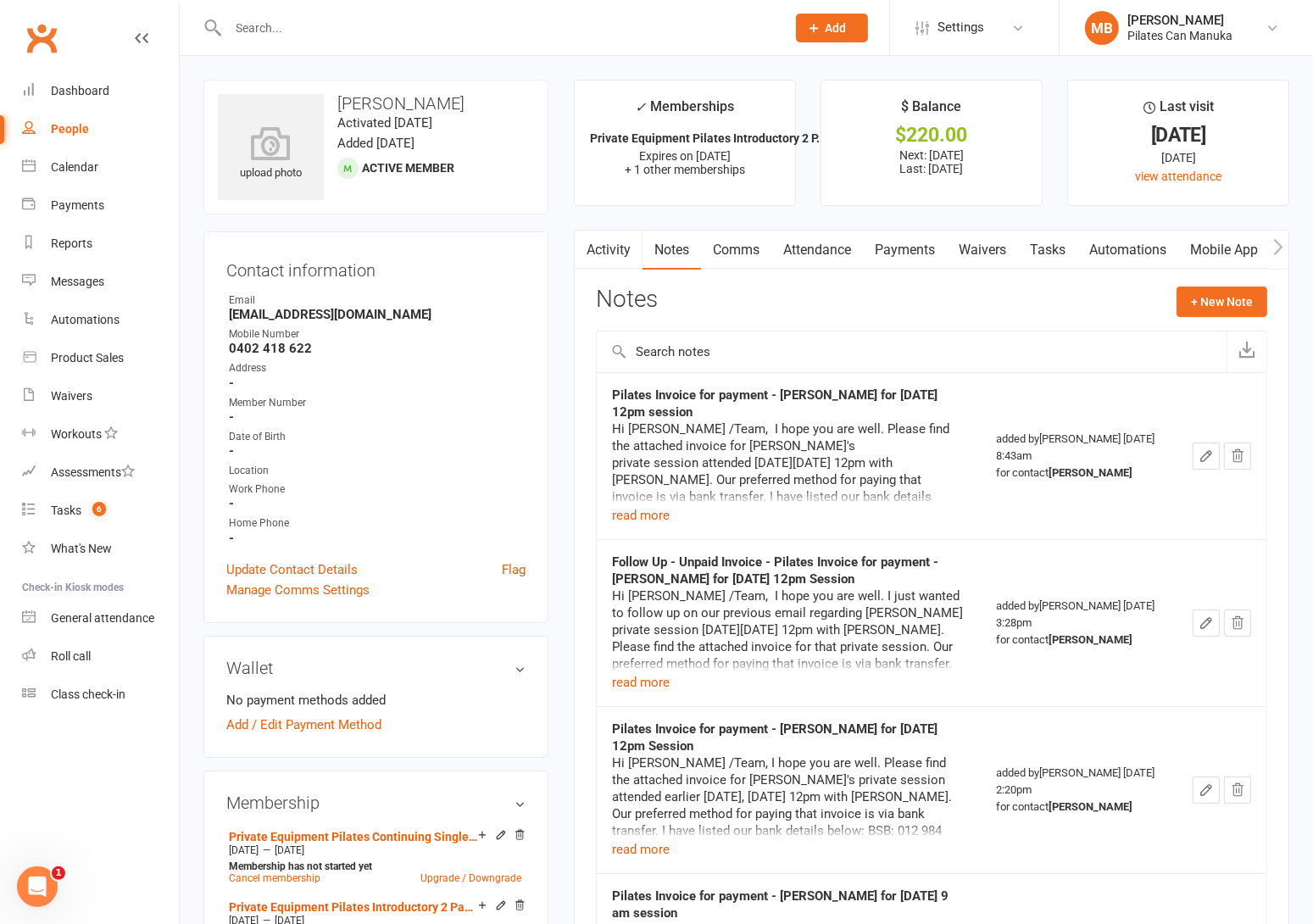
drag, startPoint x: 1278, startPoint y: 299, endPoint x: 1109, endPoint y: 279, distance: 170.2
click at [1213, 300] on button "+ New Note" at bounding box center [1221, 302] width 90 height 30
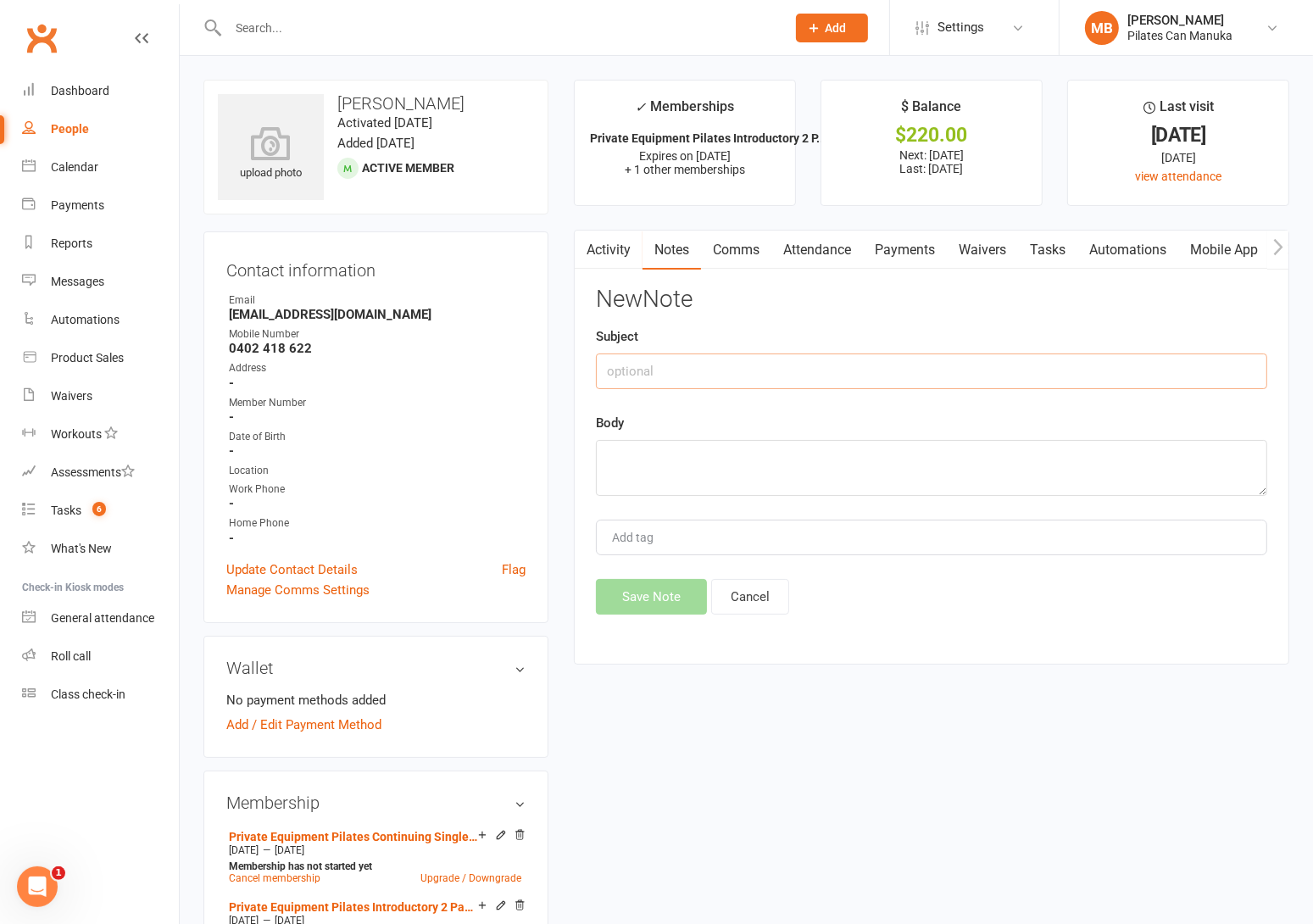
click at [727, 364] on input "text" at bounding box center [931, 371] width 671 height 36
paste input "Pilates - Private Session Schedule Tomorrow Tuesday 16th Sept at 12pm"
type input "Pilates - Private Session Schedule Tomorrow Tuesday 16th Sept at 12pm"
click at [760, 462] on textarea at bounding box center [931, 467] width 671 height 56
paste textarea "Hi Denise, I hope you are well. This is to confirm that we have booked your new…"
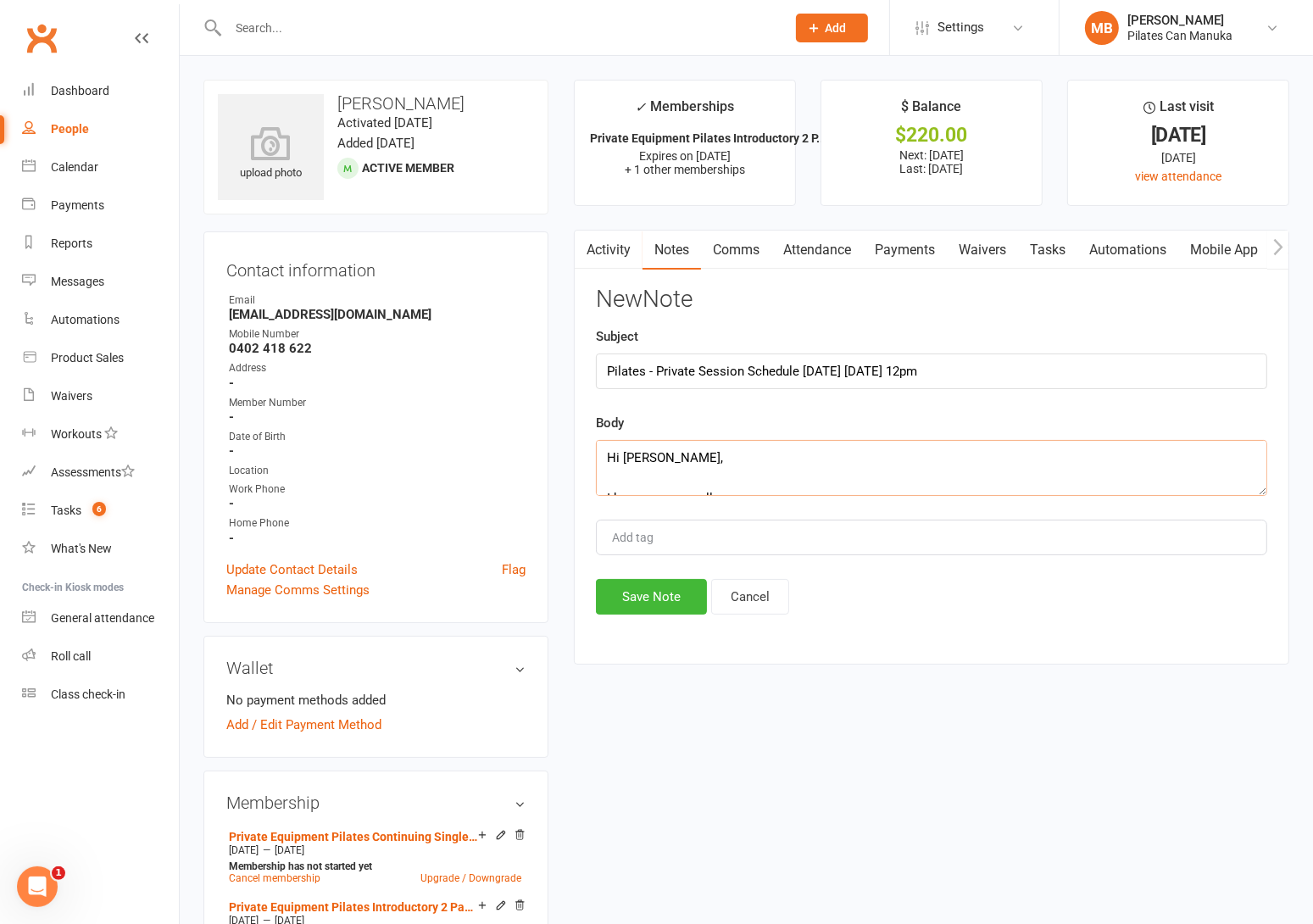
scroll to position [296, 0]
type textarea "Hi Denise, I hope you are well. This is to confirm that we have booked your new…"
click at [649, 596] on button "Save Note" at bounding box center [652, 597] width 111 height 36
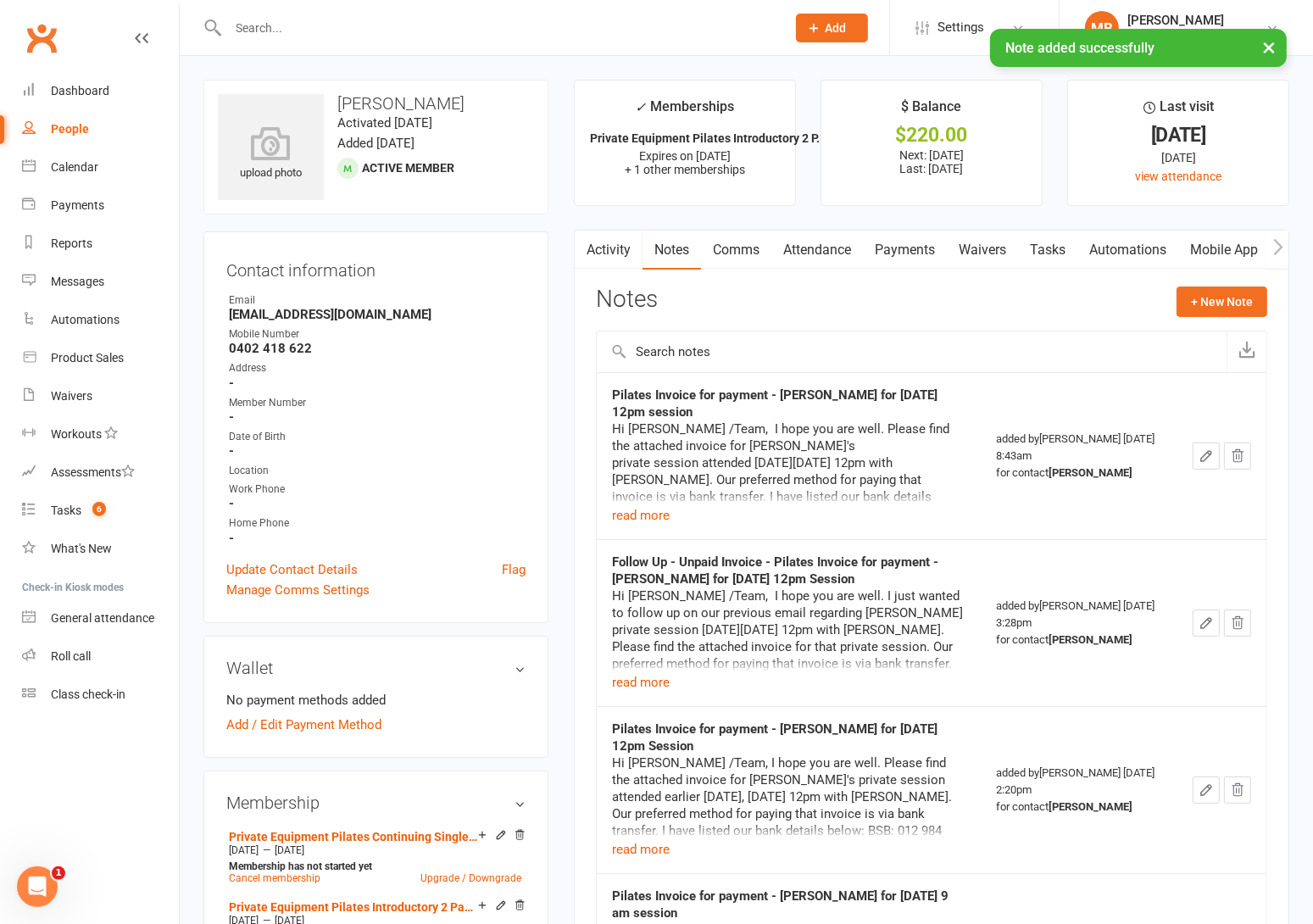
click at [290, 316] on strong "[EMAIL_ADDRESS][DOMAIN_NAME]" at bounding box center [377, 314] width 297 height 15
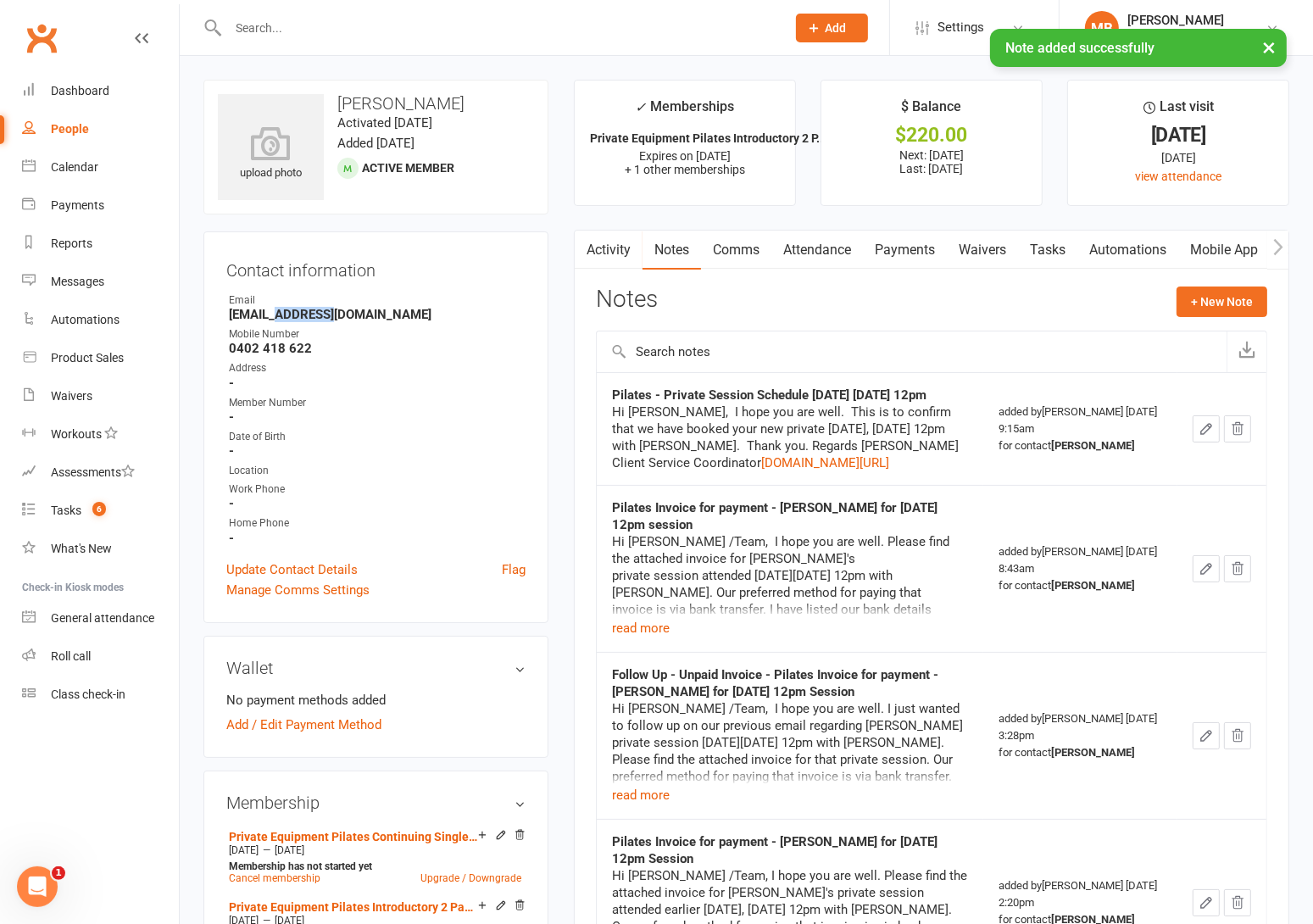
click at [290, 316] on strong "[EMAIL_ADDRESS][DOMAIN_NAME]" at bounding box center [377, 314] width 297 height 15
copy render-form-field "[EMAIL_ADDRESS][DOMAIN_NAME]"
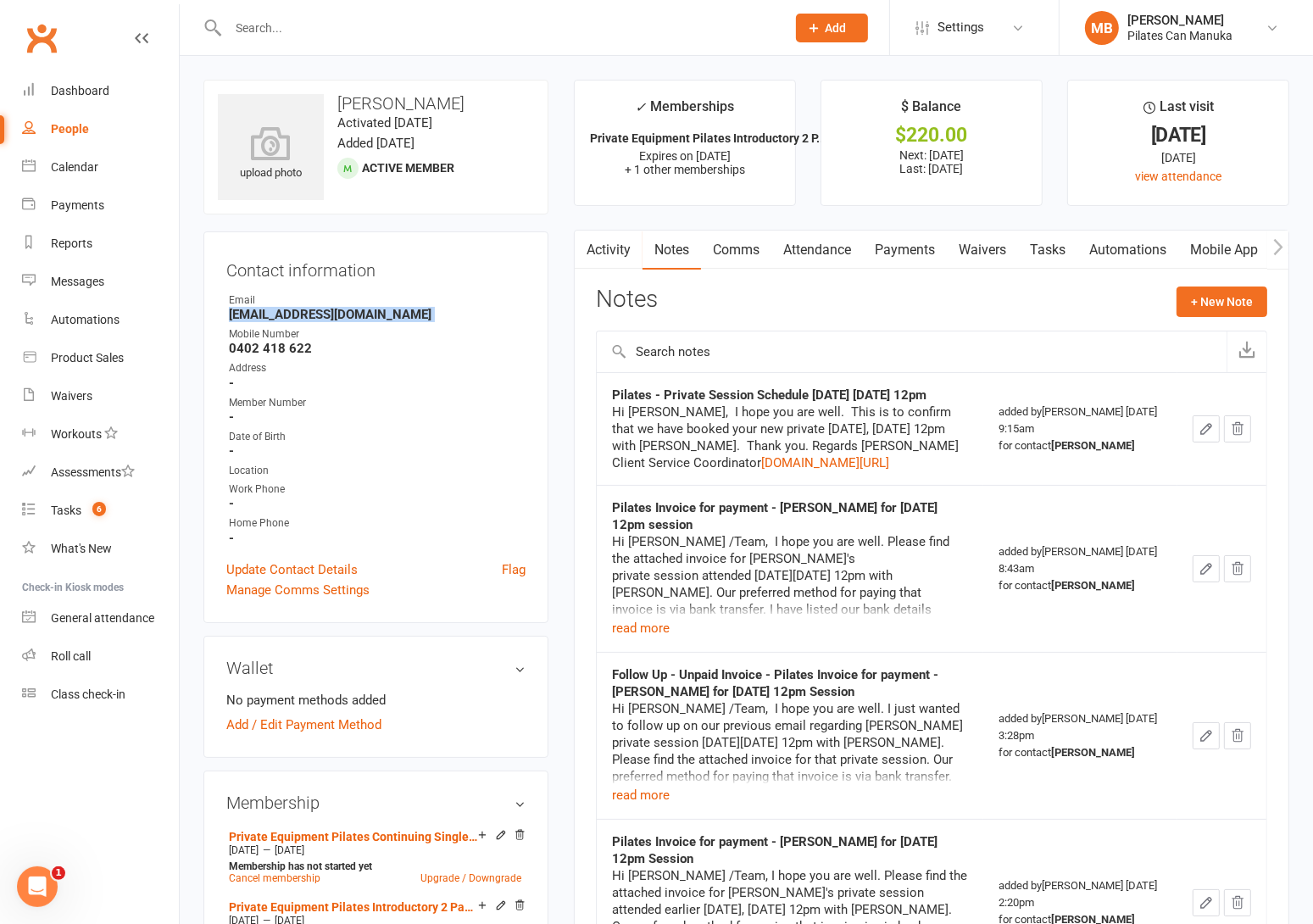
click at [1046, 243] on link "Tasks" at bounding box center [1048, 250] width 59 height 39
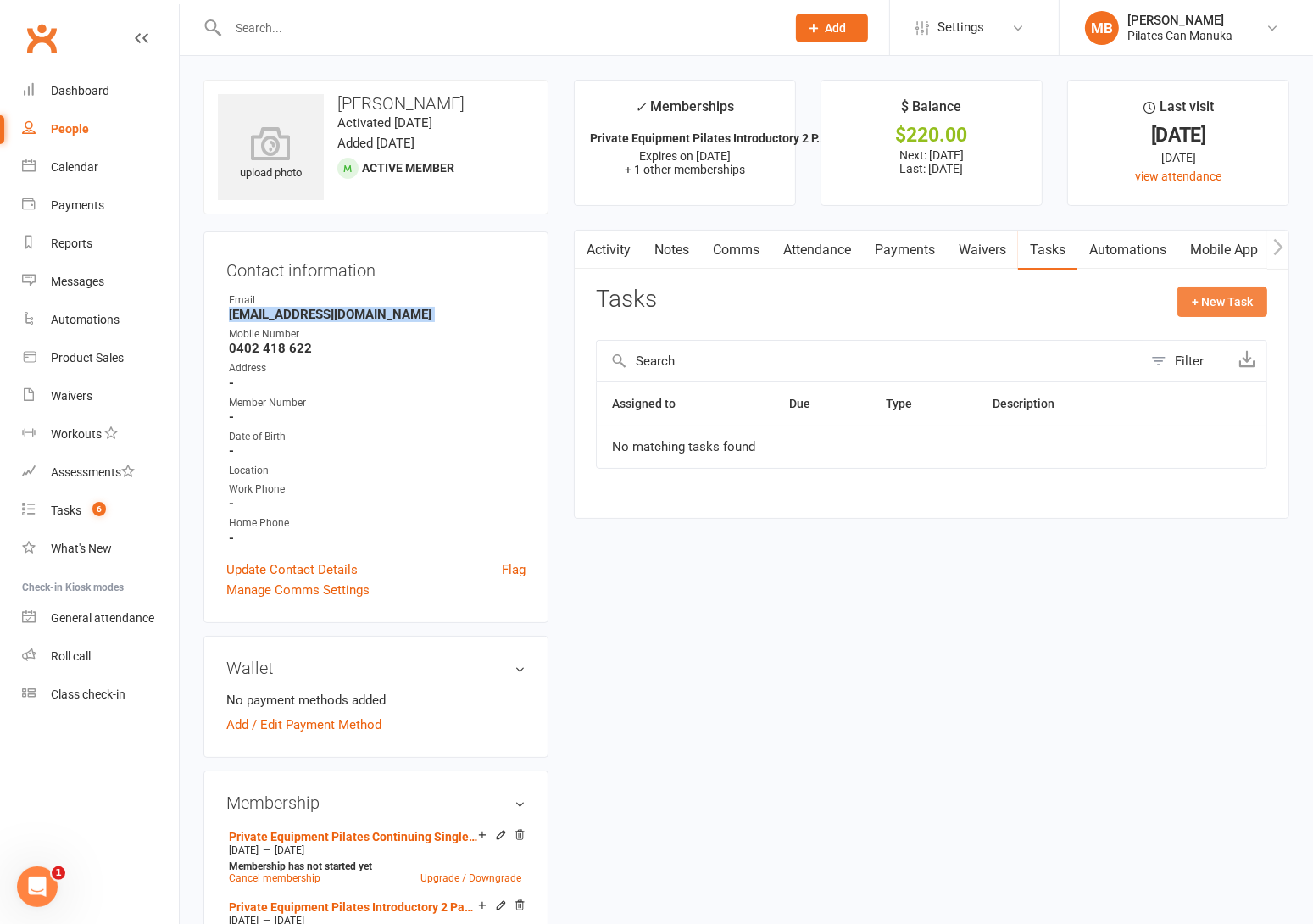
click at [1213, 301] on button "+ New Task" at bounding box center [1222, 302] width 90 height 30
select select "51663"
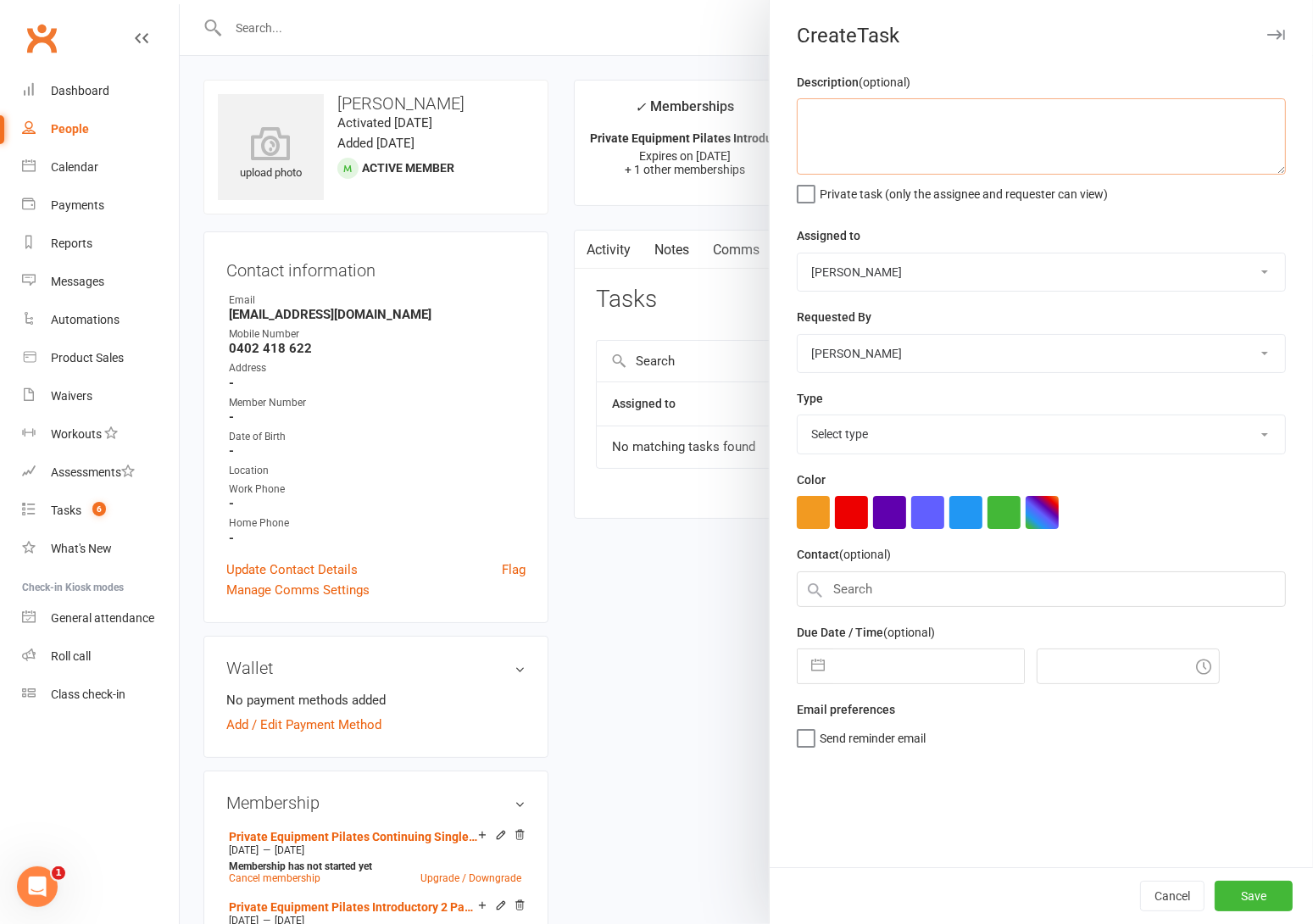
click at [889, 148] on textarea at bounding box center [1041, 136] width 489 height 76
type textarea "send [PERSON_NAME]'s invoice for private session earlier [DATE], [DATE] 12pm"
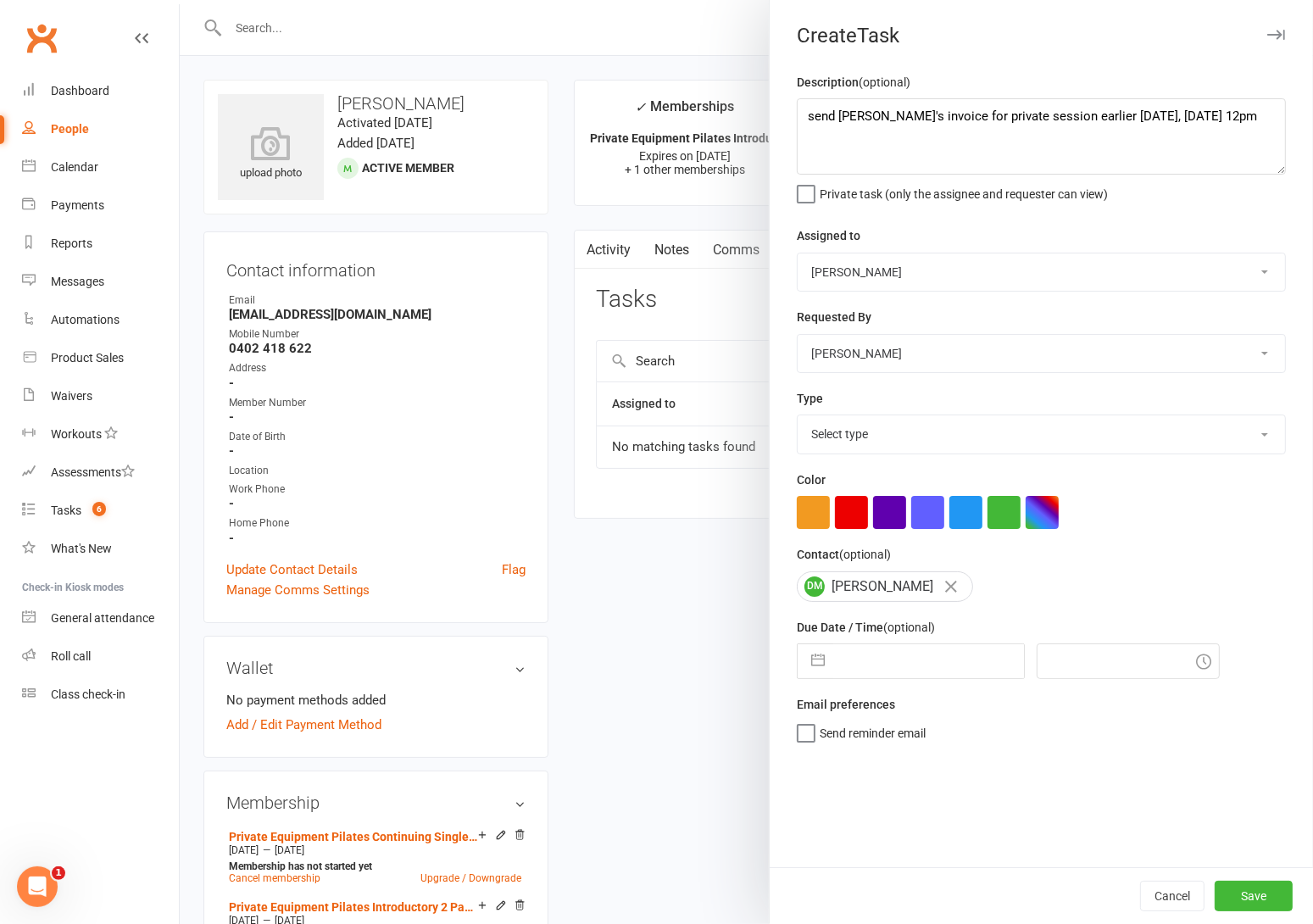
click at [867, 434] on select "Select type Available sessions for continuing semis Bulk session change Catch-u…" at bounding box center [1040, 434] width 487 height 38
select select "28579"
click at [797, 417] on select "Select type Available sessions for continuing semis Bulk session change Catch-u…" at bounding box center [1040, 434] width 487 height 38
click at [807, 664] on button "button" at bounding box center [818, 661] width 30 height 34
select select "7"
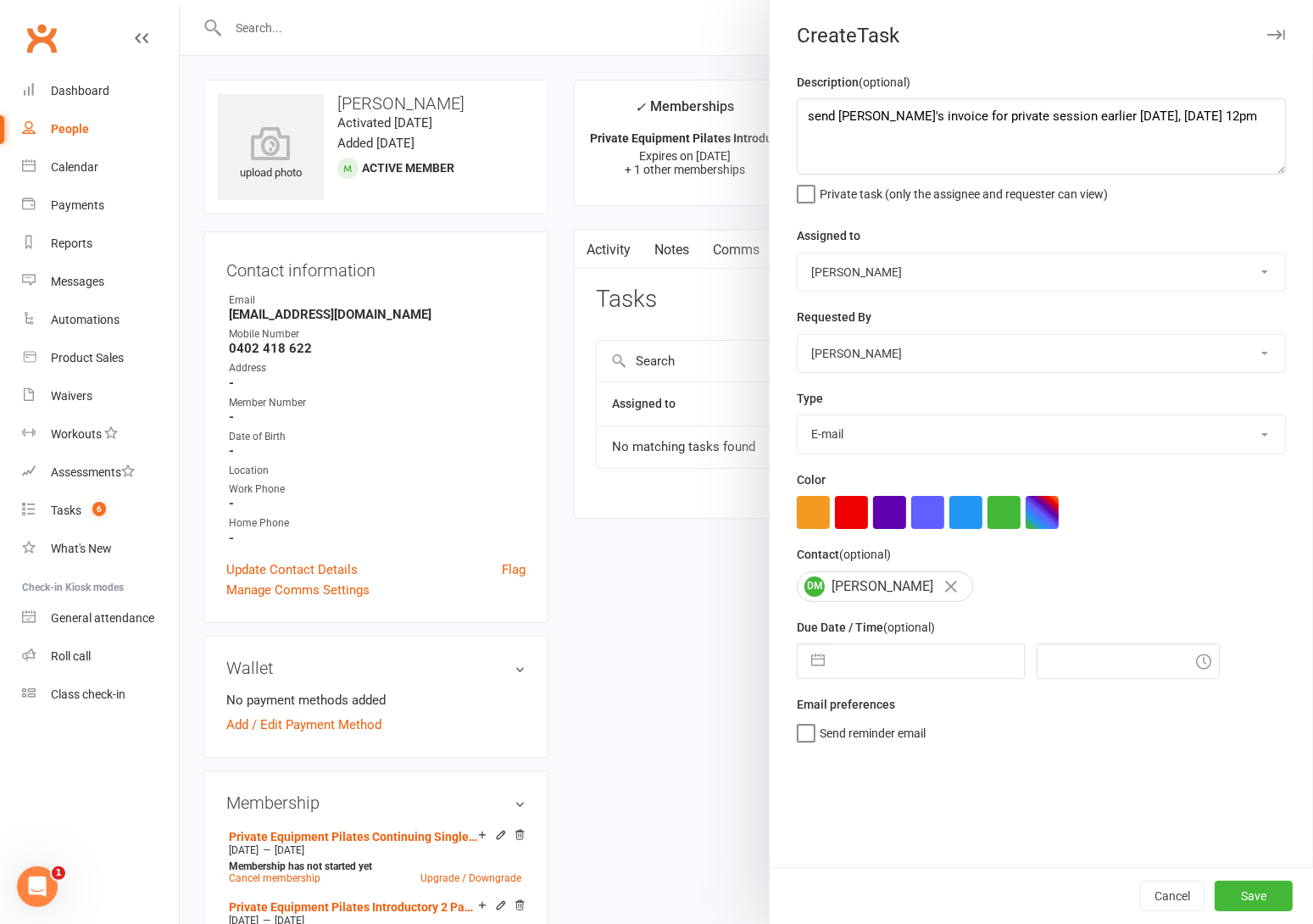
select select "2025"
select select "8"
select select "2025"
select select "9"
select select "2025"
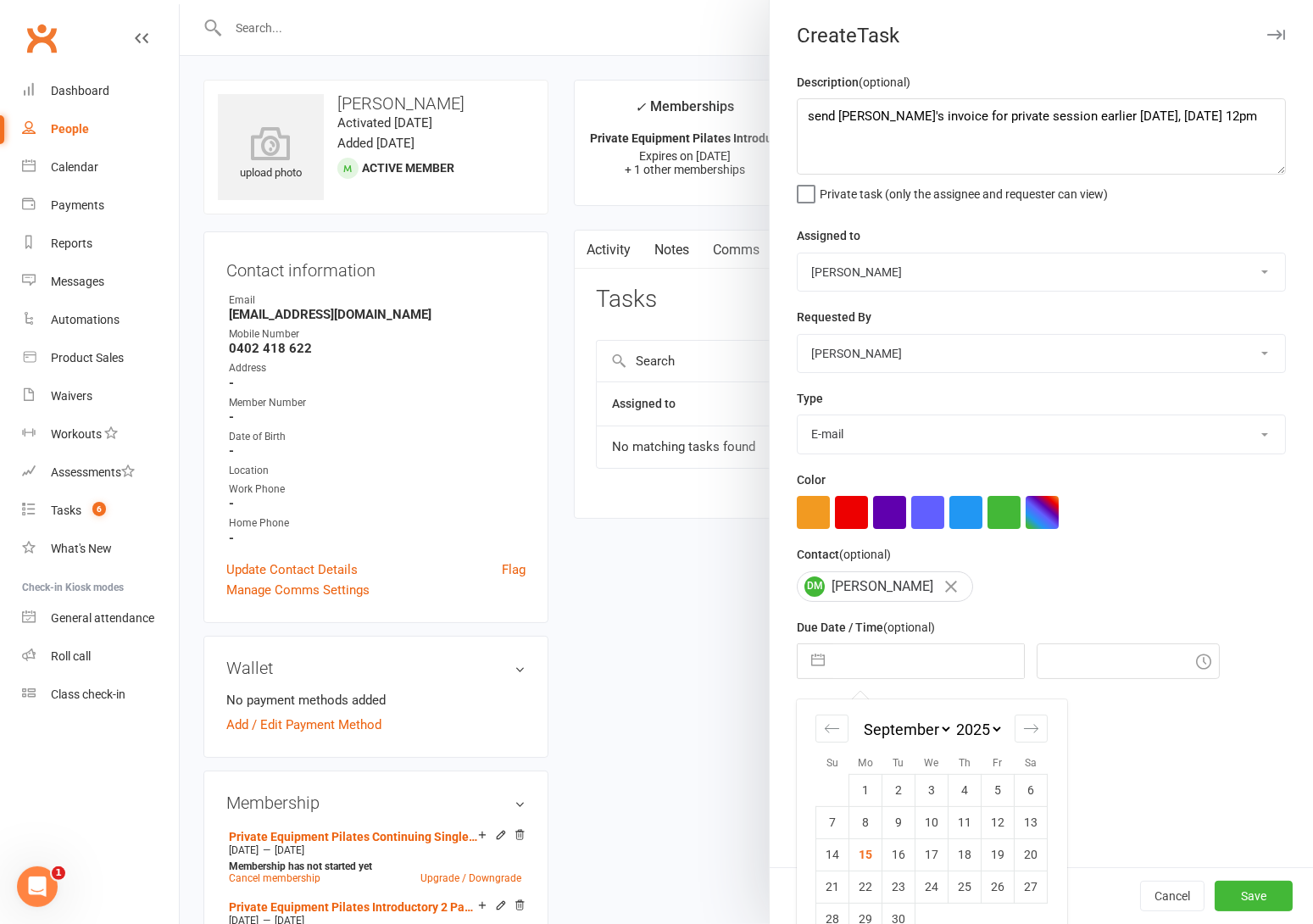
click at [881, 437] on select "Available sessions for continuing semis Bulk session change Catch-up session De…" at bounding box center [1040, 434] width 487 height 38
click at [797, 417] on select "Available sessions for continuing semis Bulk session change Catch-up session De…" at bounding box center [1040, 434] width 487 height 38
click at [813, 661] on button "button" at bounding box center [818, 661] width 30 height 34
select select "7"
select select "2025"
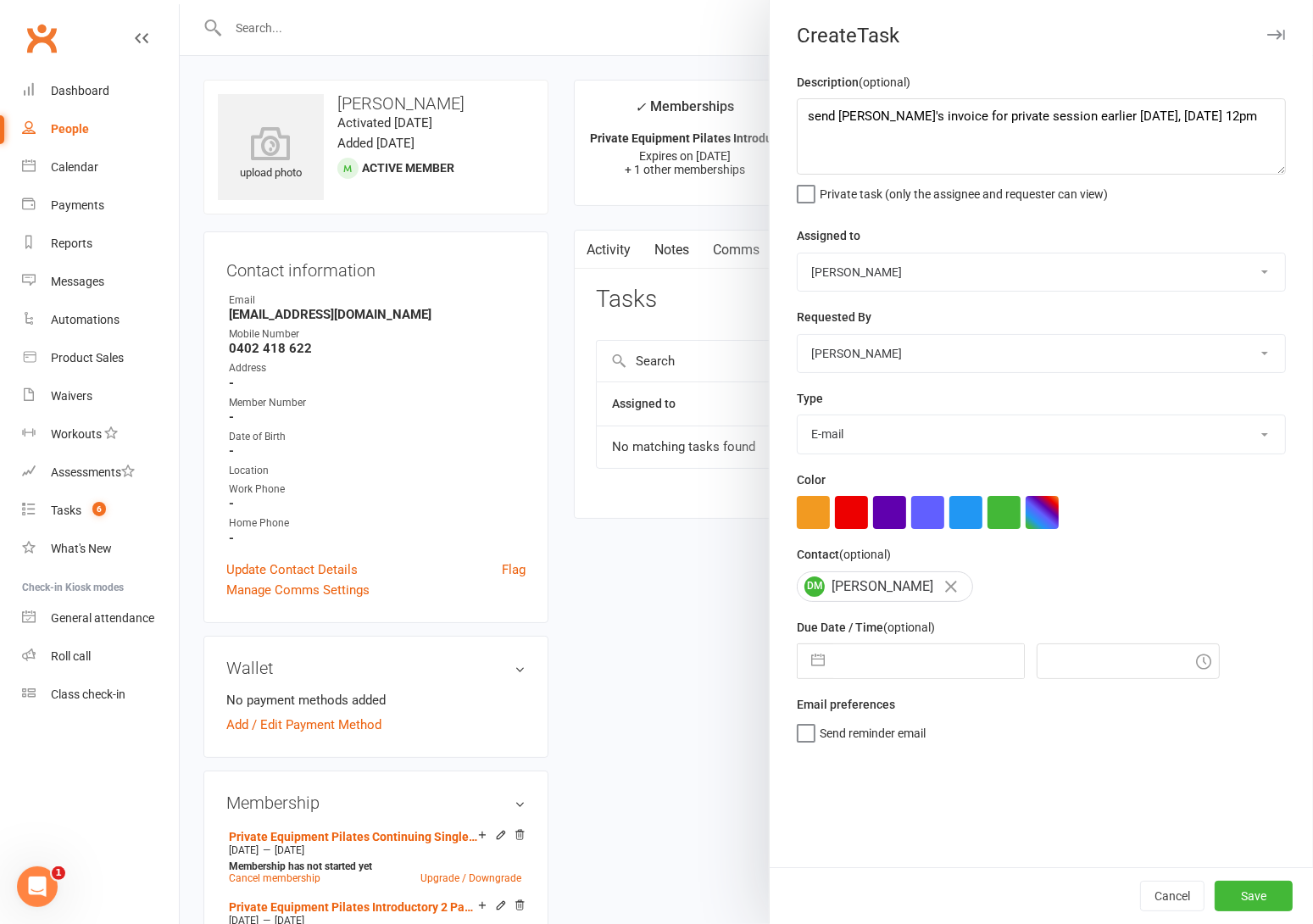
select select "8"
select select "2025"
select select "9"
select select "2025"
click at [894, 854] on td "16" at bounding box center [898, 854] width 33 height 32
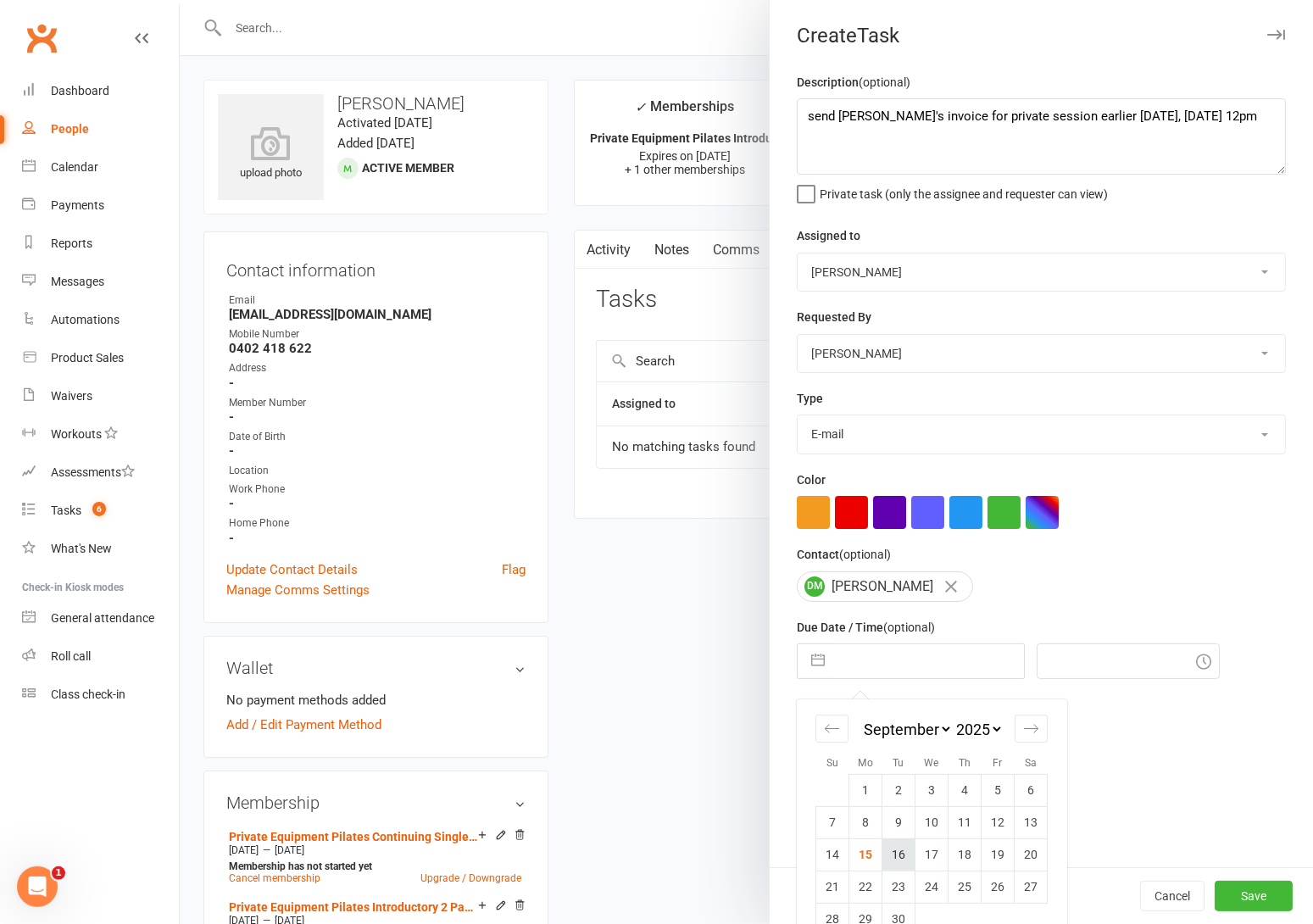
type input "16 Sep 2025"
type input "9:30am"
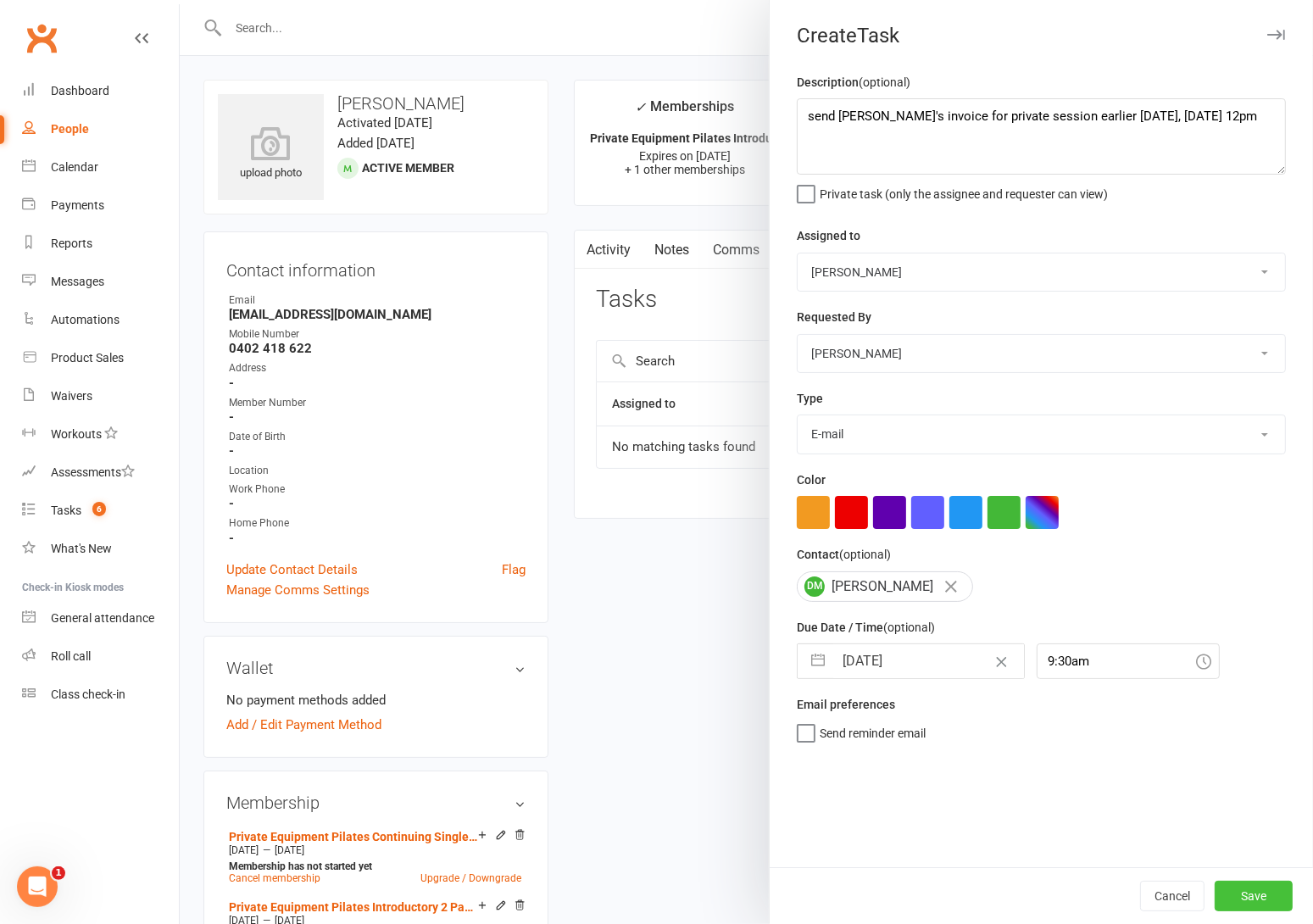
click at [1234, 890] on button "Save" at bounding box center [1253, 895] width 78 height 30
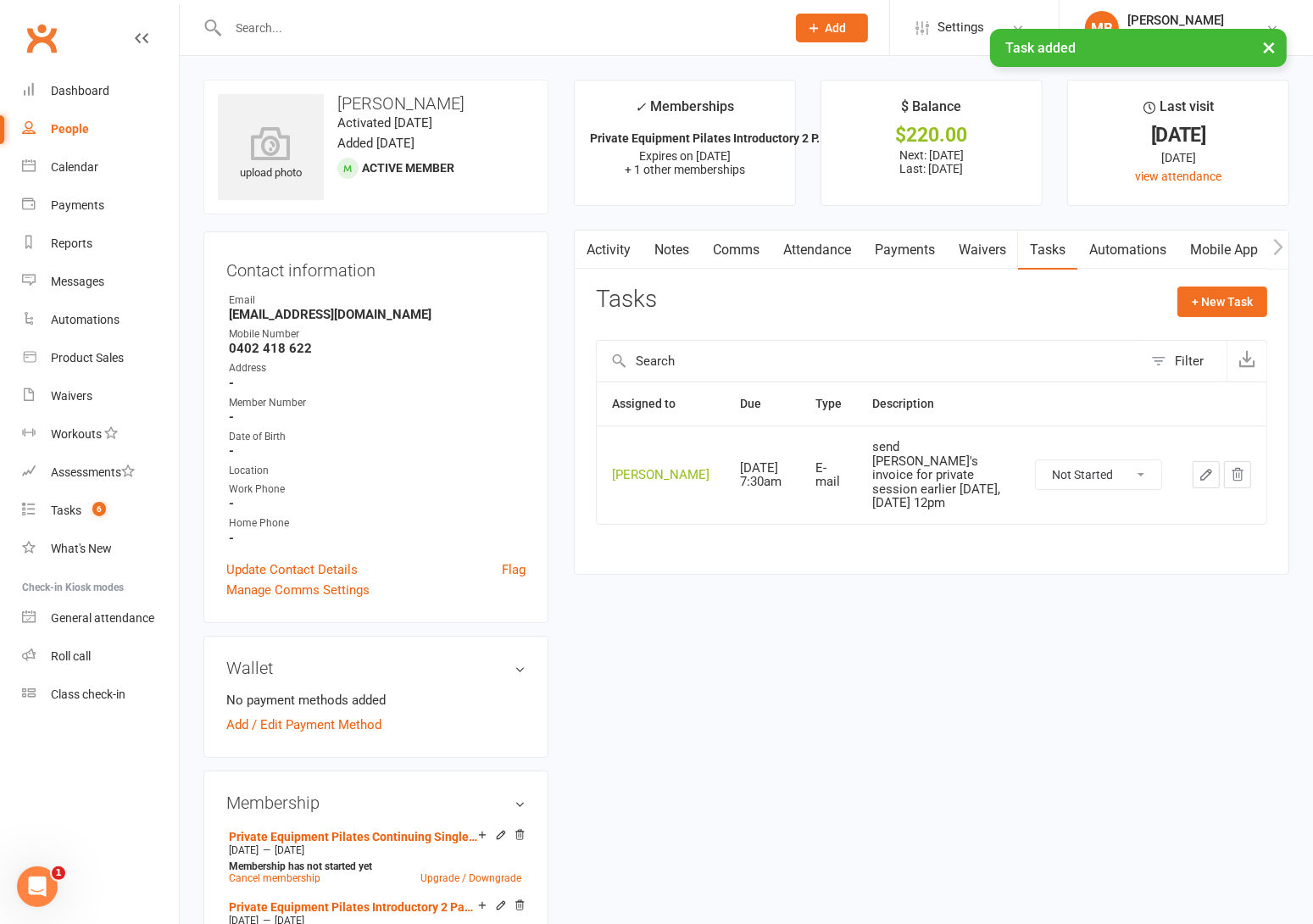
click at [822, 646] on div "upload photo Denise Moir Activated 10 May, 2024 Added 22 April, 2024 Active mem…" at bounding box center [745, 897] width 1111 height 1635
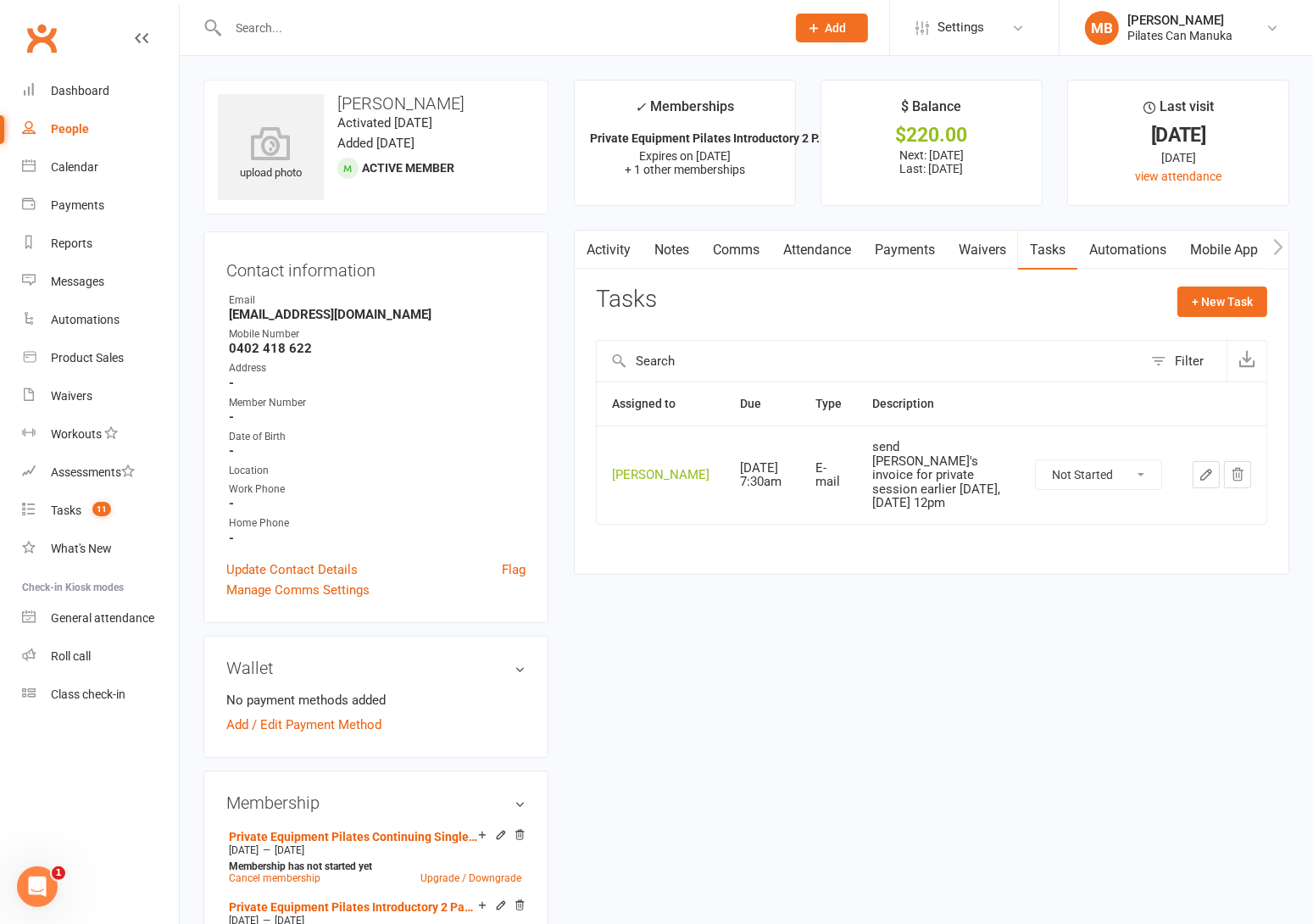
click at [759, 670] on div "upload photo Denise Moir Activated 10 May, 2024 Added 22 April, 2024 Active mem…" at bounding box center [745, 897] width 1111 height 1635
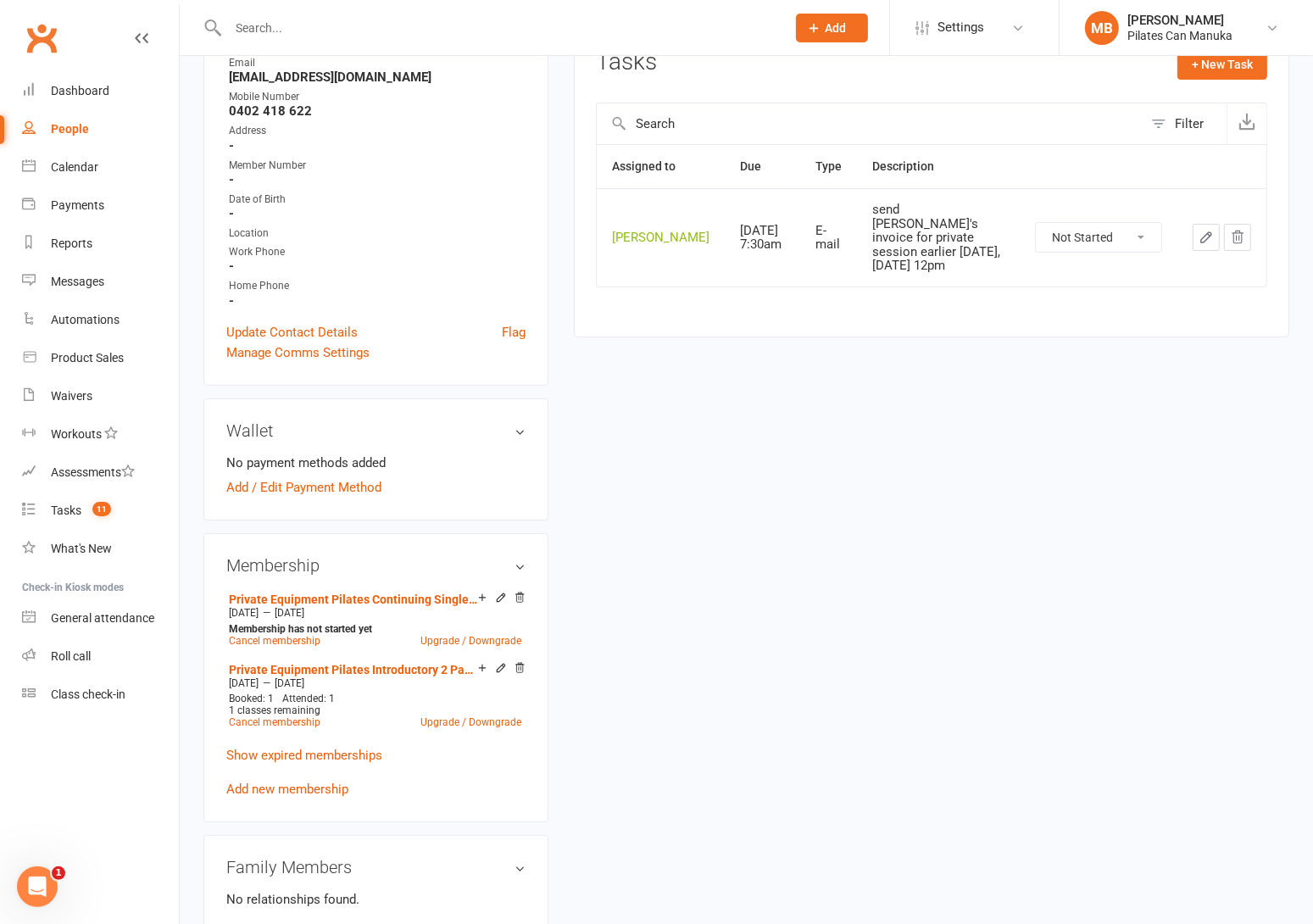
scroll to position [255, 0]
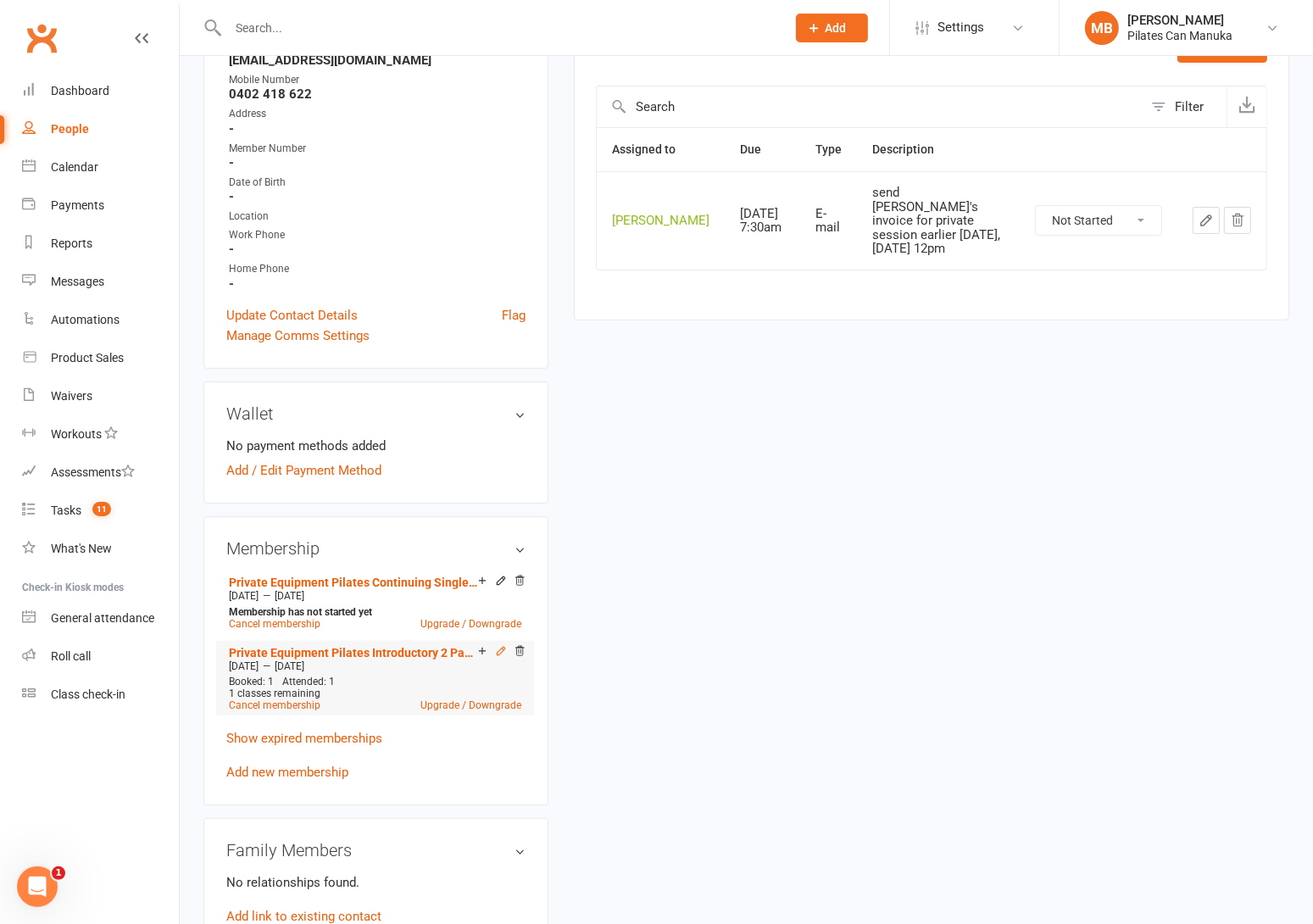
click at [497, 651] on icon at bounding box center [501, 651] width 8 height 8
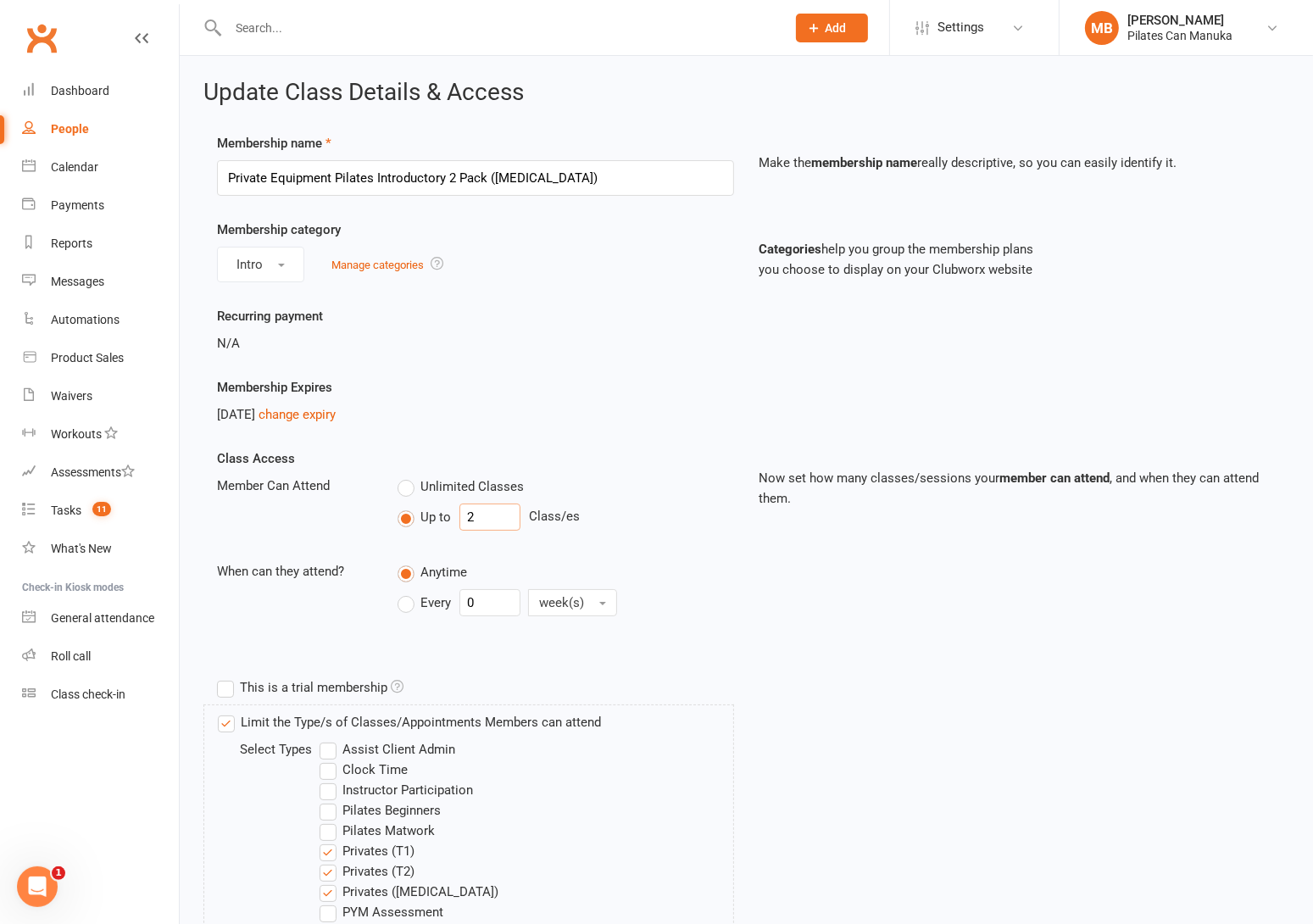
drag, startPoint x: 484, startPoint y: 517, endPoint x: 417, endPoint y: 519, distance: 67.0
click at [417, 519] on div "Up to 2 Class/es" at bounding box center [566, 517] width 336 height 27
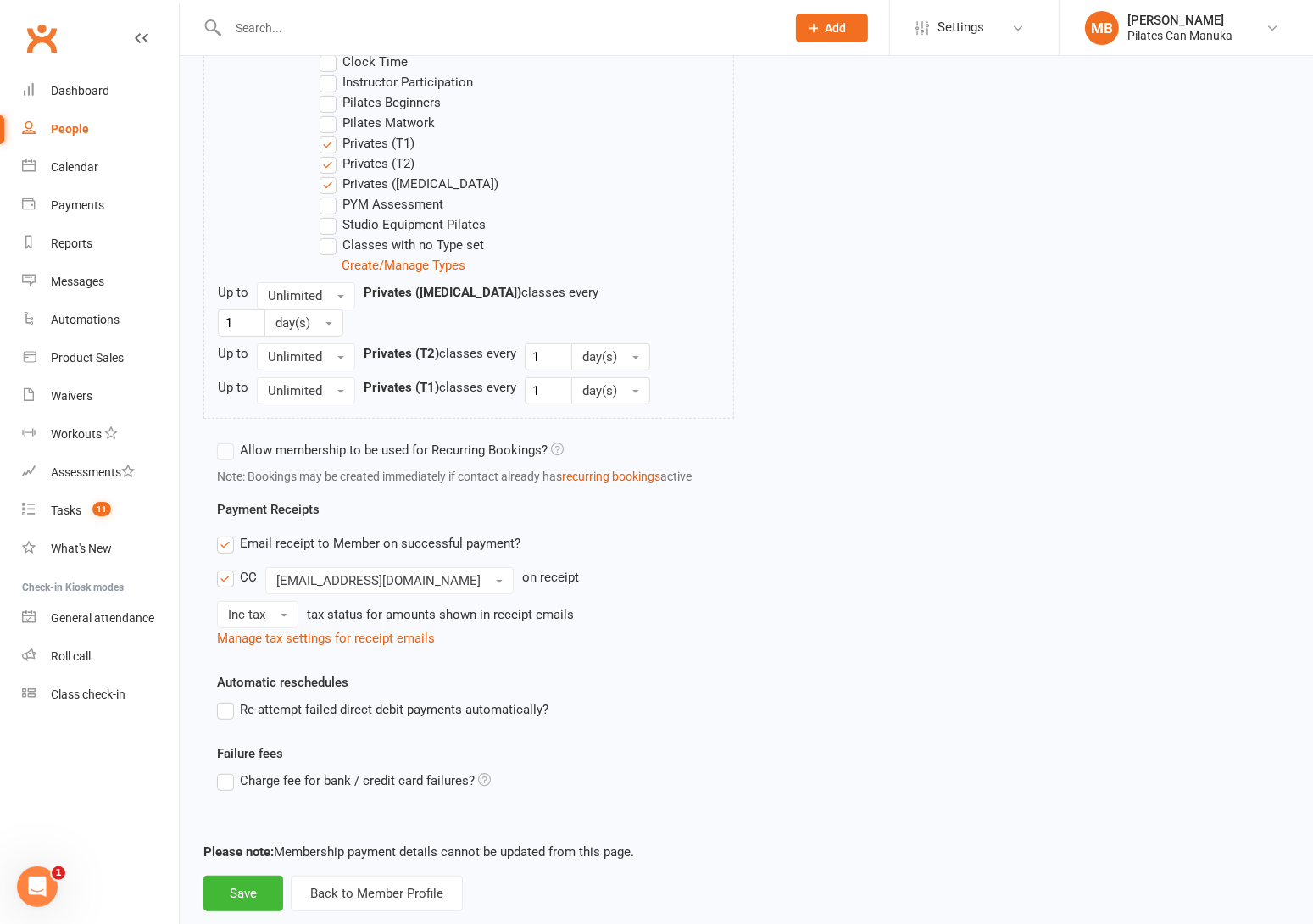
scroll to position [718, 0]
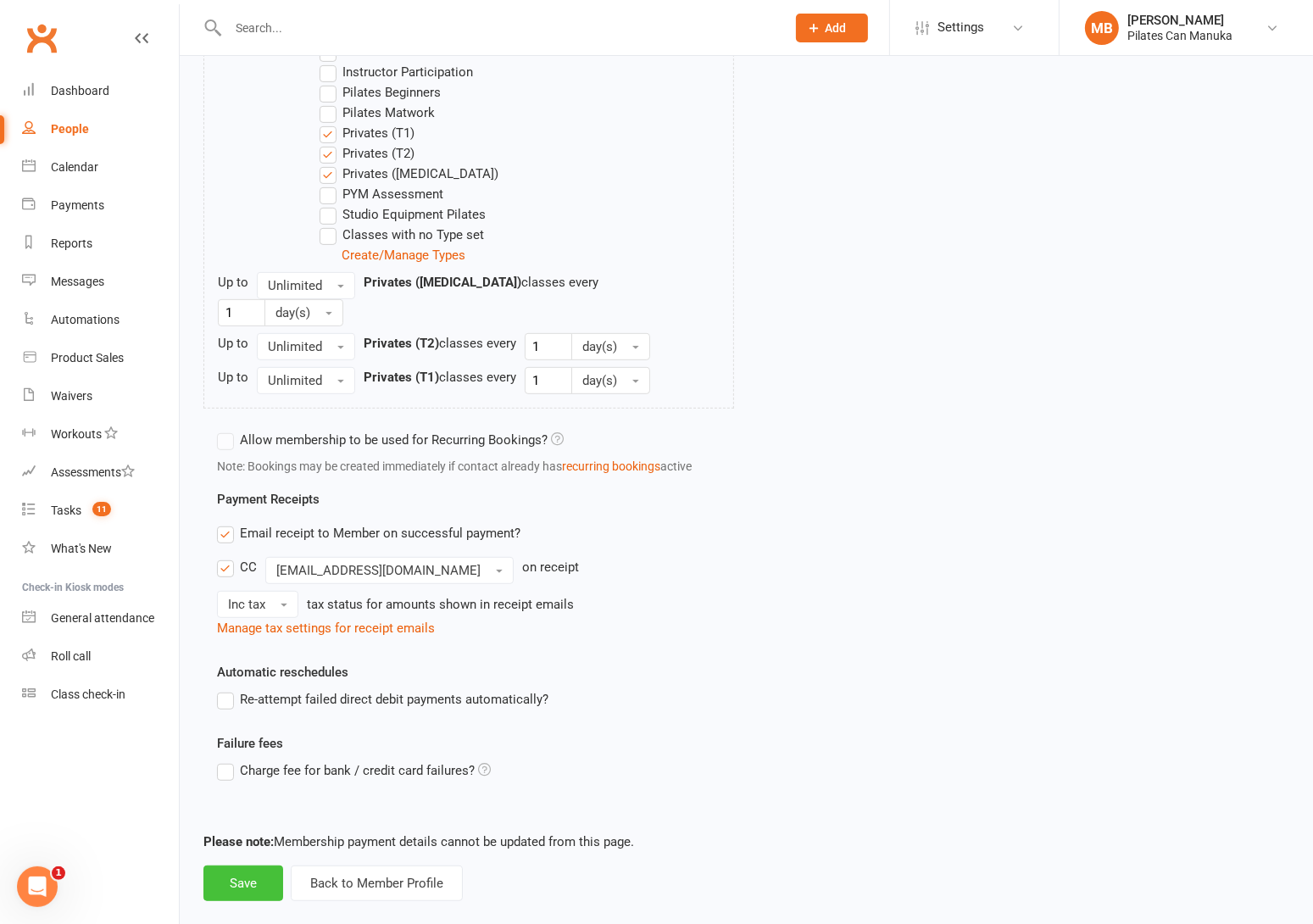
type input "1"
click at [246, 869] on button "Save" at bounding box center [243, 883] width 80 height 36
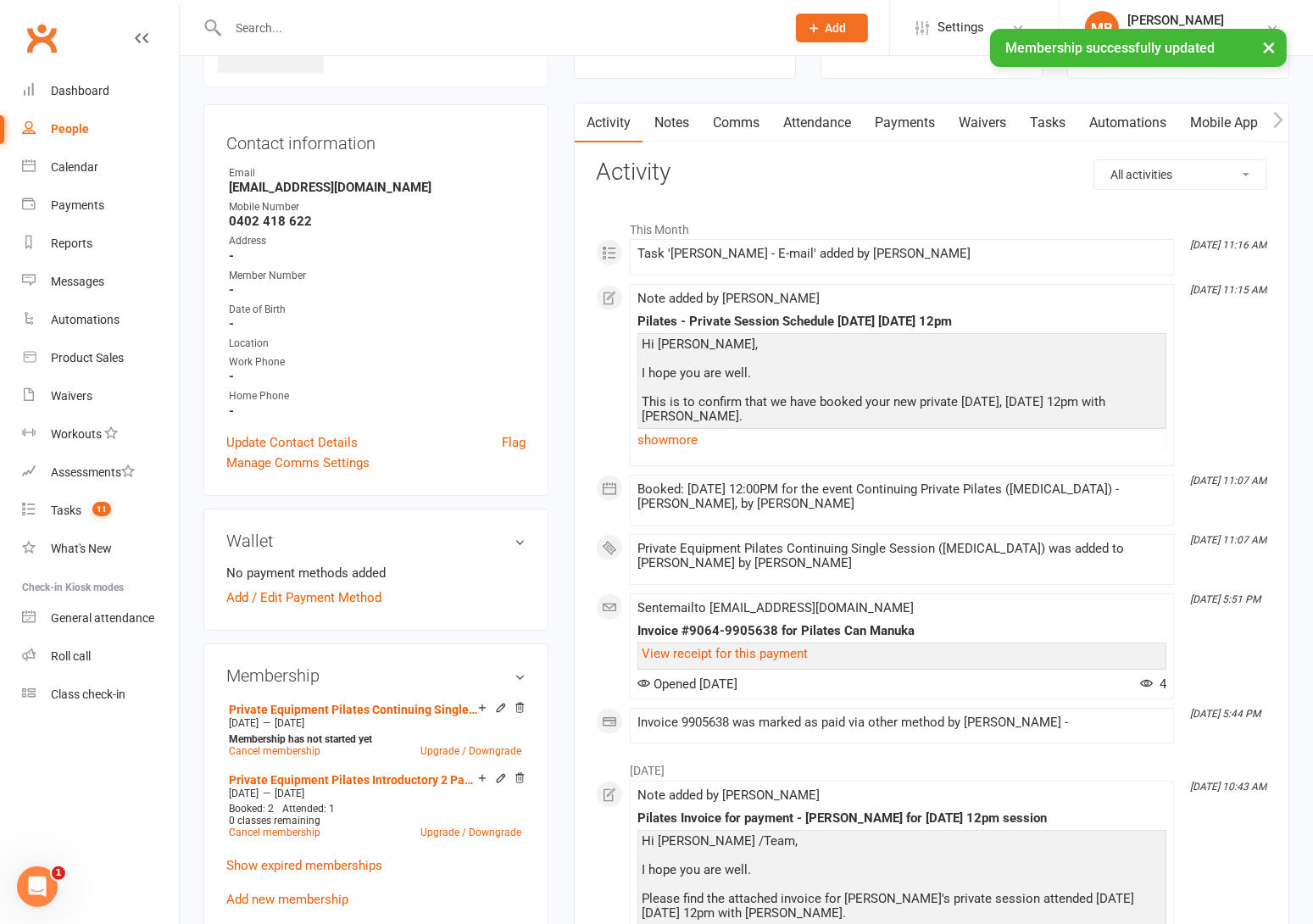
scroll to position [255, 0]
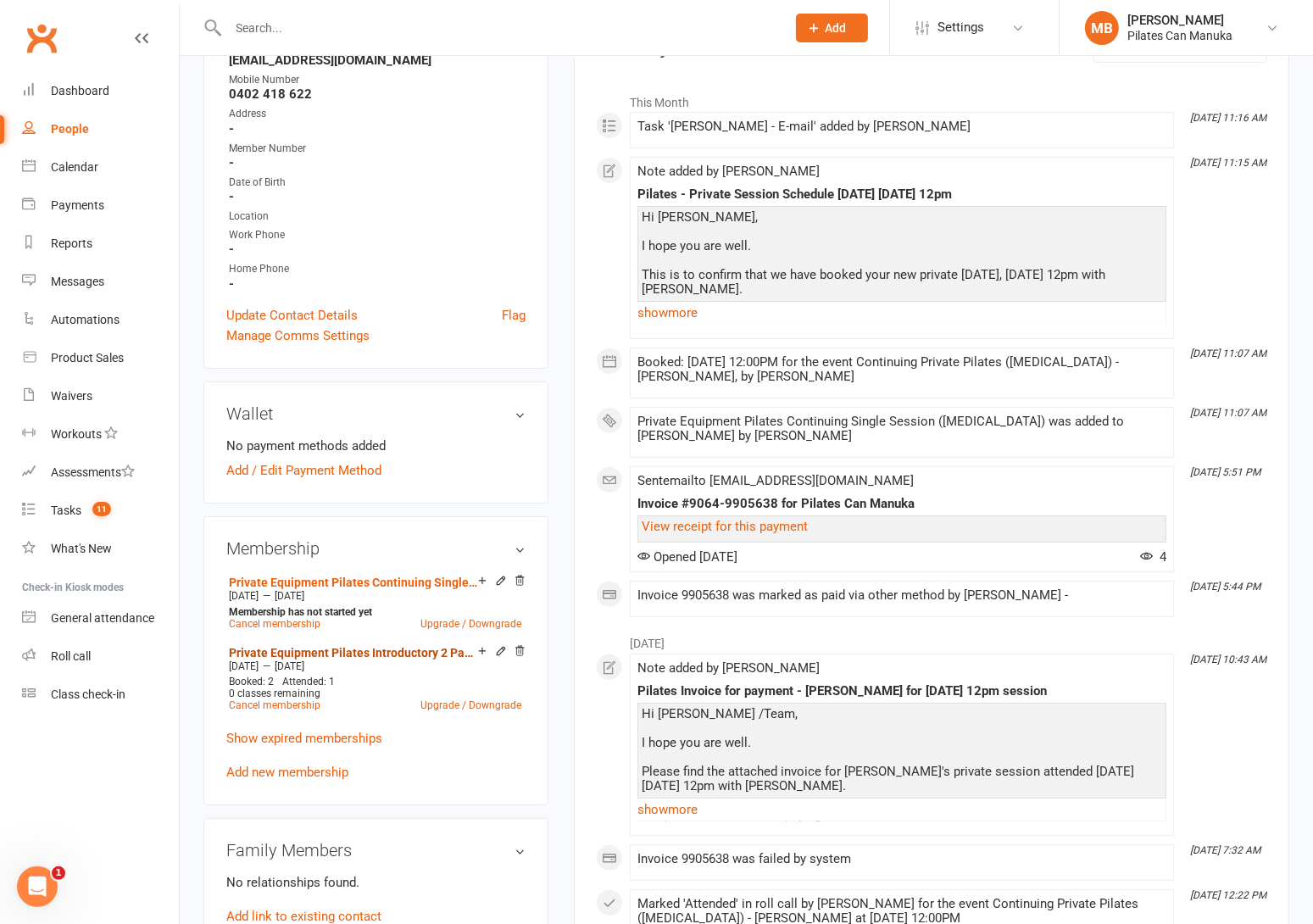
drag, startPoint x: 358, startPoint y: 646, endPoint x: 380, endPoint y: 637, distance: 23.8
click at [358, 646] on link "Private Equipment Pilates Introductory 2 Pack ([MEDICAL_DATA])" at bounding box center [353, 652] width 249 height 13
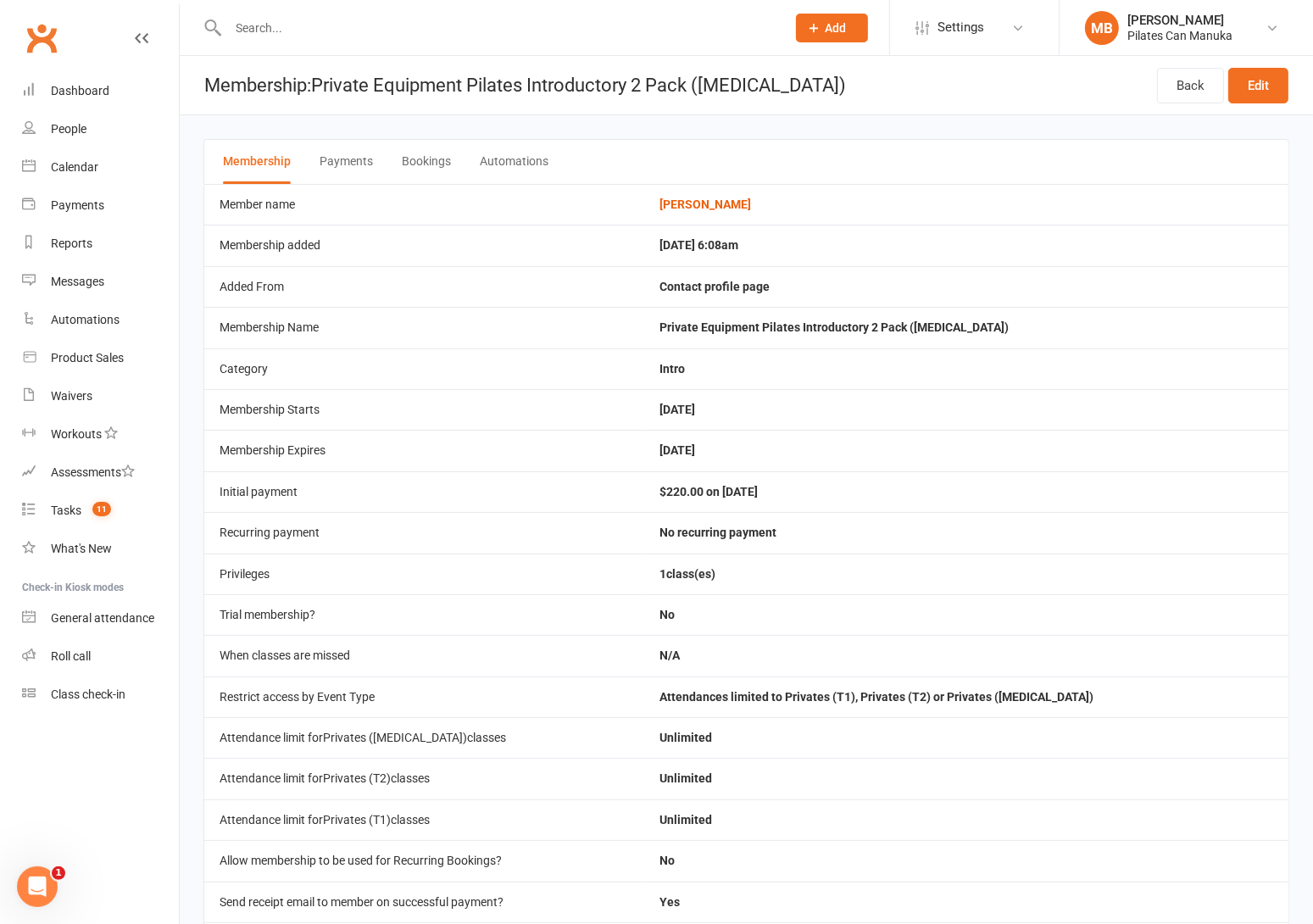
click at [445, 162] on button "Bookings" at bounding box center [426, 161] width 49 height 44
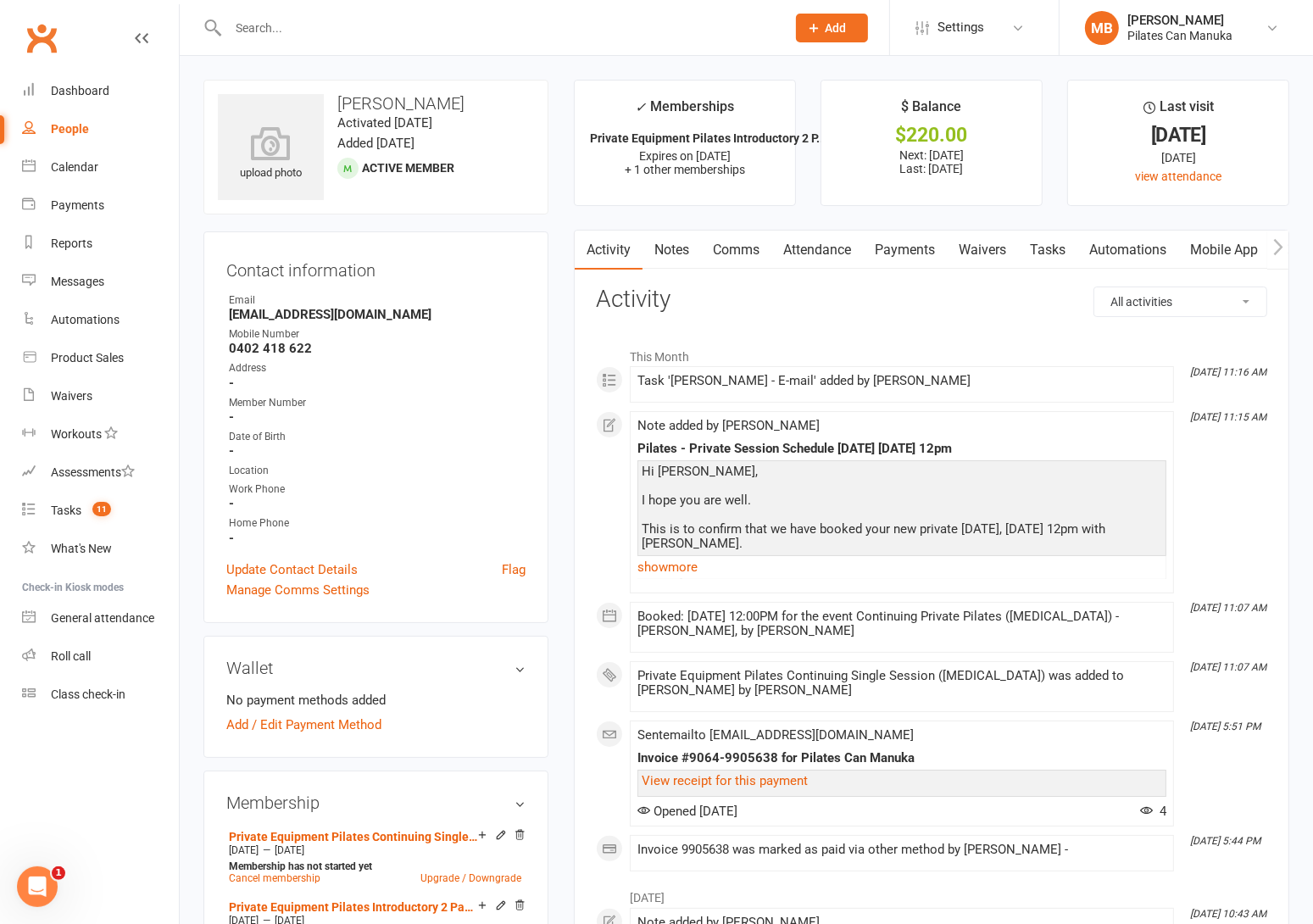
click at [833, 250] on link "Attendance" at bounding box center [817, 250] width 91 height 39
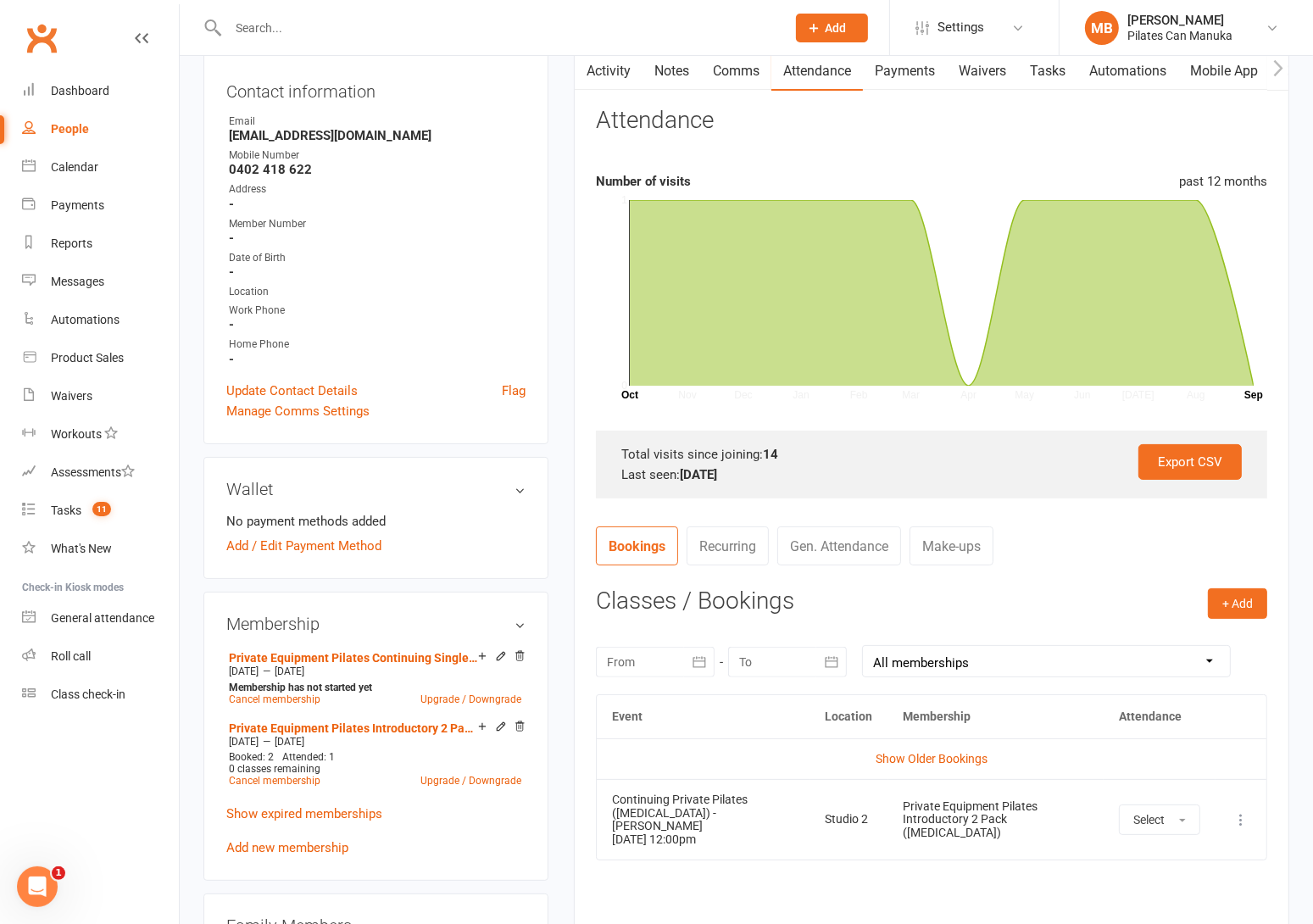
scroll to position [508, 0]
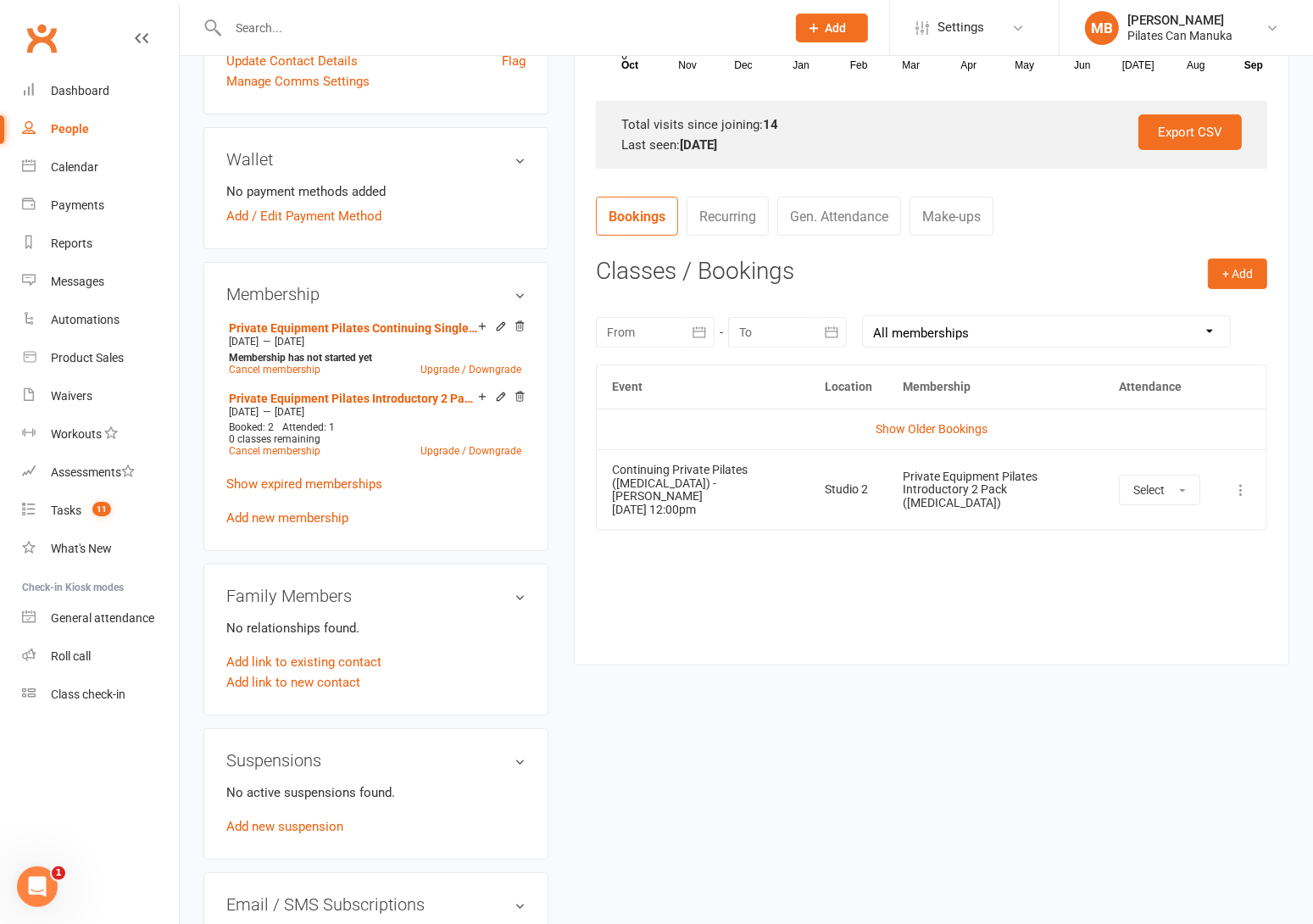
click at [1247, 483] on icon at bounding box center [1241, 490] width 17 height 17
click at [1177, 580] on link "Remove booking" at bounding box center [1166, 591] width 168 height 34
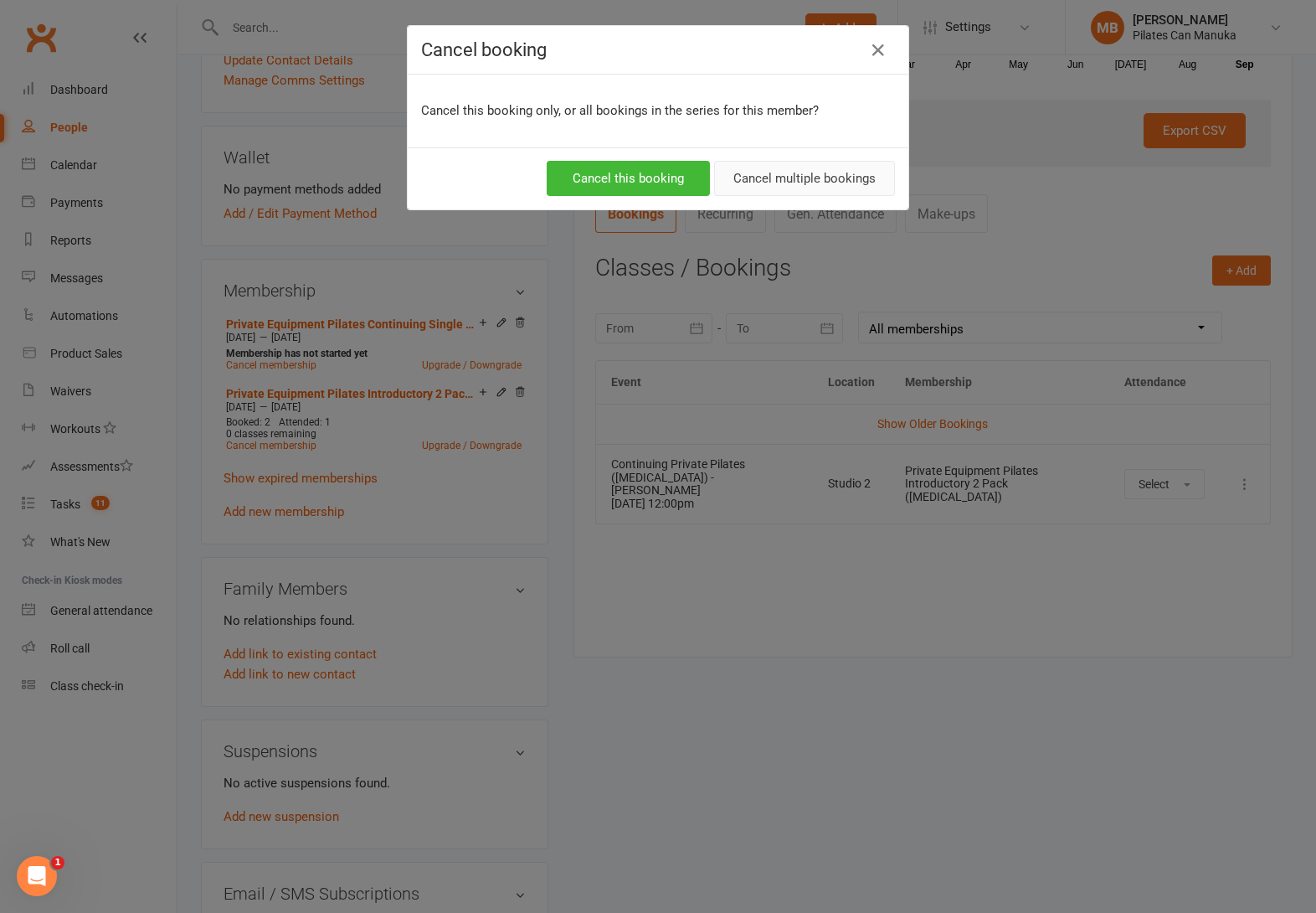
click at [841, 192] on button "Cancel multiple bookings" at bounding box center [804, 178] width 181 height 35
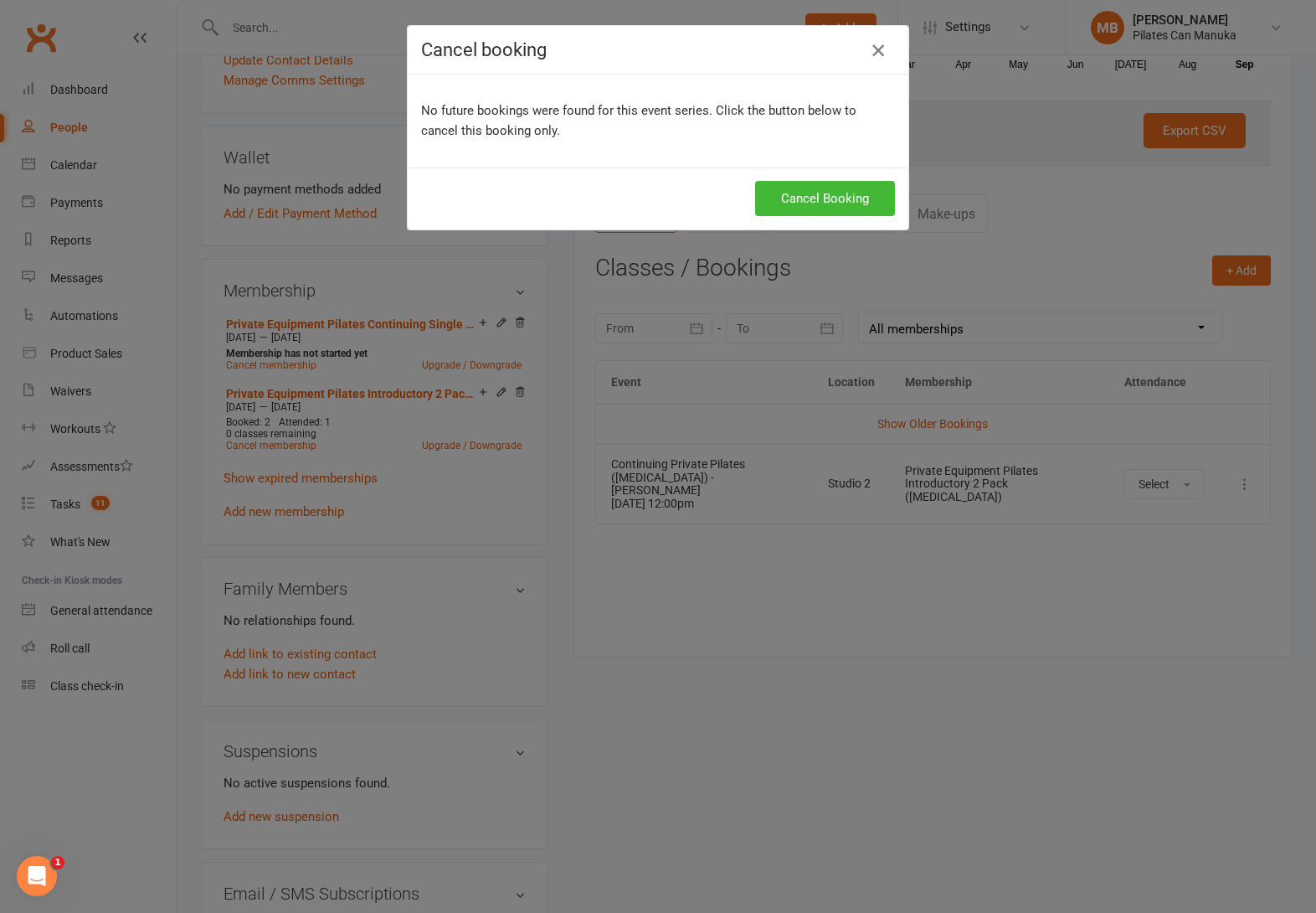
click at [870, 56] on icon "button" at bounding box center [877, 50] width 20 height 20
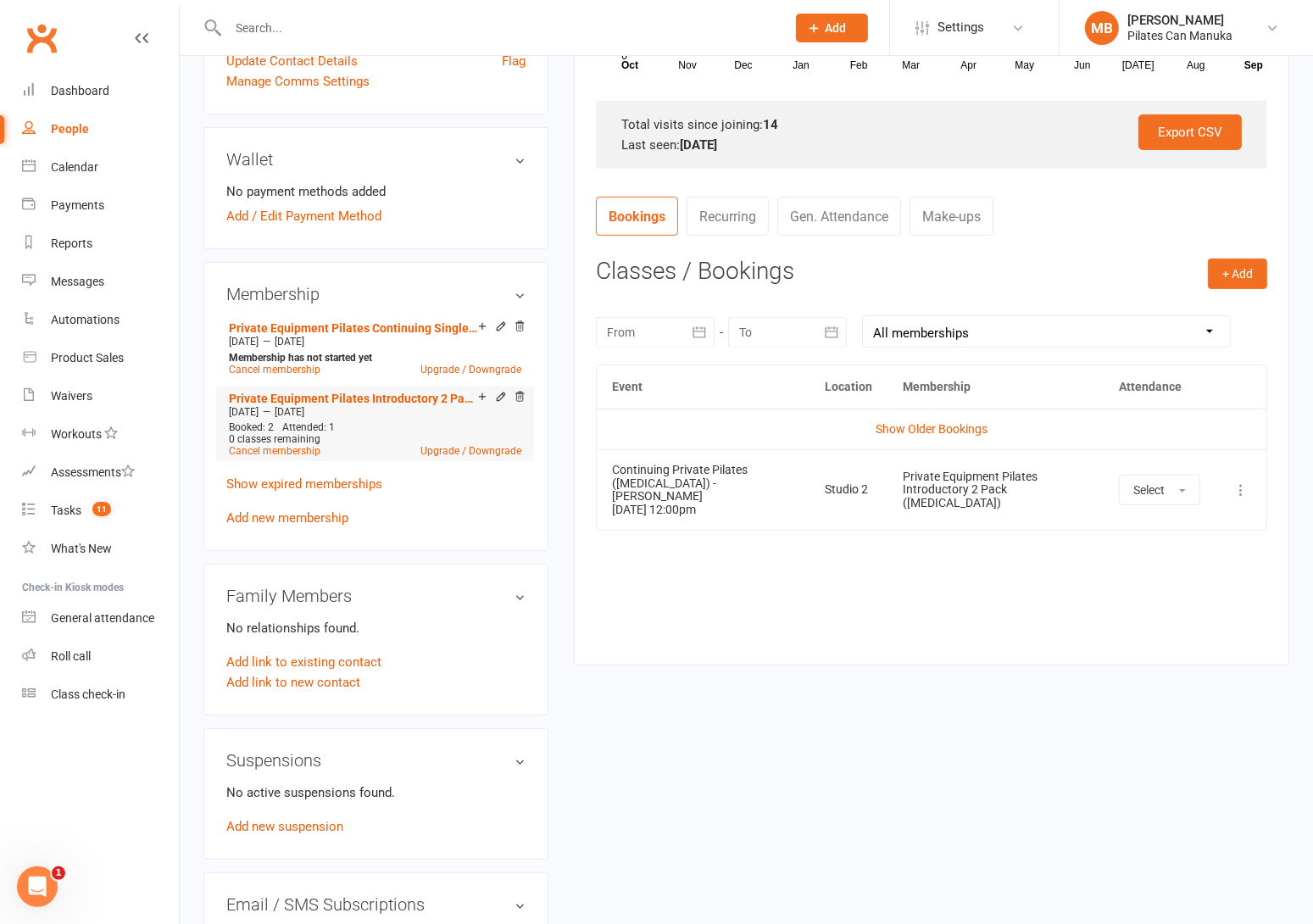
click at [498, 394] on div "Add make-up class" at bounding box center [542, 398] width 95 height 18
click at [501, 398] on icon at bounding box center [501, 396] width 8 height 8
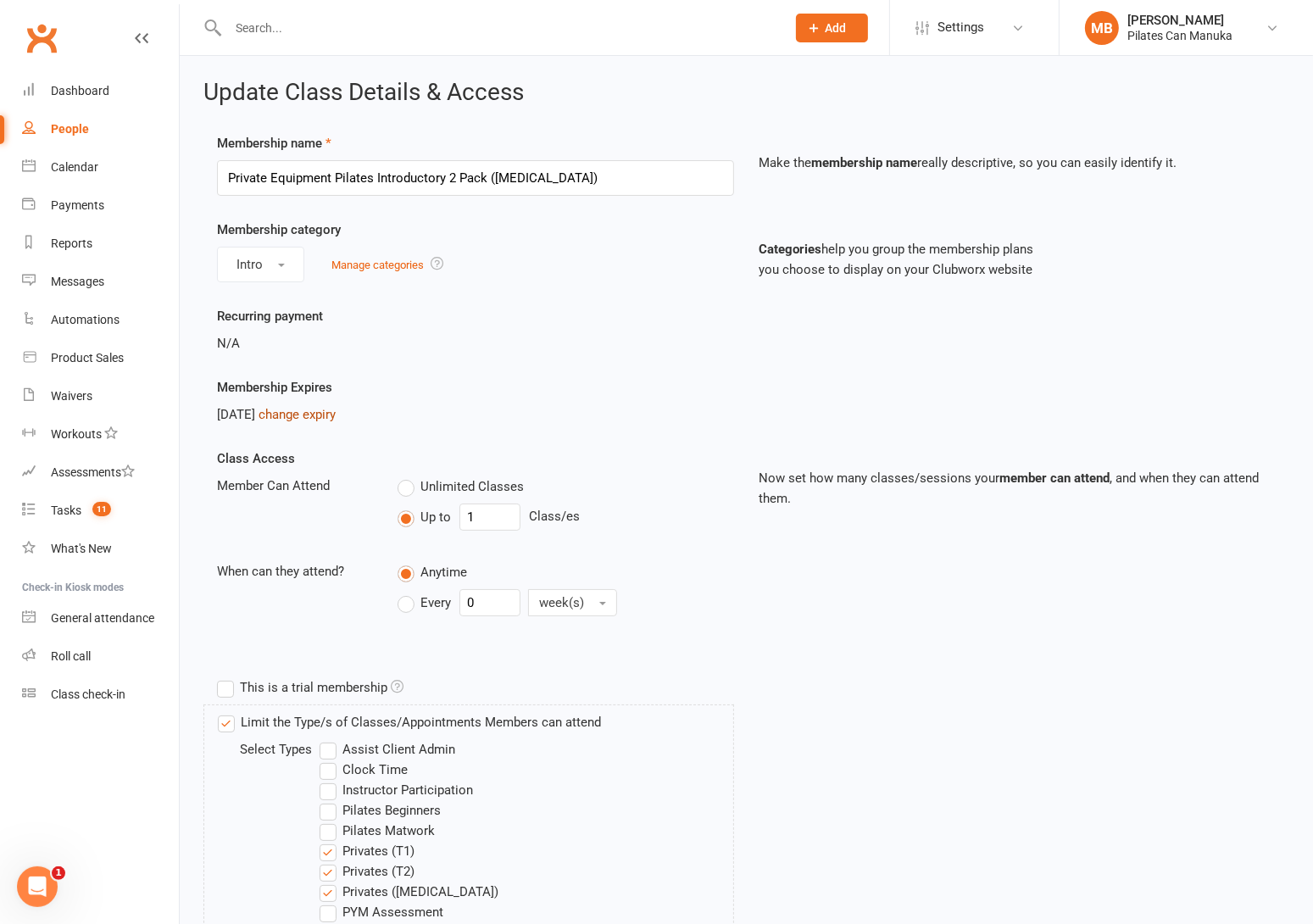
click at [336, 417] on link "change expiry" at bounding box center [297, 414] width 77 height 15
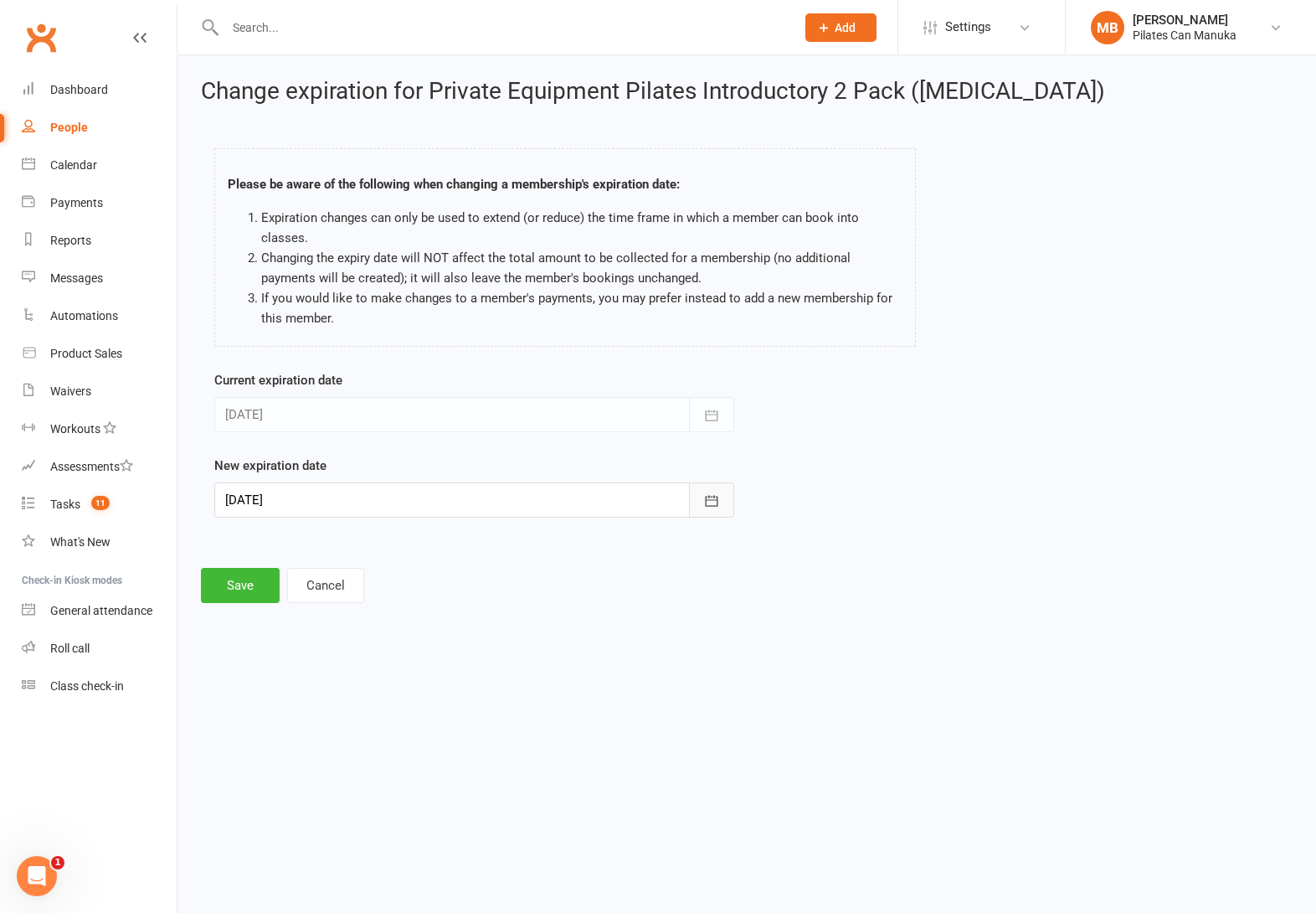
click at [711, 506] on icon "button" at bounding box center [712, 501] width 12 height 11
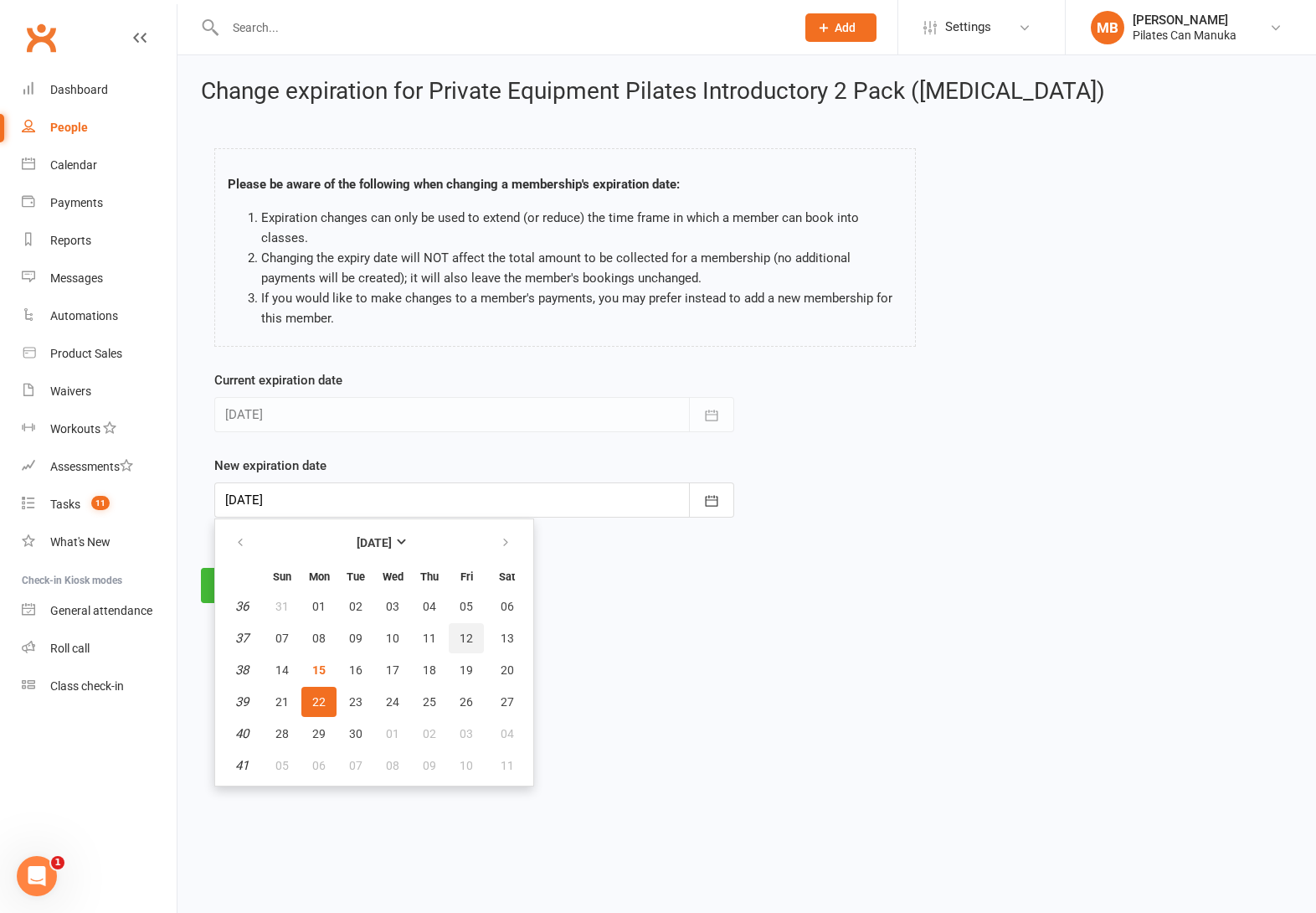
click at [460, 638] on span "12" at bounding box center [466, 638] width 13 height 13
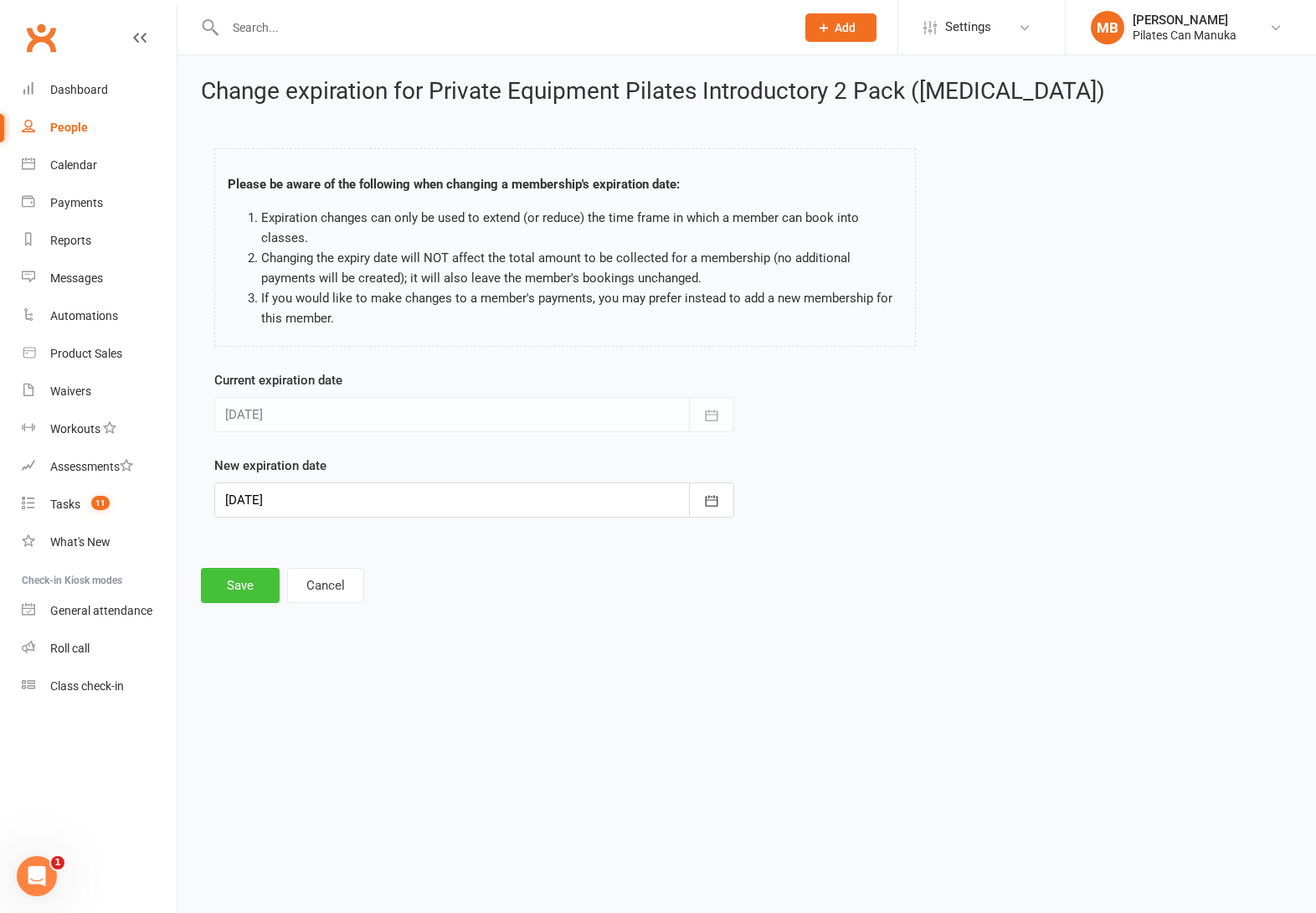
click at [243, 594] on button "Save" at bounding box center [240, 585] width 79 height 35
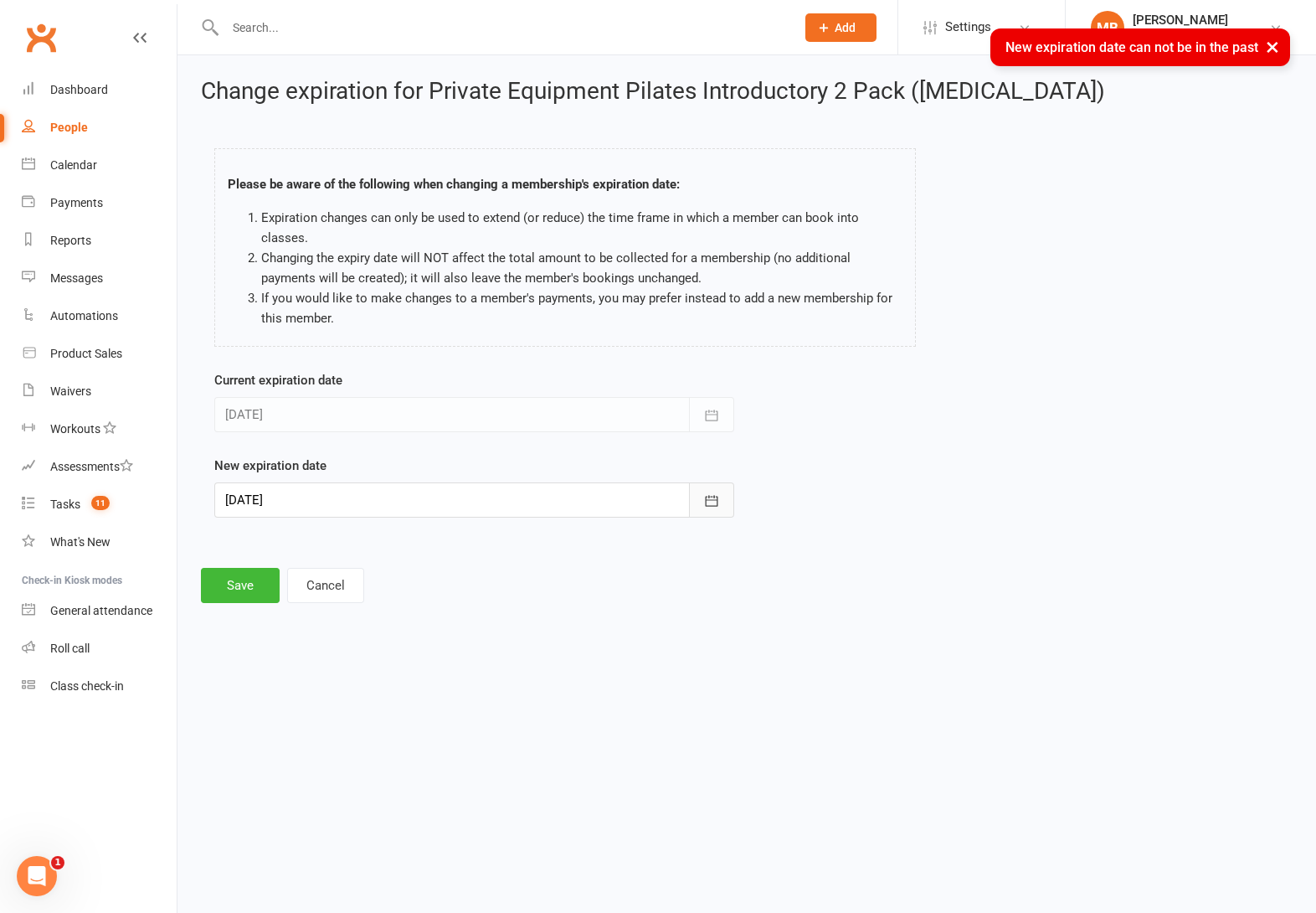
click at [706, 500] on icon "button" at bounding box center [712, 501] width 12 height 11
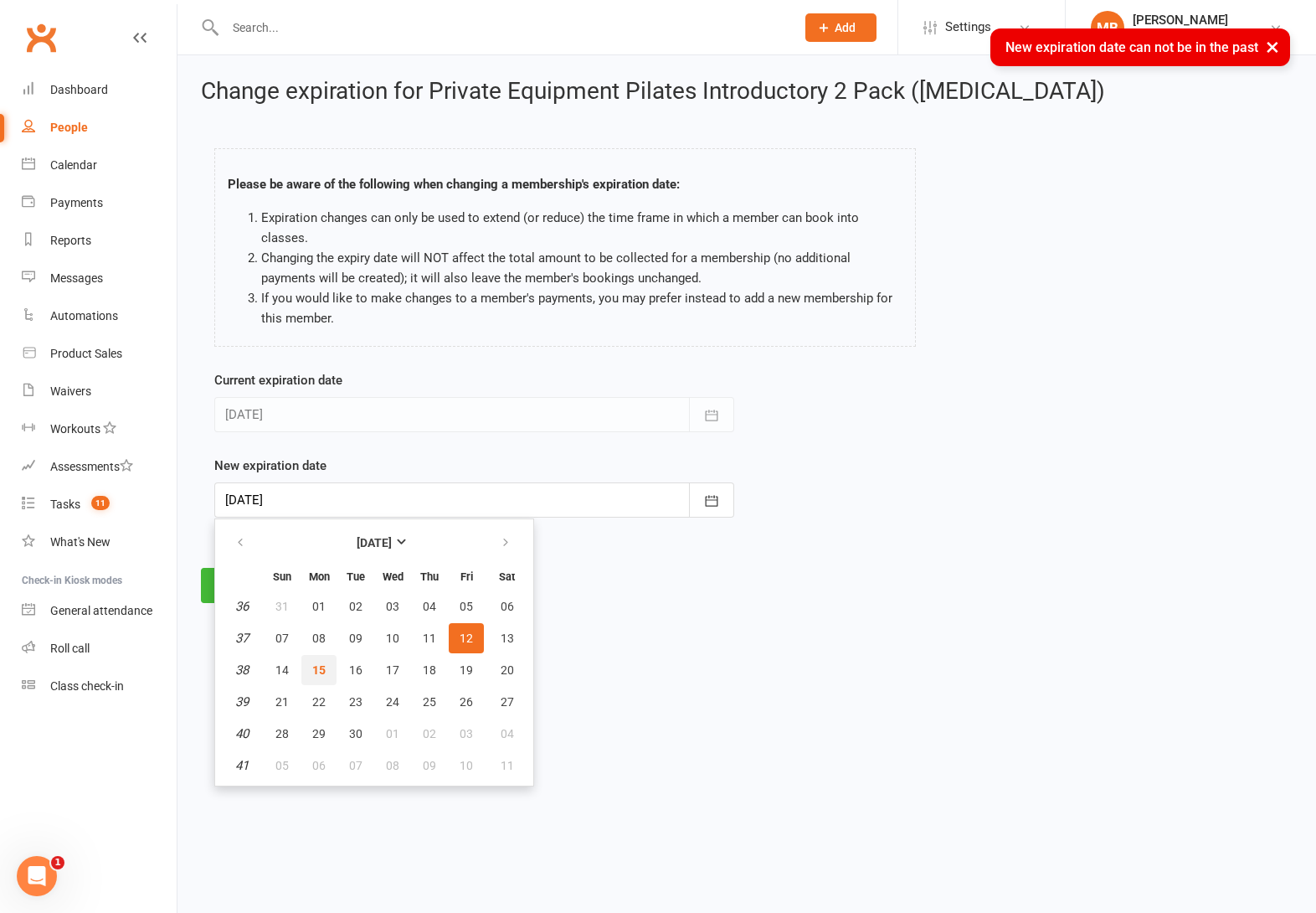
click at [314, 664] on span "15" at bounding box center [319, 669] width 13 height 13
type input "15 Sep 2025"
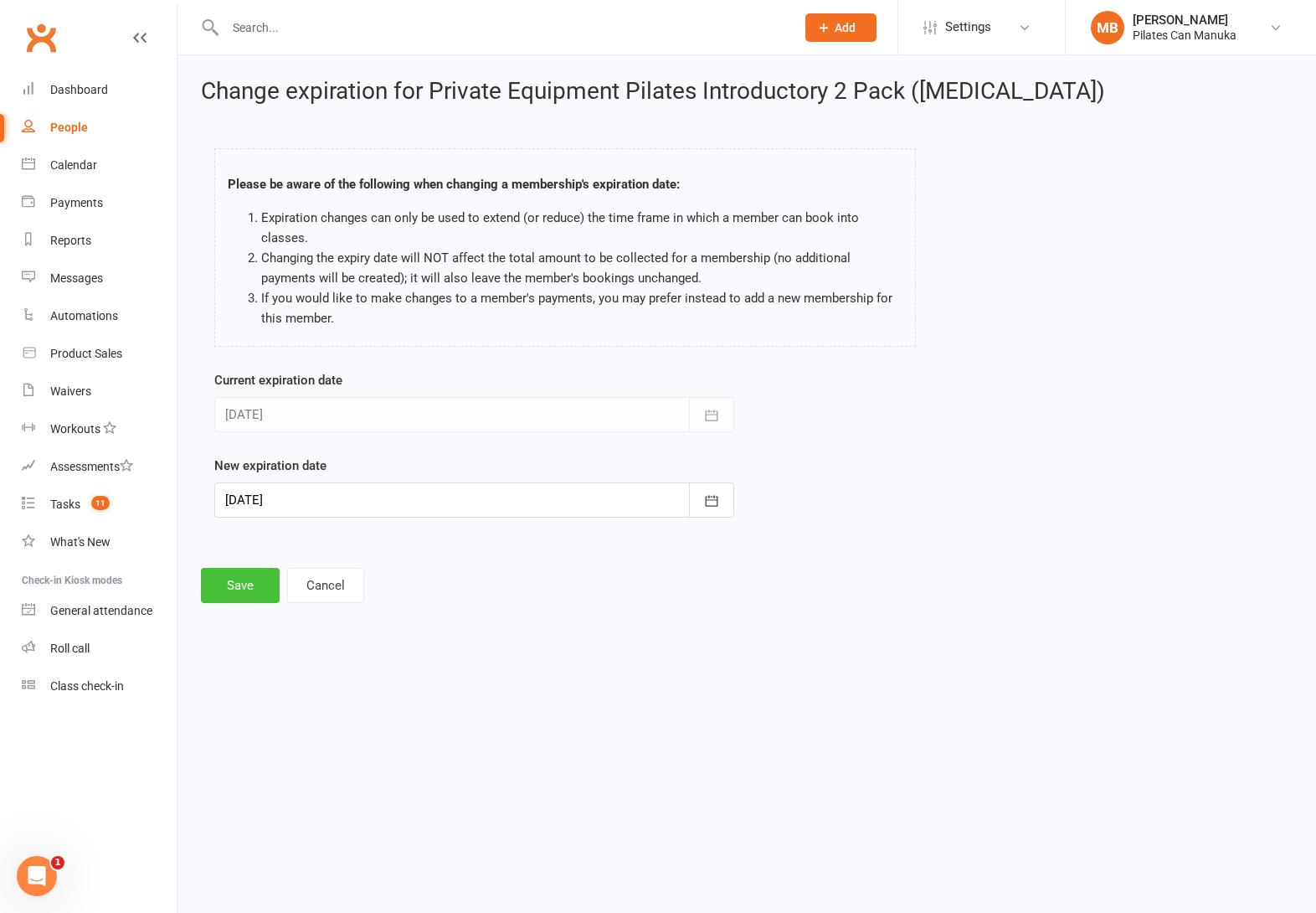
click at [230, 584] on button "Save" at bounding box center [240, 585] width 79 height 35
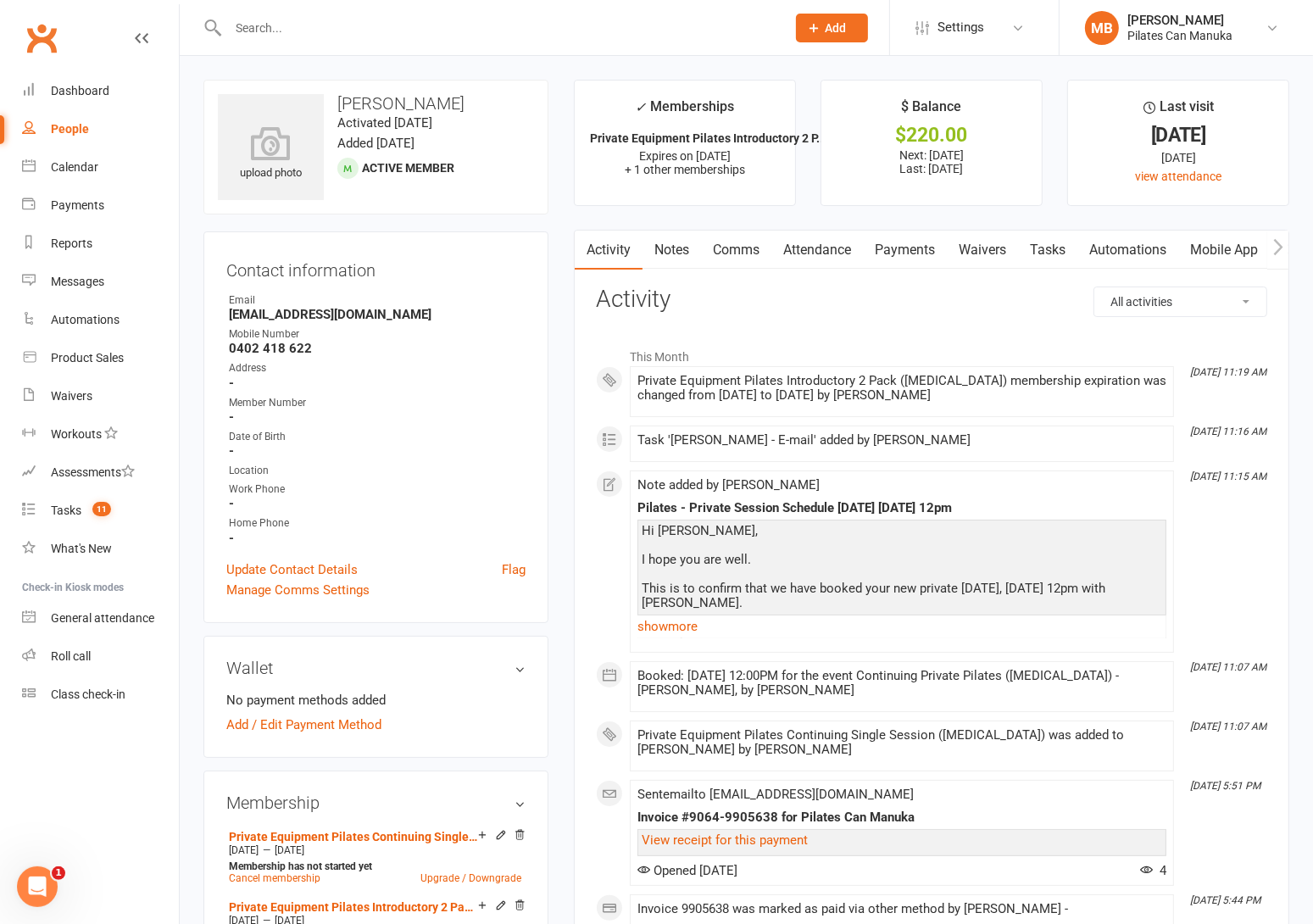
click at [833, 247] on link "Attendance" at bounding box center [817, 250] width 91 height 39
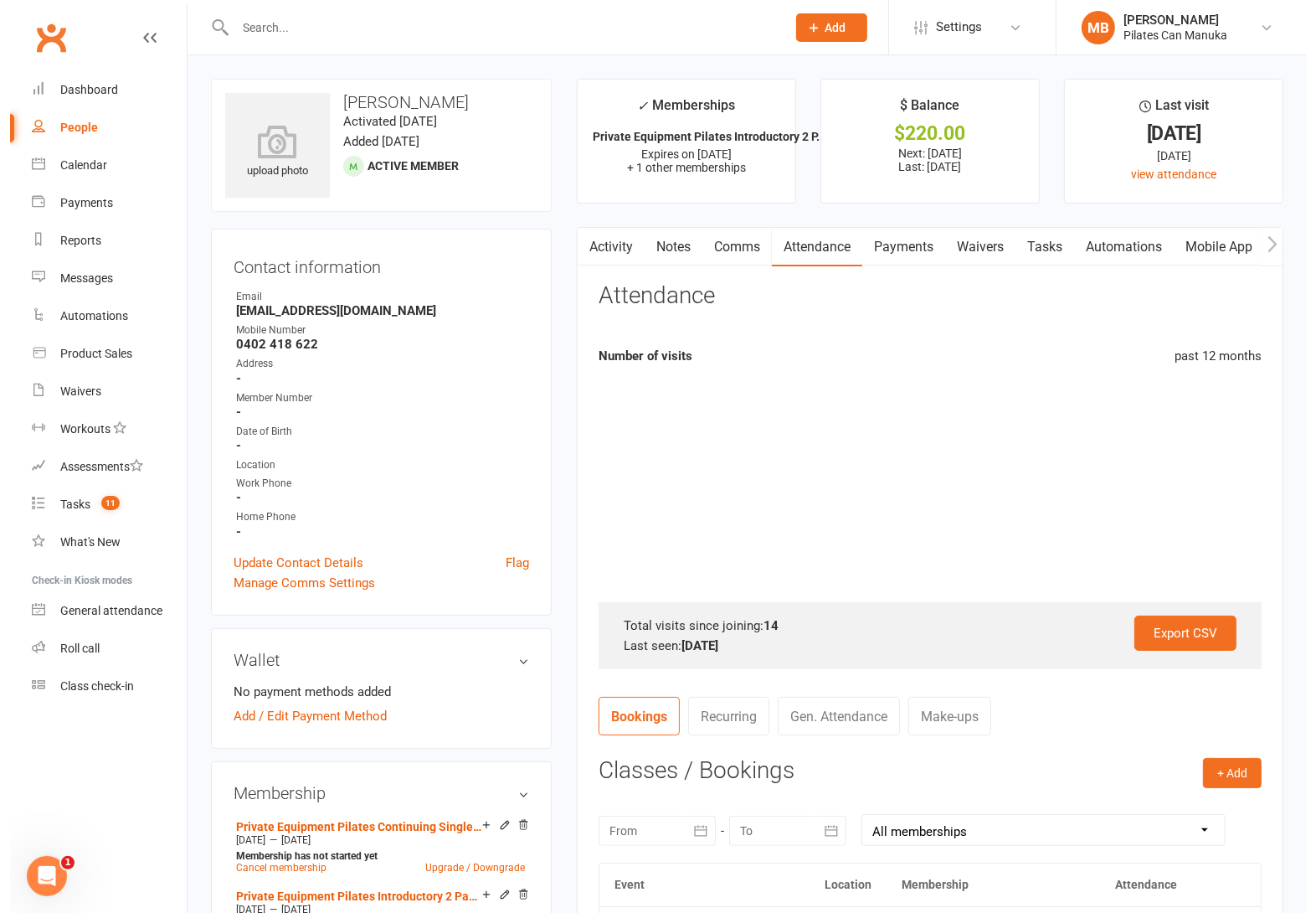
scroll to position [376, 0]
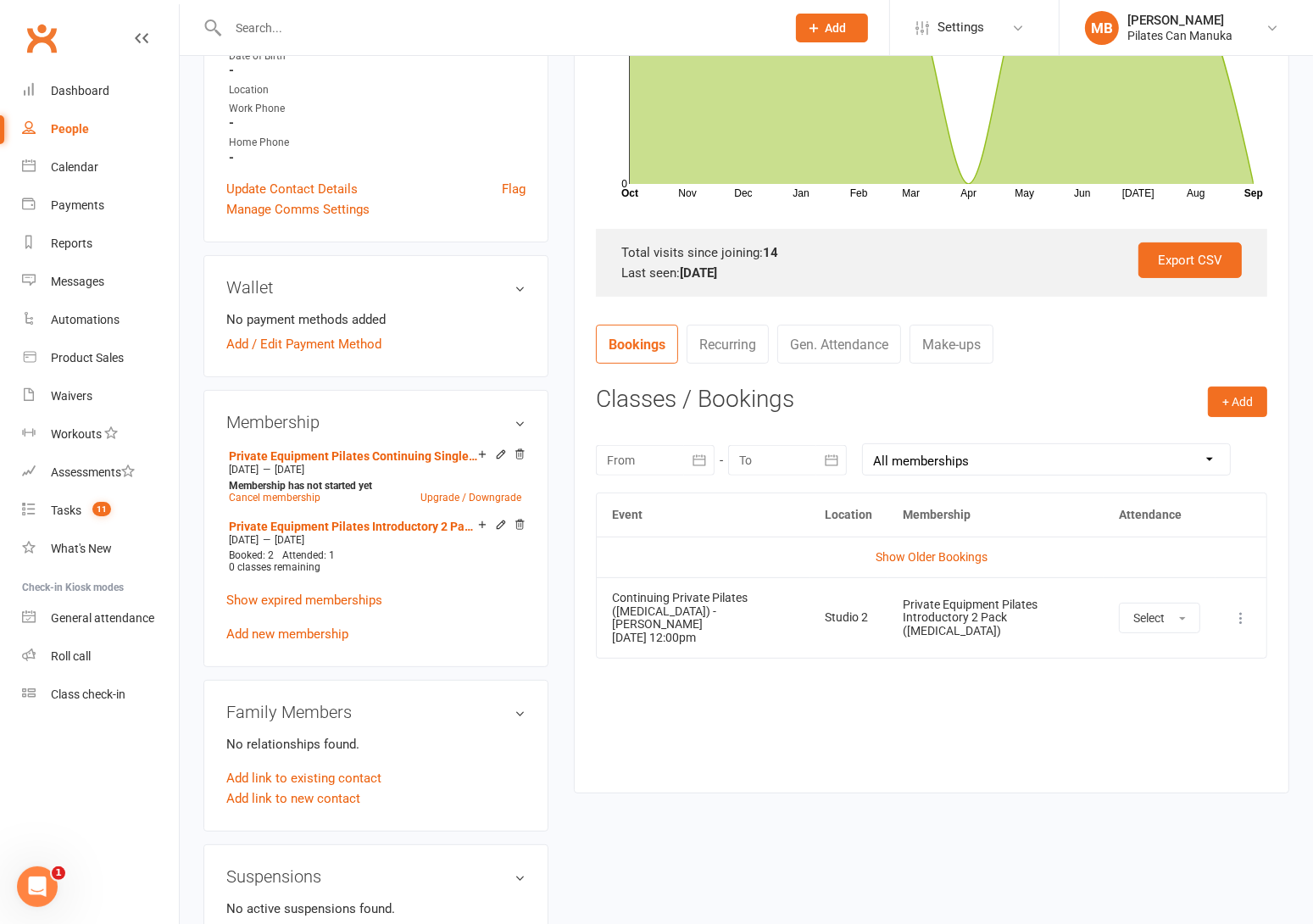
click at [1241, 612] on icon at bounding box center [1241, 617] width 17 height 17
click at [1142, 649] on link "More info" at bounding box center [1166, 651] width 168 height 34
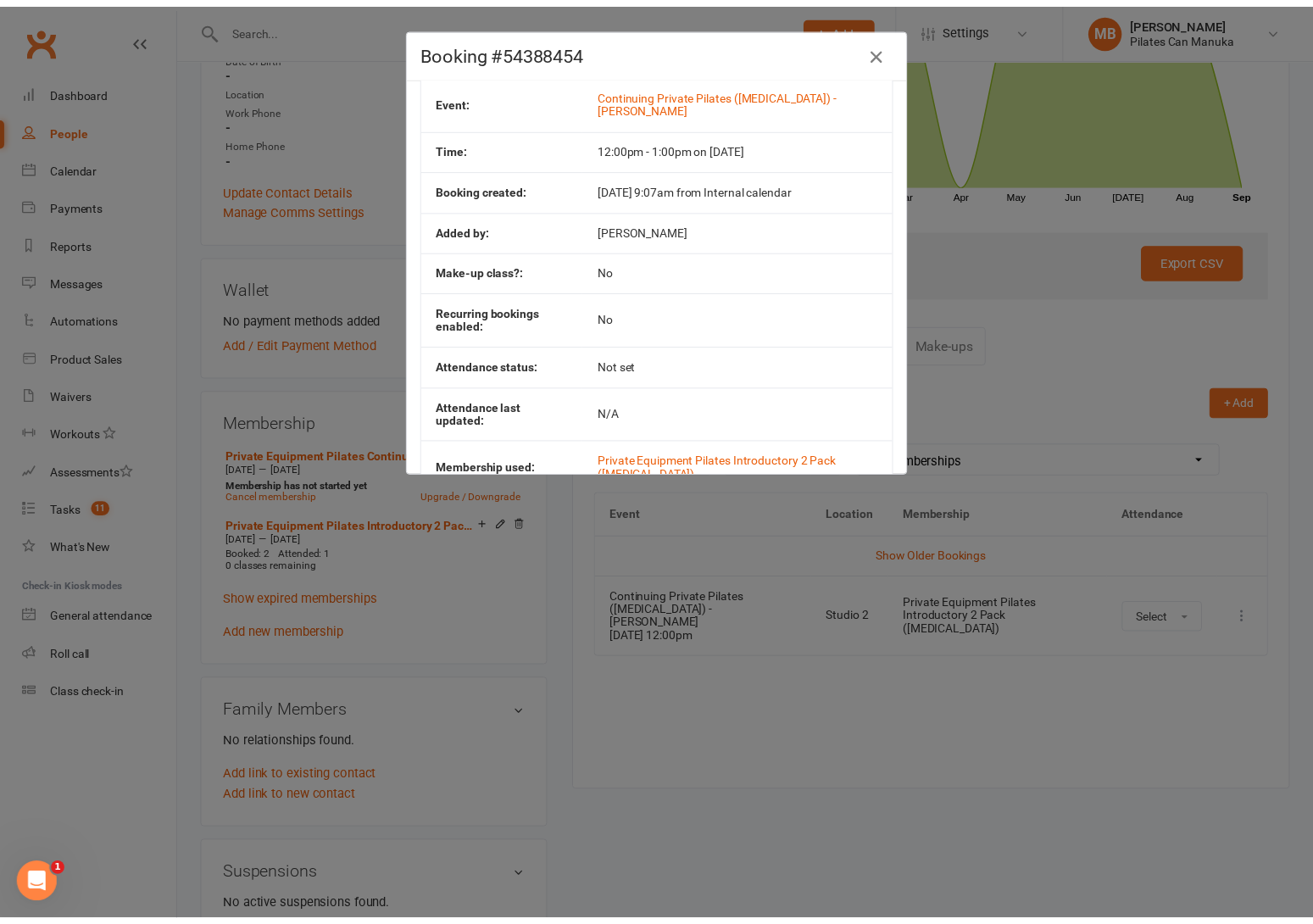
scroll to position [0, 0]
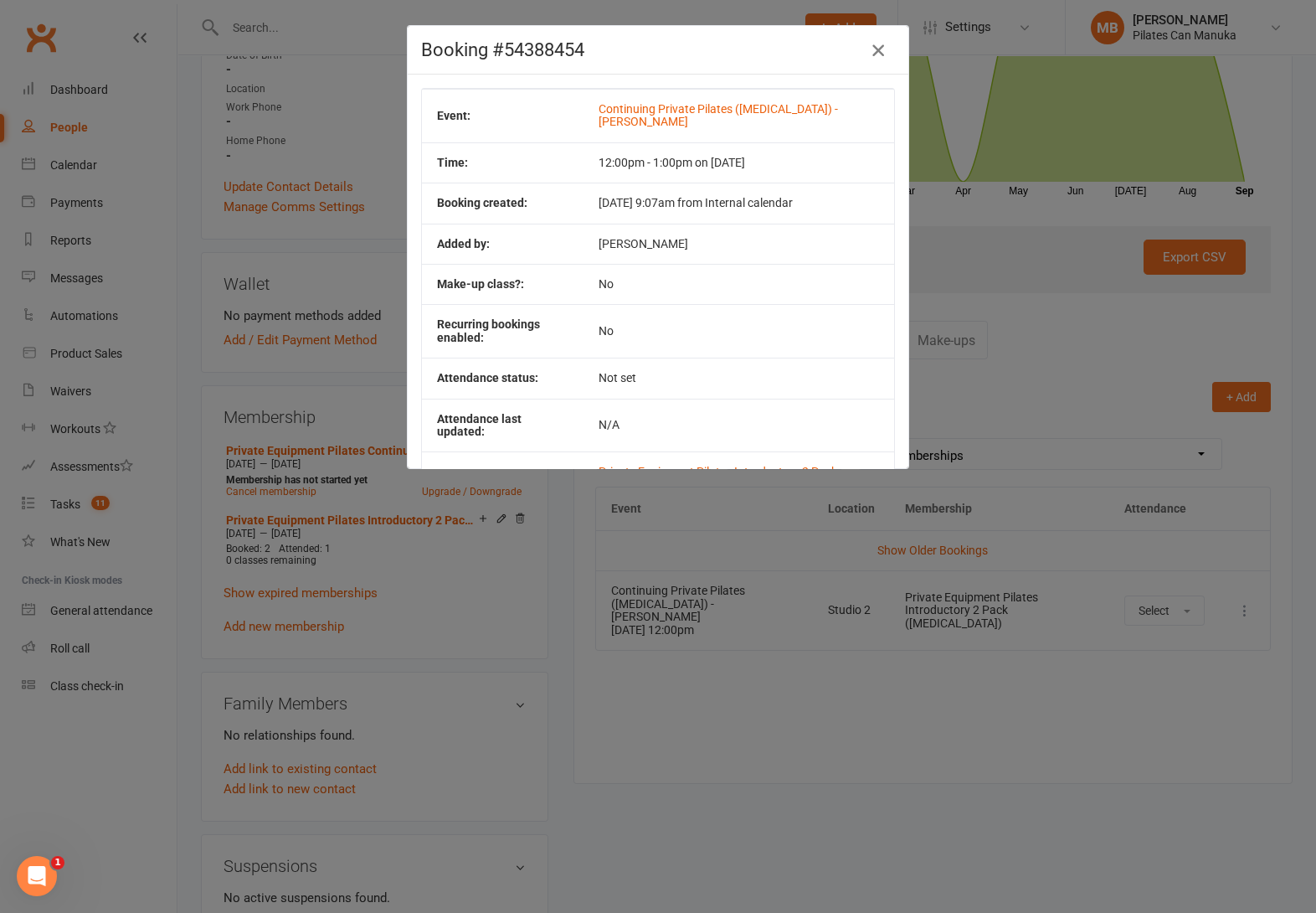
click at [868, 48] on icon "button" at bounding box center [877, 50] width 20 height 20
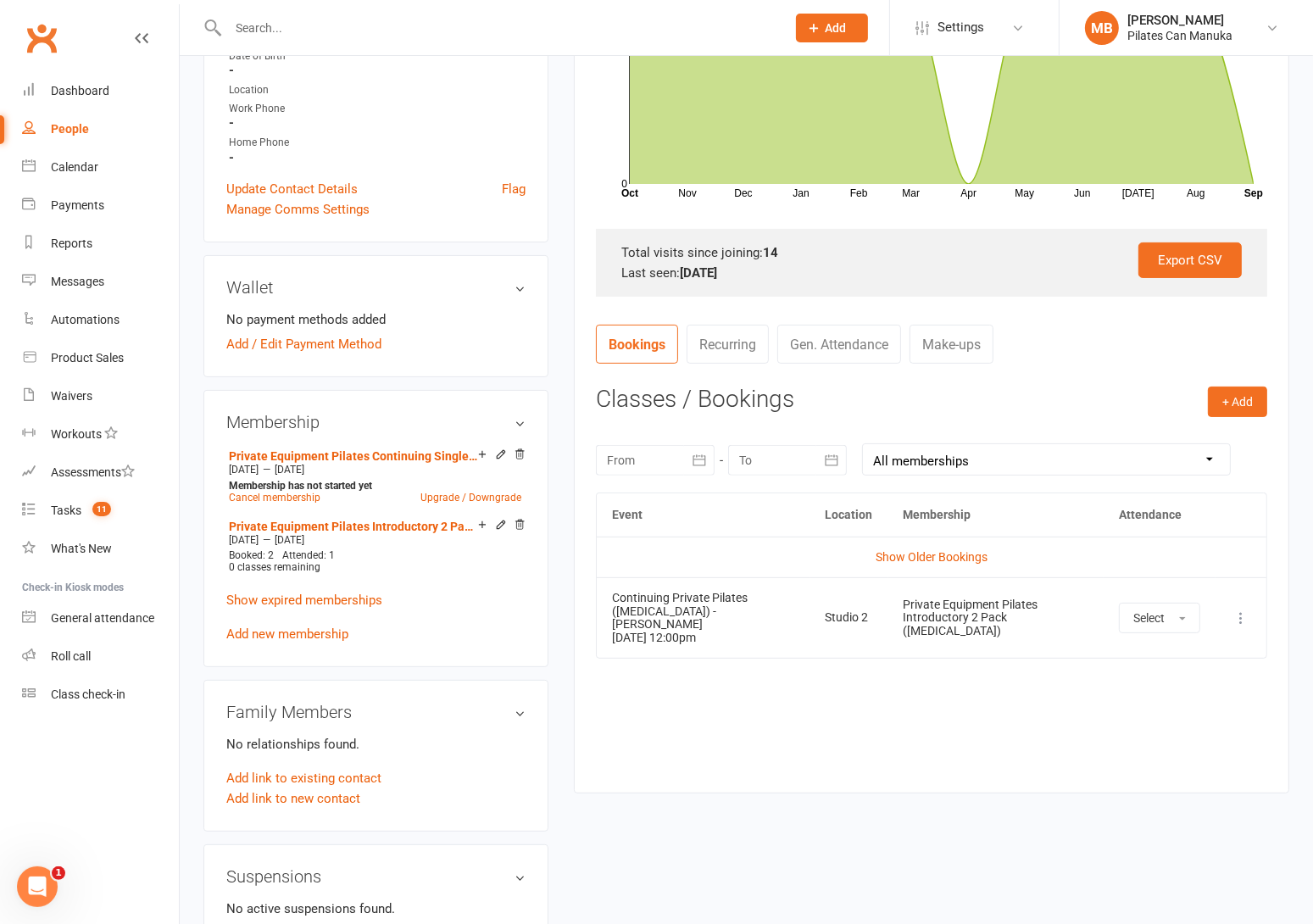
click at [1238, 613] on icon at bounding box center [1241, 617] width 17 height 17
click at [1189, 710] on link "Remove booking" at bounding box center [1166, 718] width 168 height 34
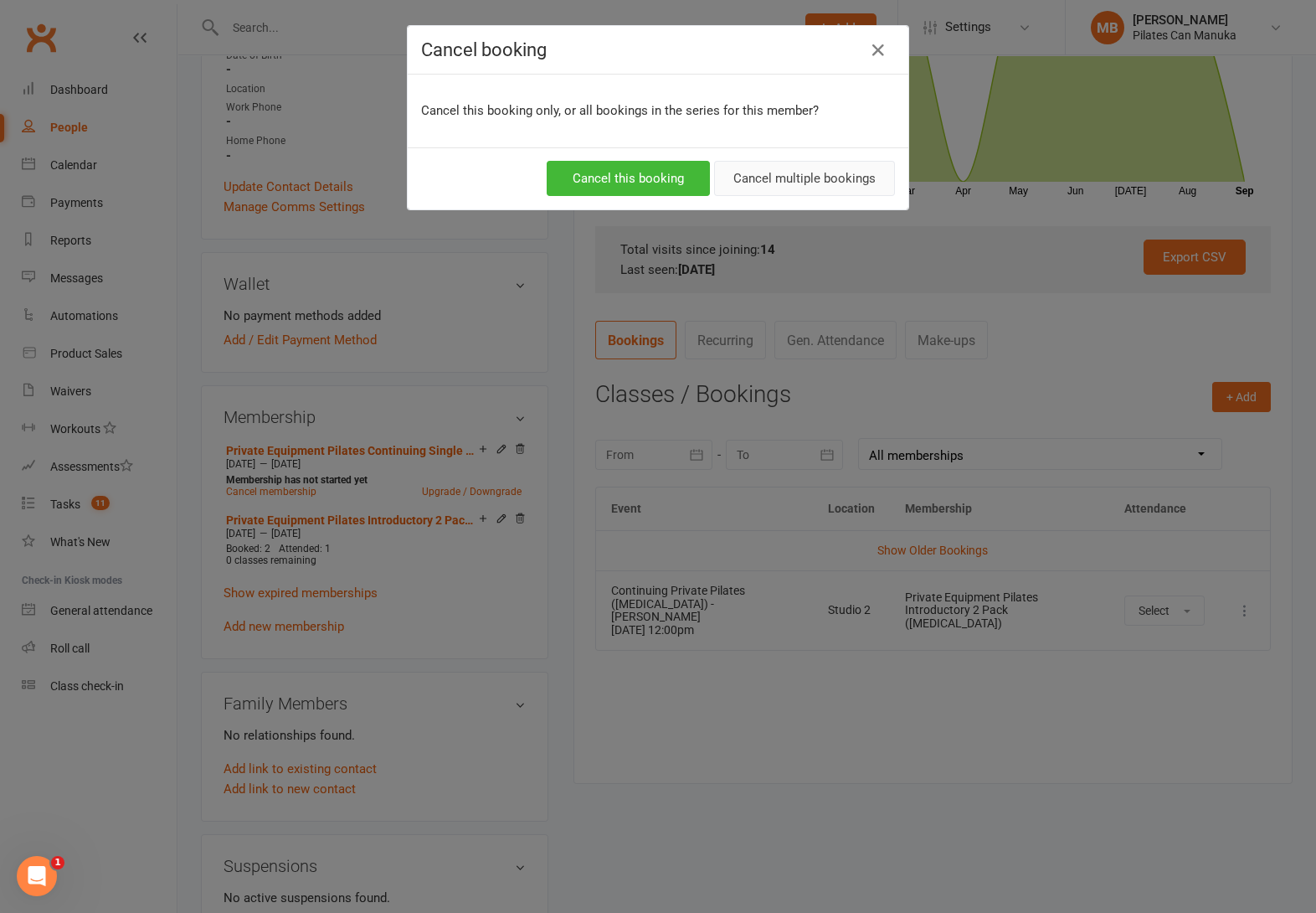
click at [797, 182] on button "Cancel multiple bookings" at bounding box center [804, 178] width 181 height 35
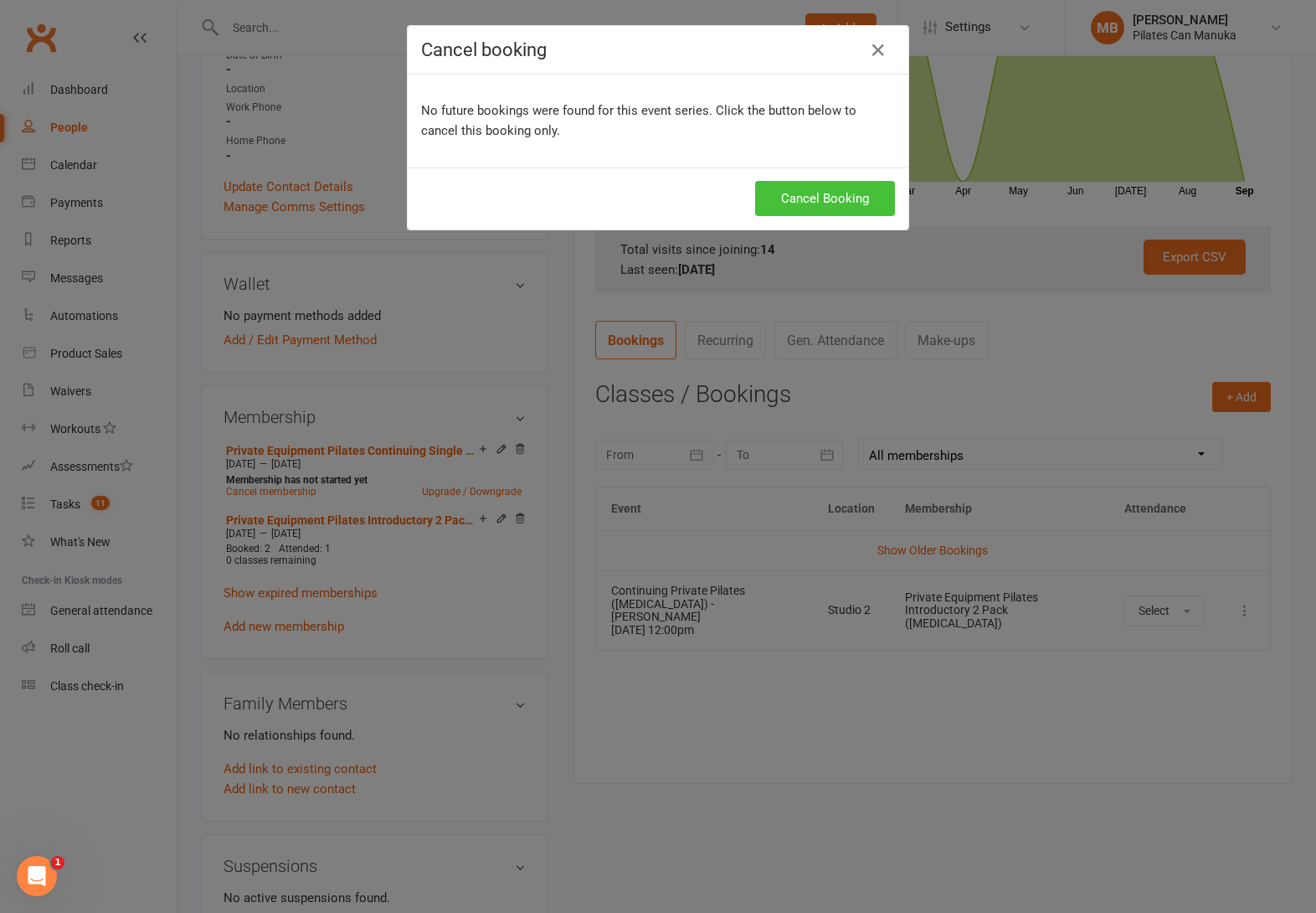
click at [811, 192] on button "Cancel Booking" at bounding box center [824, 199] width 139 height 35
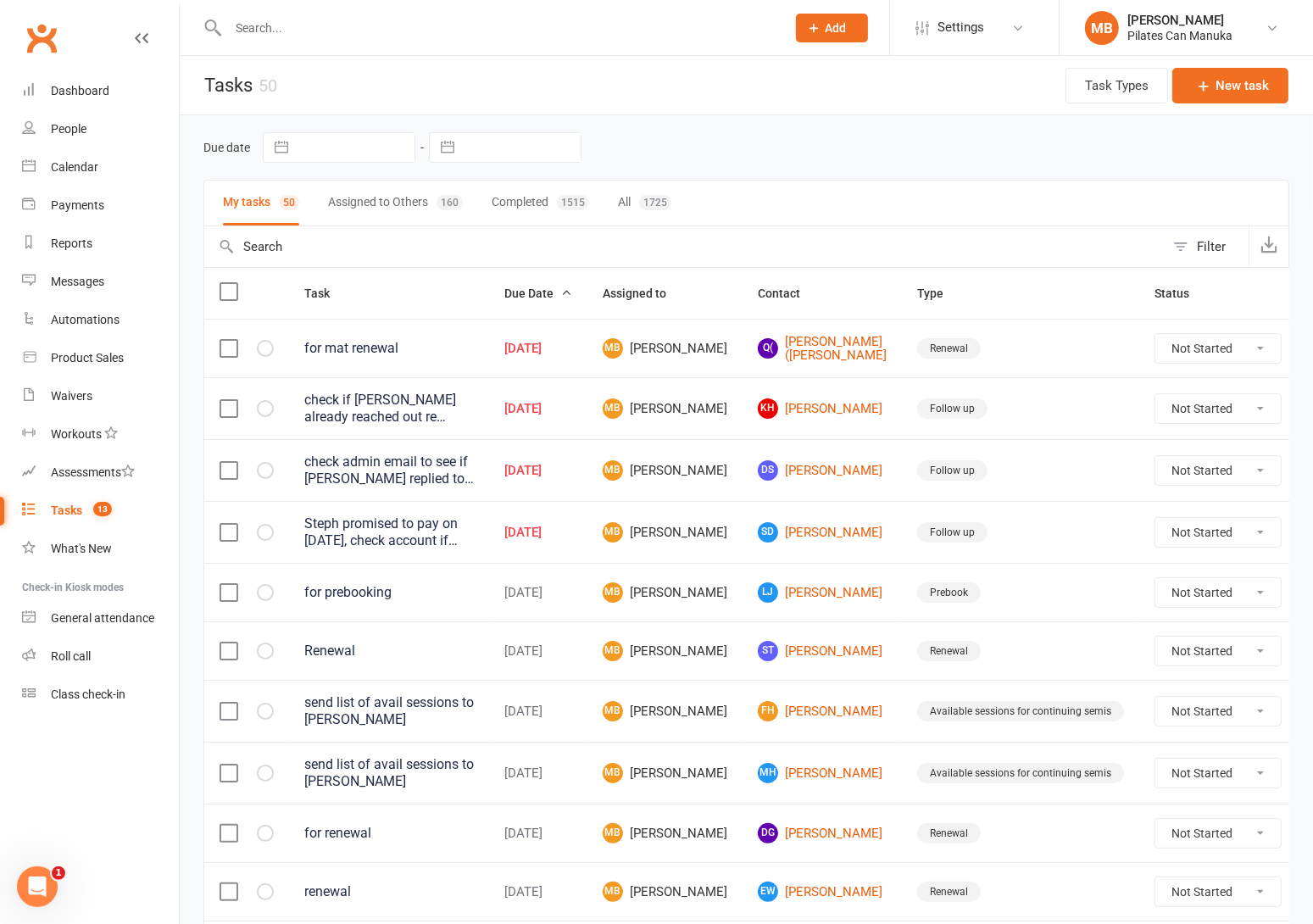
click at [459, 25] on input "text" at bounding box center [498, 28] width 551 height 24
click at [86, 240] on div "Reports" at bounding box center [72, 243] width 41 height 13
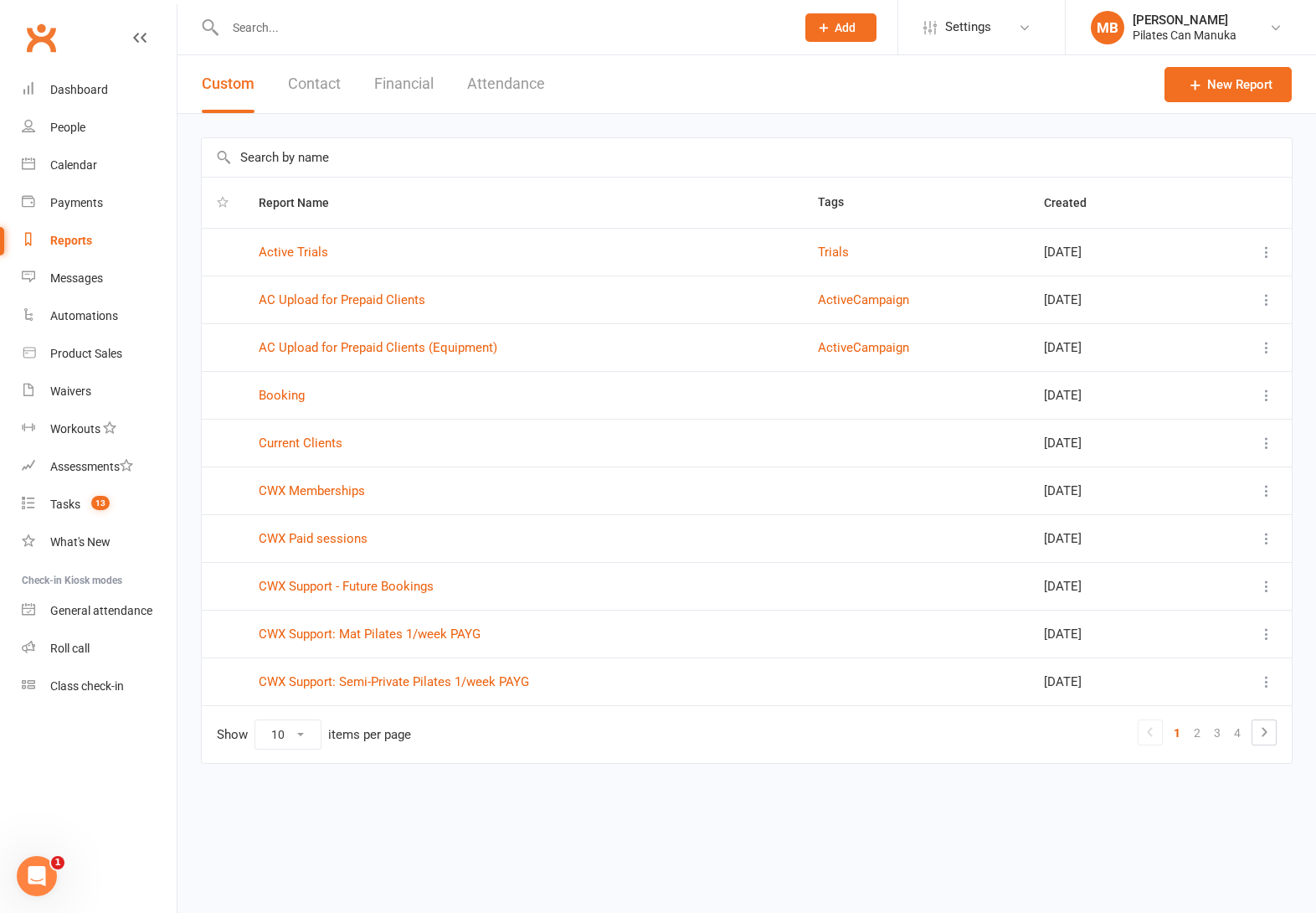
click at [485, 80] on button "Attendance" at bounding box center [506, 84] width 78 height 57
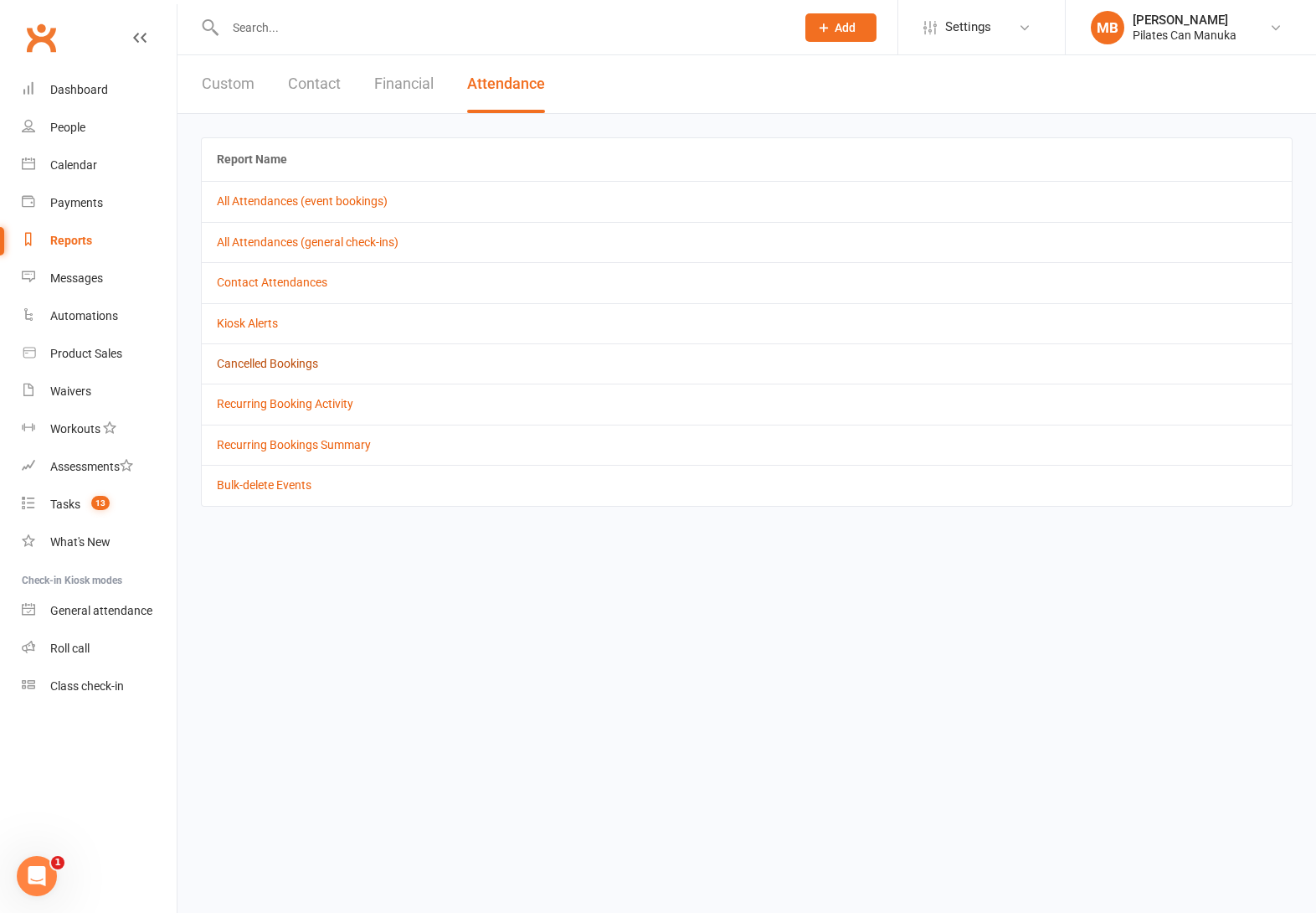
click at [293, 358] on link "Cancelled Bookings" at bounding box center [267, 363] width 102 height 13
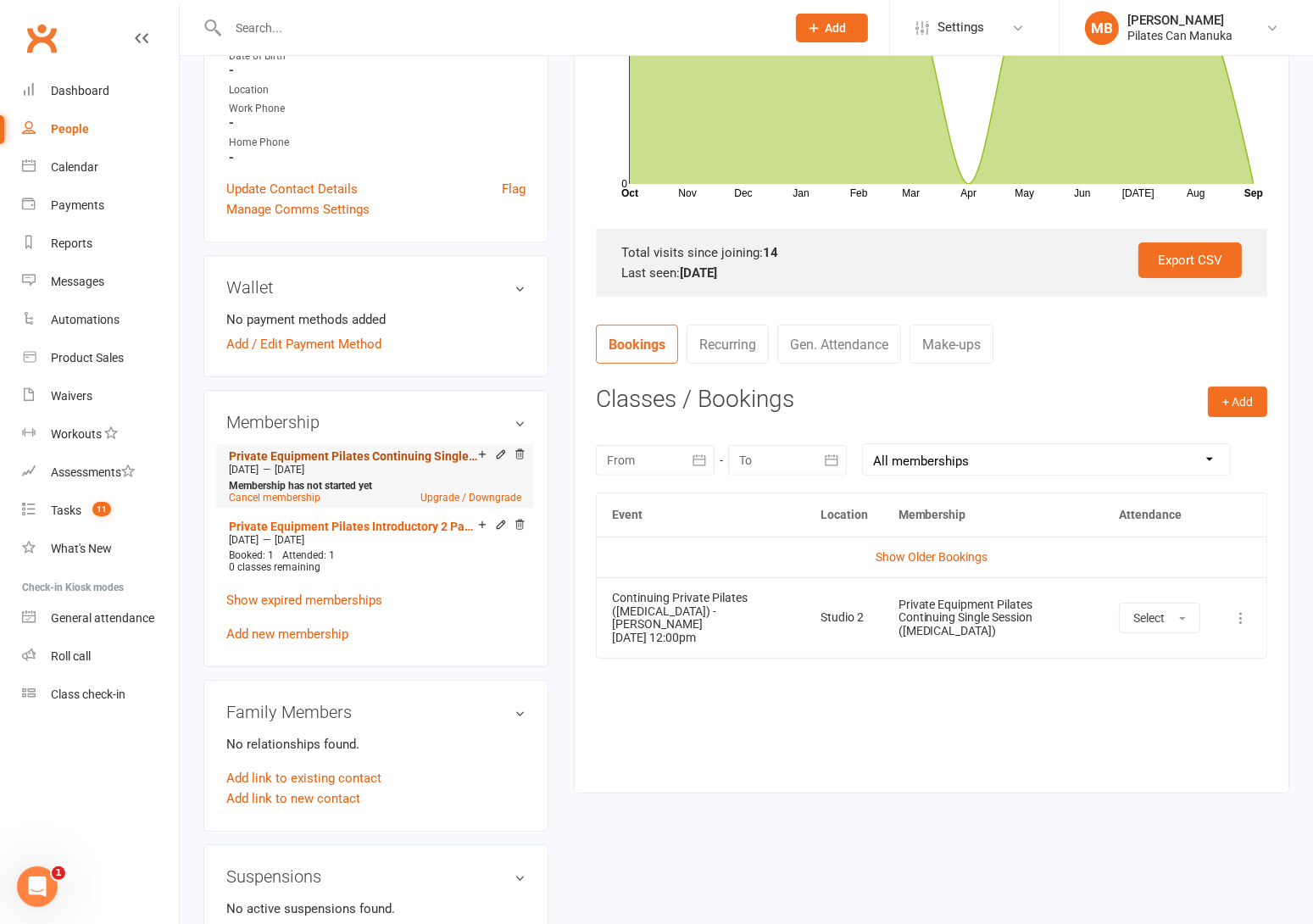
click at [375, 457] on link "Private Equipment Pilates Continuing Single Session ([MEDICAL_DATA])" at bounding box center [353, 456] width 249 height 13
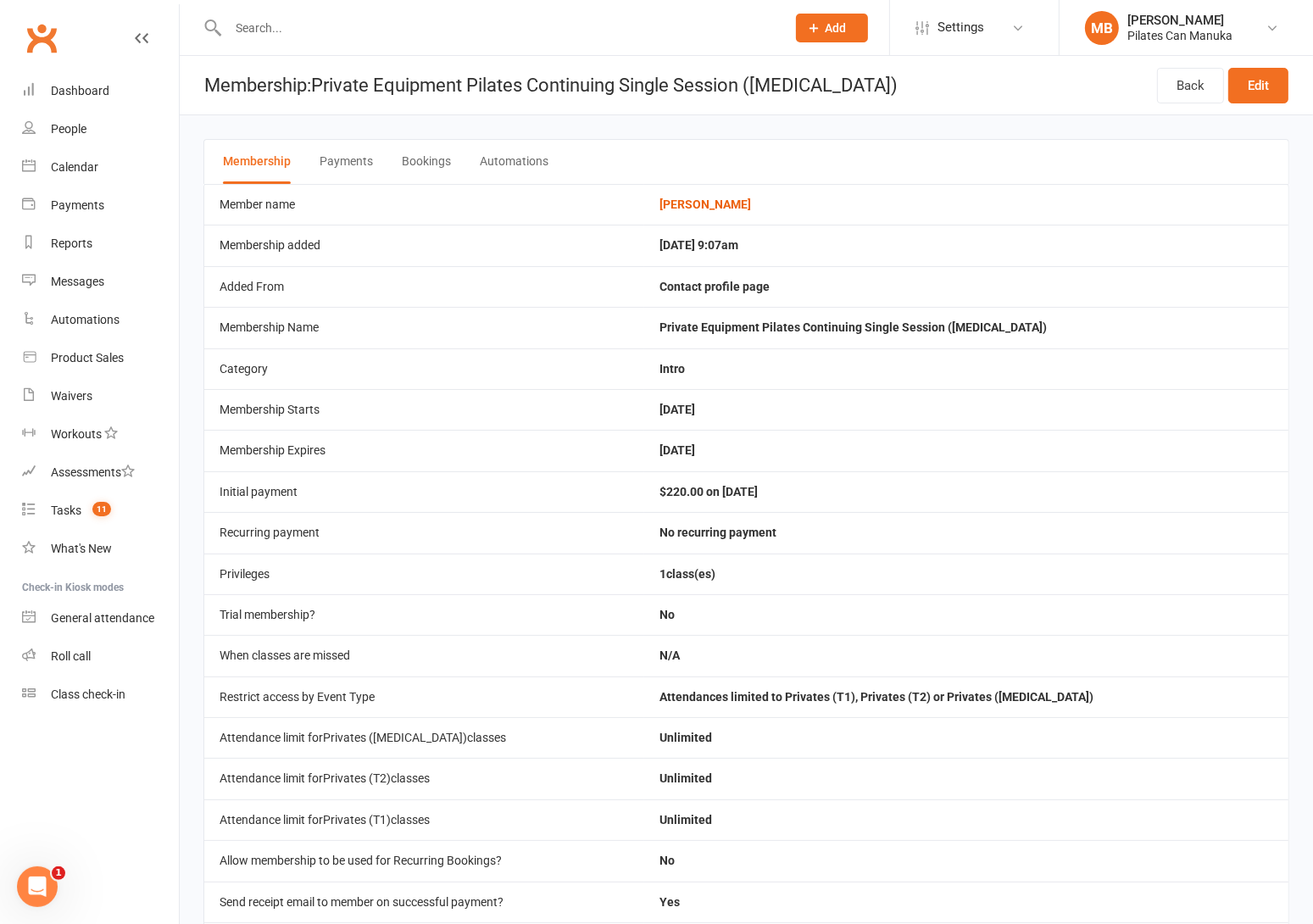
click at [433, 157] on button "Bookings" at bounding box center [426, 161] width 49 height 44
click at [421, 150] on button "Bookings" at bounding box center [426, 161] width 49 height 44
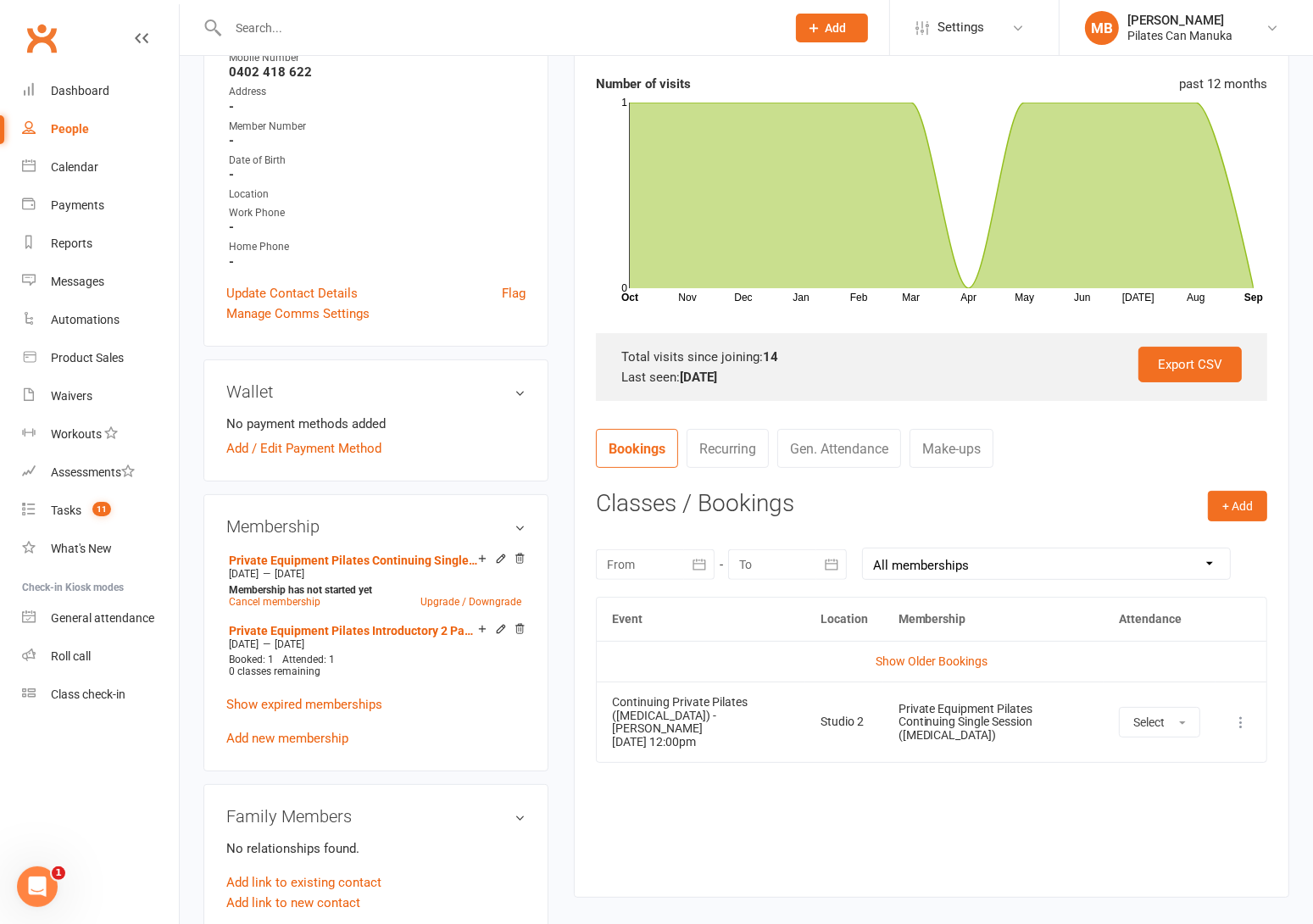
scroll to position [255, 0]
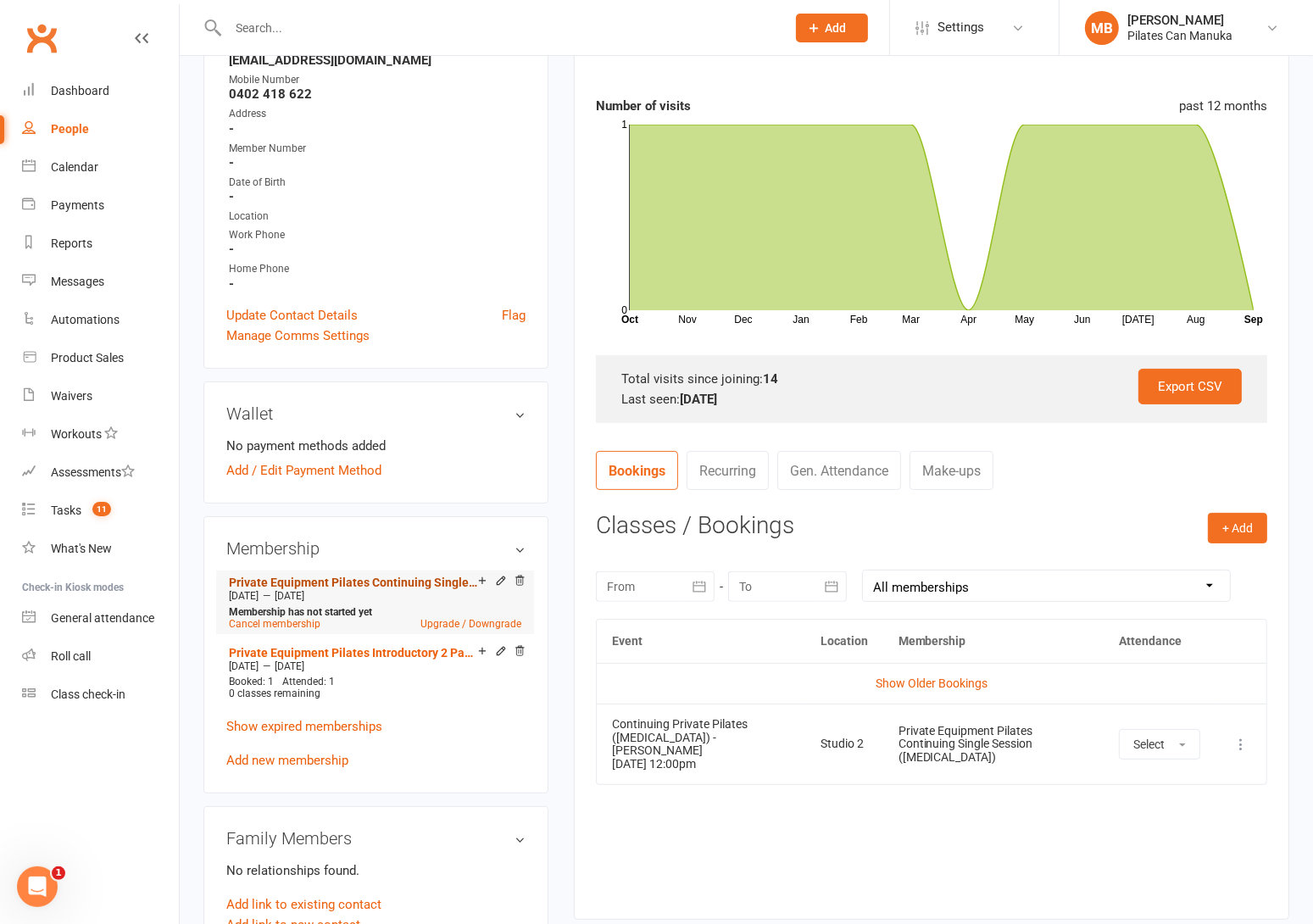
click at [398, 581] on link "Private Equipment Pilates Continuing Single Session ([MEDICAL_DATA])" at bounding box center [353, 582] width 249 height 13
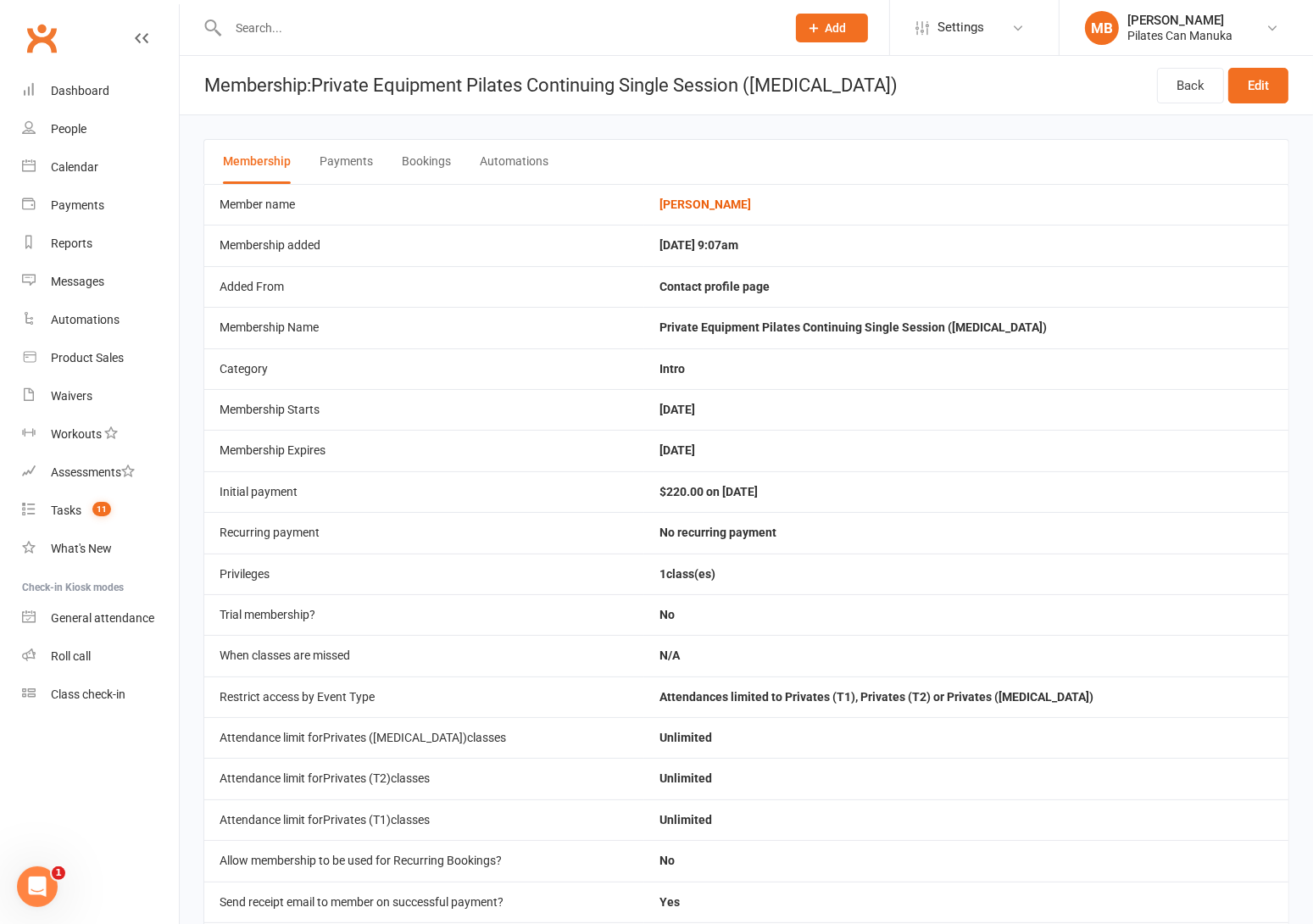
click at [419, 157] on button "Bookings" at bounding box center [426, 161] width 49 height 44
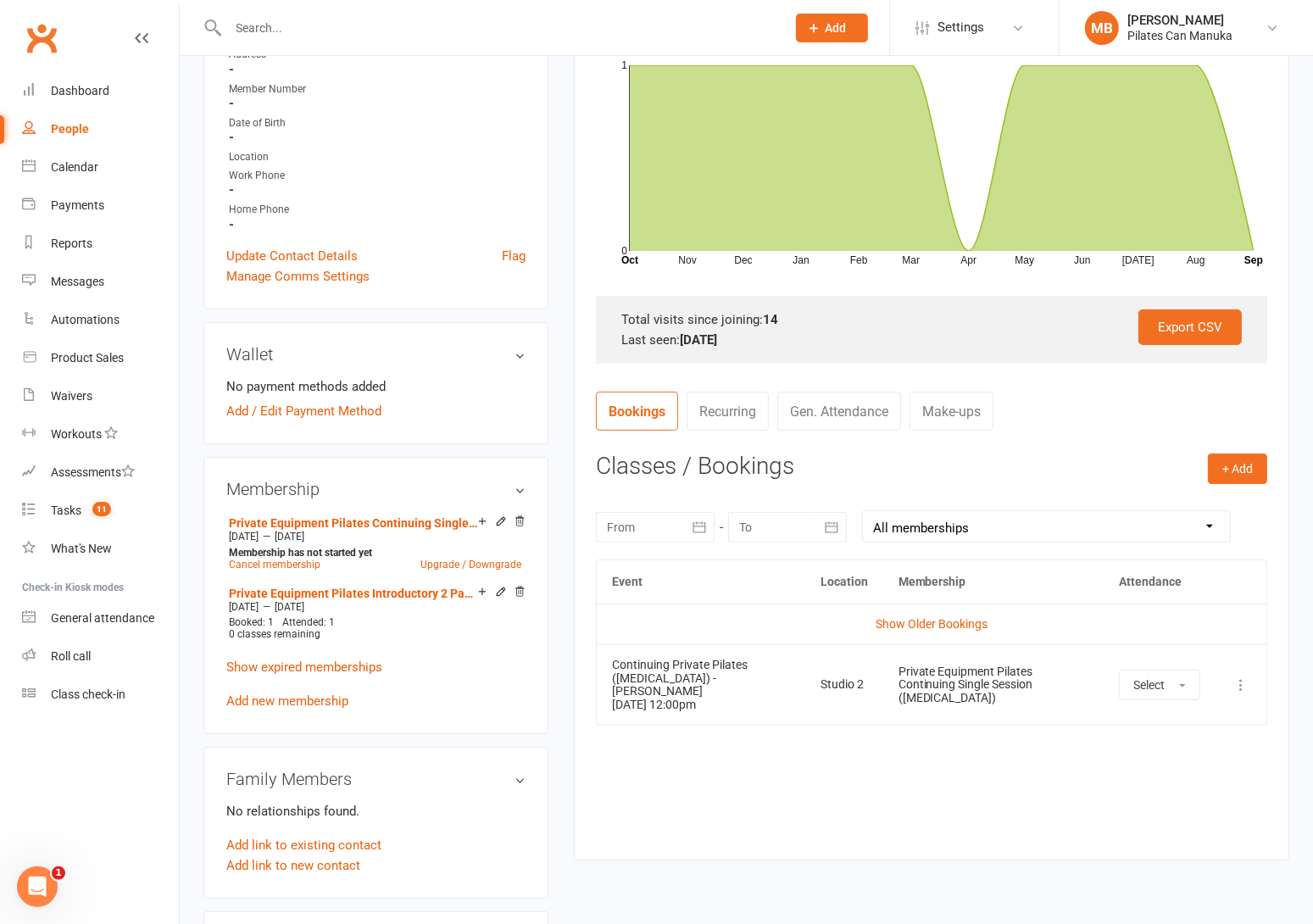
scroll to position [381, 0]
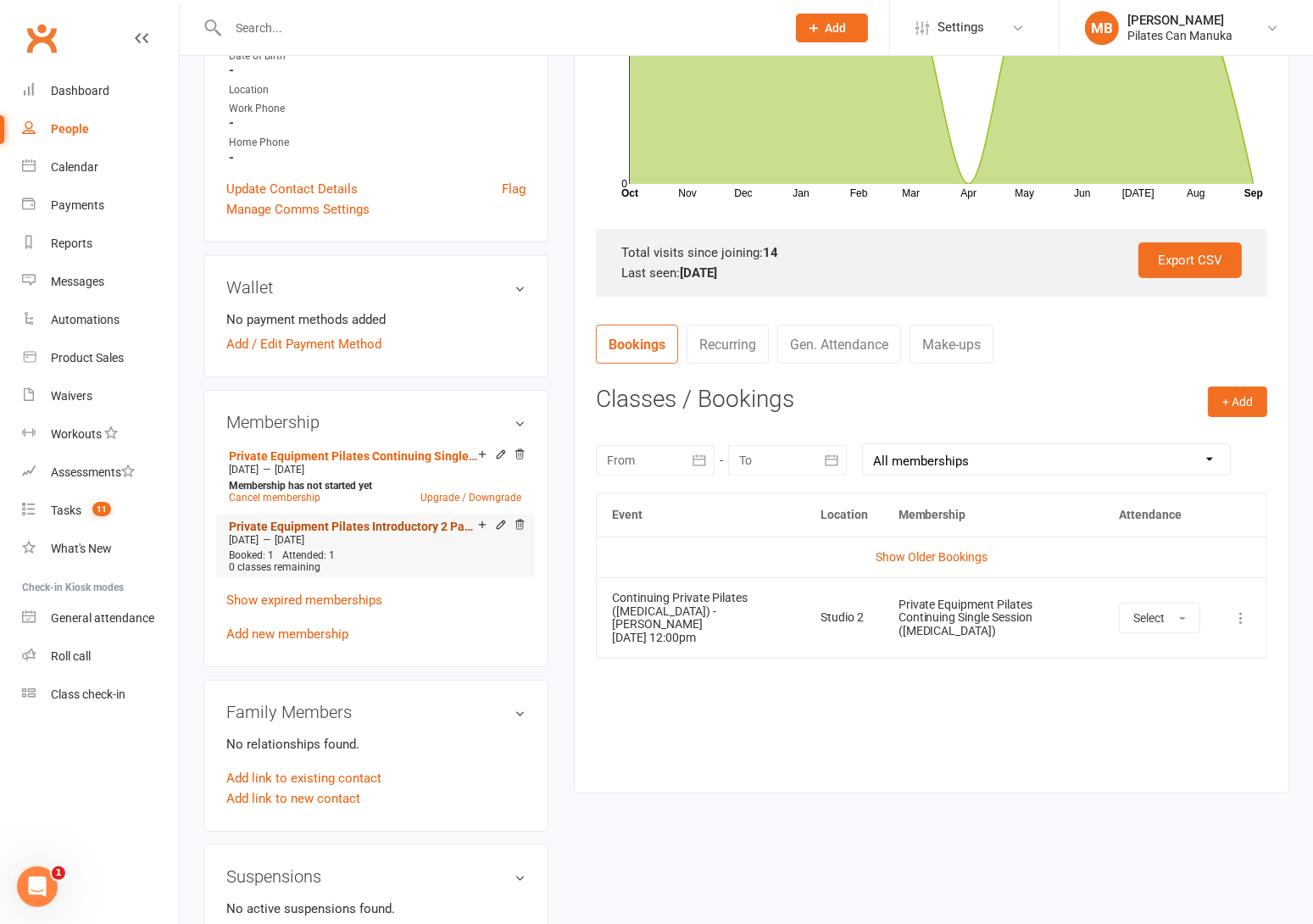
click at [359, 519] on link "Private Equipment Pilates Introductory 2 Pack ([MEDICAL_DATA])" at bounding box center [353, 525] width 249 height 13
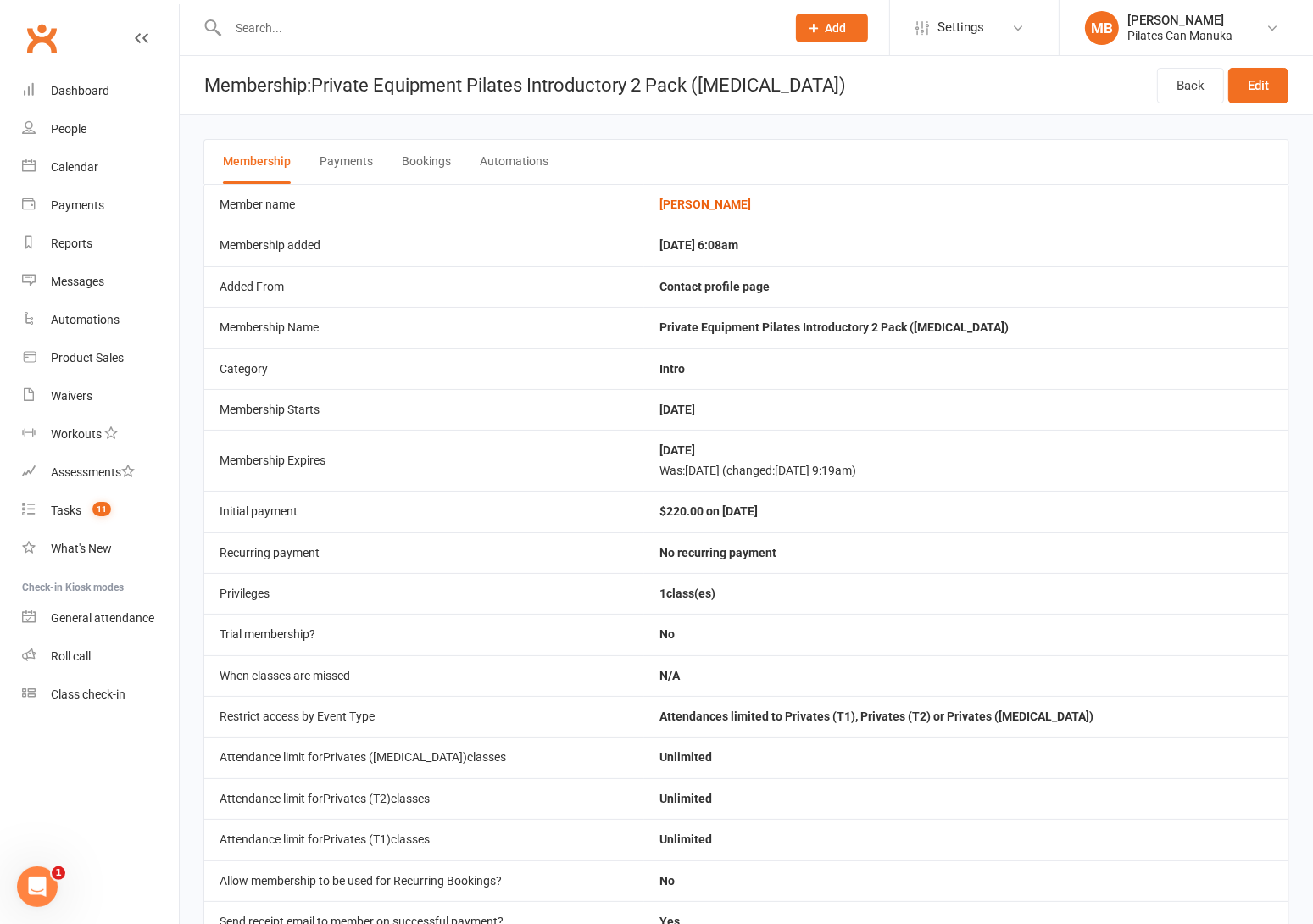
click at [419, 156] on button "Bookings" at bounding box center [426, 161] width 49 height 44
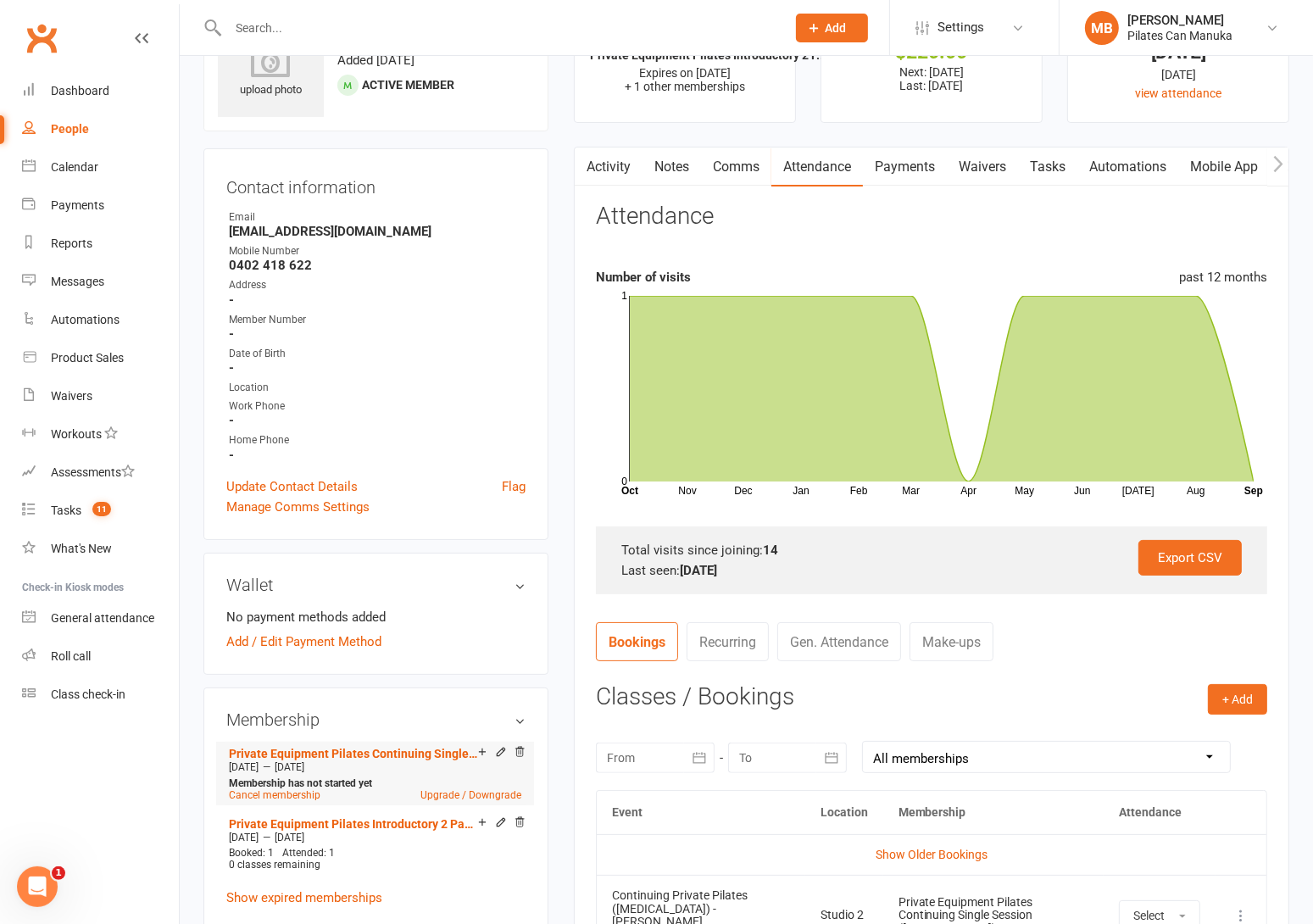
scroll to position [127, 0]
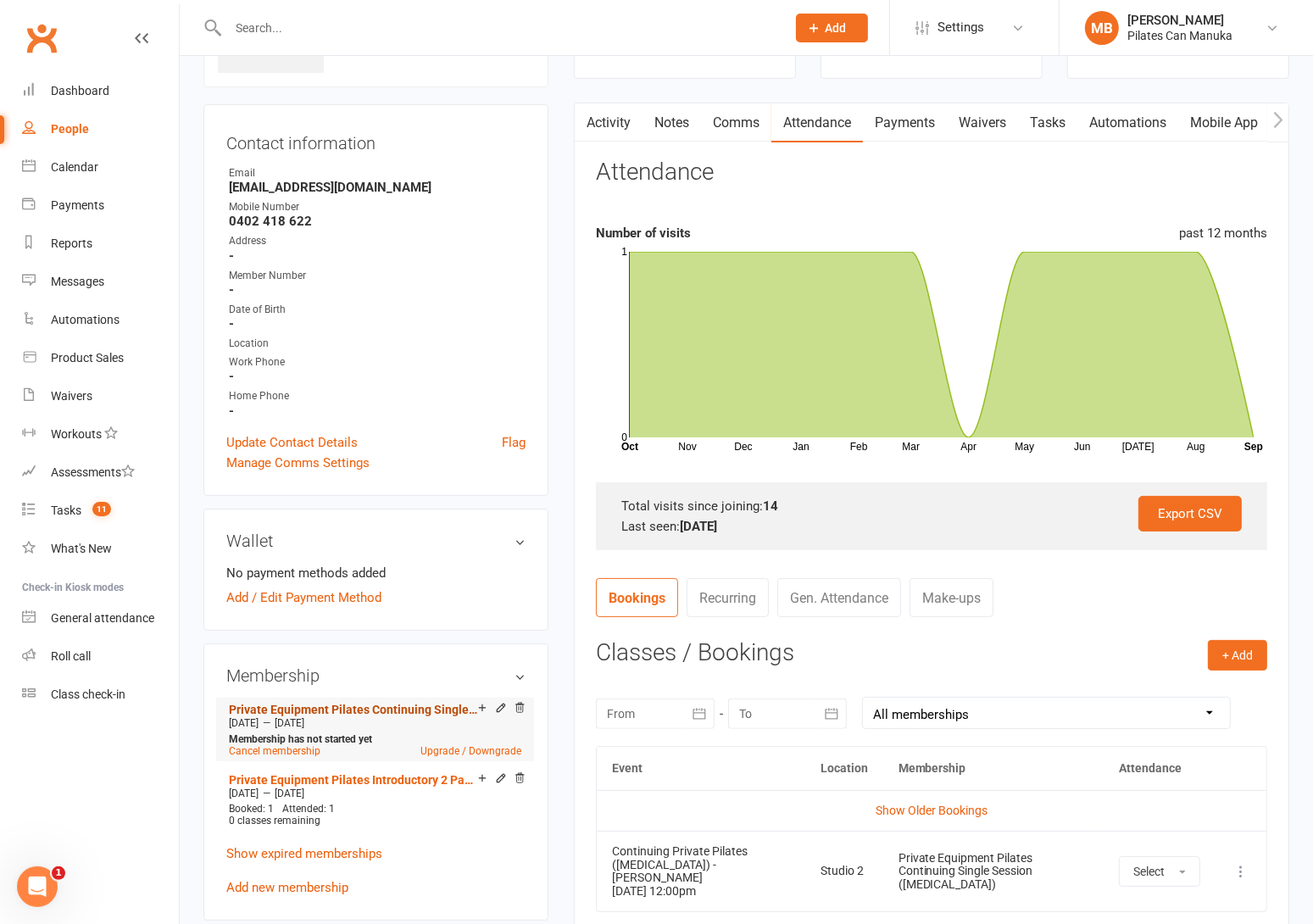
click at [410, 709] on link "Private Equipment Pilates Continuing Single Session ([MEDICAL_DATA])" at bounding box center [353, 709] width 249 height 13
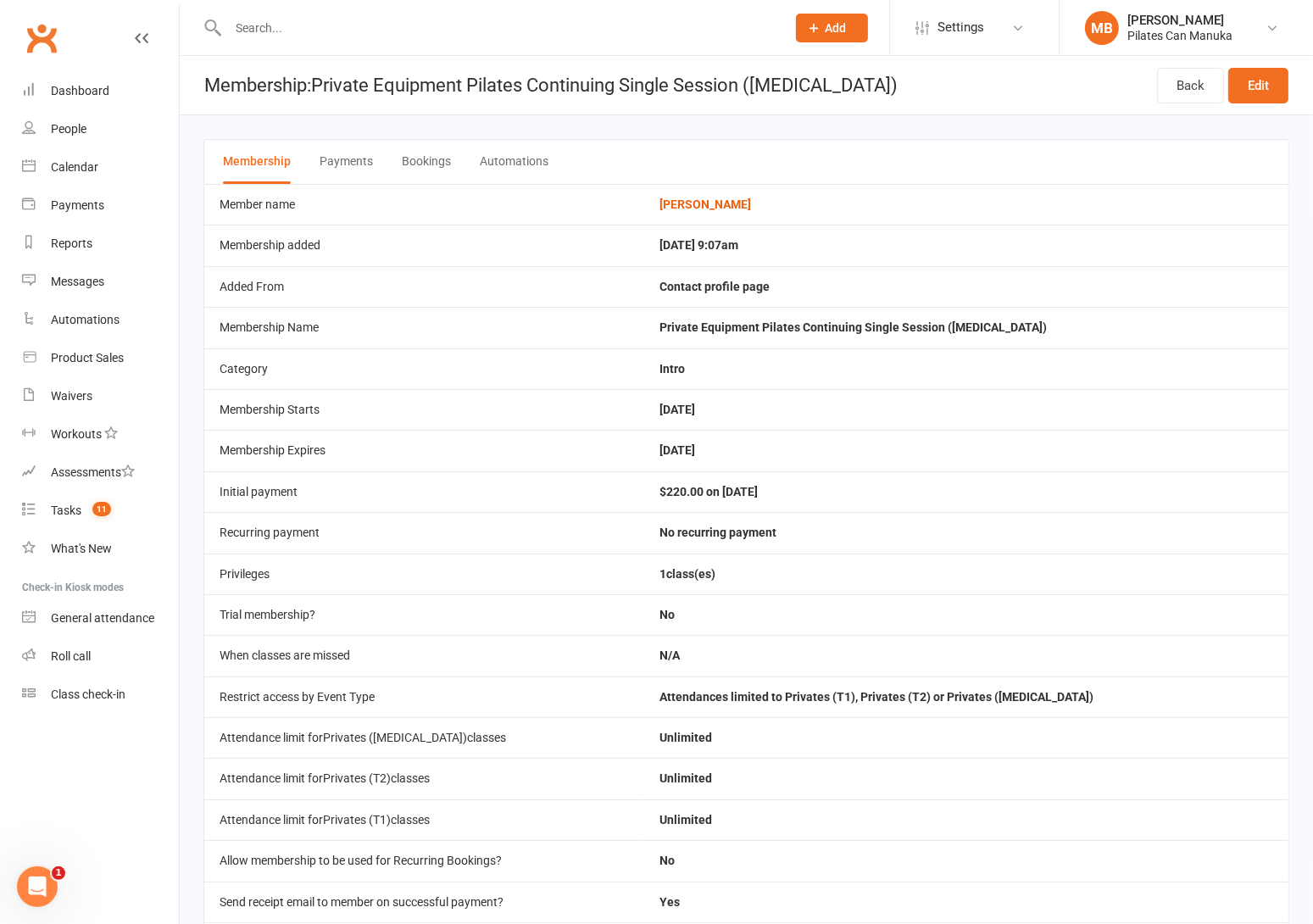
click at [416, 165] on button "Bookings" at bounding box center [426, 161] width 49 height 44
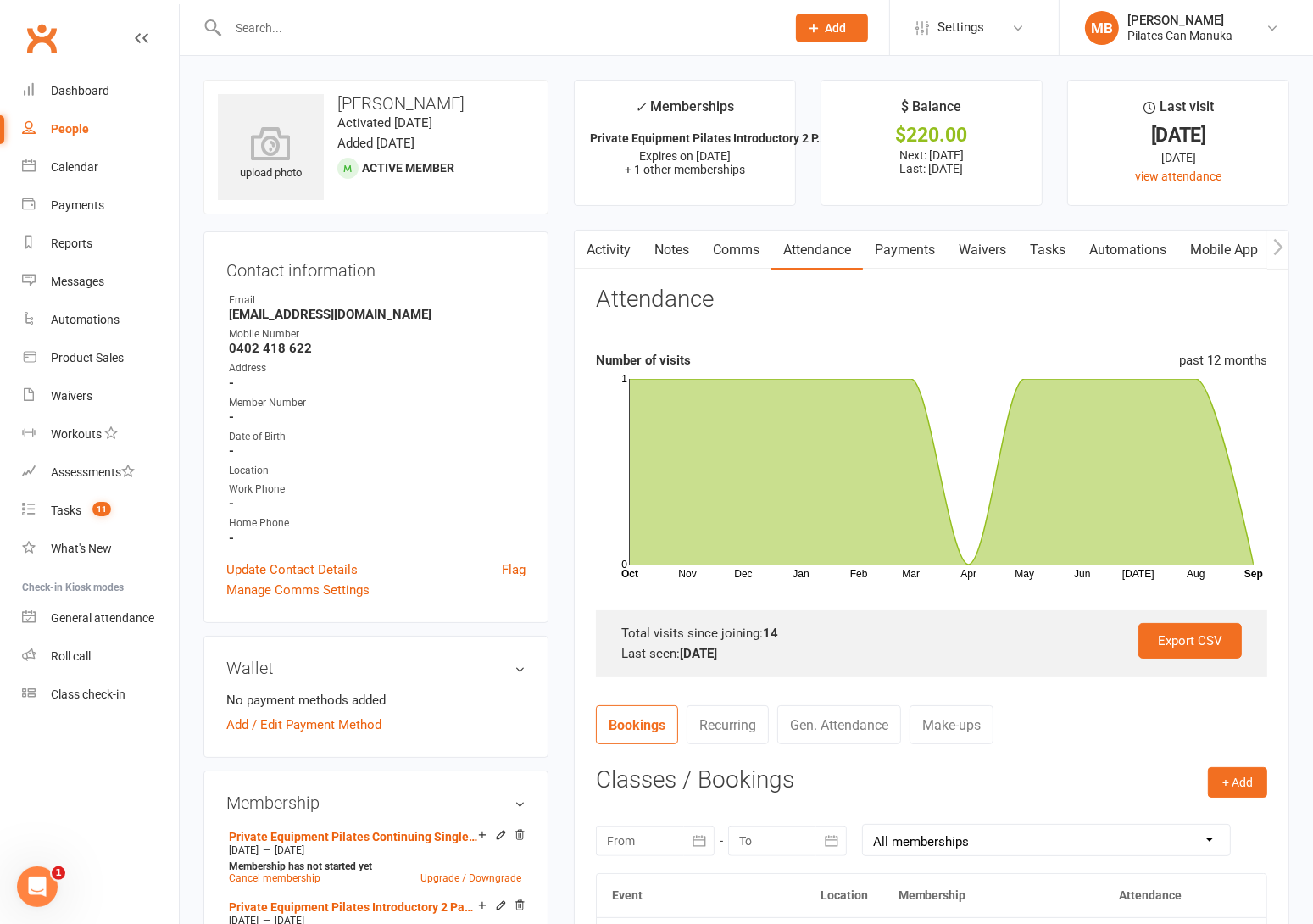
click at [1051, 243] on link "Tasks" at bounding box center [1048, 250] width 59 height 39
